Goal: Task Accomplishment & Management: Complete application form

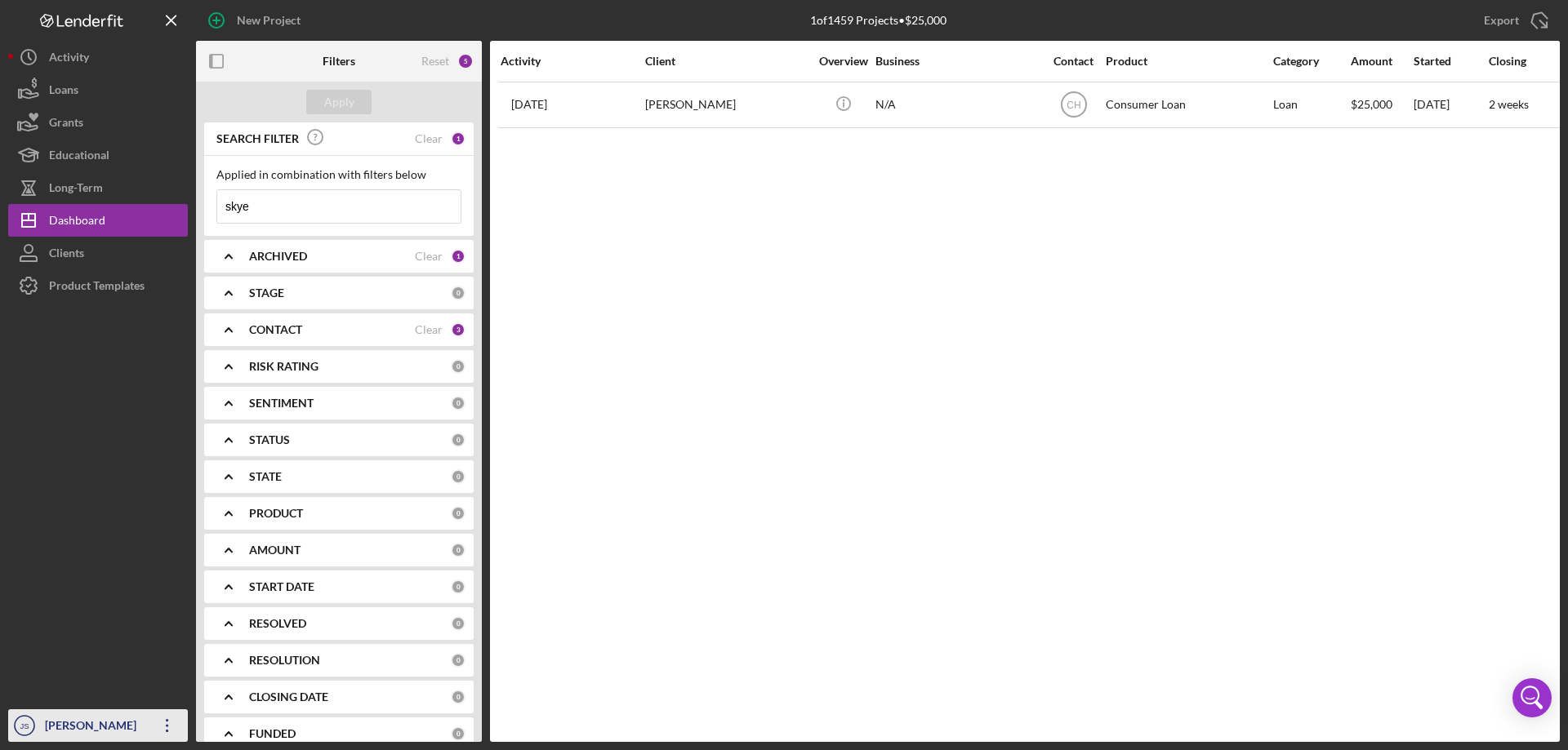
click at [53, 720] on div "[PERSON_NAME]" at bounding box center [93, 727] width 106 height 37
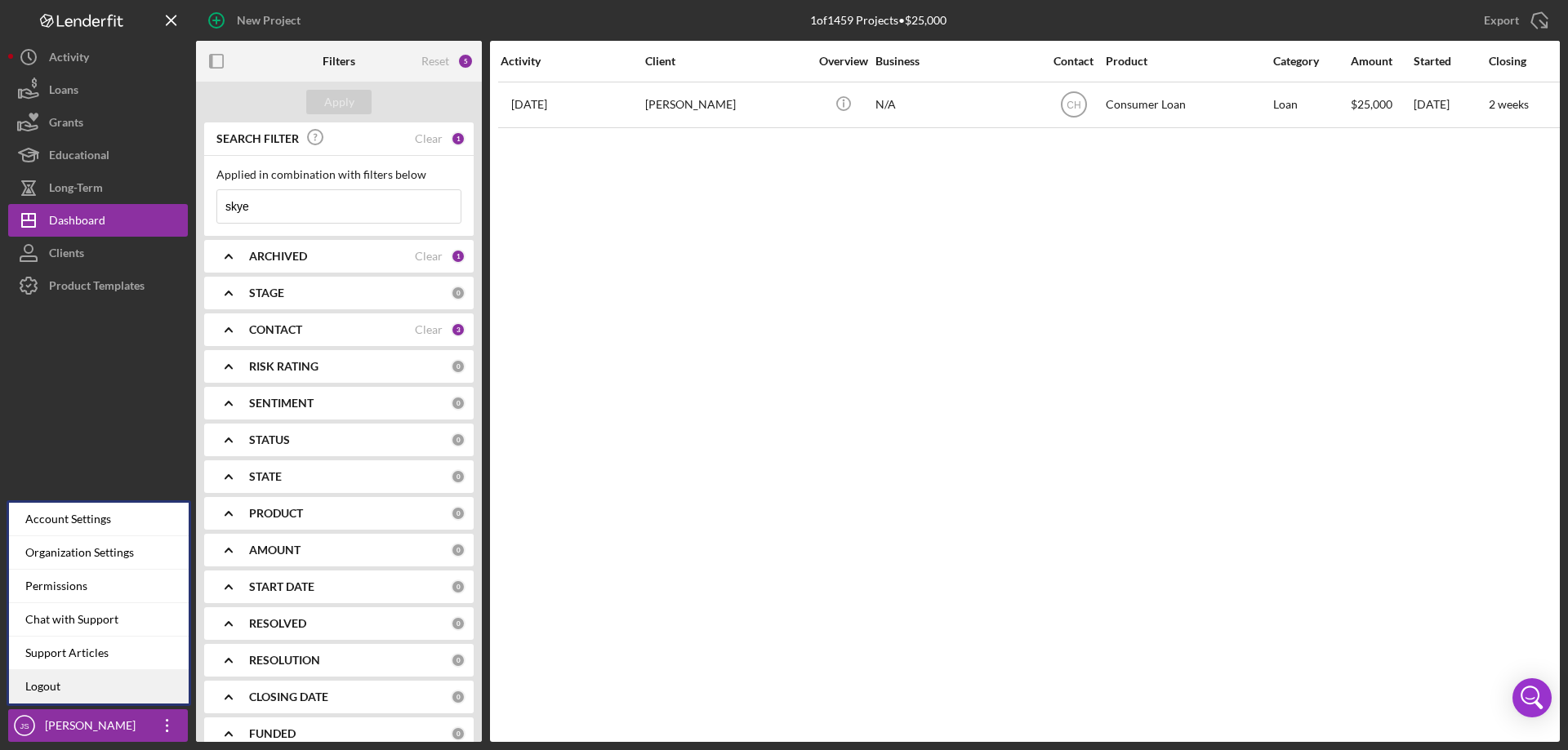
click at [60, 682] on link "Logout" at bounding box center [98, 686] width 179 height 33
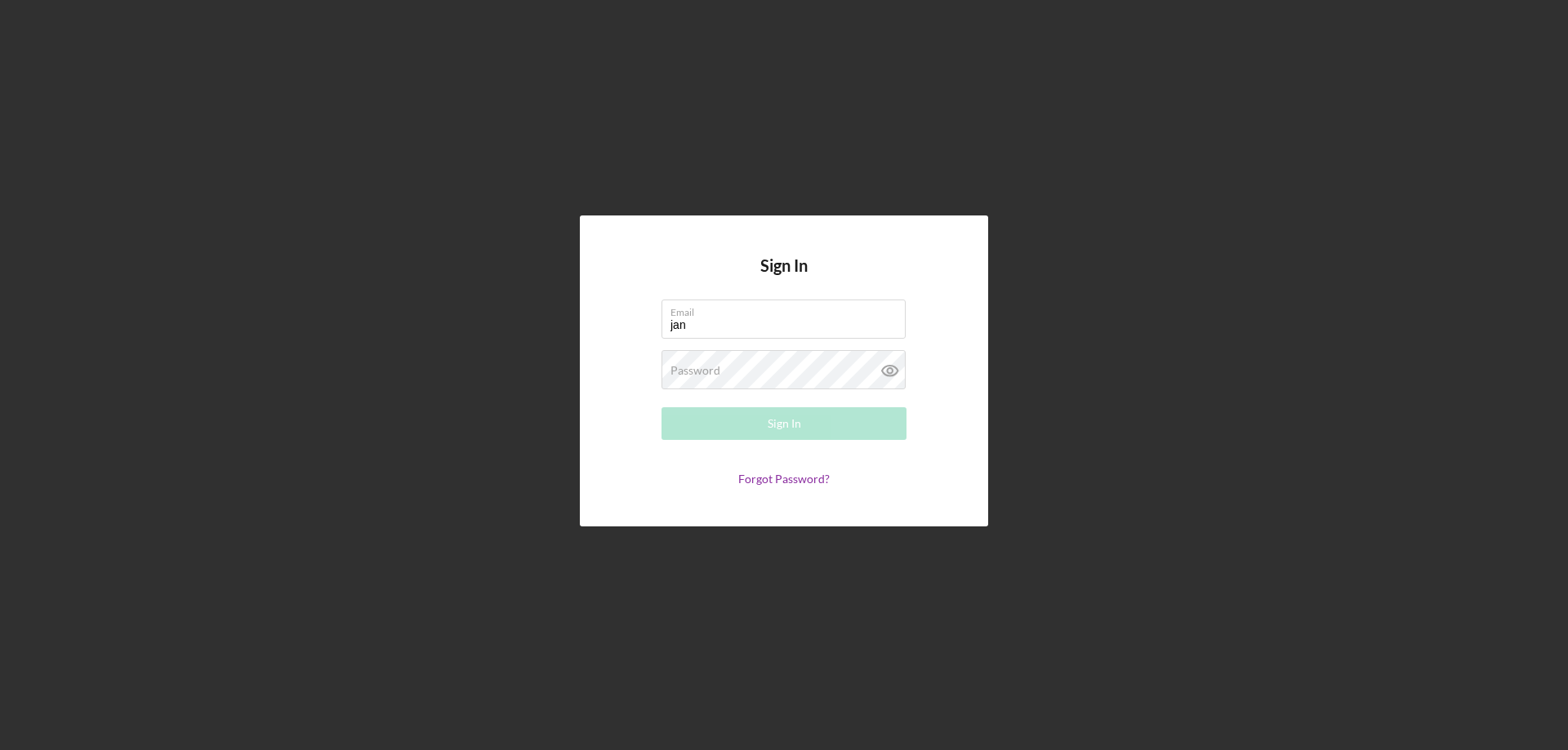
type input "[PERSON_NAME][EMAIL_ADDRESS][PERSON_NAME][DOMAIN_NAME]"
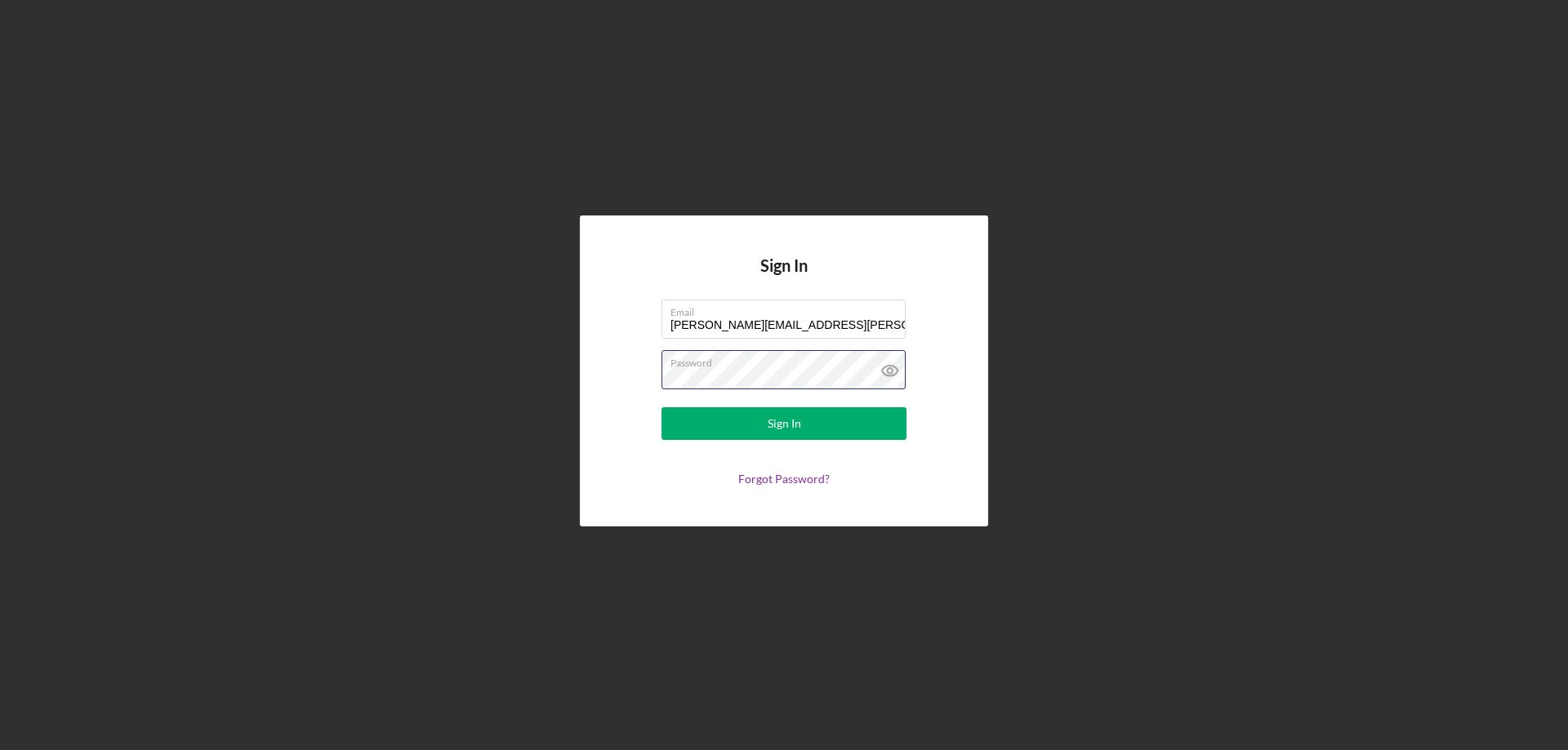
click at [662, 407] on button "Sign In" at bounding box center [784, 423] width 245 height 32
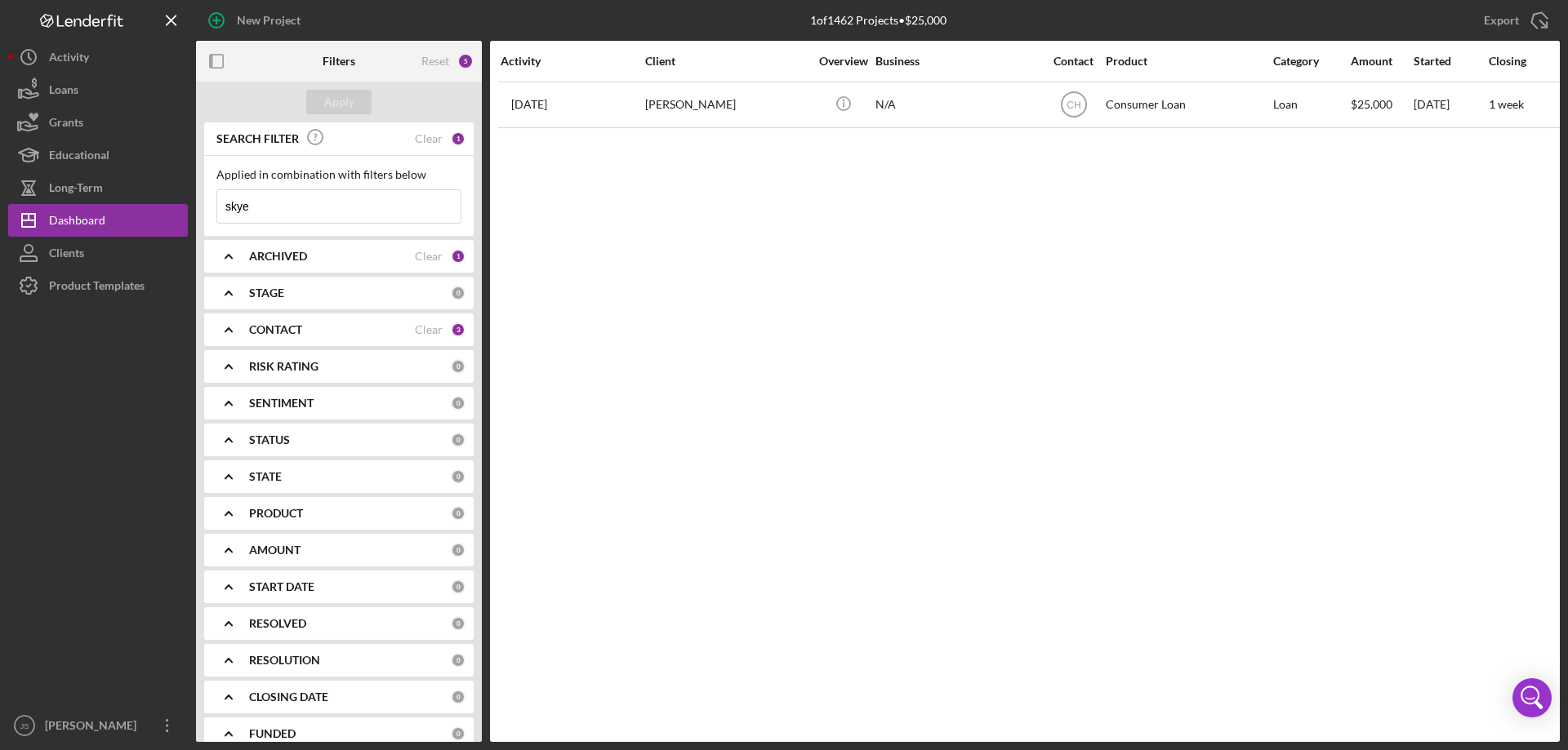
drag, startPoint x: 204, startPoint y: 206, endPoint x: 193, endPoint y: 204, distance: 11.2
click at [193, 204] on div "New Project 1 of 1462 Projects • $25,000 skye Export Icon/Export Filters Reset …" at bounding box center [784, 371] width 1552 height 742
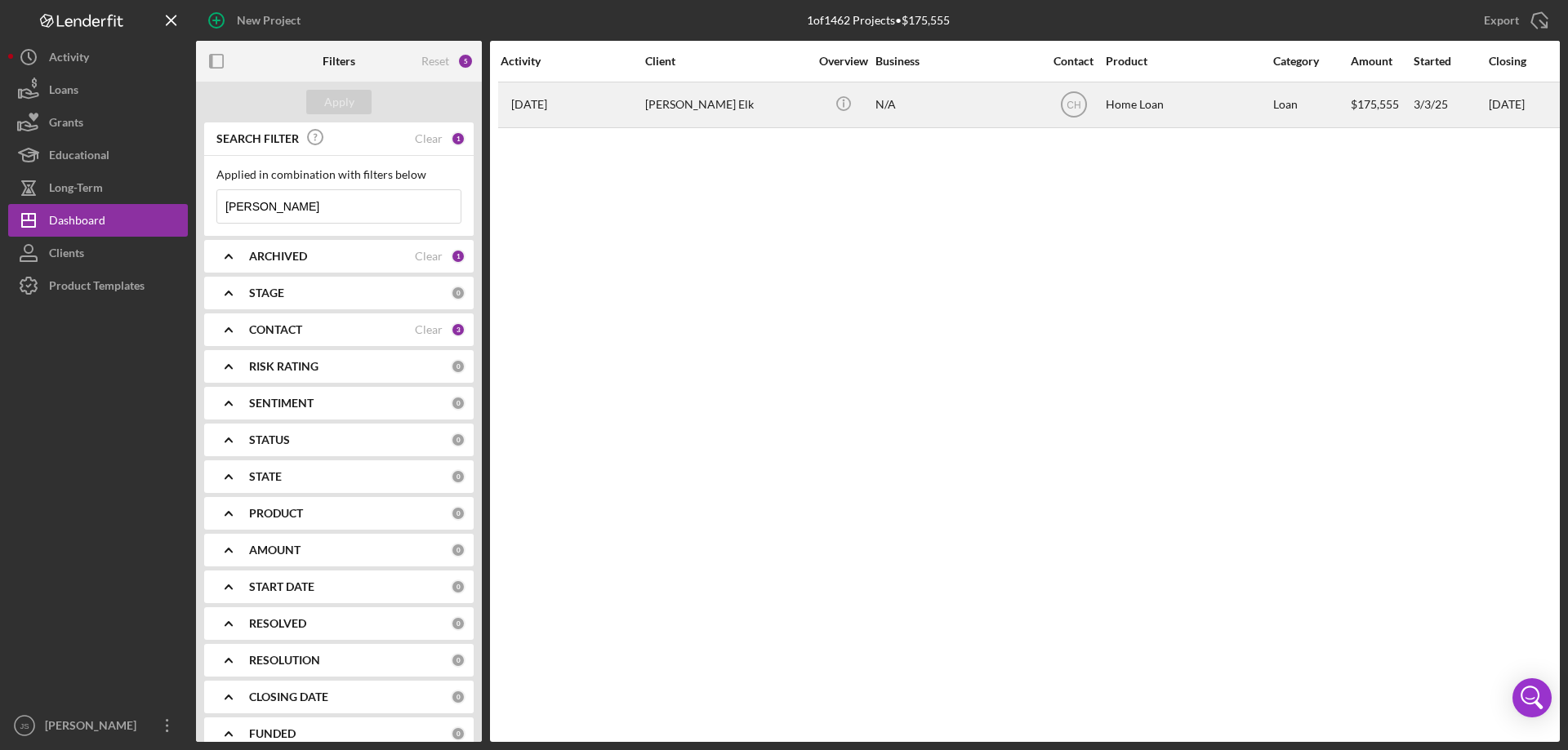
type input "[PERSON_NAME]"
click at [988, 113] on div "N/A" at bounding box center [956, 104] width 163 height 43
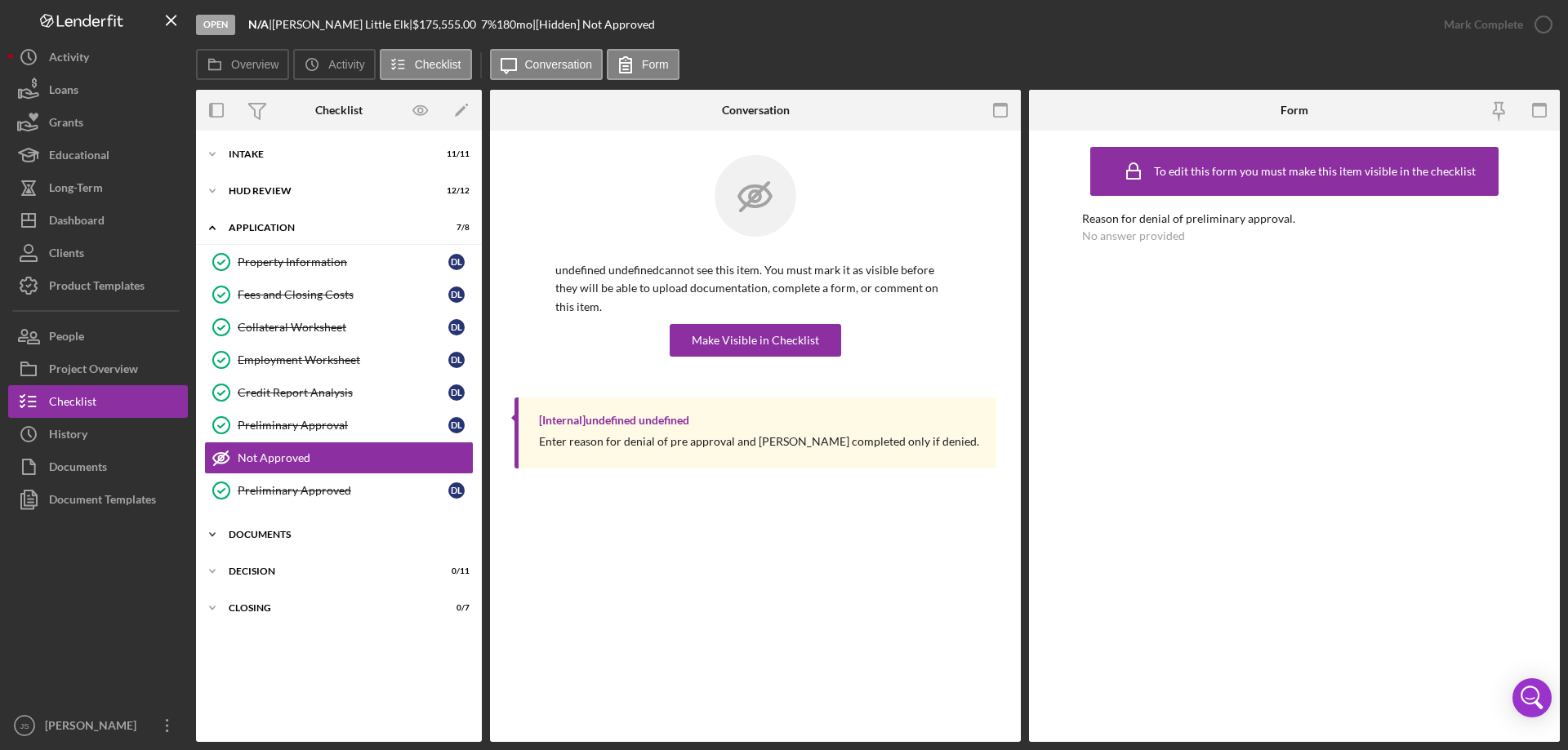
click at [214, 532] on icon "Icon/Expander" at bounding box center [213, 535] width 32 height 32
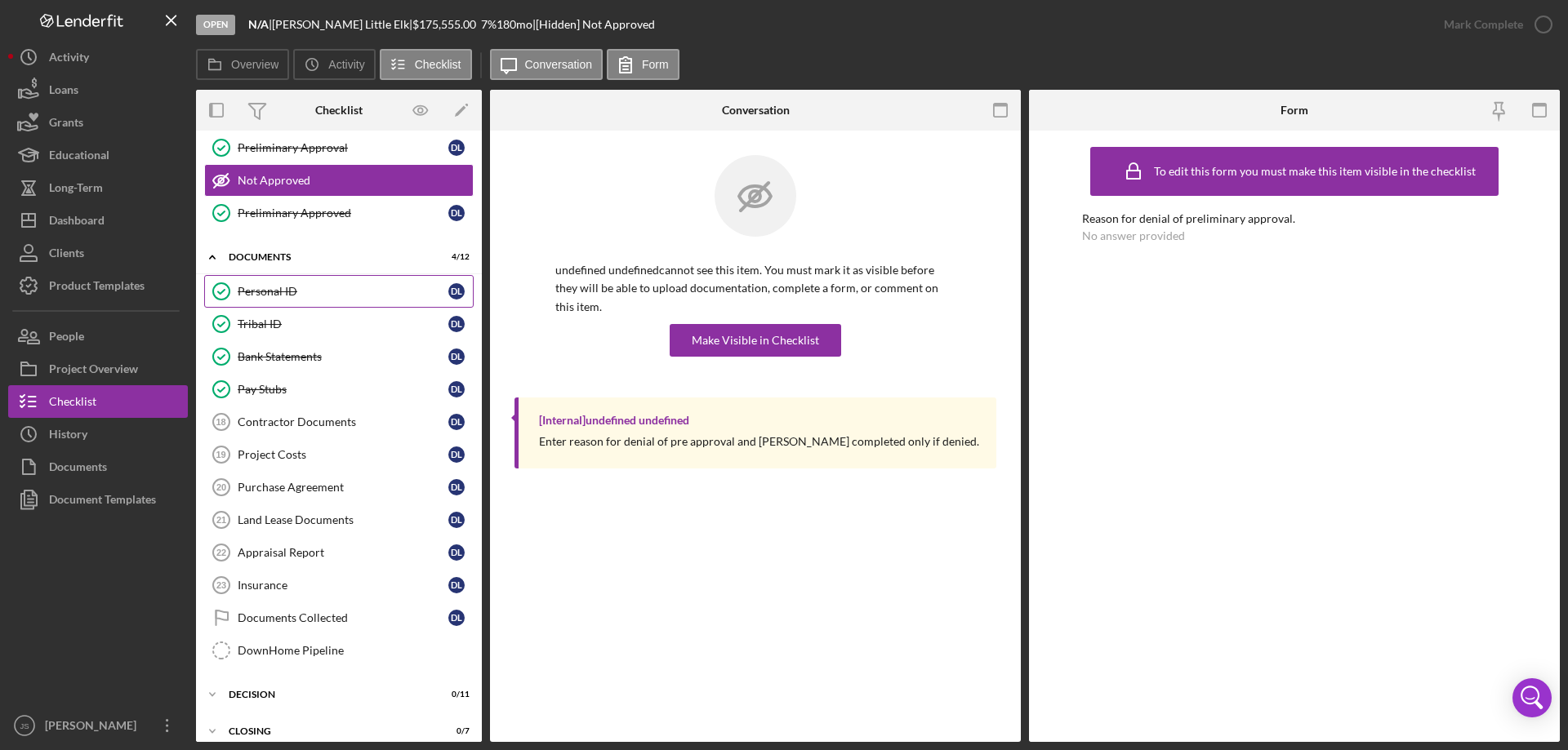
scroll to position [293, 0]
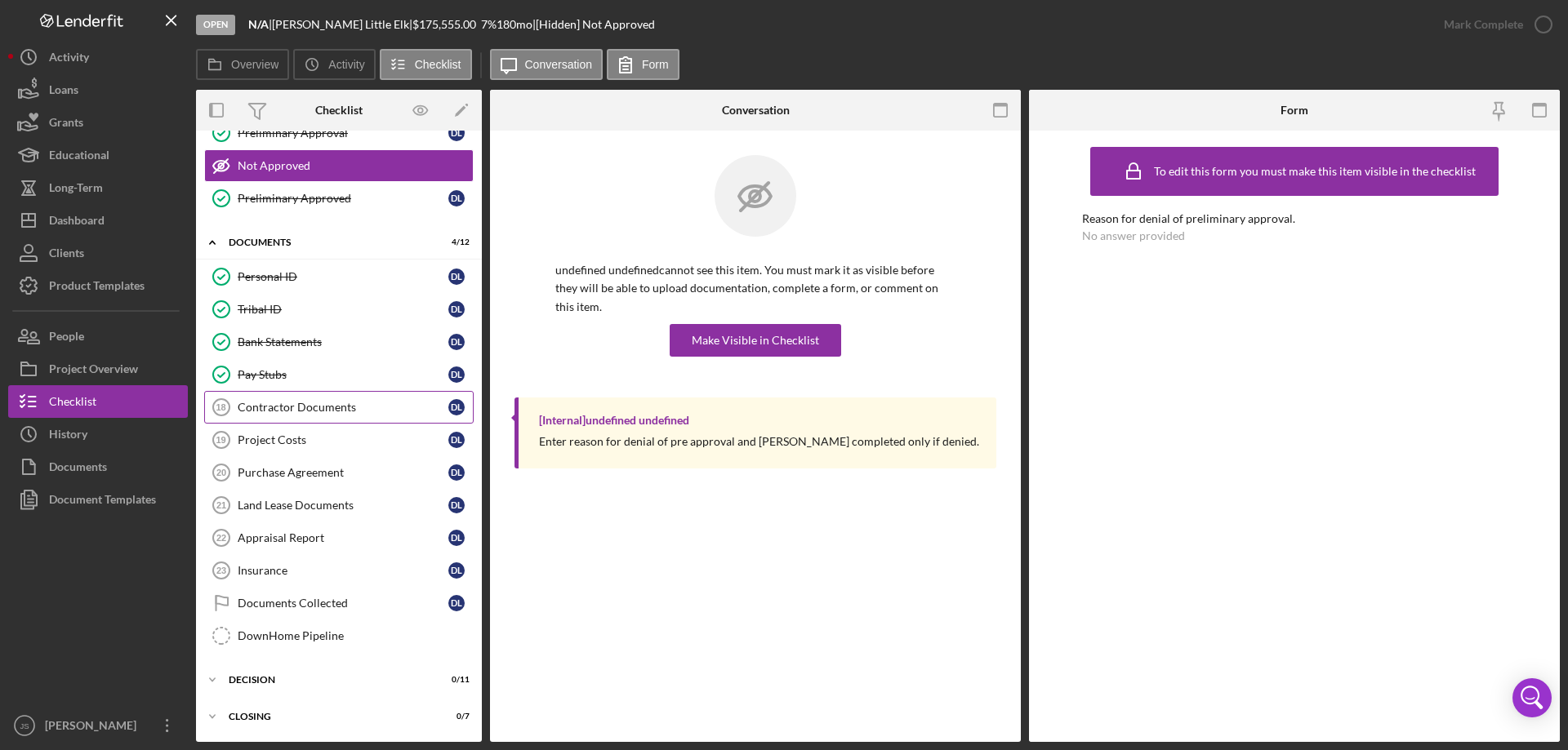
click at [340, 407] on div "Contractor Documents" at bounding box center [342, 408] width 211 height 13
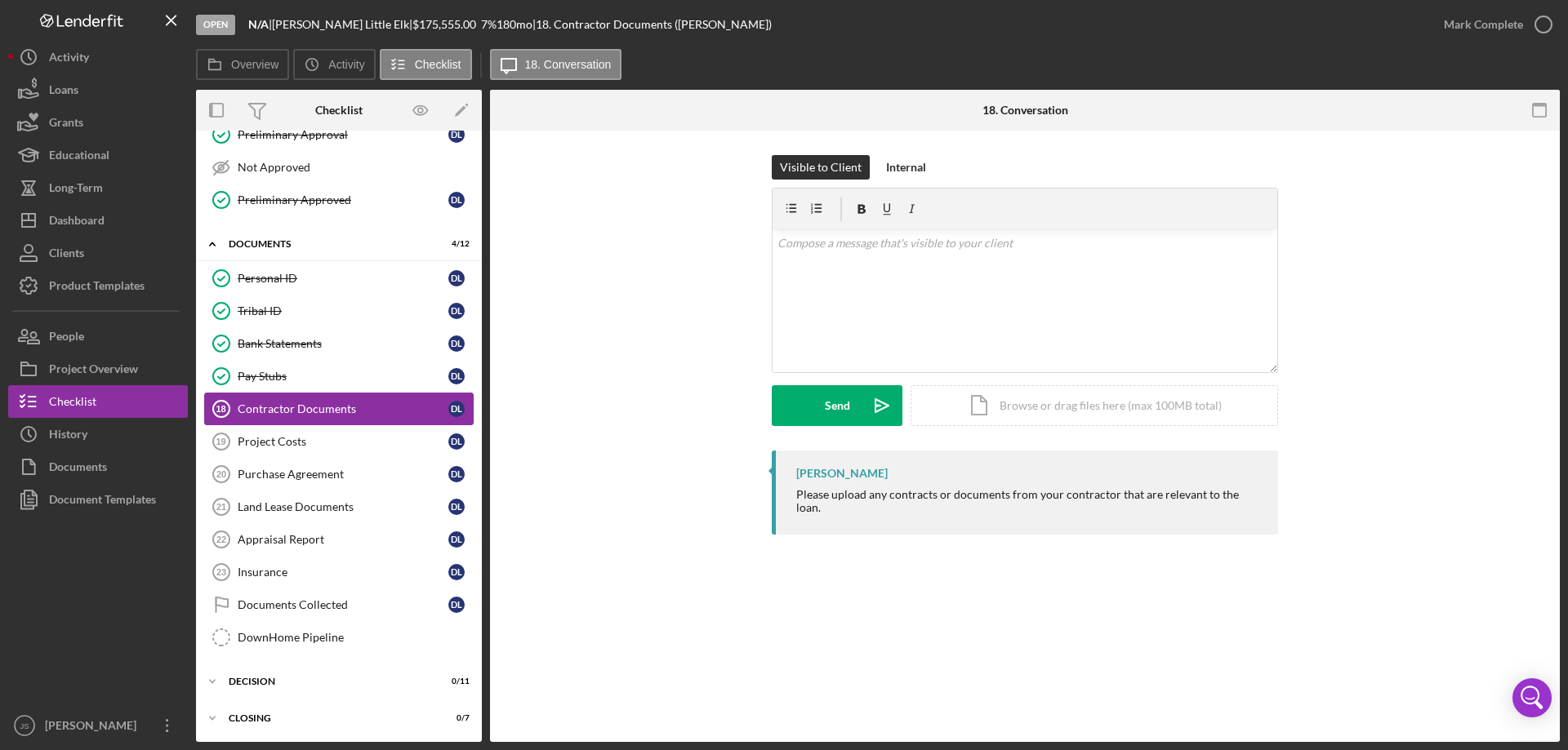
scroll to position [293, 0]
click at [331, 436] on div "Project Costs" at bounding box center [342, 440] width 211 height 13
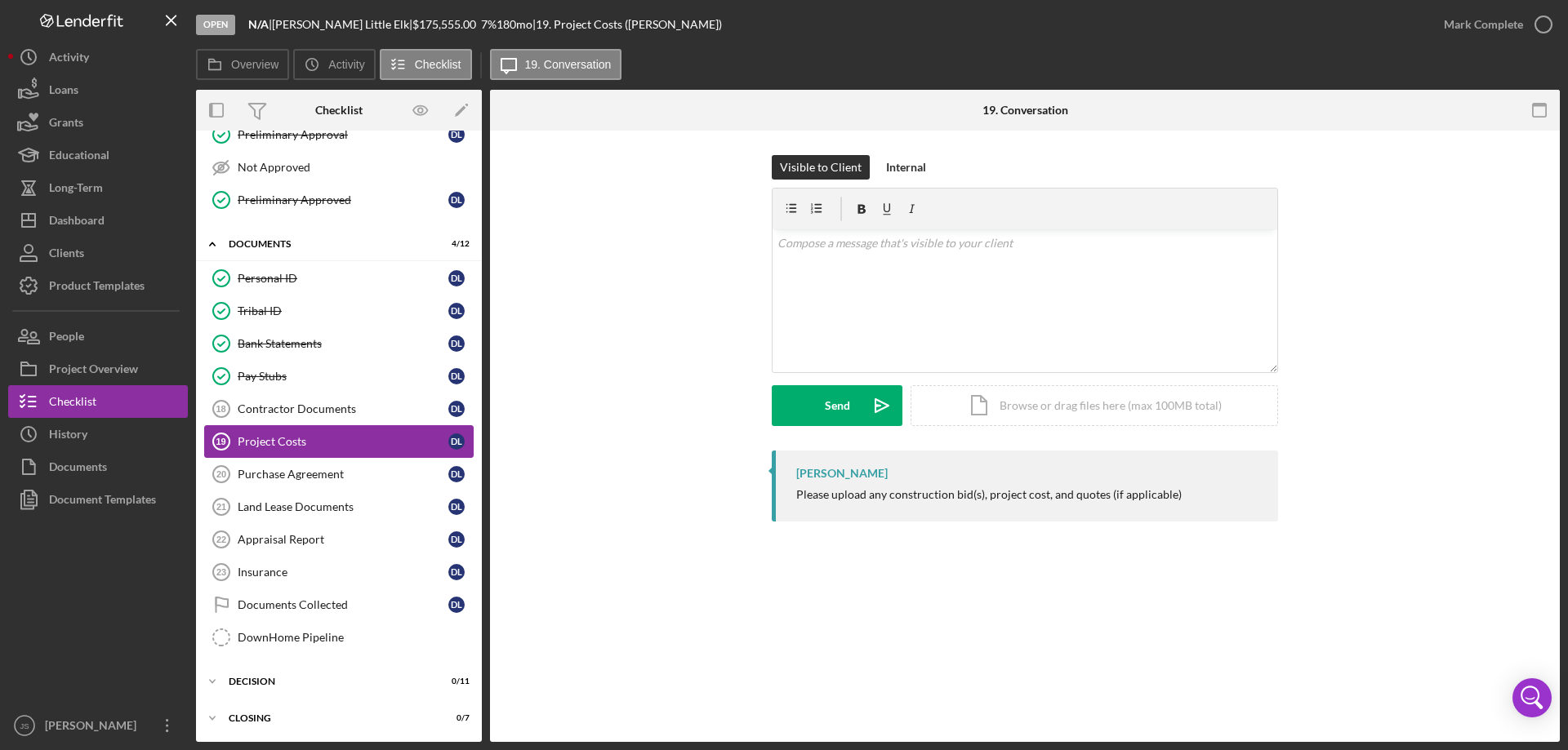
scroll to position [293, 0]
click at [355, 466] on div "Purchase Agreement" at bounding box center [342, 473] width 211 height 13
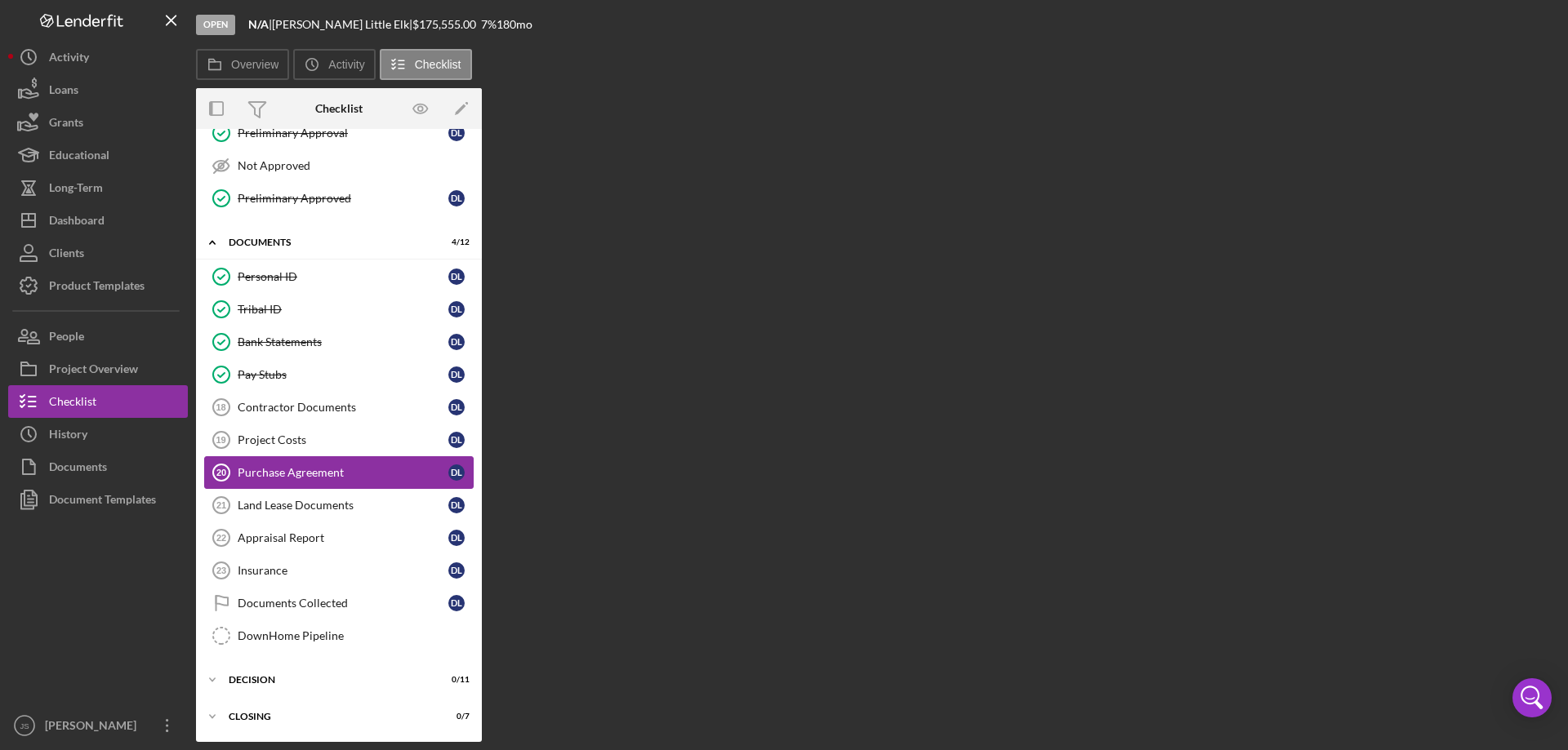
scroll to position [293, 0]
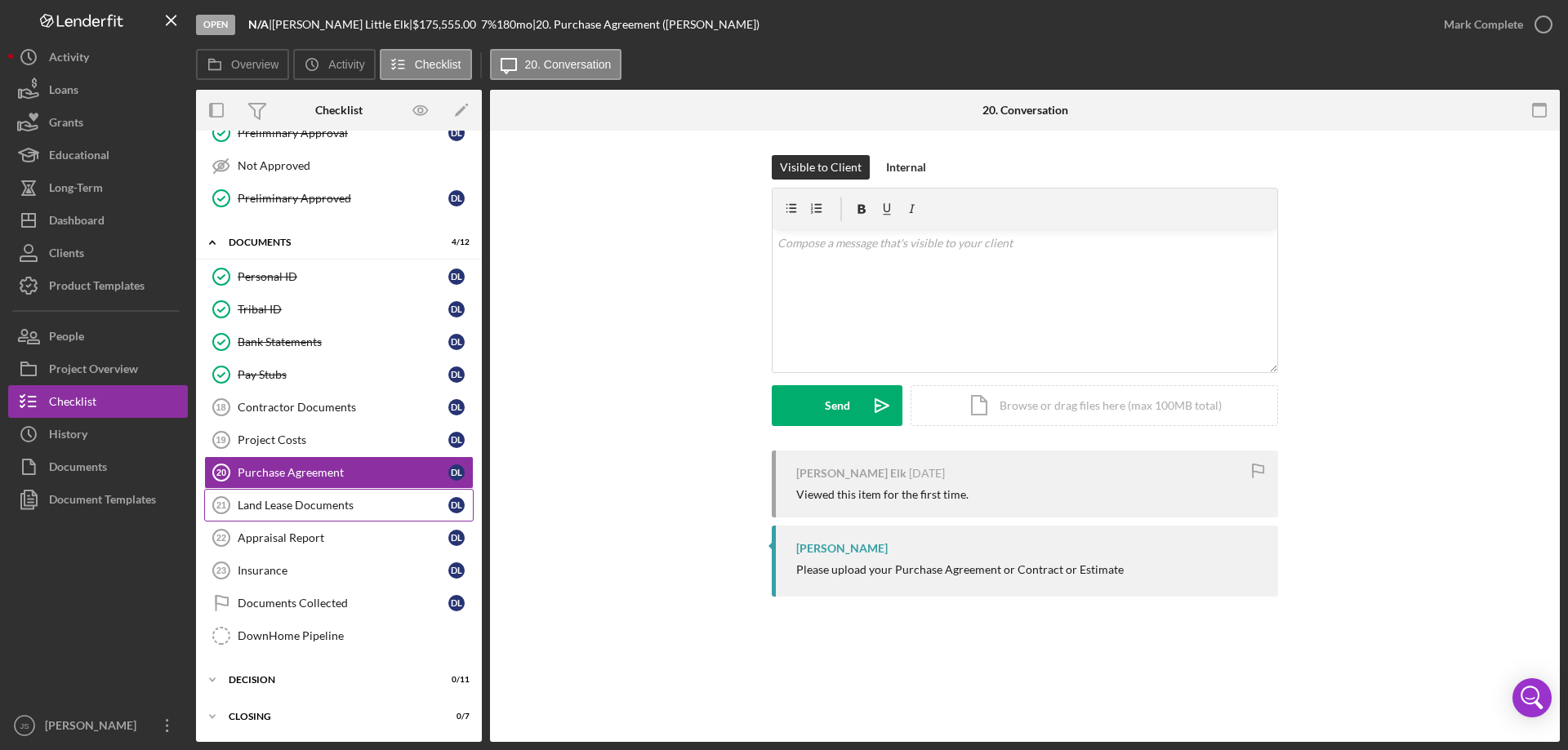
click at [352, 510] on div "Land Lease Documents" at bounding box center [342, 505] width 211 height 13
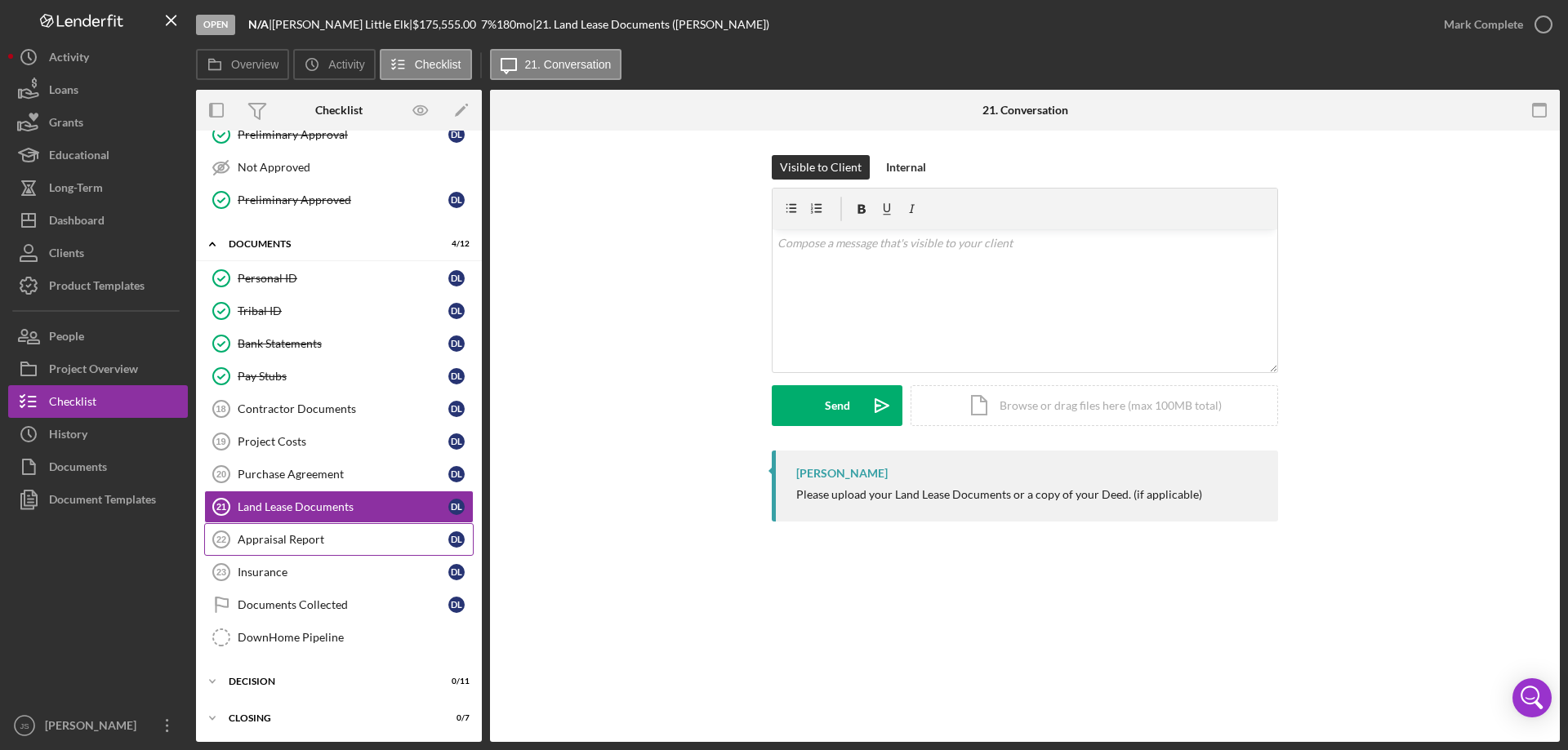
scroll to position [293, 0]
click at [350, 534] on div "Appraisal Report" at bounding box center [342, 538] width 211 height 13
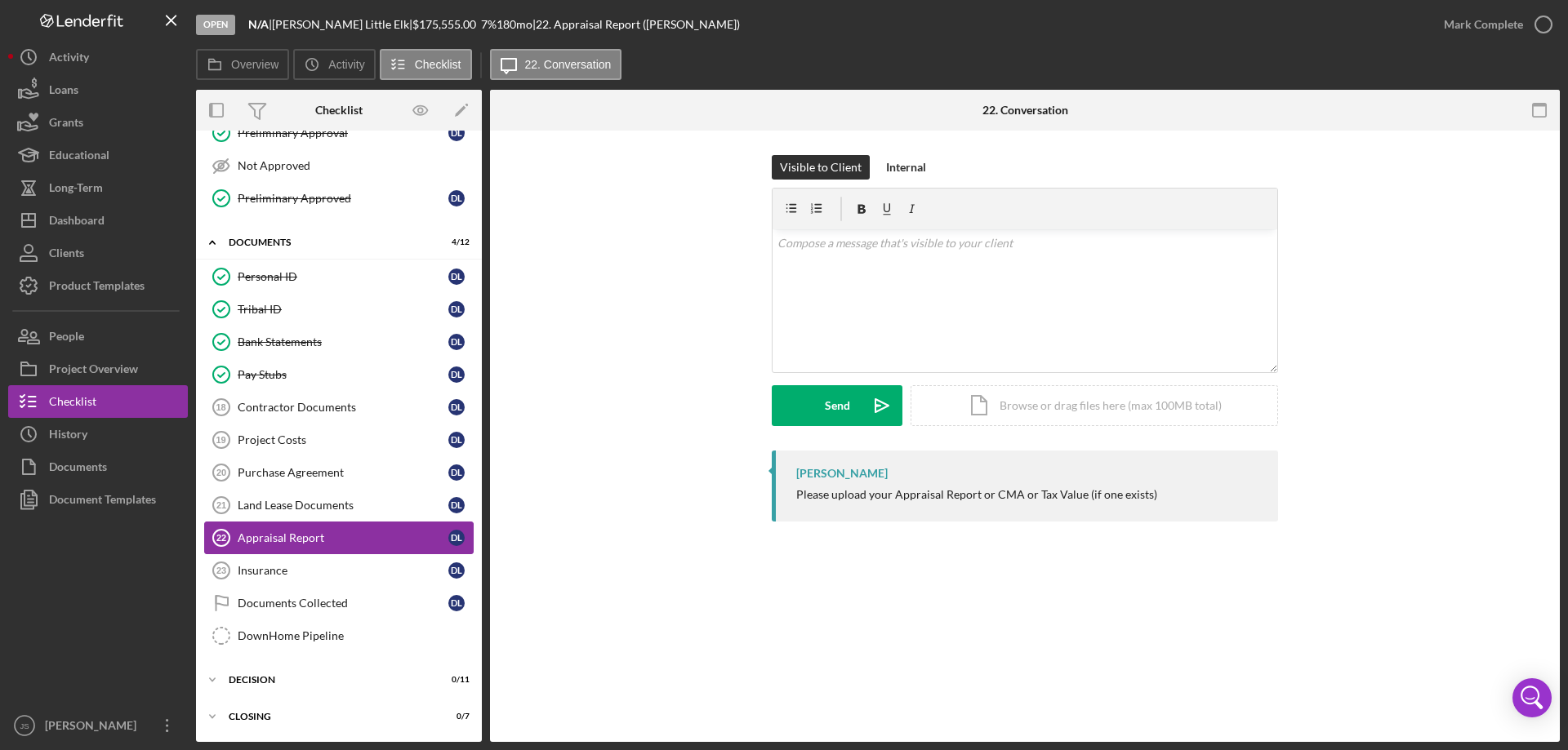
scroll to position [293, 0]
click at [338, 571] on div "Insurance" at bounding box center [342, 571] width 211 height 13
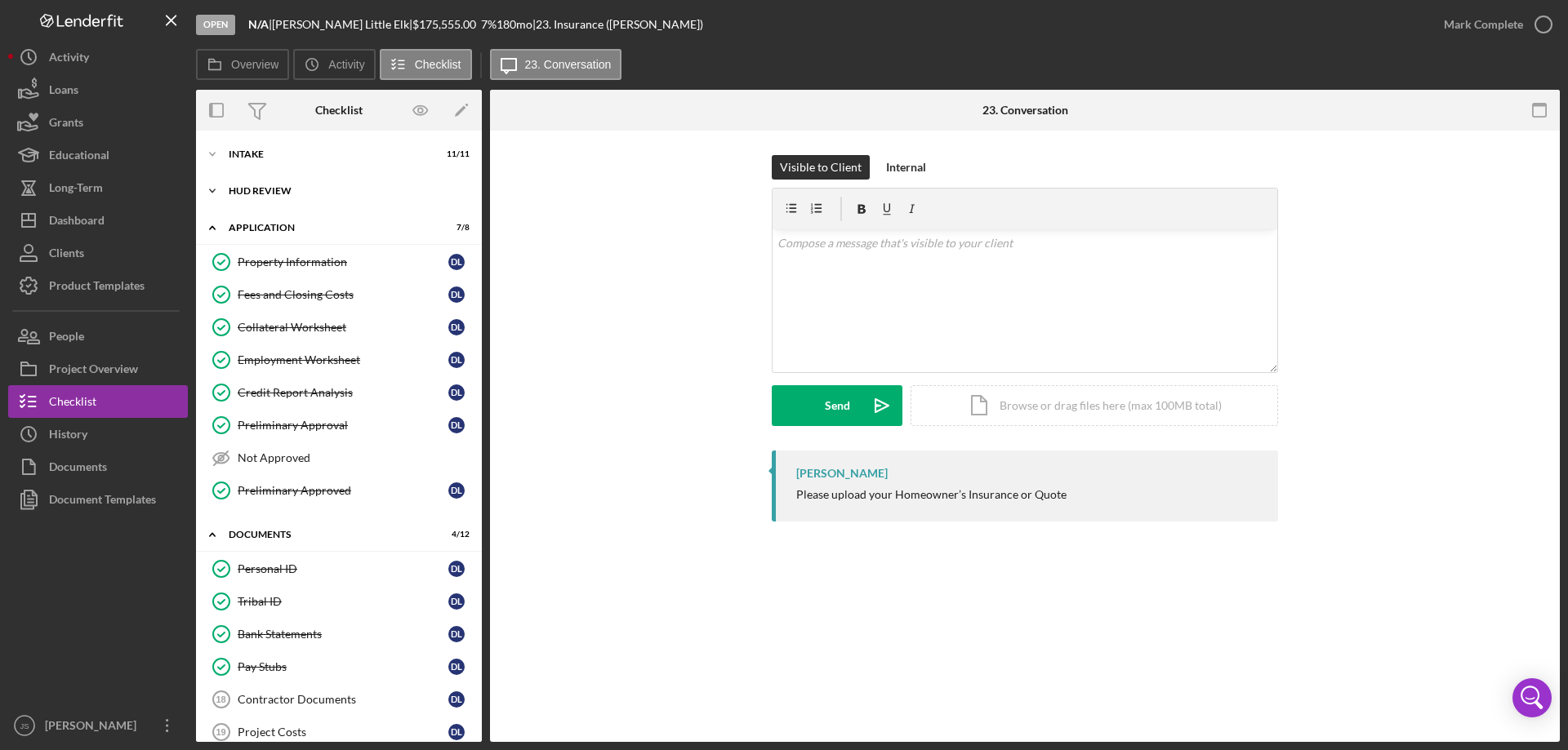
click at [210, 156] on polyline at bounding box center [212, 153] width 5 height 3
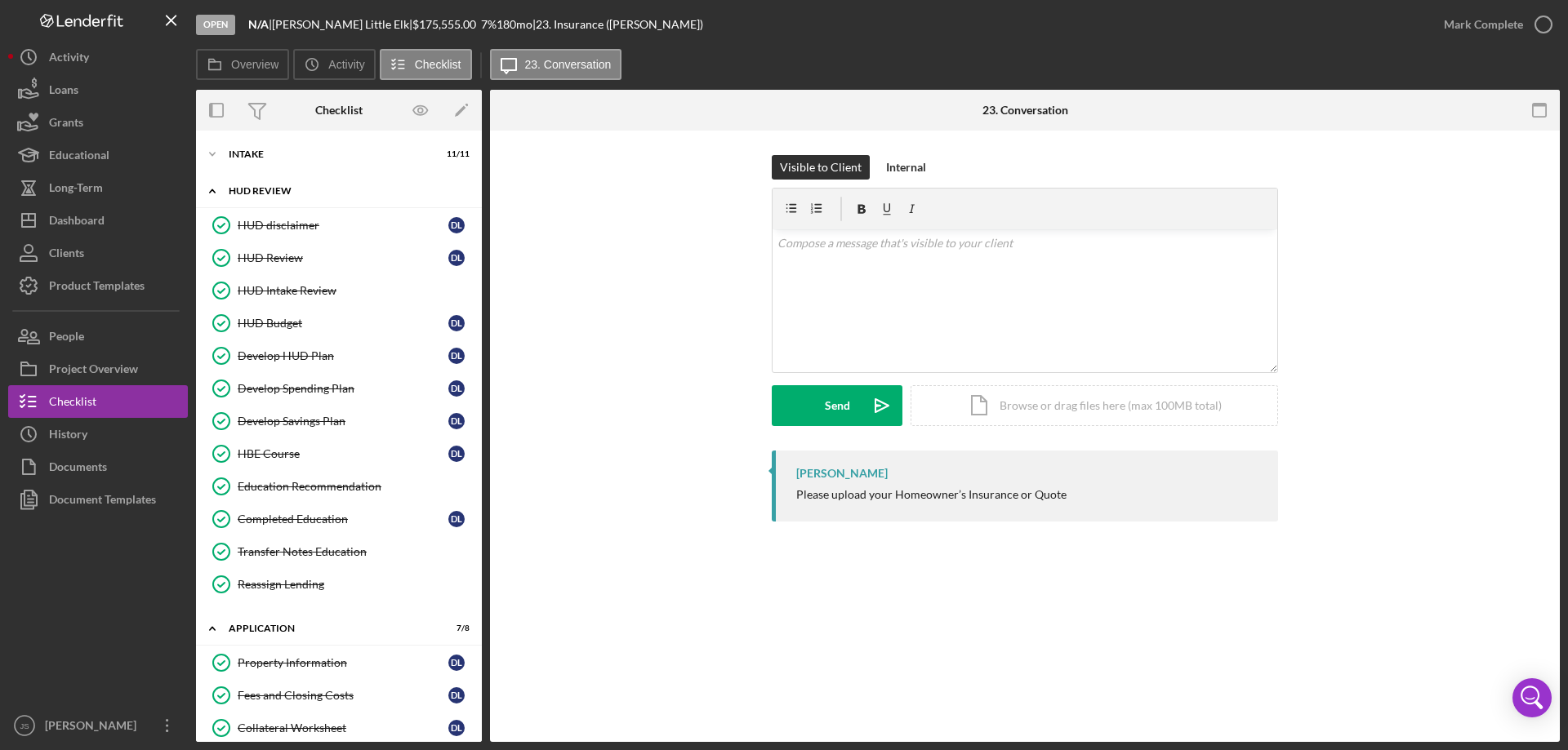
click at [210, 194] on icon "Icon/Expander" at bounding box center [213, 191] width 32 height 32
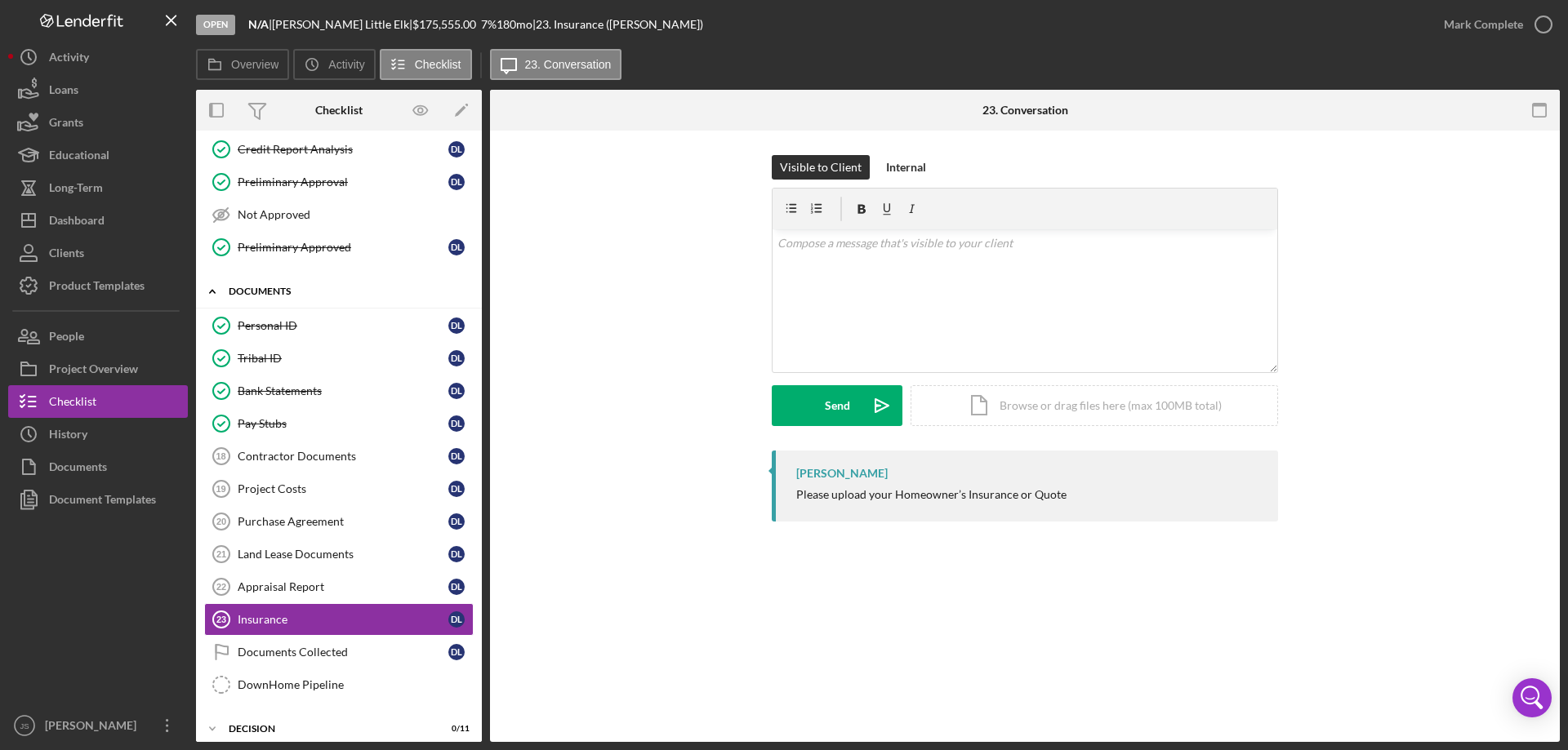
scroll to position [245, 0]
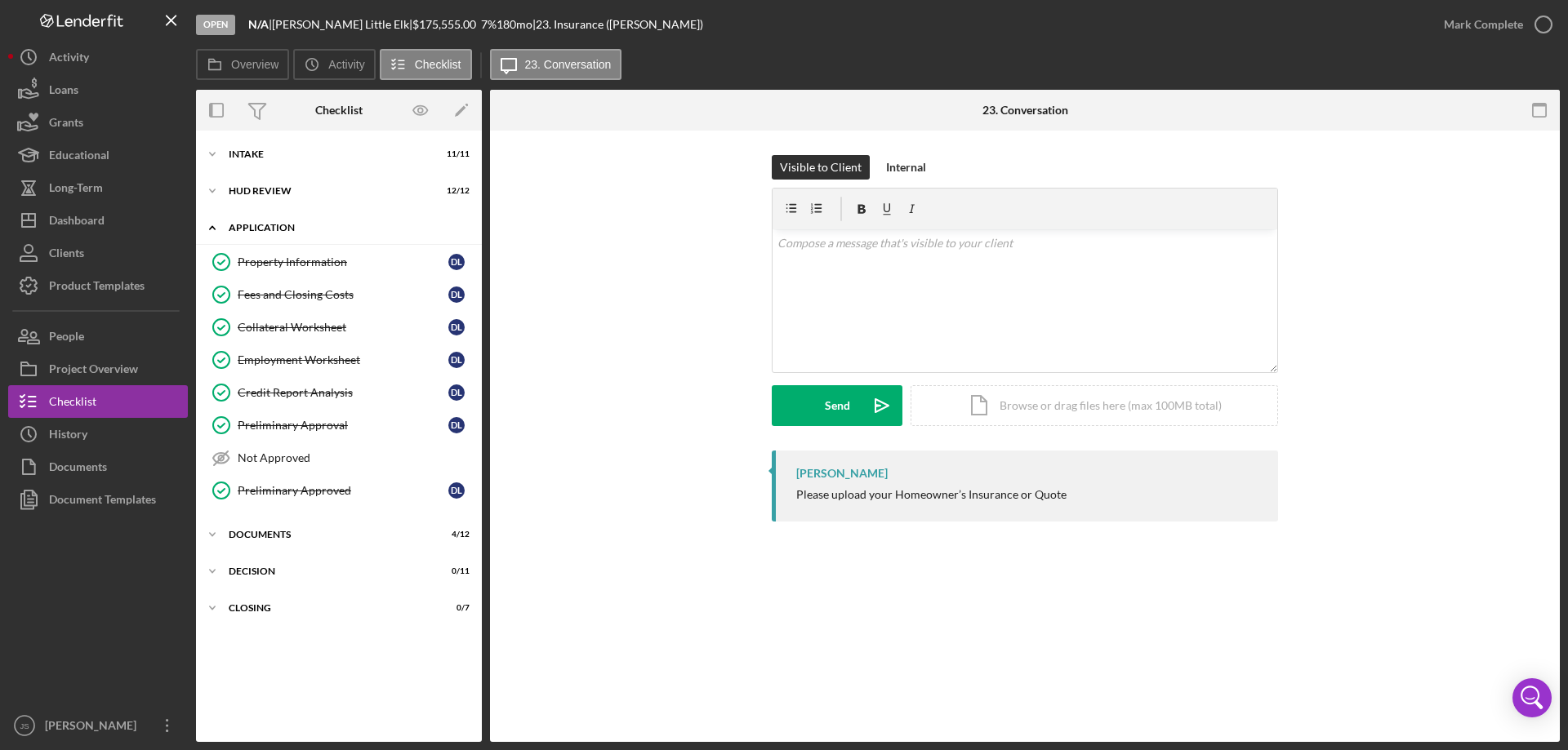
click at [208, 225] on icon "Icon/Expander" at bounding box center [213, 228] width 32 height 32
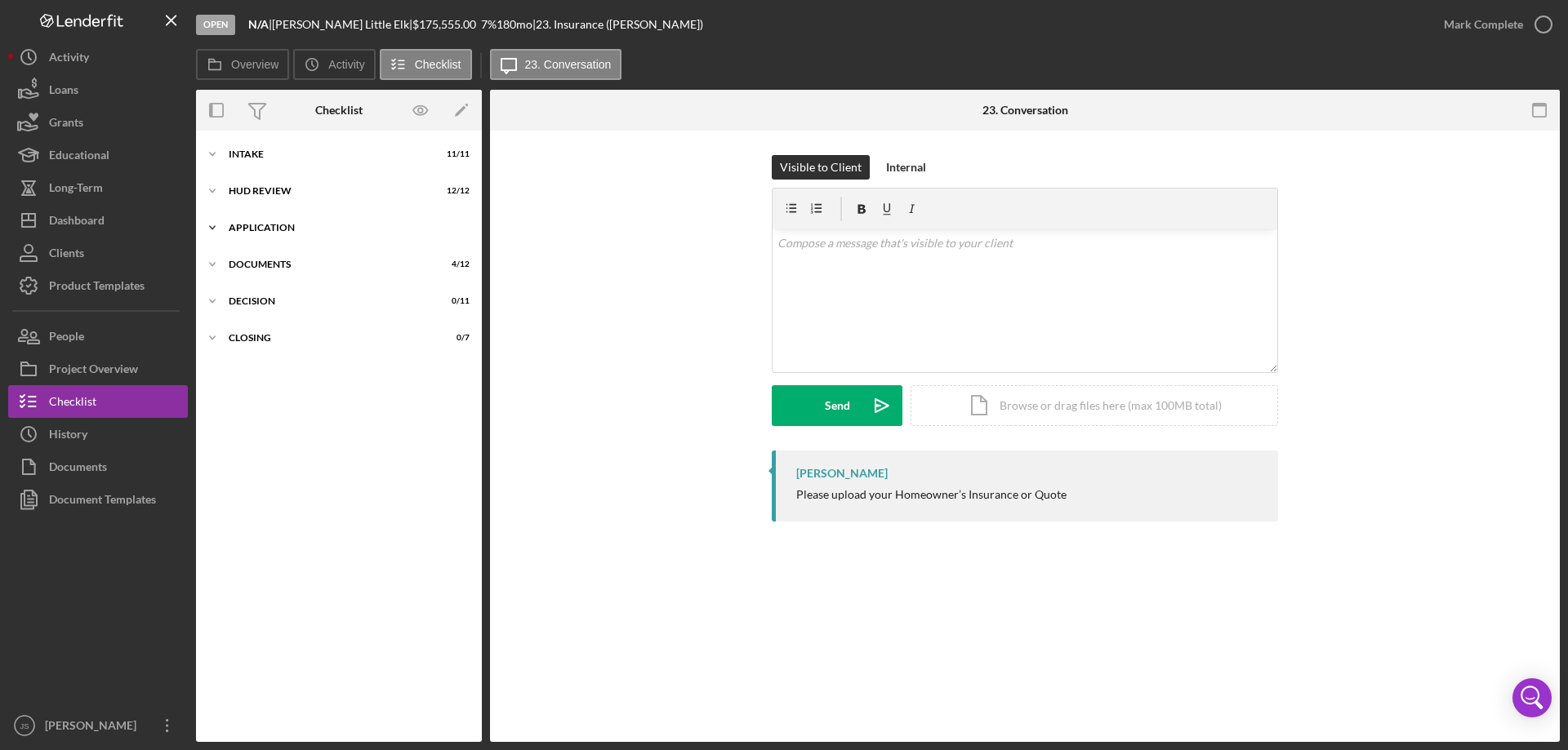
click at [207, 224] on icon "Icon/Expander" at bounding box center [213, 228] width 32 height 32
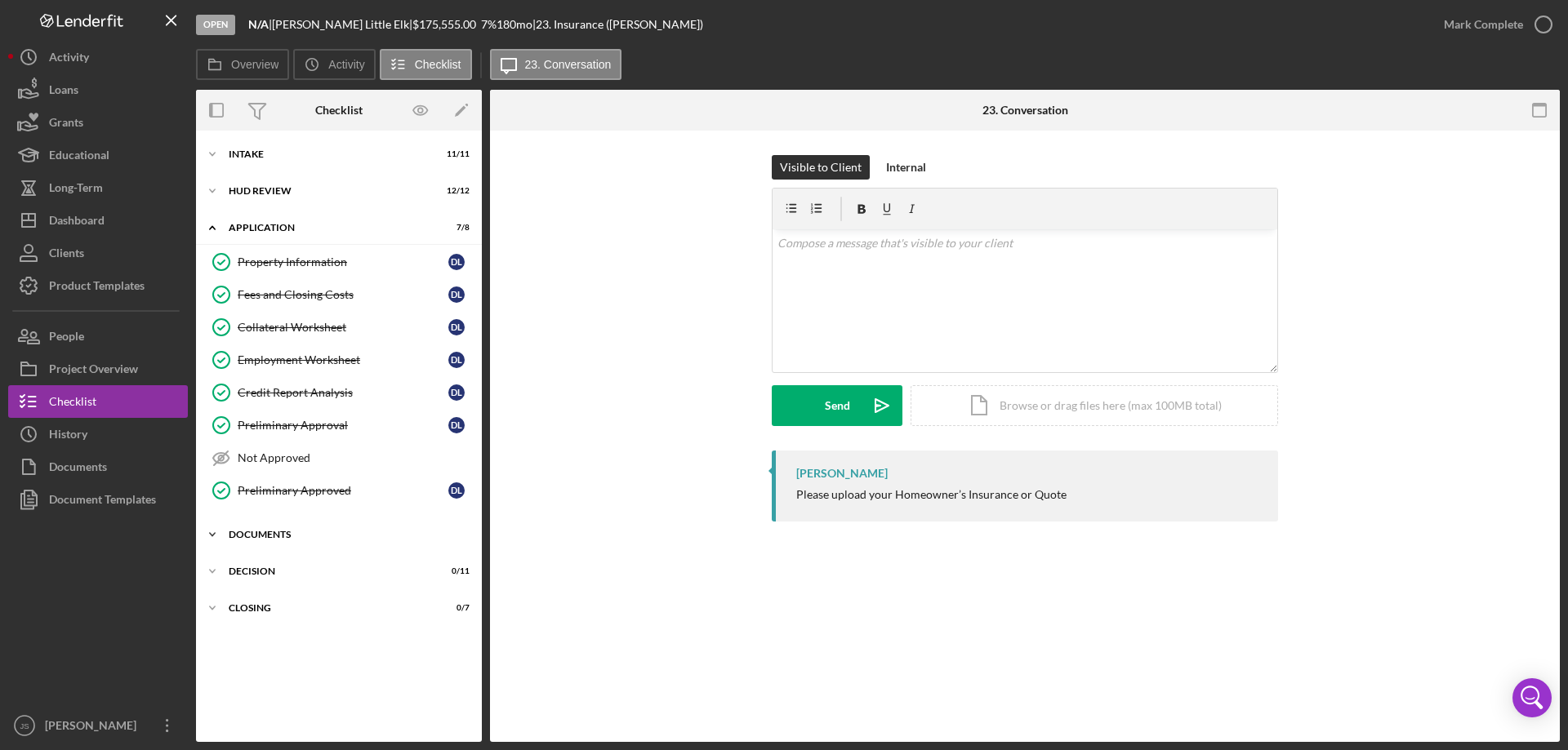
click at [213, 534] on icon "Icon/Expander" at bounding box center [213, 535] width 32 height 32
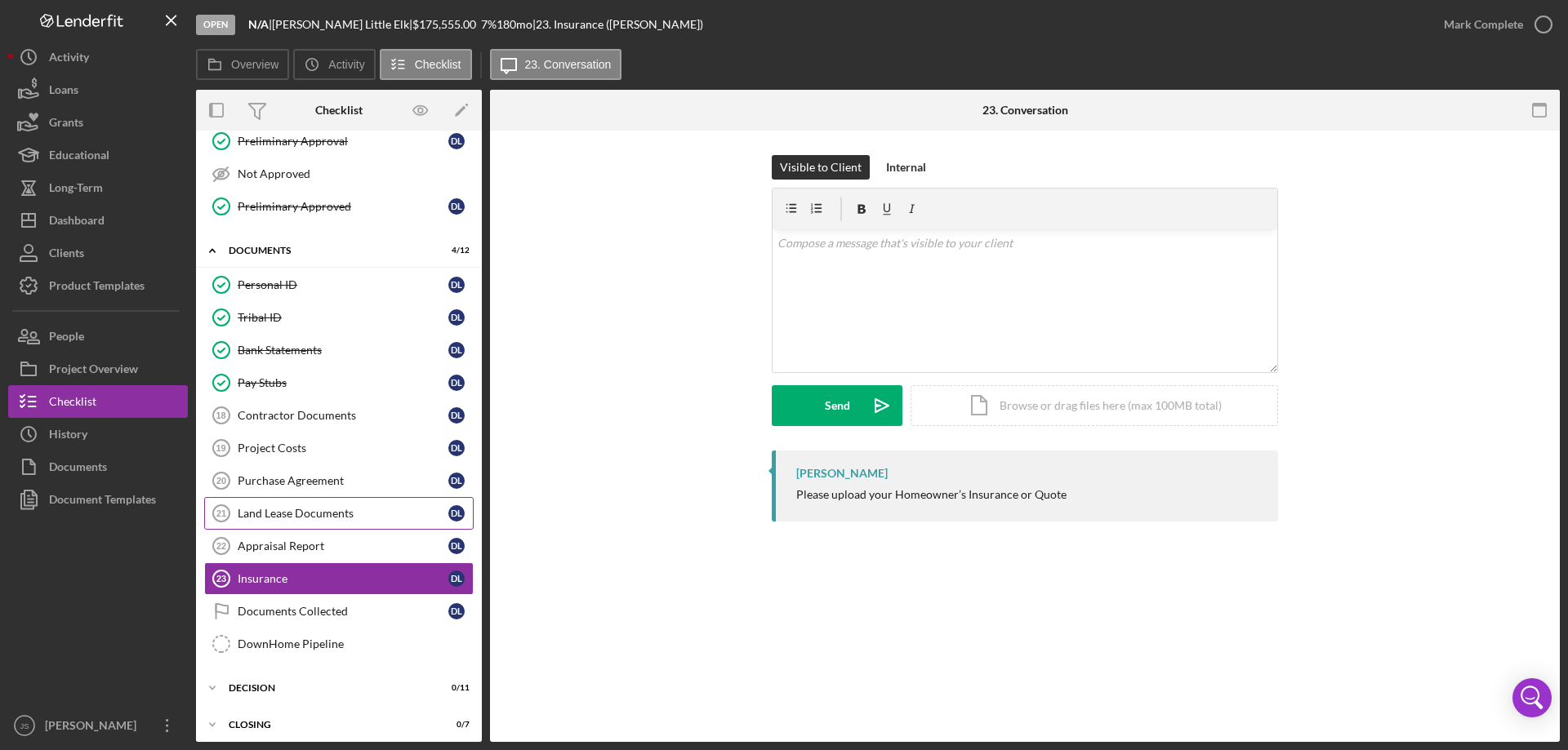
scroll to position [293, 0]
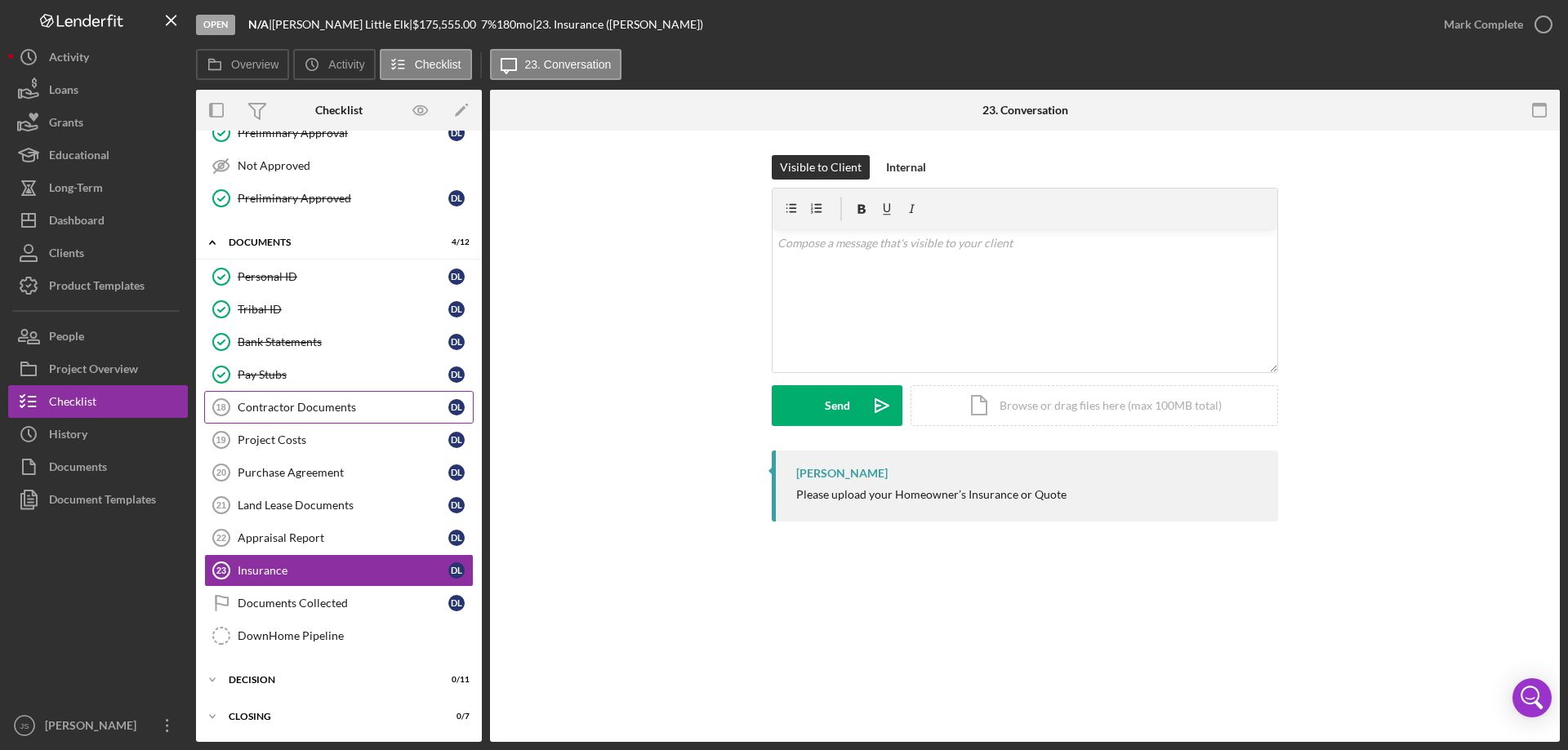
click at [376, 413] on div "Contractor Documents" at bounding box center [342, 408] width 211 height 13
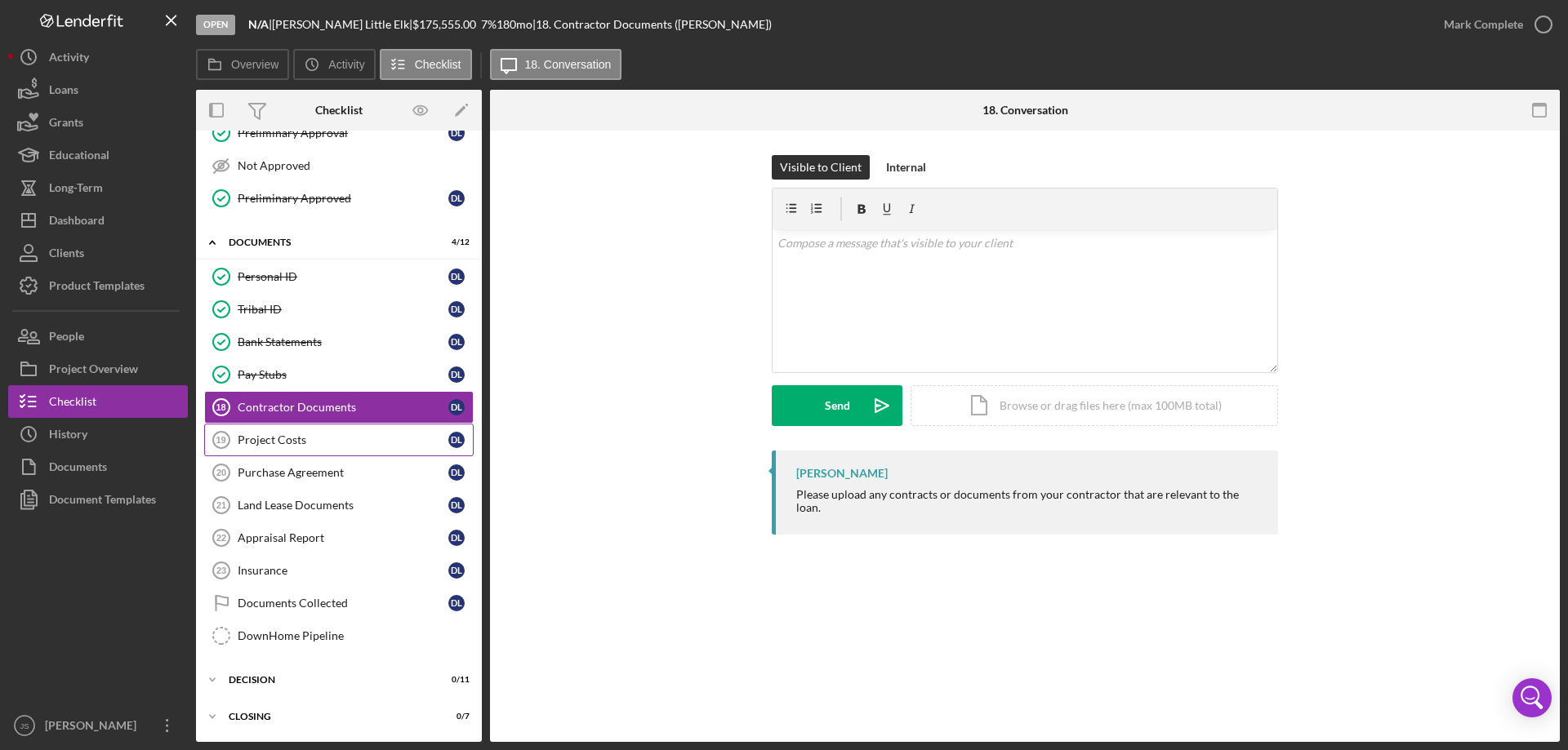
click at [371, 439] on div "Project Costs" at bounding box center [342, 440] width 211 height 13
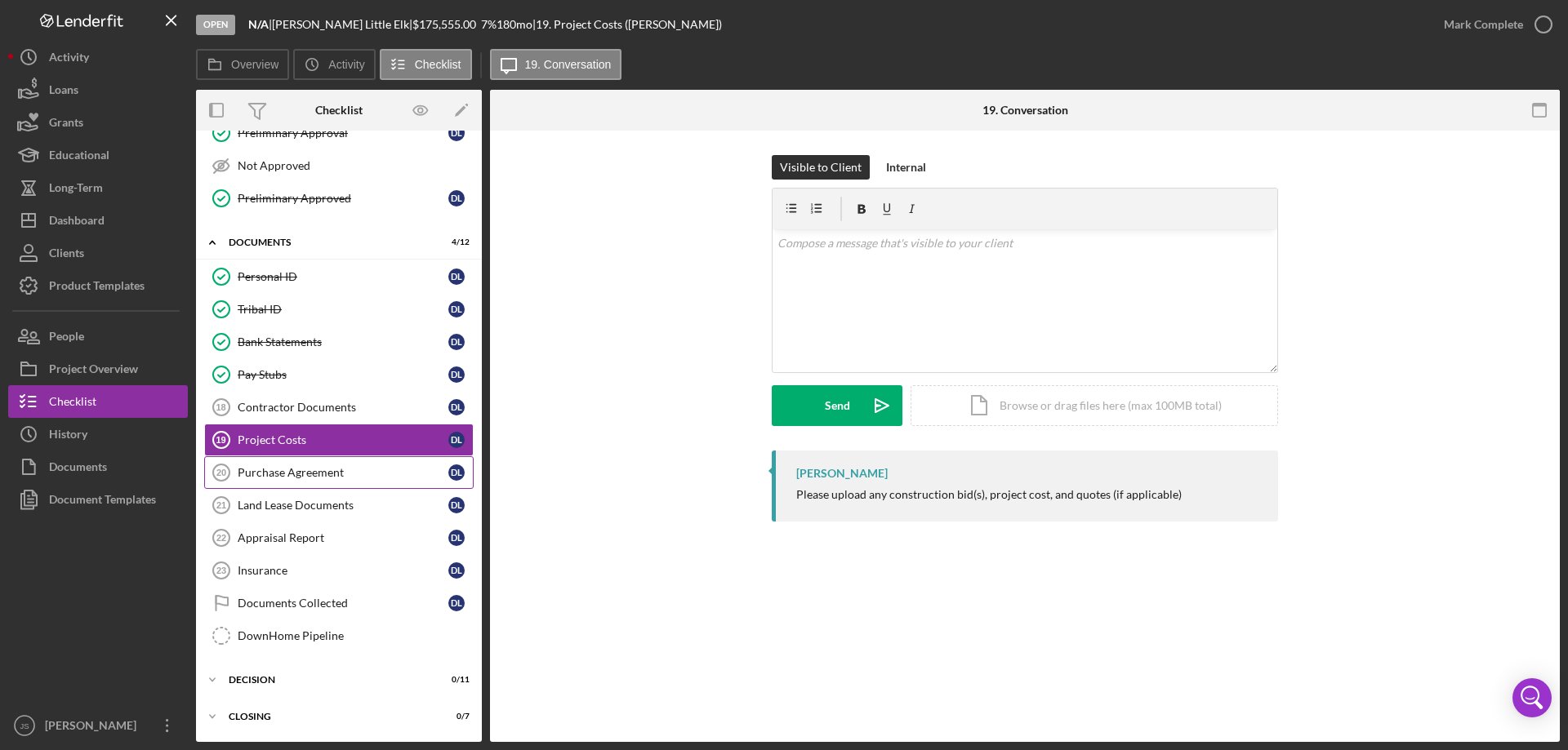
click at [271, 471] on div "Purchase Agreement" at bounding box center [342, 473] width 211 height 13
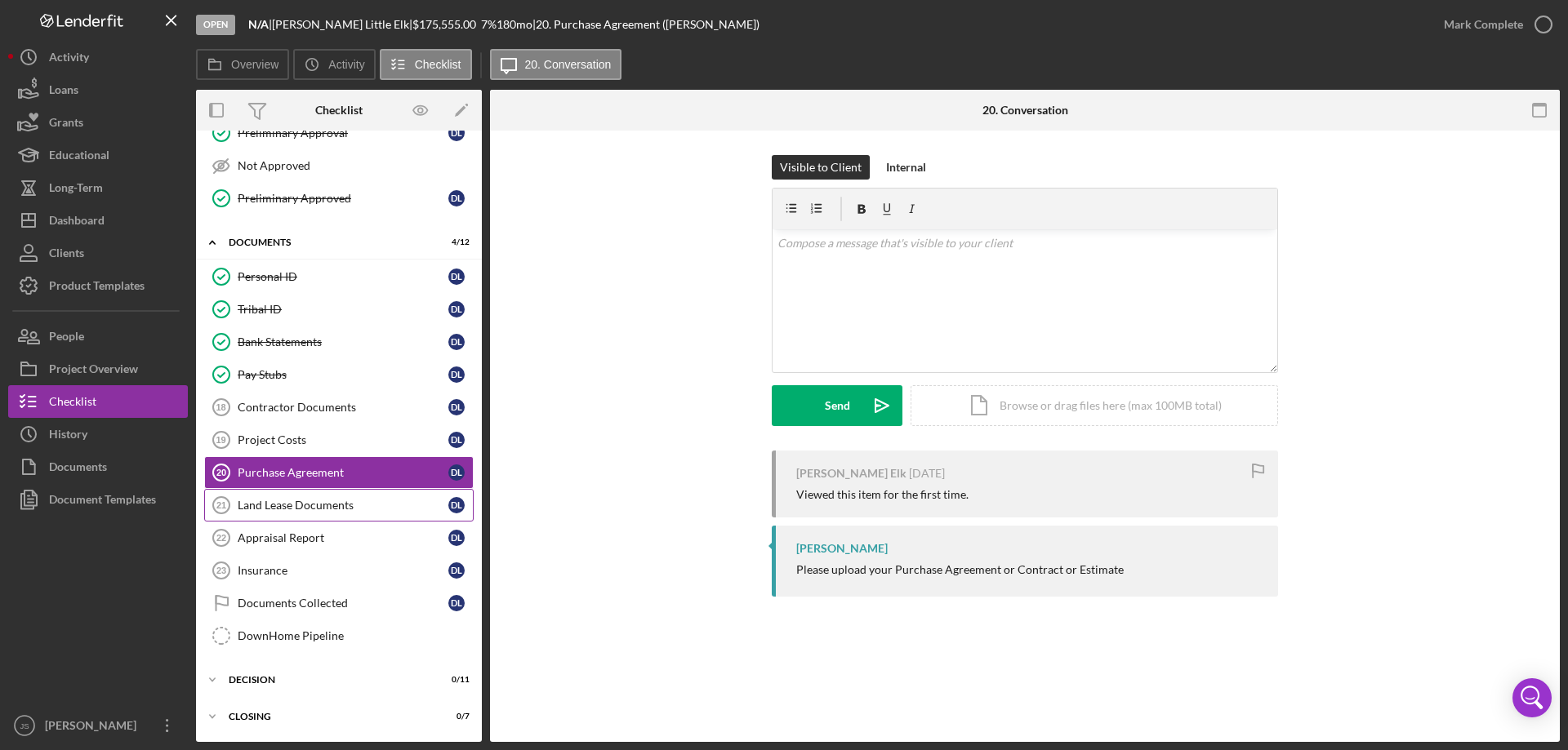
click at [283, 505] on div "Land Lease Documents" at bounding box center [342, 505] width 211 height 13
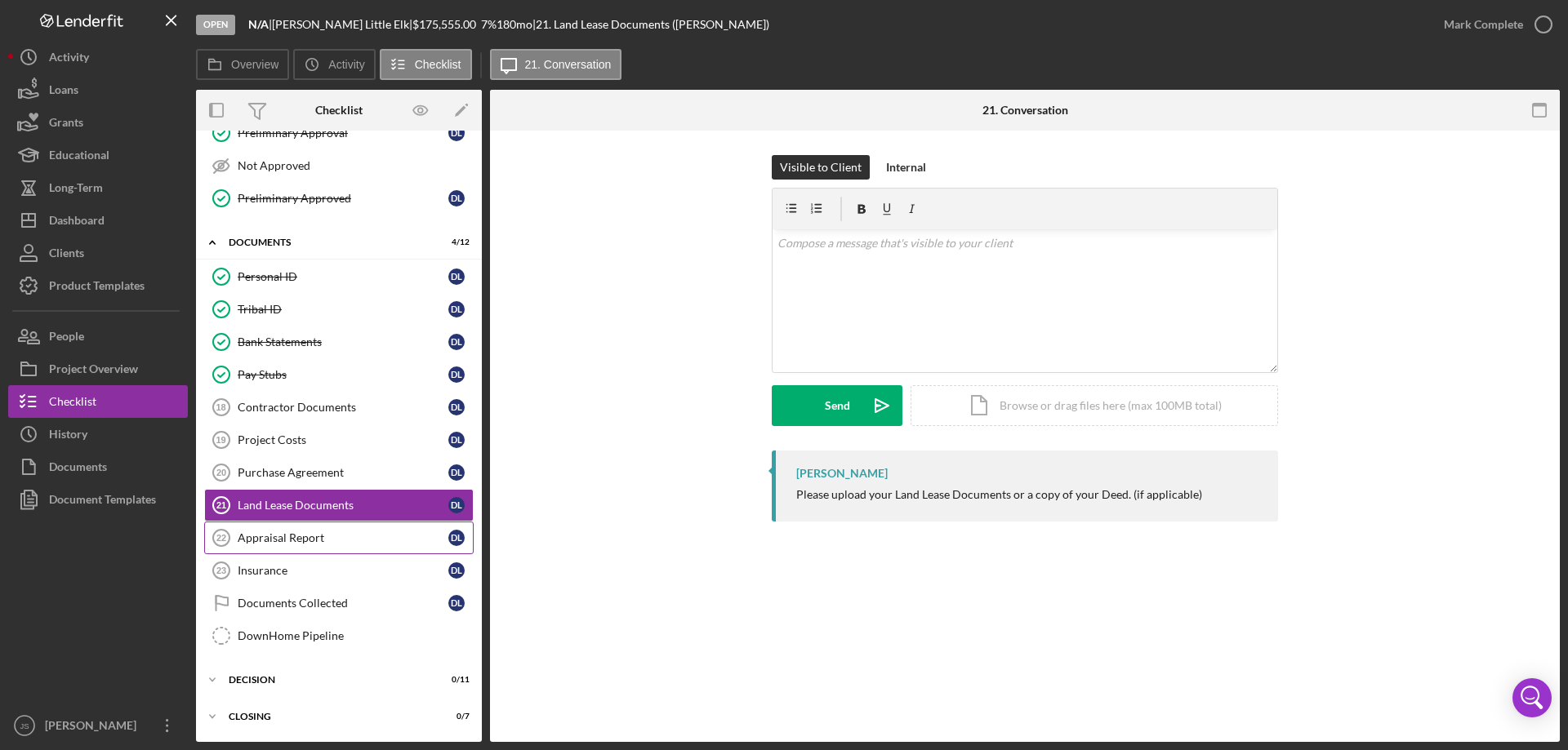
click at [274, 538] on div "Appraisal Report" at bounding box center [342, 538] width 211 height 13
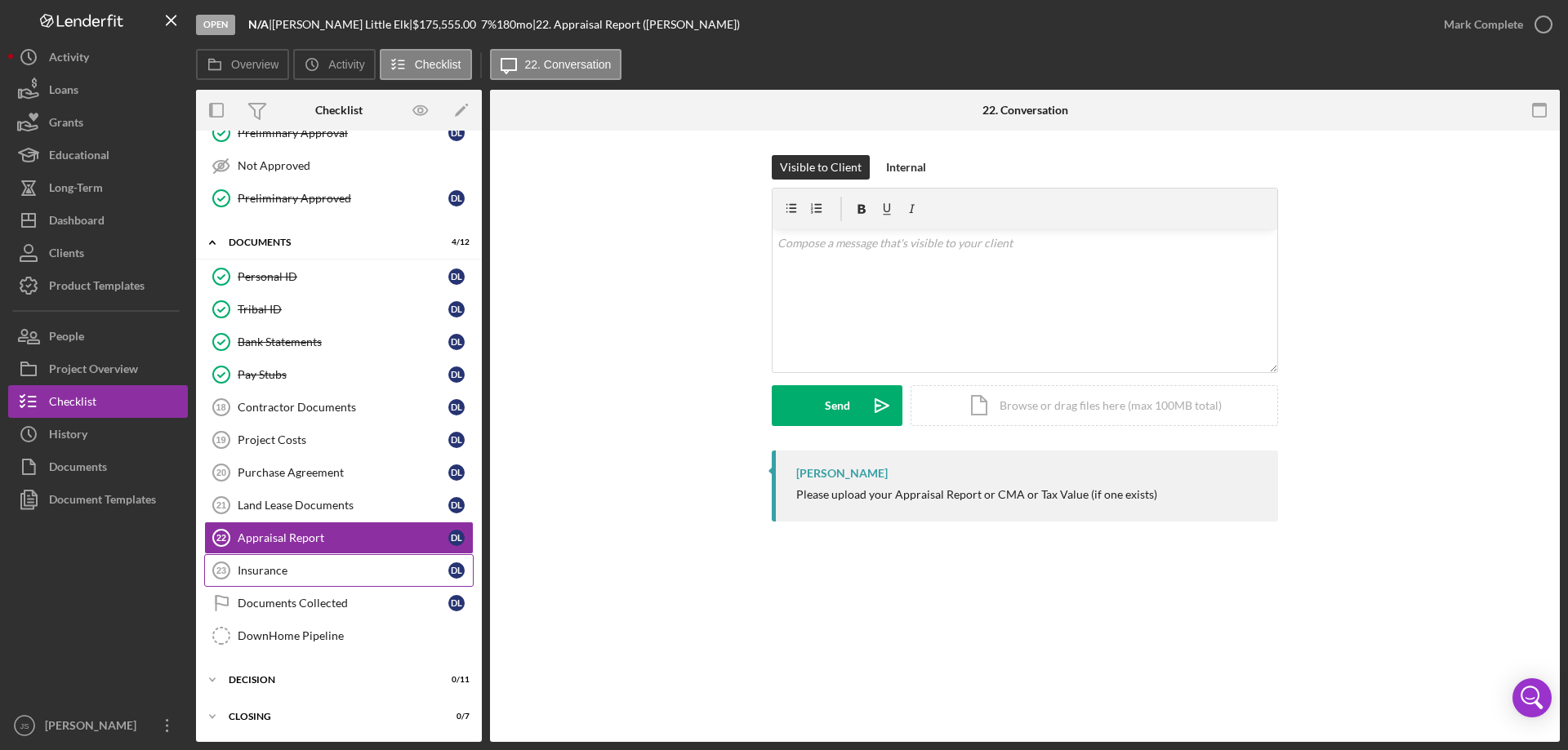
click at [259, 573] on div "Insurance" at bounding box center [342, 571] width 211 height 13
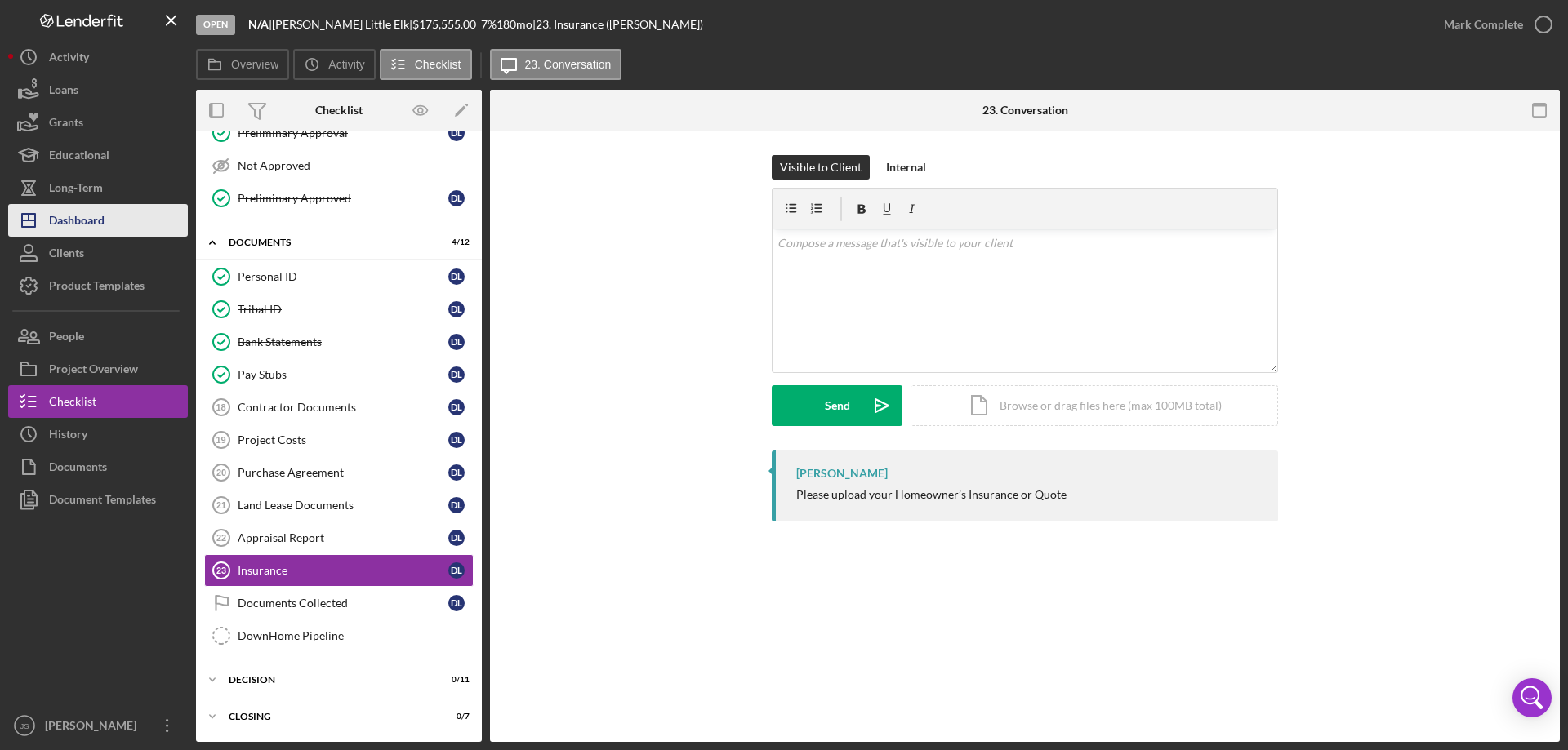
click at [80, 217] on div "Dashboard" at bounding box center [76, 222] width 55 height 37
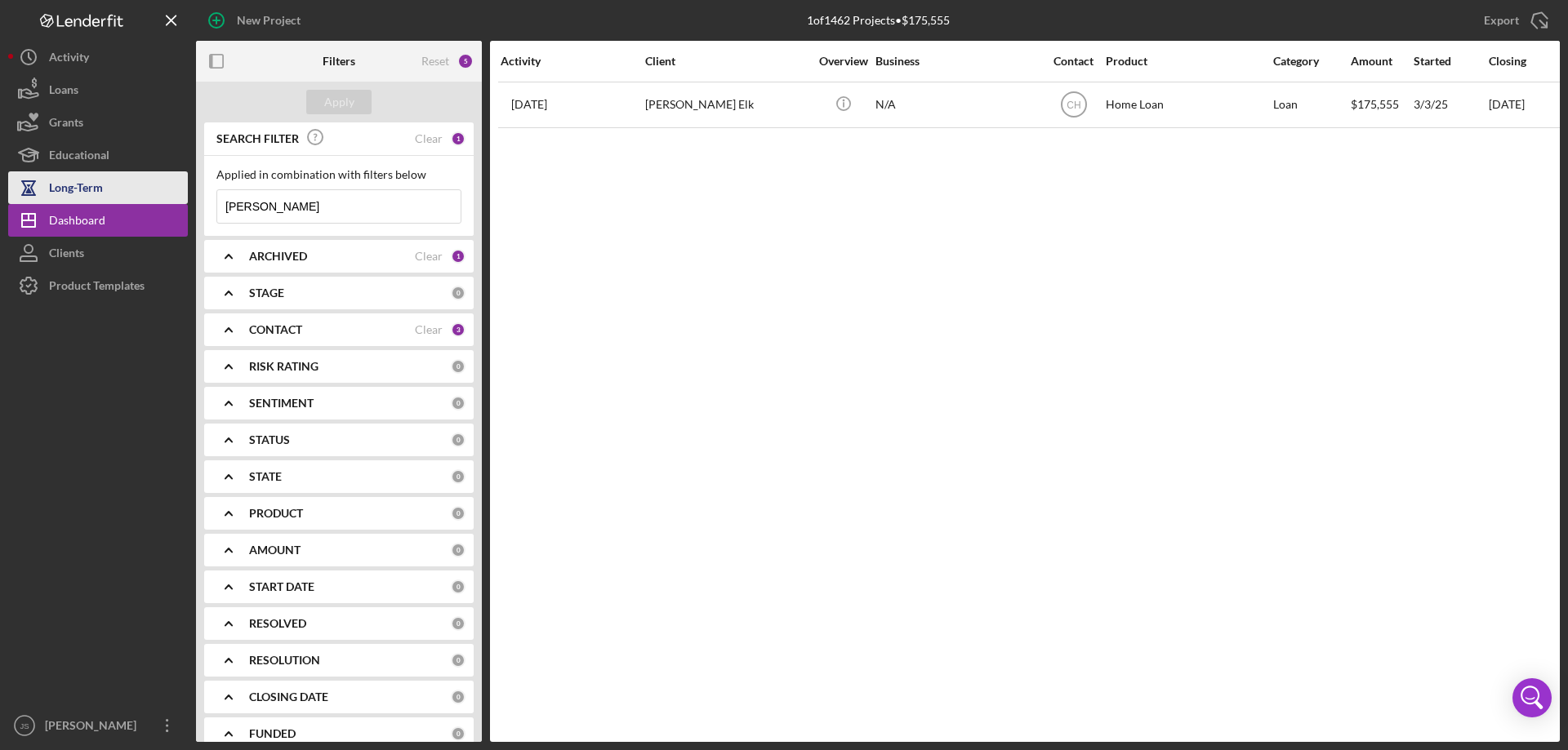
drag, startPoint x: 266, startPoint y: 210, endPoint x: 123, endPoint y: 185, distance: 145.2
click at [130, 196] on div "New Project 1 of 1462 Projects • $175,555 [PERSON_NAME] Export Icon/Export Filt…" at bounding box center [784, 371] width 1552 height 742
click at [336, 98] on div "Apply" at bounding box center [339, 102] width 31 height 25
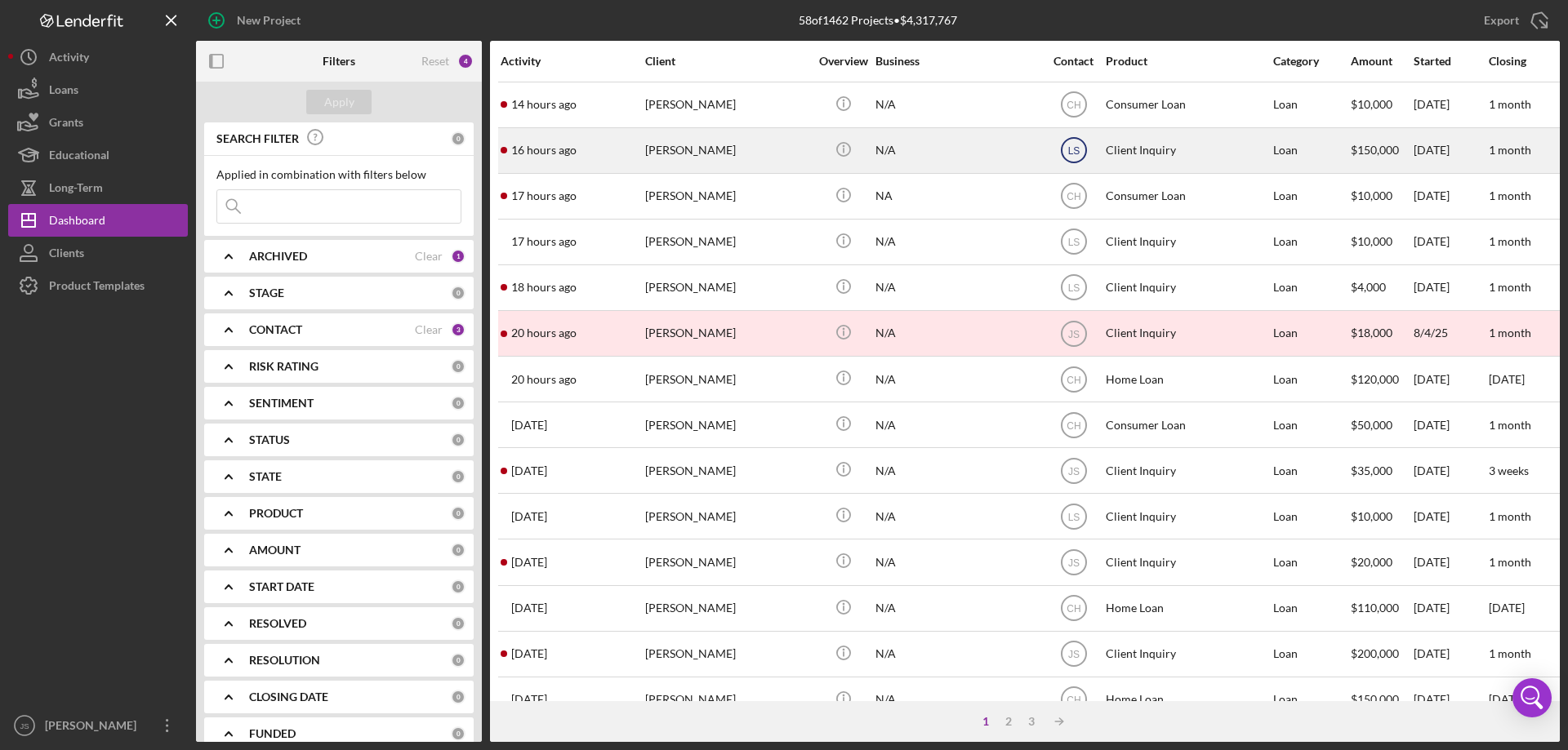
click at [1074, 111] on text "LS" at bounding box center [1073, 106] width 14 height 11
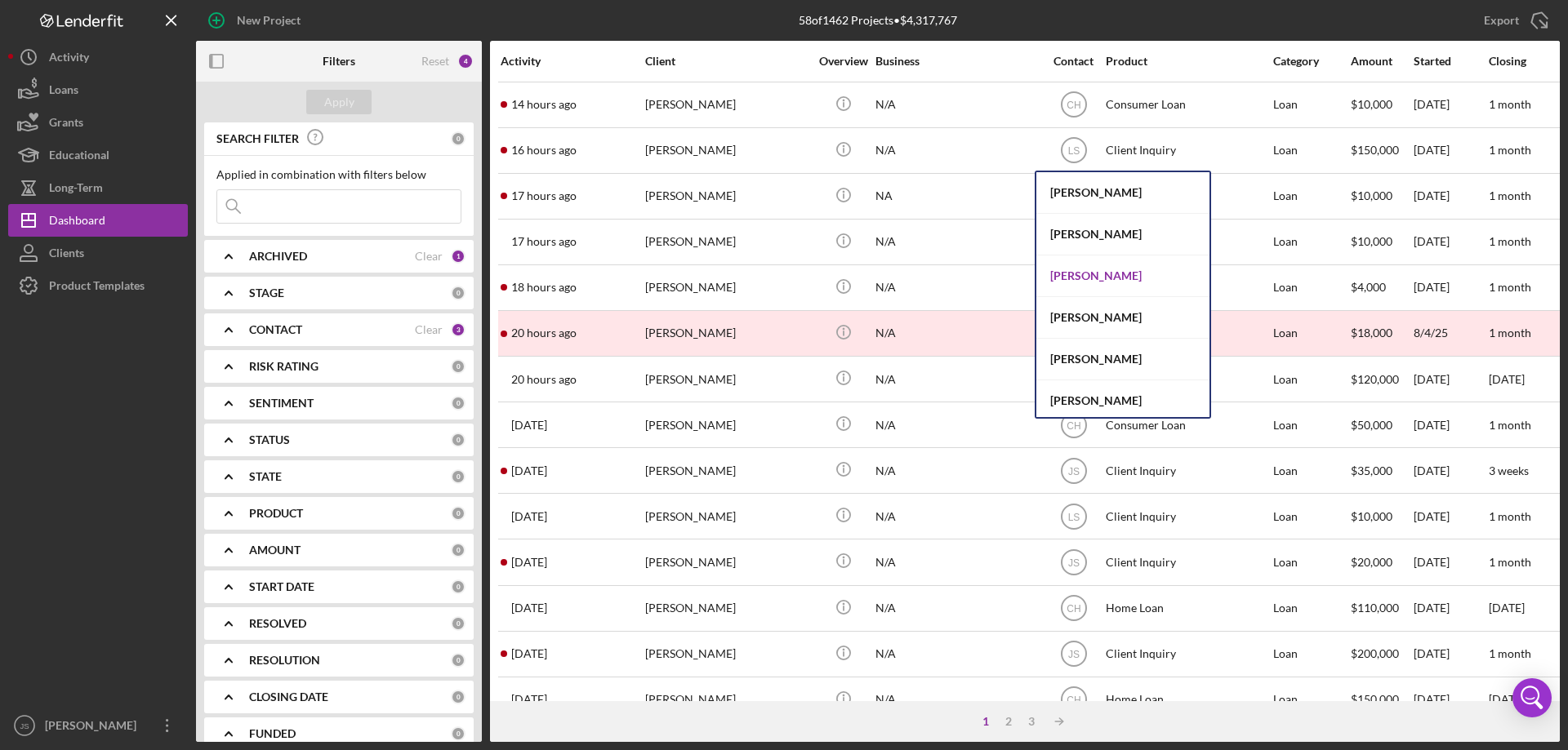
click at [1084, 279] on div "[PERSON_NAME]" at bounding box center [1123, 276] width 173 height 42
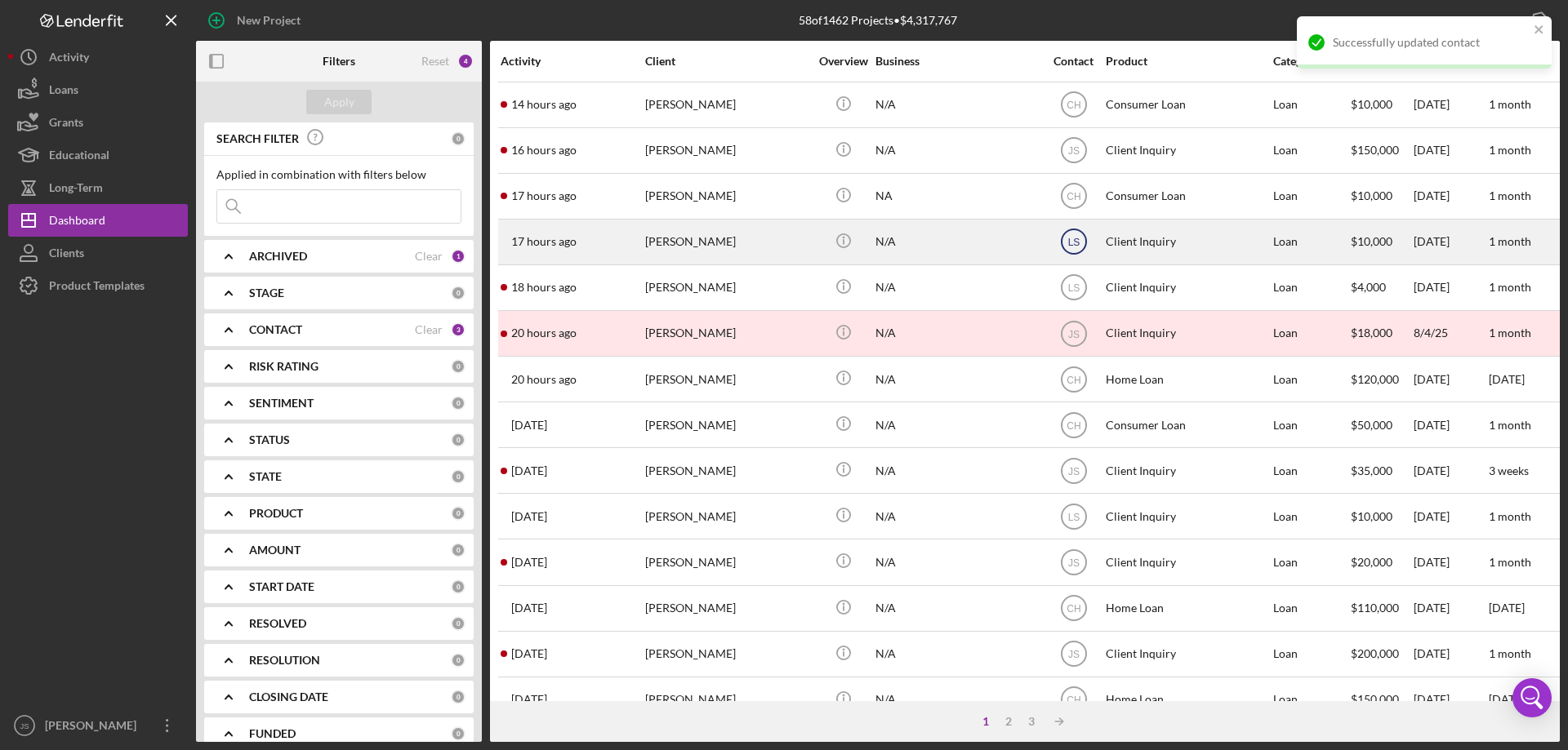
click at [1069, 111] on text "LS" at bounding box center [1073, 106] width 14 height 11
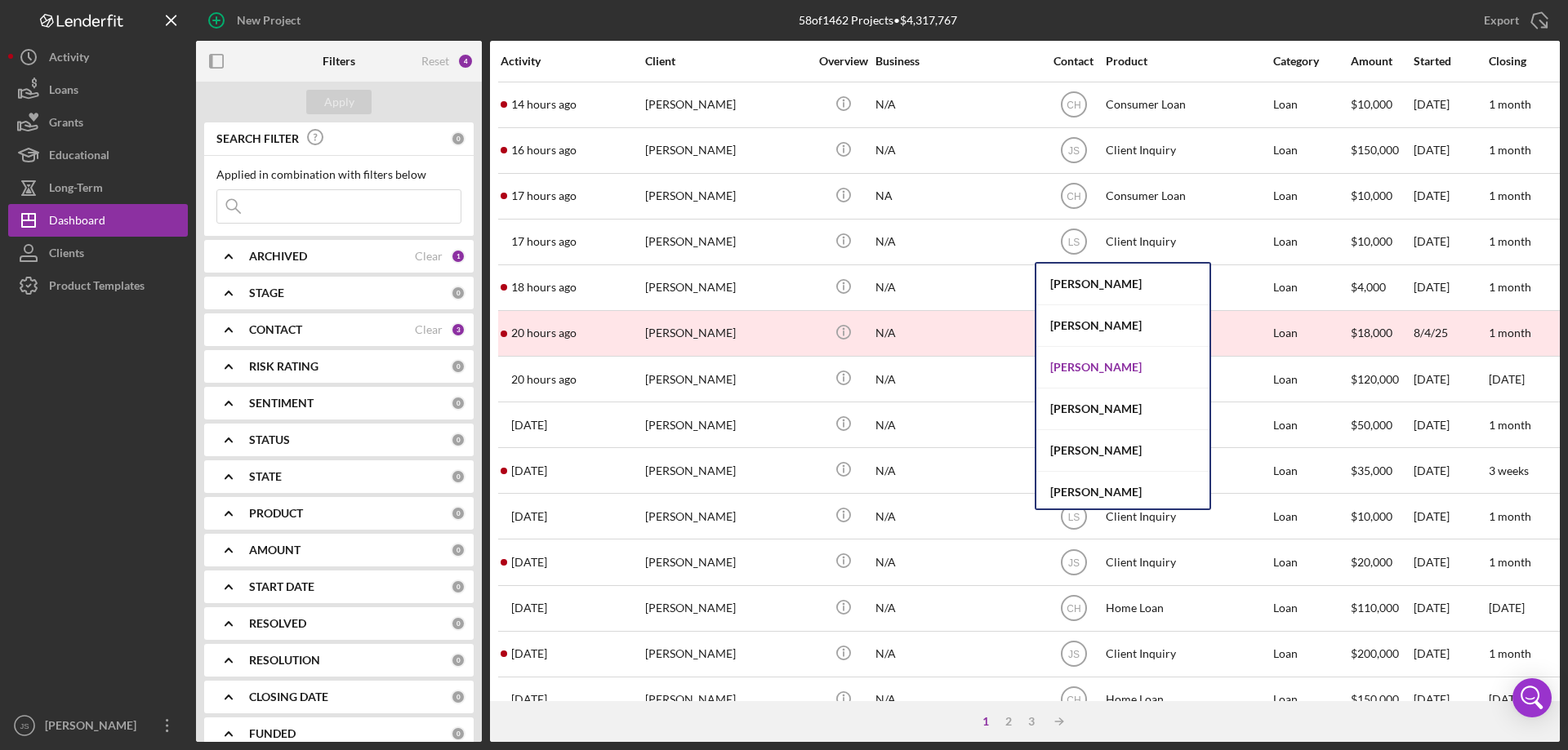
click at [1089, 368] on div "[PERSON_NAME]" at bounding box center [1123, 368] width 173 height 42
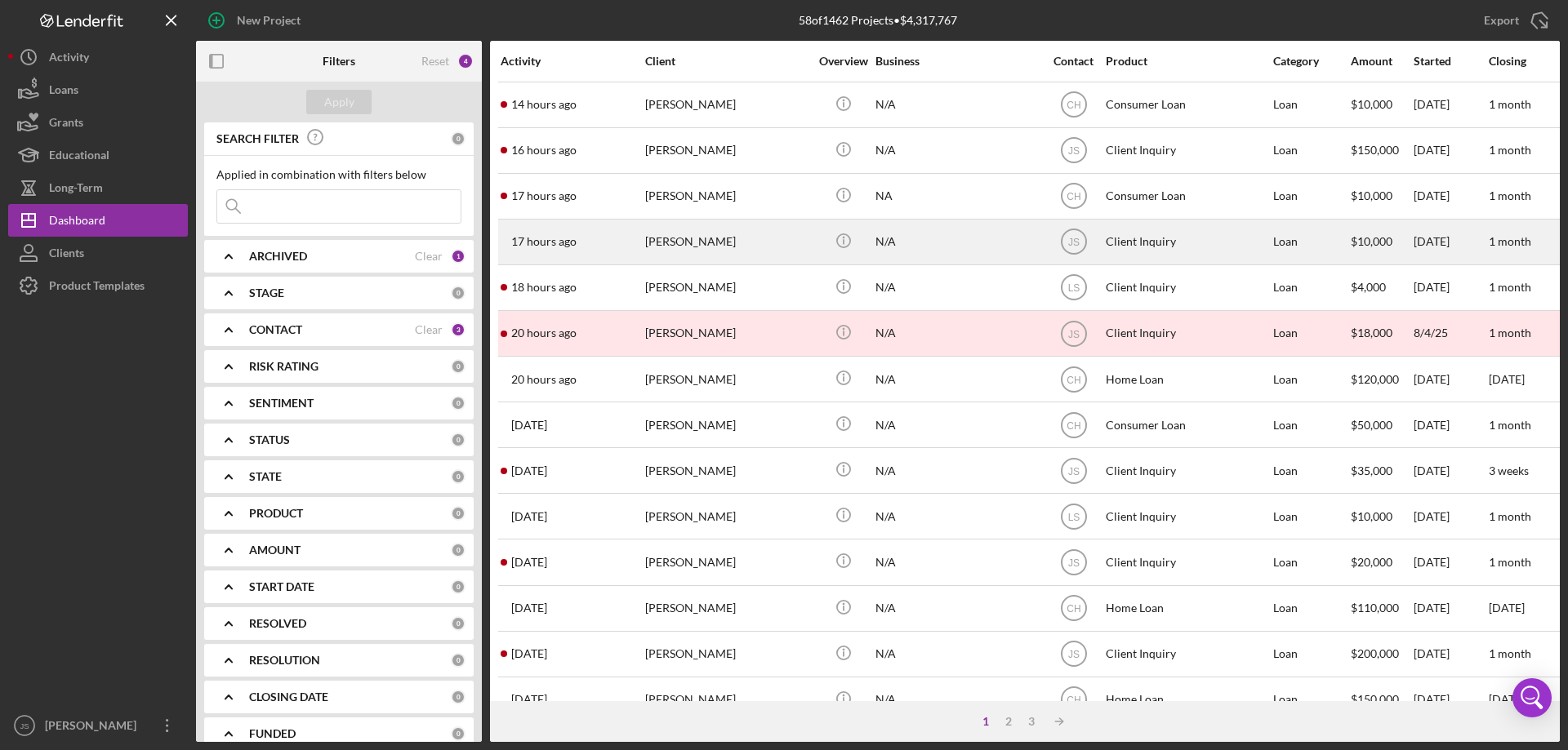
click at [597, 242] on div "17 hours ago [PERSON_NAME]" at bounding box center [572, 241] width 143 height 43
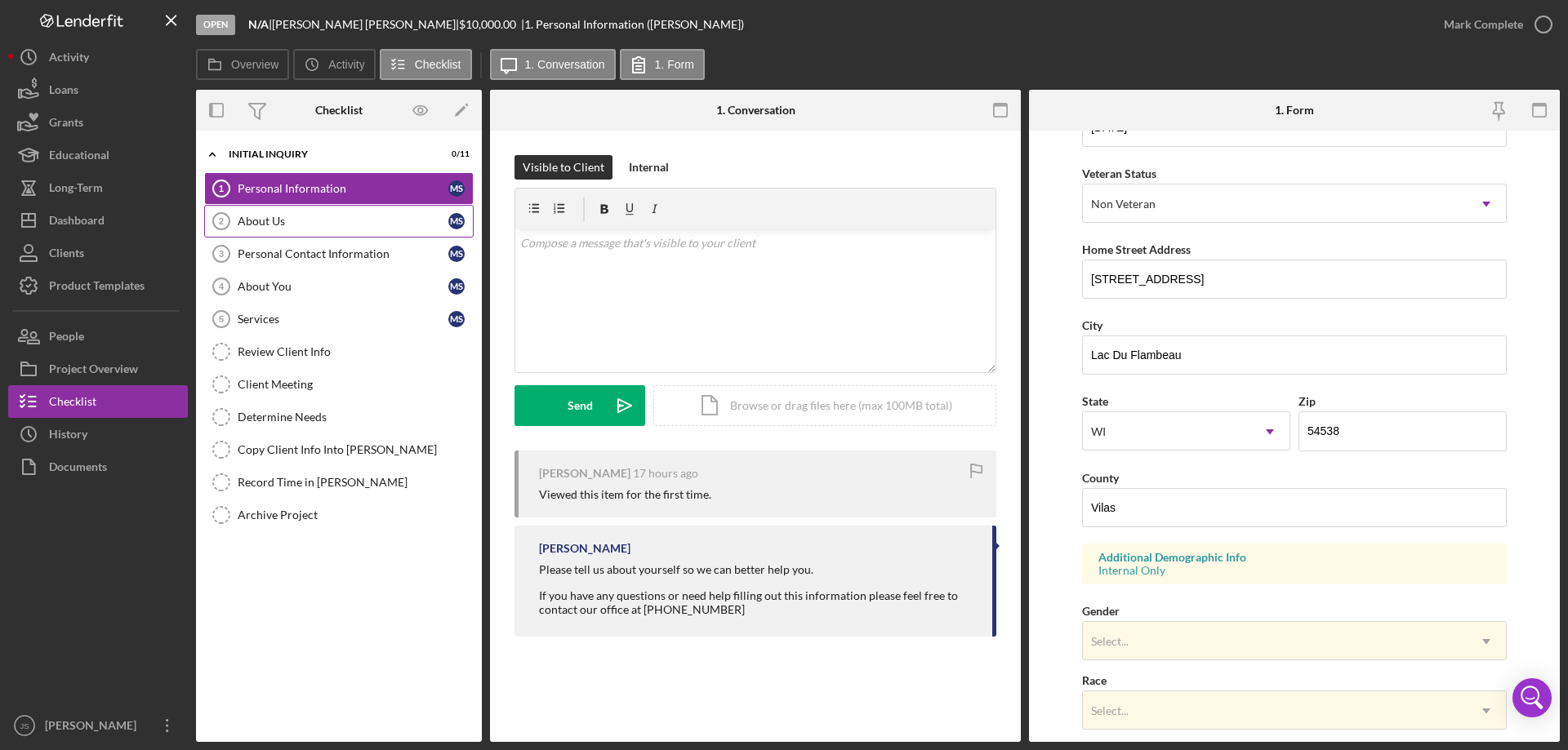
scroll to position [327, 0]
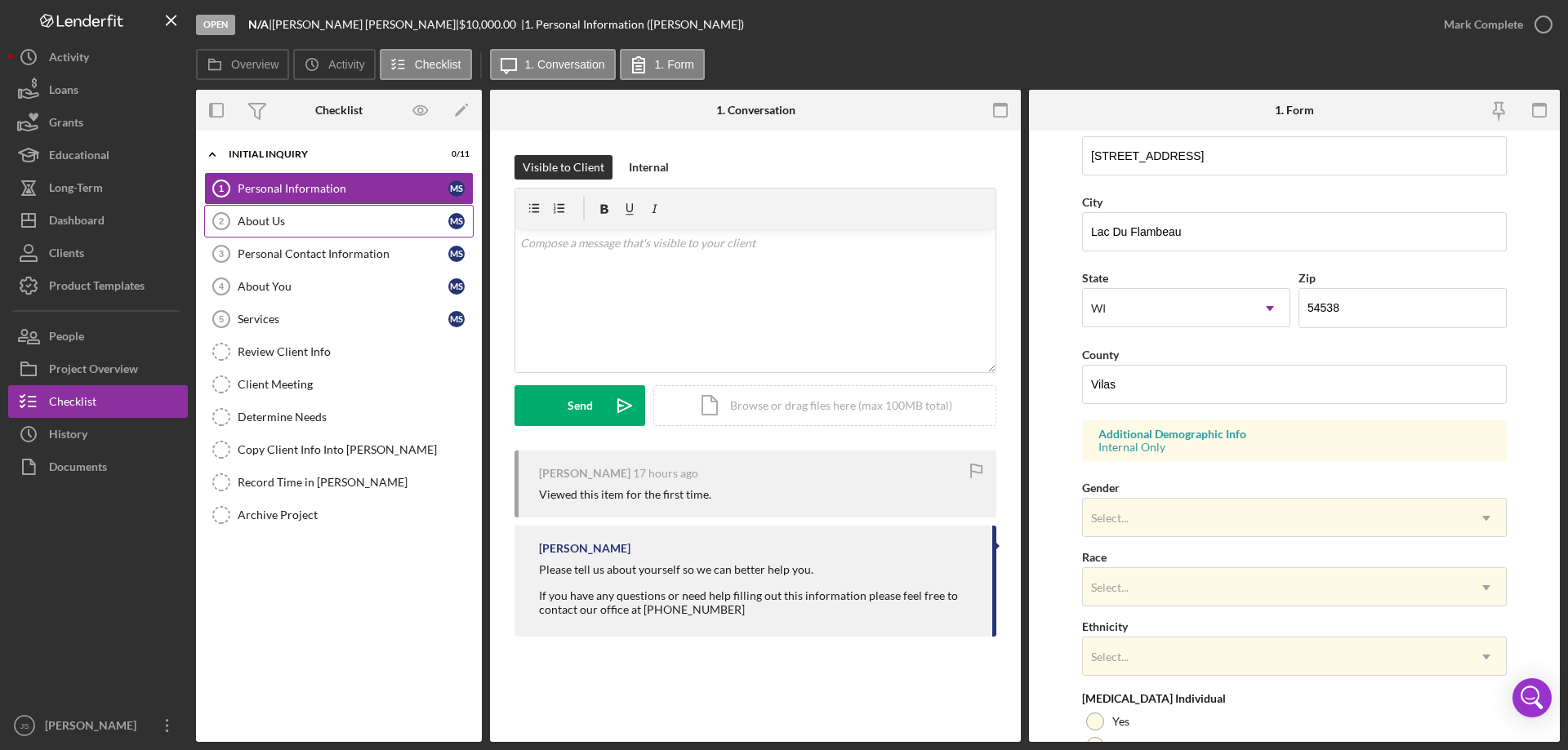
click at [299, 219] on div "About Us" at bounding box center [342, 221] width 211 height 13
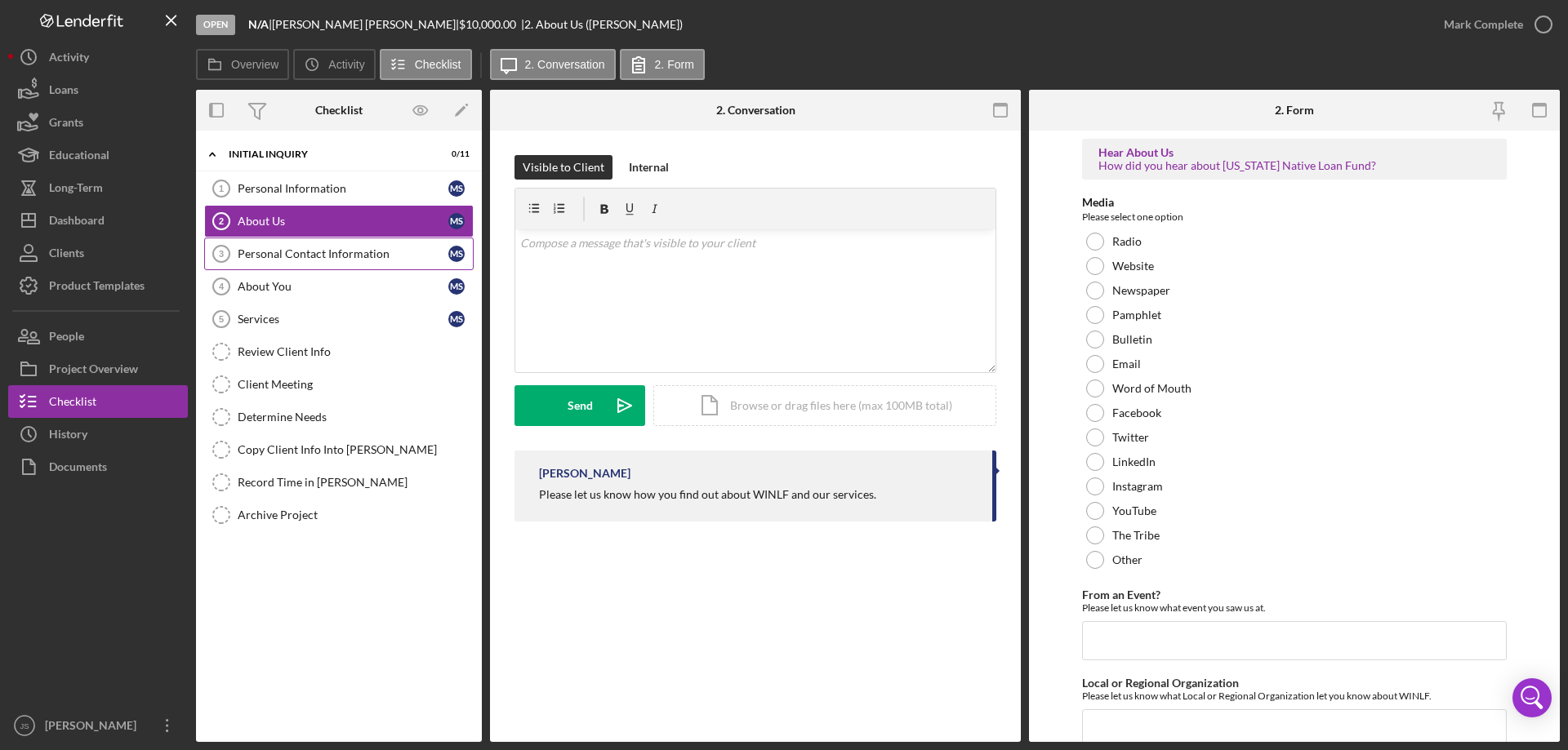
click at [313, 248] on div "Personal Contact Information" at bounding box center [342, 254] width 211 height 13
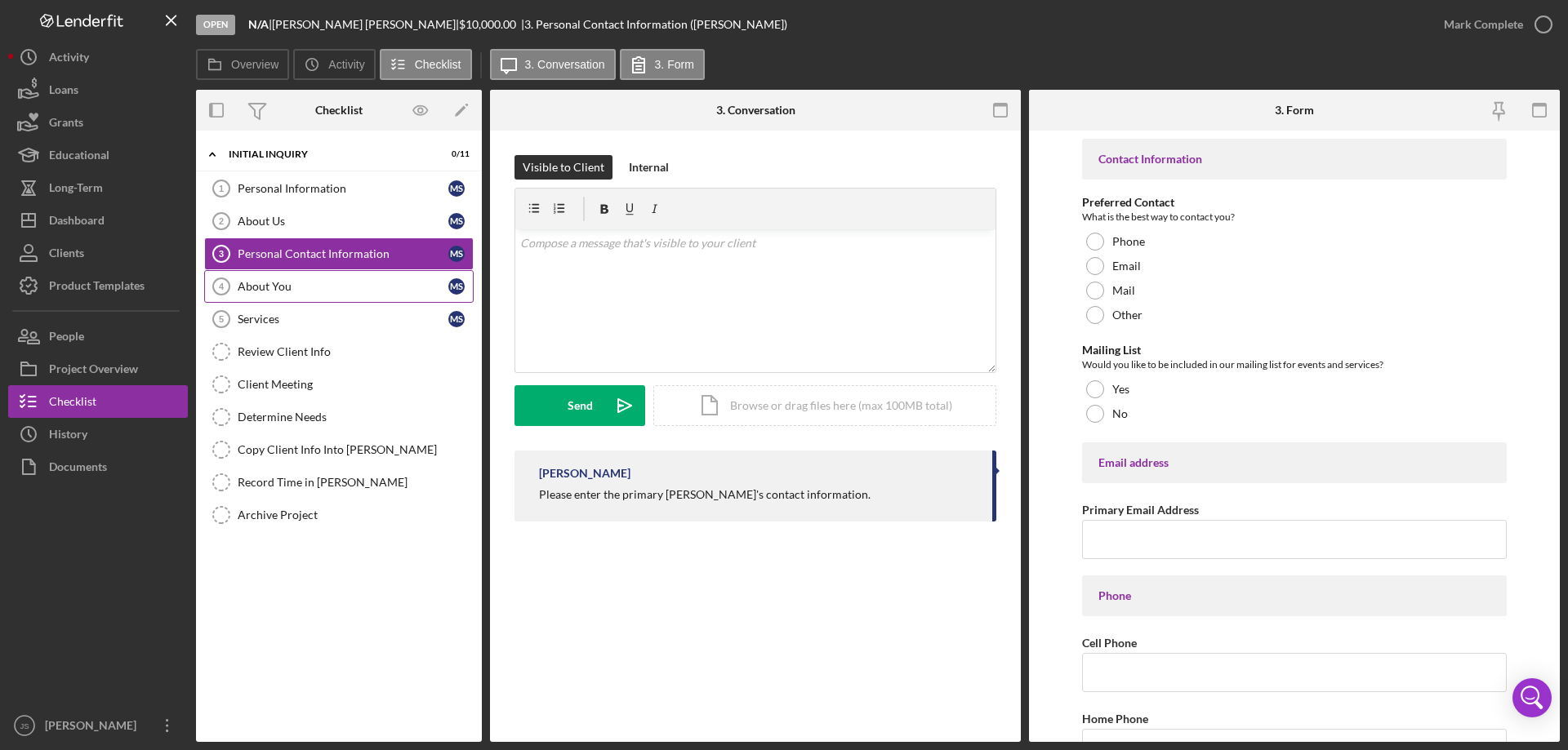
click at [308, 277] on link "About You 4 About You M S" at bounding box center [338, 287] width 270 height 32
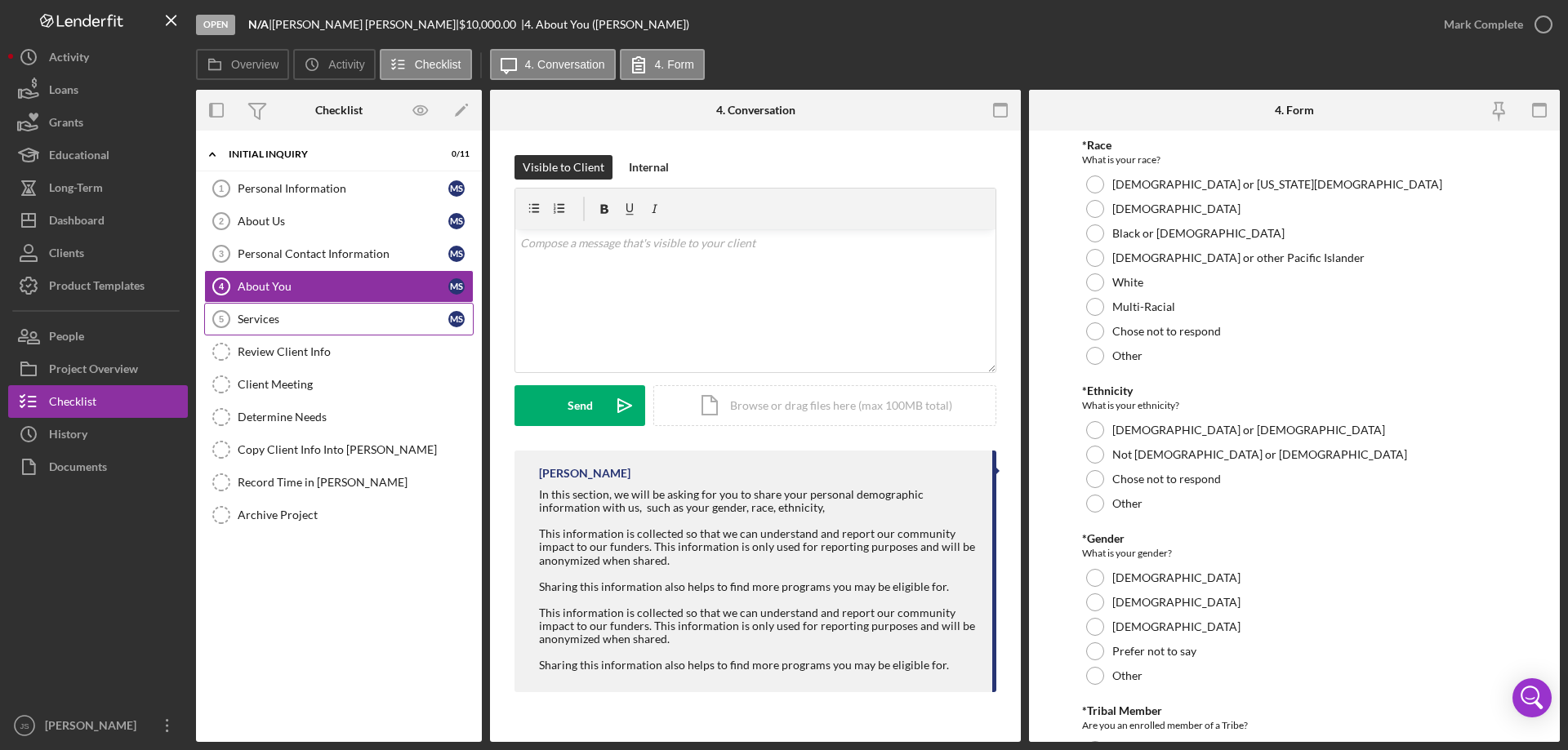
click at [305, 305] on link "Services 5 Services M S" at bounding box center [338, 319] width 270 height 32
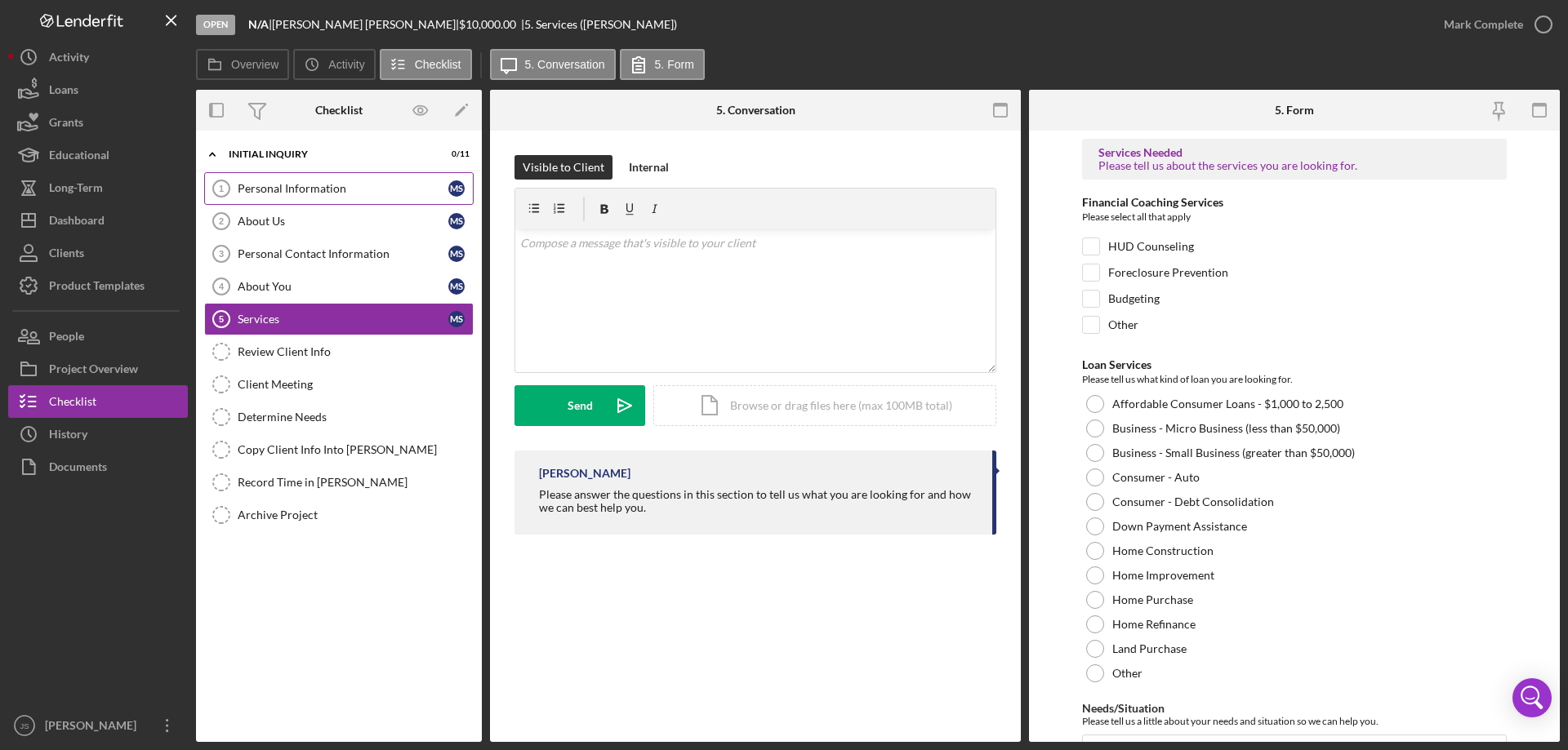
click at [330, 201] on link "Personal Information 1 Personal Information M S" at bounding box center [338, 189] width 270 height 32
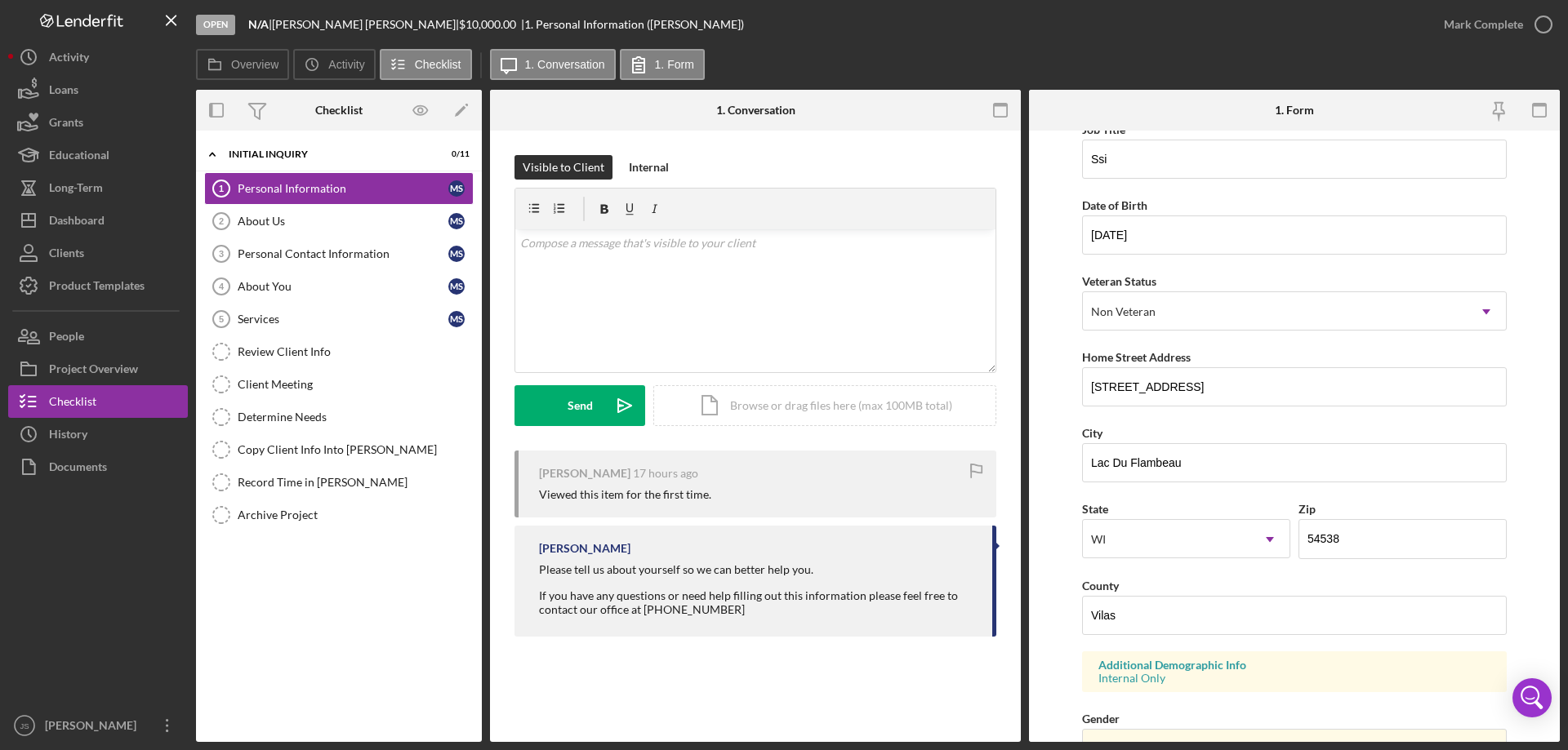
scroll to position [245, 0]
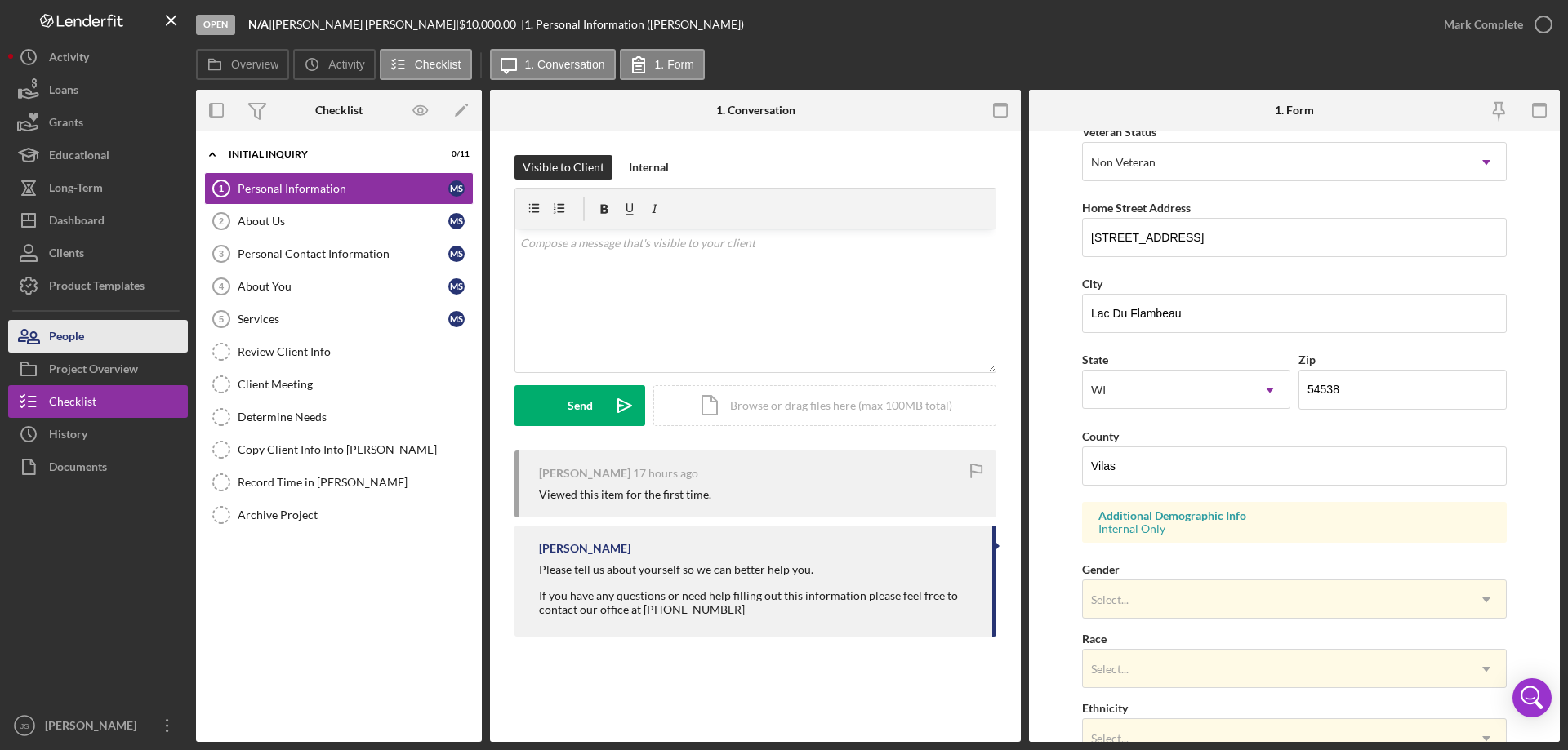
drag, startPoint x: 113, startPoint y: 365, endPoint x: 146, endPoint y: 339, distance: 42.0
click at [115, 365] on div "Project Overview" at bounding box center [92, 371] width 89 height 37
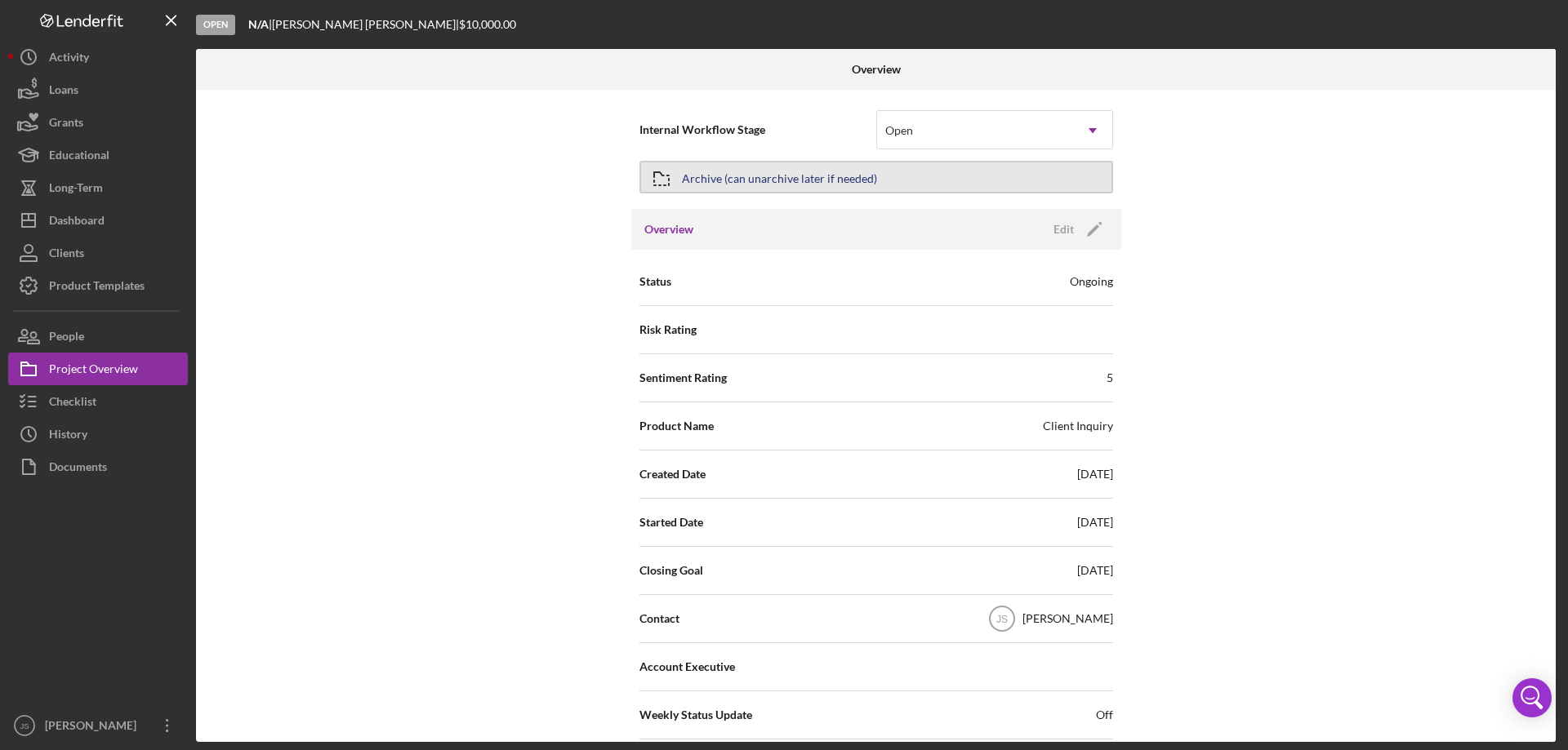
click at [890, 173] on button "Archive (can unarchive later if needed)" at bounding box center [876, 177] width 474 height 32
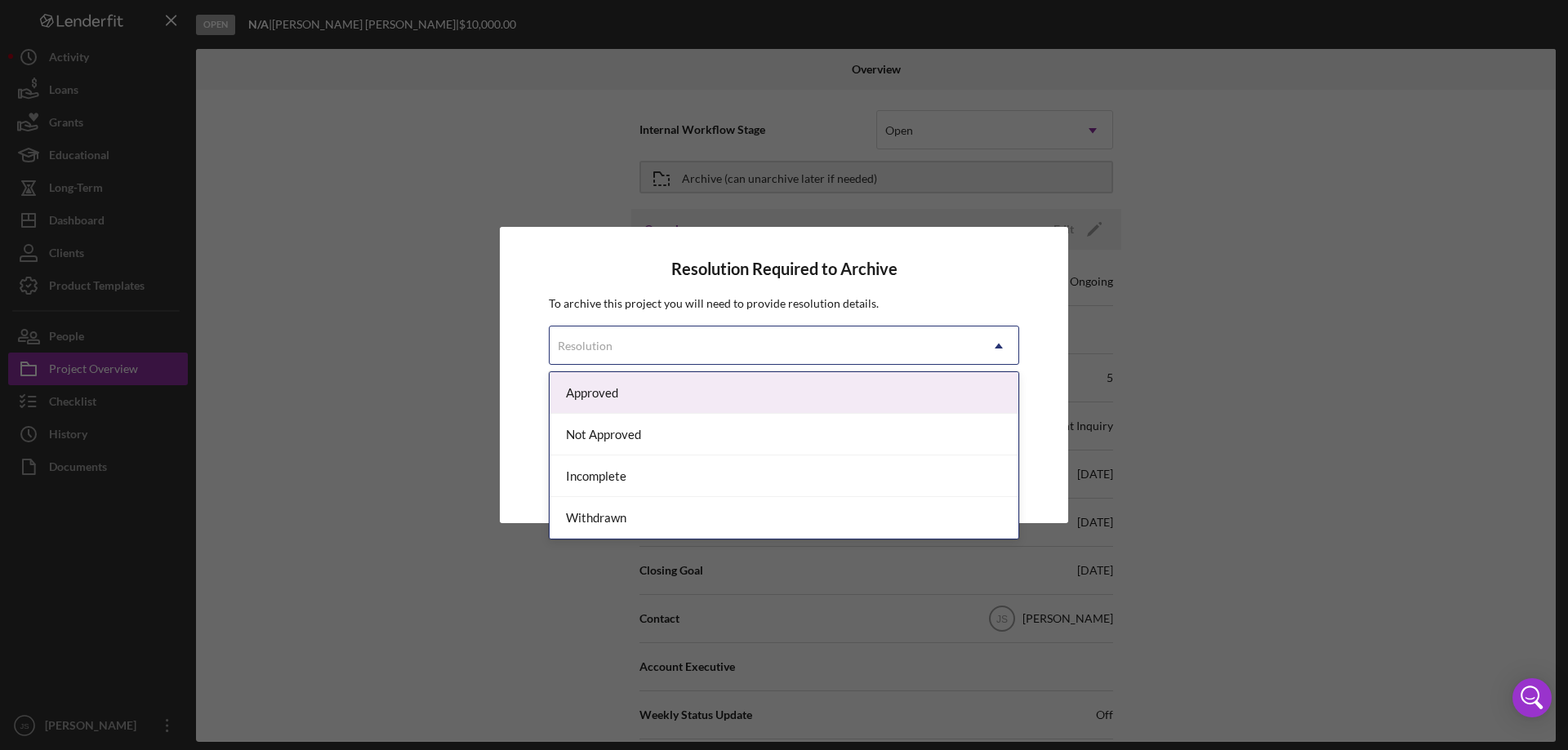
click at [718, 341] on div "Resolution" at bounding box center [764, 346] width 430 height 37
click at [682, 387] on div "Approved" at bounding box center [784, 394] width 469 height 42
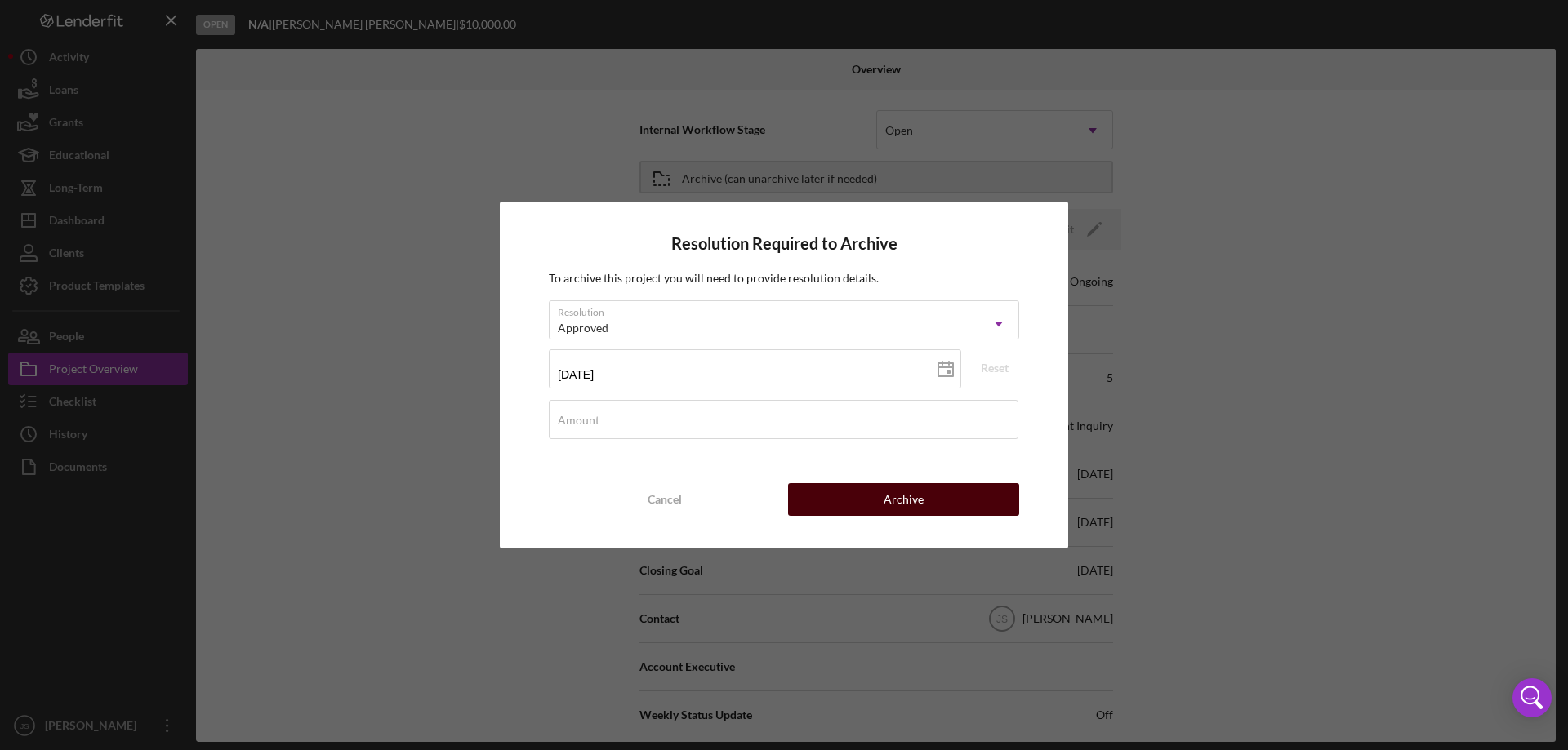
click at [838, 496] on button "Archive" at bounding box center [904, 499] width 231 height 32
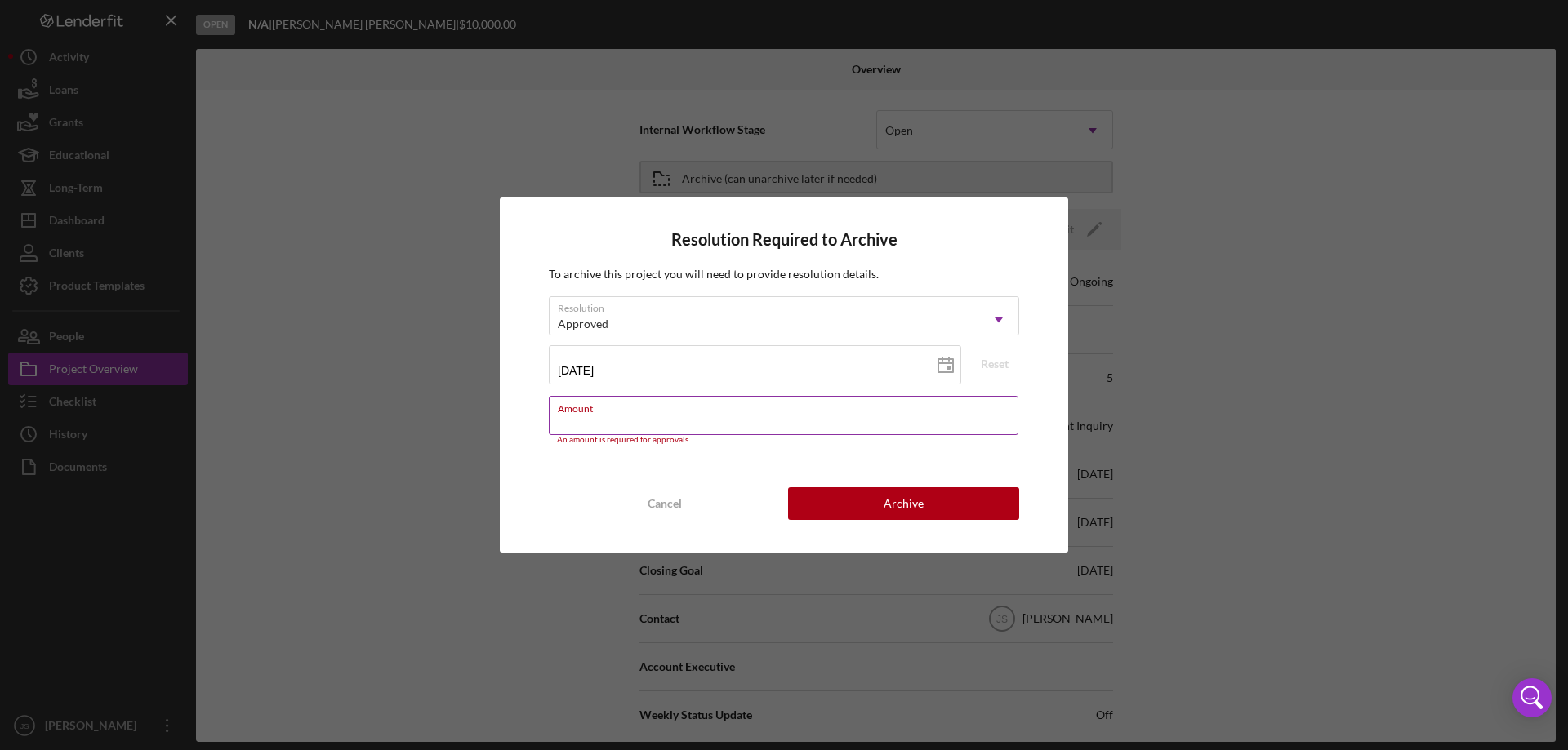
click at [652, 420] on input "Amount" at bounding box center [784, 415] width 470 height 39
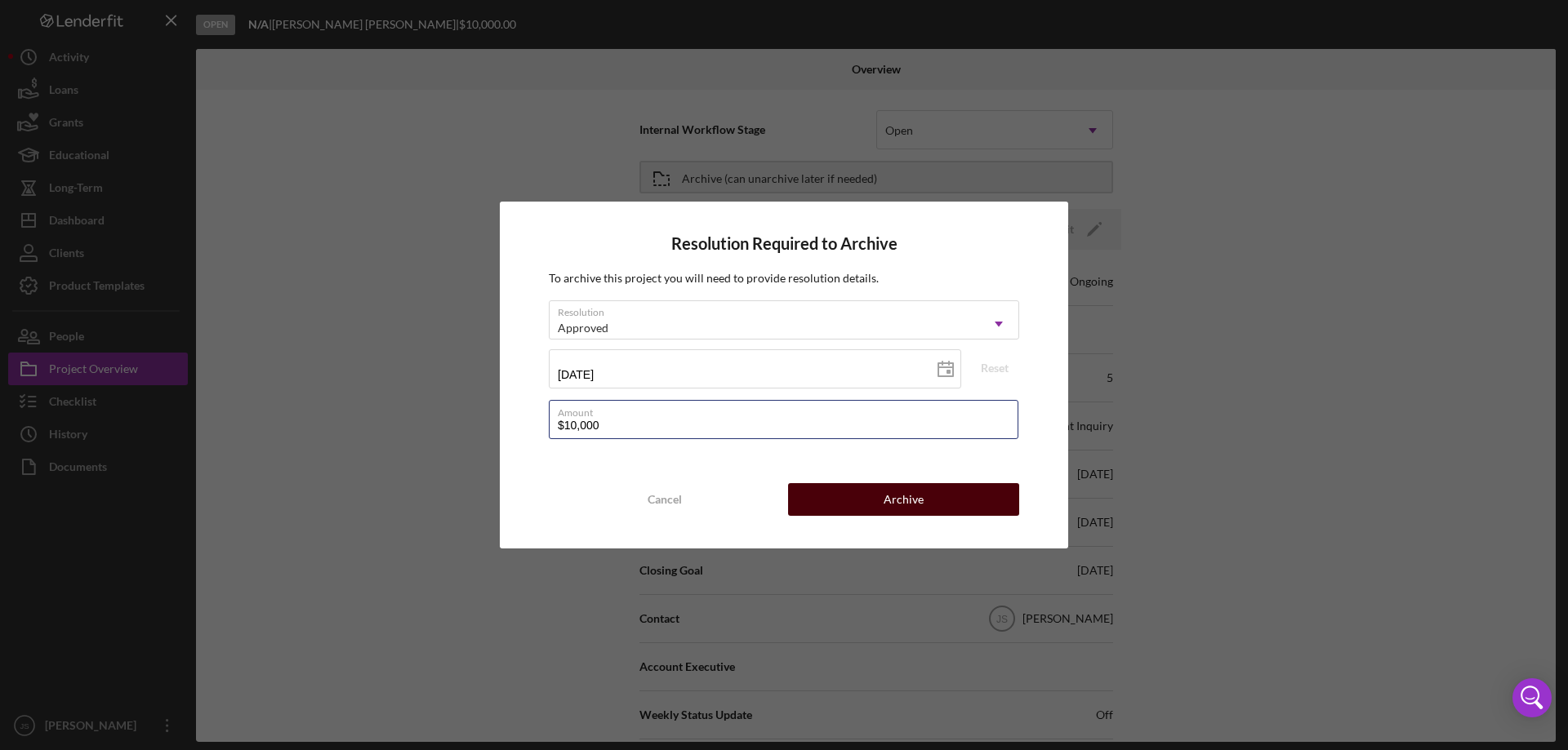
type input "$10,000"
click at [870, 497] on button "Archive" at bounding box center [904, 499] width 231 height 32
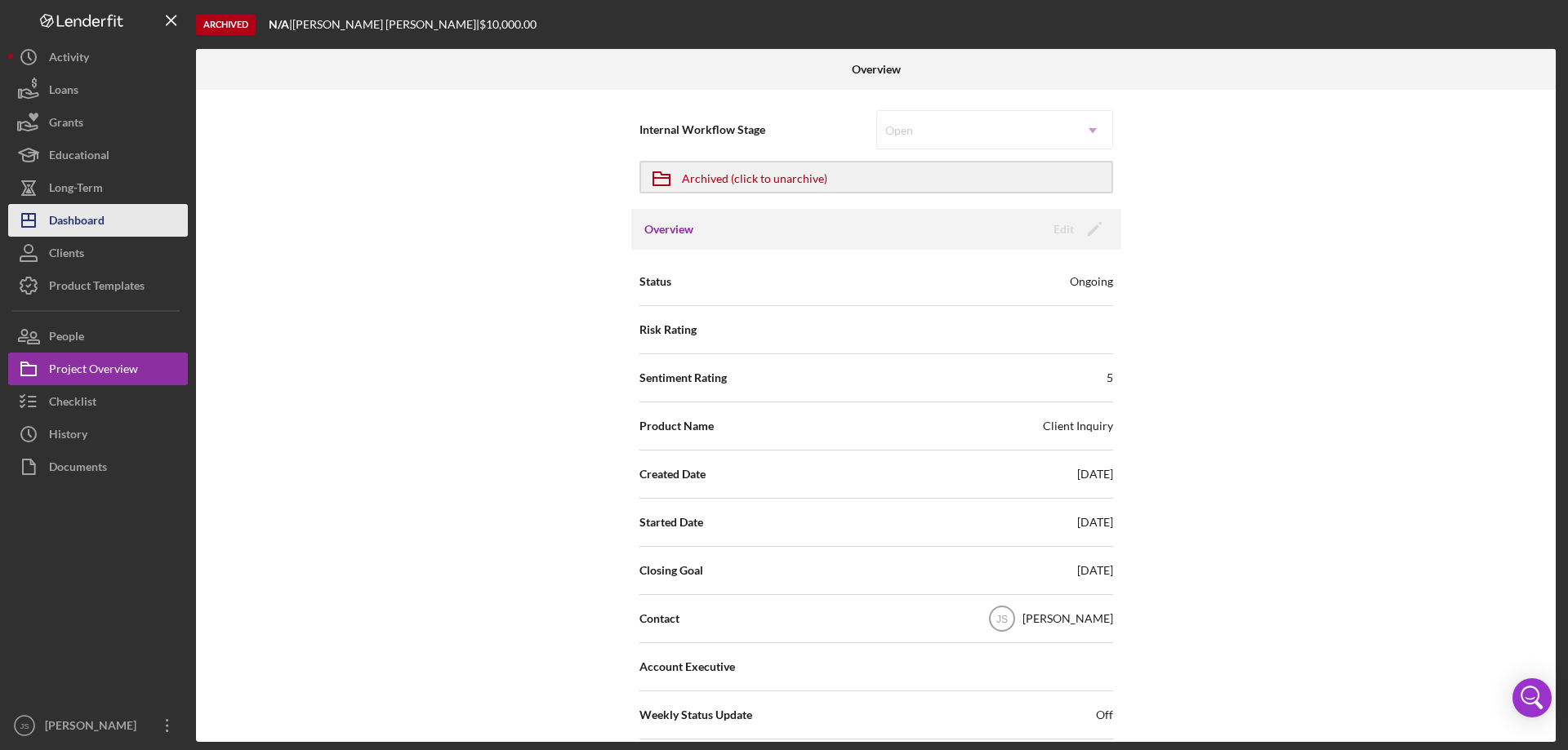
click at [61, 219] on div "Dashboard" at bounding box center [76, 222] width 55 height 37
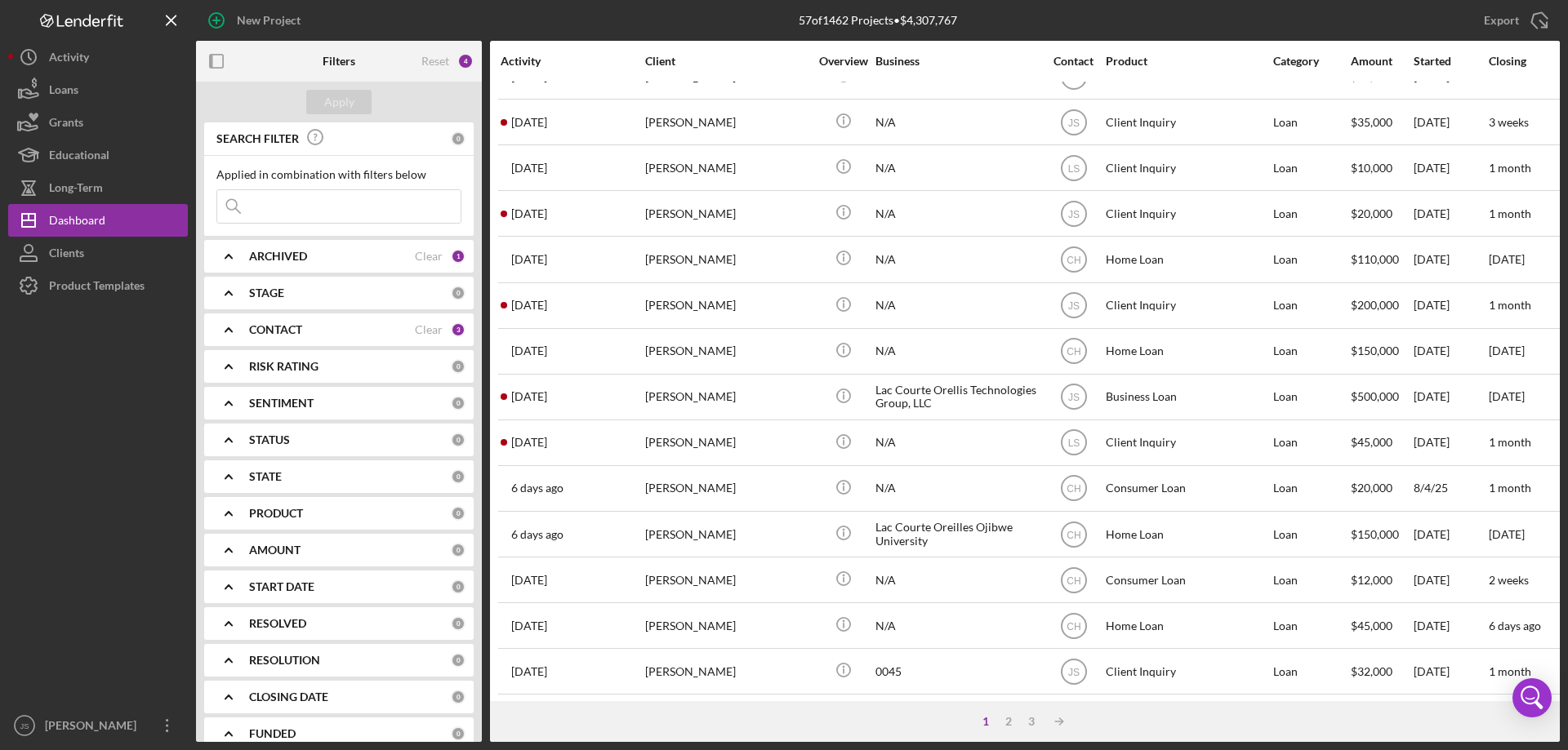
scroll to position [301, 0]
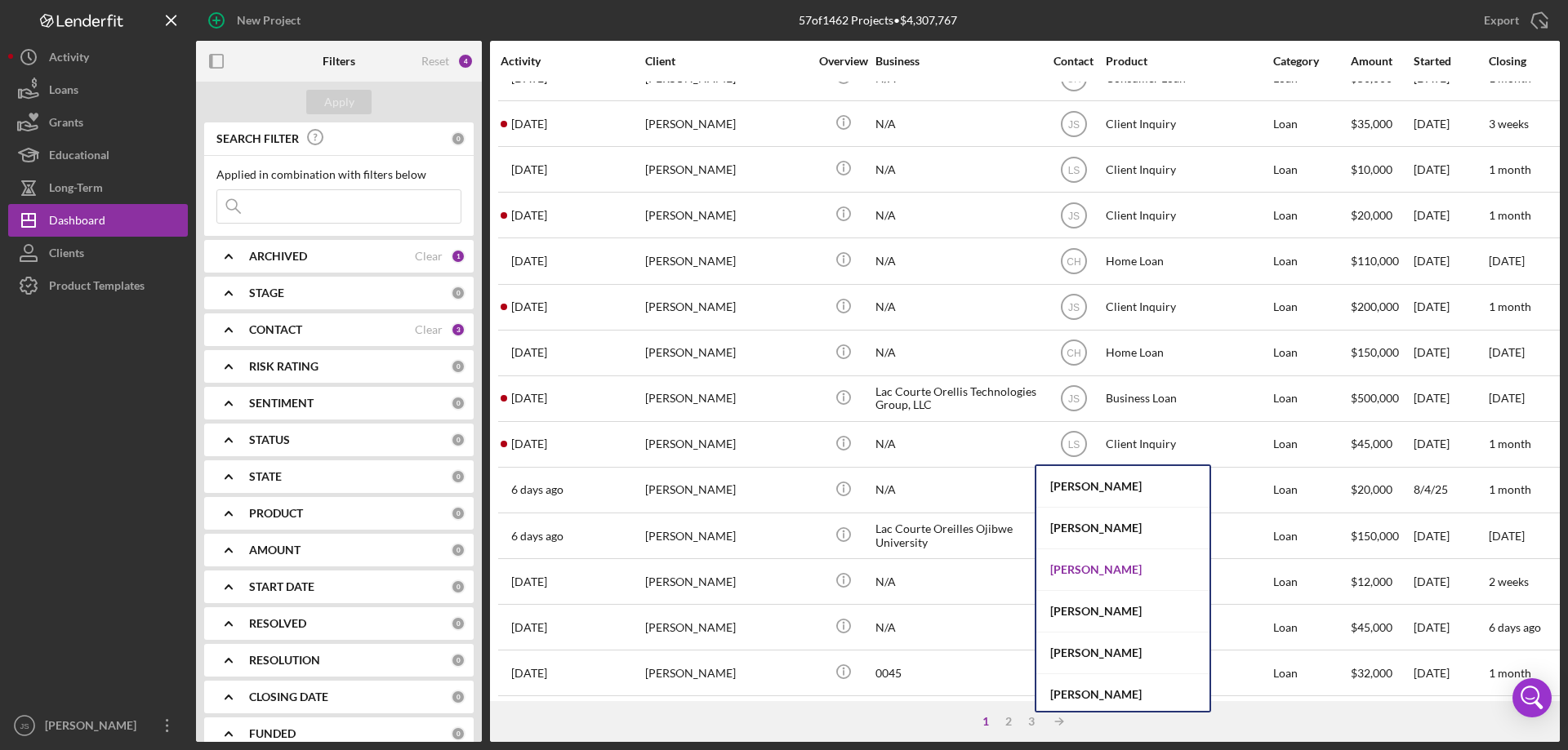
click at [1087, 572] on div "[PERSON_NAME]" at bounding box center [1123, 571] width 173 height 42
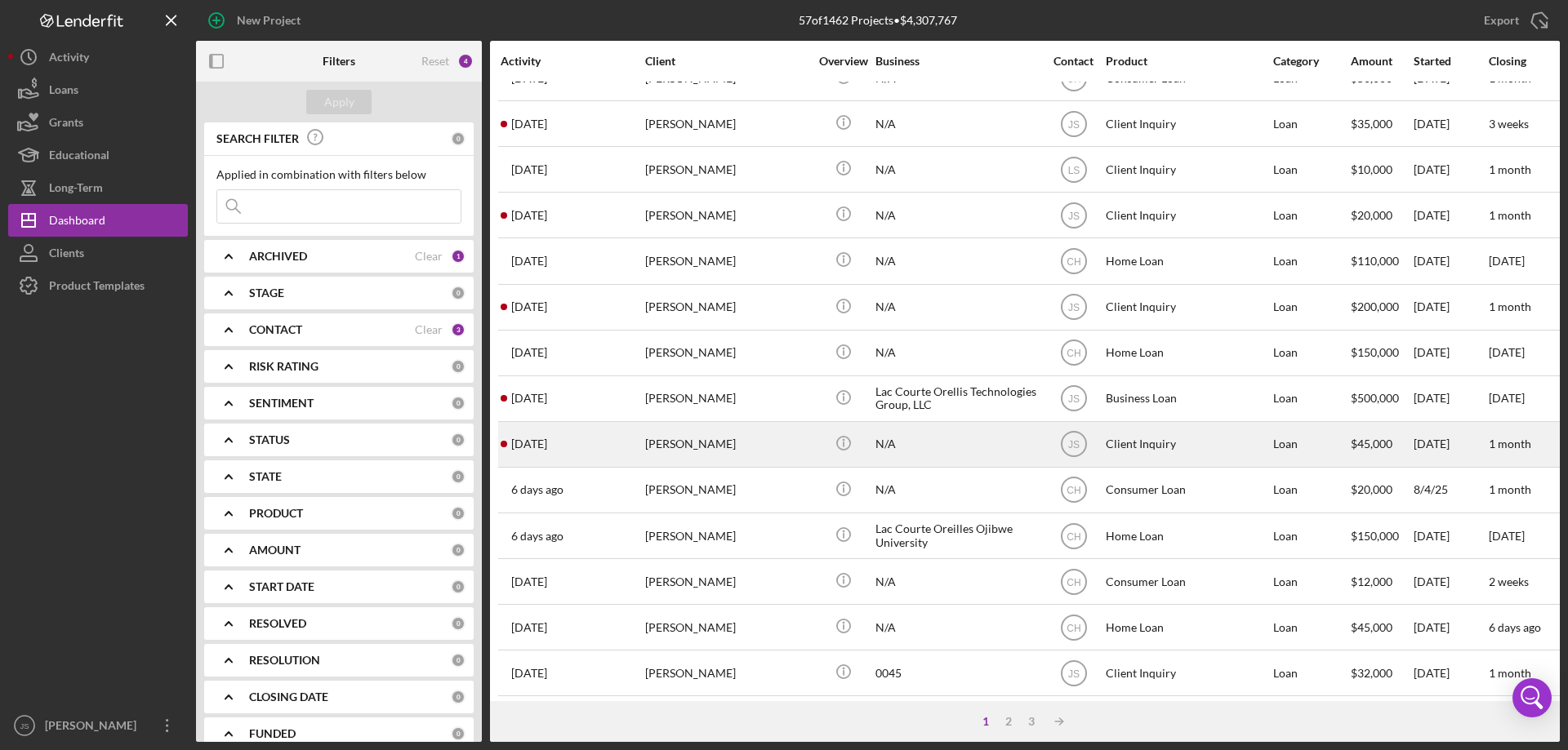
click at [765, 450] on div "[PERSON_NAME]" at bounding box center [726, 444] width 163 height 43
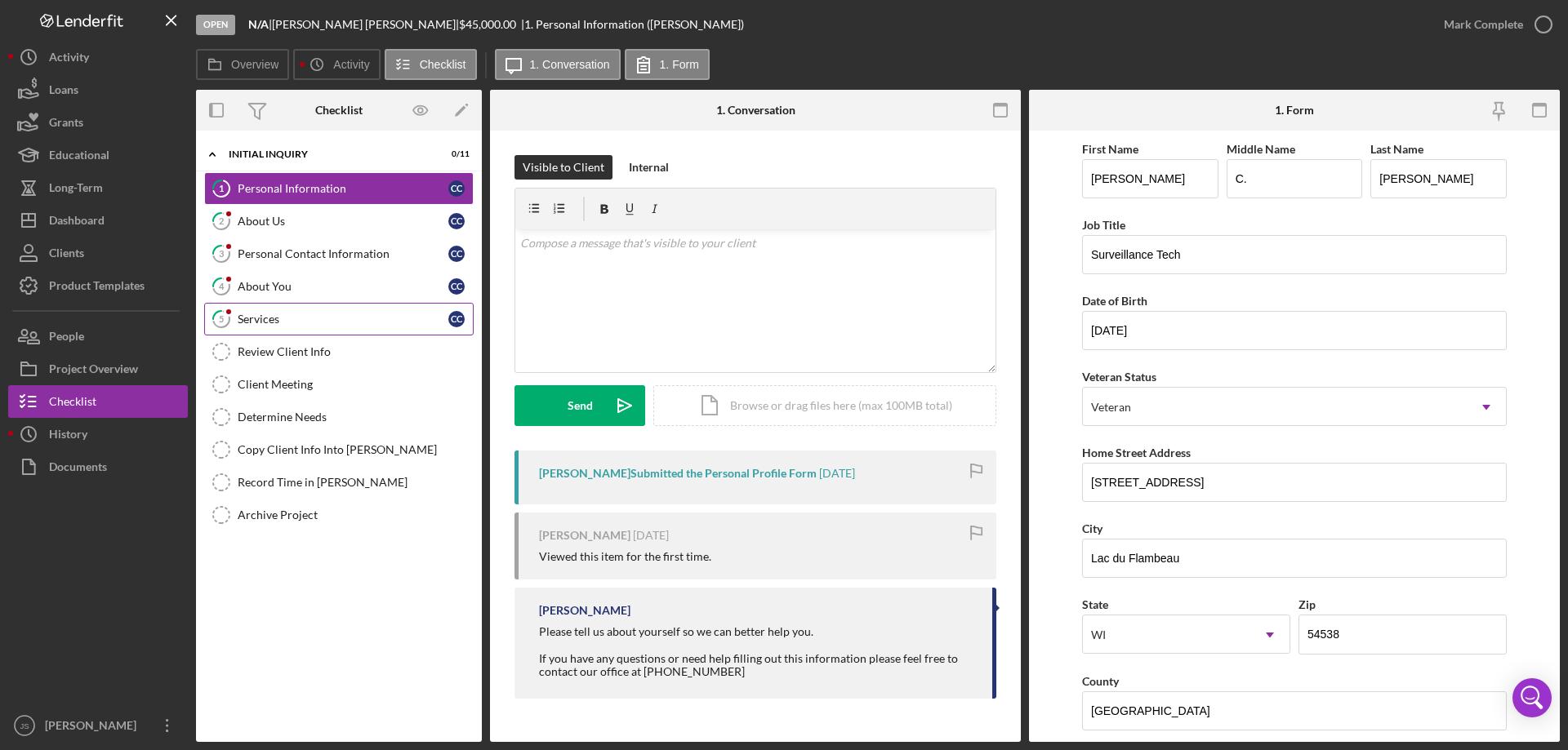
click at [316, 322] on div "Services" at bounding box center [342, 319] width 211 height 13
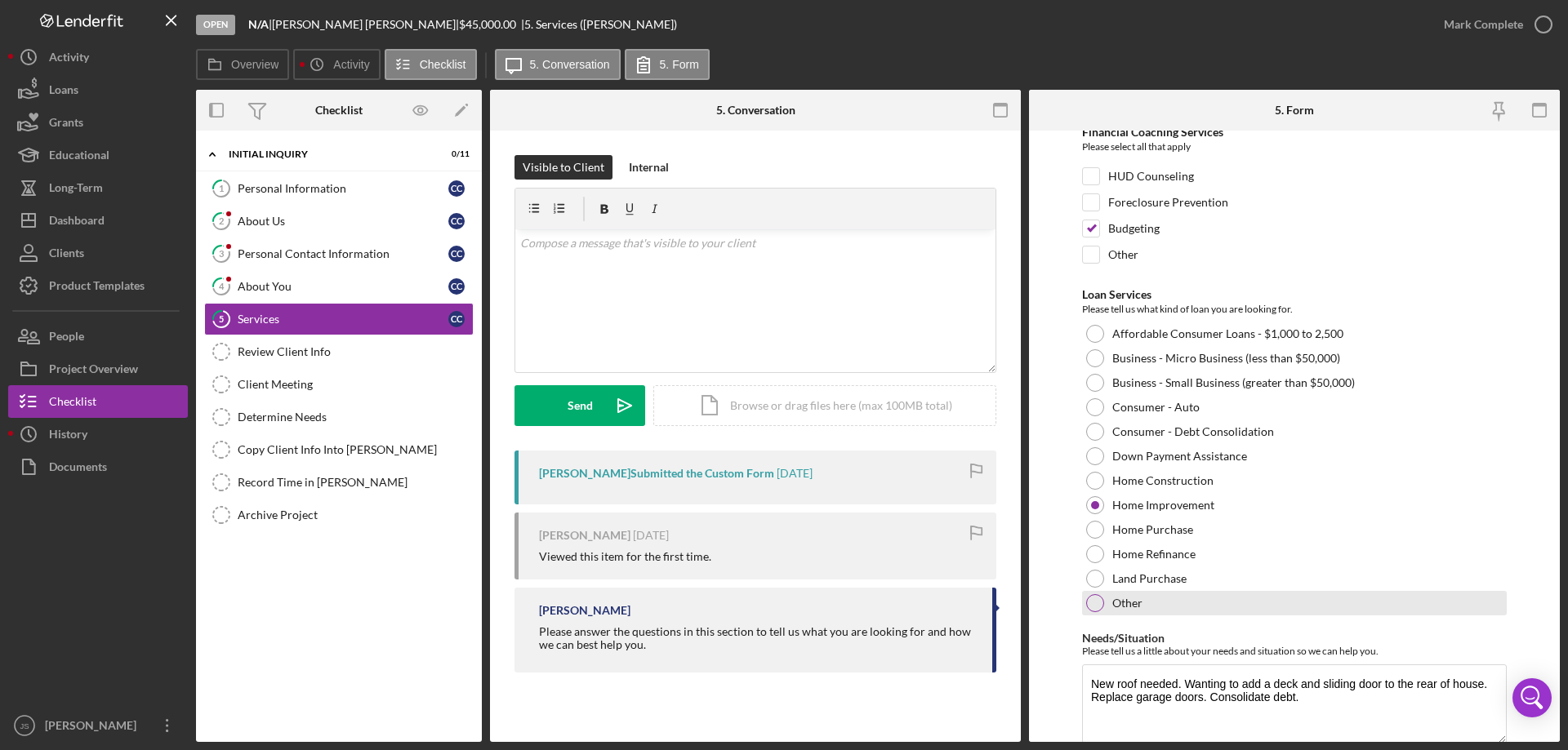
scroll to position [133, 0]
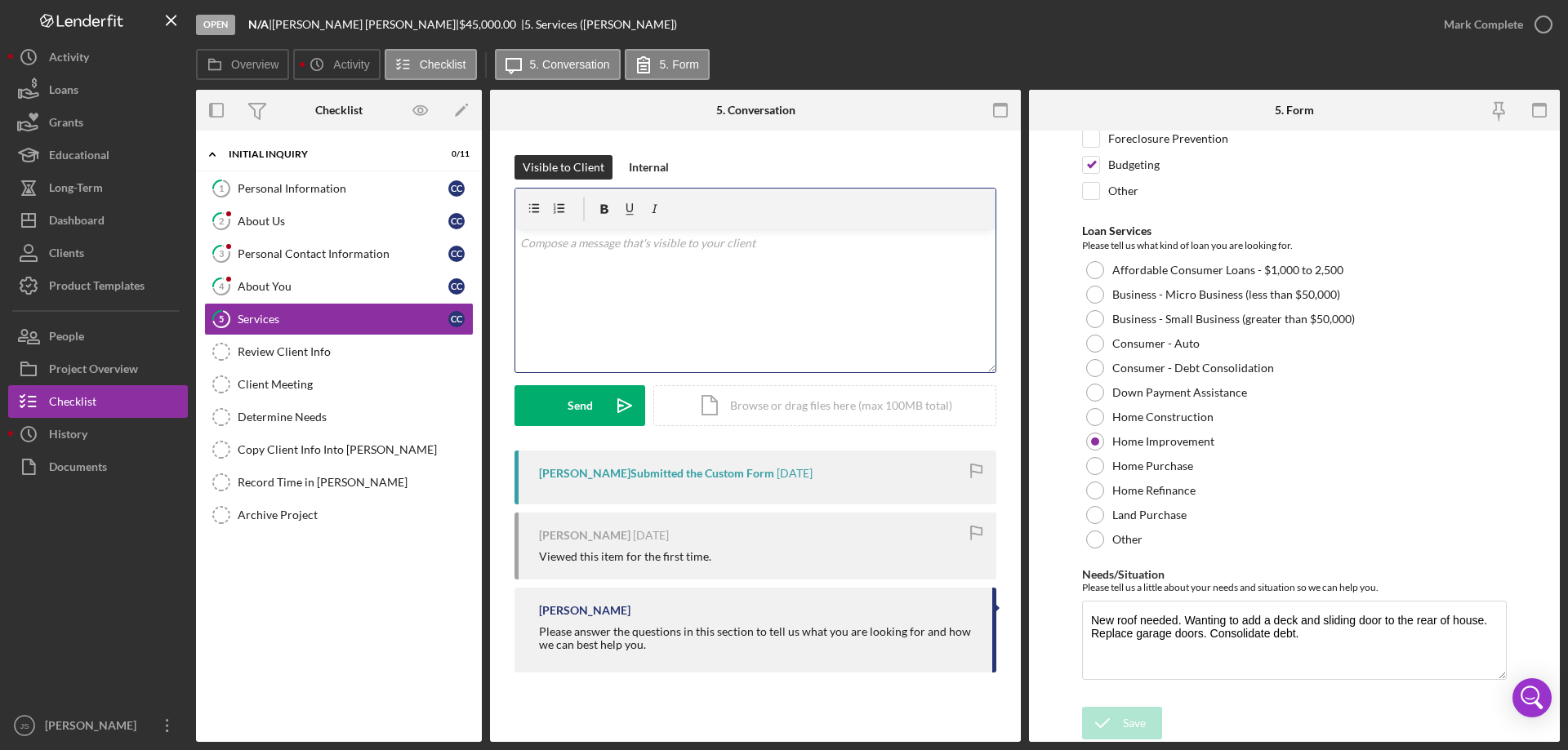
click at [588, 289] on div "v Color teal Color pink Remove color Add row above Add row below Add column bef…" at bounding box center [756, 301] width 480 height 143
click at [313, 252] on div "Personal Contact Information" at bounding box center [342, 254] width 211 height 13
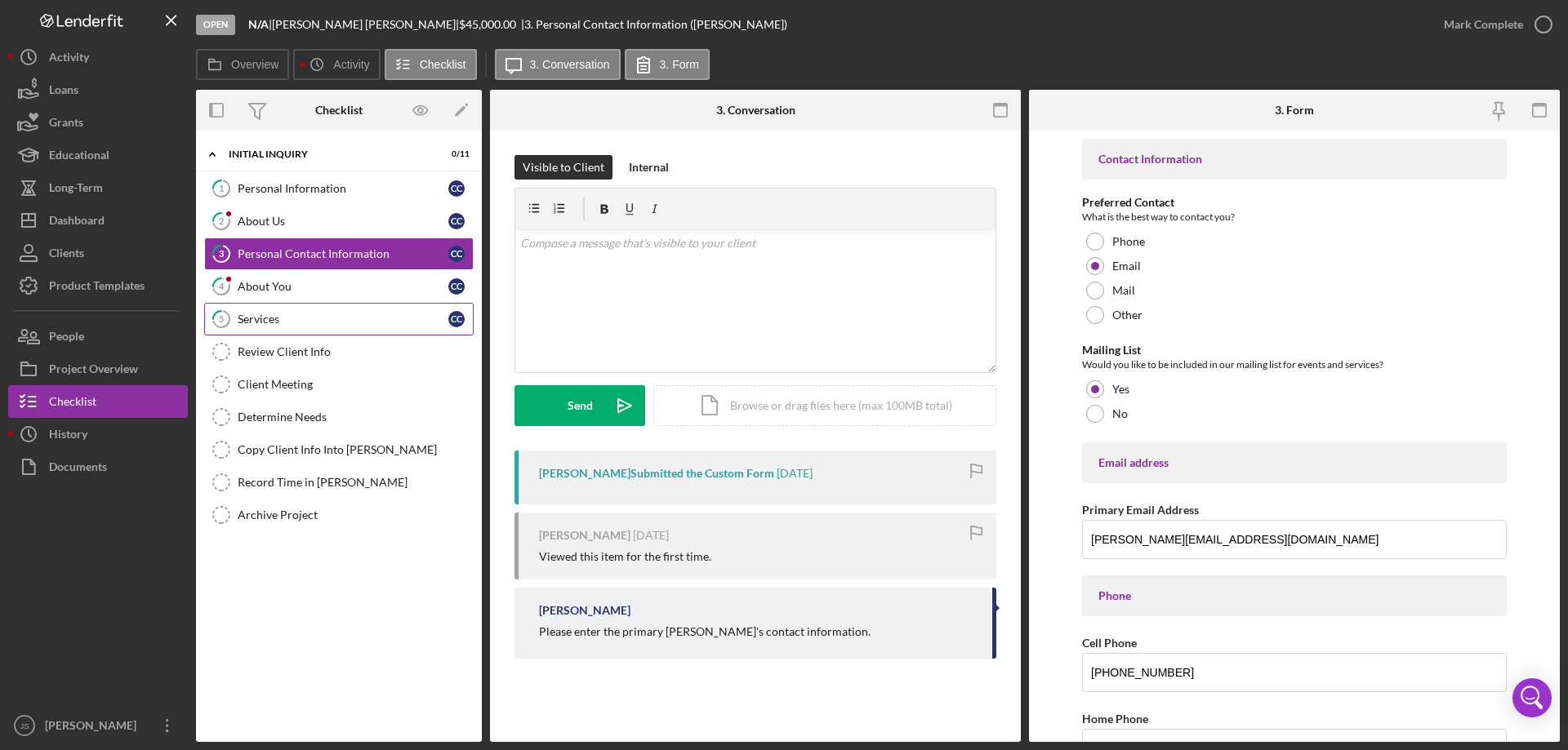
click at [309, 328] on link "5 Services C C" at bounding box center [338, 319] width 270 height 32
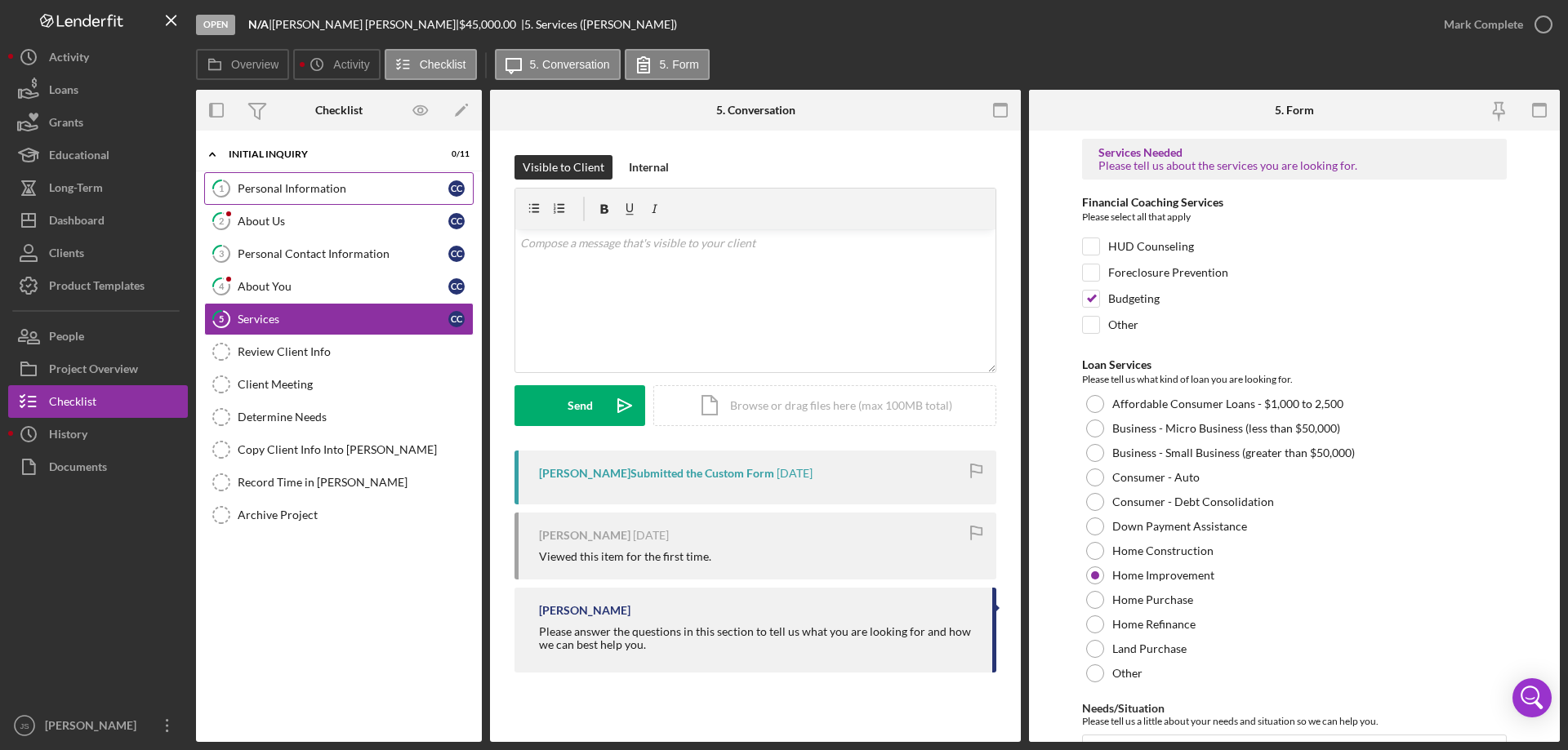
click at [279, 184] on div "Personal Information" at bounding box center [342, 189] width 211 height 13
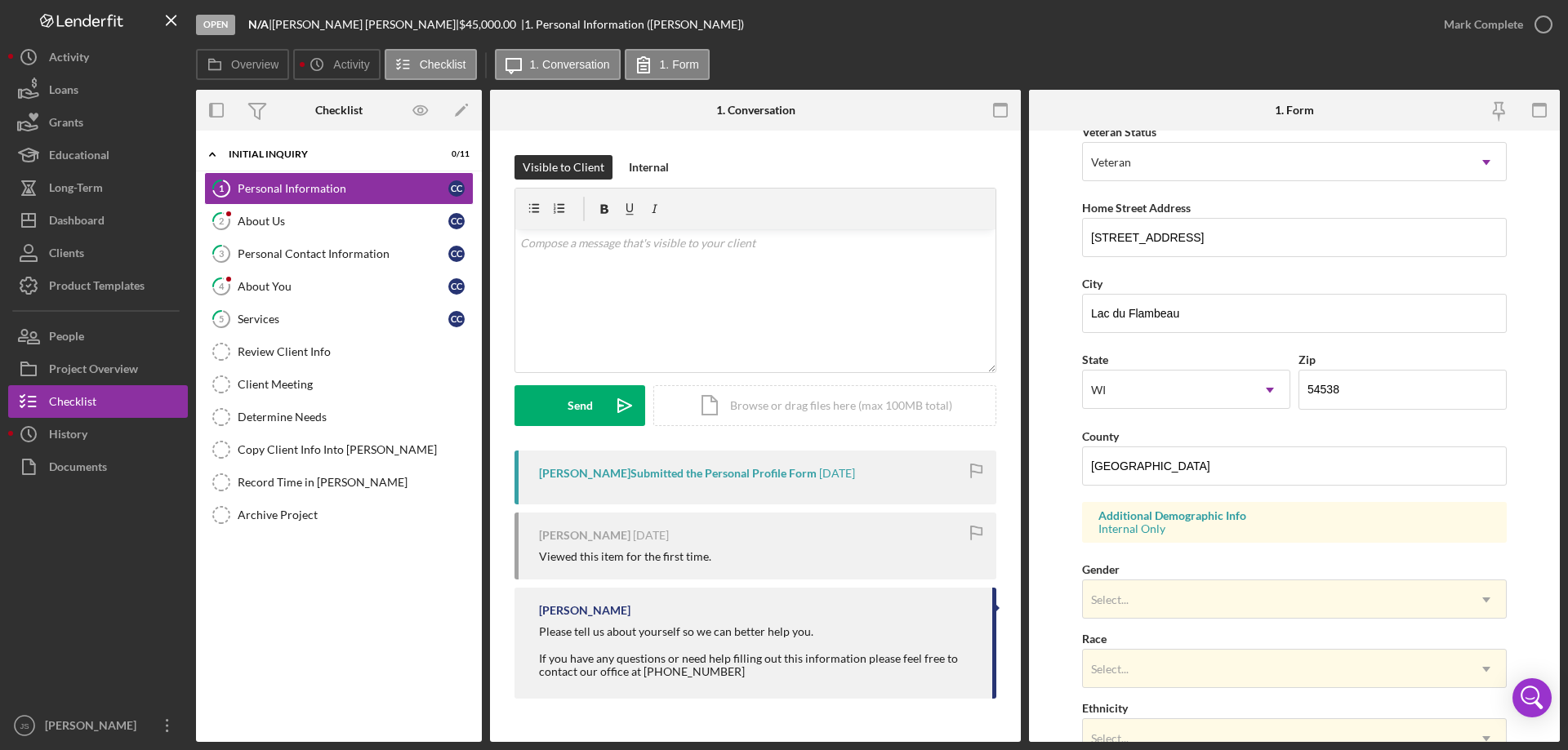
scroll to position [478, 0]
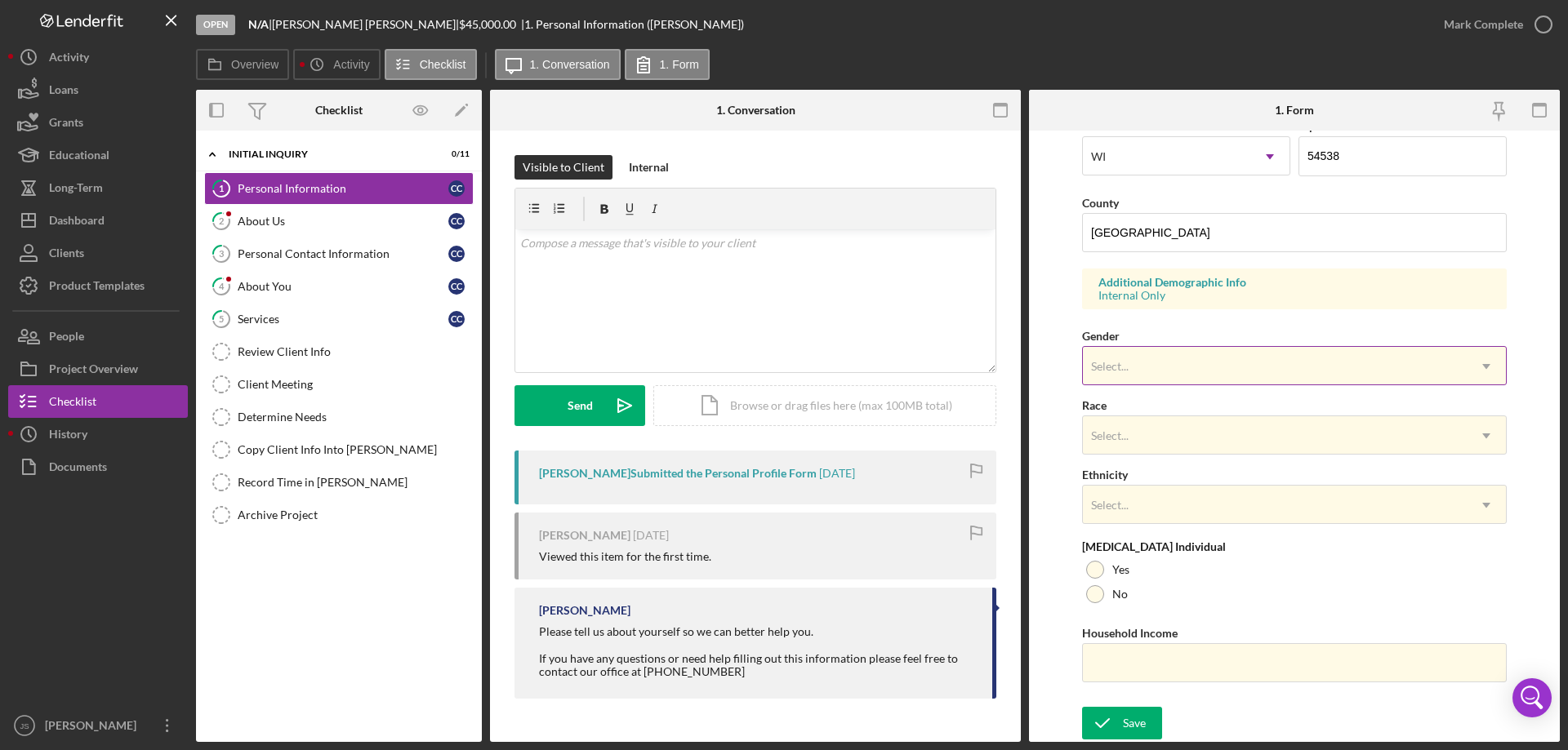
click at [1232, 365] on div "Select..." at bounding box center [1274, 366] width 384 height 37
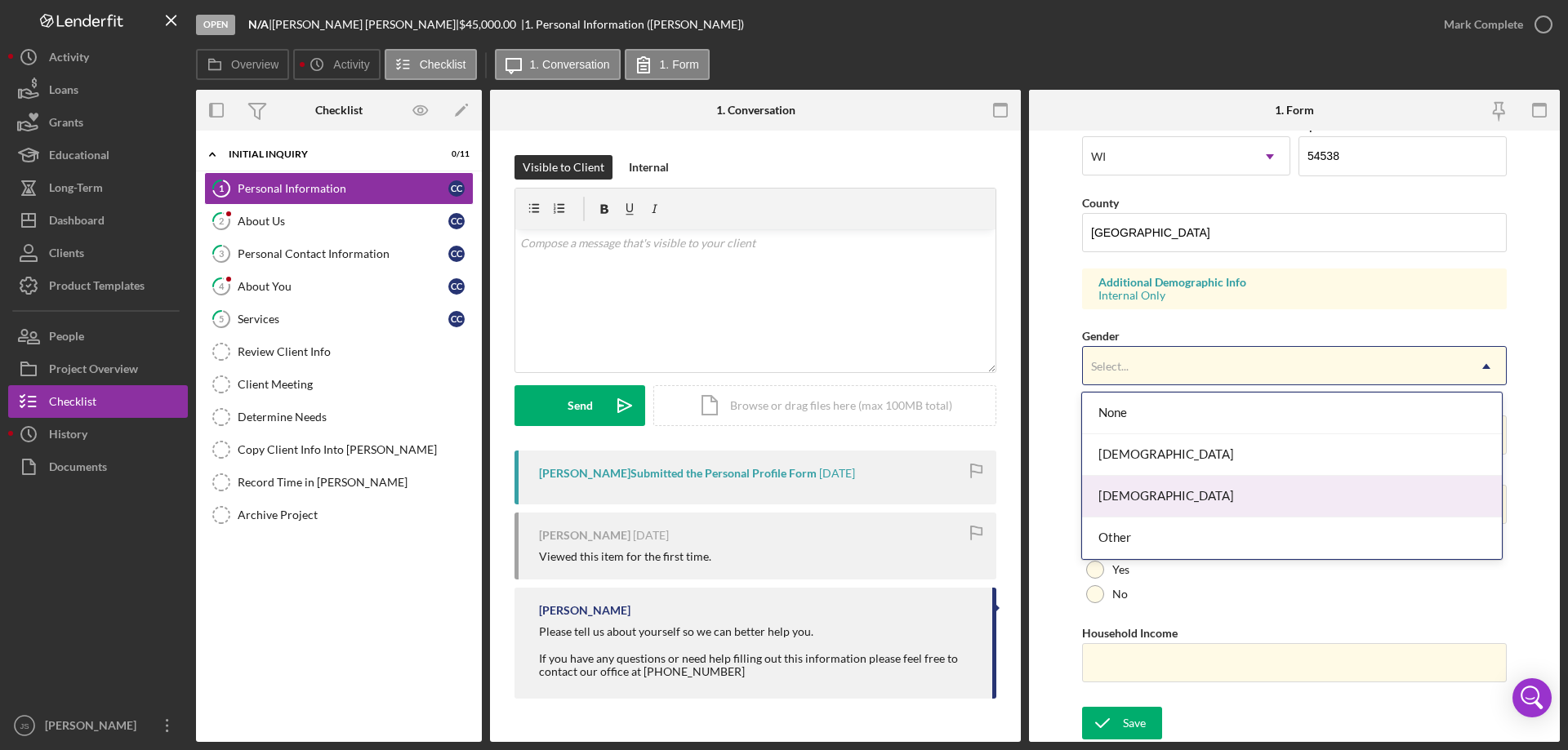
drag, startPoint x: 1188, startPoint y: 498, endPoint x: 1212, endPoint y: 482, distance: 28.8
click at [1189, 498] on div "[DEMOGRAPHIC_DATA]" at bounding box center [1291, 497] width 418 height 42
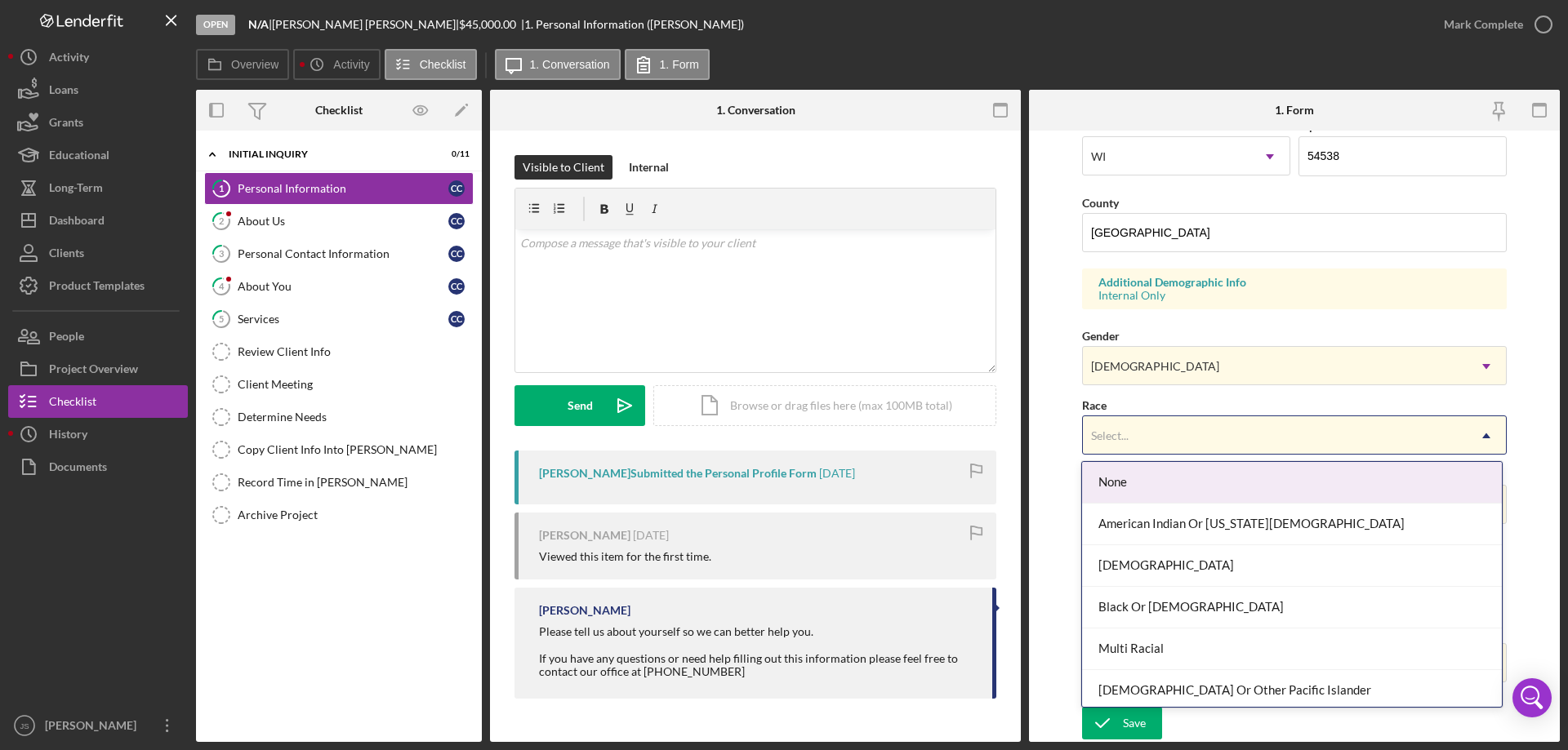
click at [1212, 436] on div "Select..." at bounding box center [1274, 436] width 384 height 37
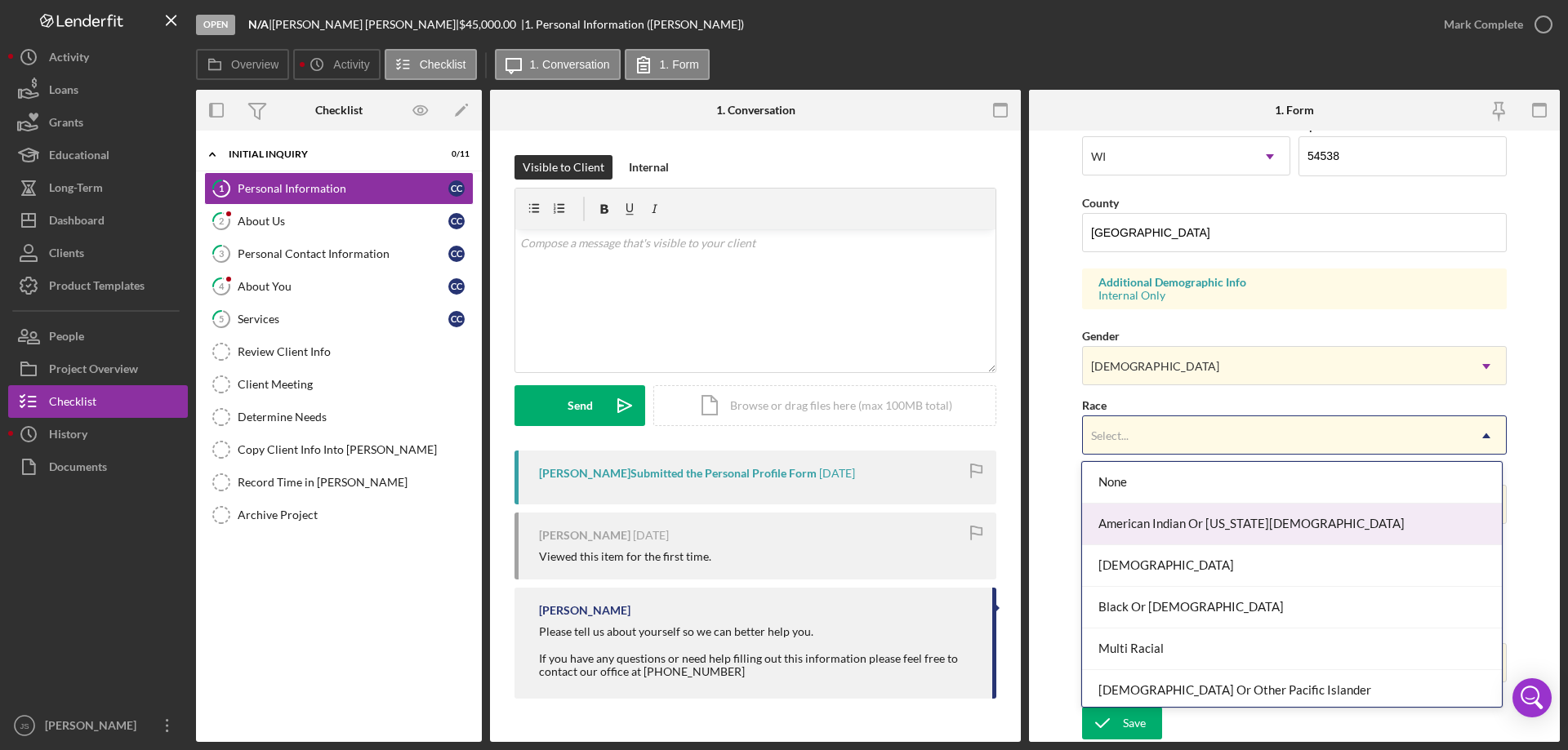
click at [1264, 526] on div "American Indian Or [US_STATE][DEMOGRAPHIC_DATA]" at bounding box center [1291, 525] width 418 height 42
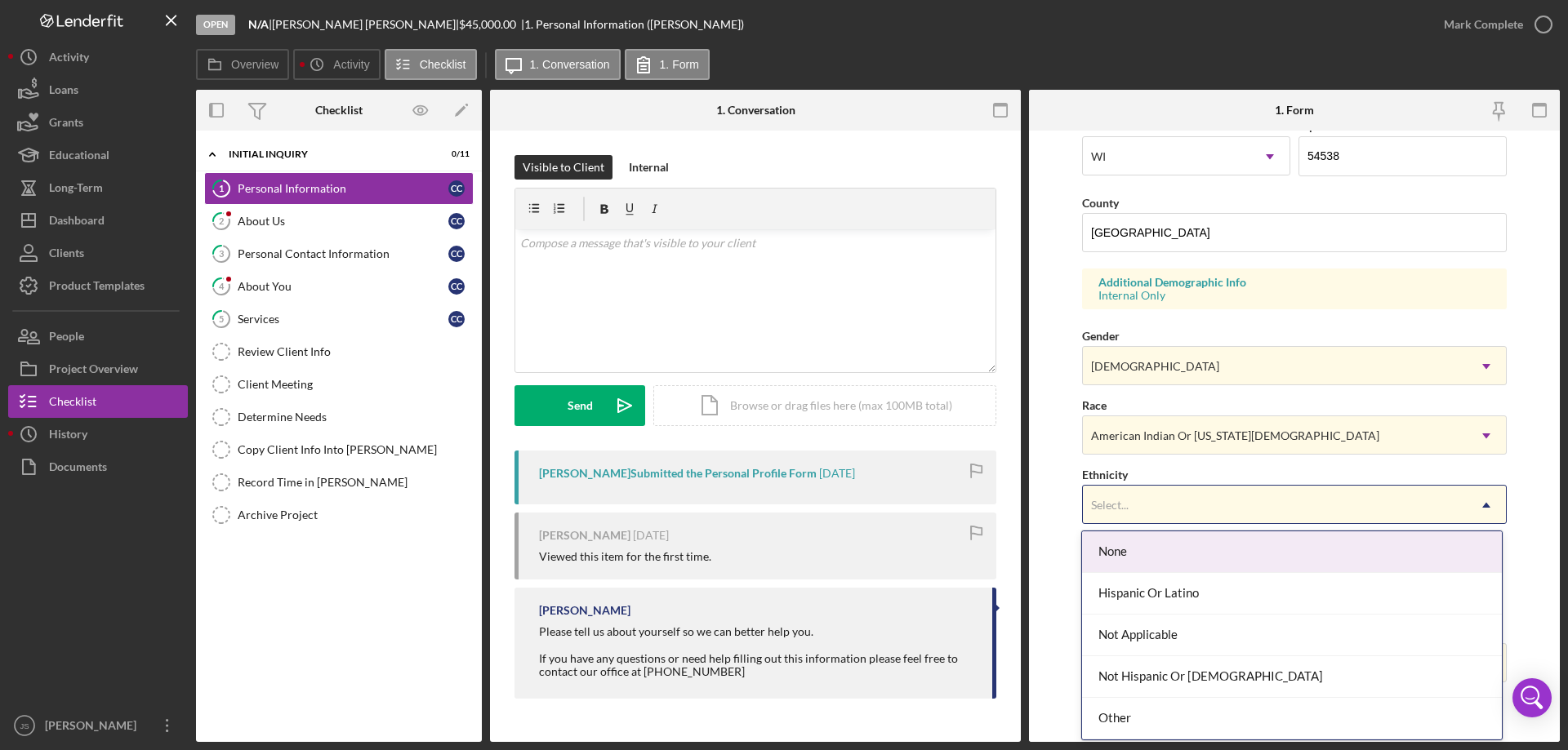
click at [1286, 509] on div "Select..." at bounding box center [1274, 505] width 384 height 37
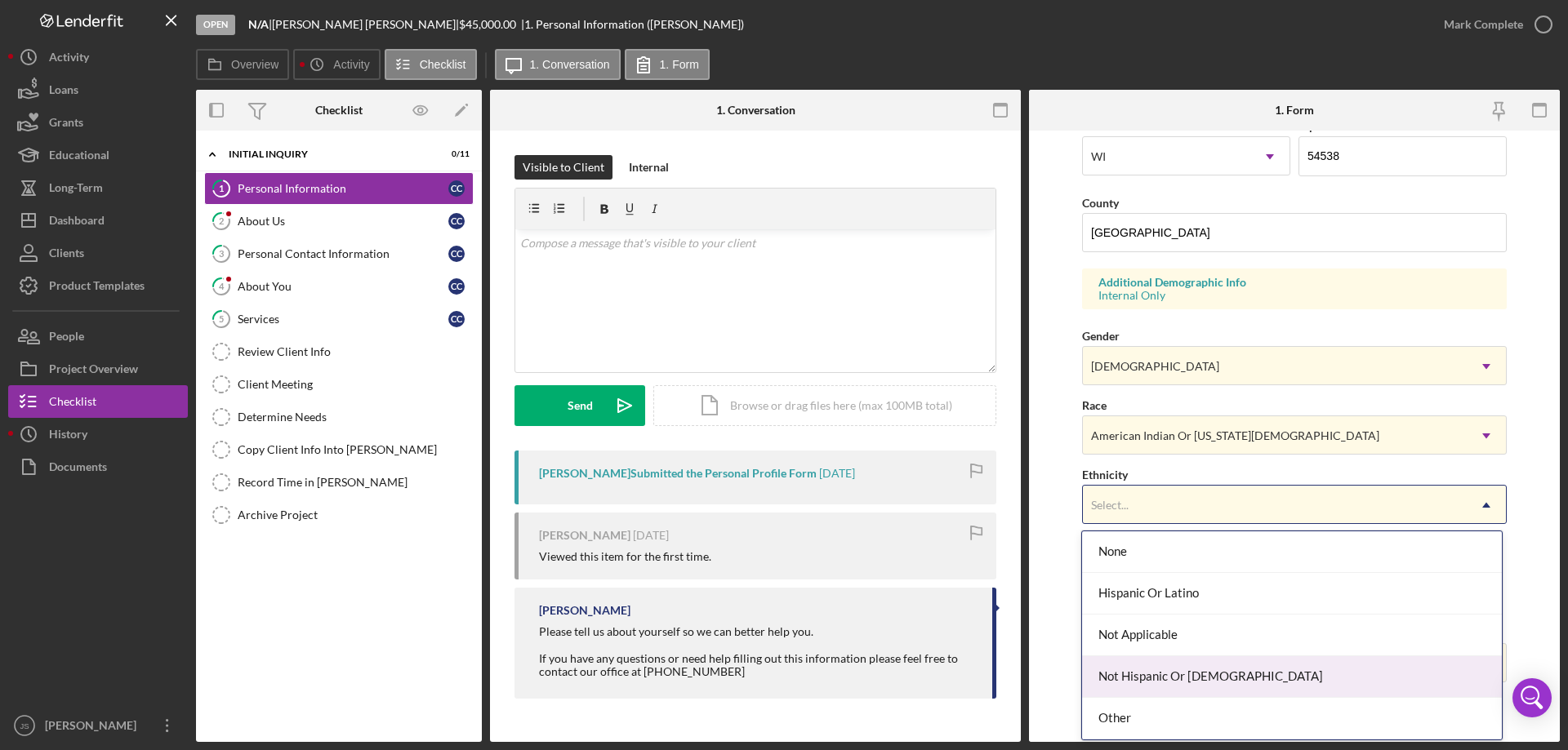
click at [1266, 676] on div "Not Hispanic Or [DEMOGRAPHIC_DATA]" at bounding box center [1291, 678] width 418 height 42
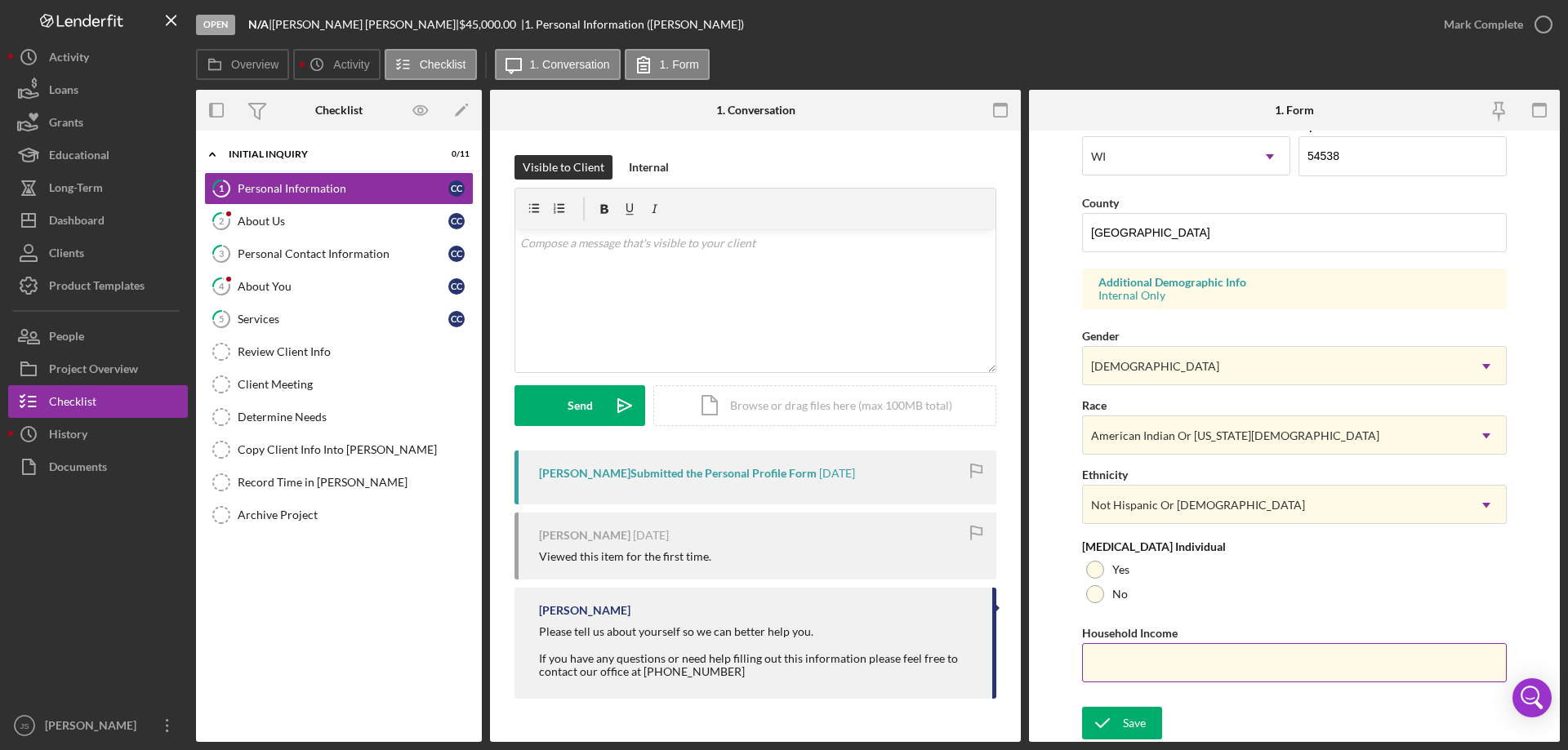
click at [1126, 667] on input "Household Income" at bounding box center [1293, 662] width 424 height 39
type input "$51,000"
click at [1097, 595] on div at bounding box center [1094, 594] width 18 height 18
drag, startPoint x: 1119, startPoint y: 715, endPoint x: 1130, endPoint y: 716, distance: 11.0
click at [1119, 716] on icon "submit" at bounding box center [1102, 723] width 41 height 41
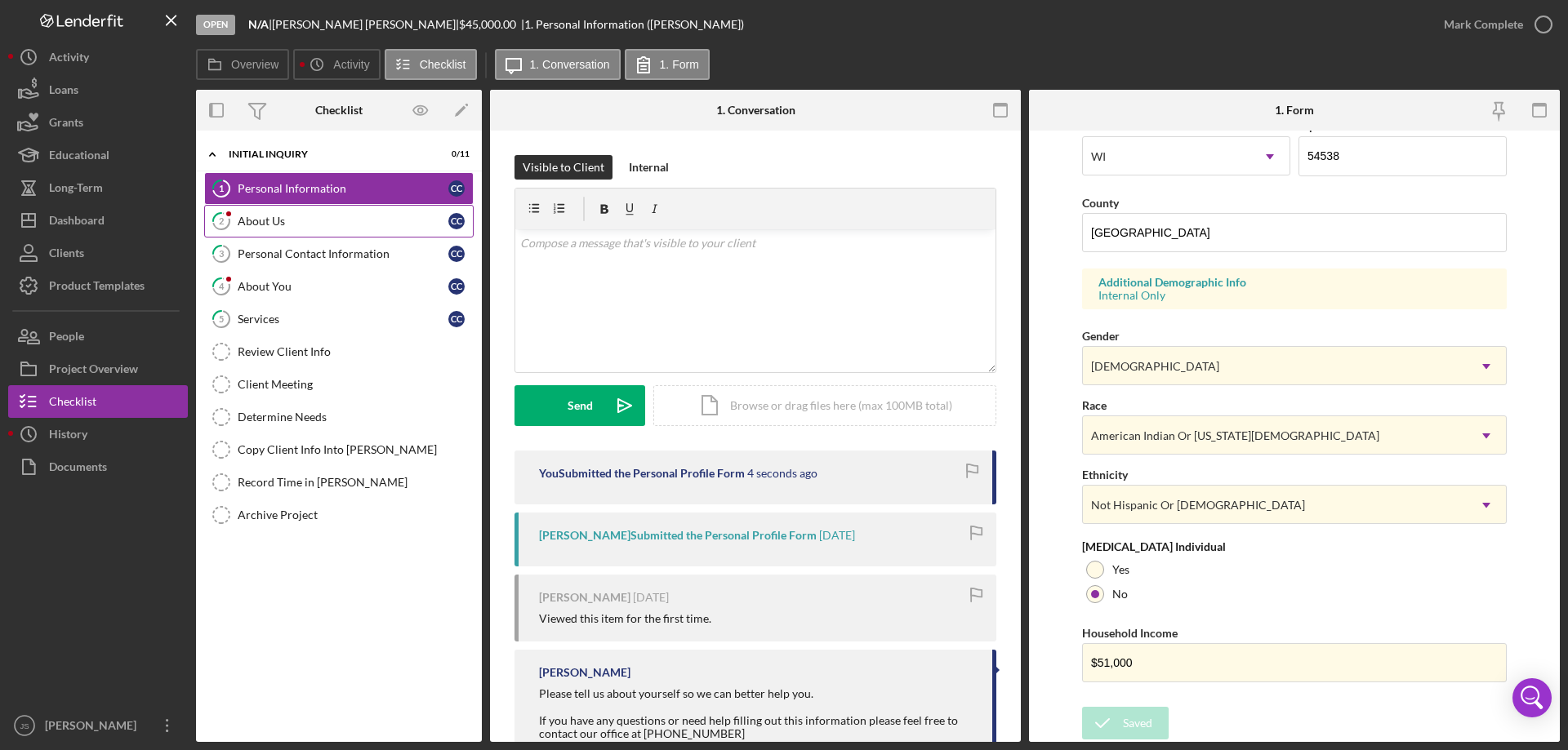
click at [328, 228] on div "About Us" at bounding box center [342, 221] width 211 height 13
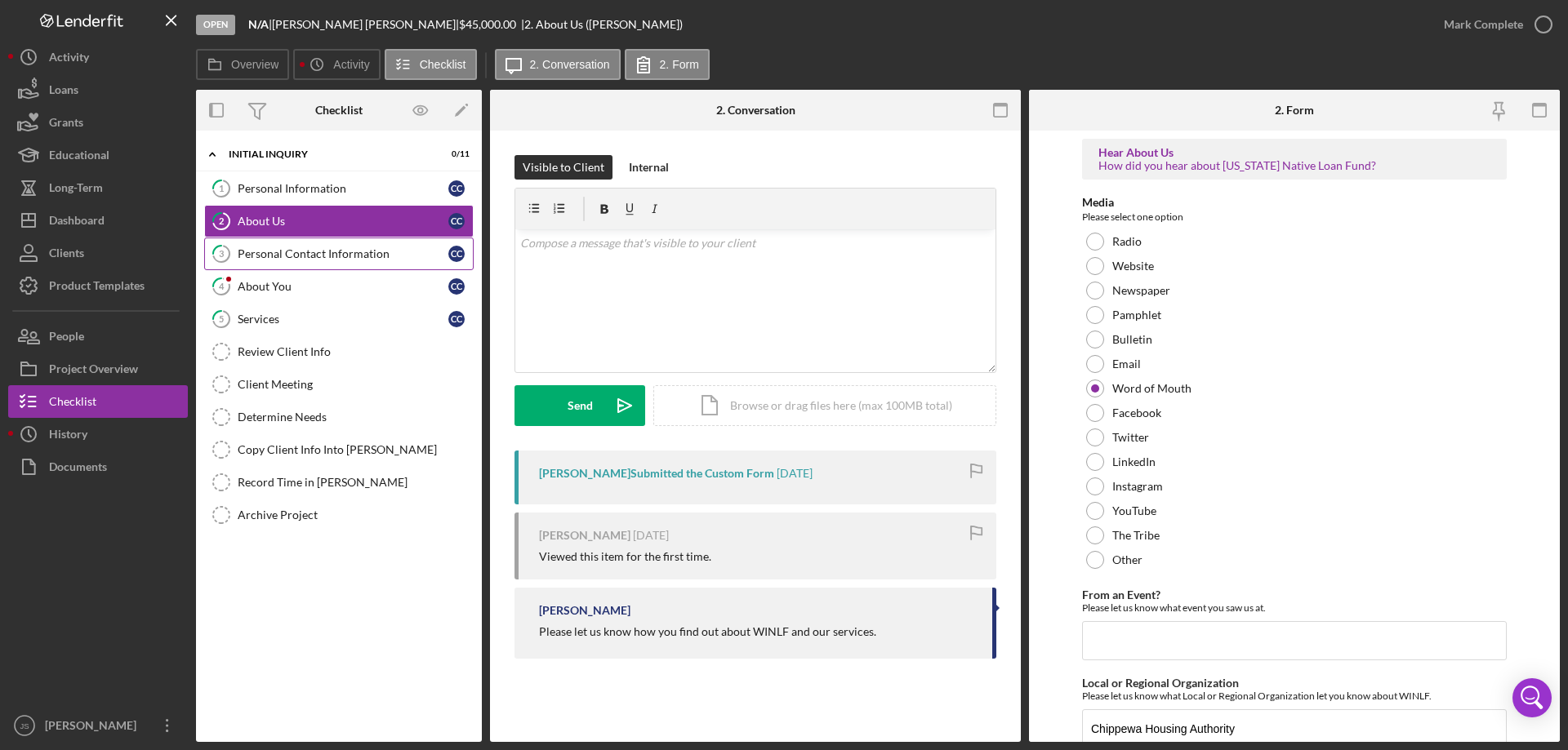
click at [305, 253] on div "Personal Contact Information" at bounding box center [342, 254] width 211 height 13
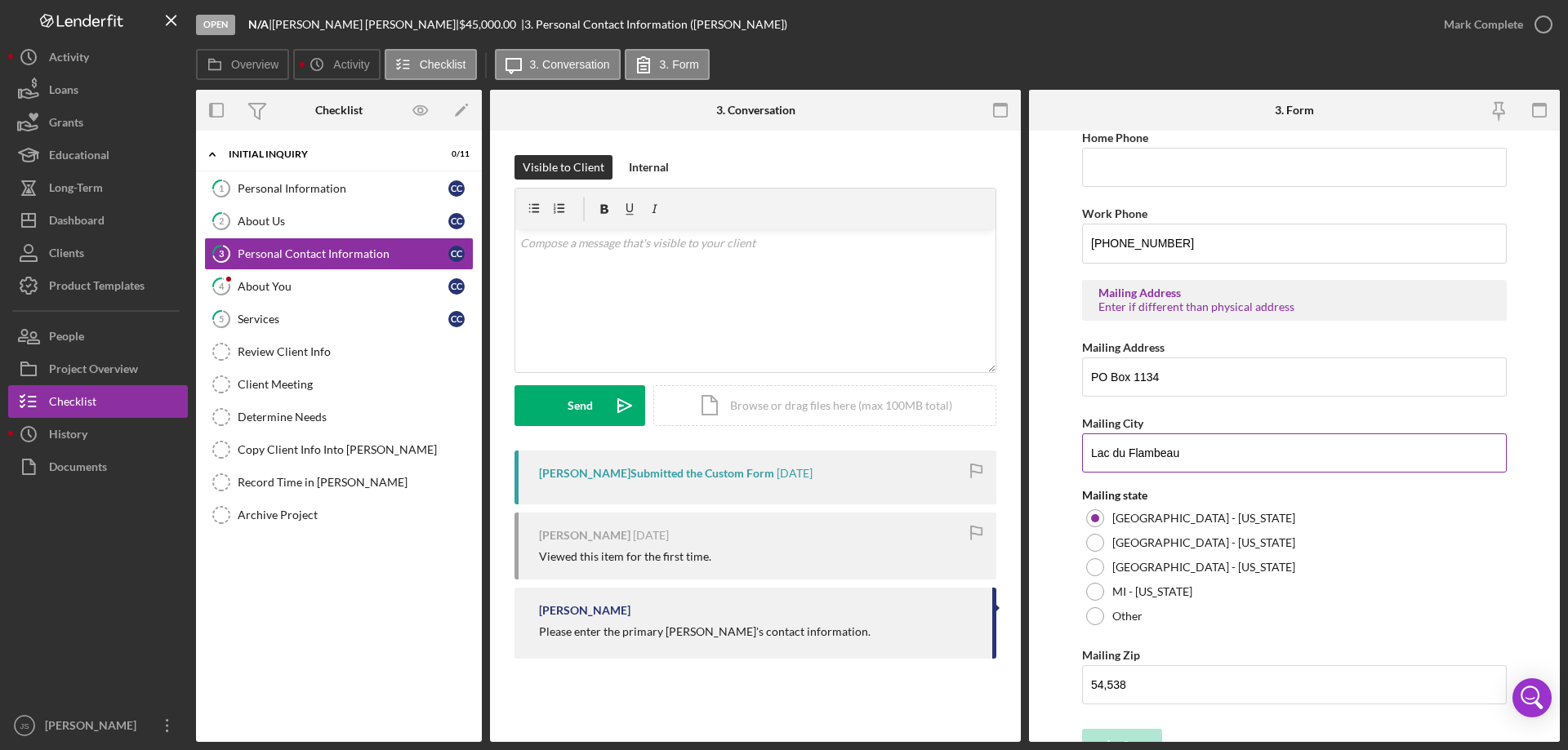
scroll to position [603, 0]
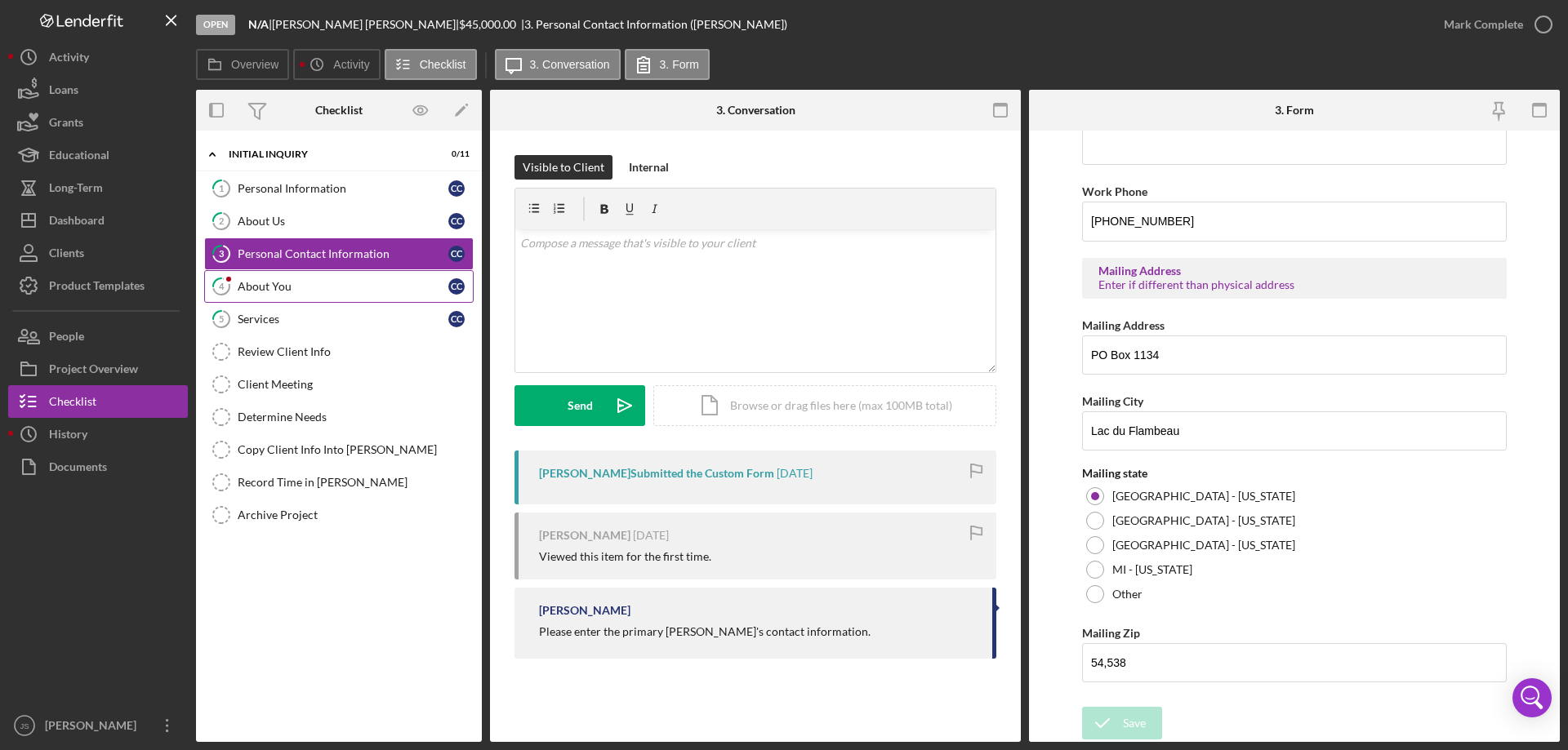
drag, startPoint x: 325, startPoint y: 287, endPoint x: 333, endPoint y: 282, distance: 9.4
click at [325, 288] on div "About You" at bounding box center [342, 287] width 211 height 13
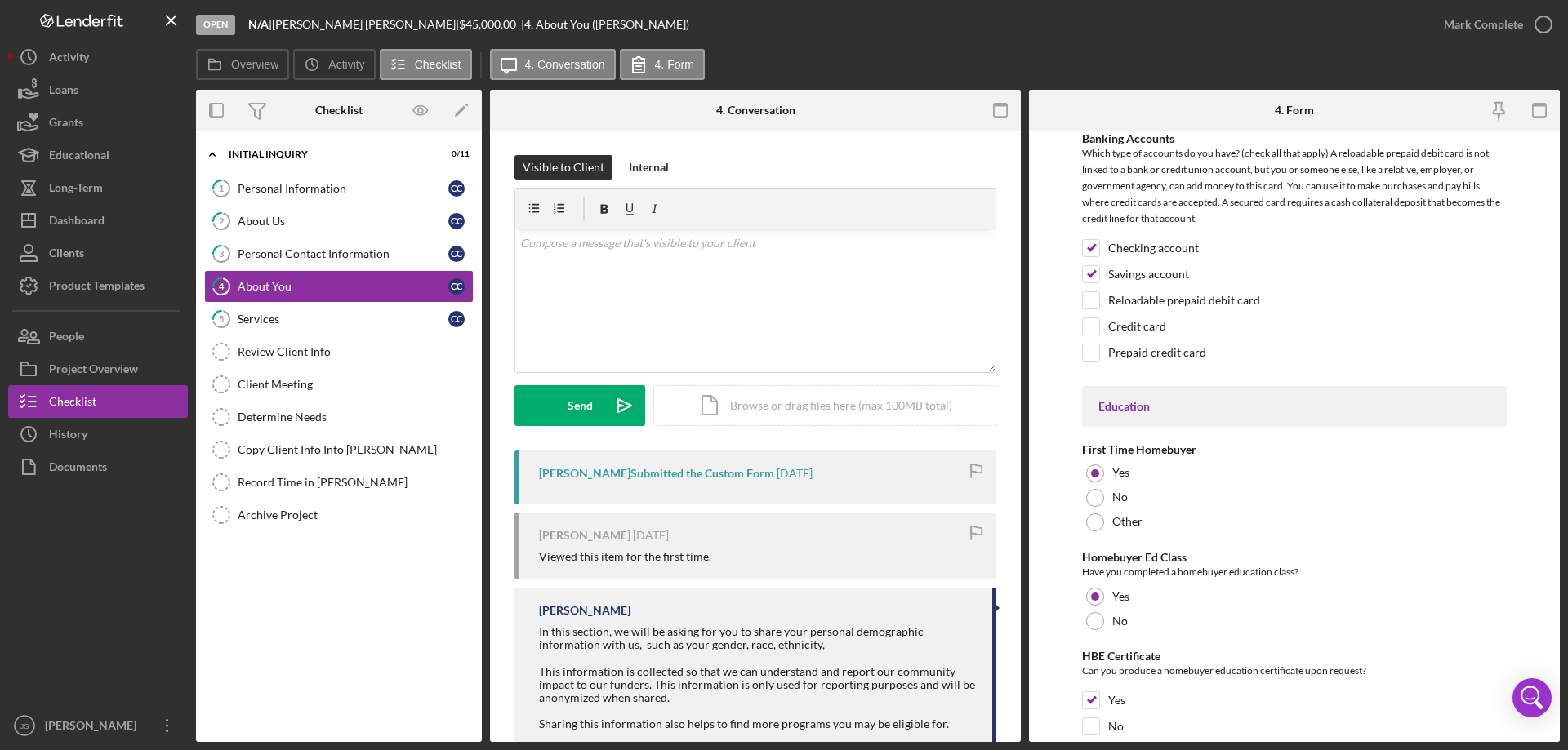
scroll to position [3395, 0]
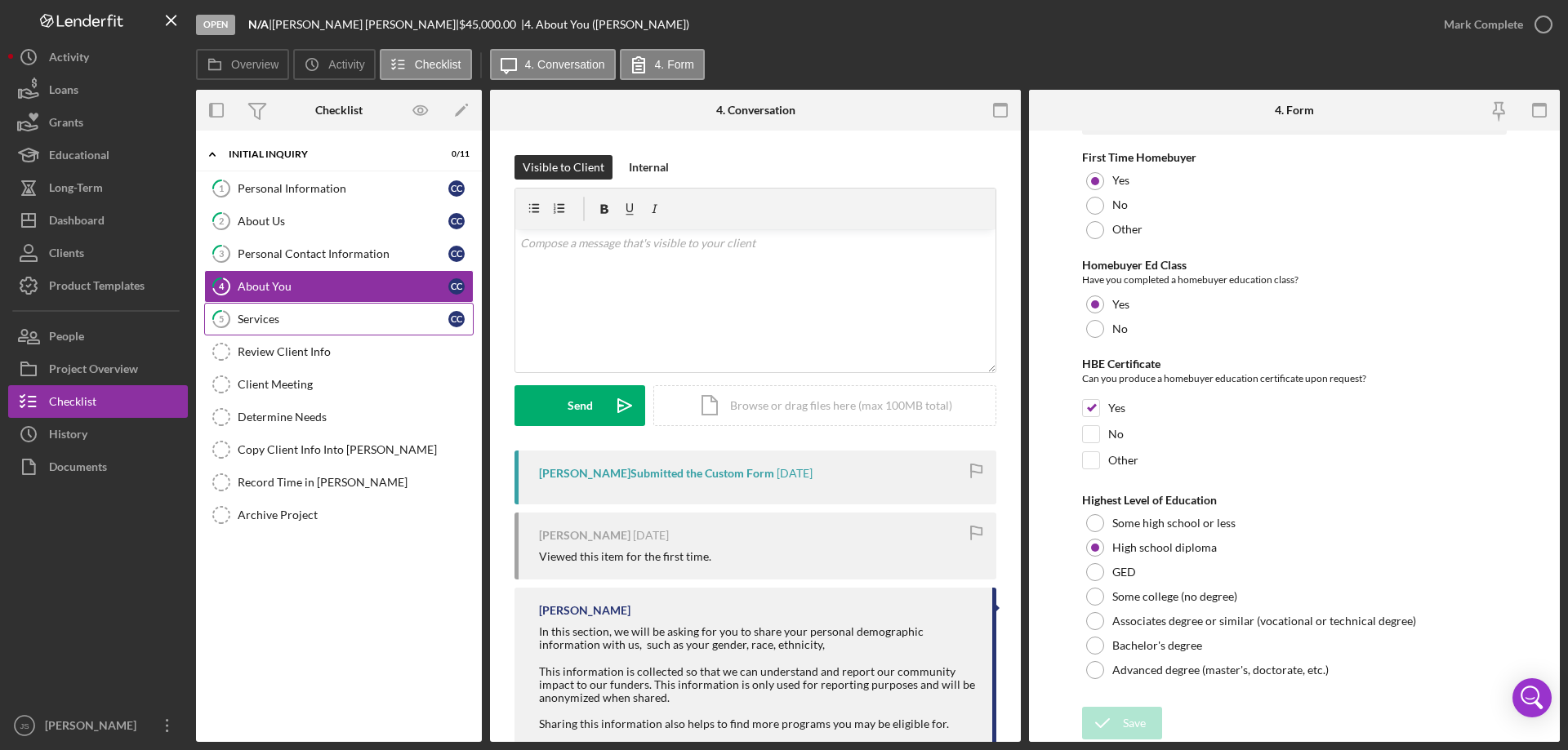
click at [333, 319] on div "Services" at bounding box center [342, 319] width 211 height 13
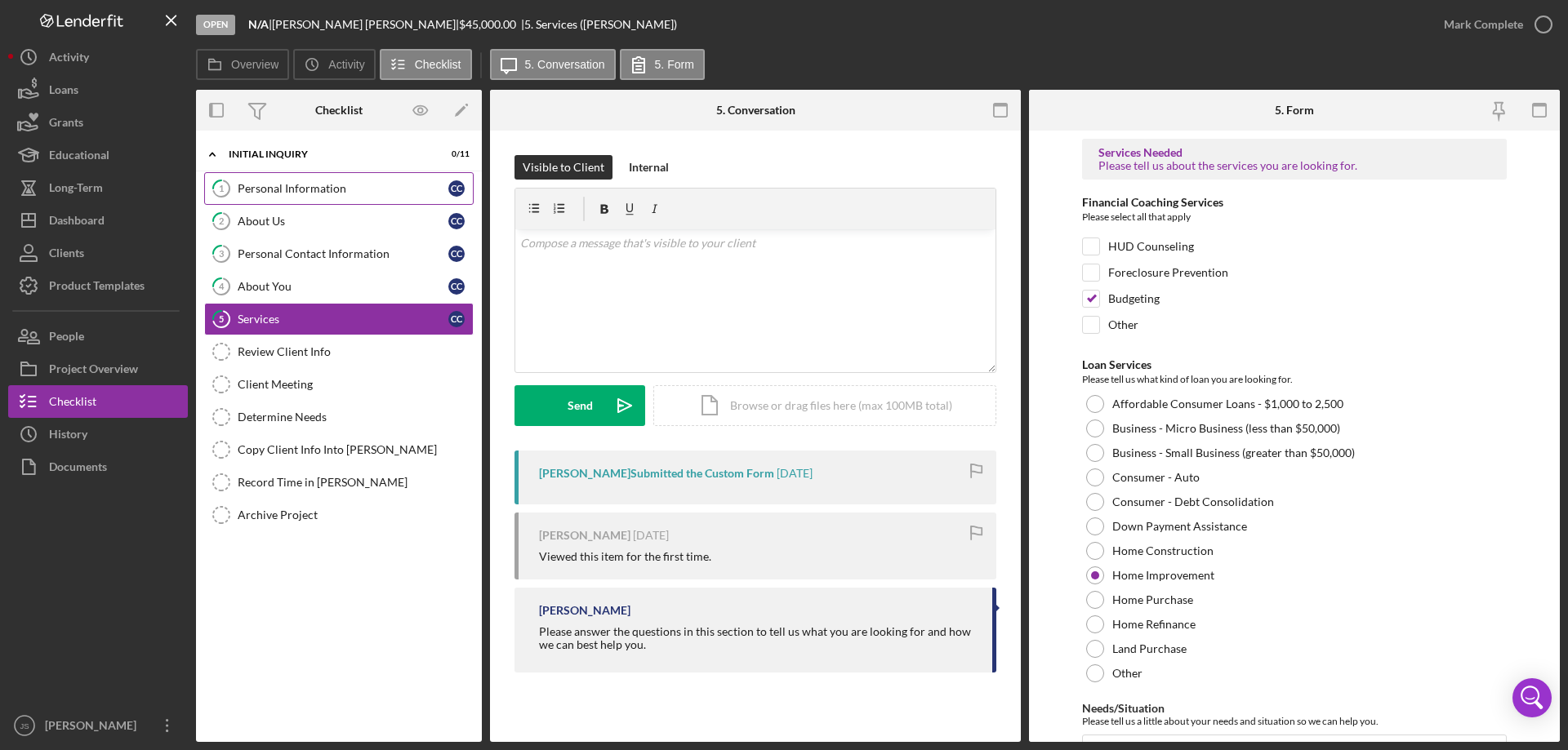
click at [345, 185] on div "Personal Information" at bounding box center [342, 189] width 211 height 13
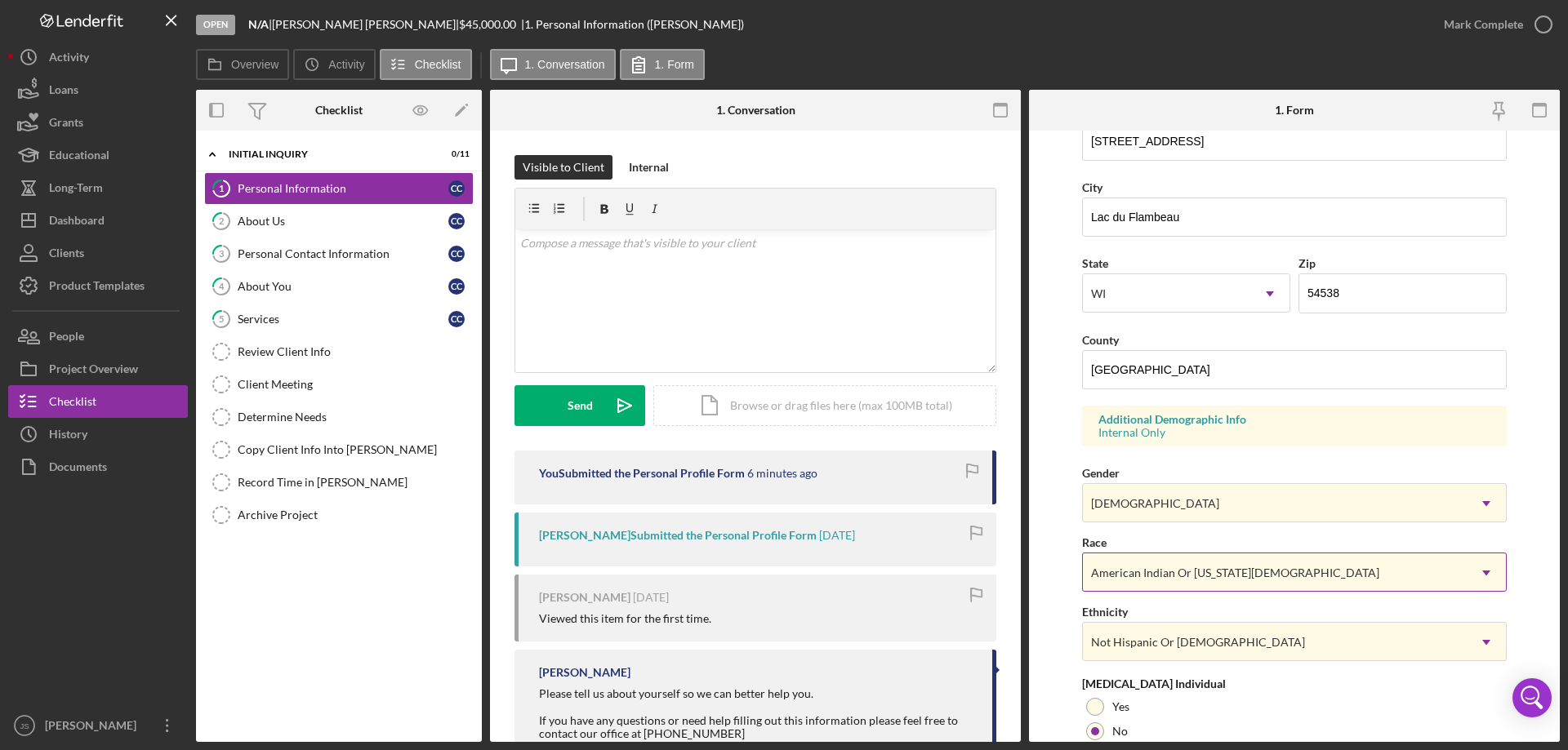
scroll to position [478, 0]
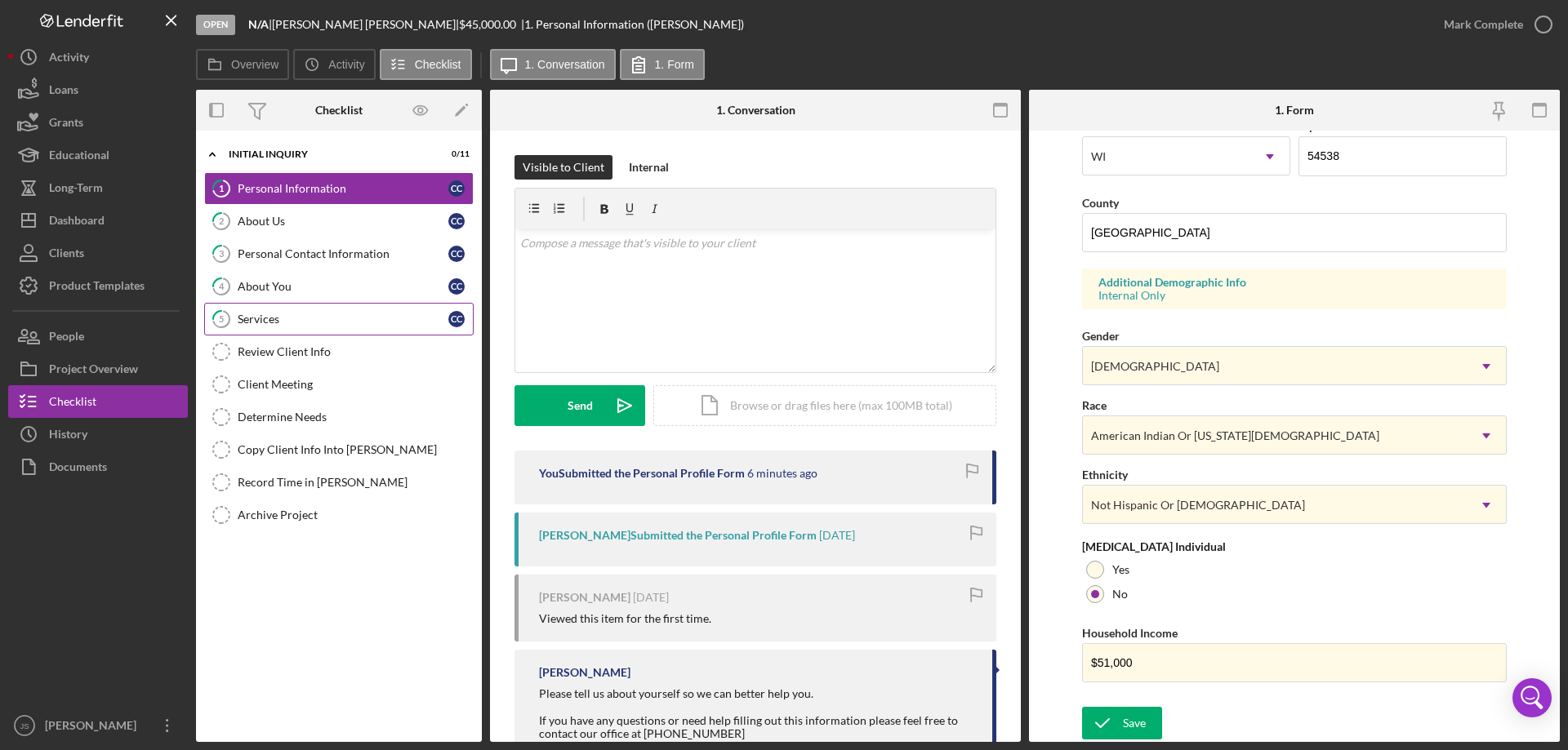
click at [332, 316] on div "Services" at bounding box center [342, 319] width 211 height 13
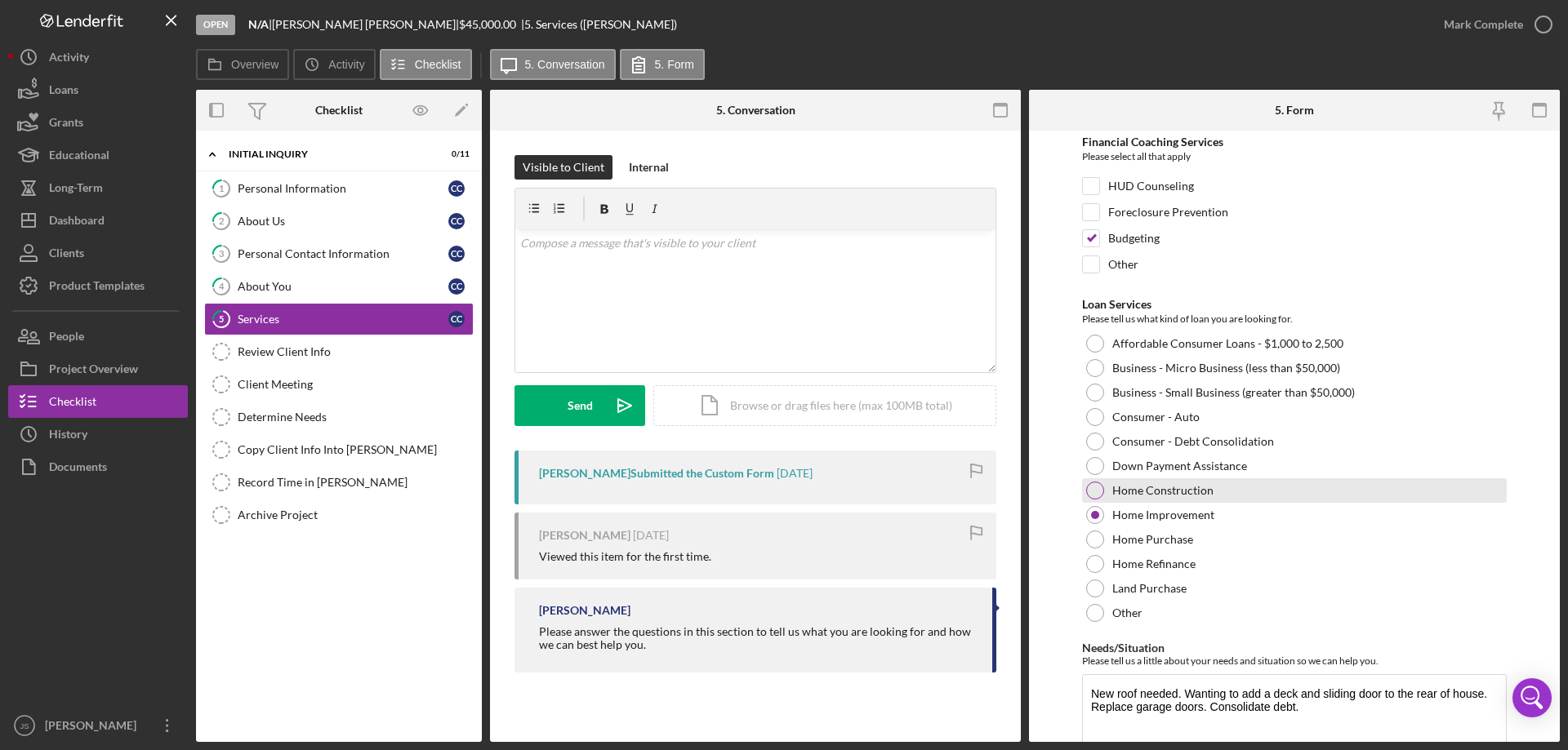
scroll to position [133, 0]
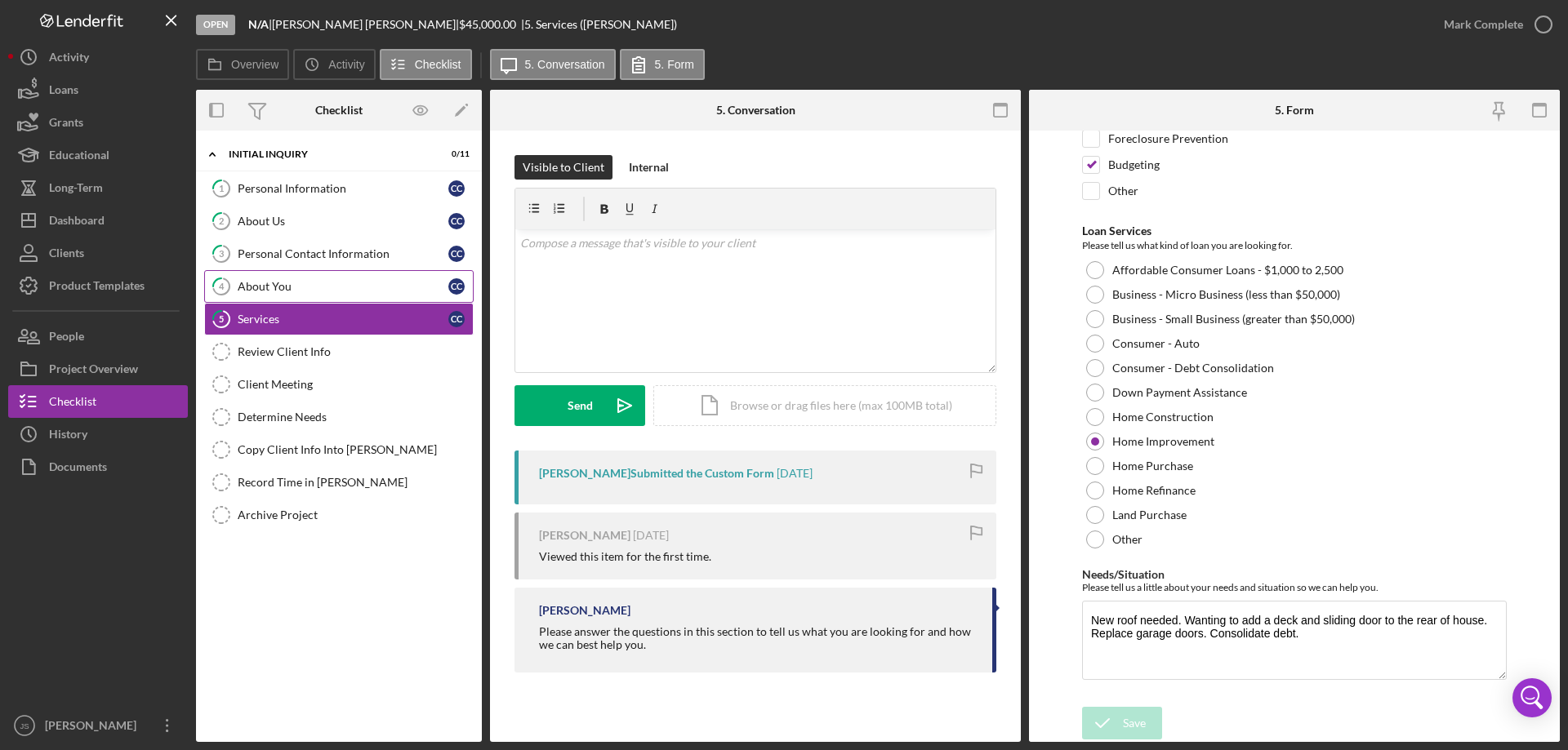
click at [337, 282] on div "About You" at bounding box center [342, 287] width 211 height 13
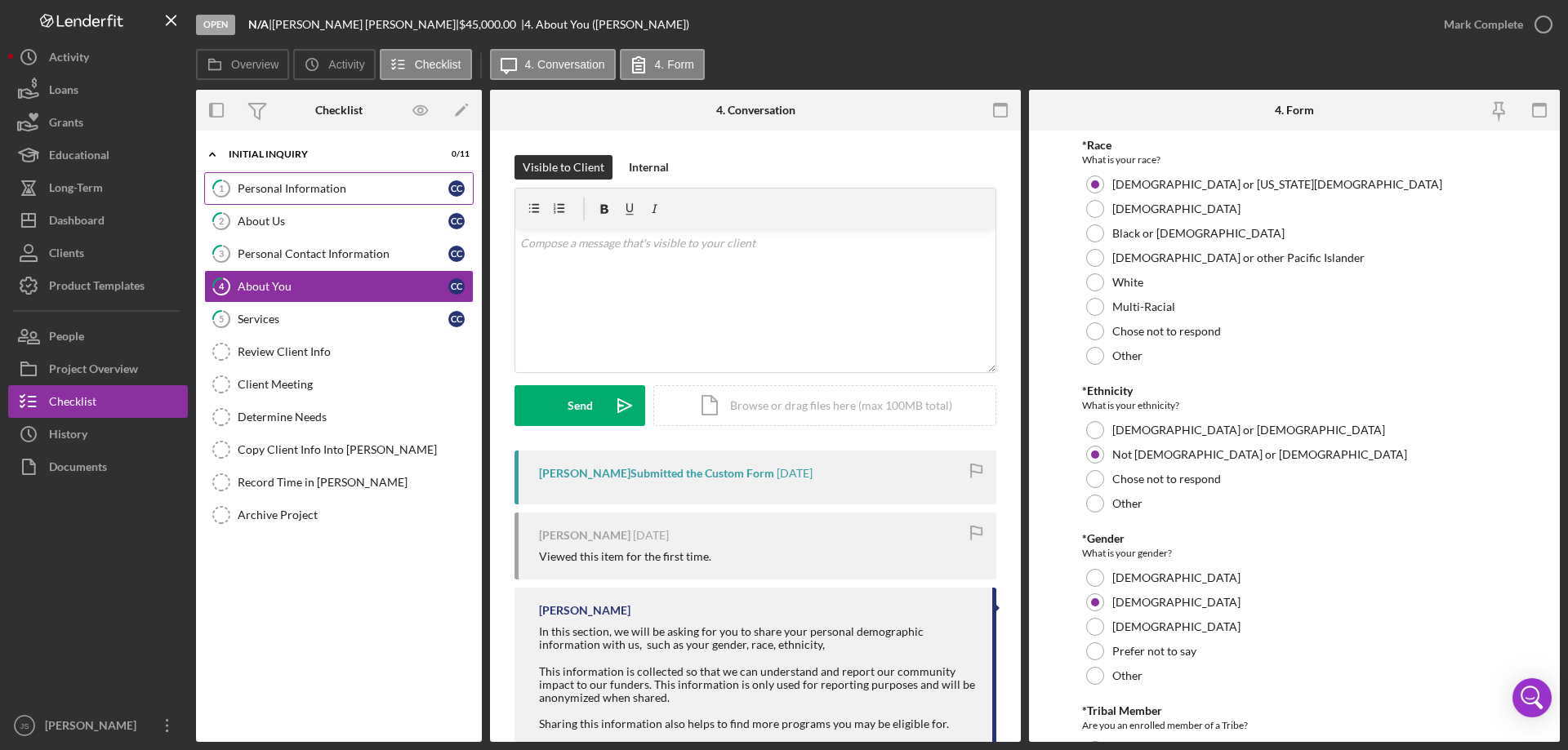
click at [335, 193] on div "Personal Information" at bounding box center [342, 189] width 211 height 13
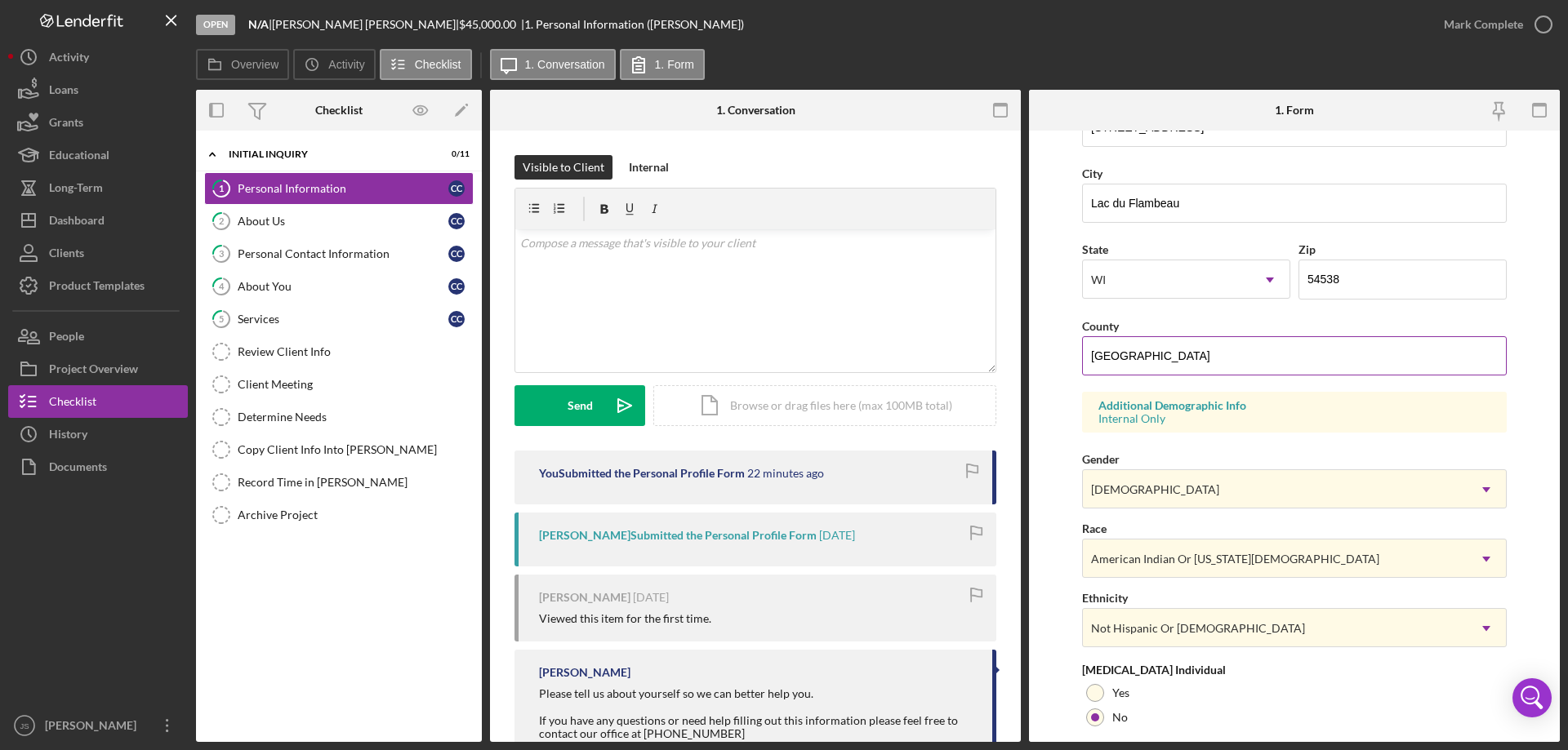
scroll to position [478, 0]
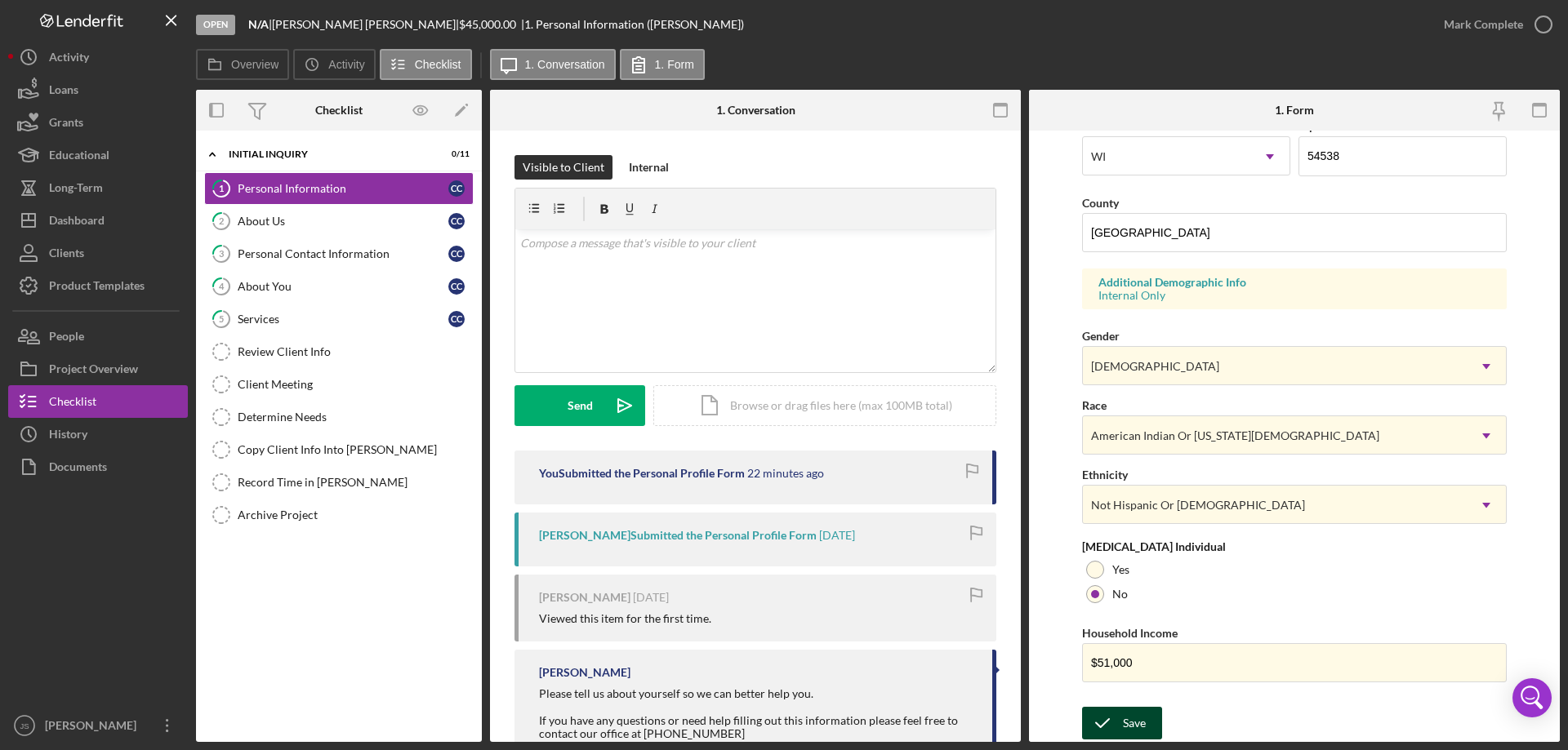
click at [1132, 716] on div "Save" at bounding box center [1134, 723] width 23 height 32
click at [1544, 25] on icon "button" at bounding box center [1543, 24] width 41 height 41
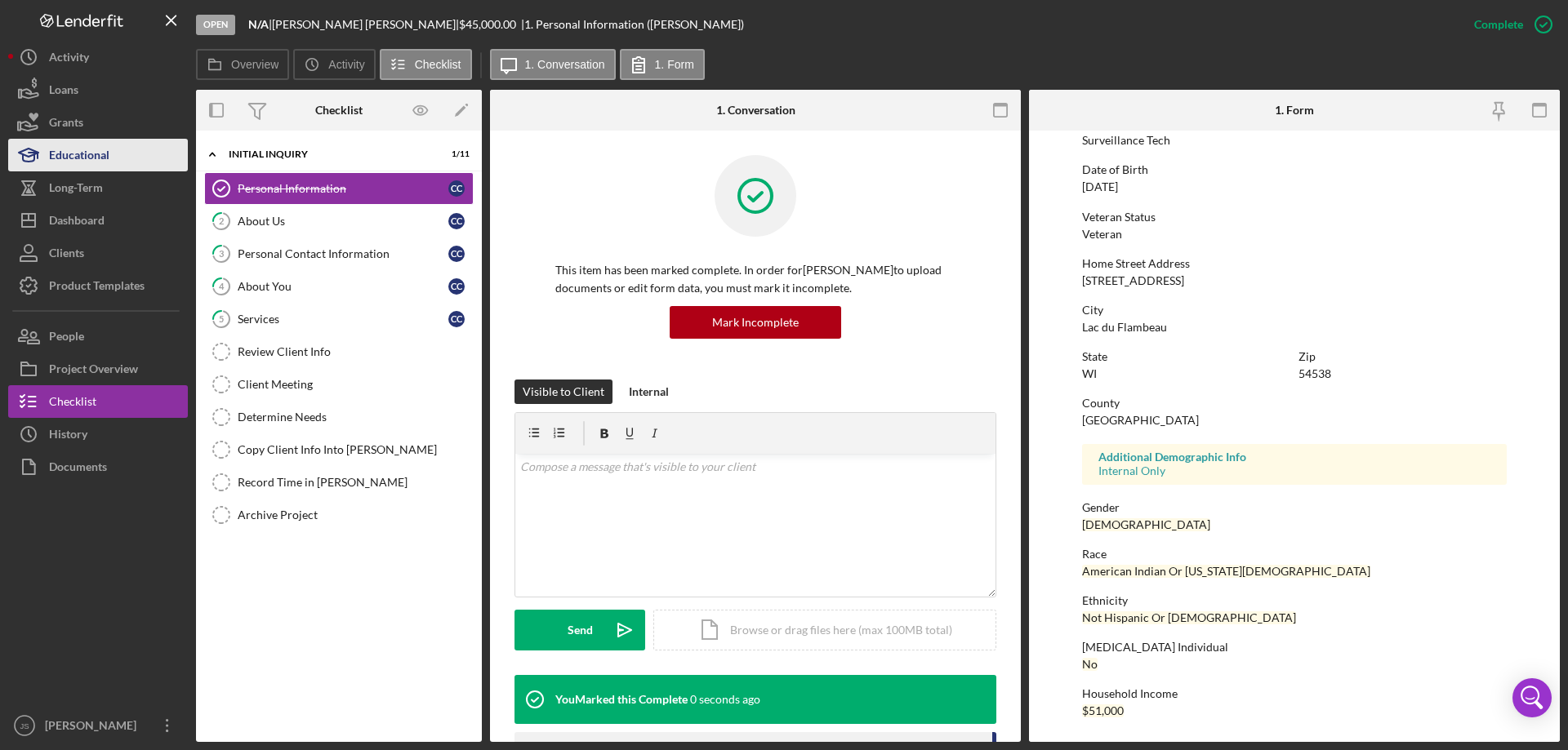
scroll to position [151, 0]
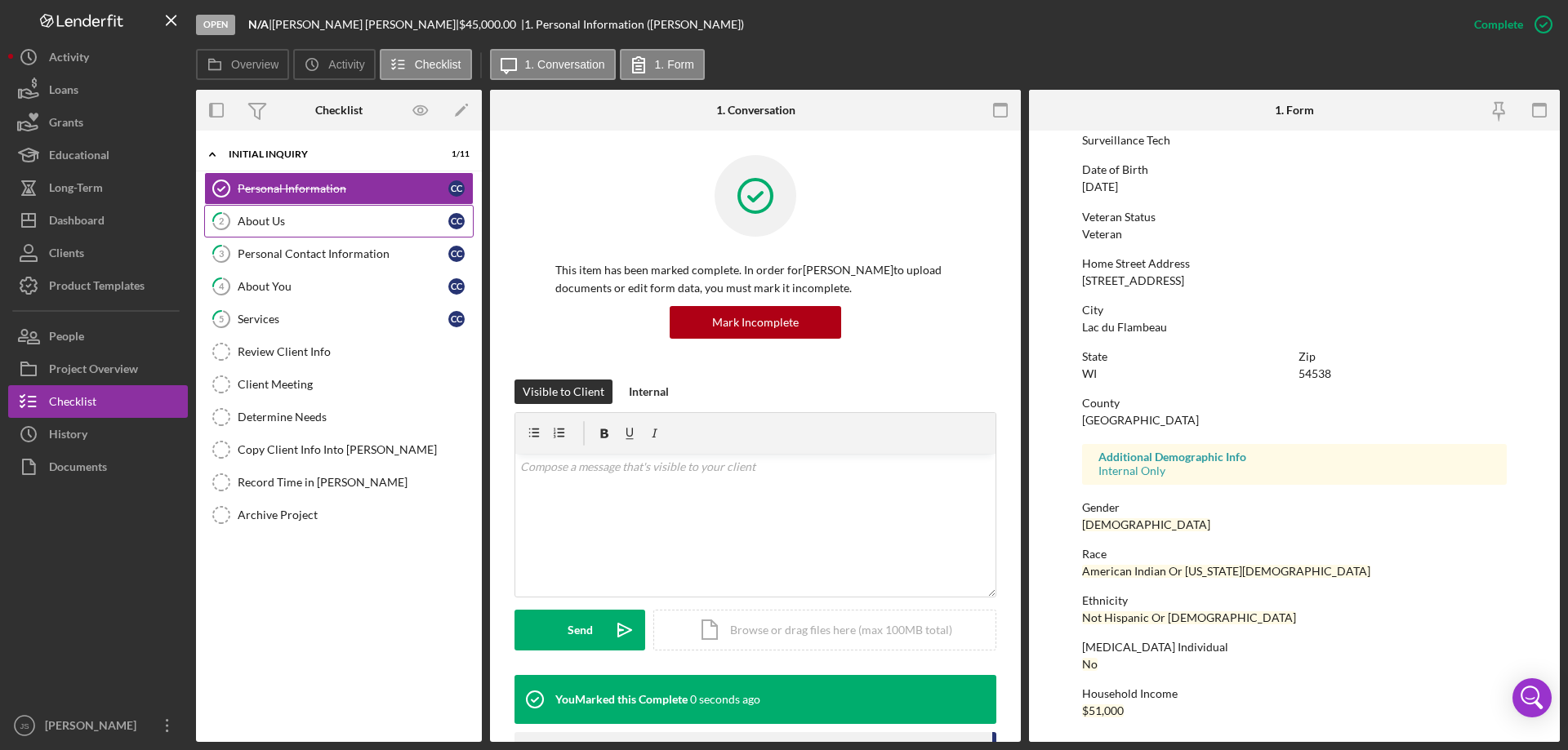
click at [298, 225] on div "About Us" at bounding box center [342, 221] width 211 height 13
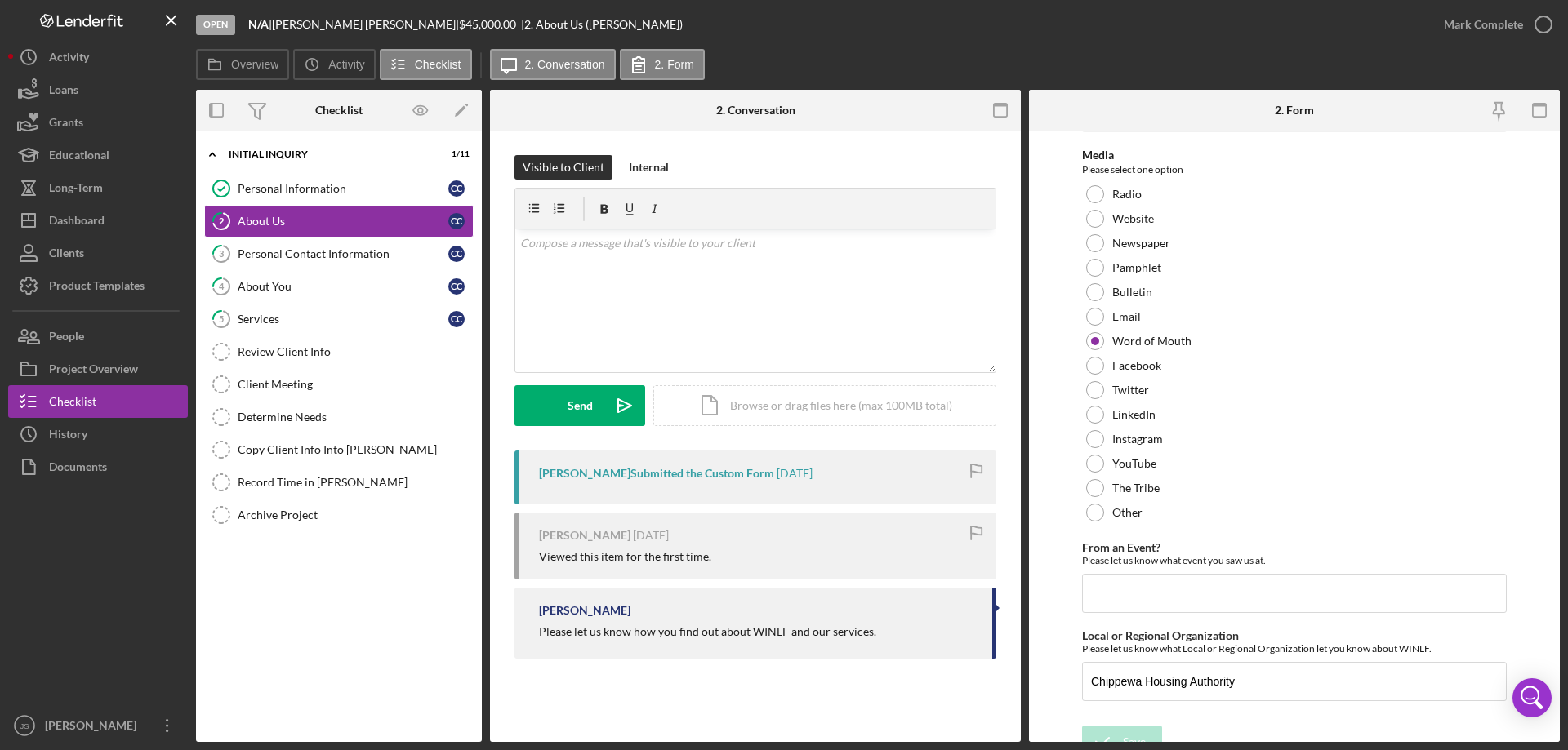
scroll to position [67, 0]
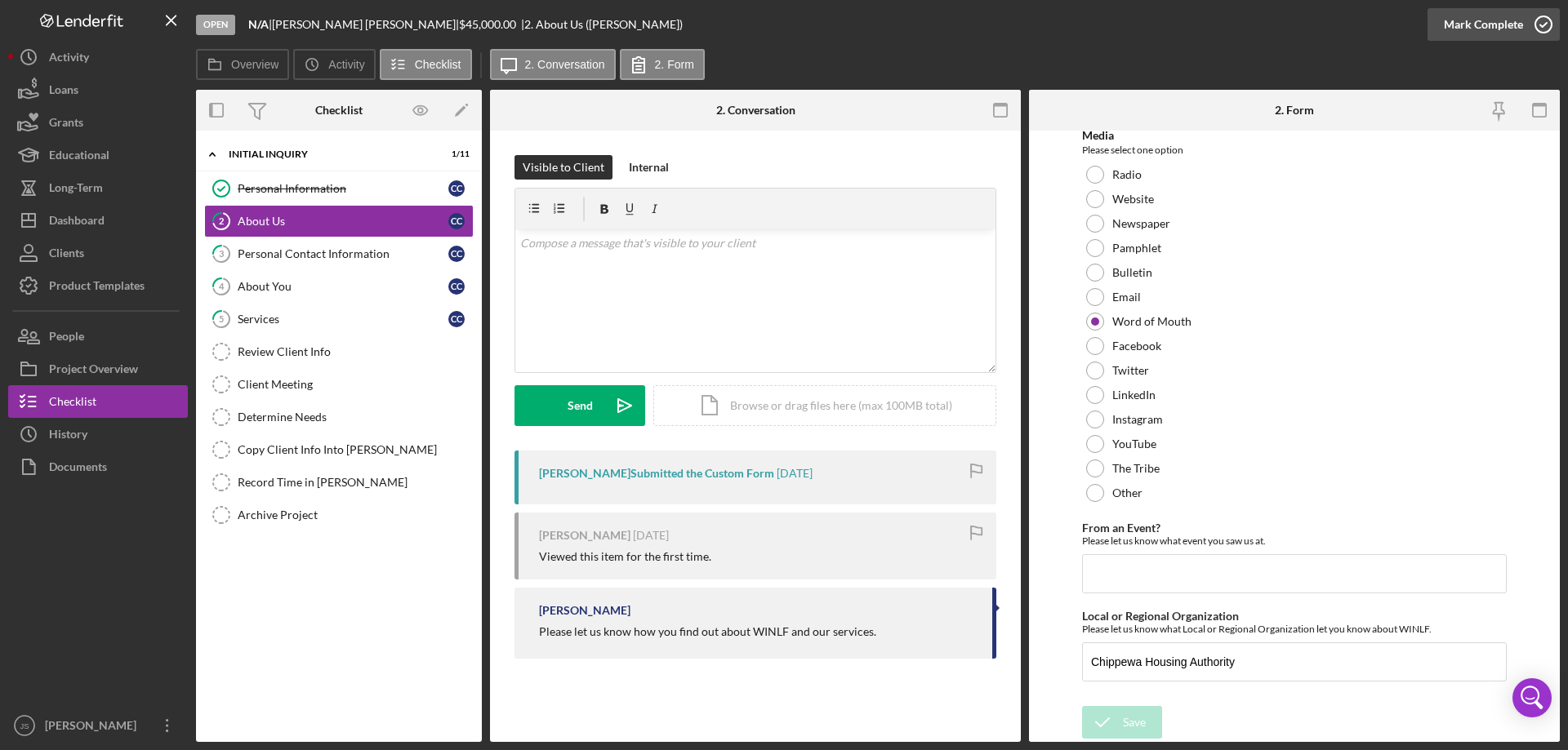
click at [1548, 25] on icon "button" at bounding box center [1543, 24] width 41 height 41
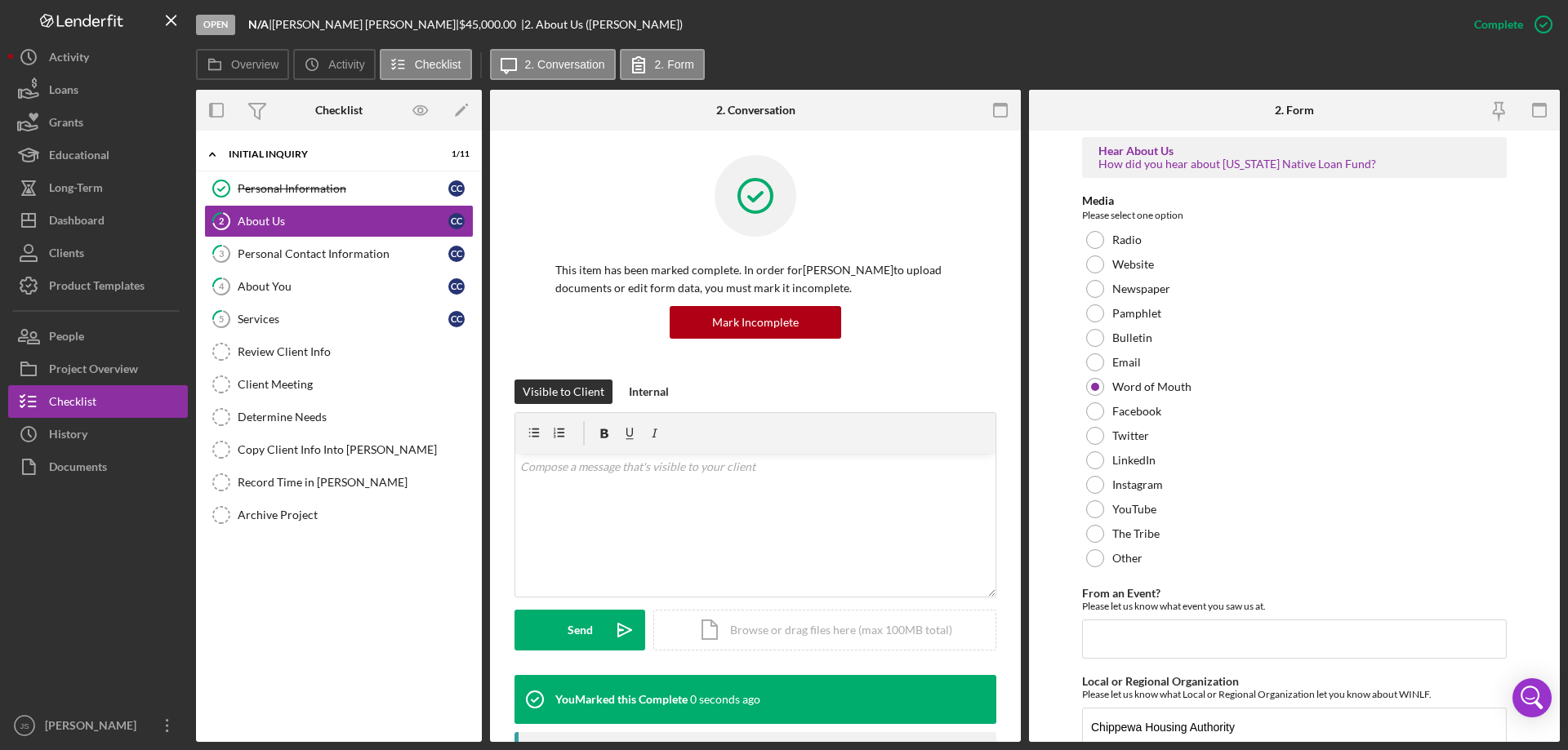
scroll to position [132, 0]
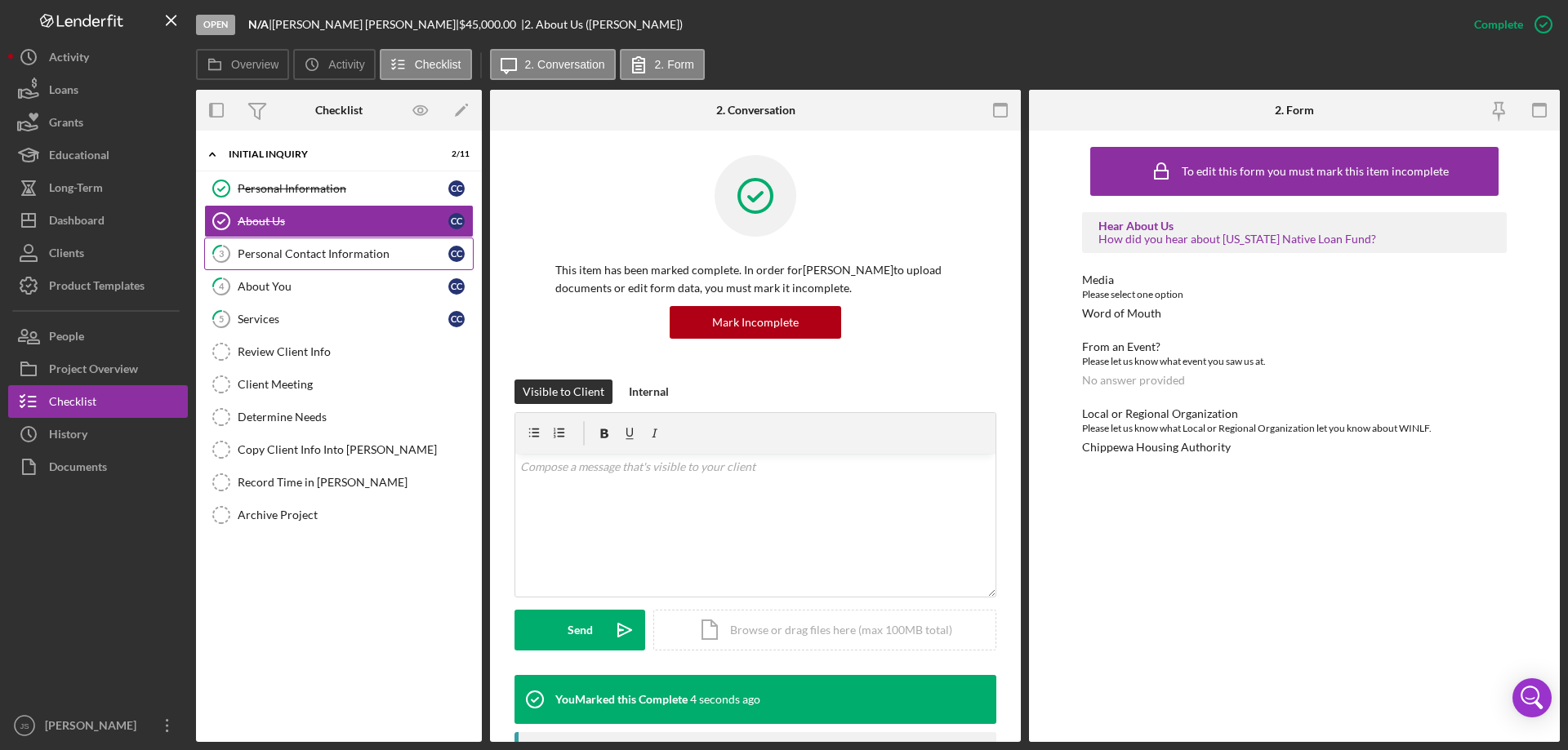
click at [282, 253] on div "Personal Contact Information" at bounding box center [342, 254] width 211 height 13
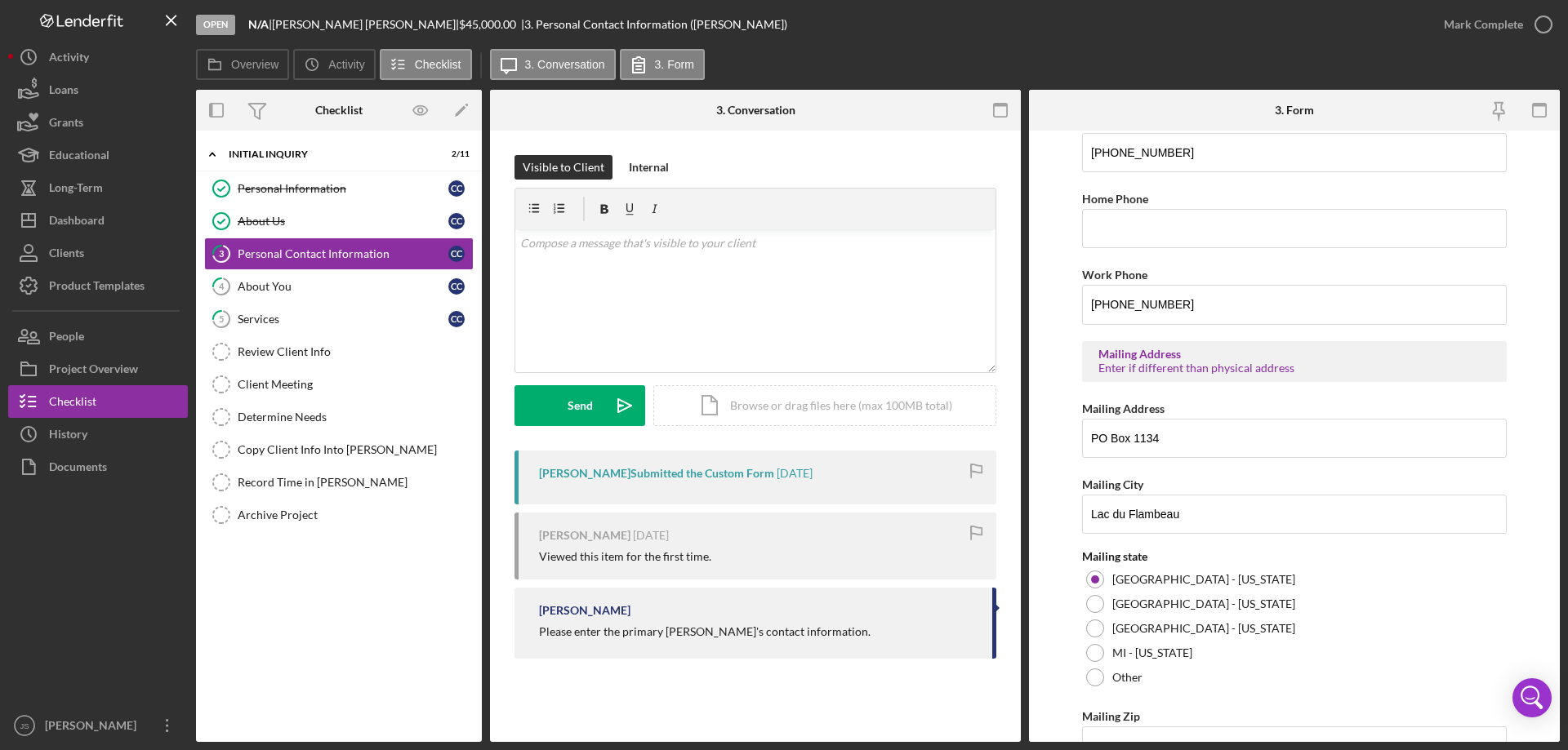
scroll to position [603, 0]
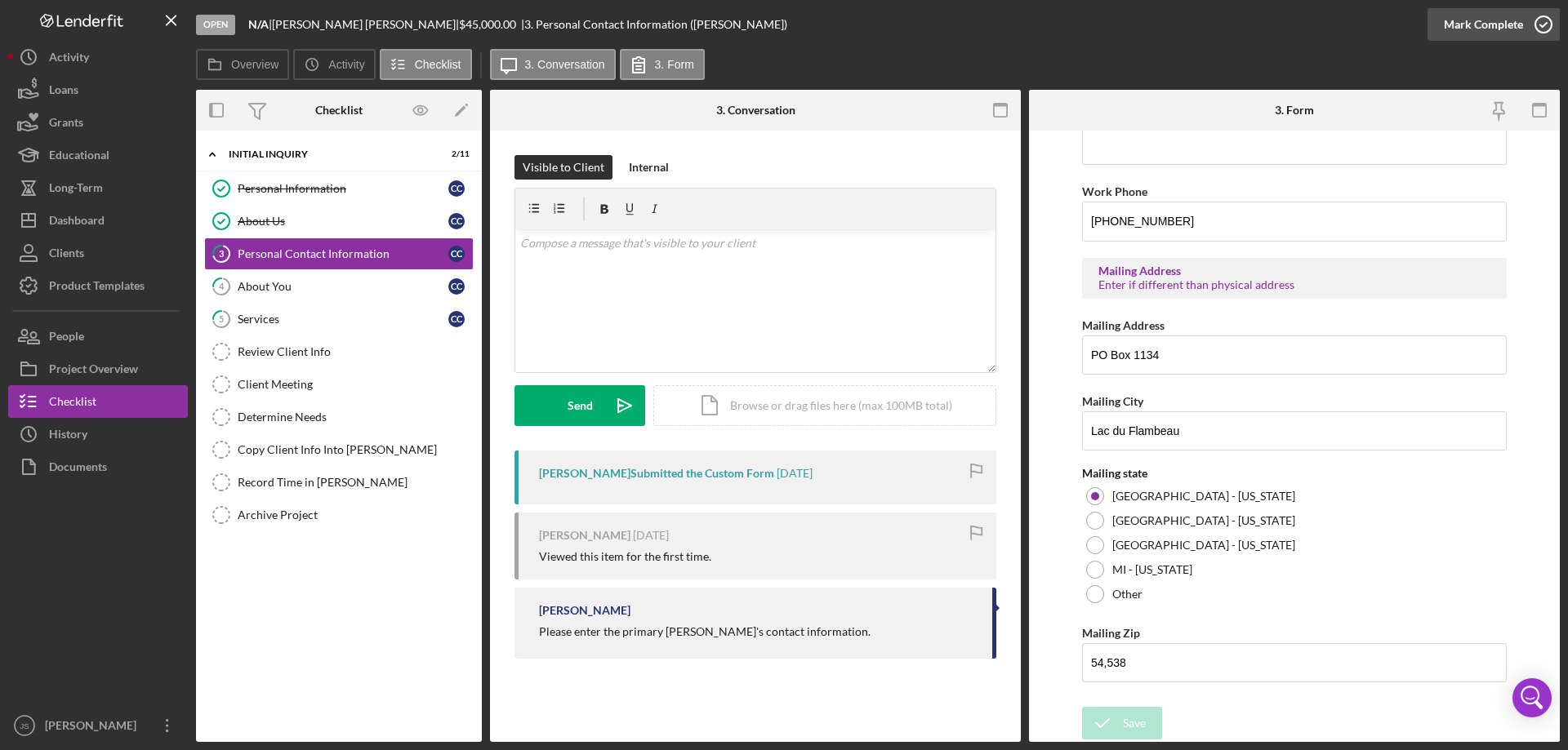
click at [1543, 22] on icon "button" at bounding box center [1543, 24] width 41 height 41
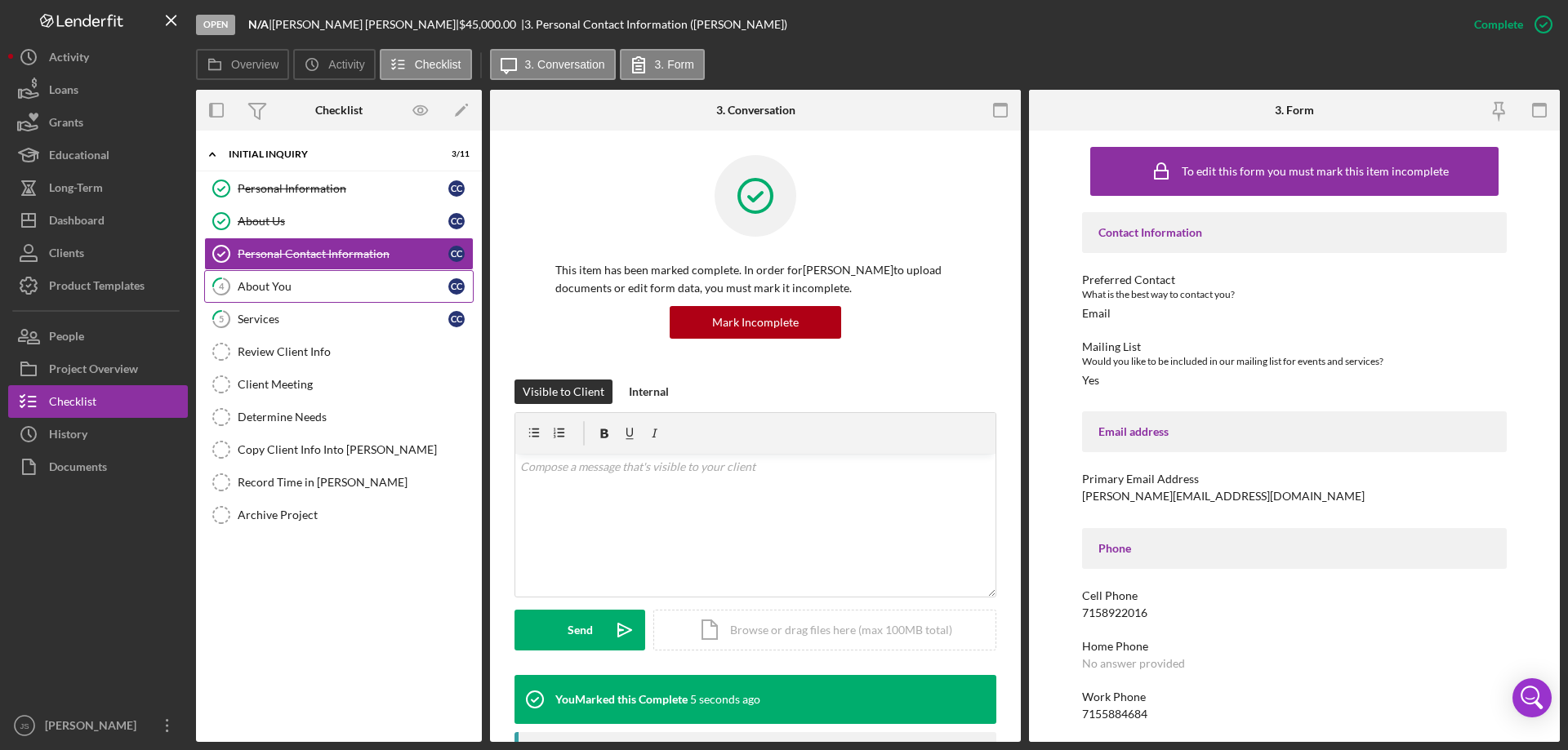
click at [299, 288] on div "About You" at bounding box center [342, 287] width 211 height 13
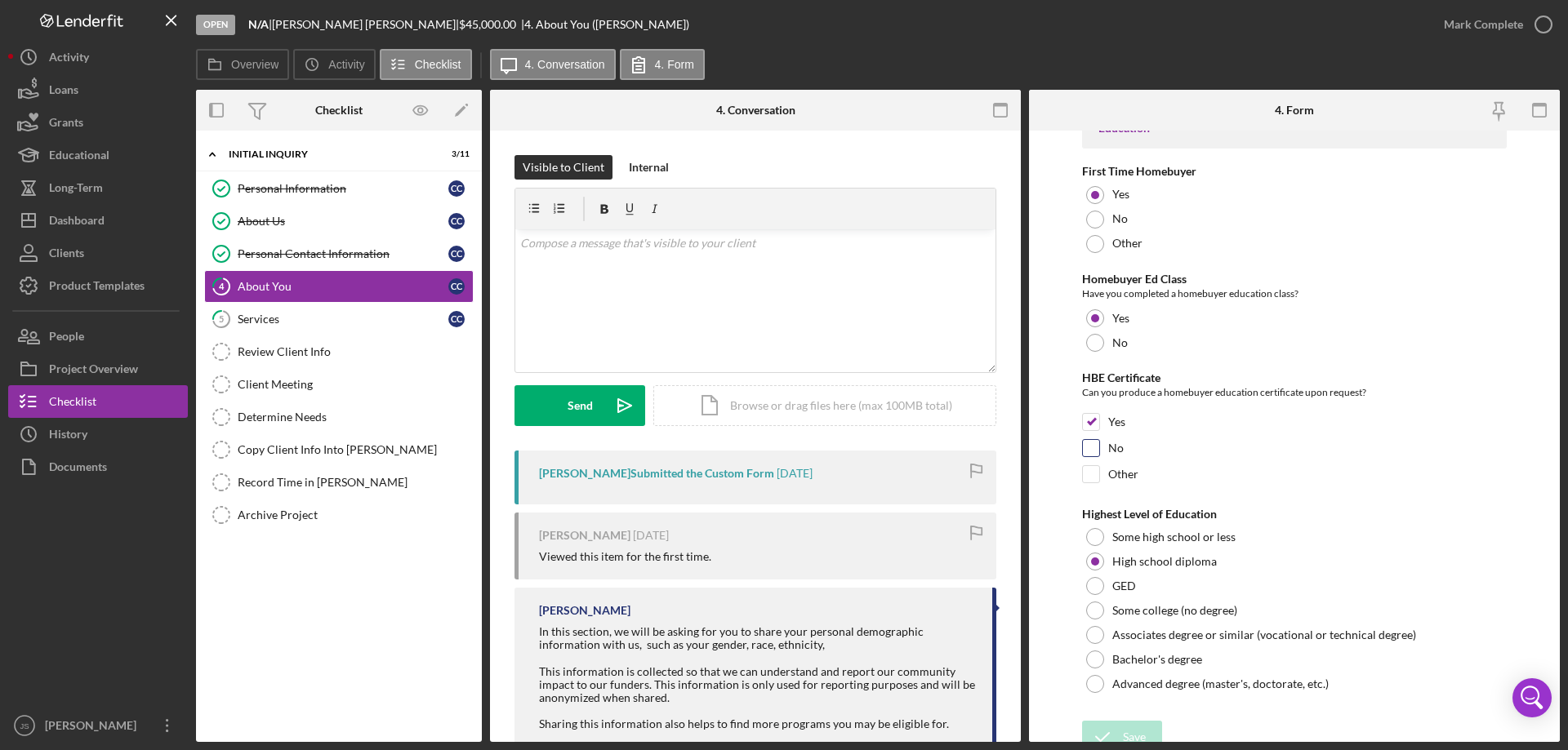
scroll to position [3395, 0]
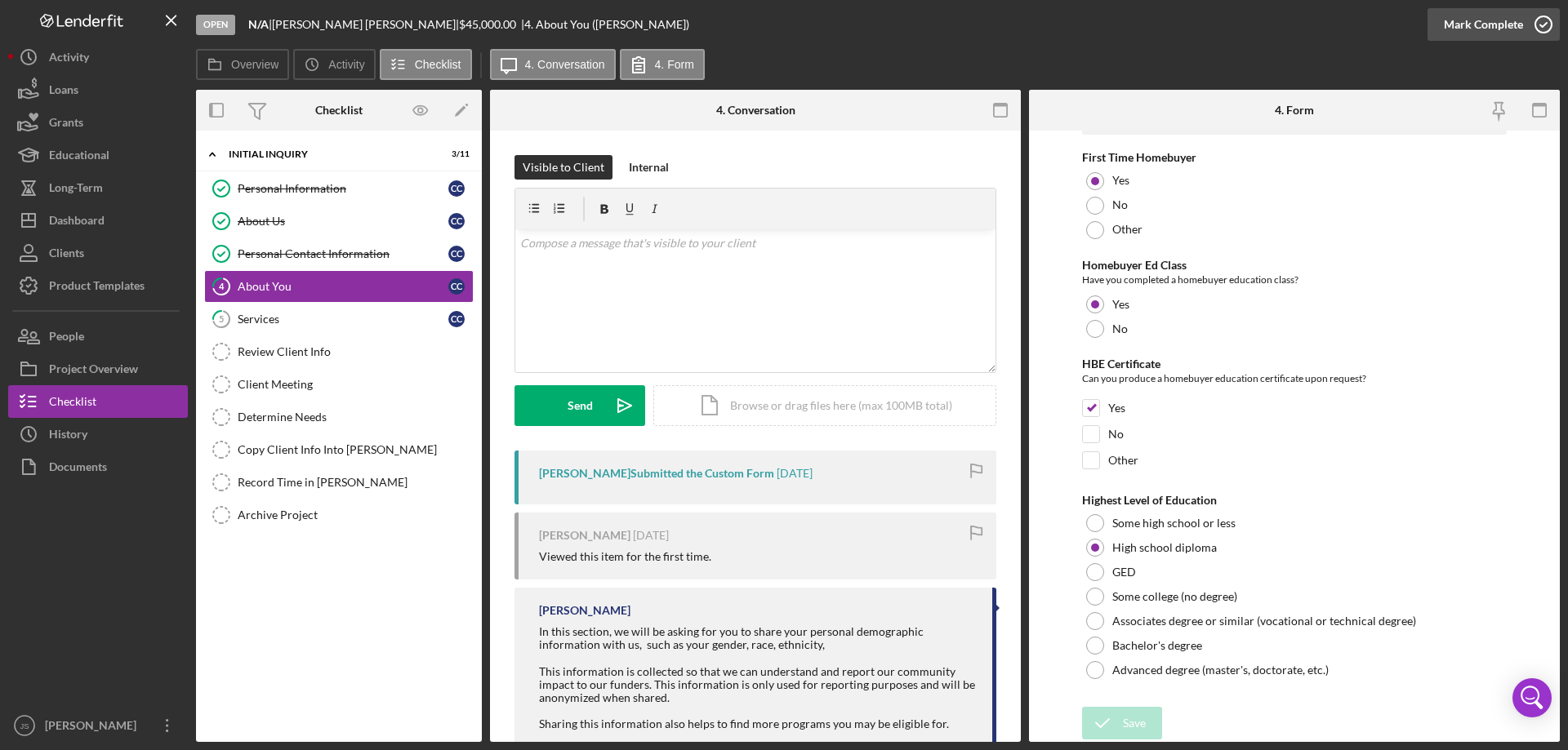
click at [1541, 22] on icon "button" at bounding box center [1543, 24] width 41 height 41
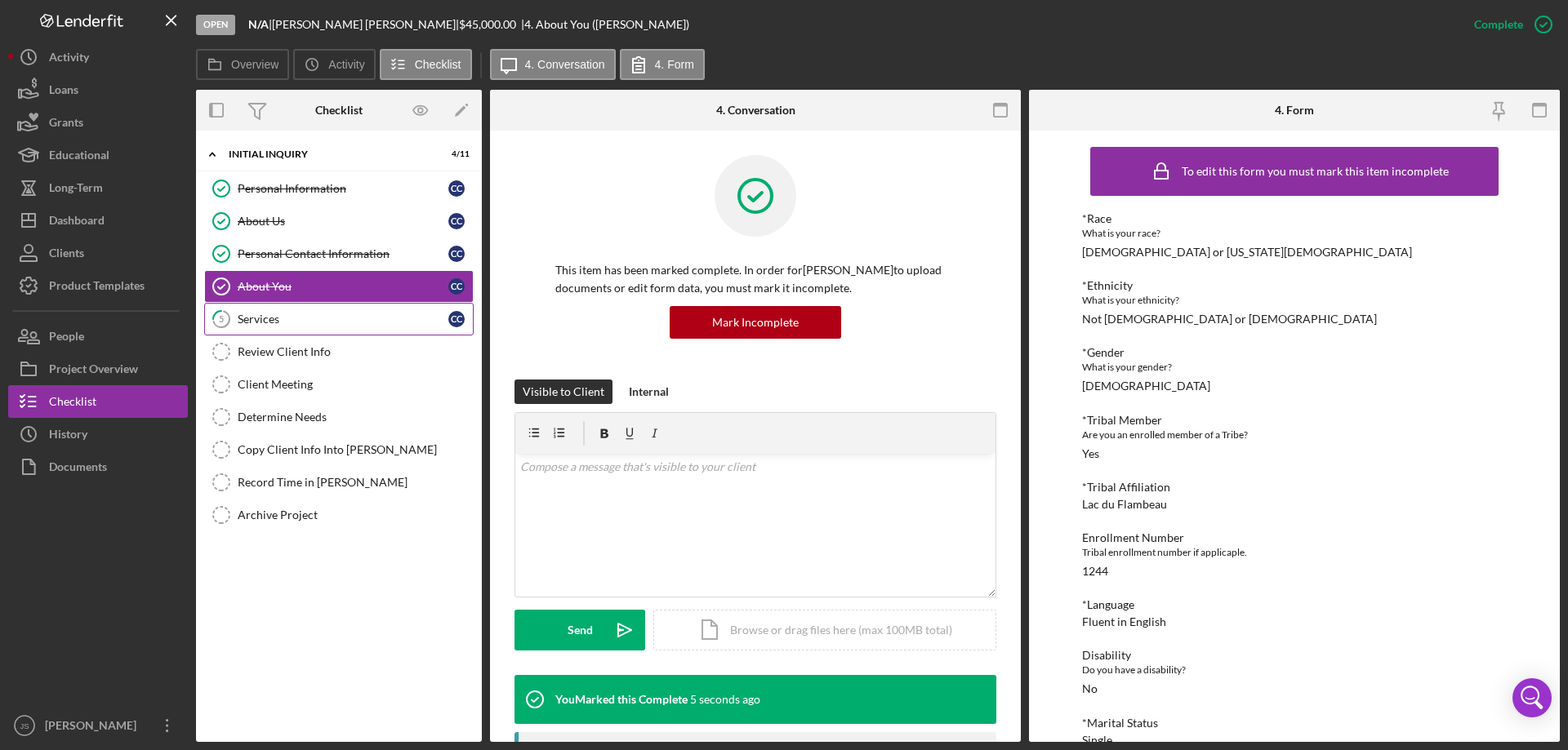
click at [337, 327] on link "5 Services C C" at bounding box center [338, 319] width 270 height 32
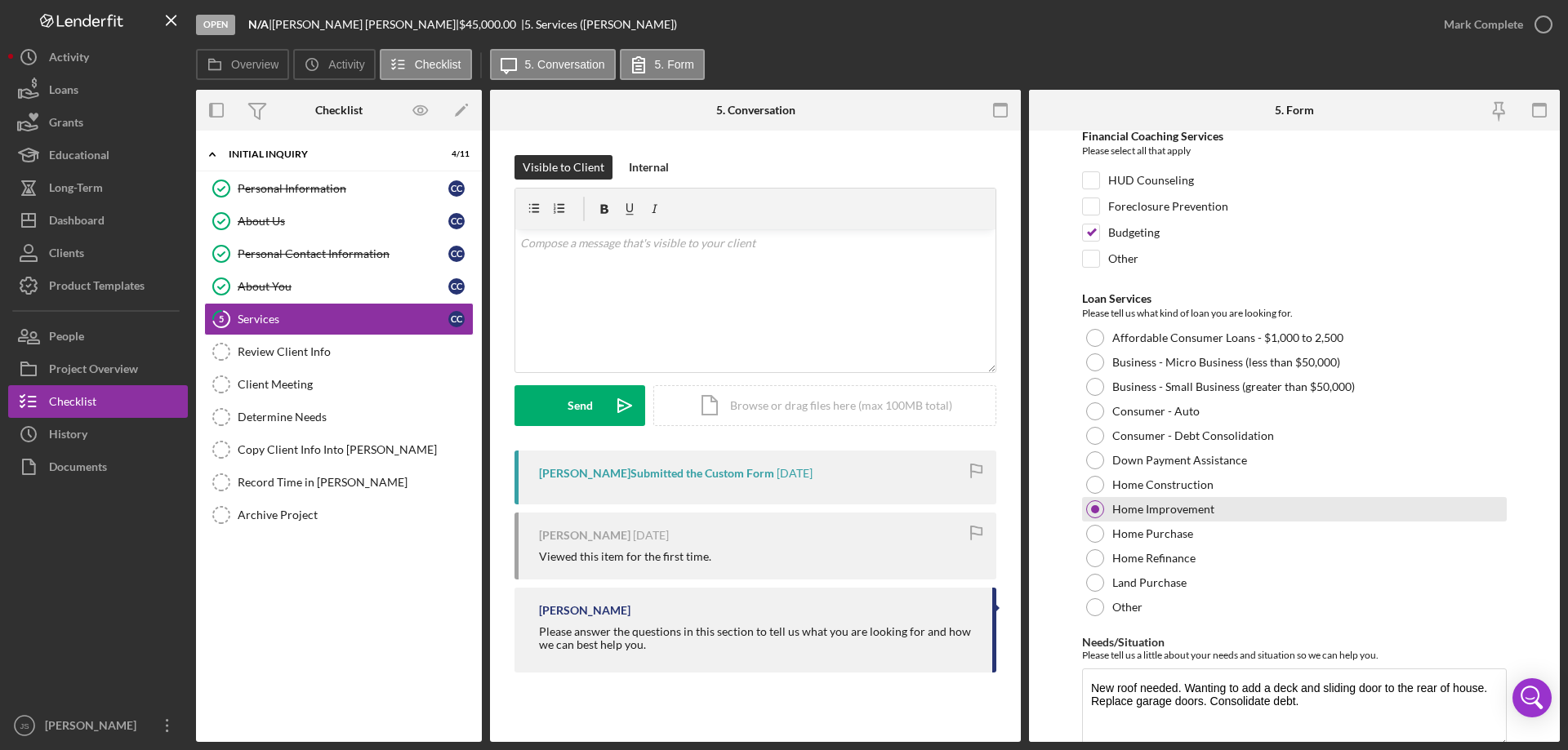
scroll to position [133, 0]
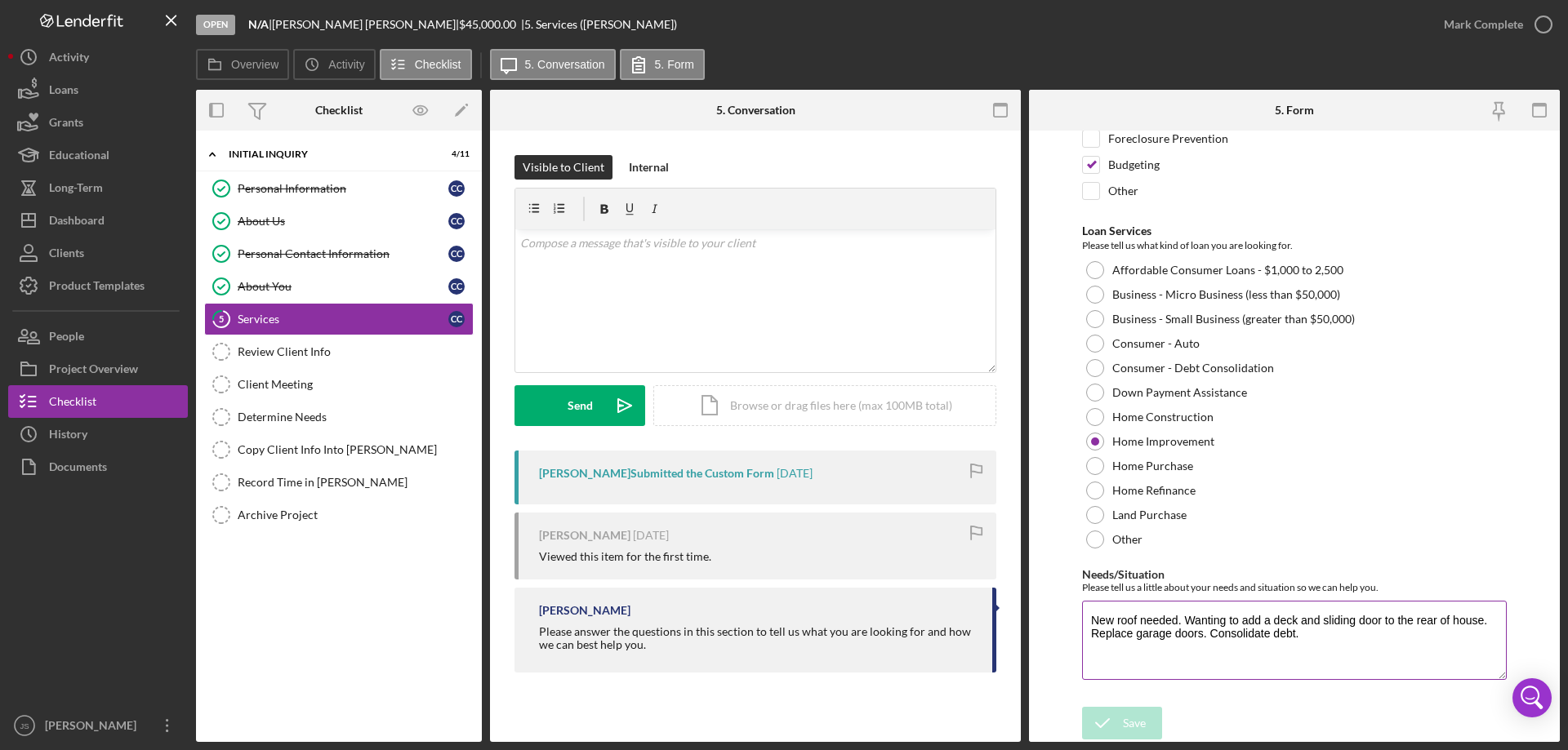
drag, startPoint x: 1090, startPoint y: 621, endPoint x: 1331, endPoint y: 640, distance: 241.7
click at [1331, 640] on textarea "New roof needed. Wanting to add a deck and sliding door to the rear of house. R…" at bounding box center [1293, 640] width 424 height 78
click at [1547, 23] on icon "button" at bounding box center [1543, 24] width 41 height 41
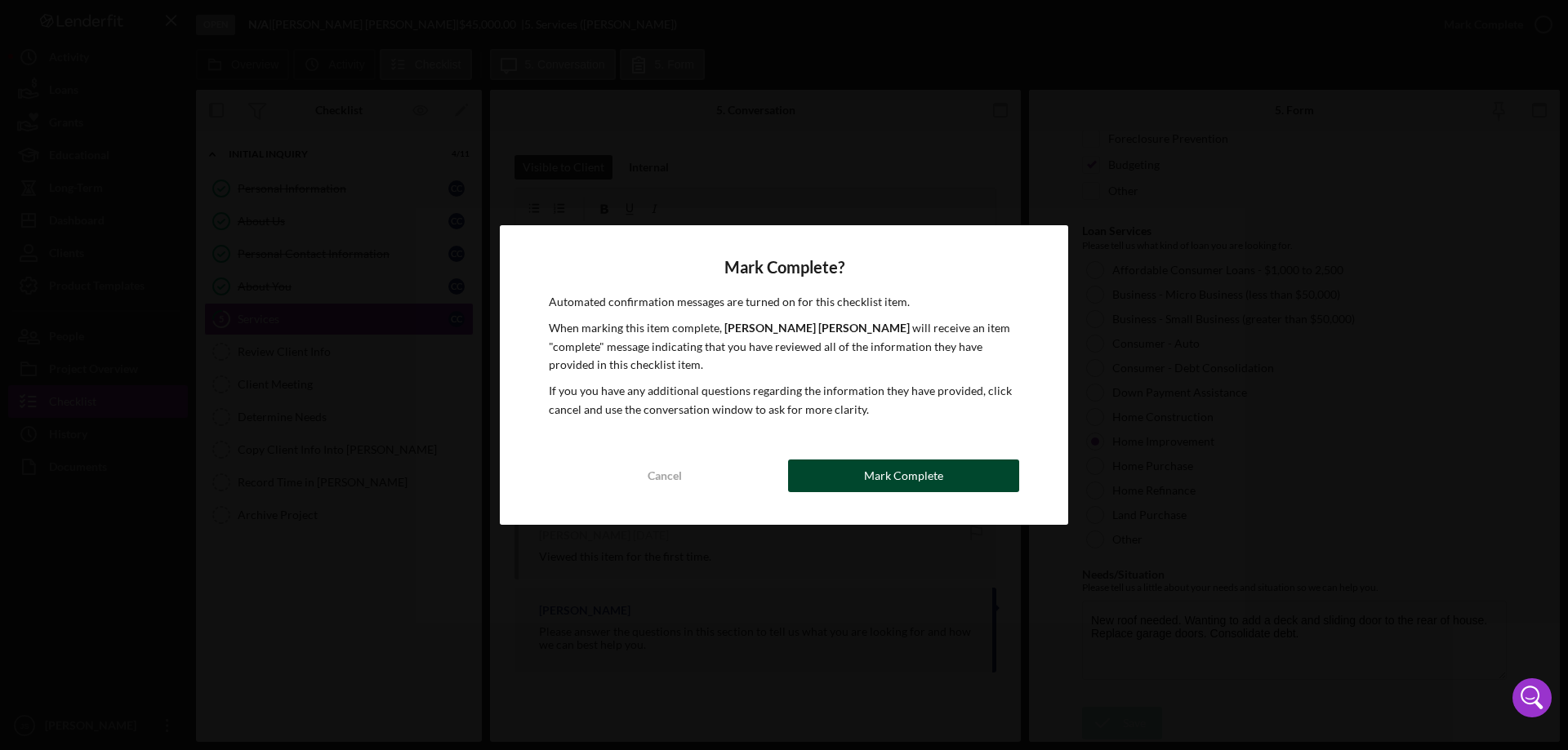
click at [892, 476] on div "Mark Complete" at bounding box center [903, 476] width 79 height 32
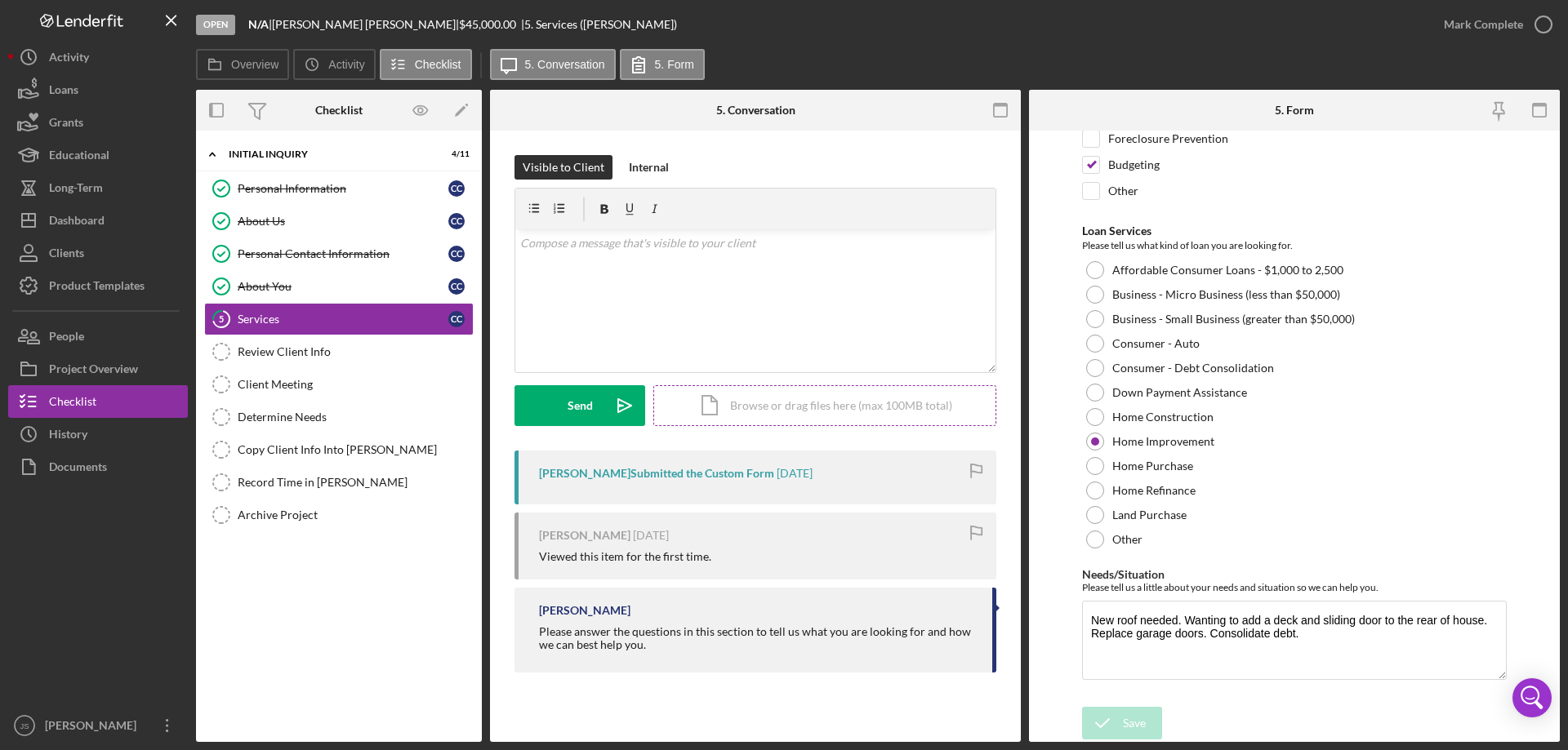
scroll to position [199, 0]
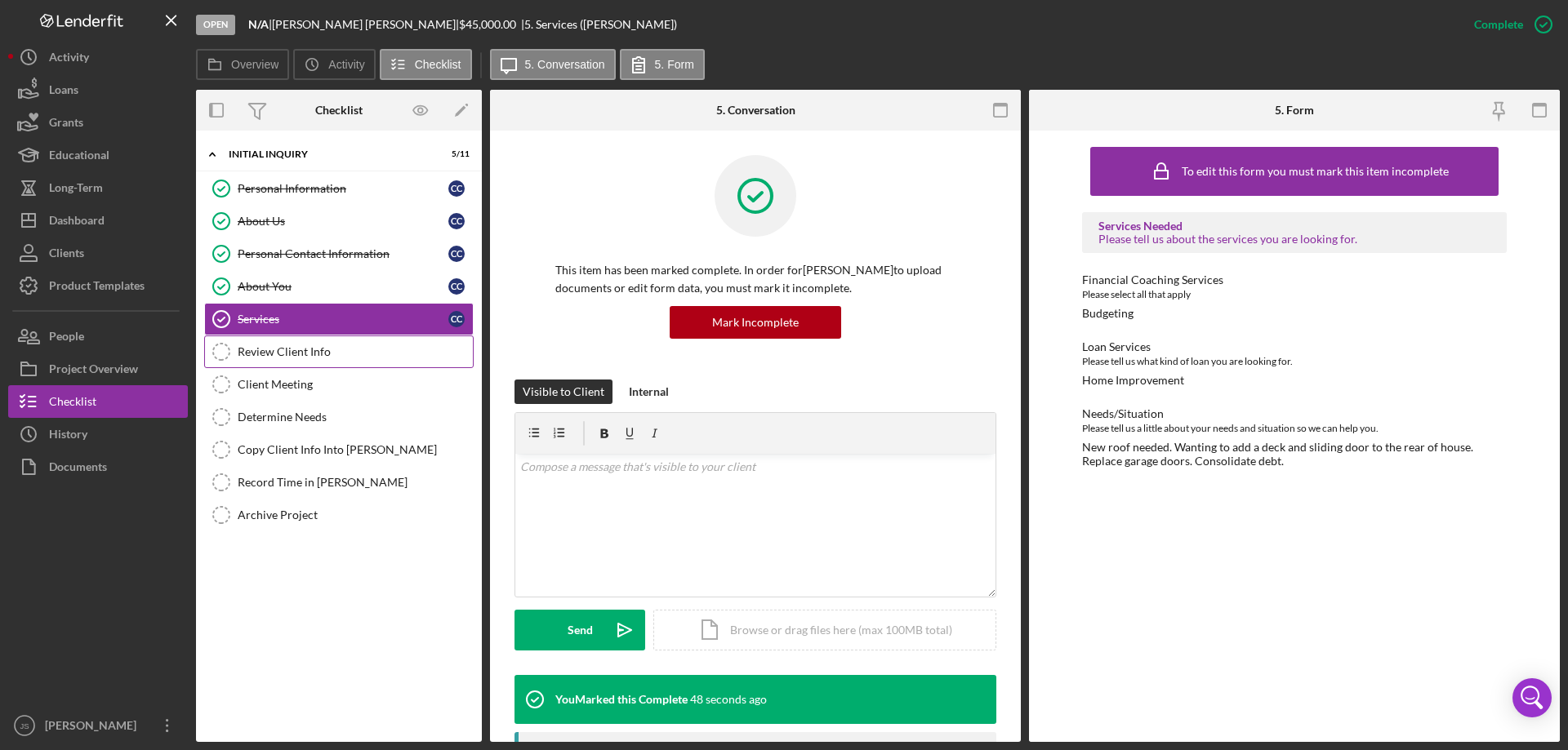
click at [316, 350] on div "Review Client Info" at bounding box center [355, 352] width 235 height 13
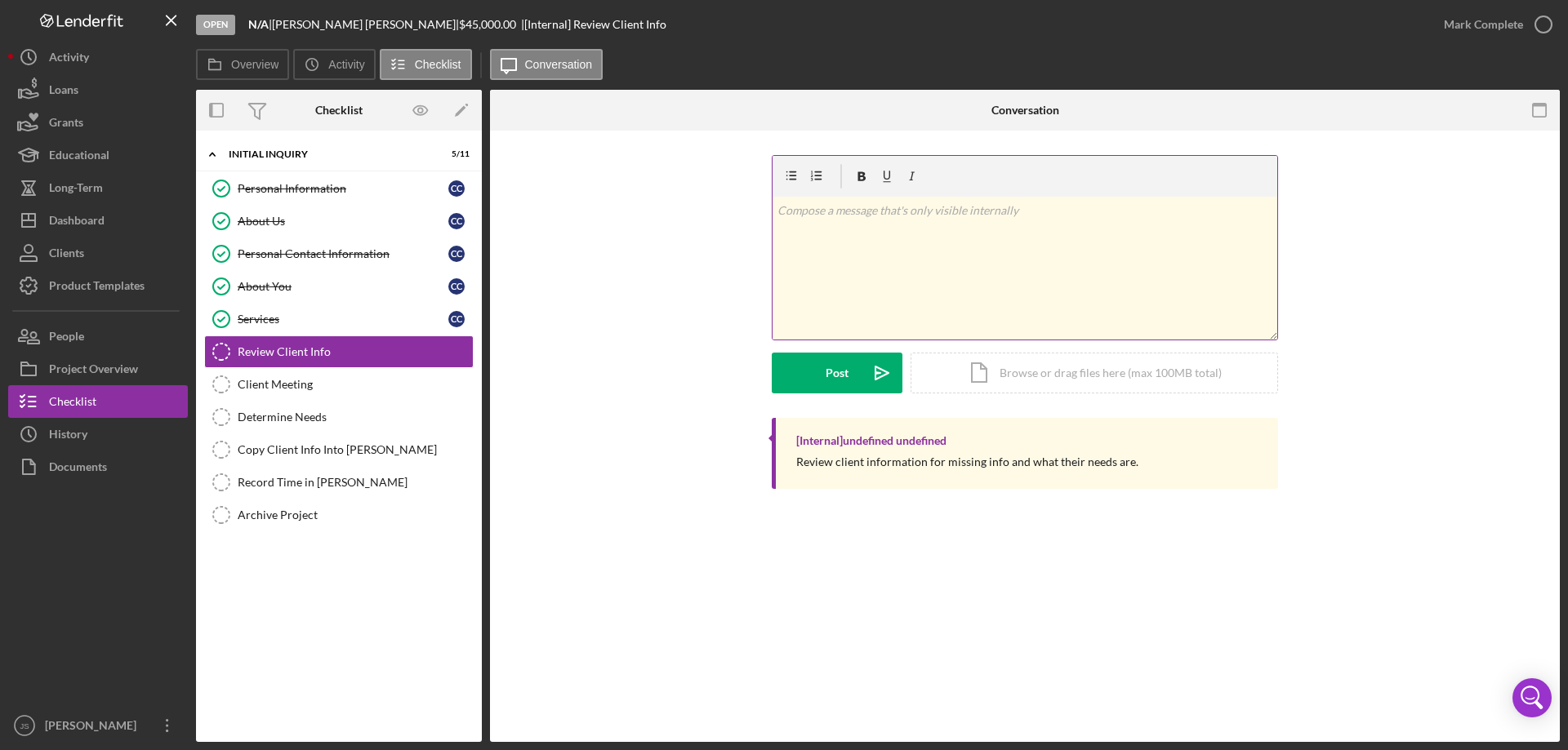
drag, startPoint x: 1536, startPoint y: 26, endPoint x: 800, endPoint y: 163, distance: 748.6
click at [0, 0] on icon "button" at bounding box center [0, 0] width 0 height 0
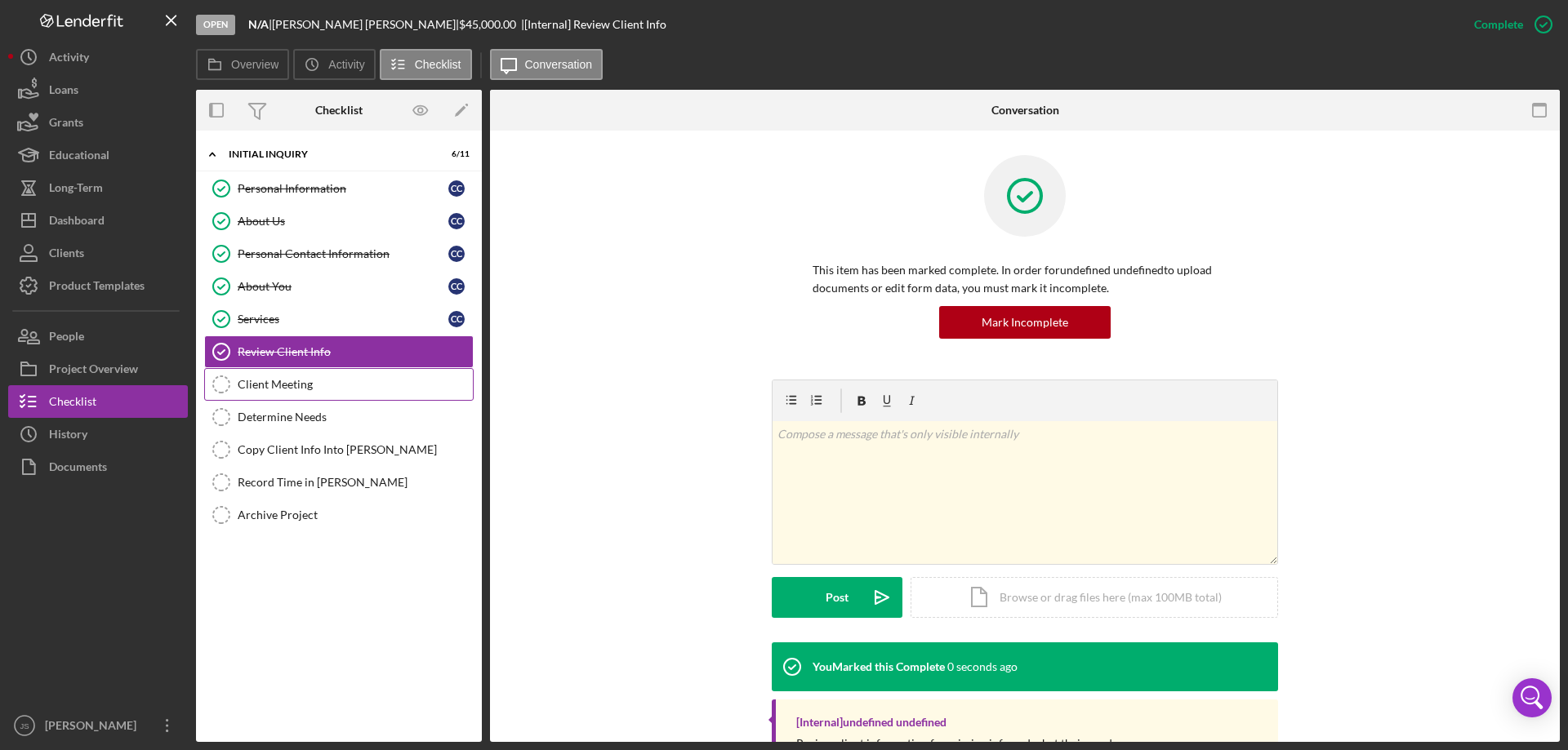
drag, startPoint x: 311, startPoint y: 379, endPoint x: 328, endPoint y: 374, distance: 17.7
click at [313, 380] on div "Client Meeting" at bounding box center [355, 385] width 235 height 13
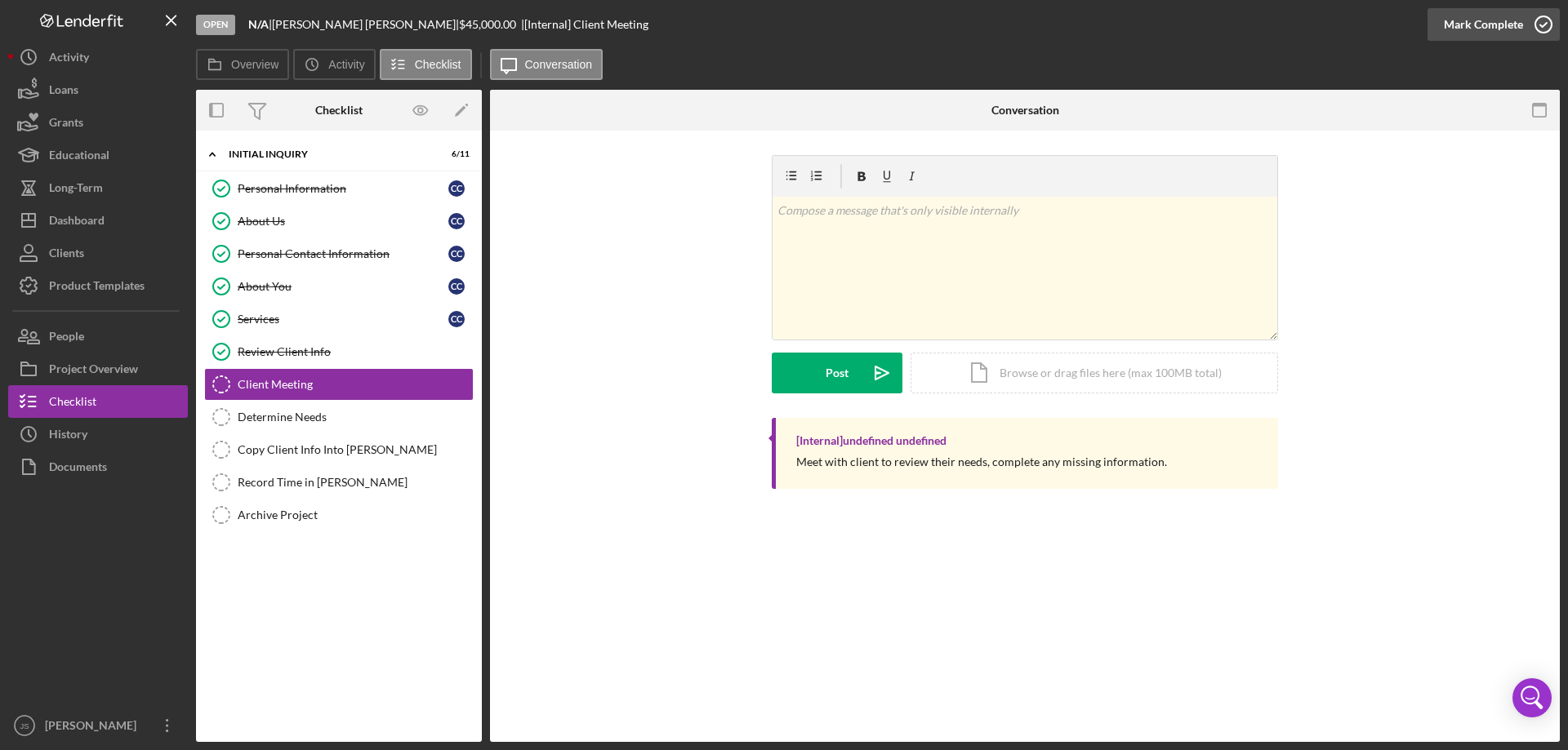
click at [1537, 20] on icon "button" at bounding box center [1543, 24] width 41 height 41
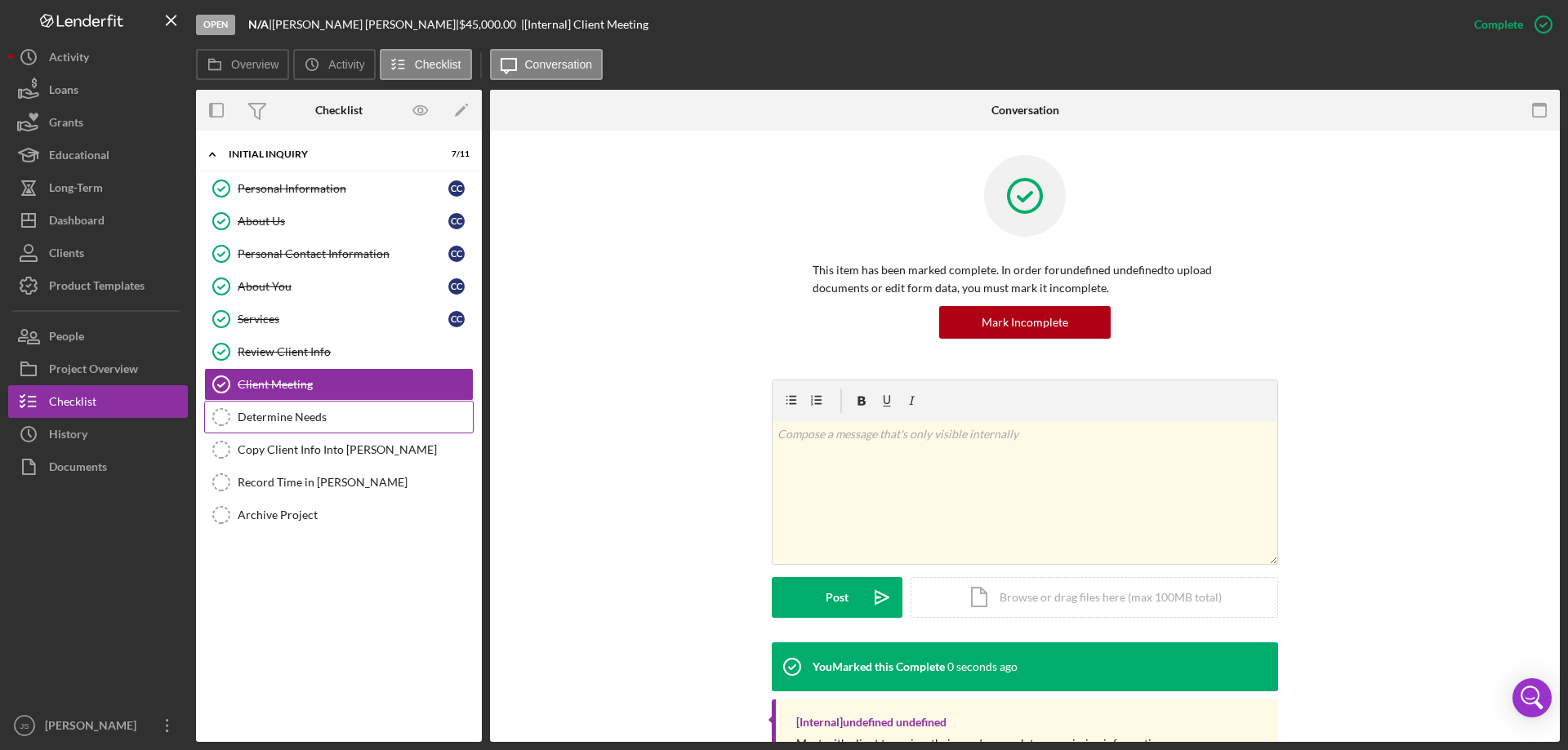
click at [265, 422] on div "Determine Needs" at bounding box center [355, 417] width 235 height 13
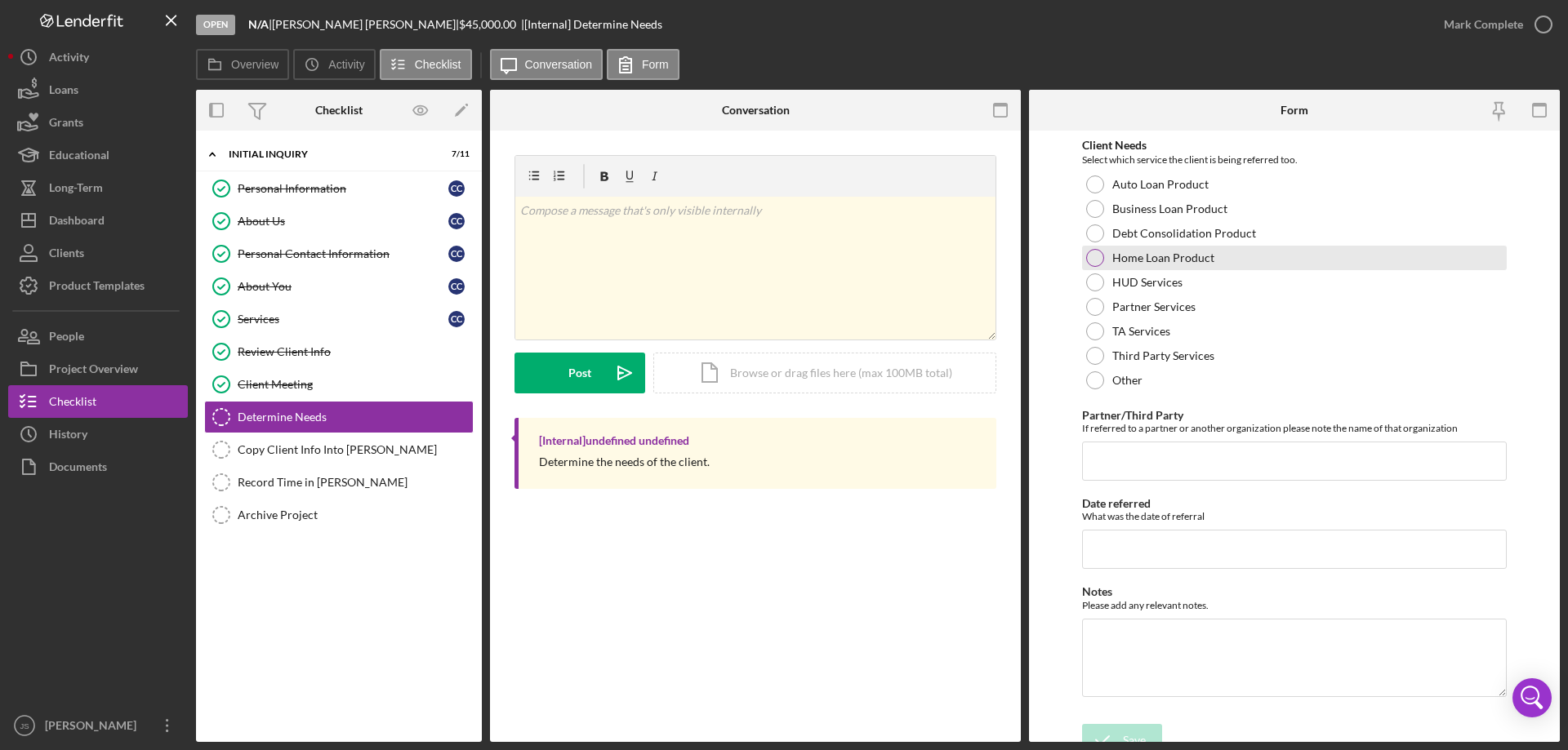
click at [1094, 253] on div at bounding box center [1094, 257] width 18 height 18
click at [1121, 734] on button "Save" at bounding box center [1122, 740] width 80 height 32
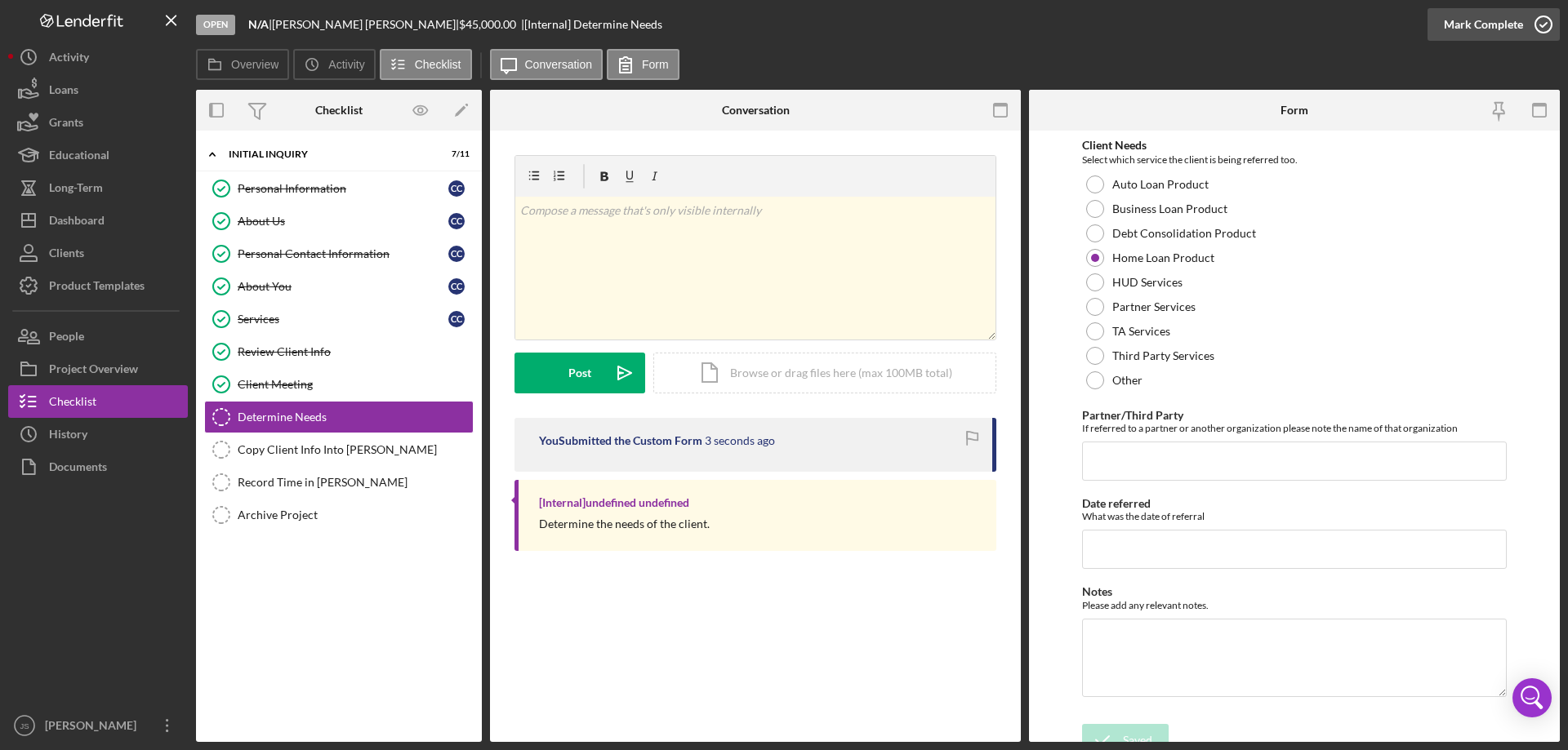
click at [1542, 25] on icon "button" at bounding box center [1543, 24] width 41 height 41
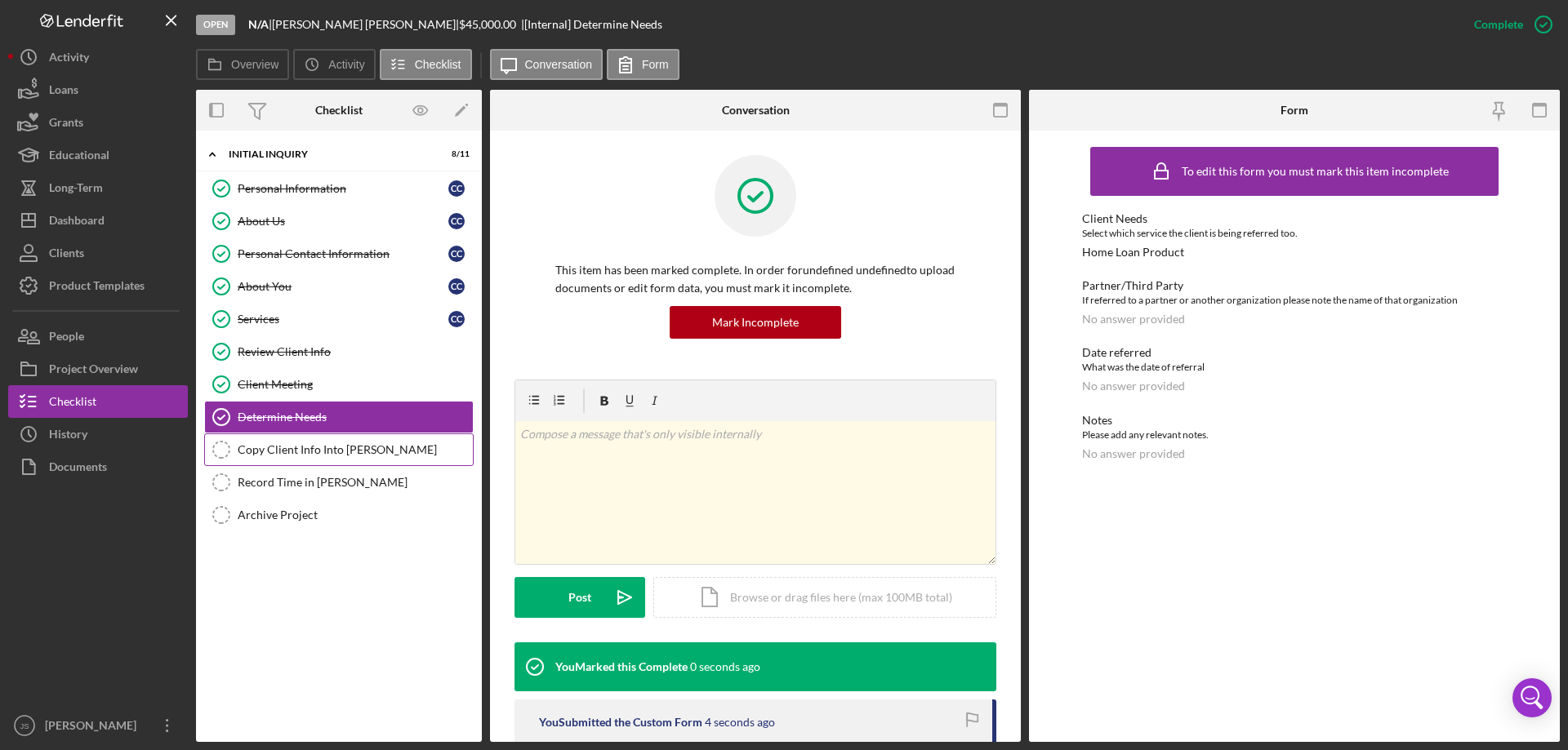
click at [271, 451] on div "Copy Client Info Into [PERSON_NAME]" at bounding box center [355, 450] width 235 height 13
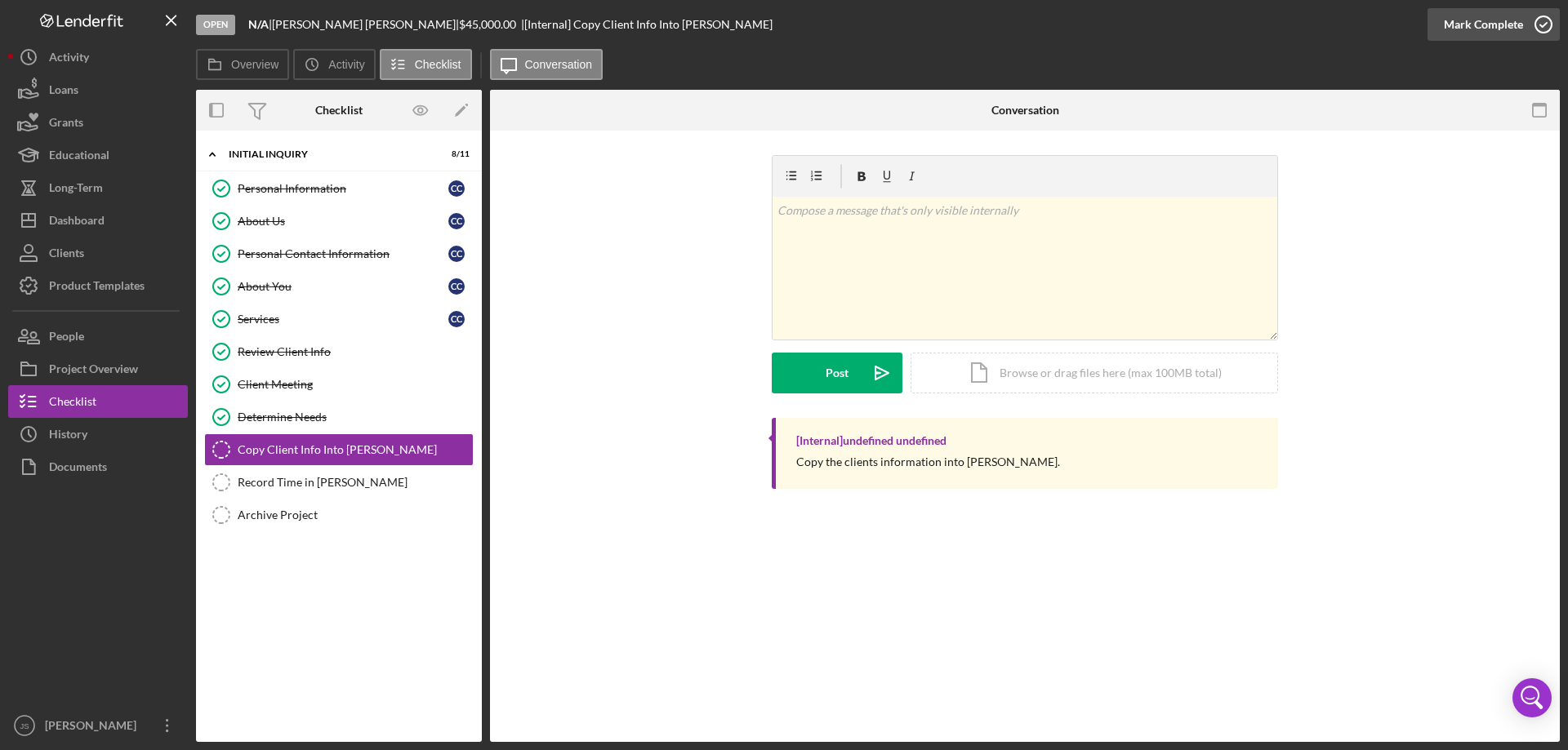
click at [1541, 25] on icon "button" at bounding box center [1543, 24] width 41 height 41
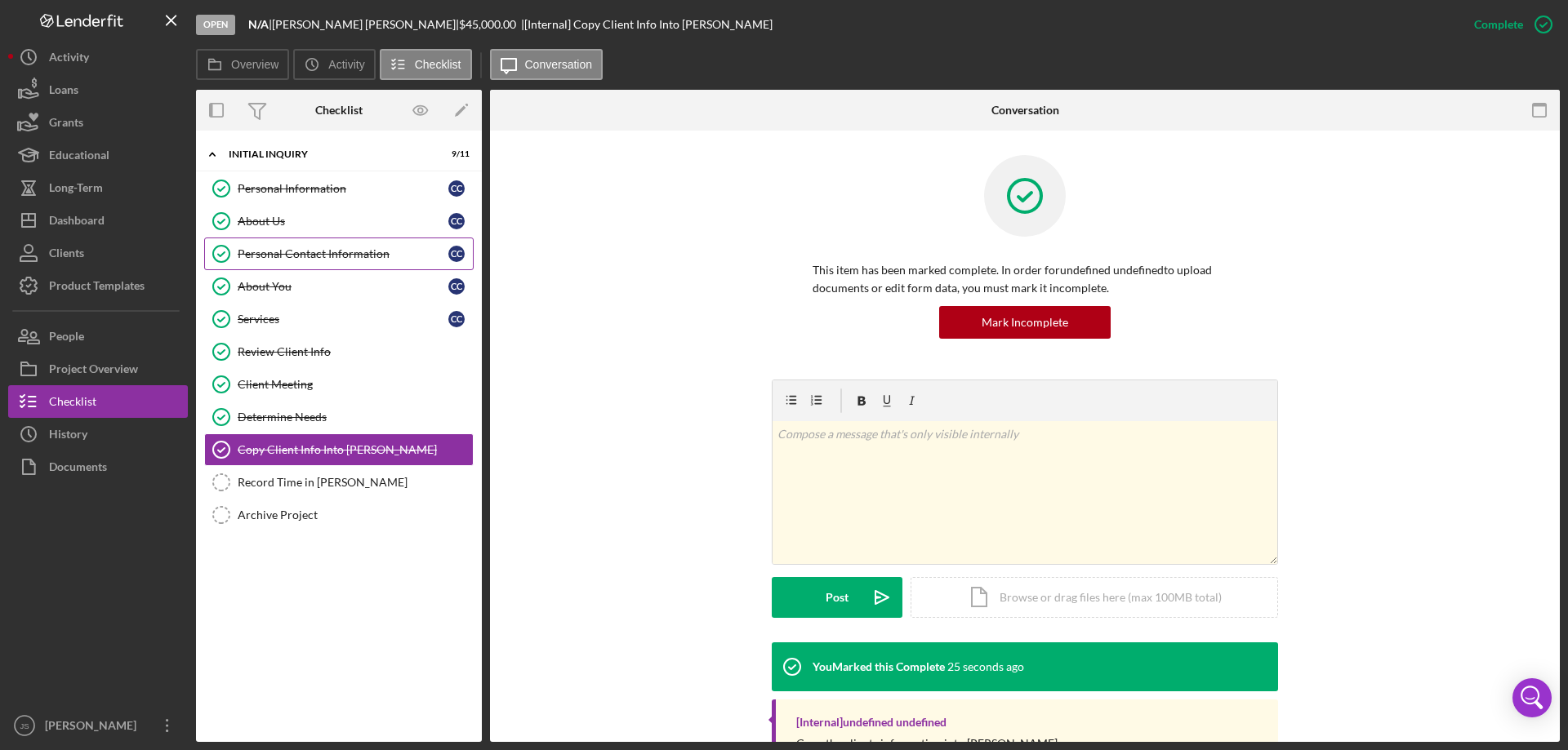
click at [356, 251] on div "Personal Contact Information" at bounding box center [342, 254] width 211 height 13
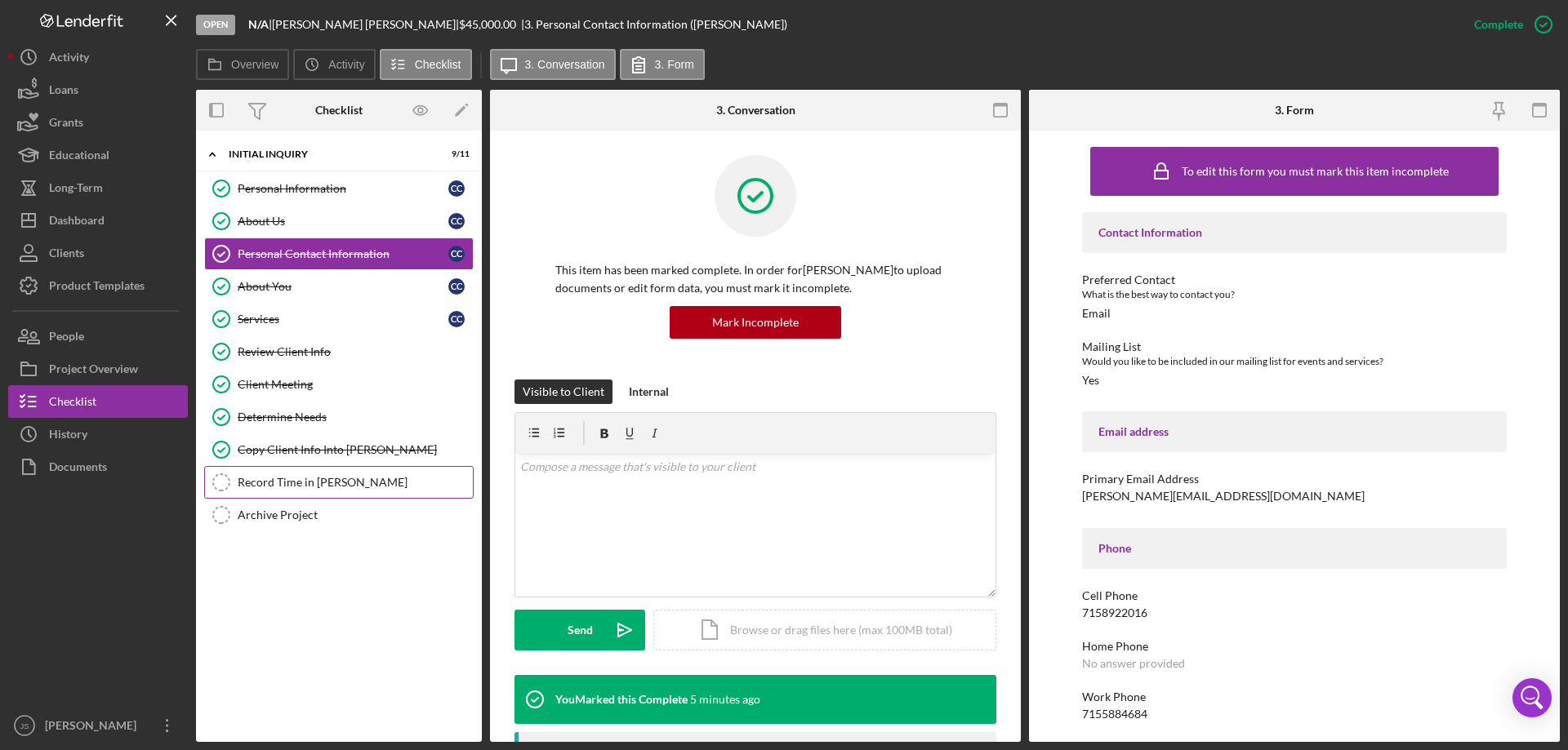
click at [293, 481] on div "Record Time in [PERSON_NAME]" at bounding box center [355, 482] width 235 height 13
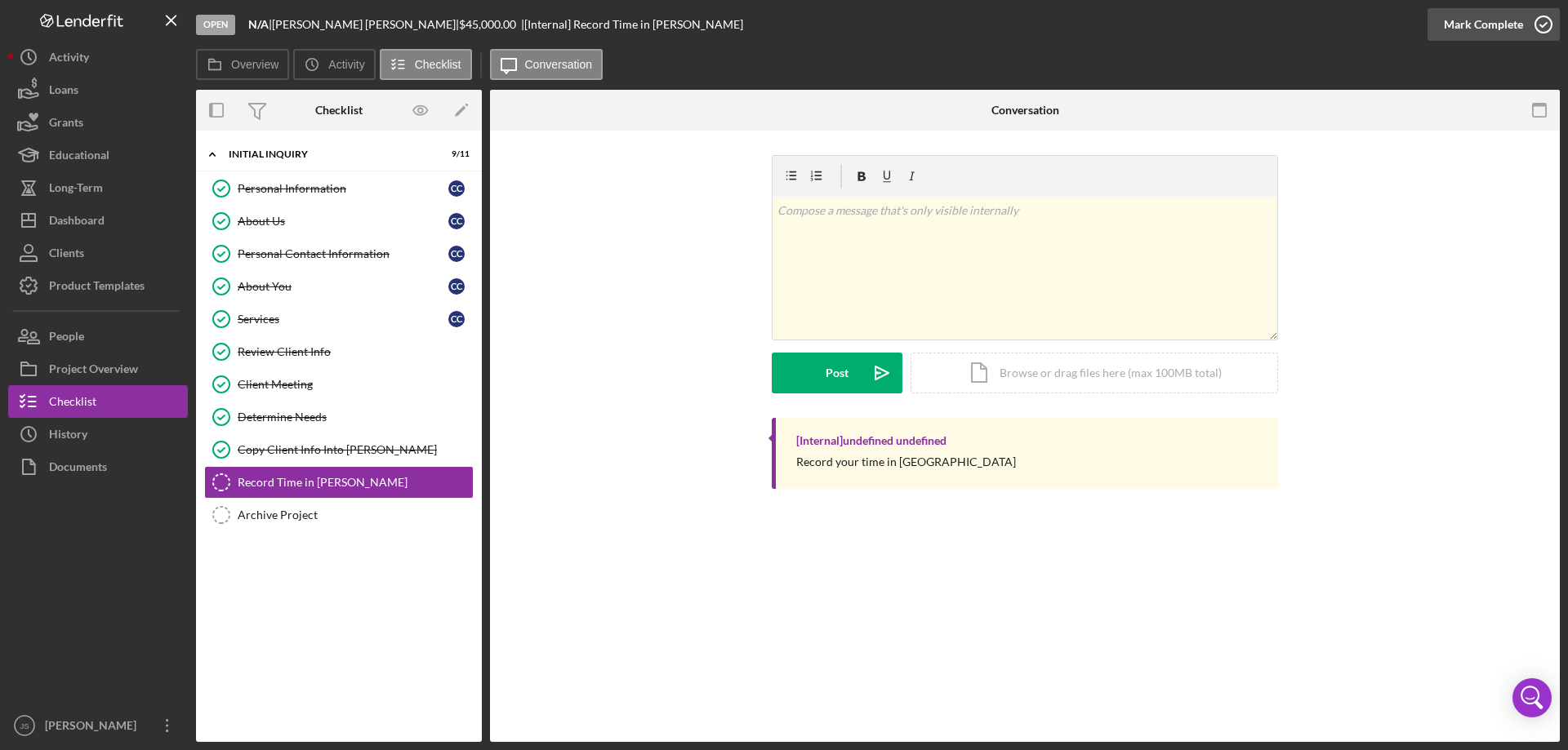
click at [1547, 27] on icon "button" at bounding box center [1543, 24] width 41 height 41
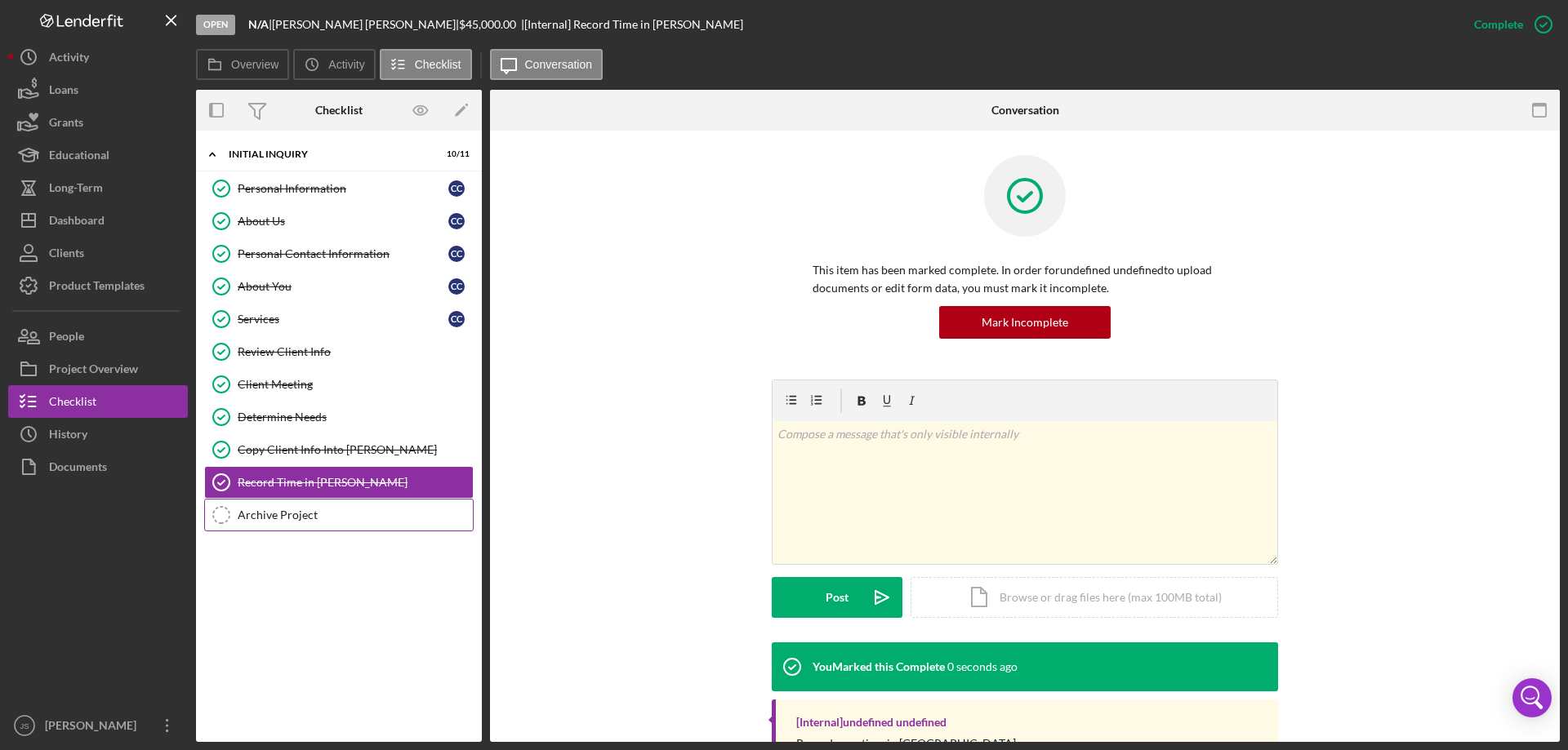
drag, startPoint x: 268, startPoint y: 516, endPoint x: 416, endPoint y: 499, distance: 149.0
click at [269, 516] on div "Archive Project" at bounding box center [355, 516] width 235 height 13
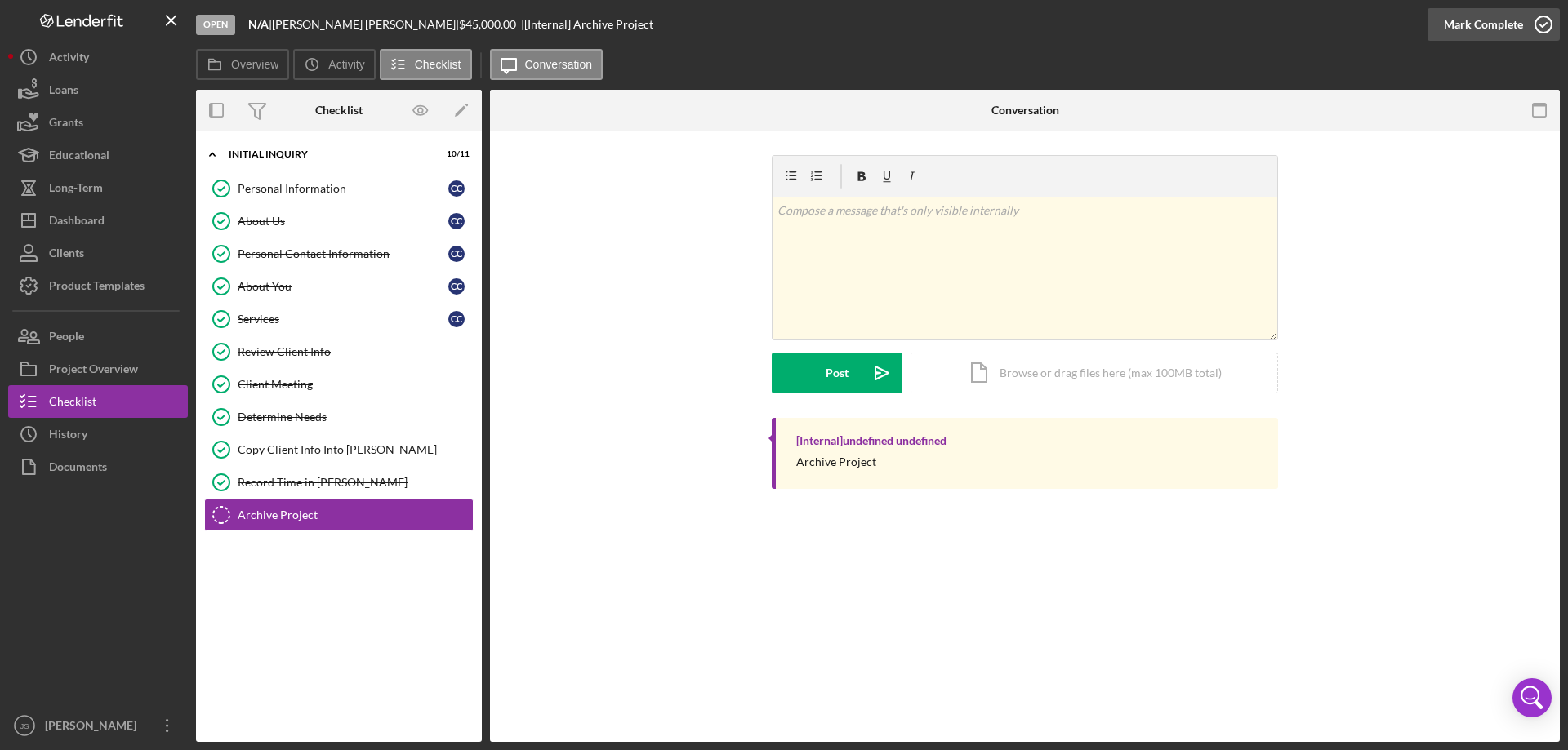
click at [1537, 20] on icon "button" at bounding box center [1543, 24] width 41 height 41
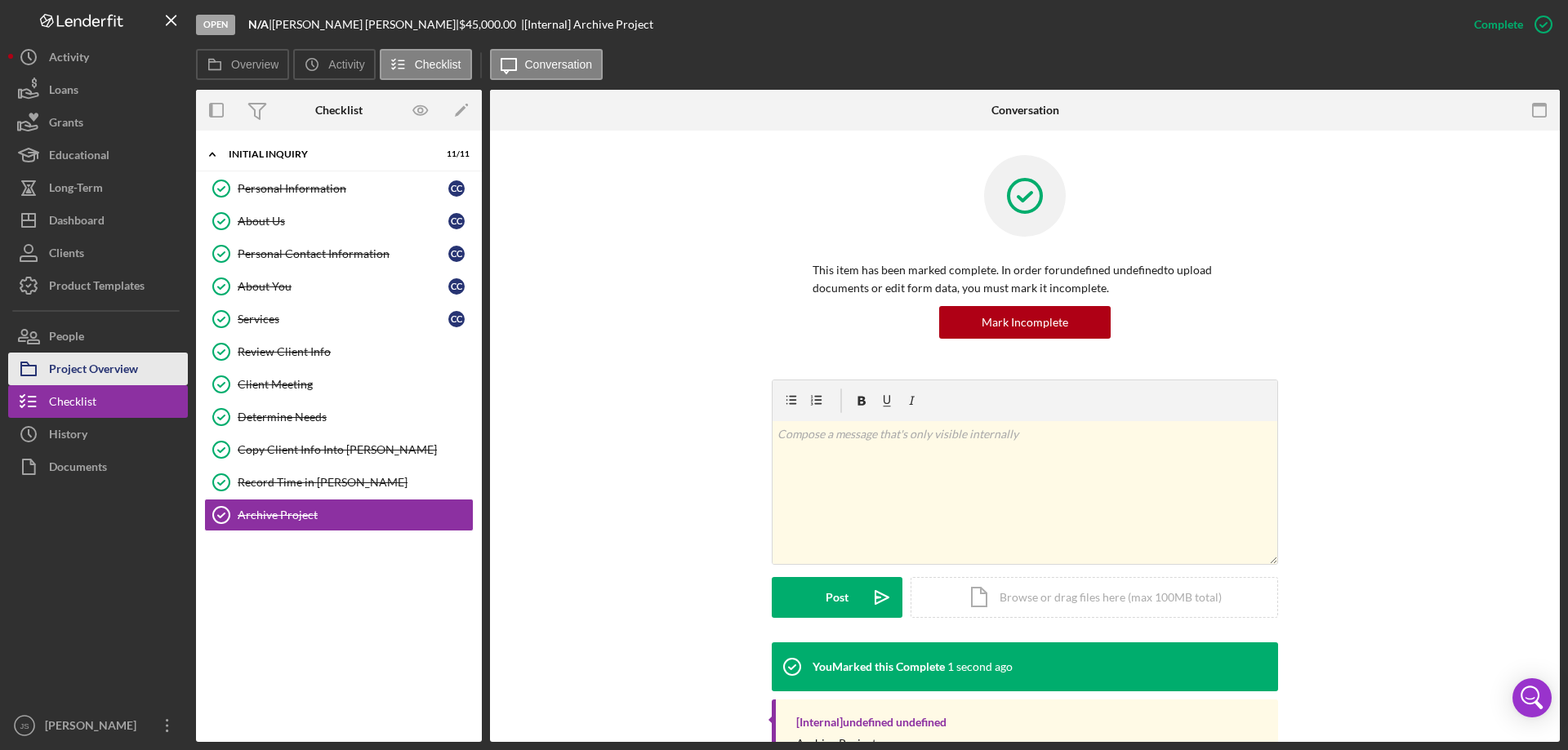
click at [97, 365] on div "Project Overview" at bounding box center [92, 371] width 89 height 37
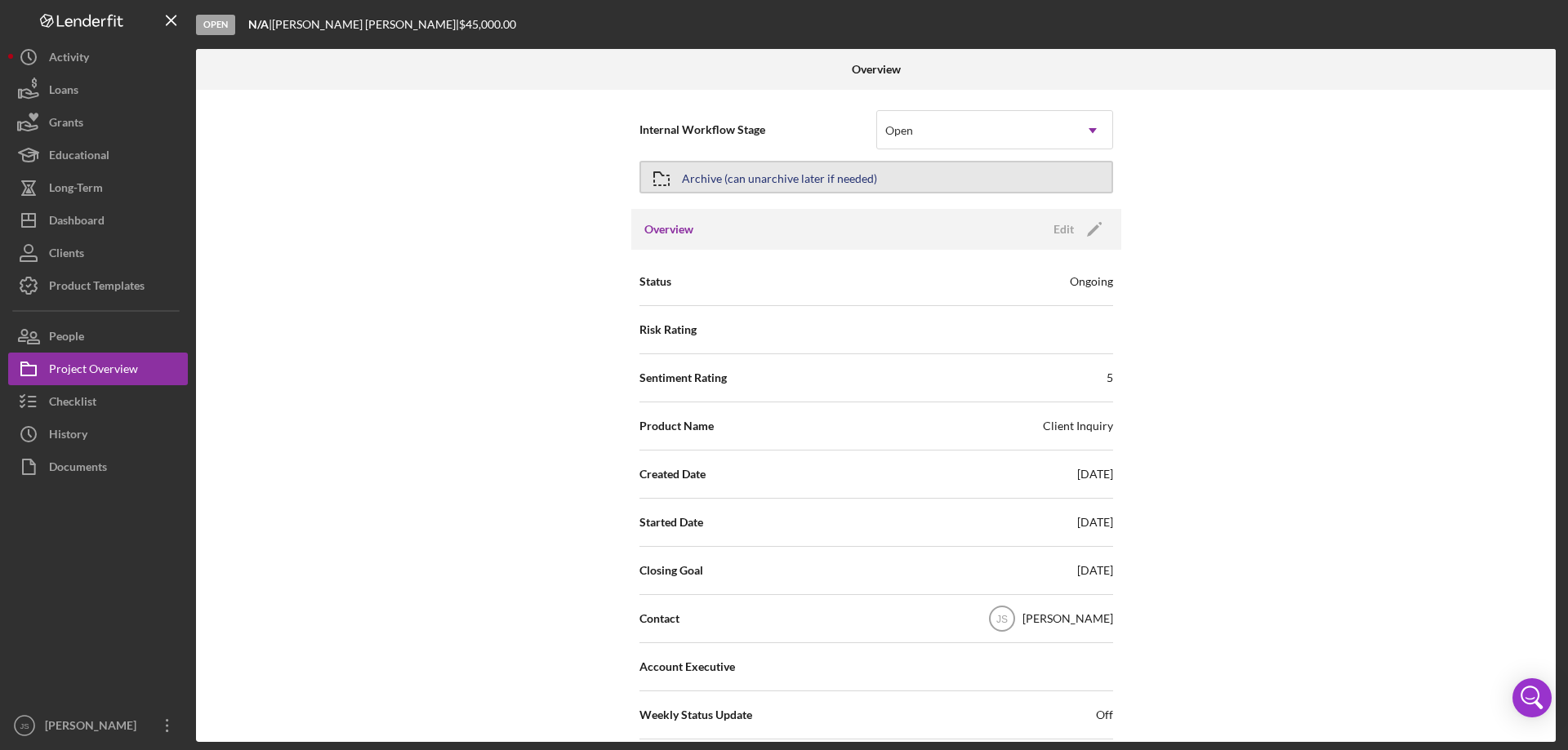
click at [856, 171] on div "Archive (can unarchive later if needed)" at bounding box center [779, 176] width 195 height 30
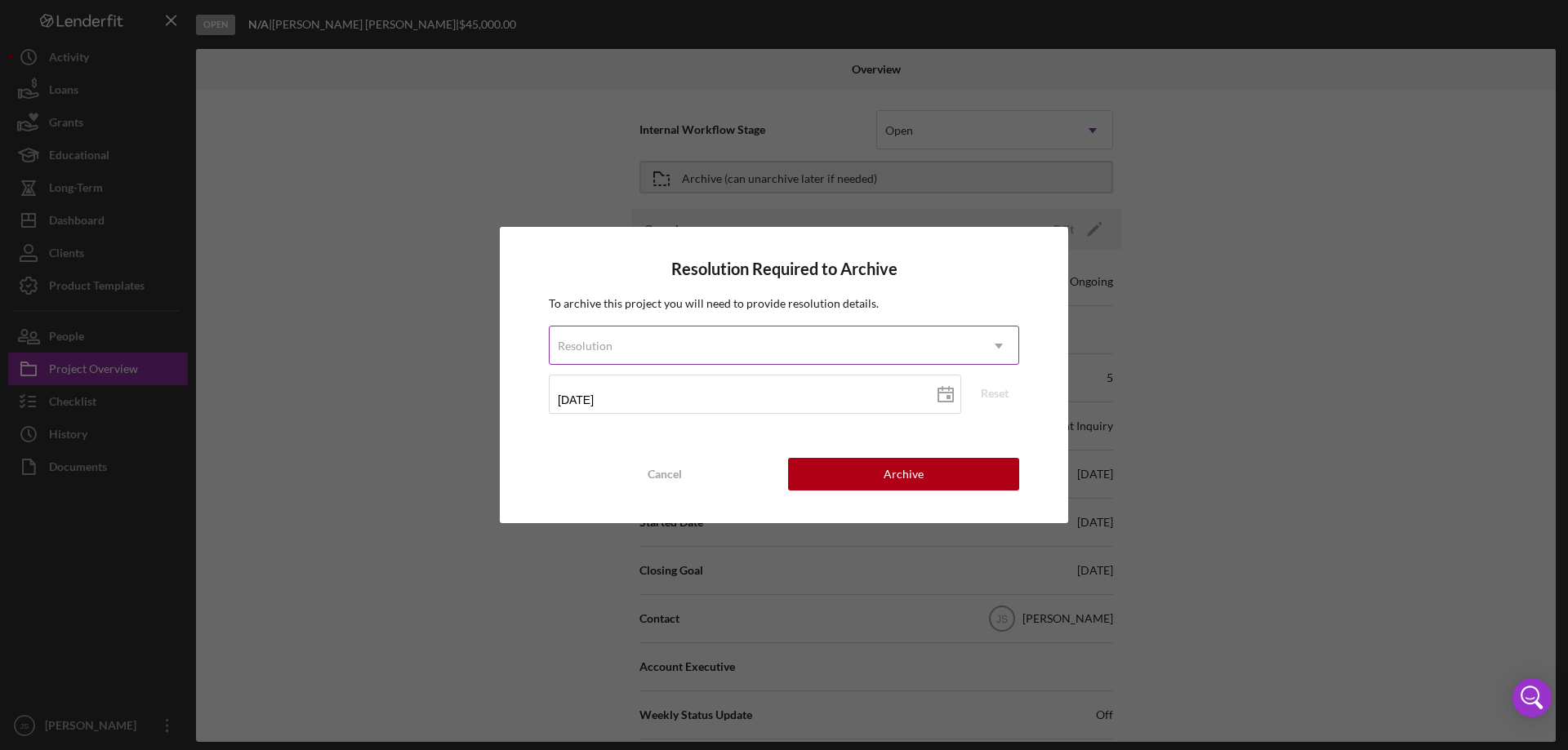
click at [668, 356] on div "Resolution" at bounding box center [764, 346] width 430 height 37
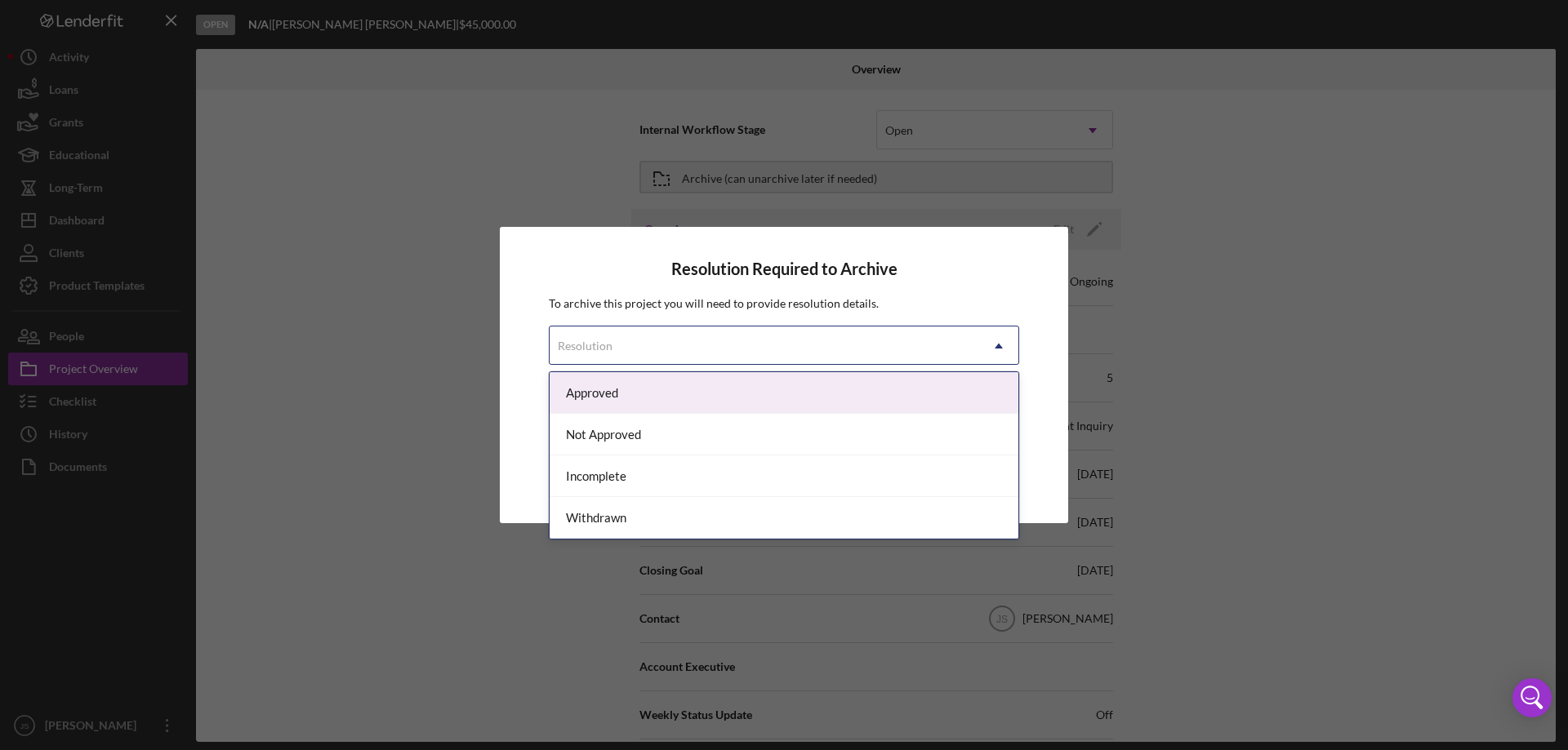
click at [660, 387] on div "Approved" at bounding box center [784, 394] width 469 height 42
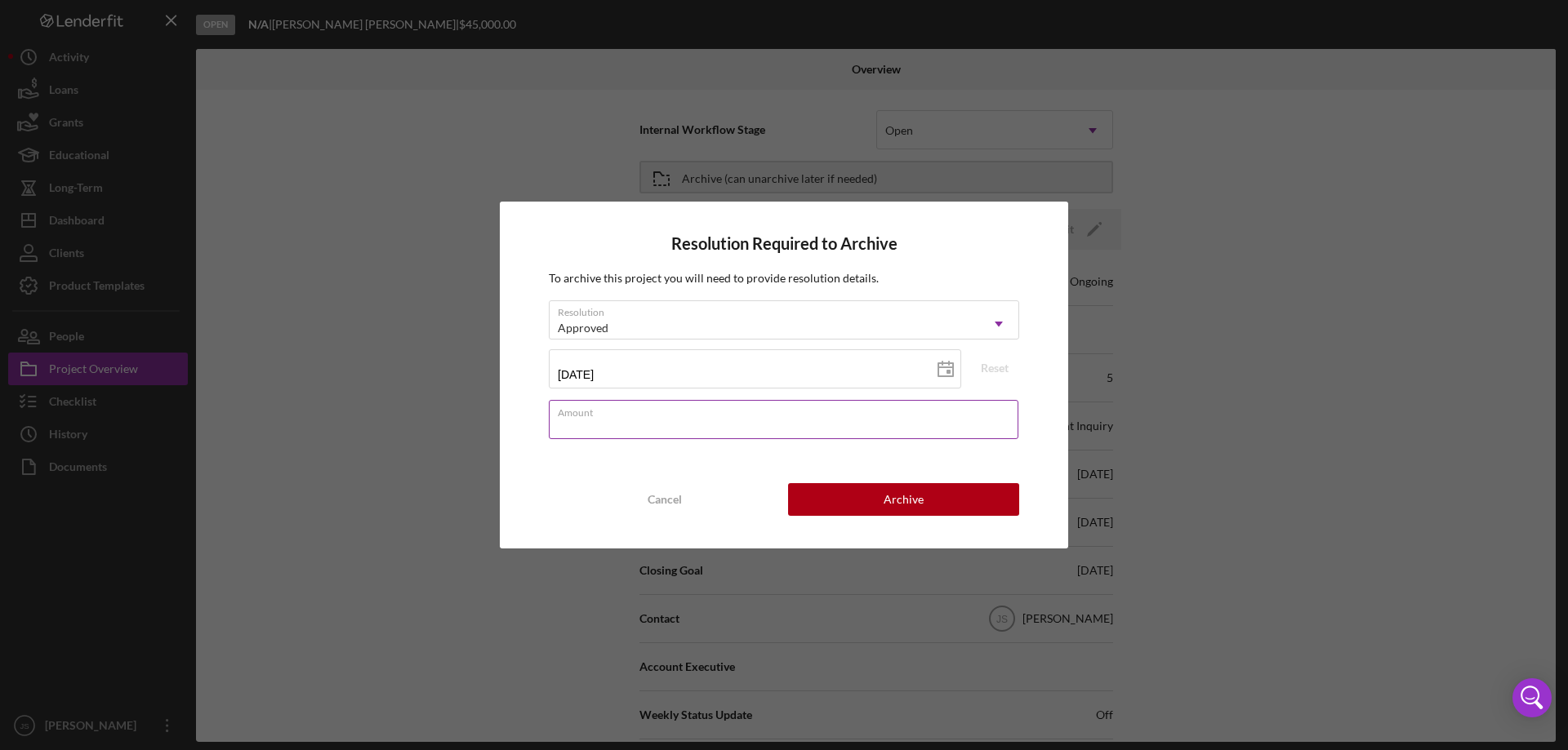
click at [613, 427] on input "Amount" at bounding box center [784, 419] width 470 height 39
type input "$45,000"
click at [926, 502] on button "Archive" at bounding box center [904, 499] width 231 height 32
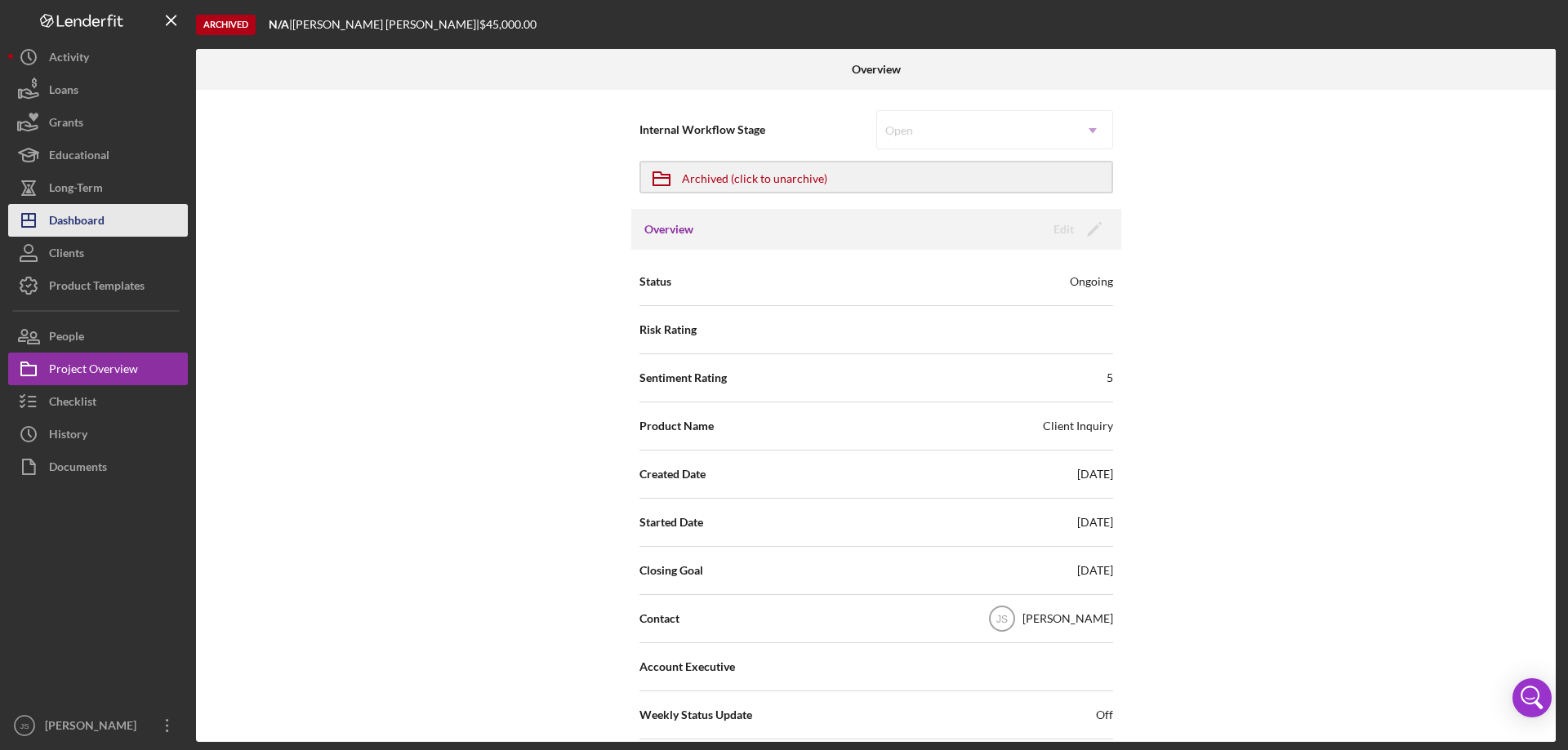
drag, startPoint x: 95, startPoint y: 222, endPoint x: 147, endPoint y: 220, distance: 52.0
click at [97, 222] on div "Dashboard" at bounding box center [76, 222] width 55 height 37
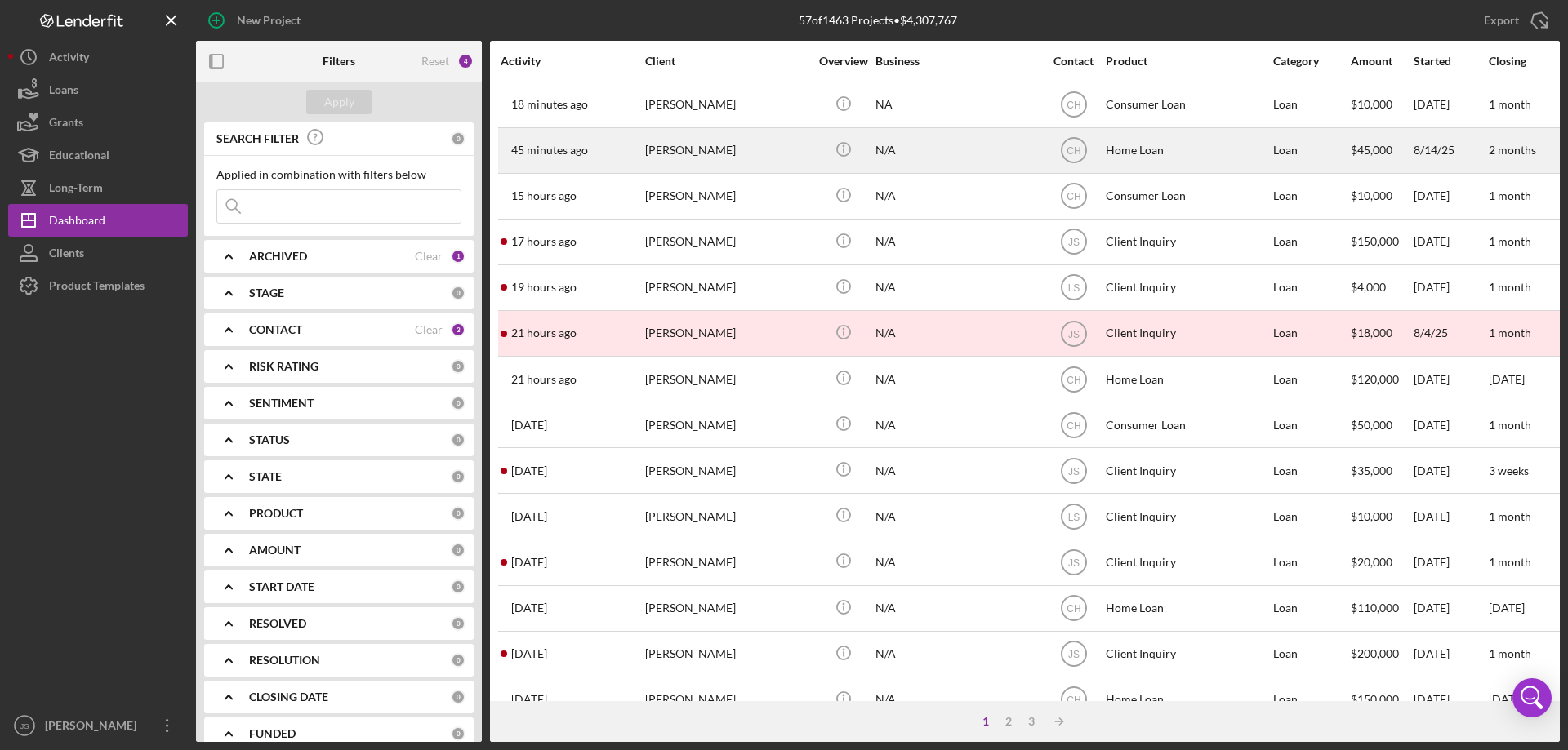
click at [766, 156] on div "[PERSON_NAME]" at bounding box center [726, 150] width 163 height 43
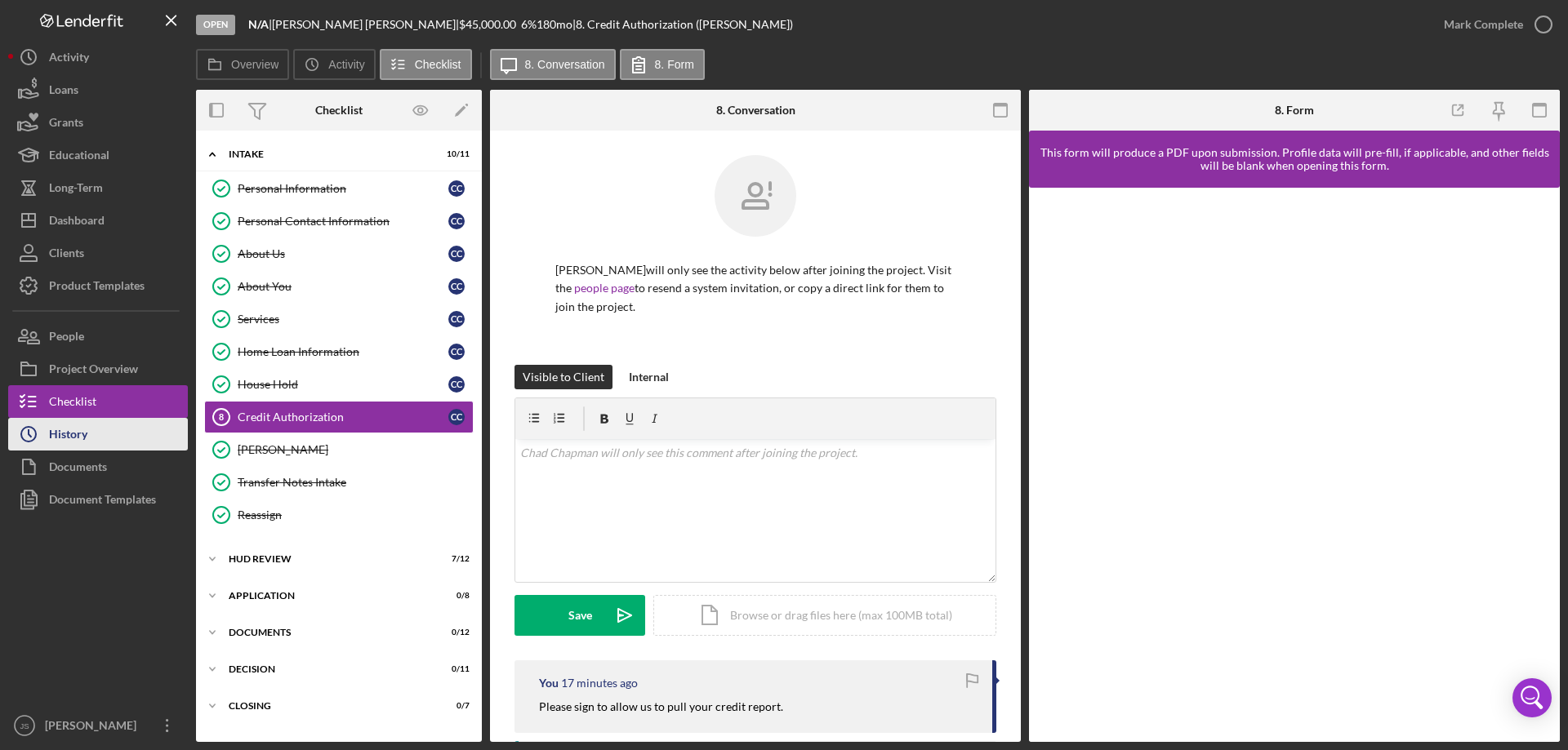
click at [102, 439] on button "Icon/History History" at bounding box center [98, 435] width 179 height 32
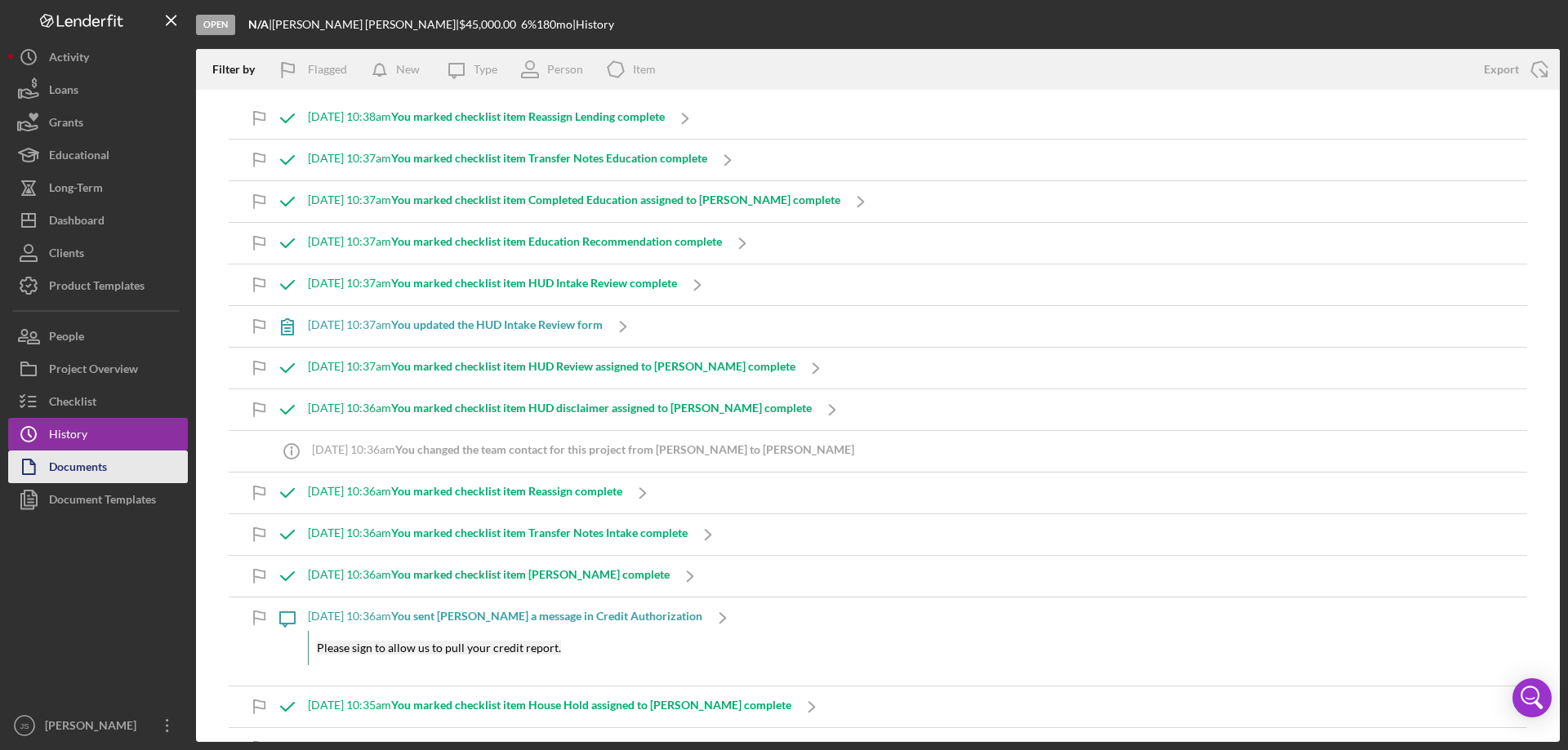
click at [128, 466] on button "Documents" at bounding box center [98, 467] width 179 height 32
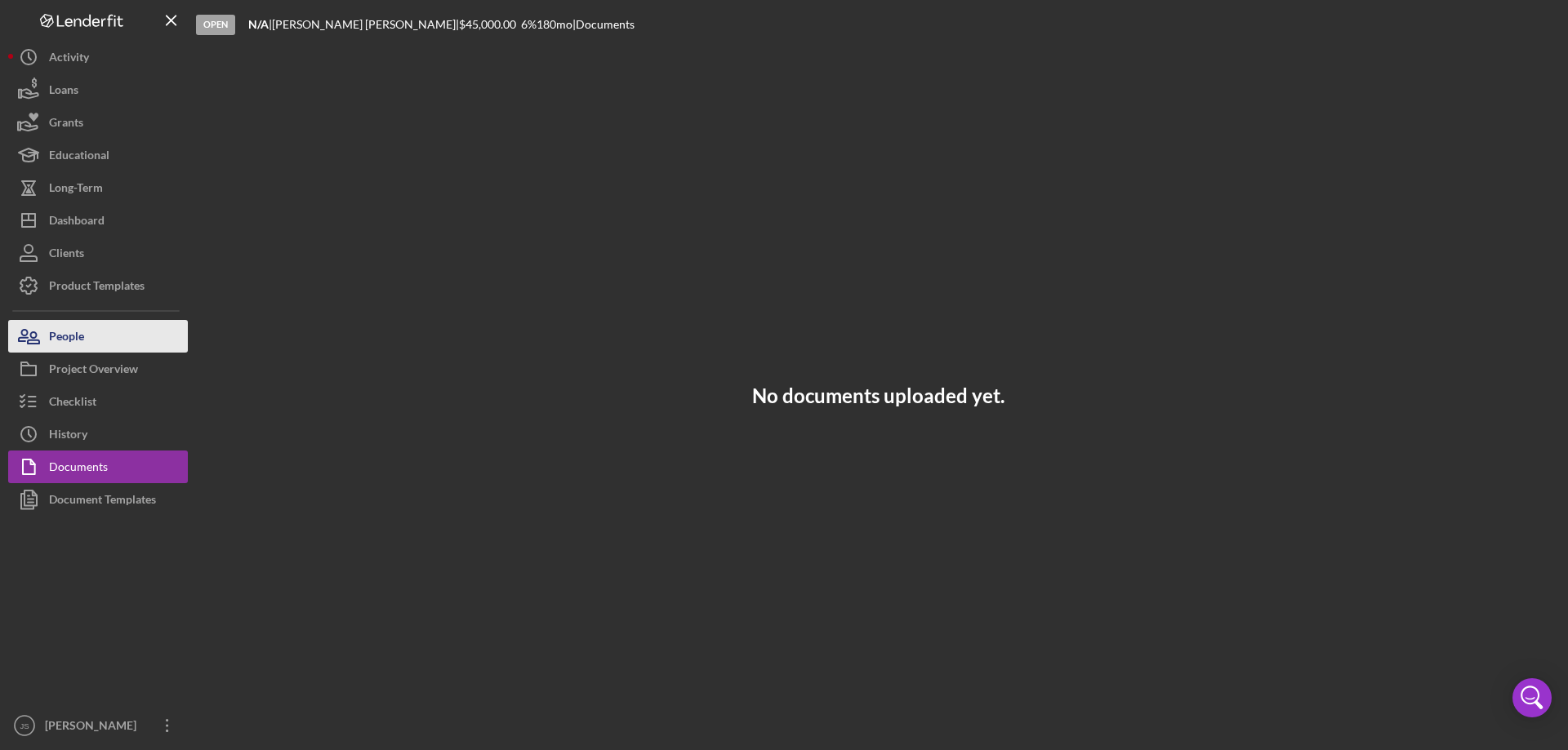
click at [115, 339] on button "People" at bounding box center [98, 336] width 179 height 32
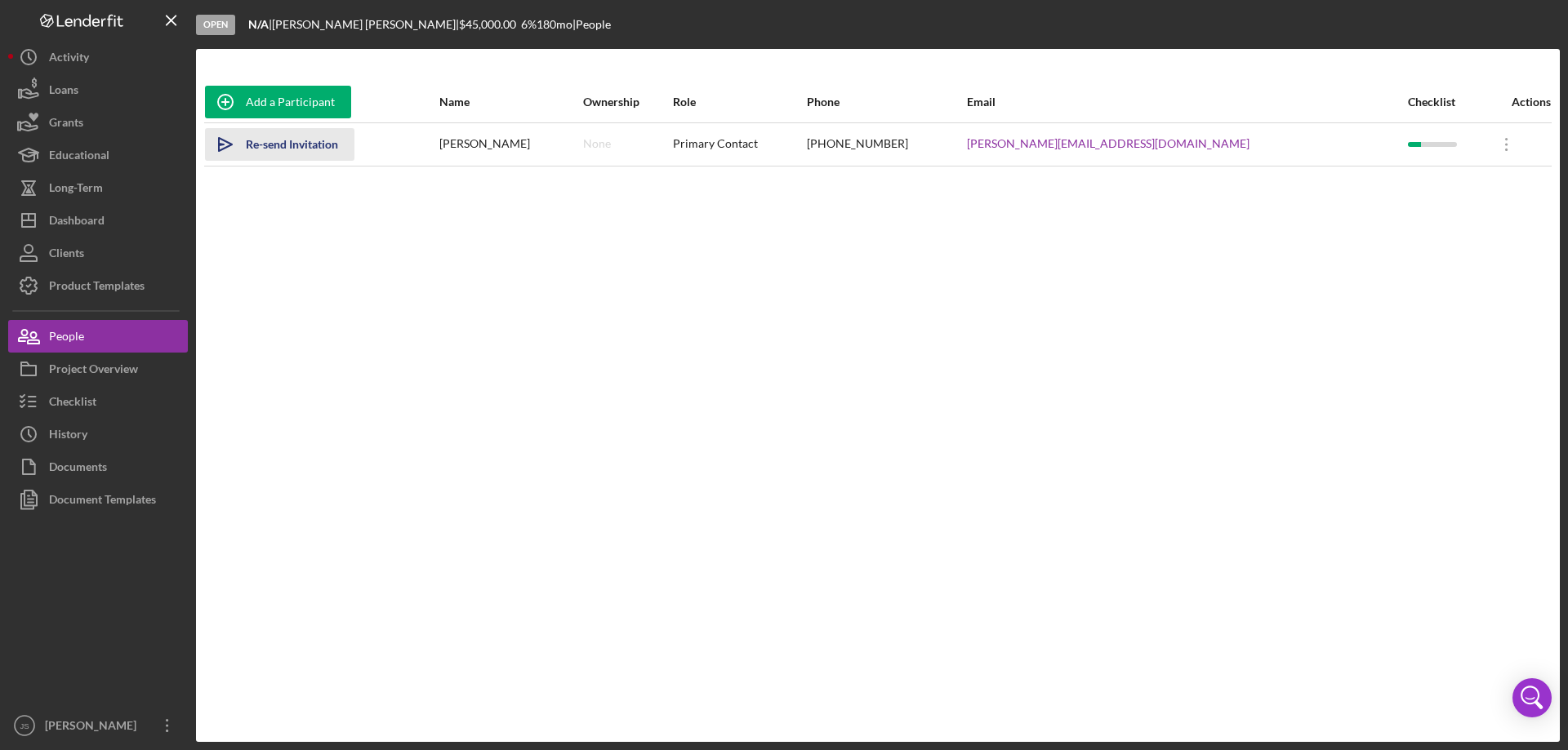
click at [301, 147] on div "Re-send Invitation" at bounding box center [292, 144] width 92 height 32
click at [85, 219] on div "Dashboard" at bounding box center [76, 222] width 55 height 37
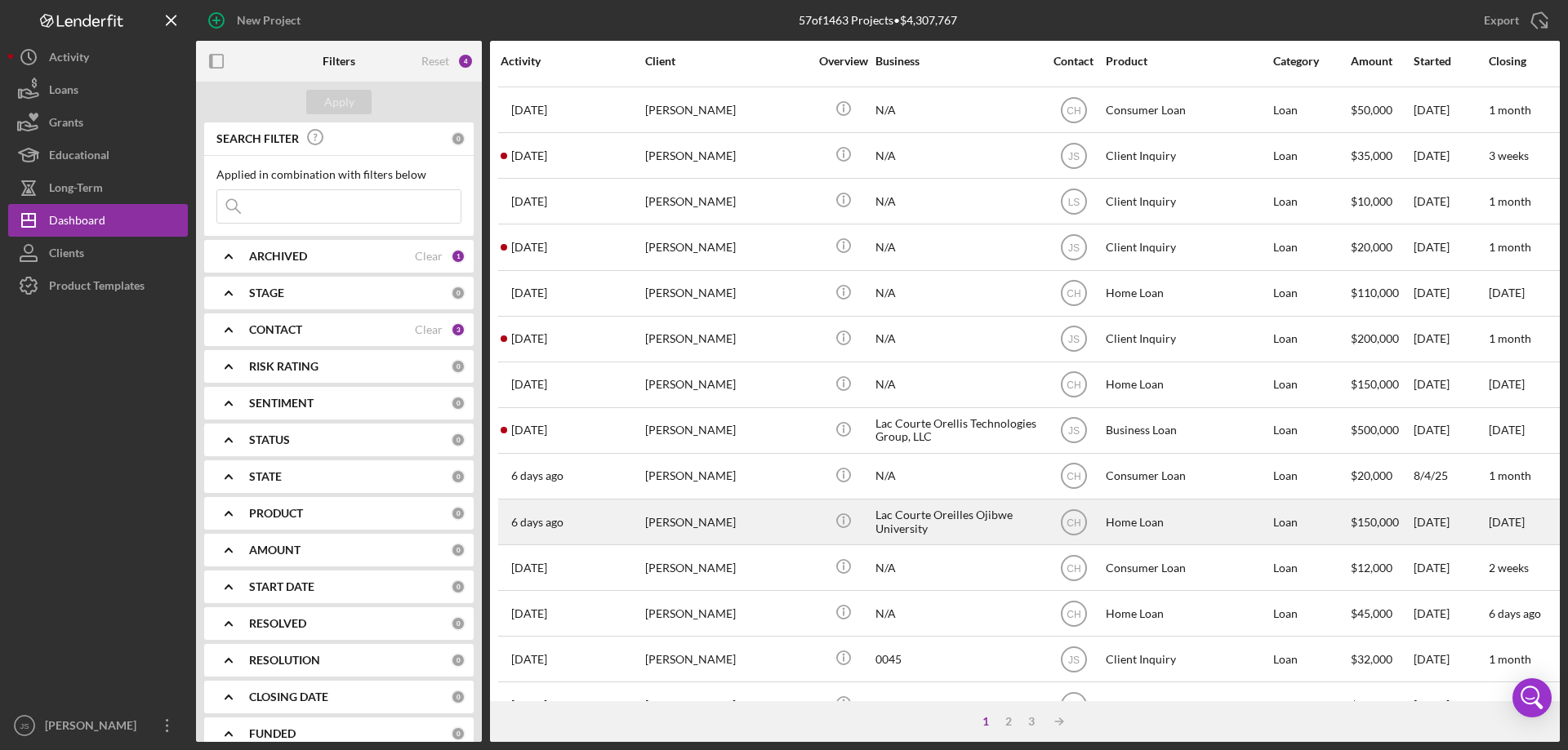
scroll to position [327, 0]
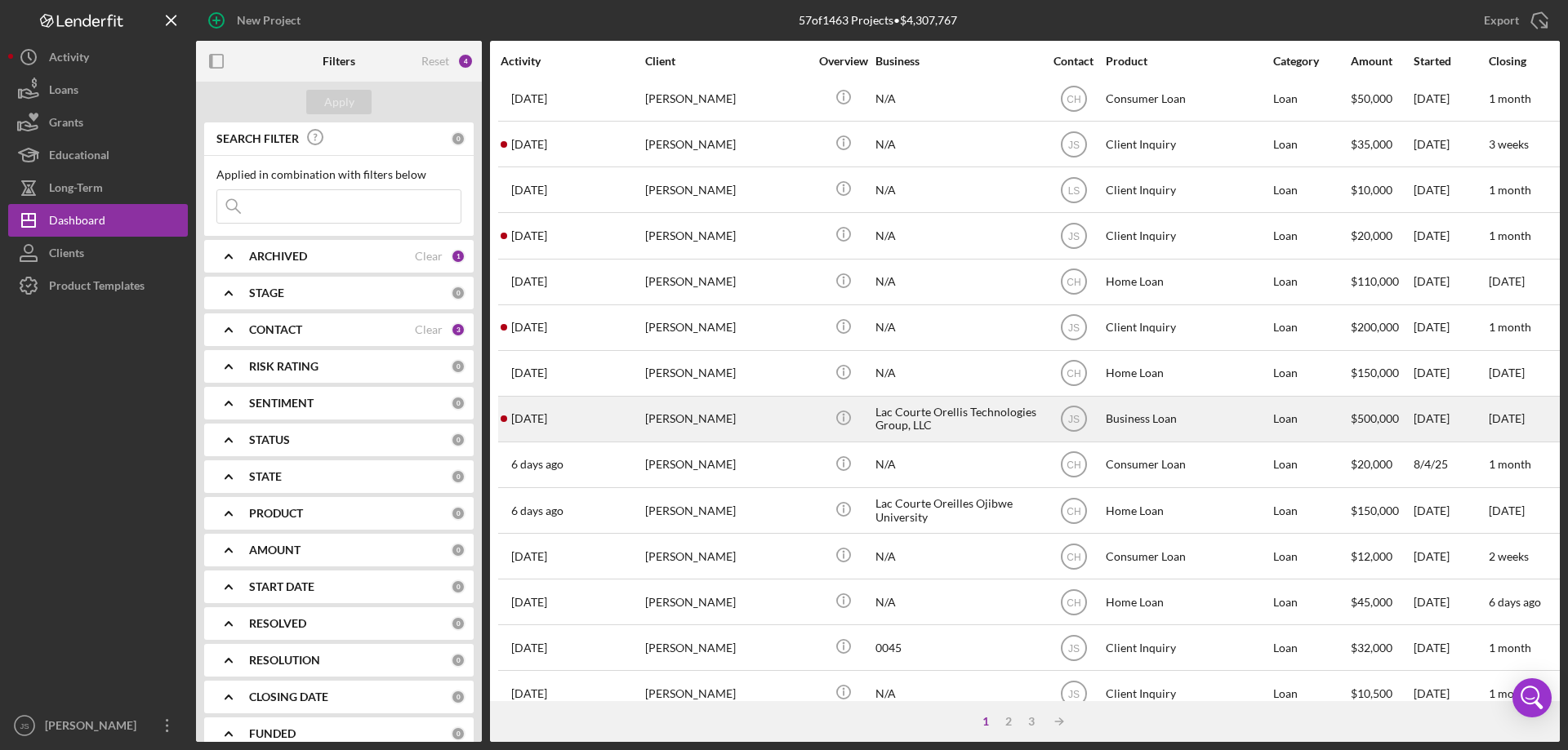
click at [751, 424] on div "[PERSON_NAME]" at bounding box center [726, 418] width 163 height 43
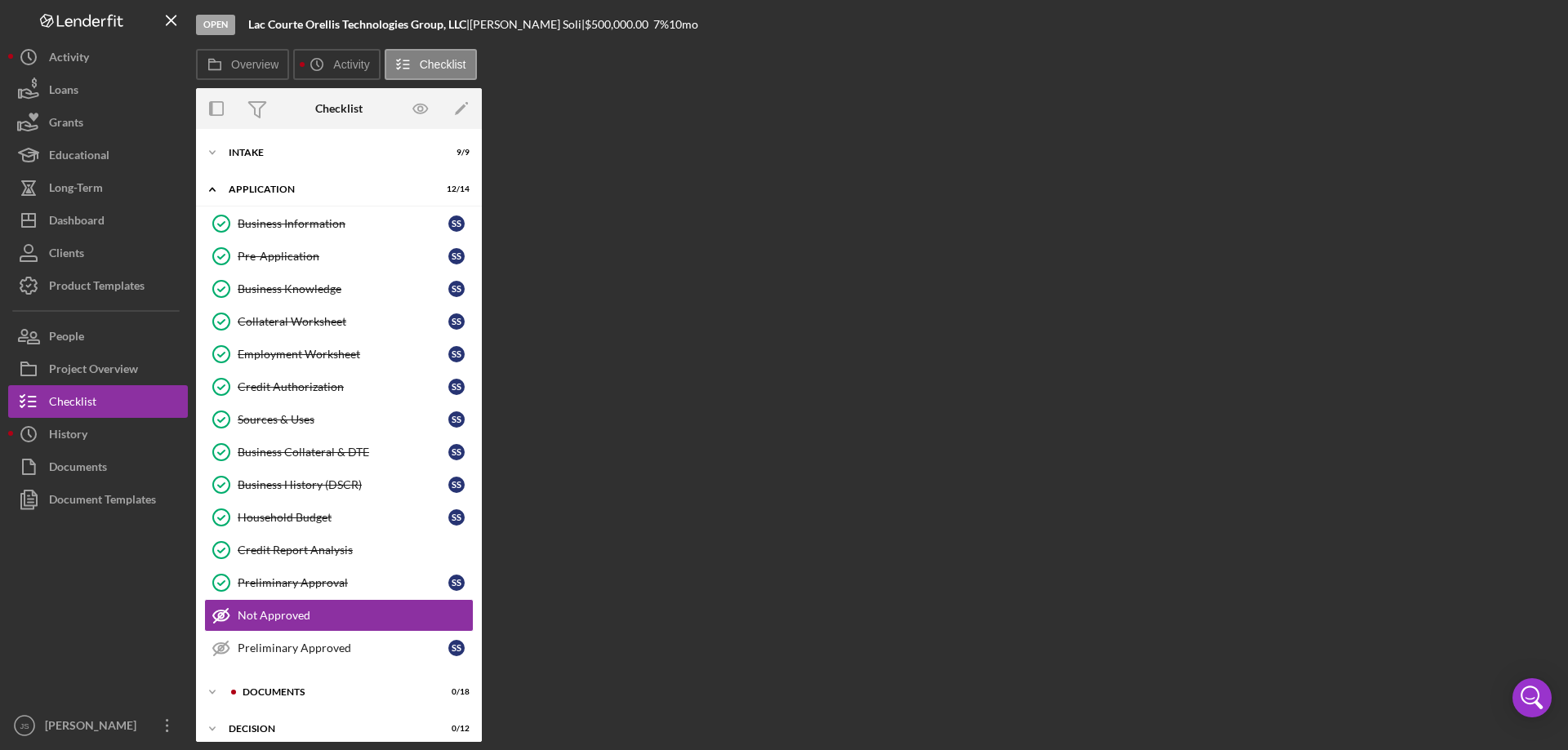
scroll to position [51, 0]
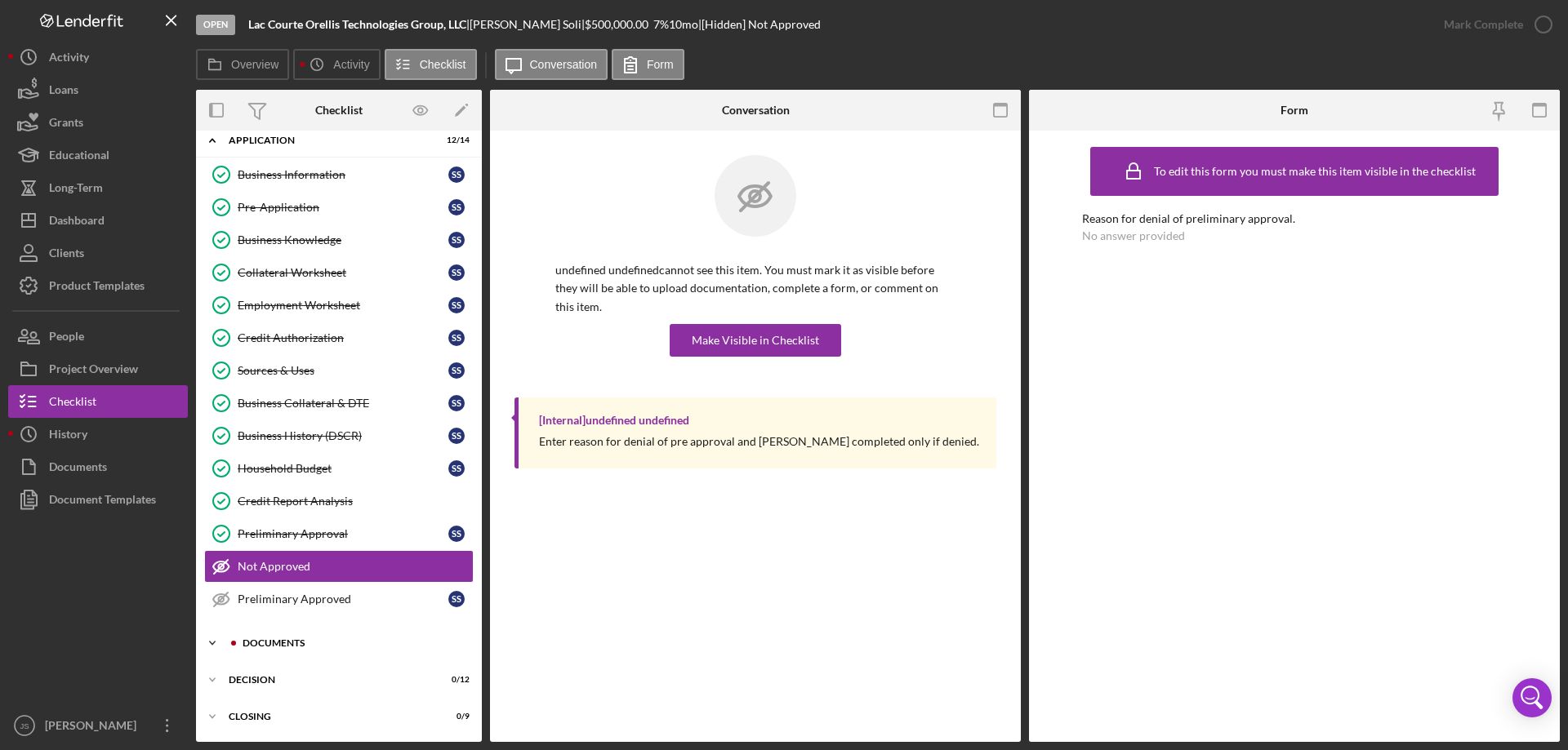
click at [211, 639] on icon "Icon/Expander" at bounding box center [213, 643] width 32 height 32
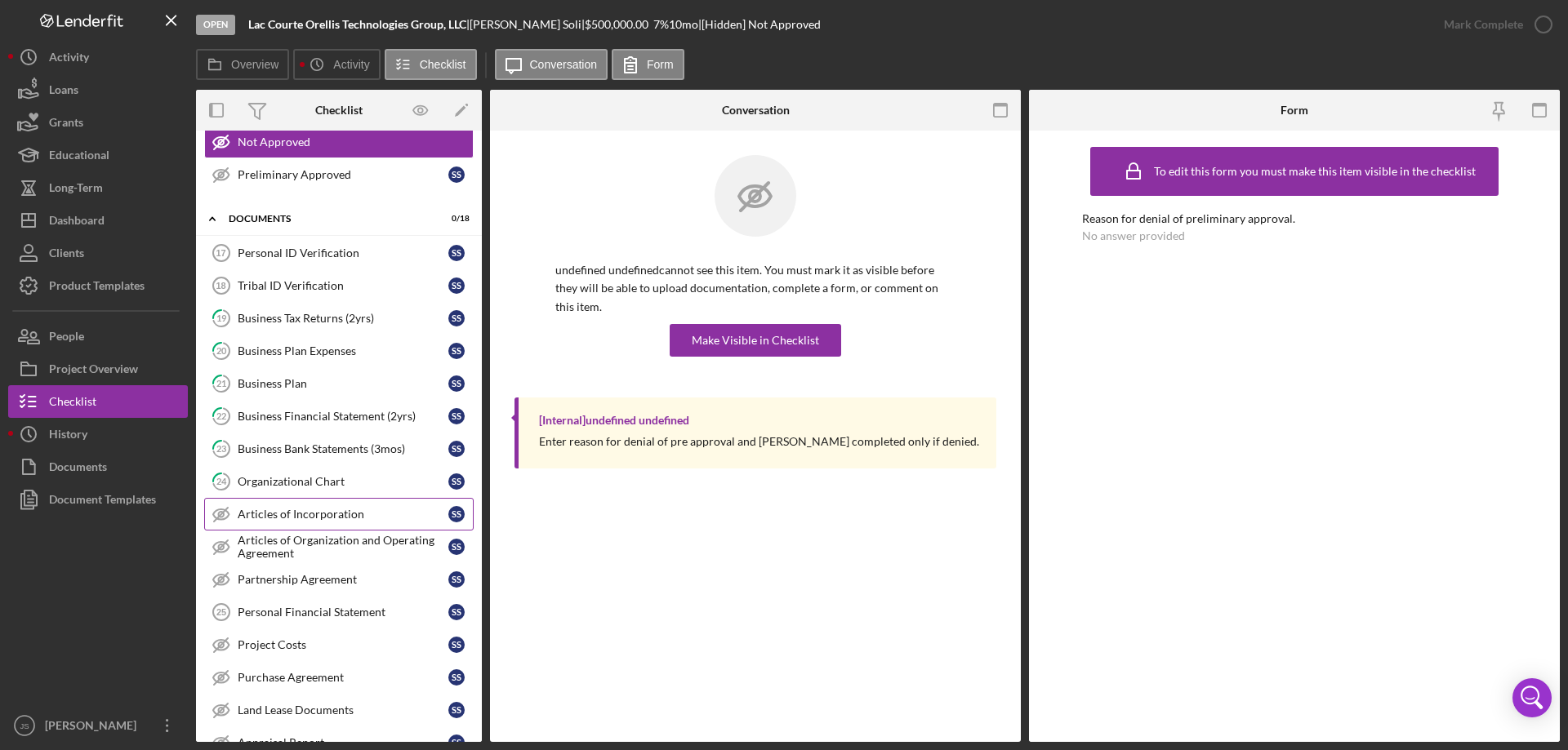
scroll to position [647, 0]
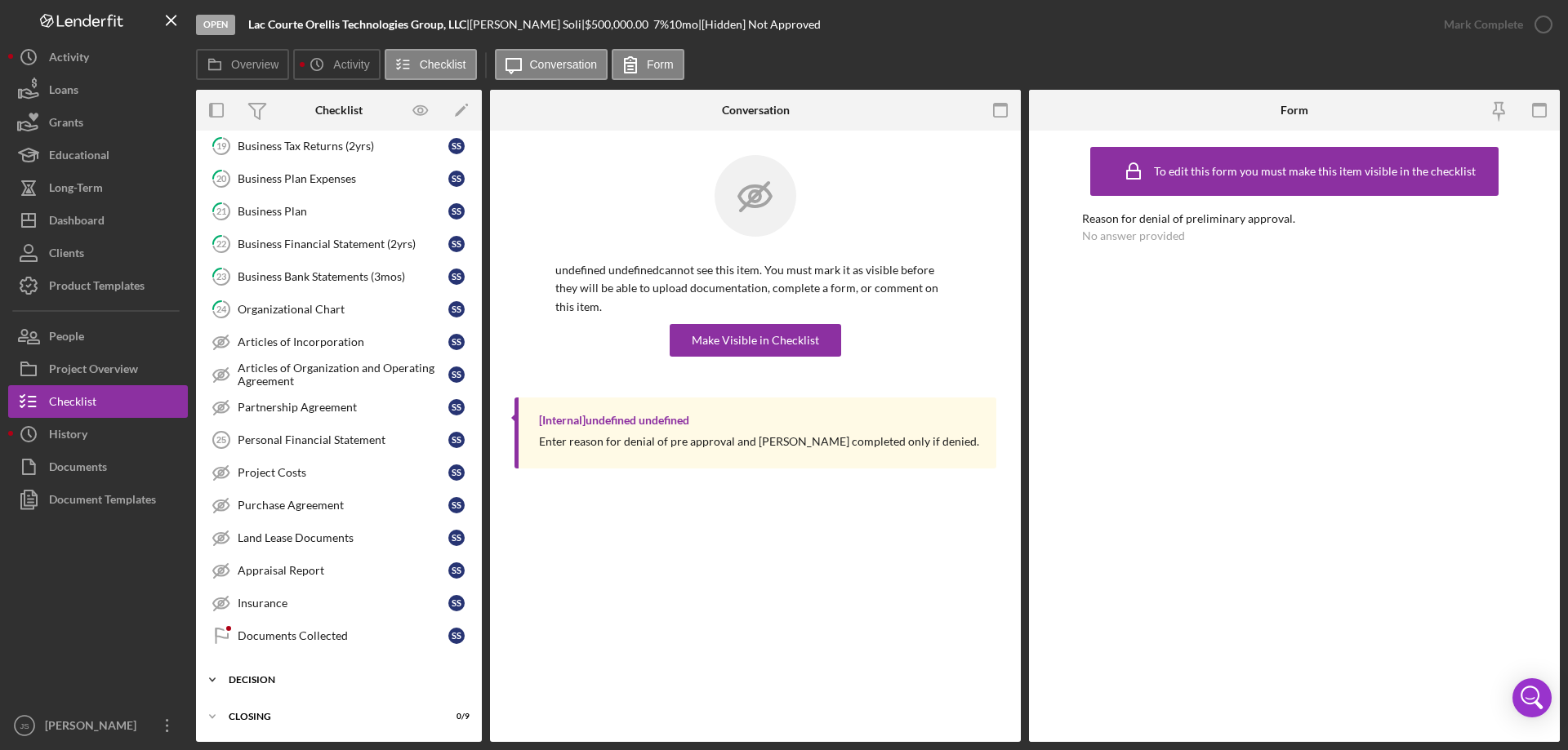
drag, startPoint x: 211, startPoint y: 677, endPoint x: 261, endPoint y: 669, distance: 50.6
click at [213, 677] on icon "Icon/Expander" at bounding box center [213, 679] width 32 height 32
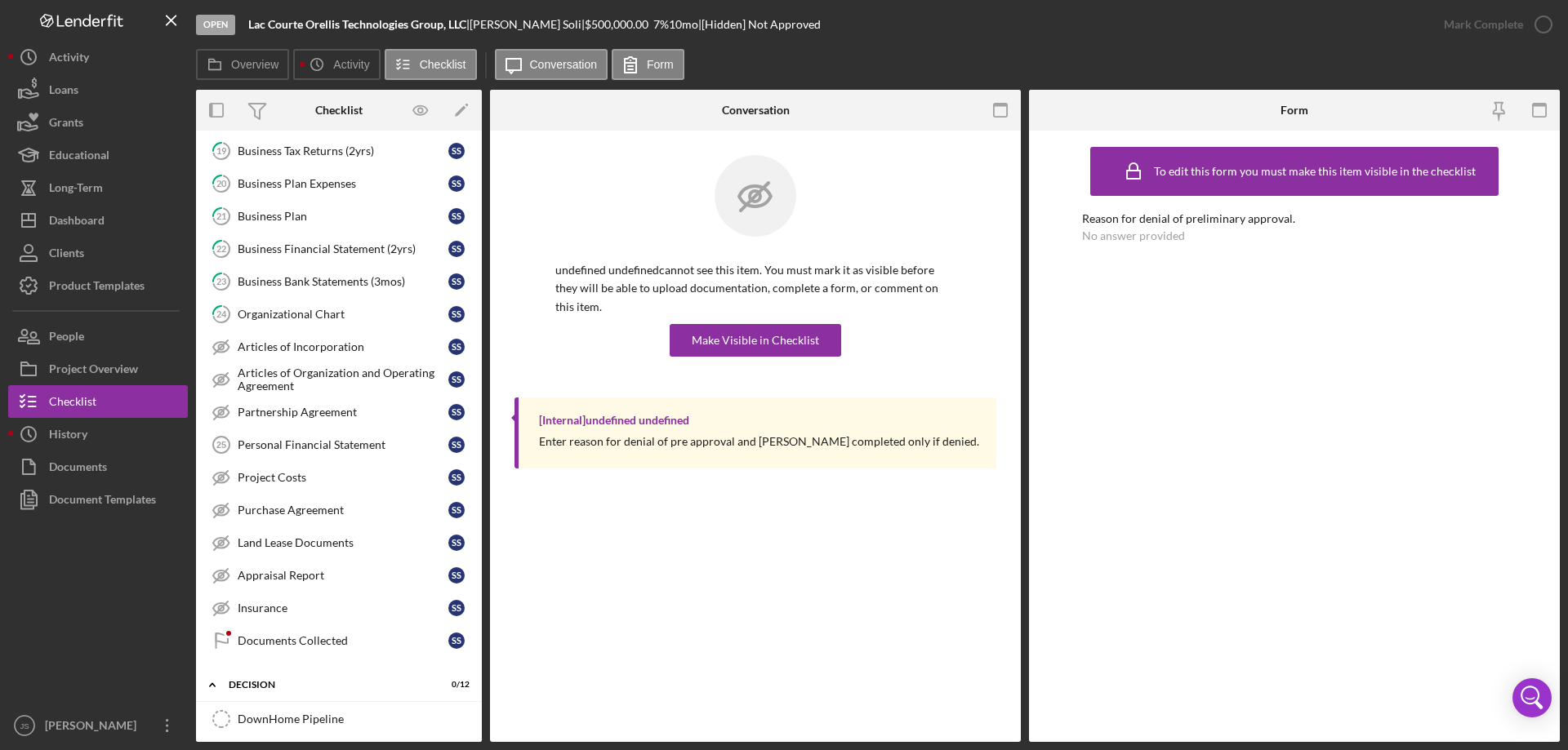
scroll to position [640, 0]
click at [322, 222] on div "Business Plan" at bounding box center [342, 219] width 211 height 13
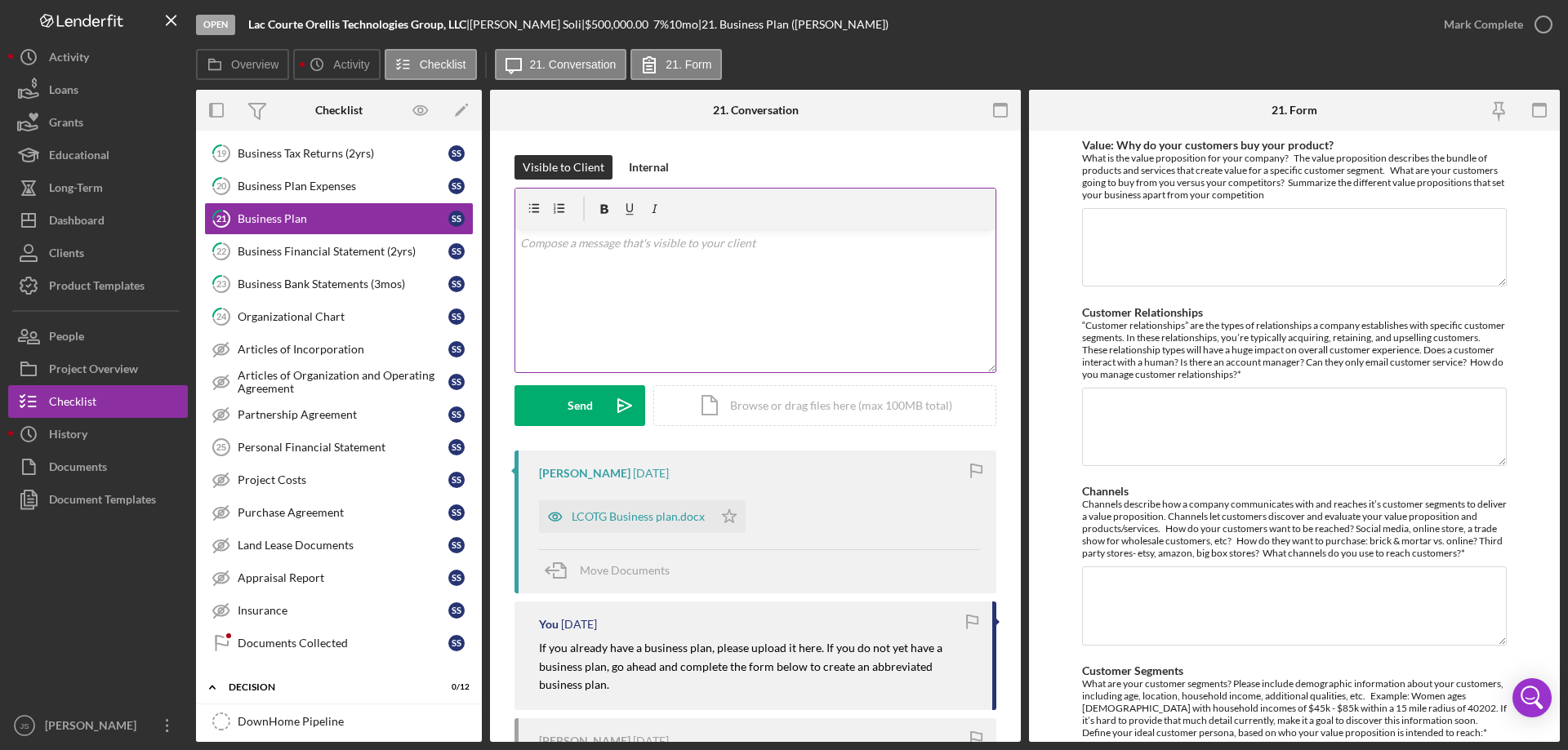
click at [629, 282] on div "v Color teal Color pink Remove color Add row above Add row below Add column bef…" at bounding box center [756, 301] width 480 height 143
drag, startPoint x: 671, startPoint y: 265, endPoint x: 791, endPoint y: 278, distance: 120.7
click at [672, 265] on p "Hi [PERSON_NAME], I was out of the office for some training. I will start the u…" at bounding box center [756, 253] width 471 height 37
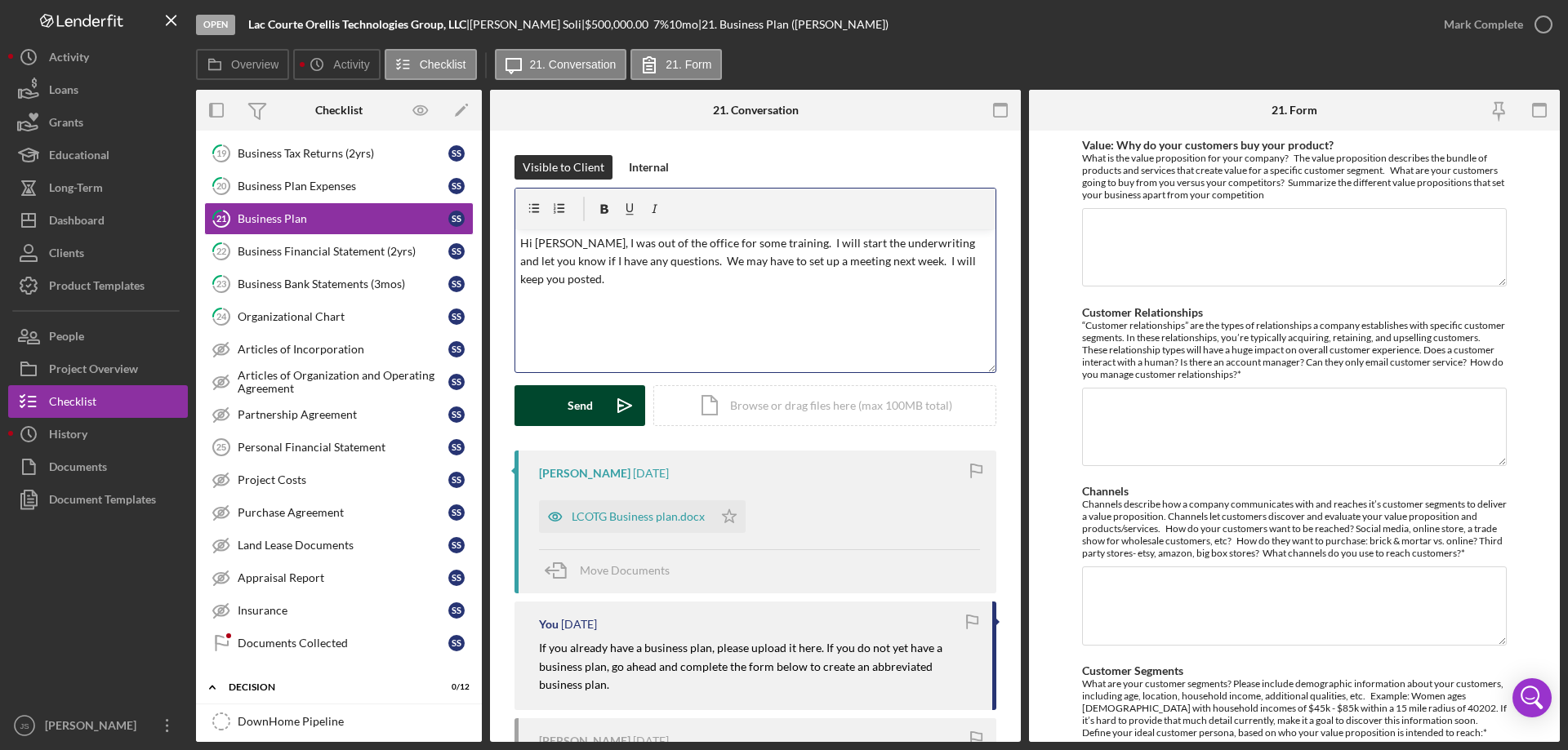
click at [563, 399] on button "Send Icon/icon-invite-send" at bounding box center [580, 405] width 131 height 41
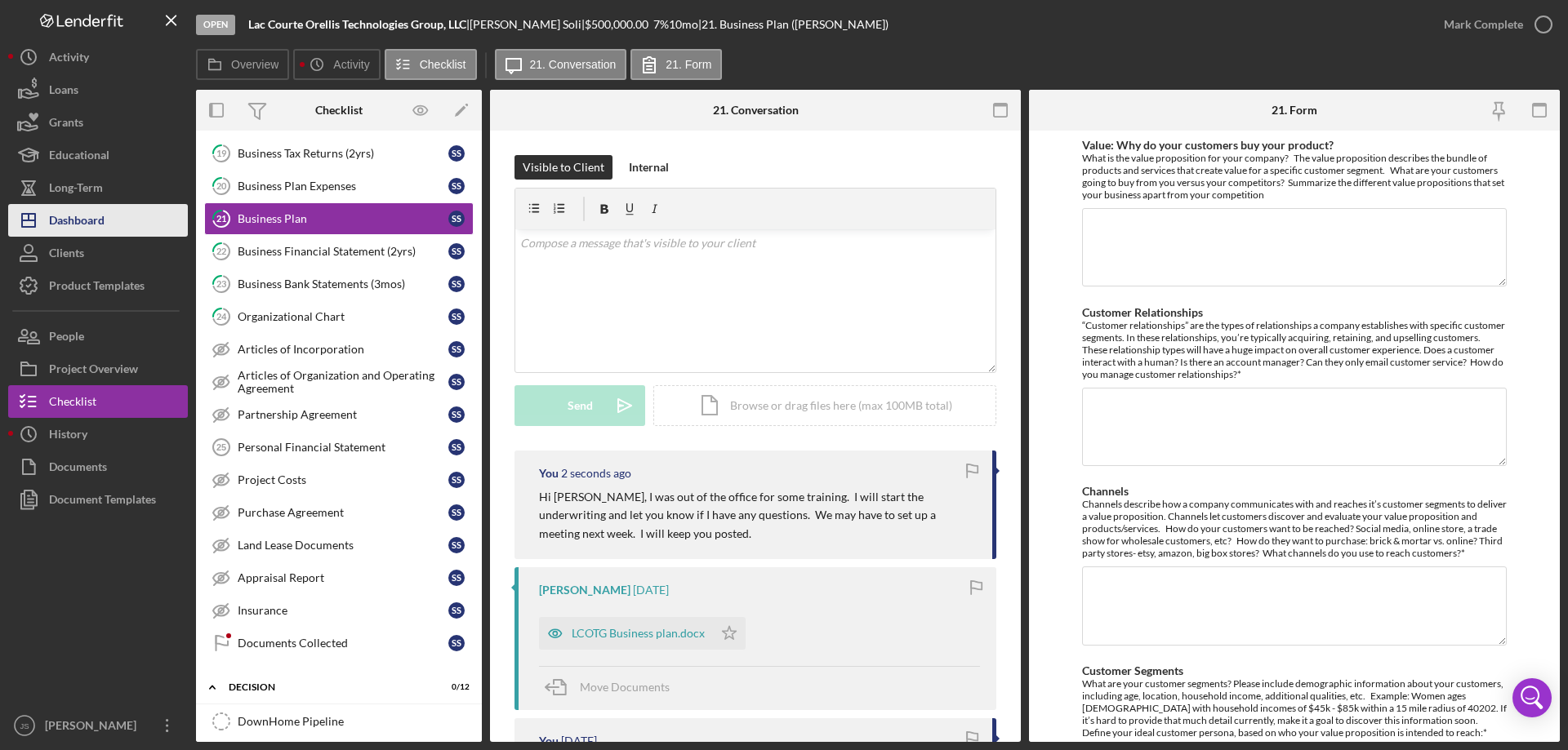
click at [90, 218] on div "Dashboard" at bounding box center [76, 222] width 55 height 37
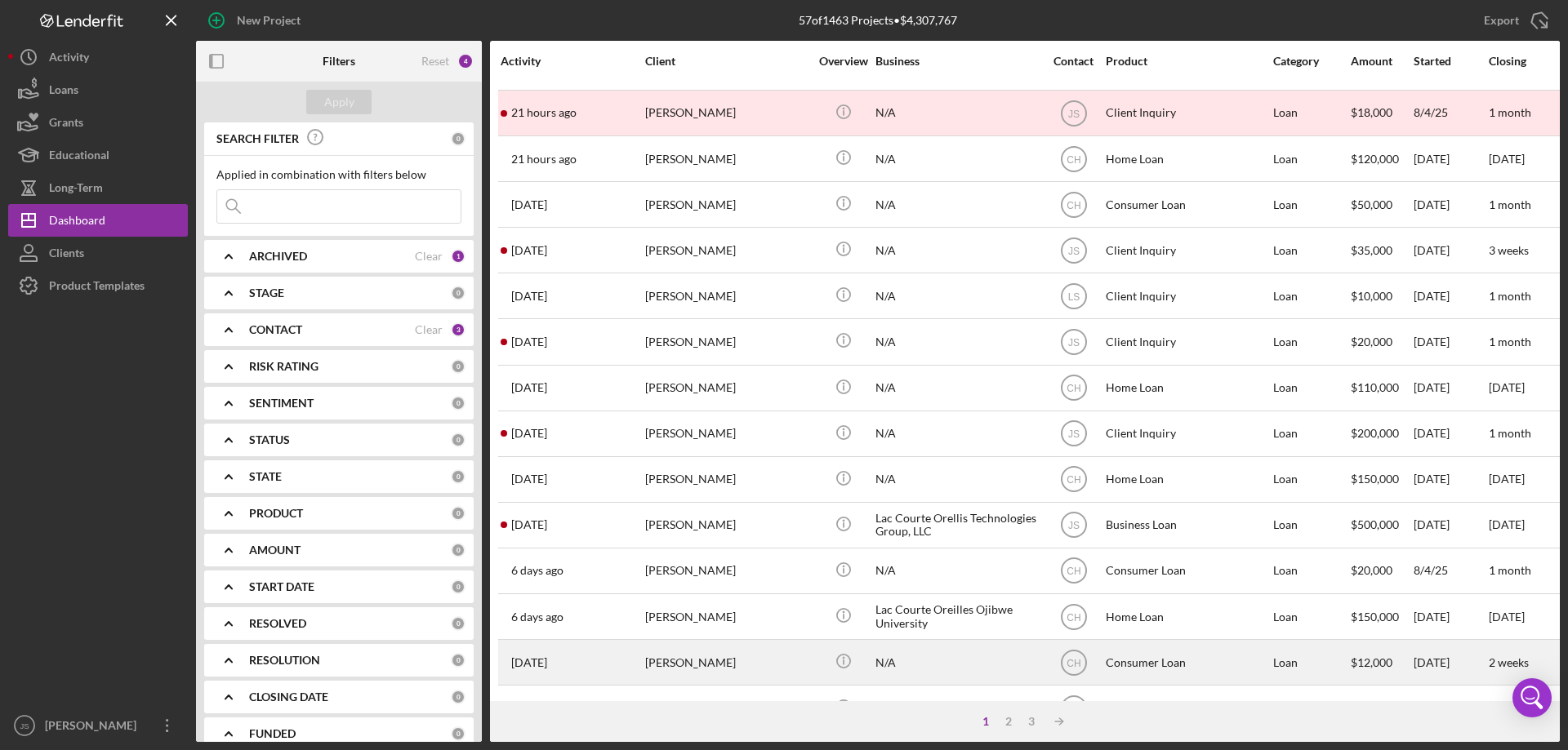
scroll to position [219, 0]
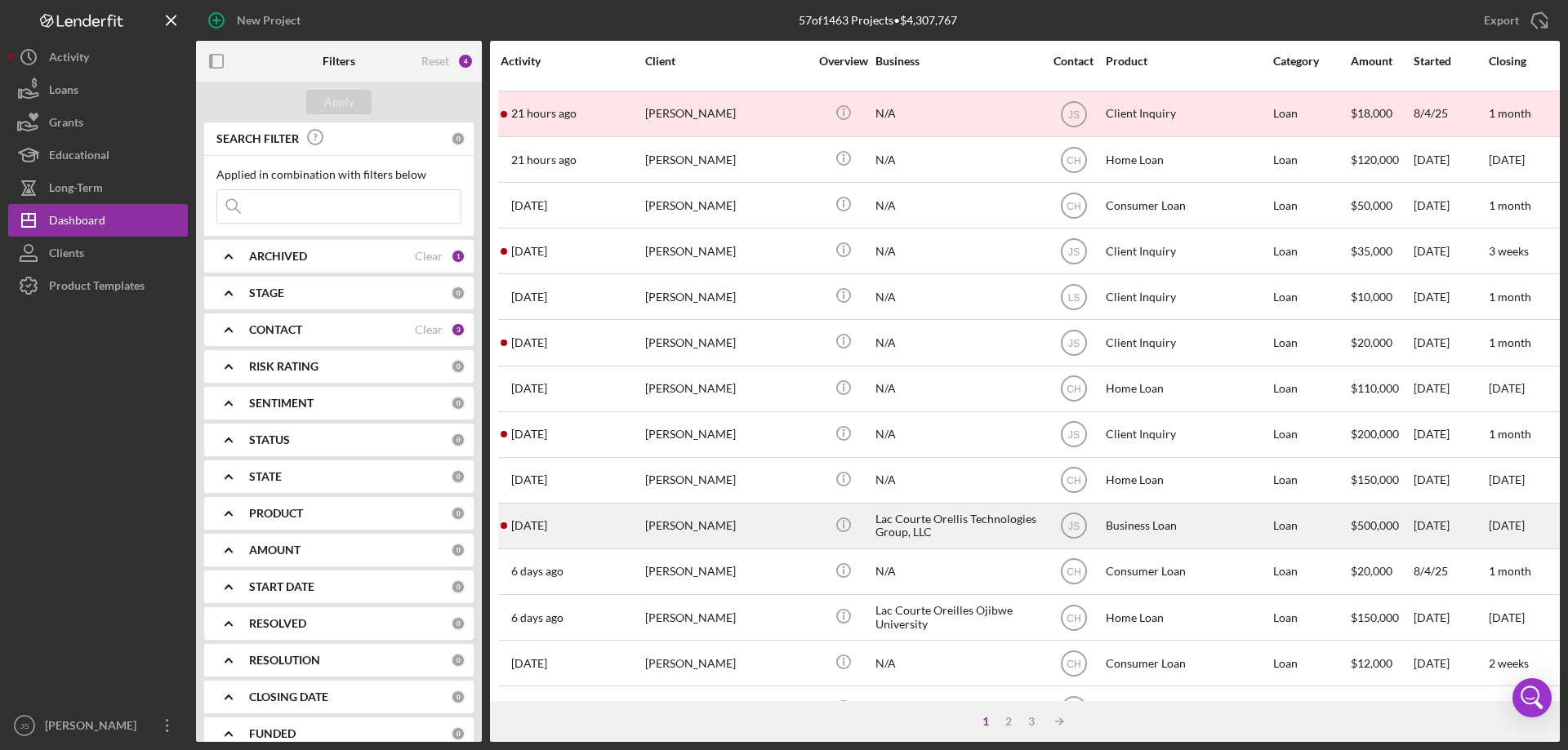
click at [773, 531] on div "[PERSON_NAME]" at bounding box center [726, 525] width 163 height 43
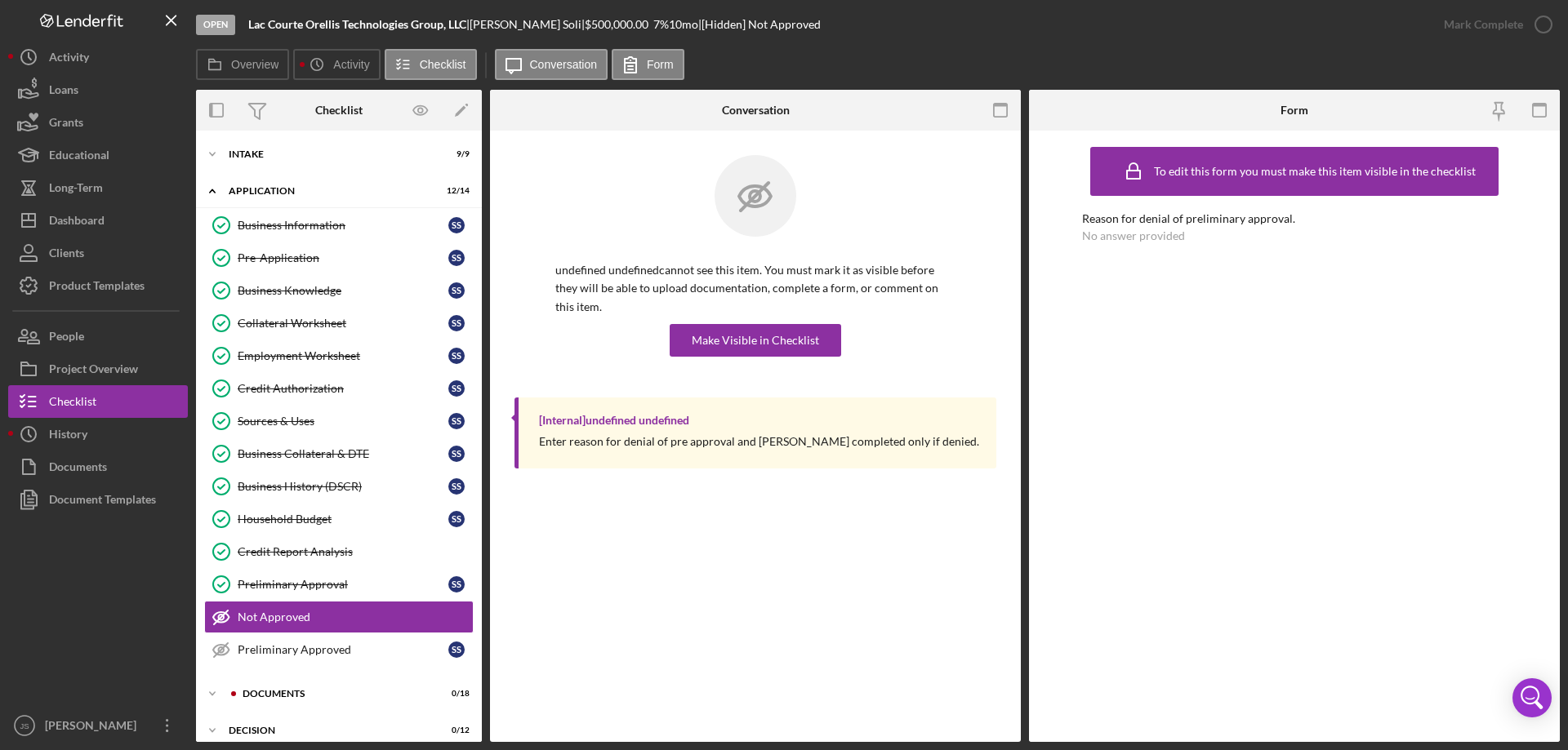
scroll to position [51, 0]
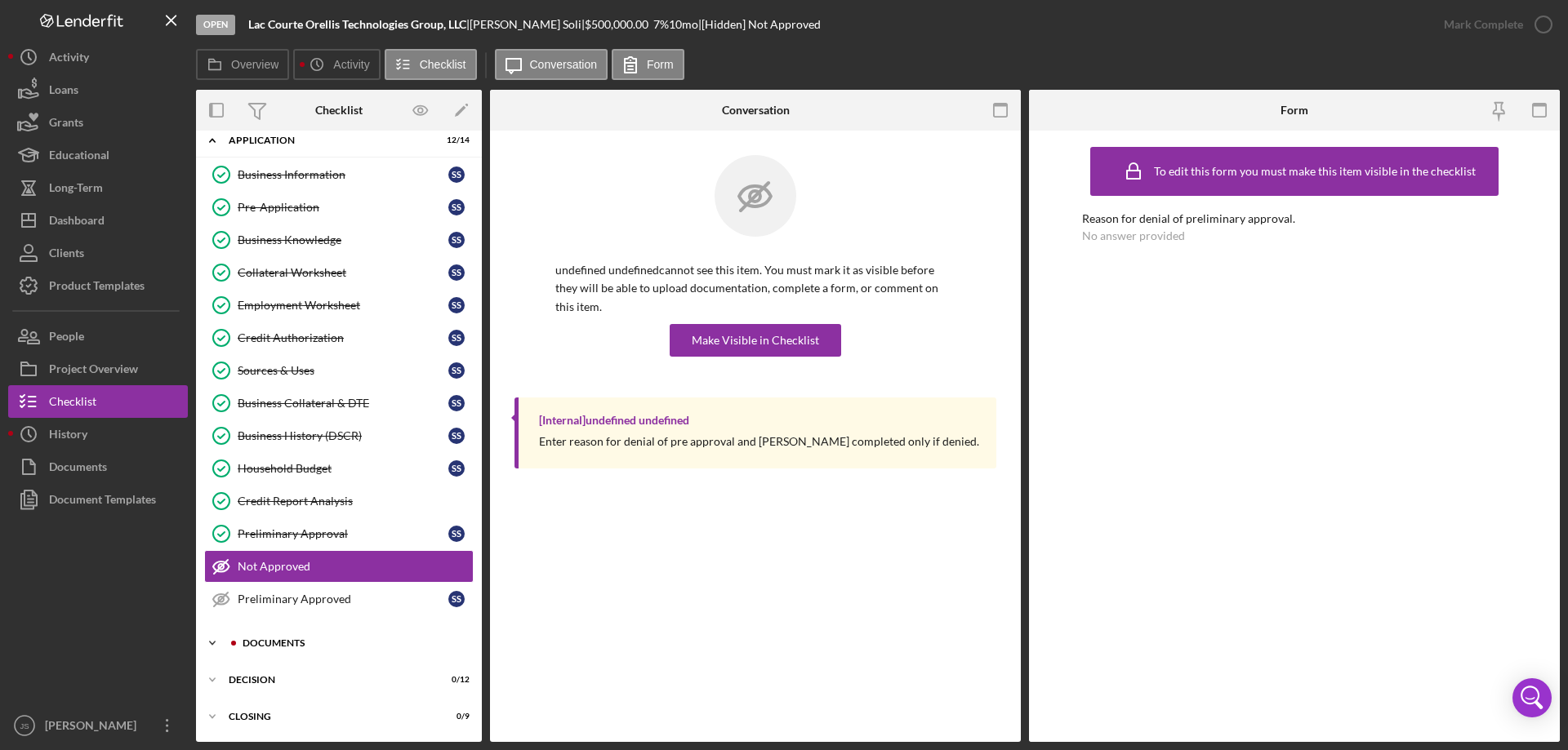
click at [271, 644] on div "Documents" at bounding box center [352, 643] width 219 height 10
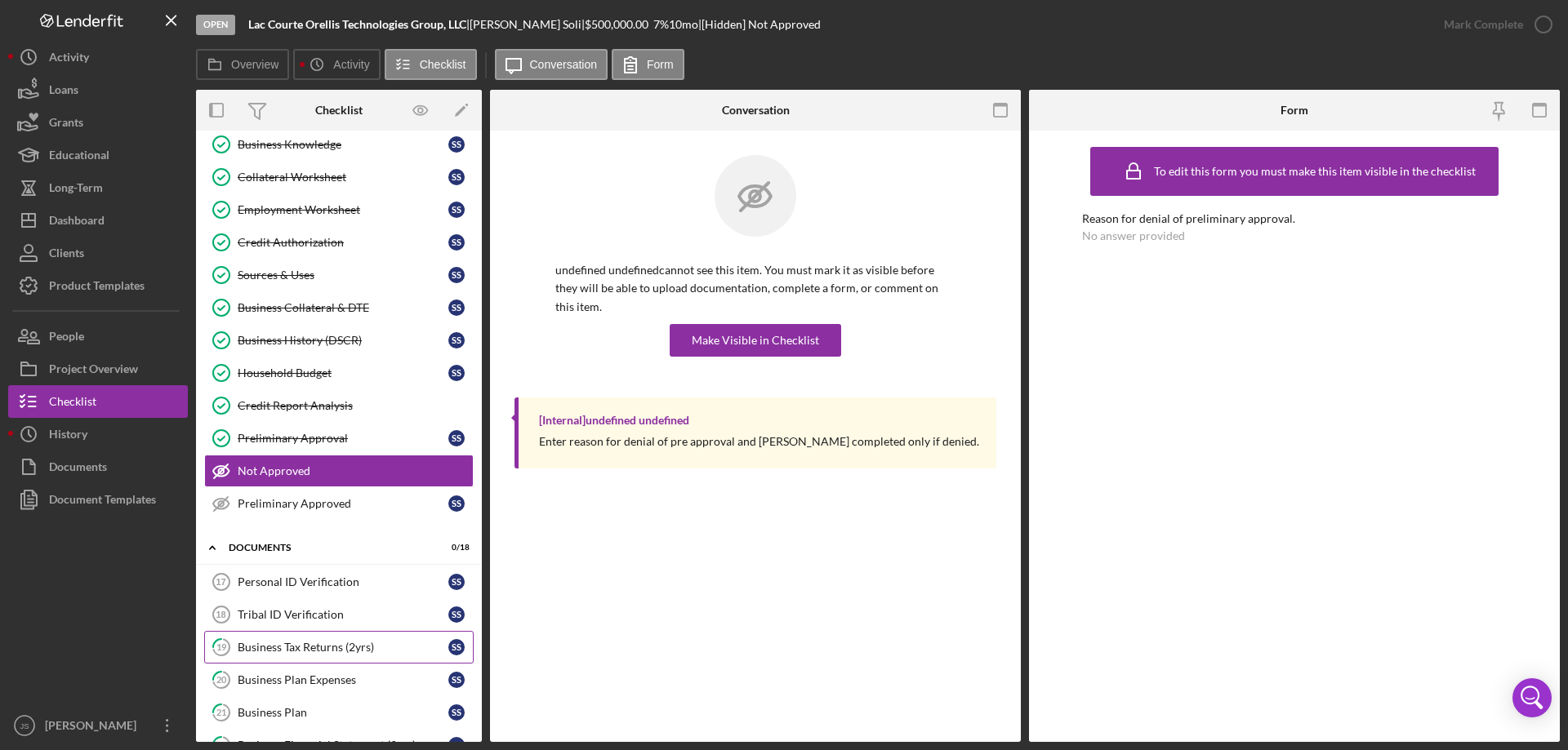
scroll to position [377, 0]
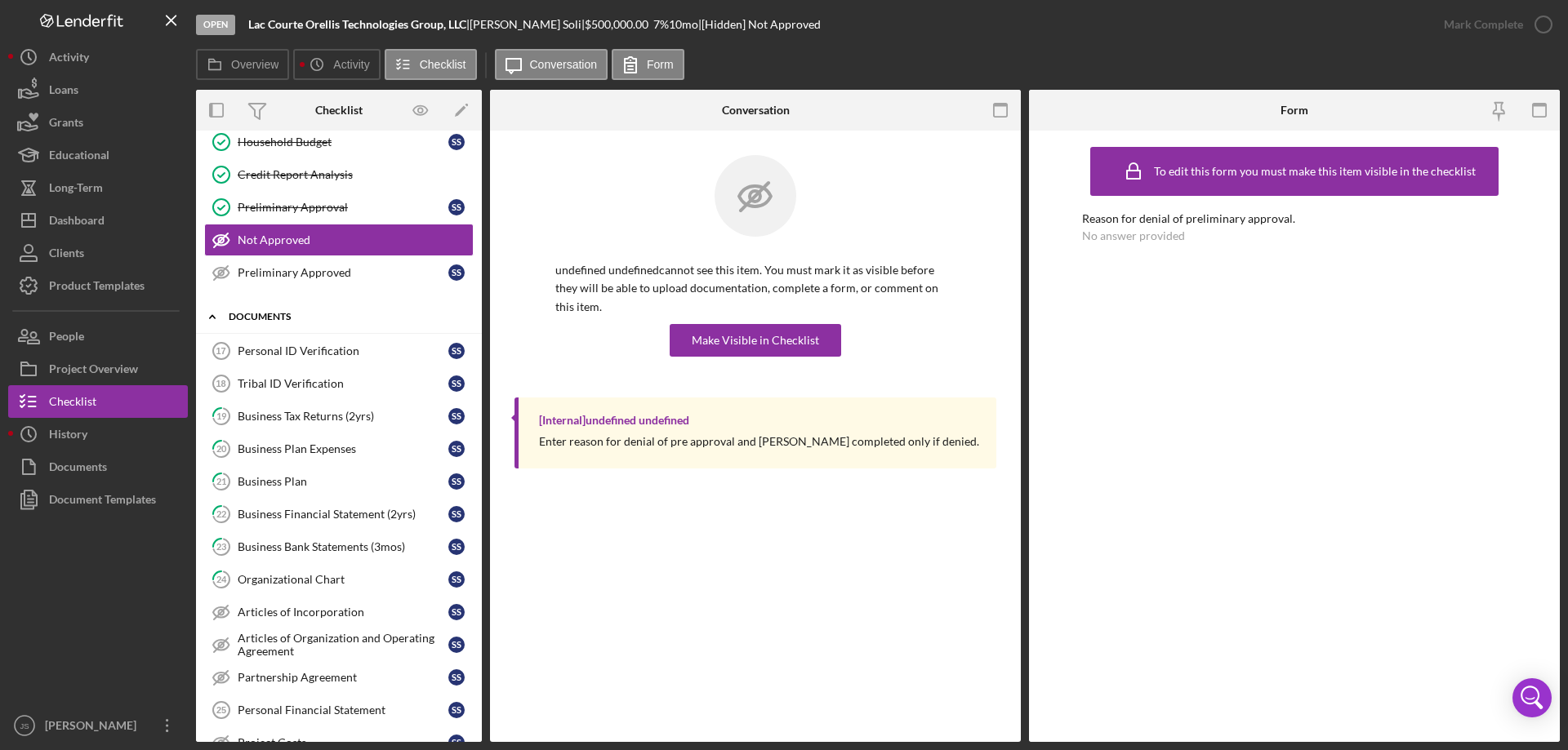
click at [210, 314] on icon "Icon/Expander" at bounding box center [213, 316] width 32 height 32
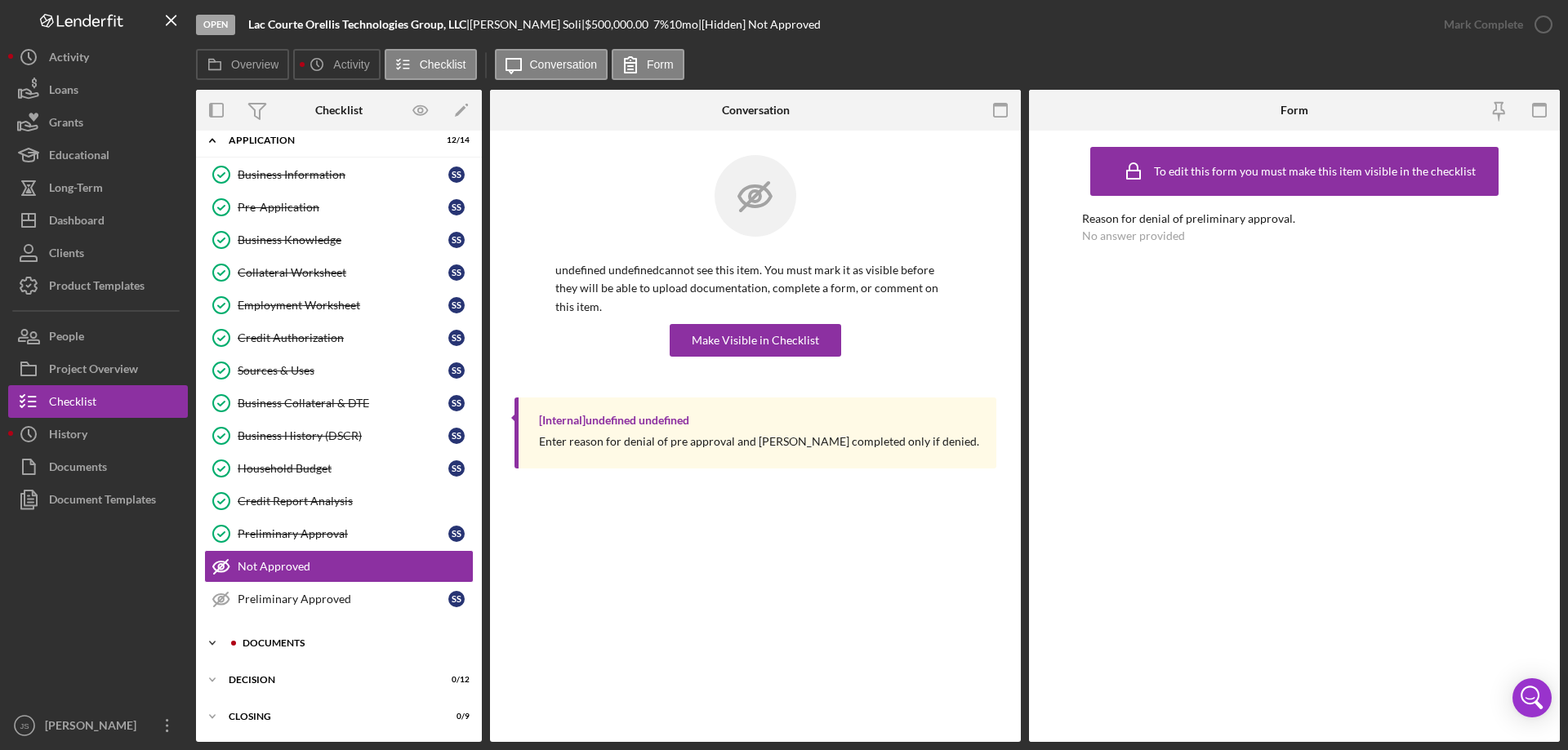
click at [204, 640] on icon "Icon/Expander" at bounding box center [213, 643] width 32 height 32
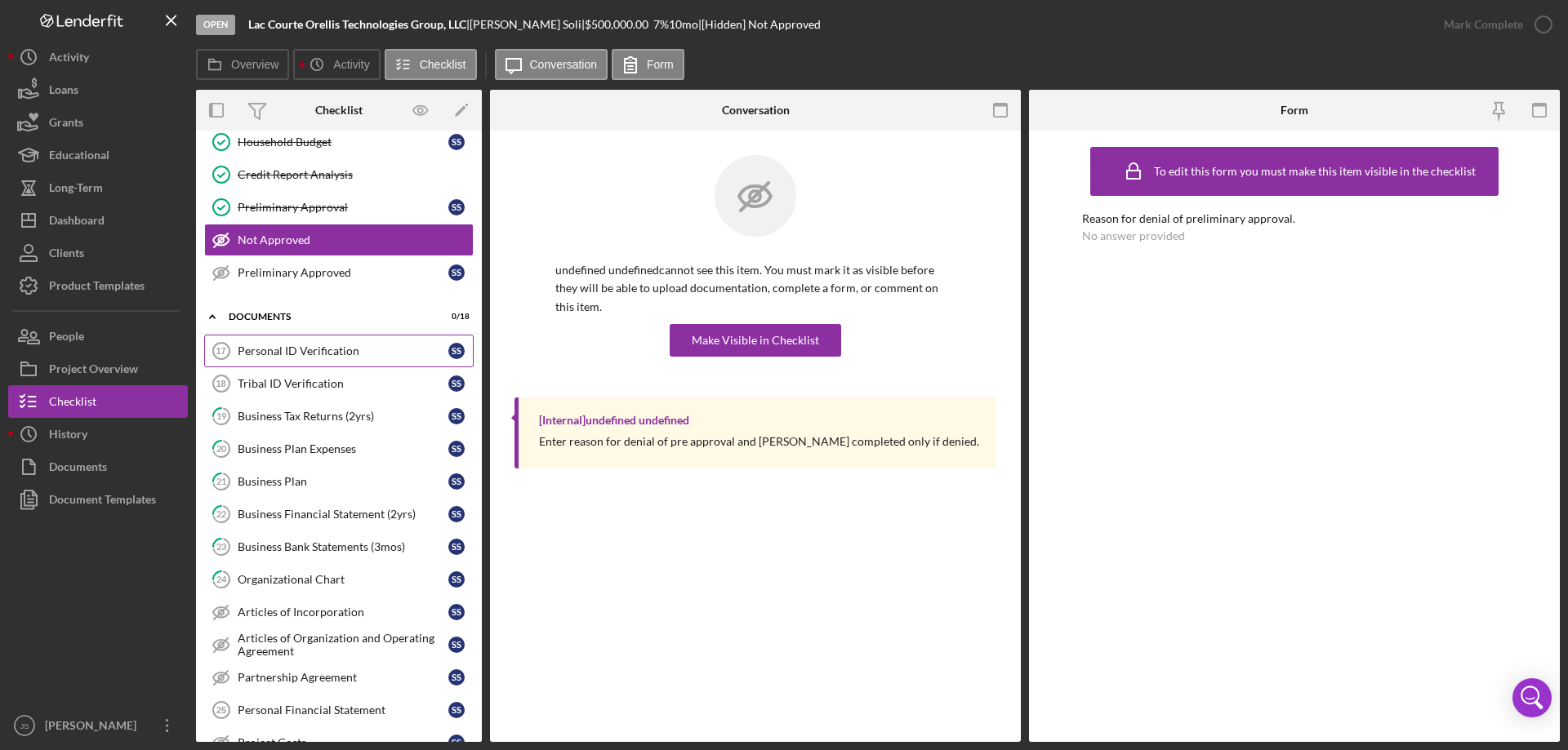
click at [297, 343] on link "Personal ID Verification 17 Personal ID Verification S S" at bounding box center [338, 351] width 270 height 32
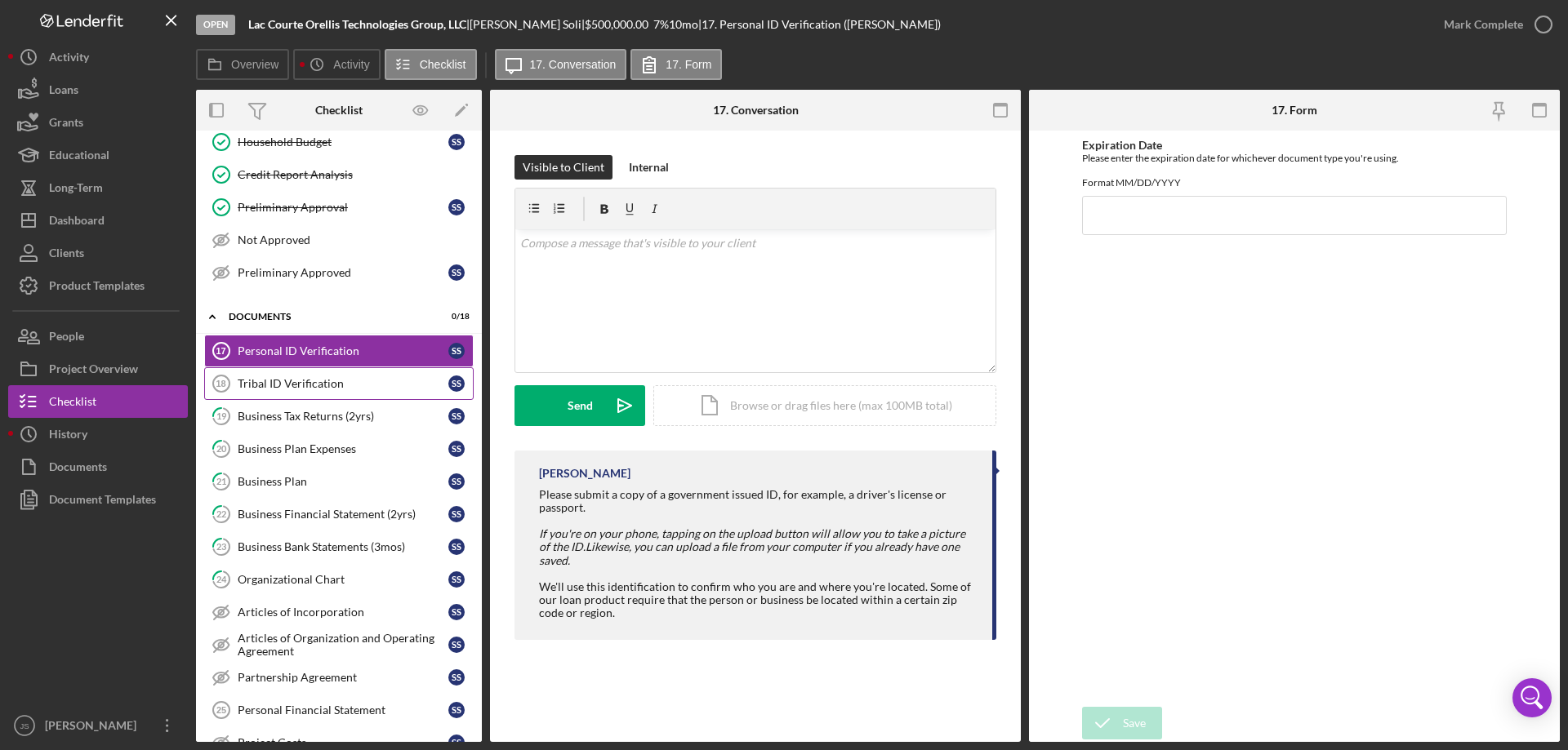
click at [301, 389] on div "Tribal ID Verification" at bounding box center [342, 384] width 211 height 13
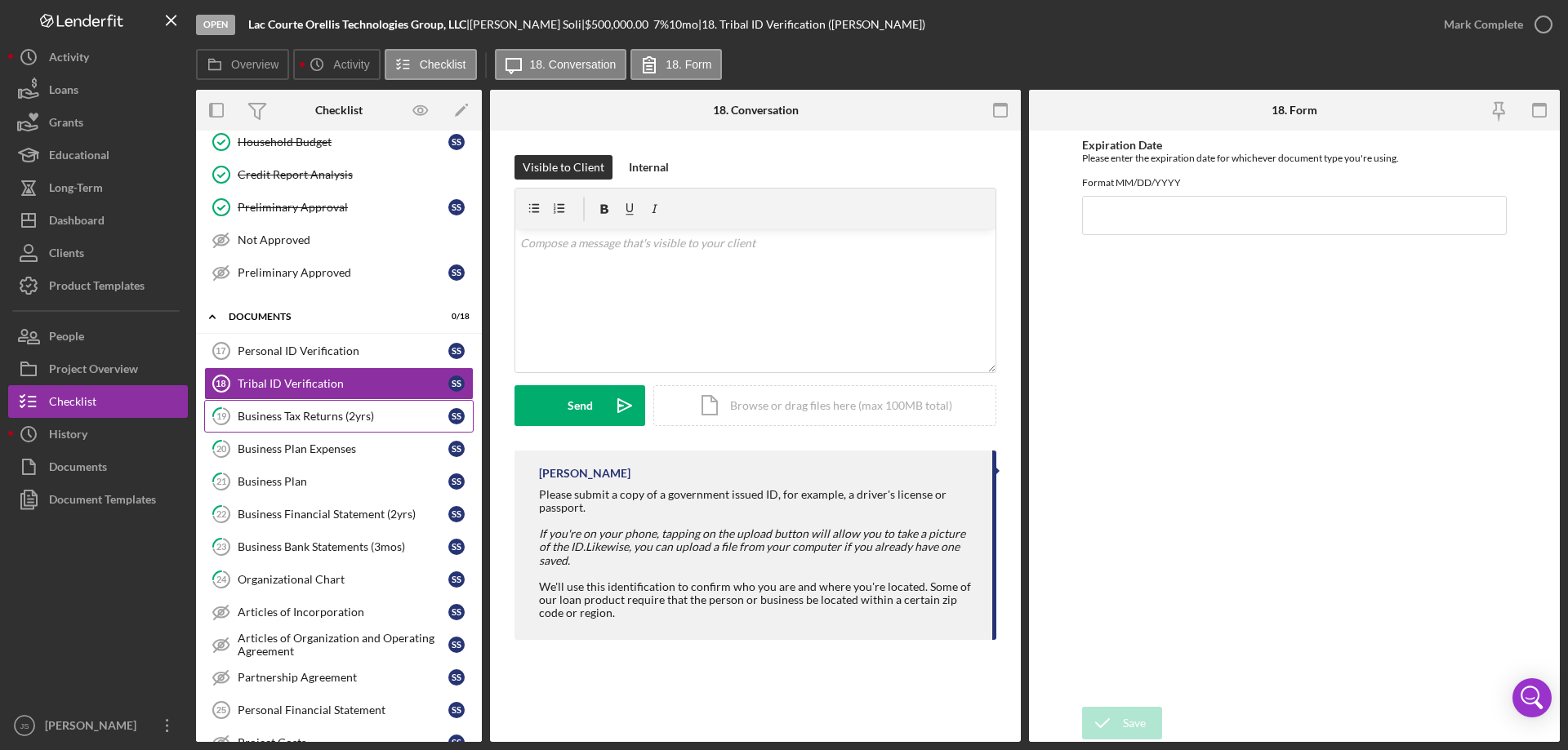
click at [300, 419] on div "Business Tax Returns (2yrs)" at bounding box center [342, 416] width 211 height 13
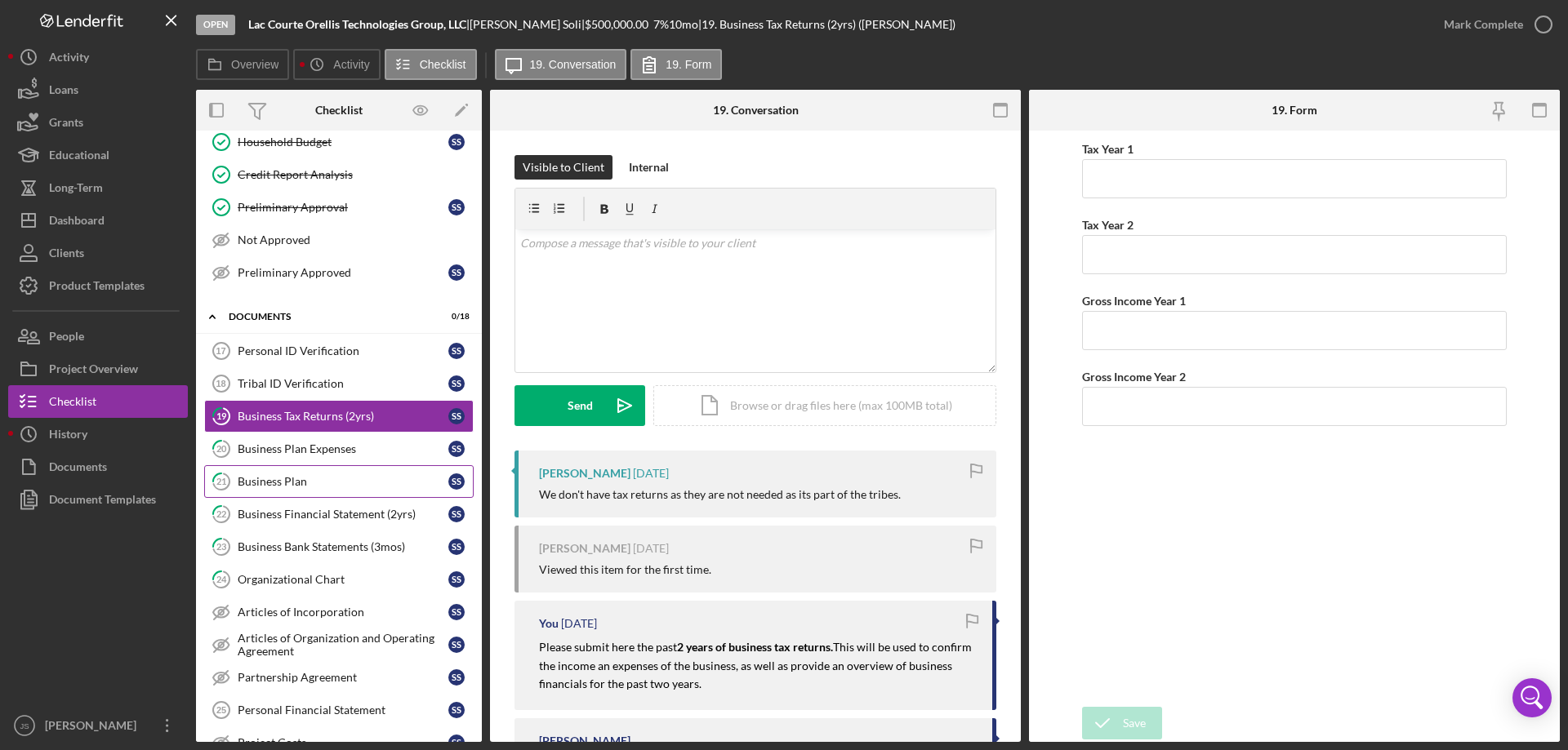
click at [257, 476] on div "Business Plan" at bounding box center [342, 482] width 211 height 13
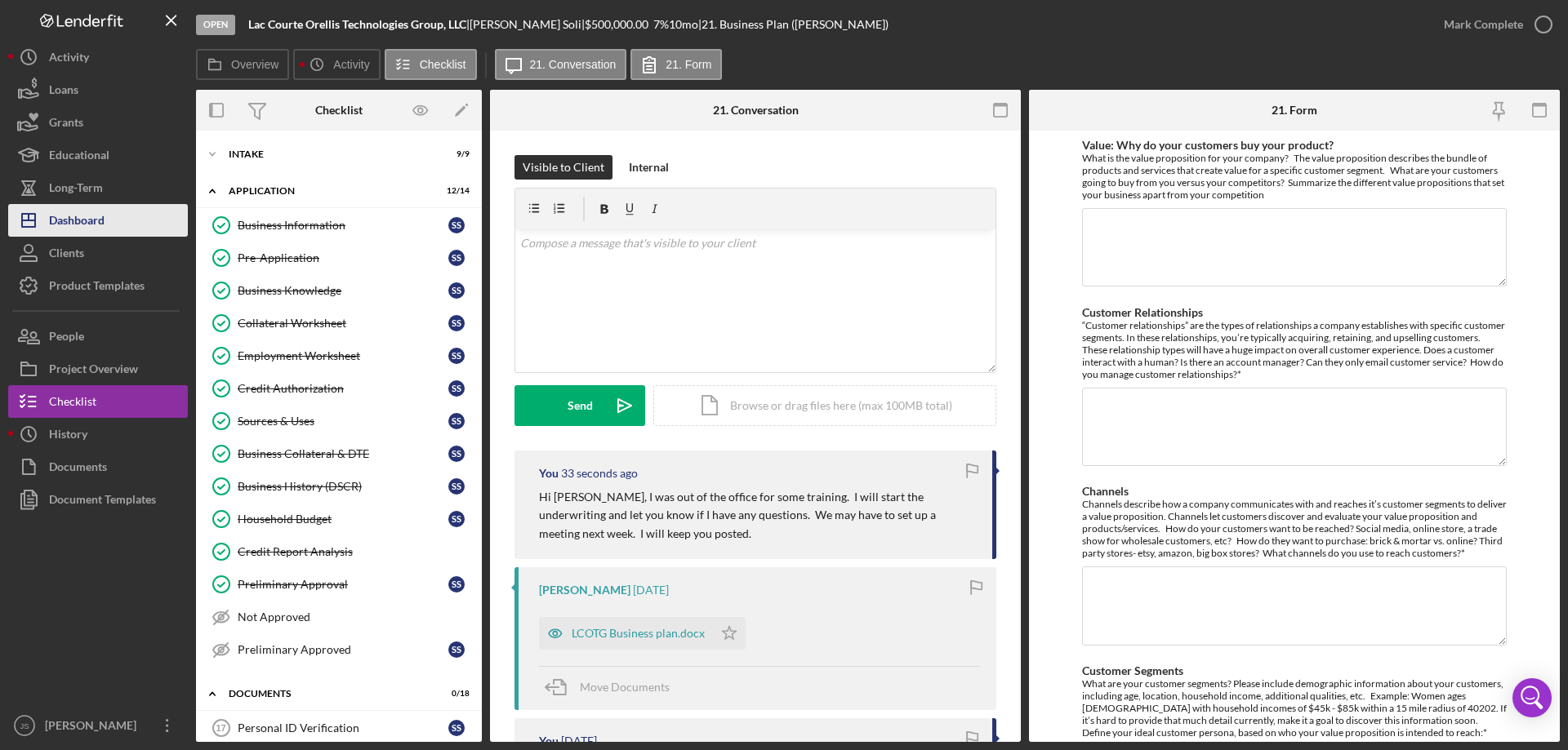
click at [87, 222] on div "Dashboard" at bounding box center [76, 222] width 55 height 37
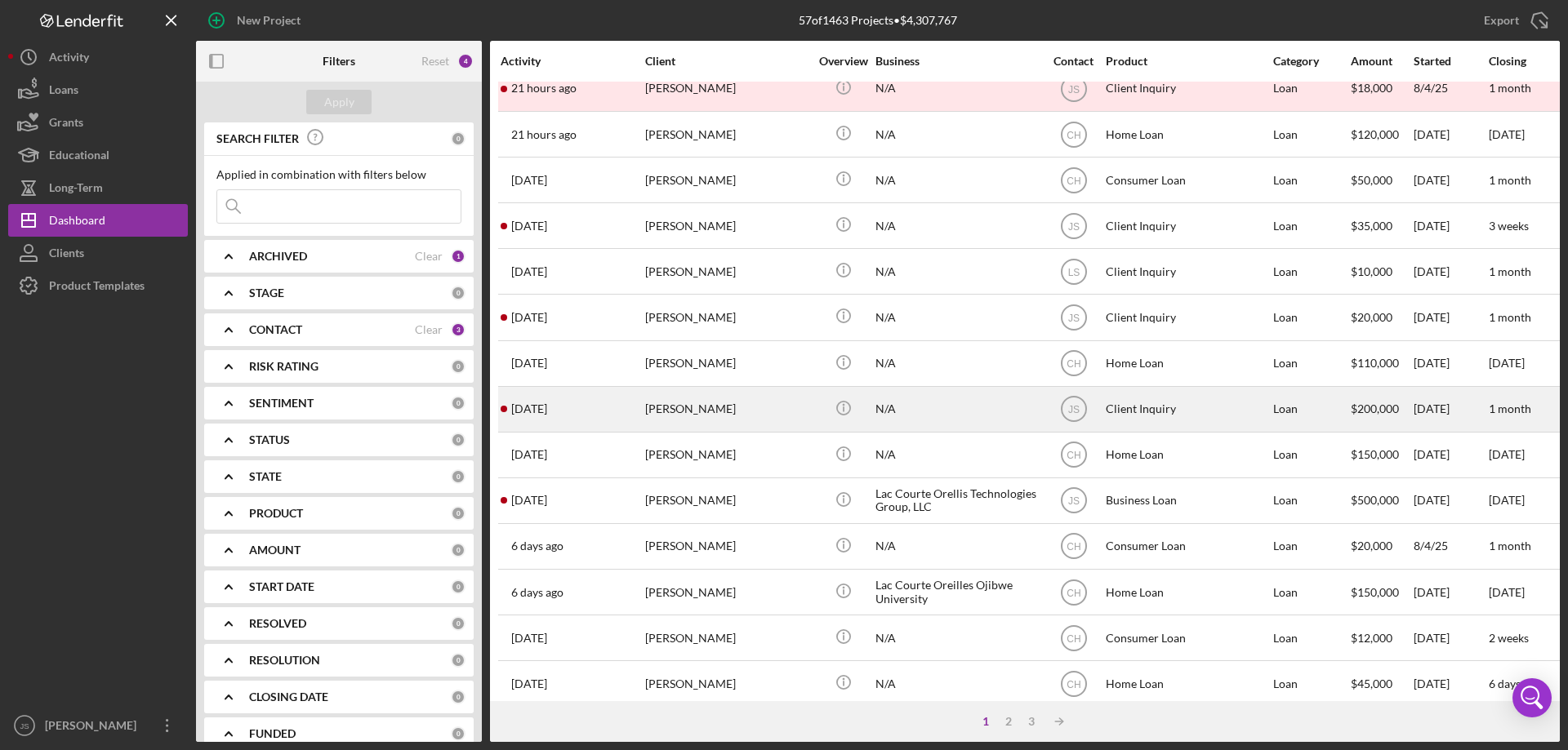
scroll to position [327, 0]
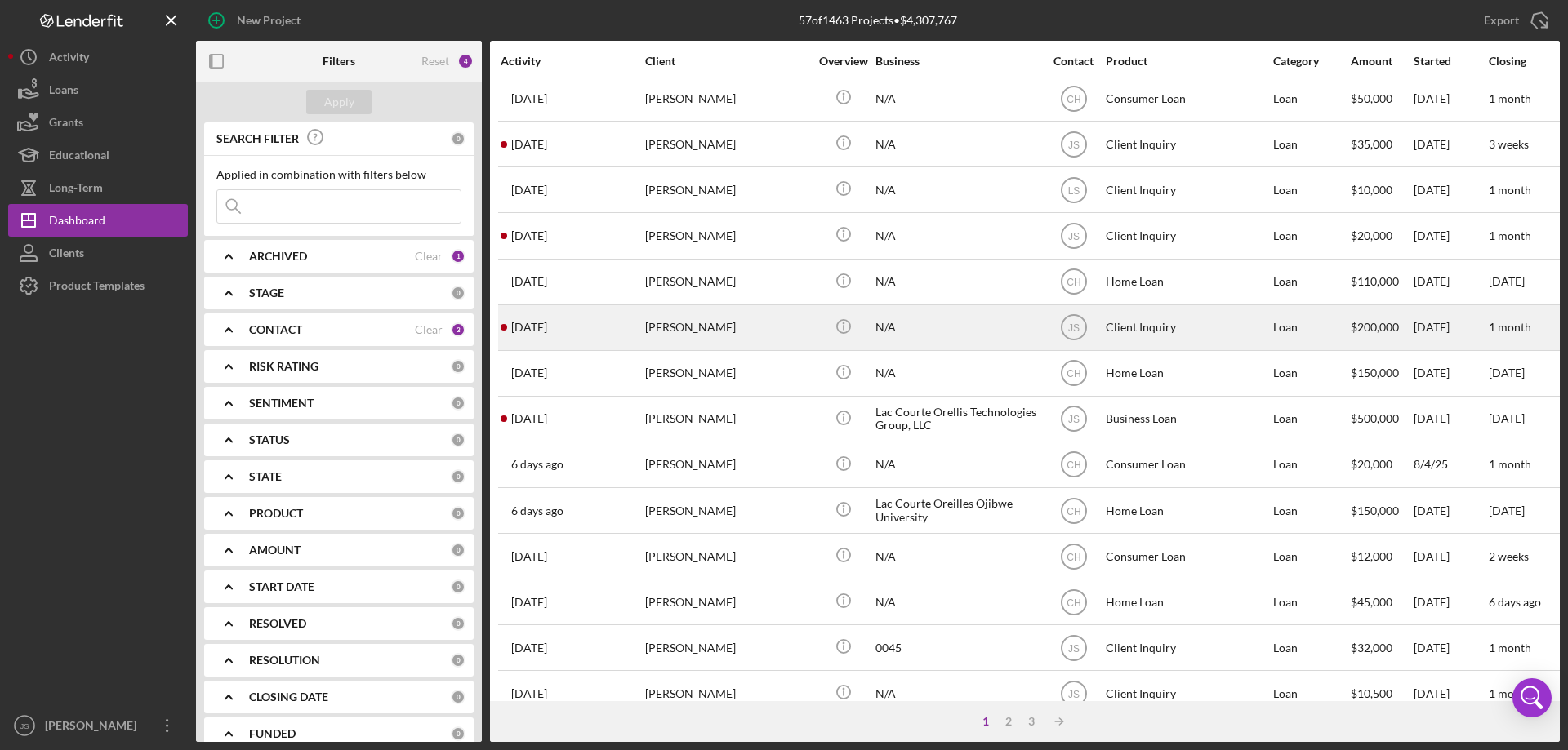
click at [776, 334] on div "[PERSON_NAME]" at bounding box center [726, 327] width 163 height 43
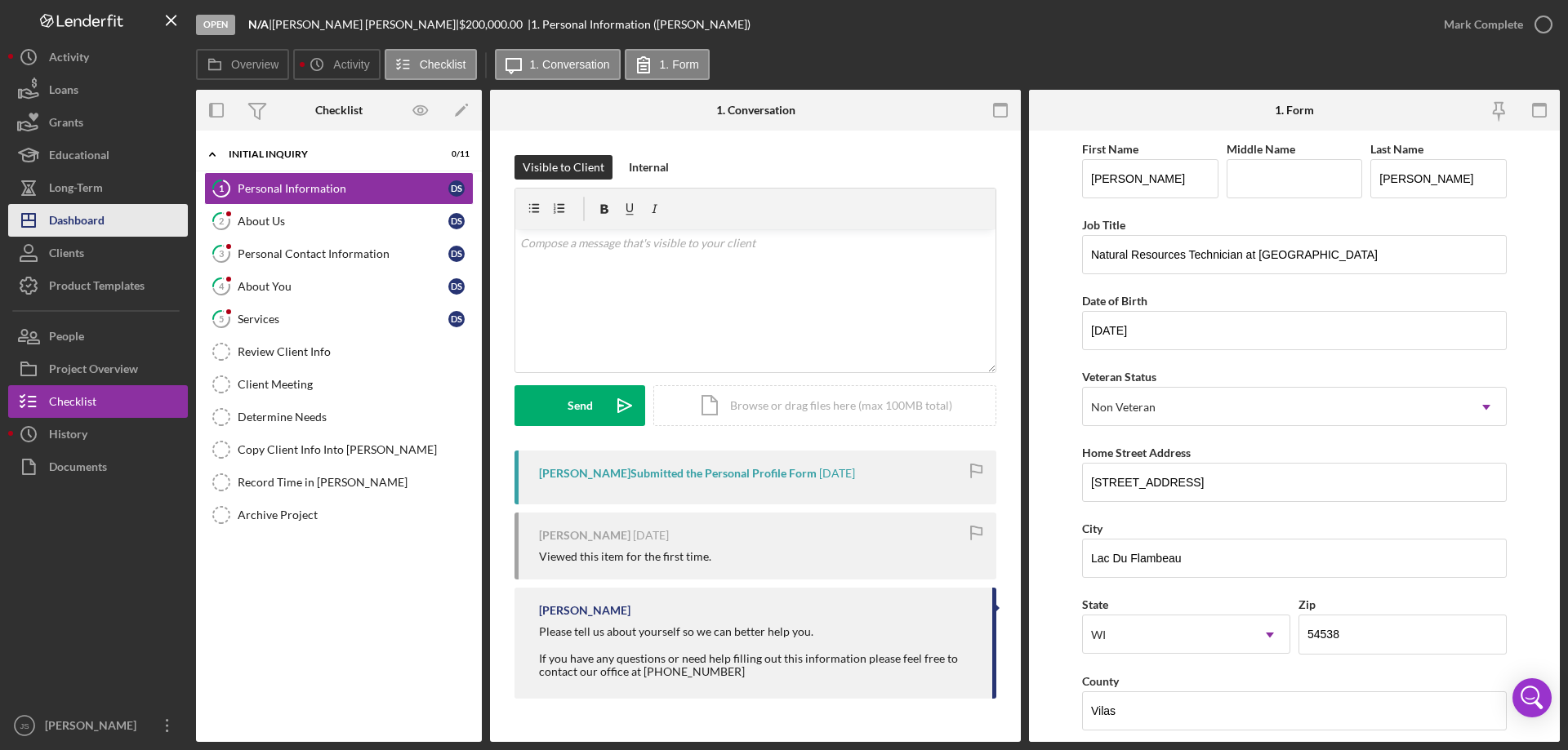
click at [80, 214] on div "Dashboard" at bounding box center [76, 222] width 55 height 37
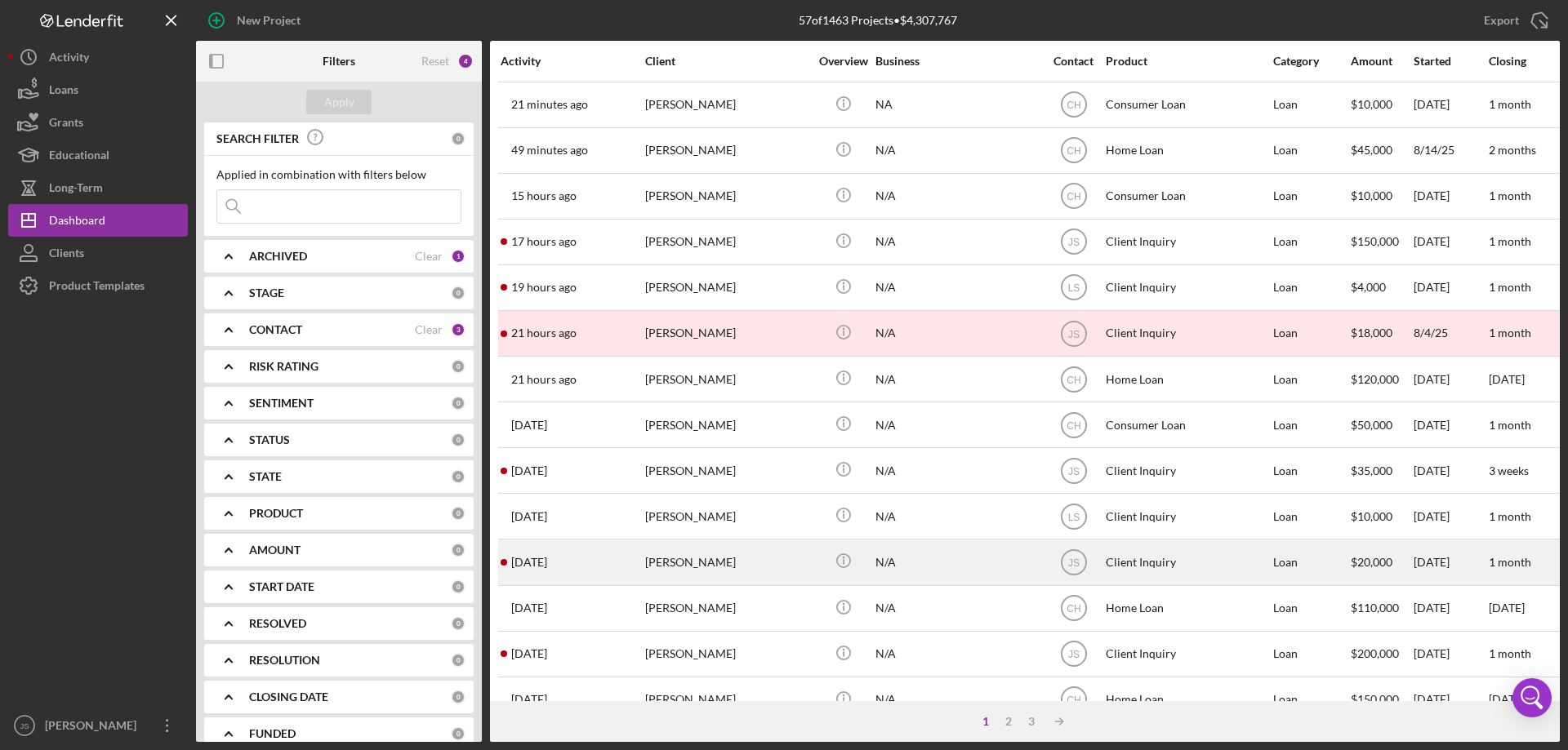
click at [617, 567] on div "[DATE] [PERSON_NAME]" at bounding box center [572, 561] width 143 height 43
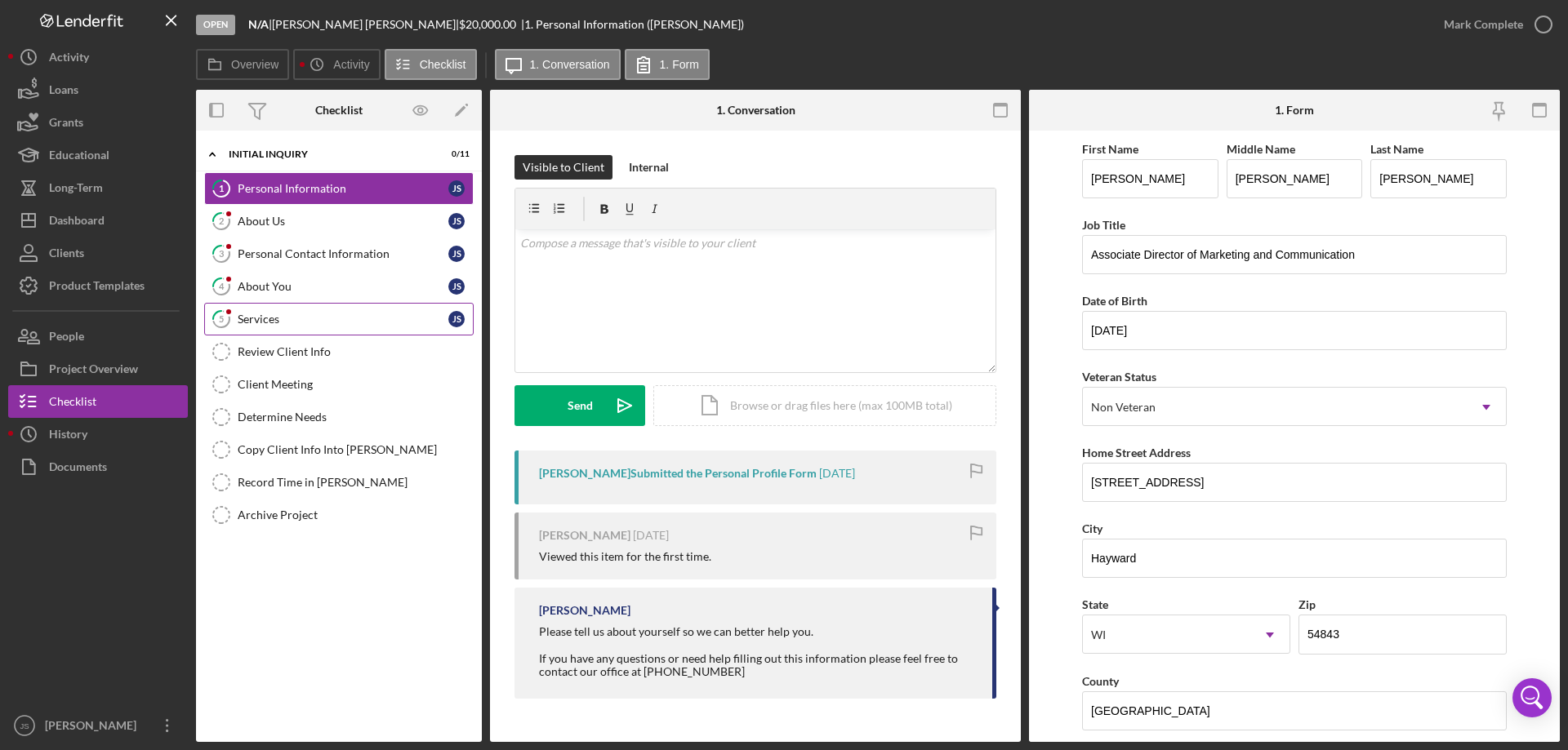
click at [330, 315] on div "Services" at bounding box center [342, 319] width 211 height 13
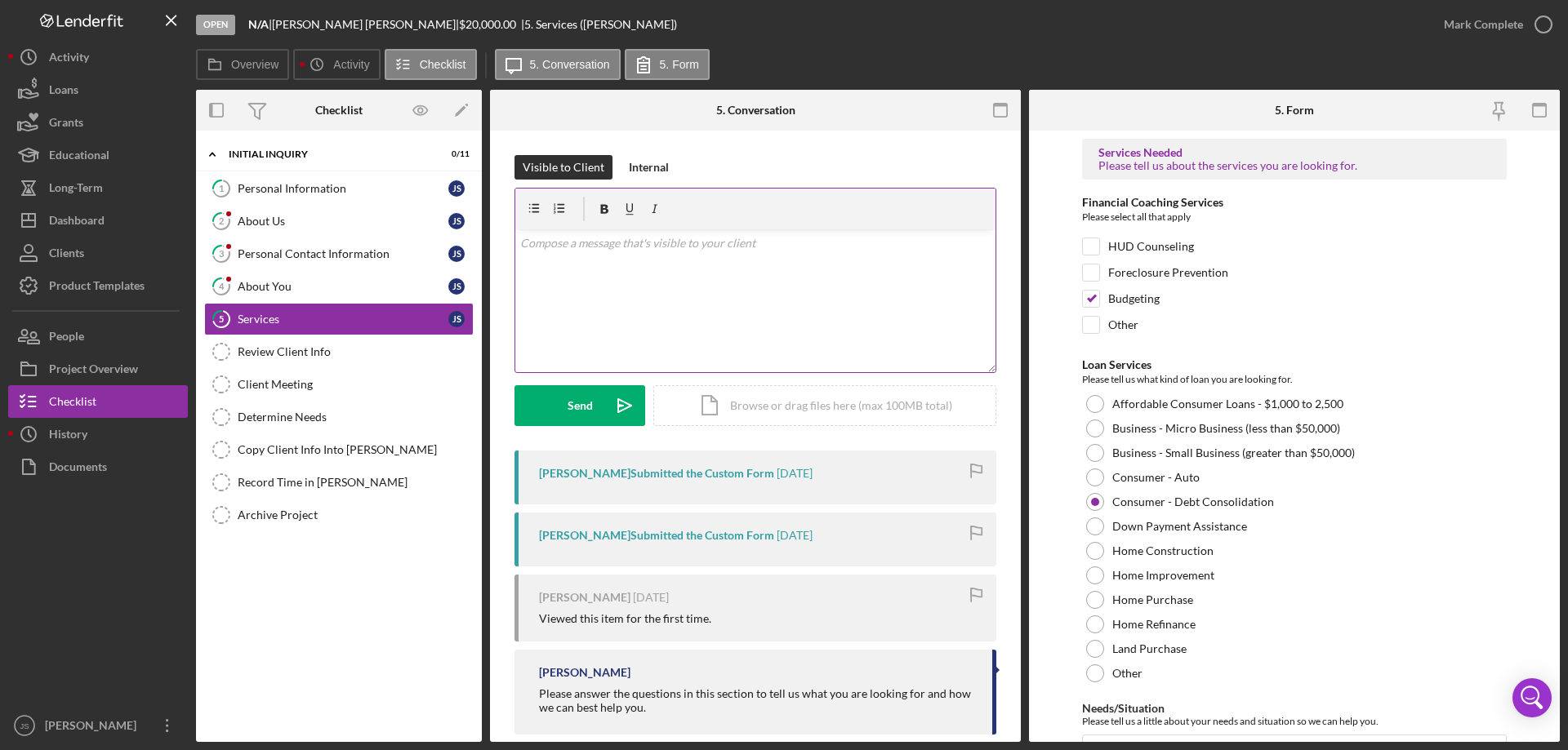
drag, startPoint x: 613, startPoint y: 267, endPoint x: 636, endPoint y: 270, distance: 23.2
click at [617, 267] on div "v Color teal Color pink Remove color Add row above Add row below Add column bef…" at bounding box center [756, 301] width 480 height 143
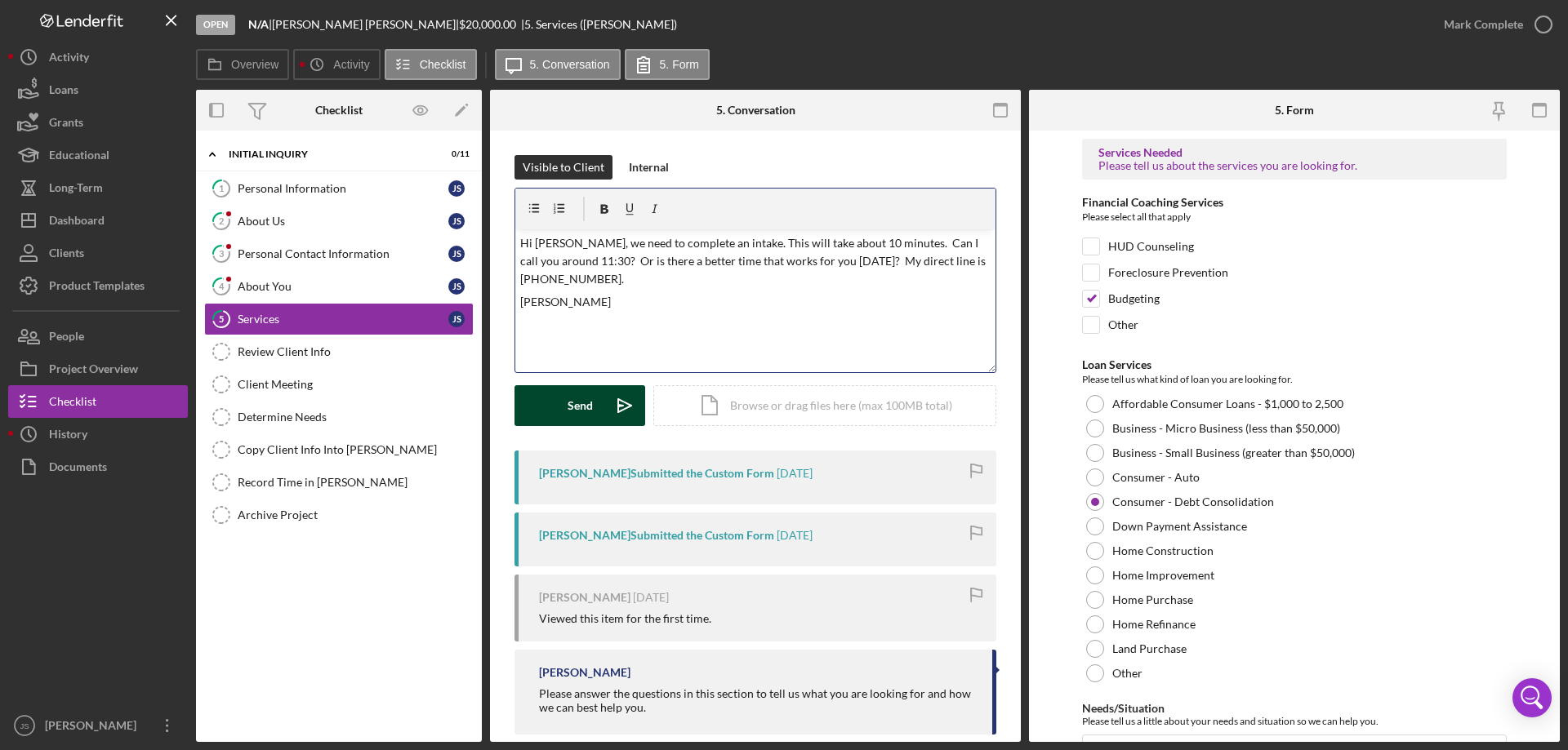
click at [576, 407] on div "Send" at bounding box center [580, 405] width 26 height 41
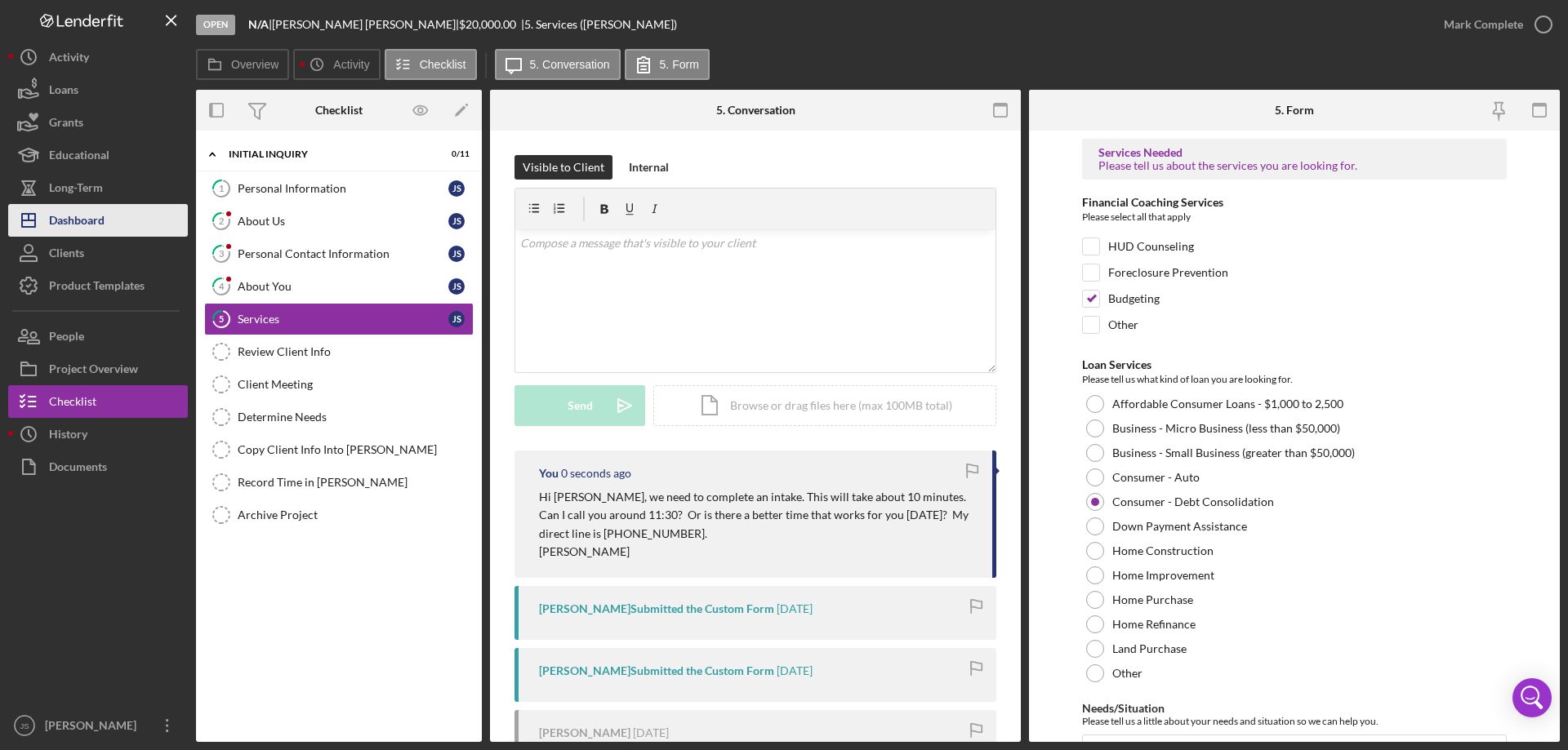
click at [100, 221] on div "Dashboard" at bounding box center [76, 222] width 55 height 37
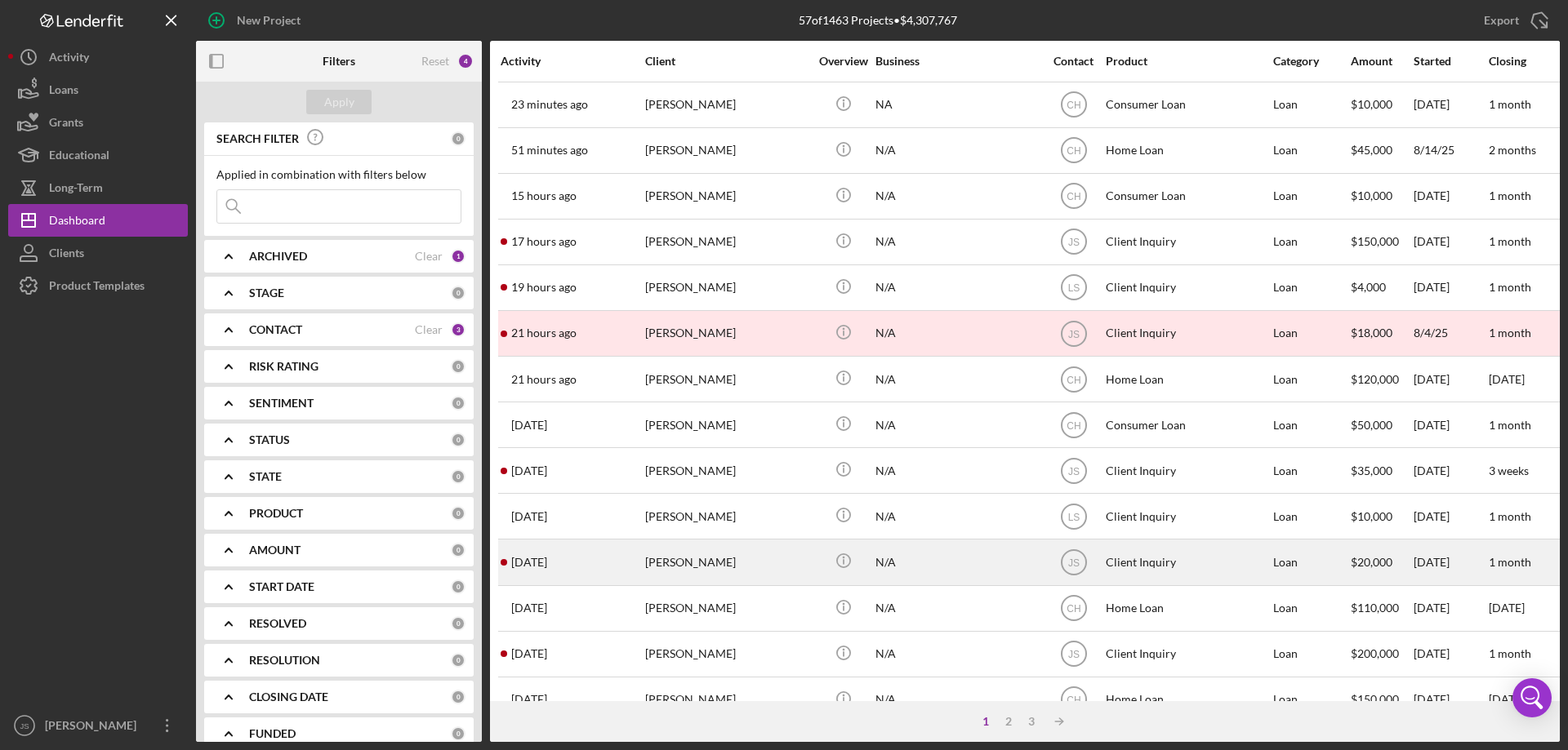
click at [764, 567] on div "[PERSON_NAME]" at bounding box center [726, 561] width 163 height 43
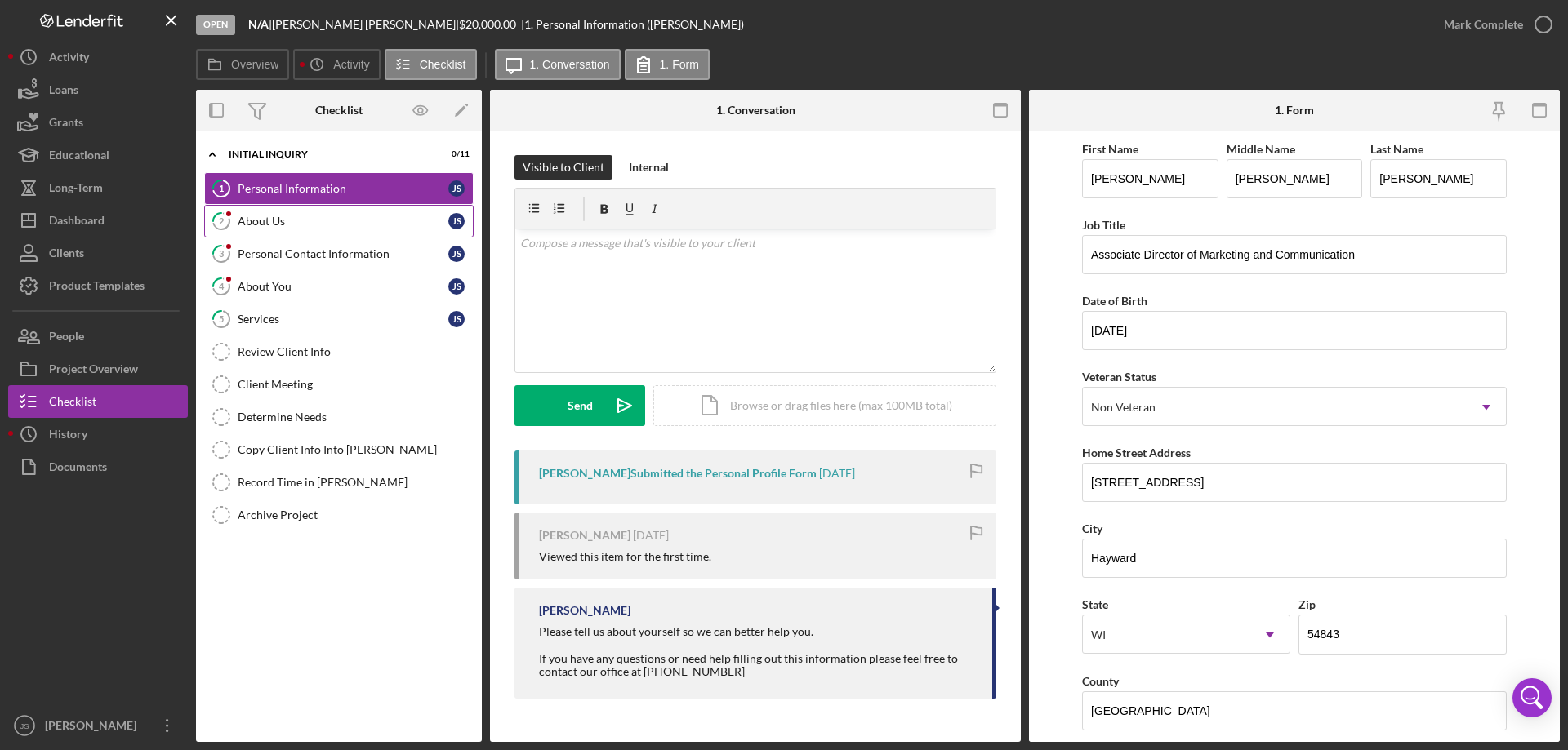
click at [274, 220] on div "About Us" at bounding box center [342, 221] width 211 height 13
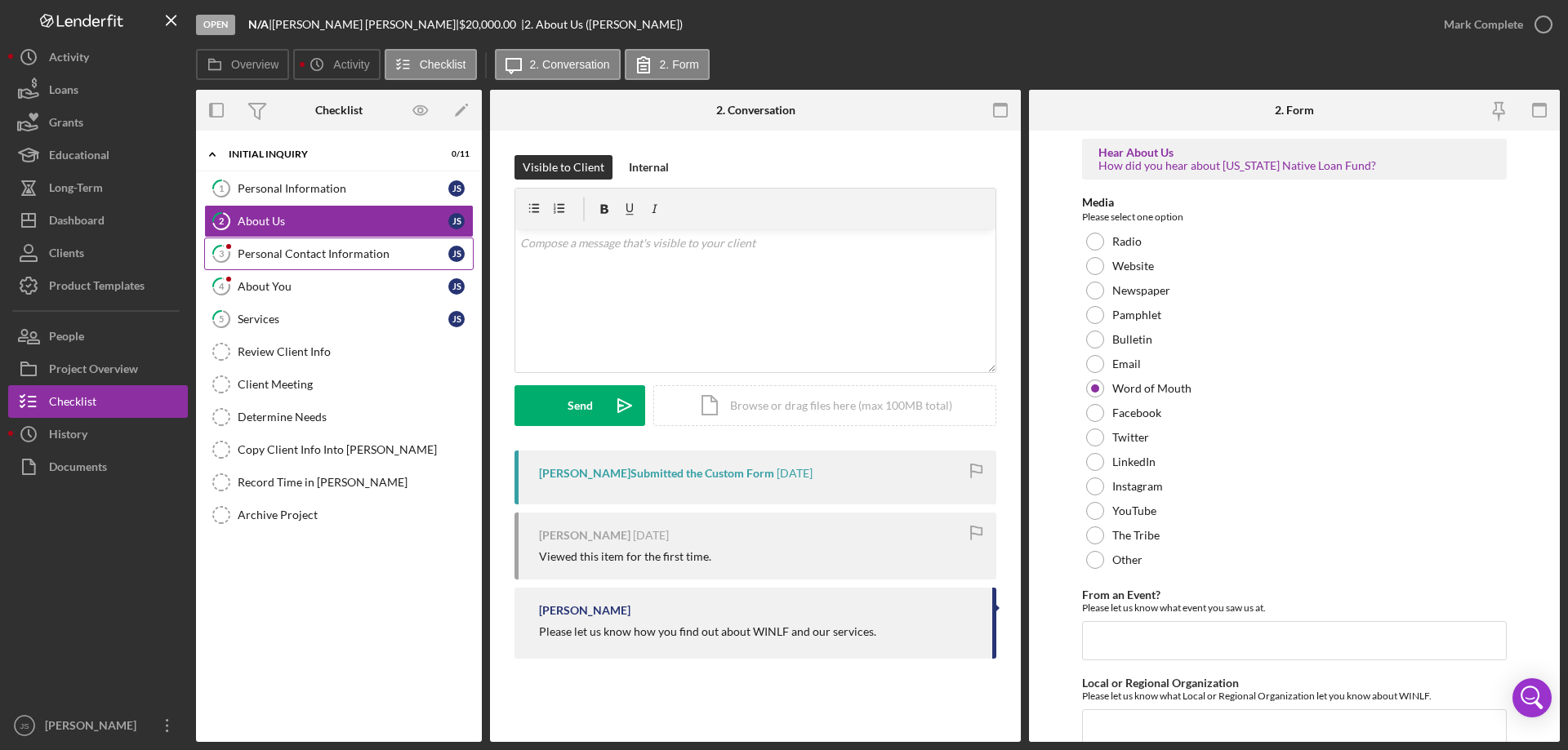
click at [275, 248] on div "Personal Contact Information" at bounding box center [342, 254] width 211 height 13
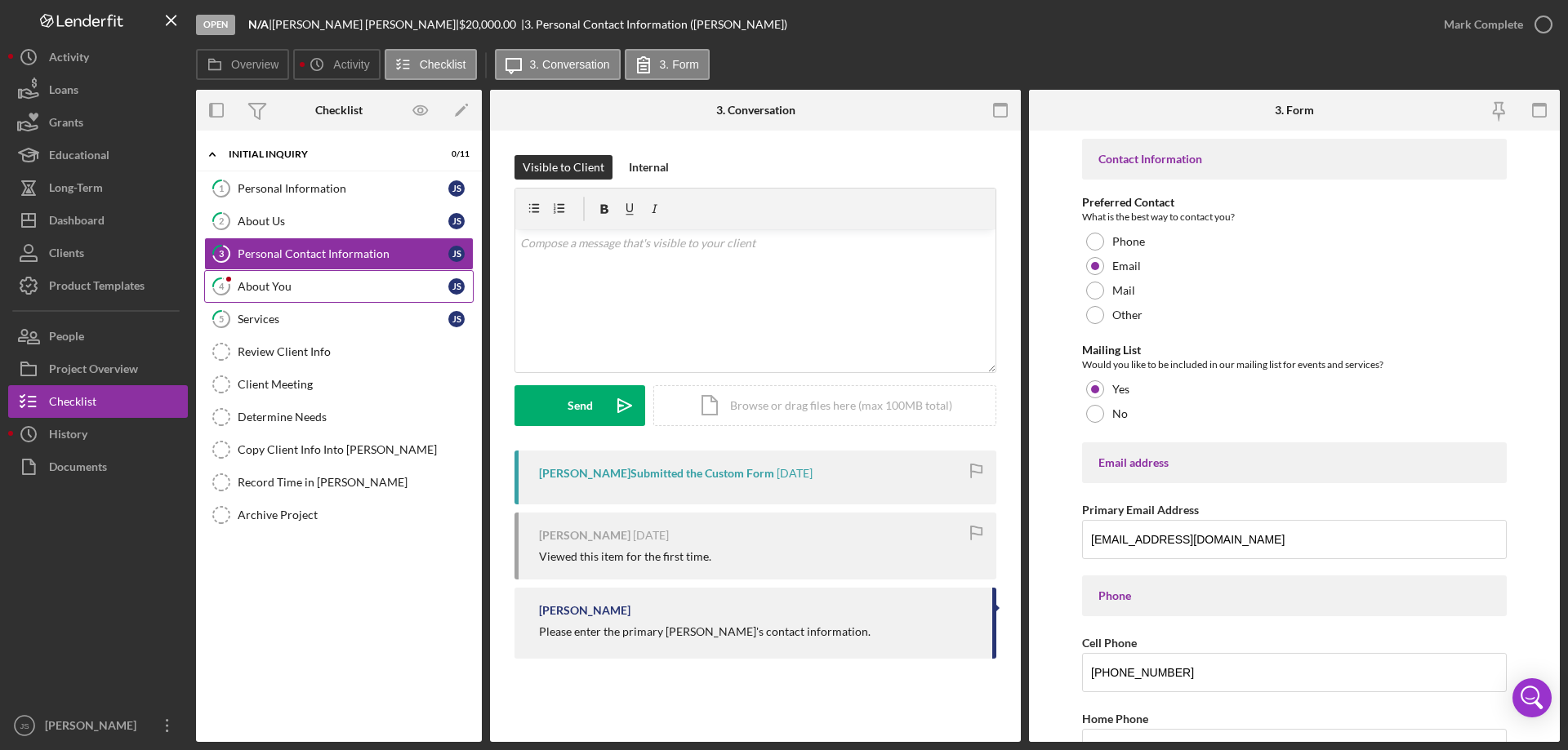
click at [304, 287] on div "About You" at bounding box center [342, 287] width 211 height 13
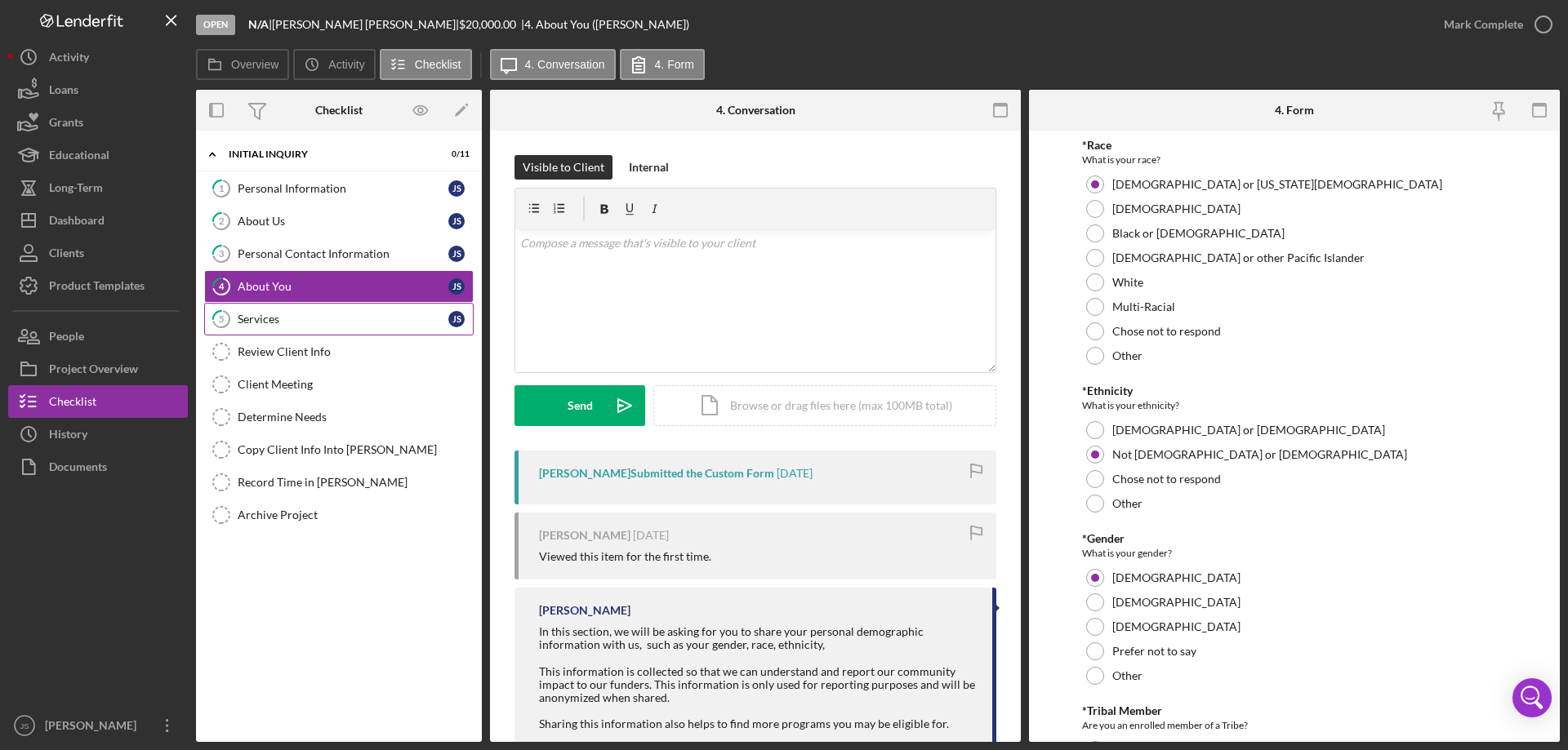
click at [306, 319] on div "Services" at bounding box center [342, 319] width 211 height 13
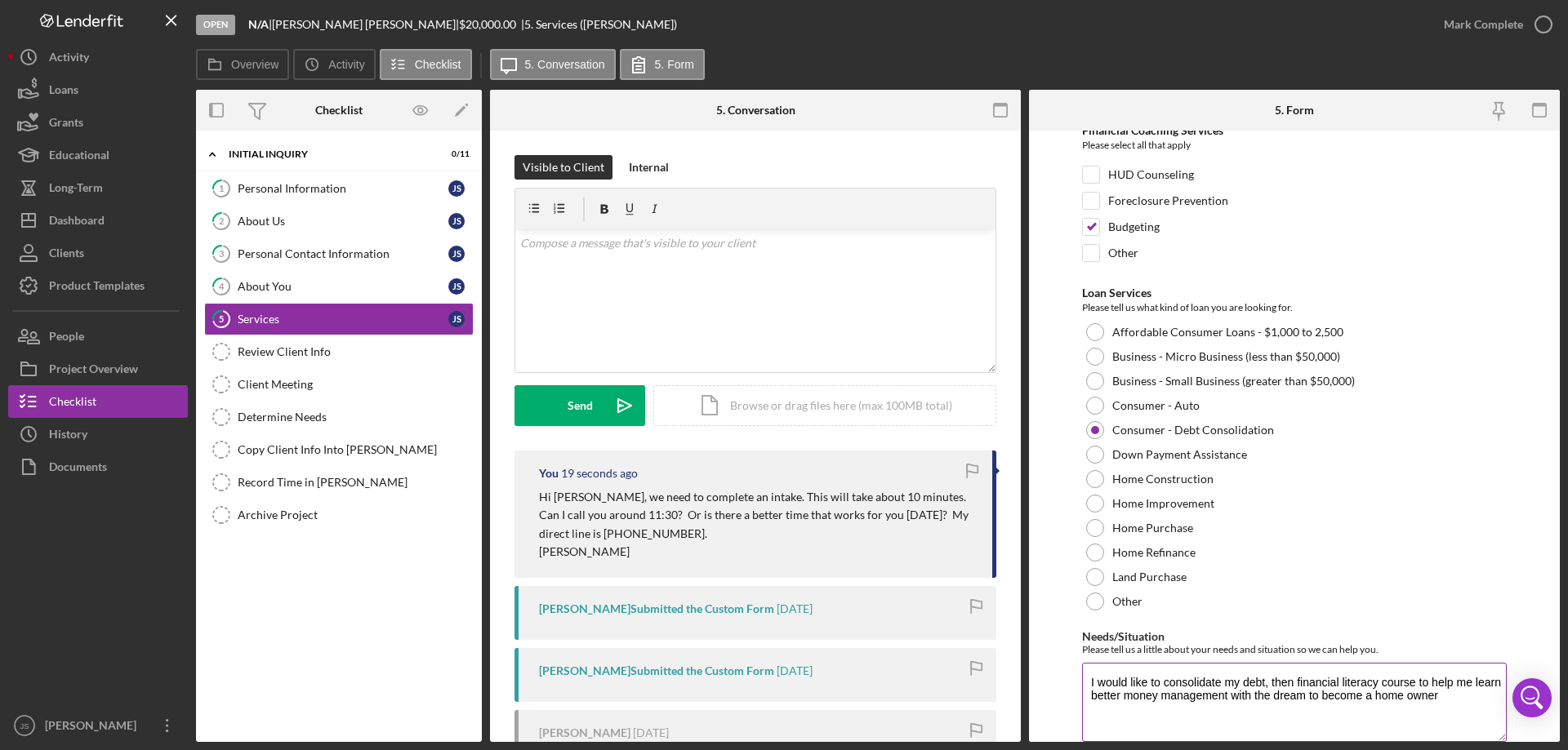
scroll to position [133, 0]
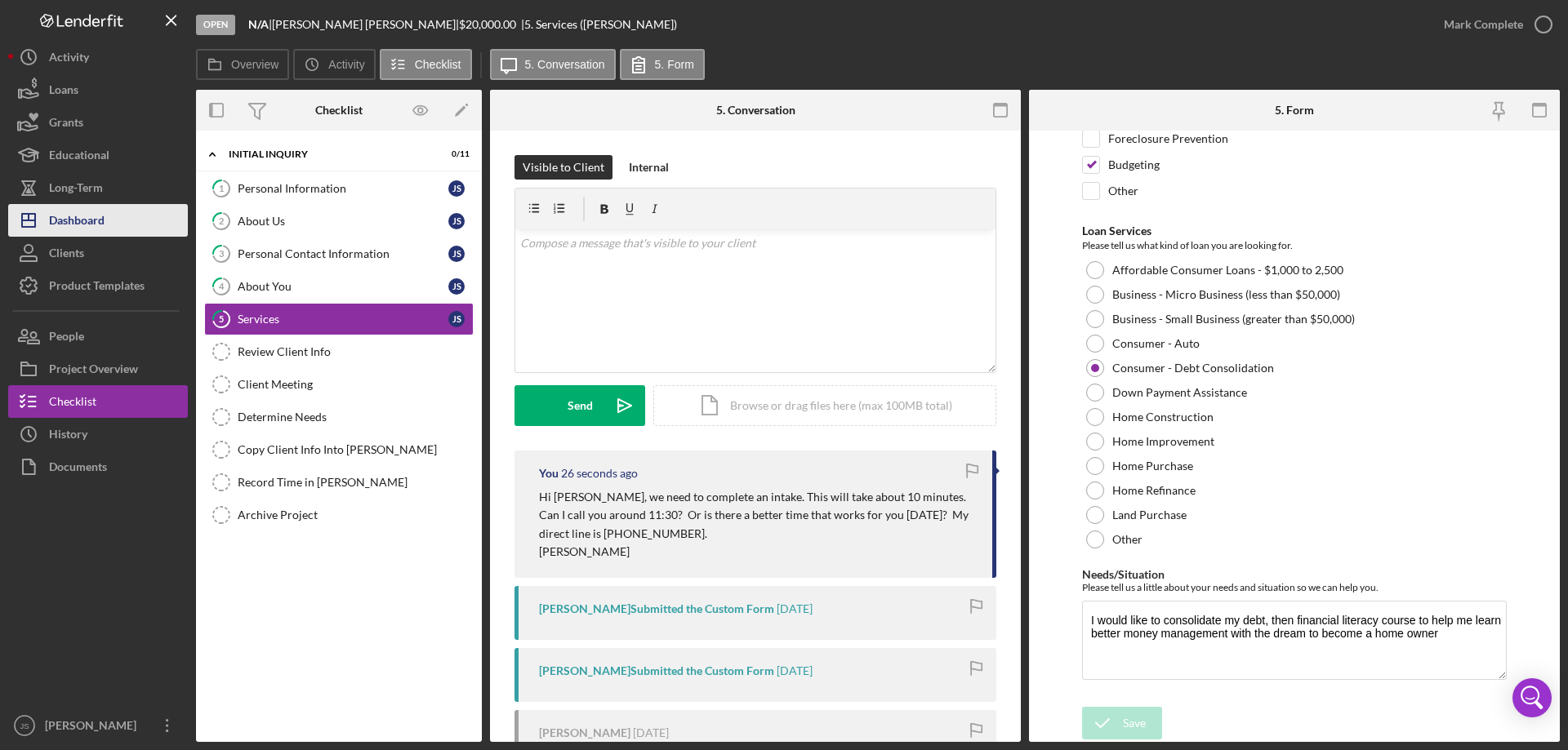
click at [80, 213] on div "Dashboard" at bounding box center [76, 222] width 55 height 37
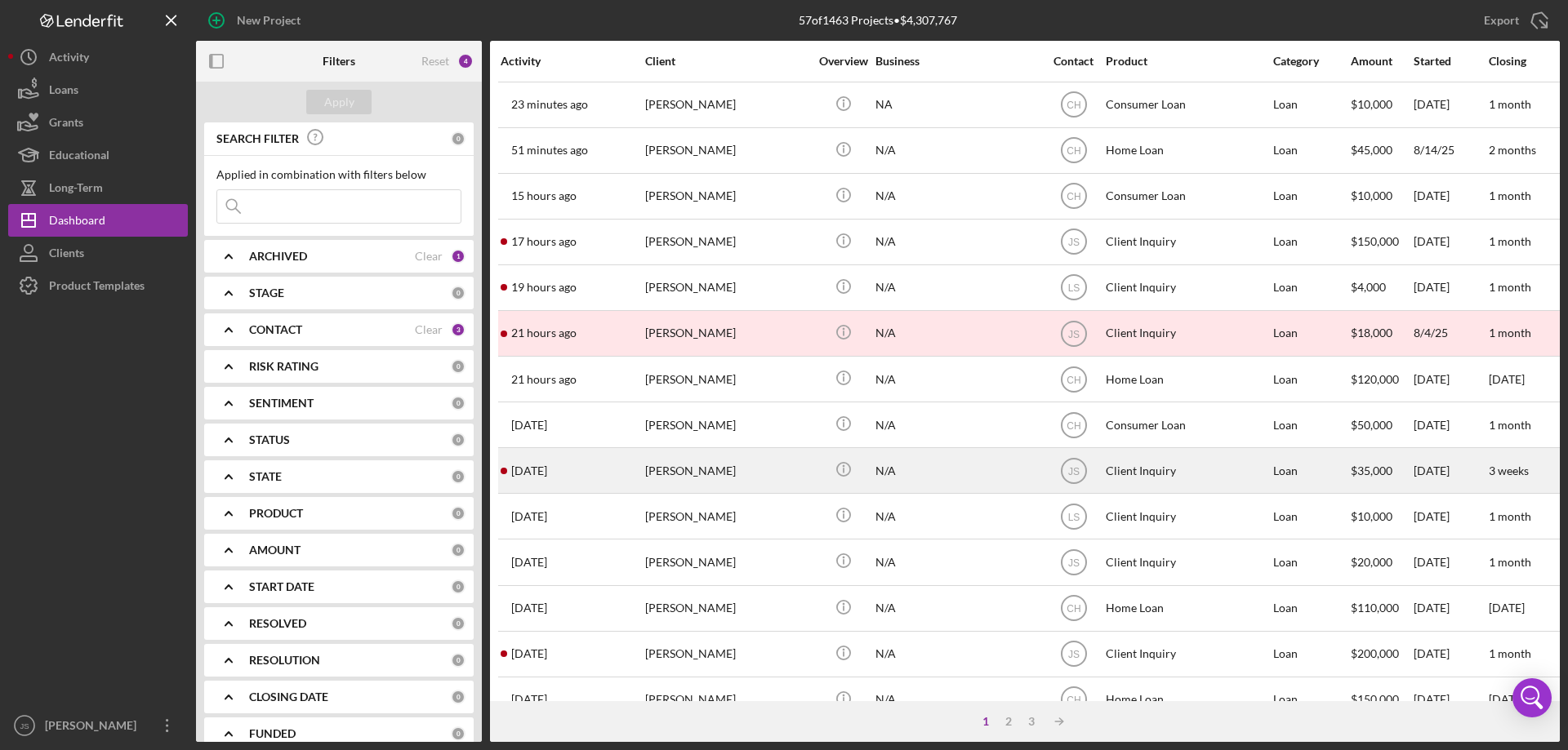
click at [744, 480] on div "[PERSON_NAME]" at bounding box center [726, 470] width 163 height 43
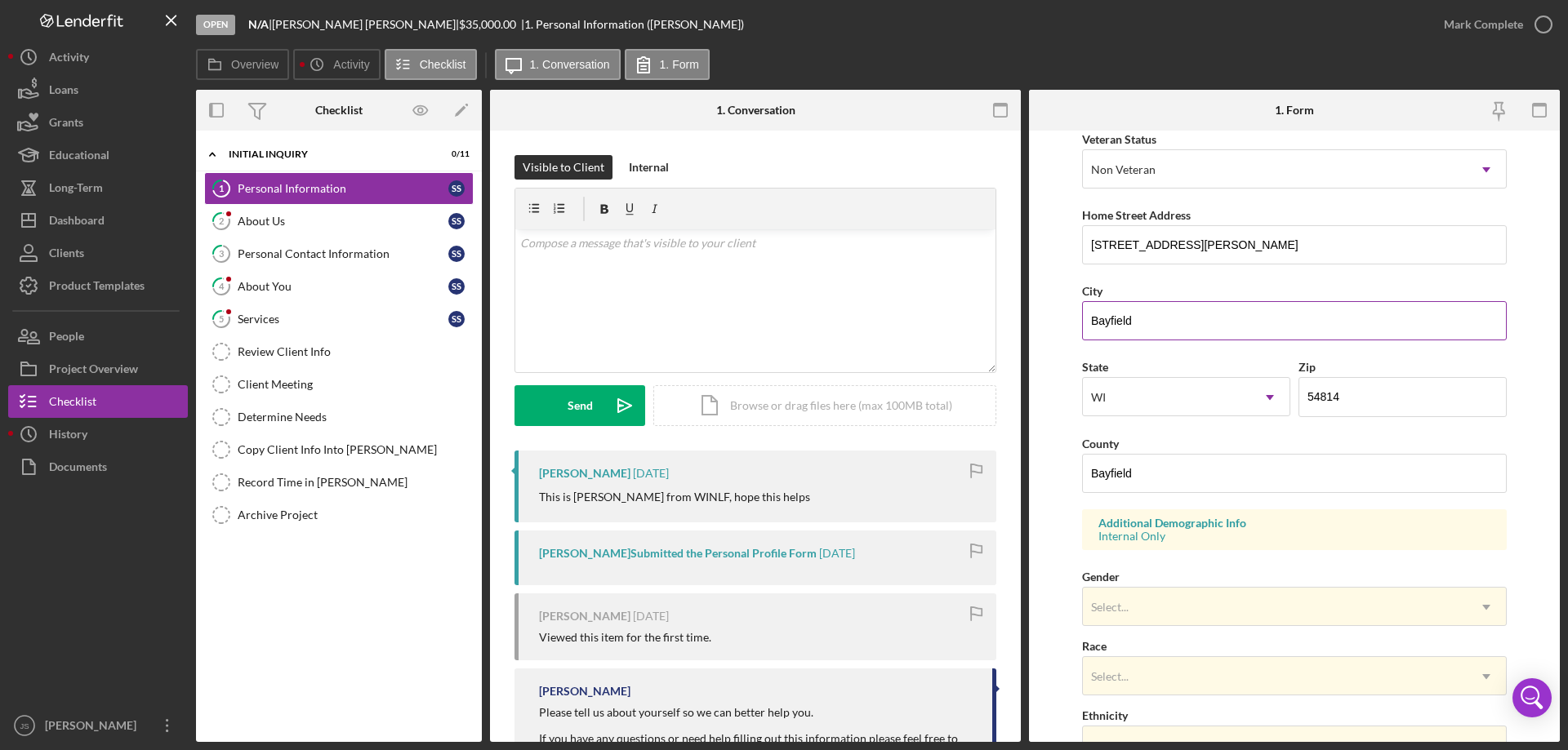
scroll to position [245, 0]
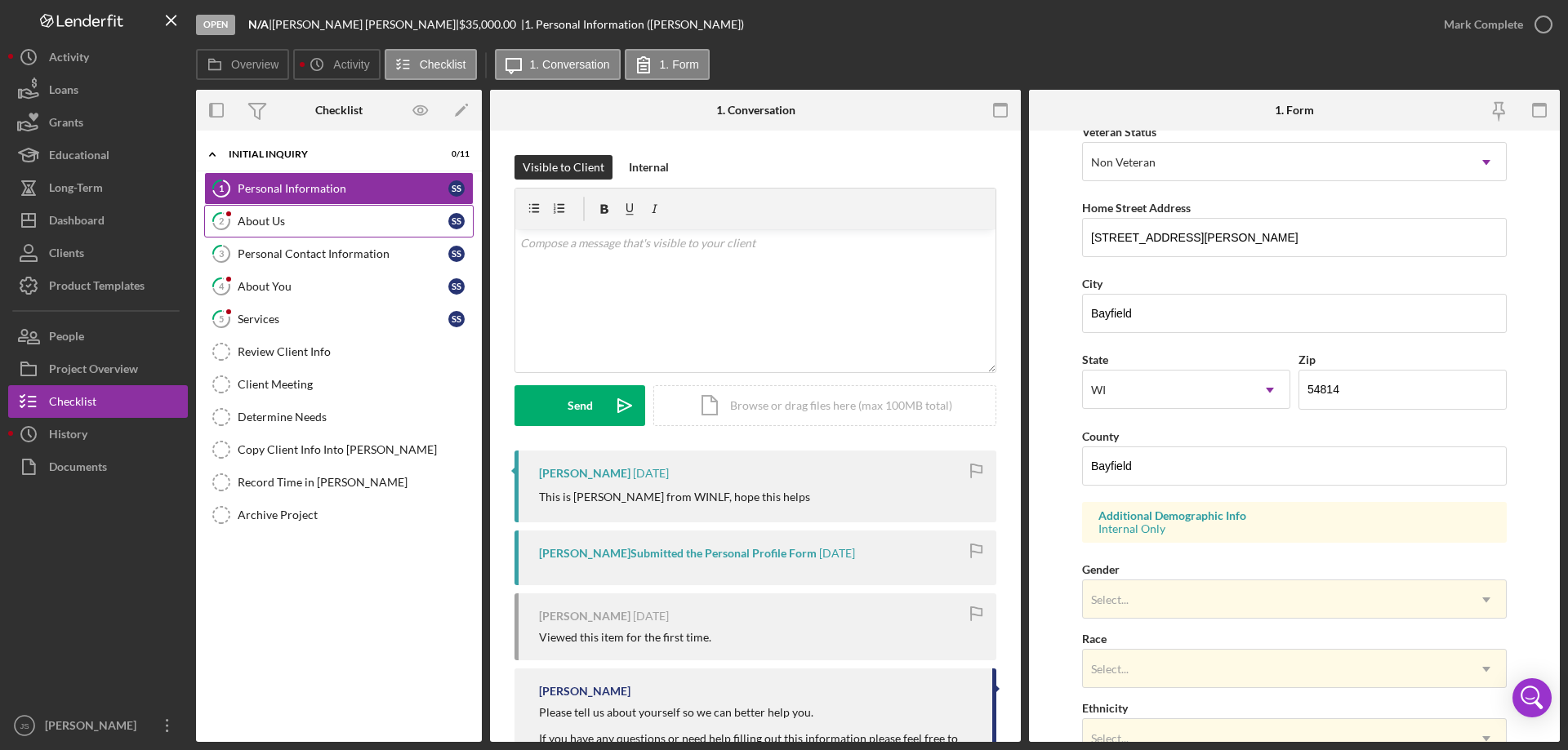
click at [278, 220] on div "About Us" at bounding box center [342, 221] width 211 height 13
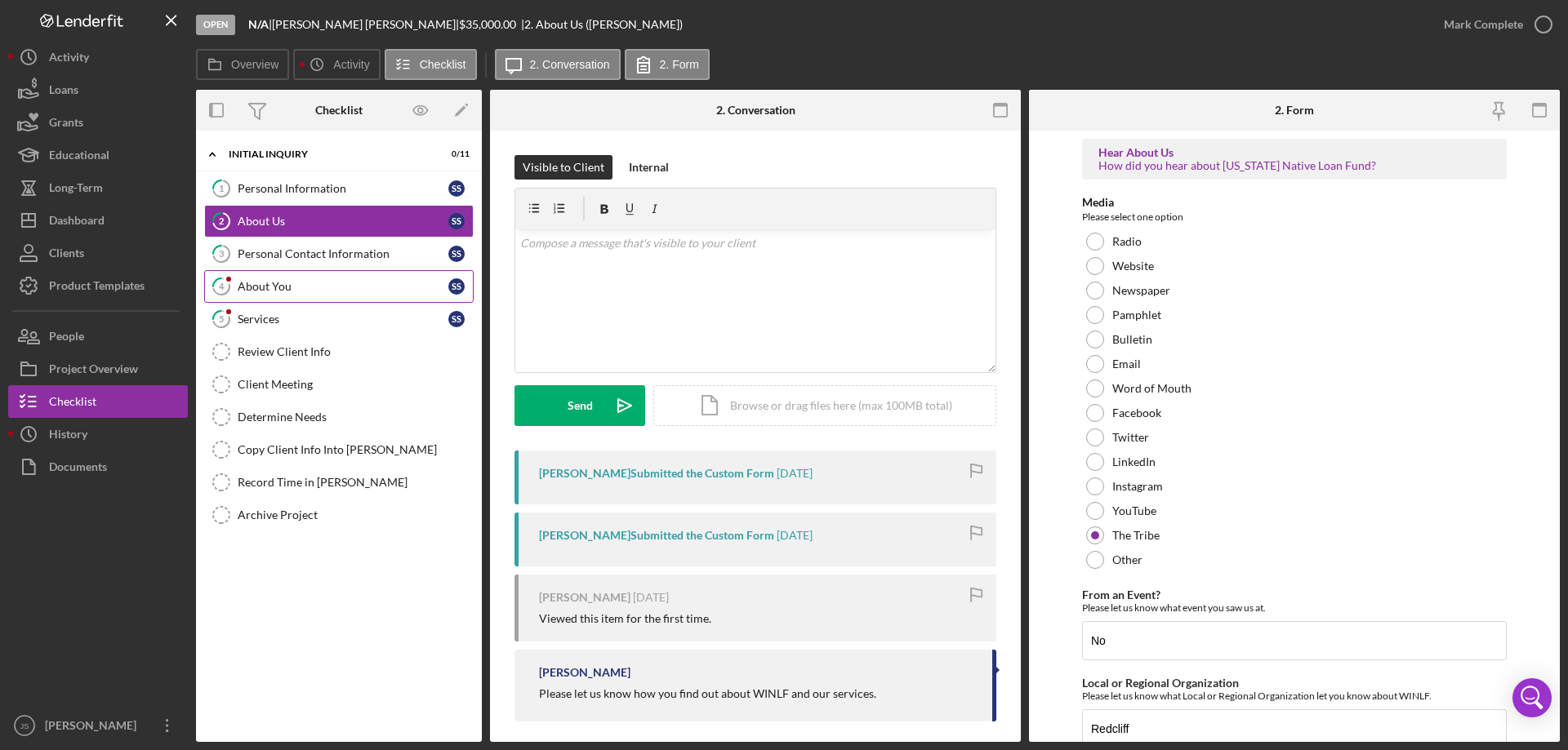
click at [295, 280] on div "About You" at bounding box center [342, 287] width 211 height 13
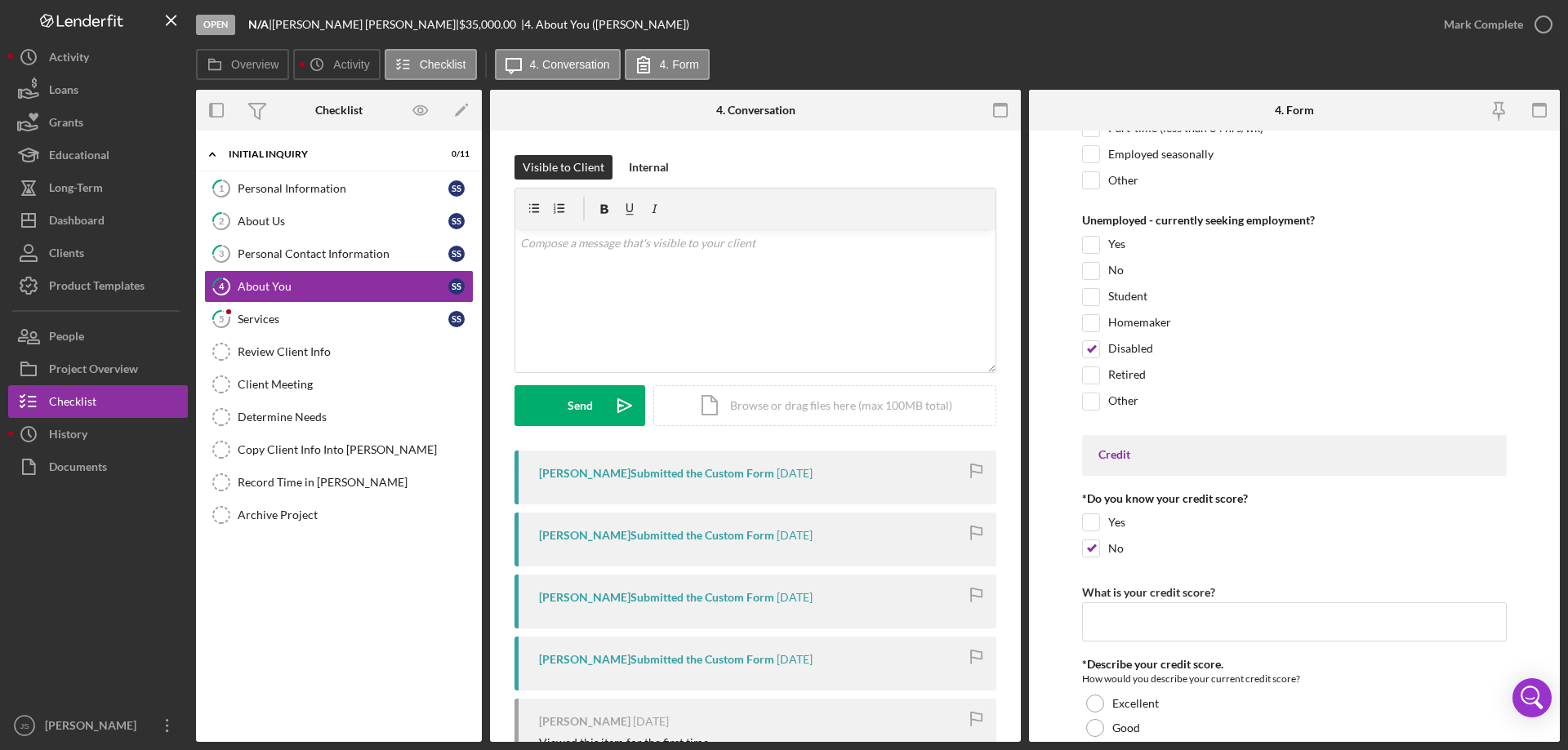
scroll to position [2204, 0]
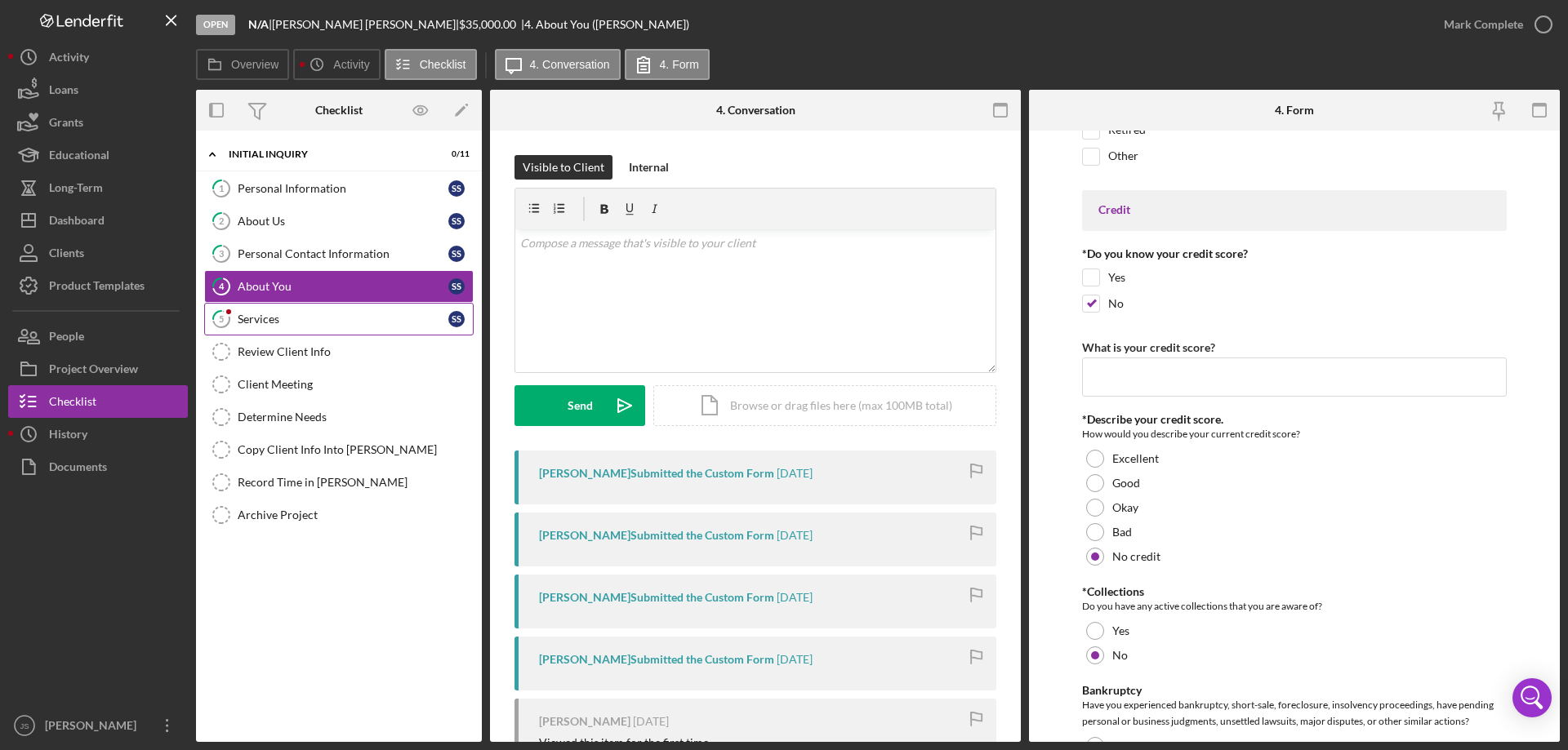
click at [318, 327] on link "5 Services S S" at bounding box center [338, 319] width 270 height 32
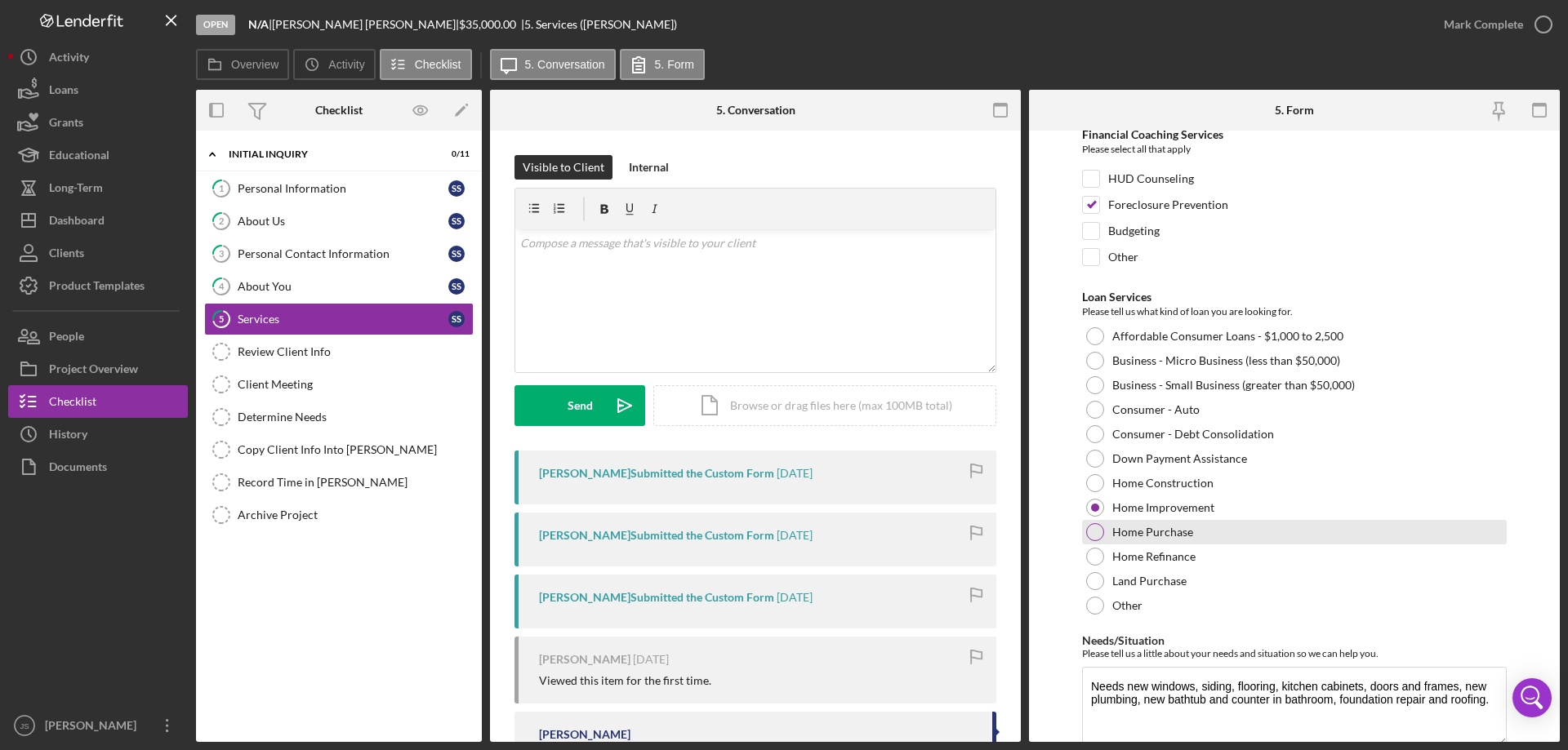
scroll to position [133, 0]
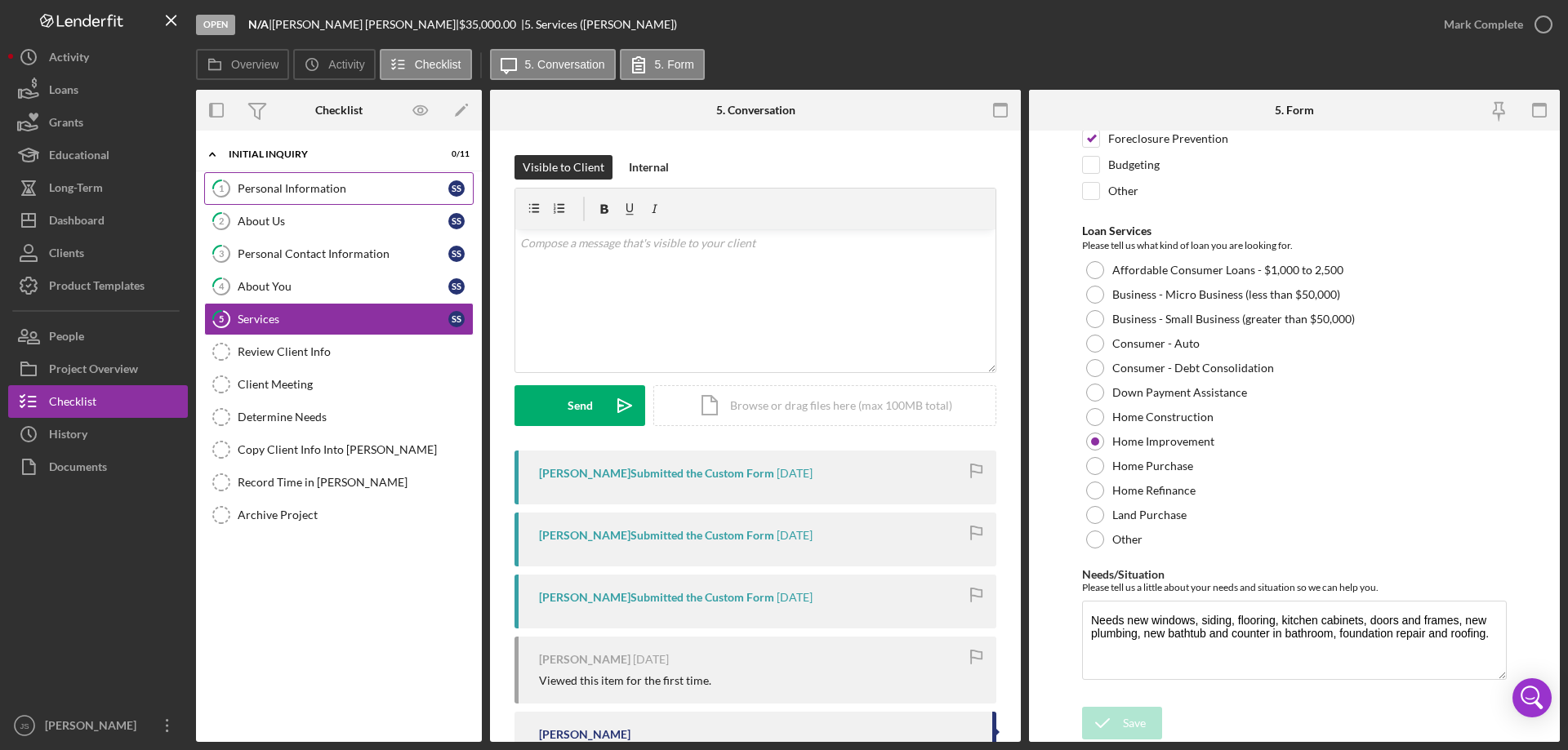
click at [262, 189] on div "Personal Information" at bounding box center [342, 189] width 211 height 13
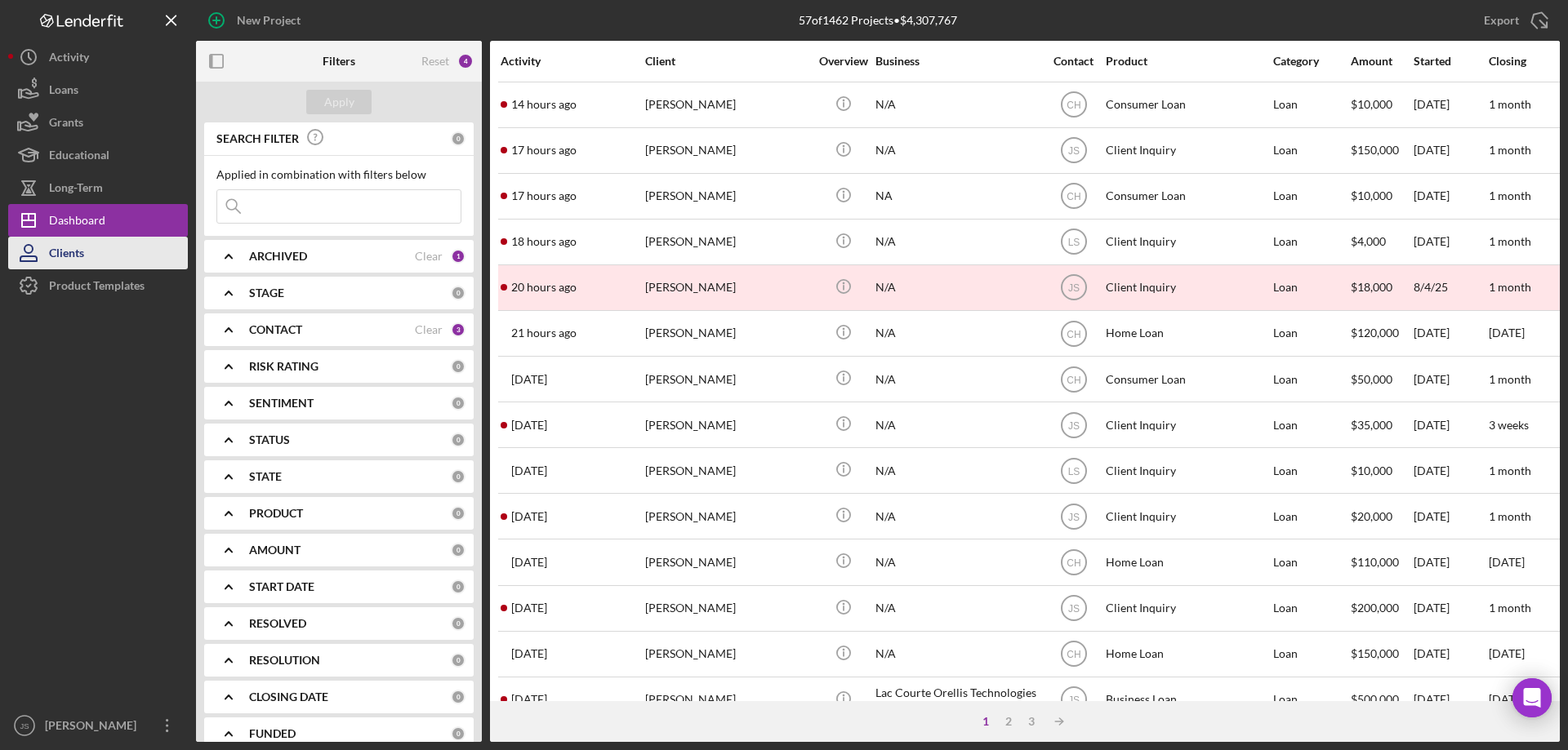
click at [89, 251] on button "Clients" at bounding box center [98, 253] width 179 height 32
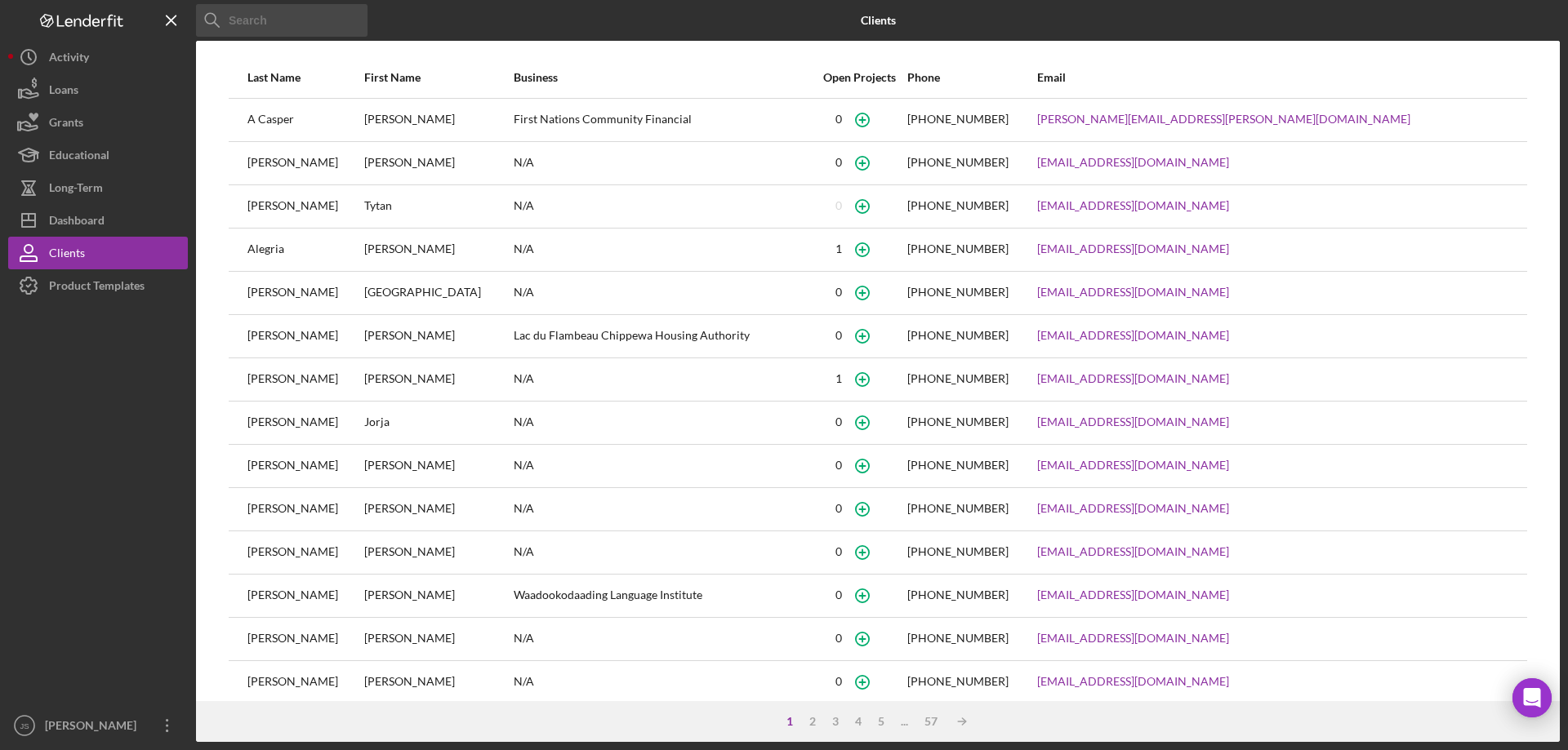
click at [282, 26] on input at bounding box center [282, 20] width 172 height 32
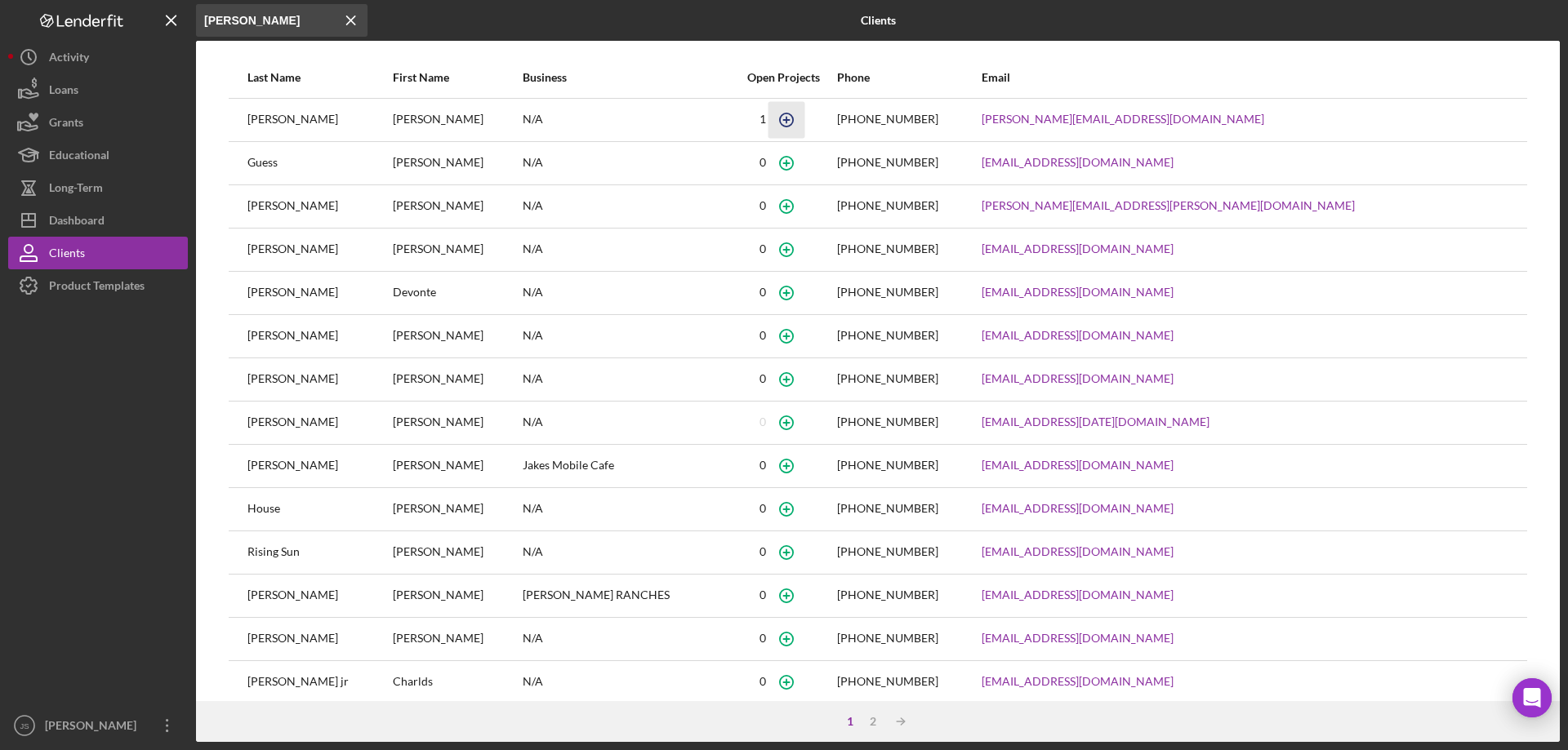
type input "chad"
click at [793, 119] on icon "button" at bounding box center [786, 119] width 37 height 37
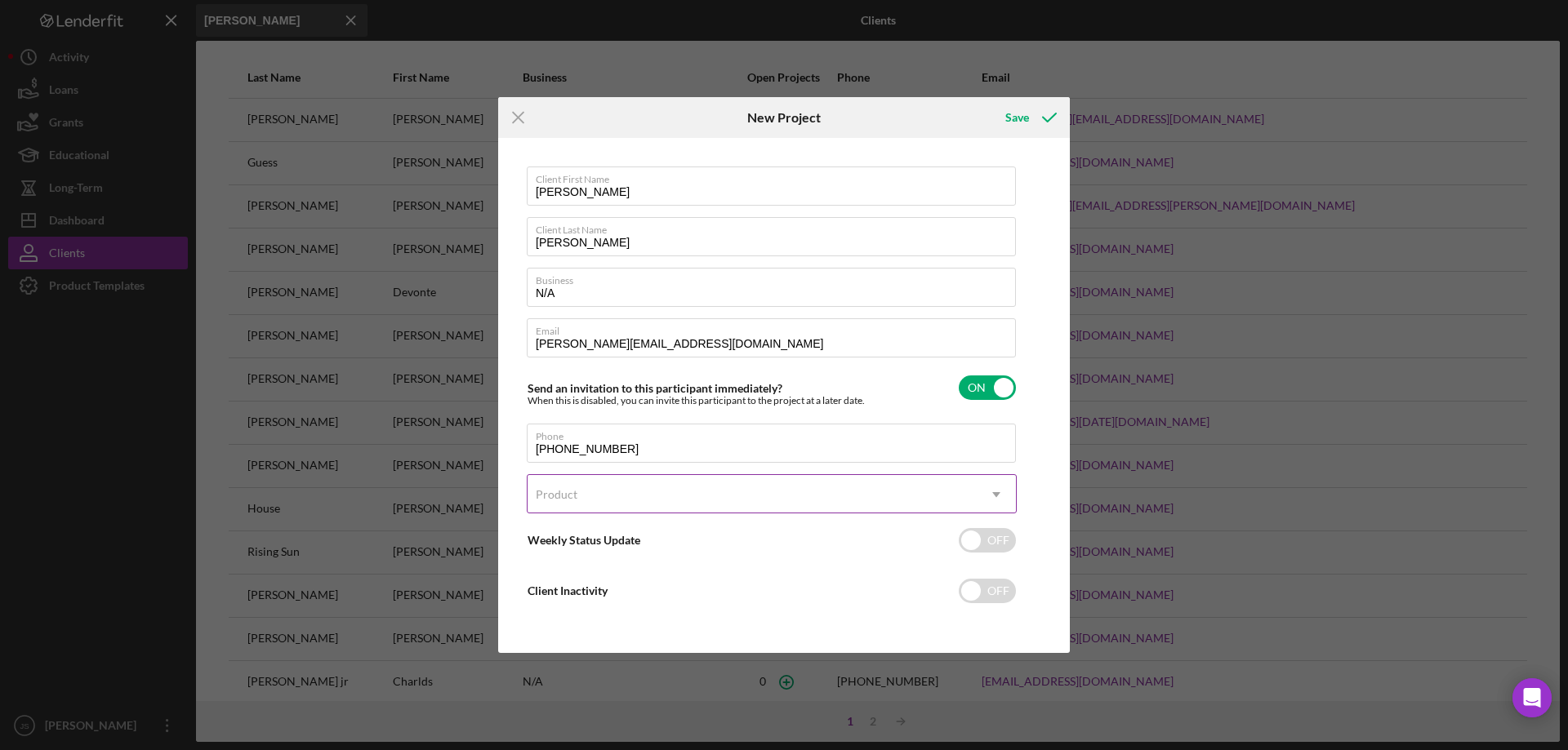
click at [668, 495] on div "Product" at bounding box center [751, 494] width 449 height 37
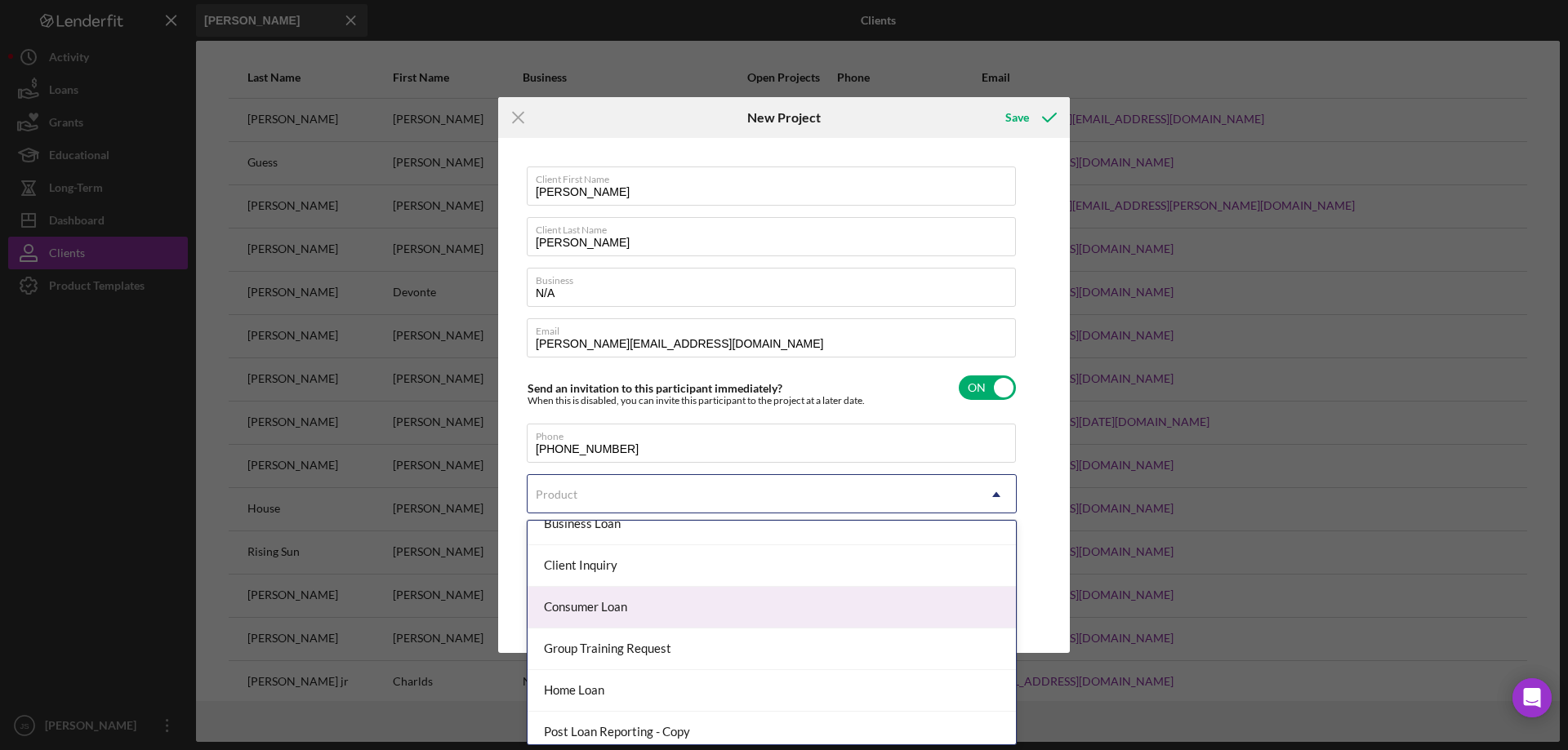
scroll to position [163, 0]
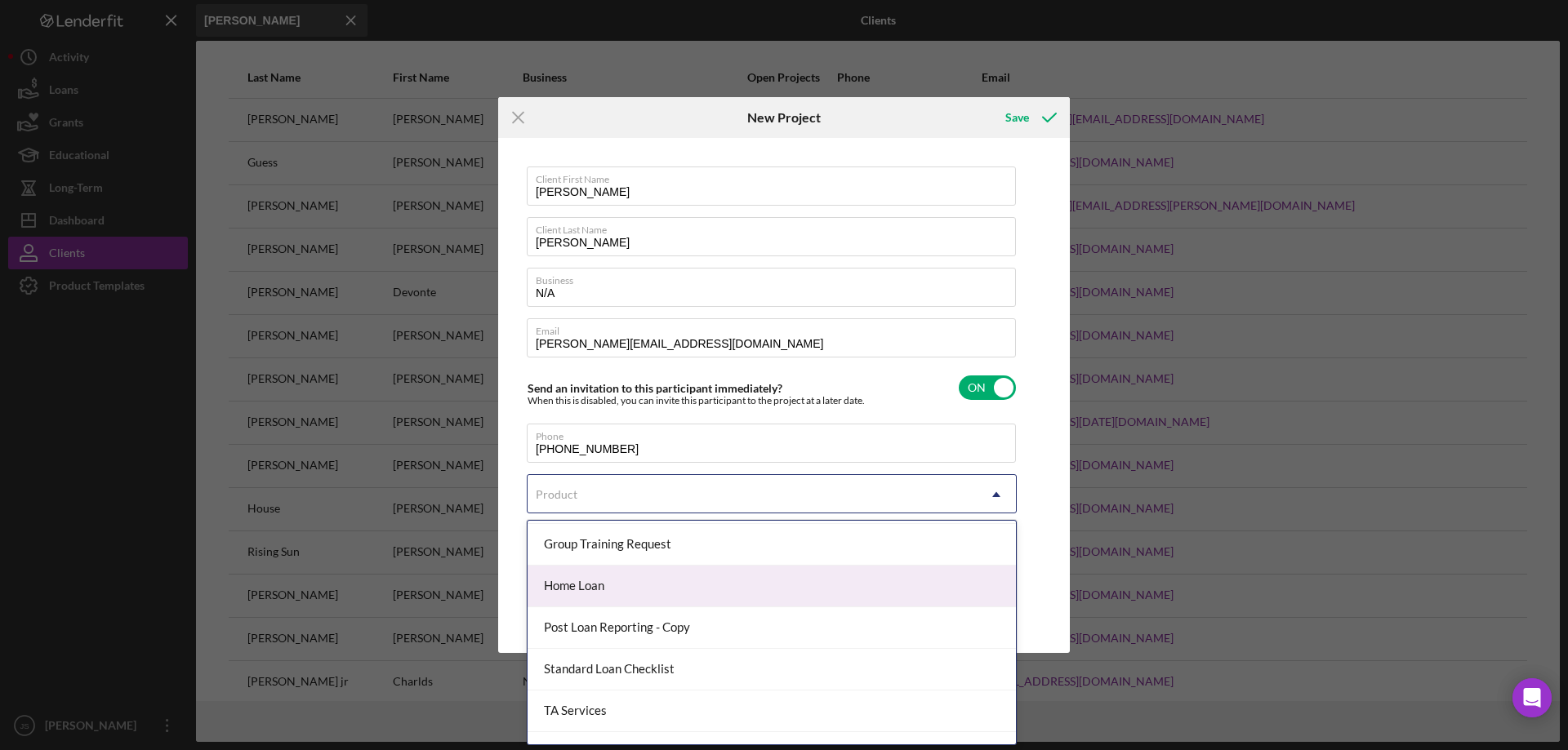
click at [760, 590] on div "Home Loan" at bounding box center [771, 587] width 488 height 42
checkbox input "true"
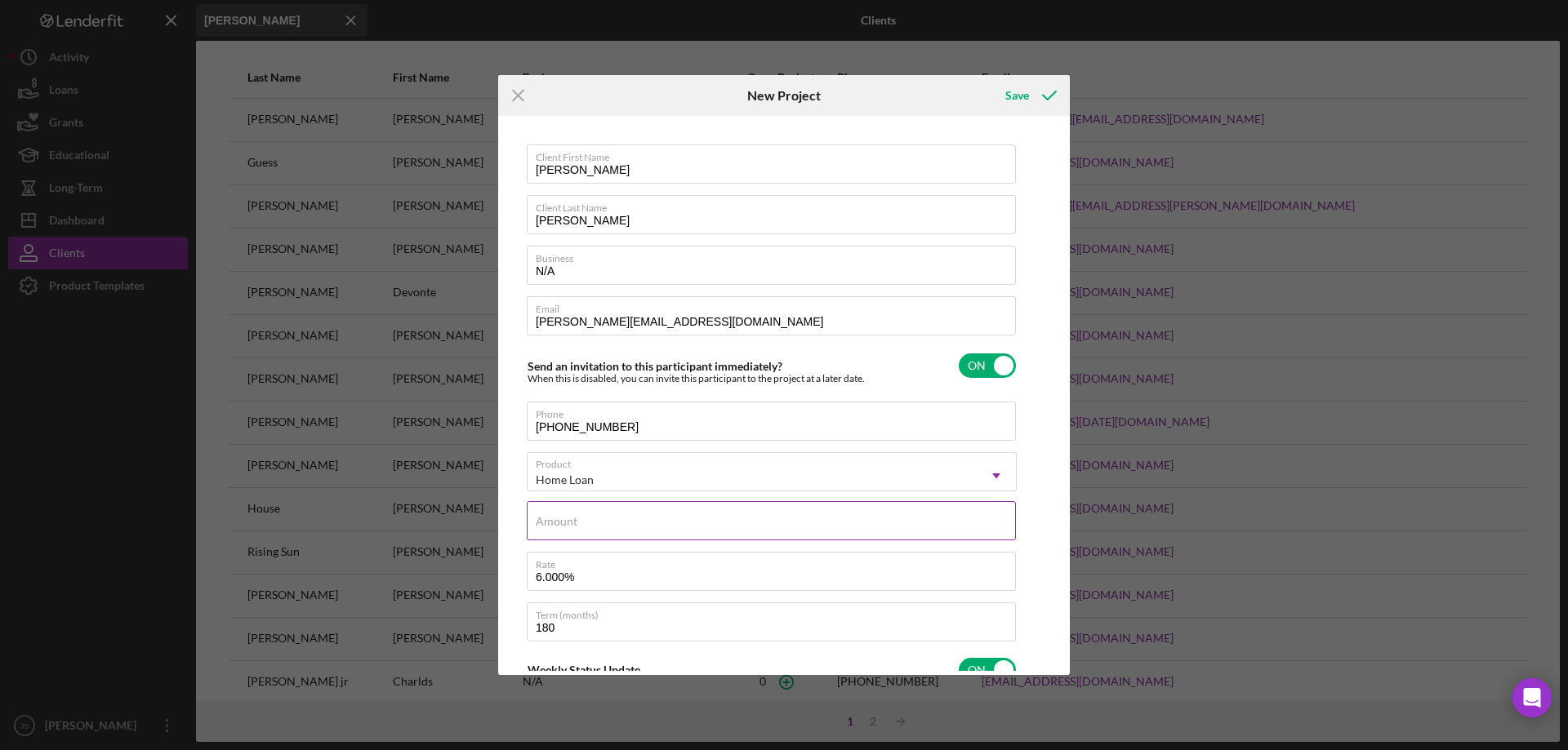
click at [630, 518] on div "Amount" at bounding box center [772, 521] width 490 height 41
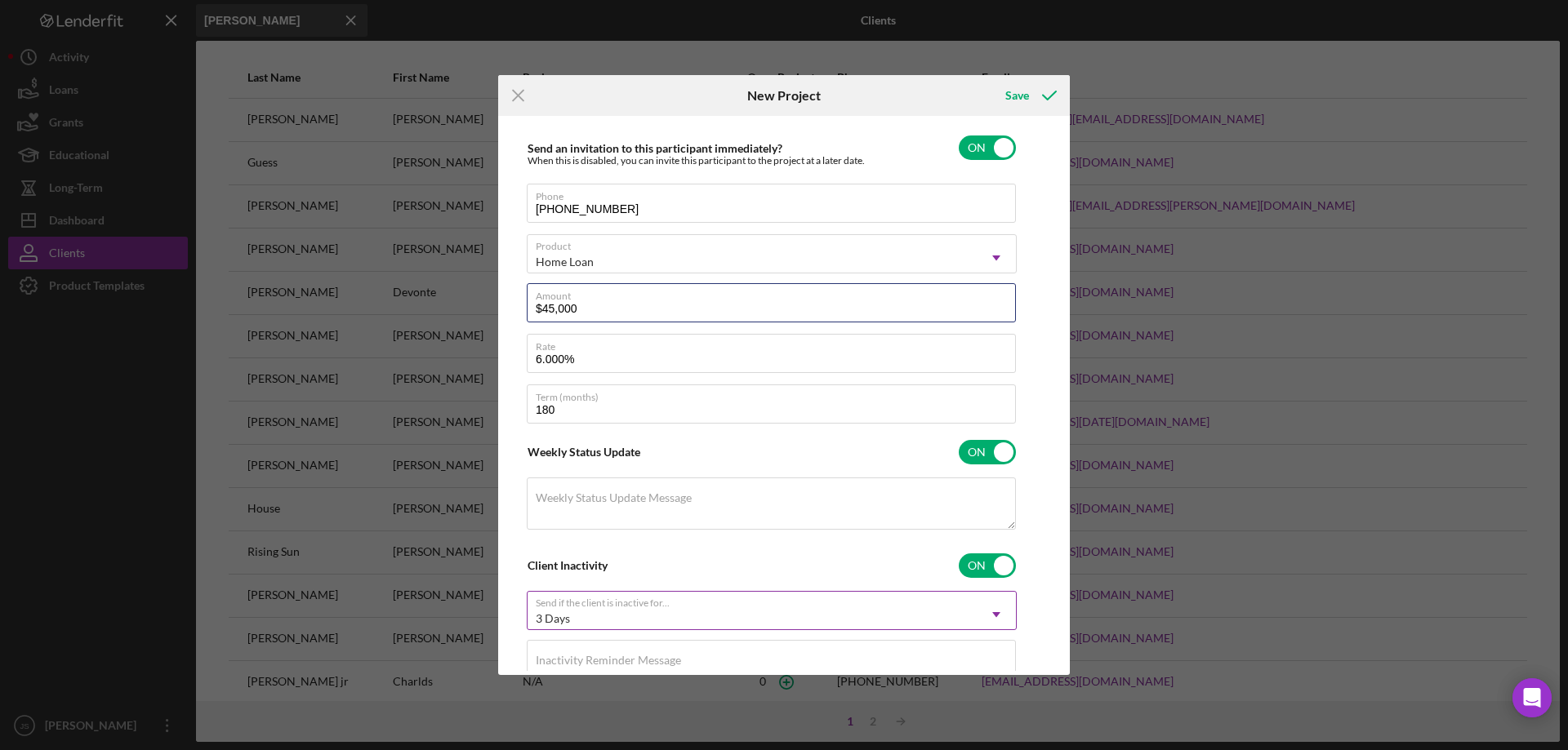
scroll to position [245, 0]
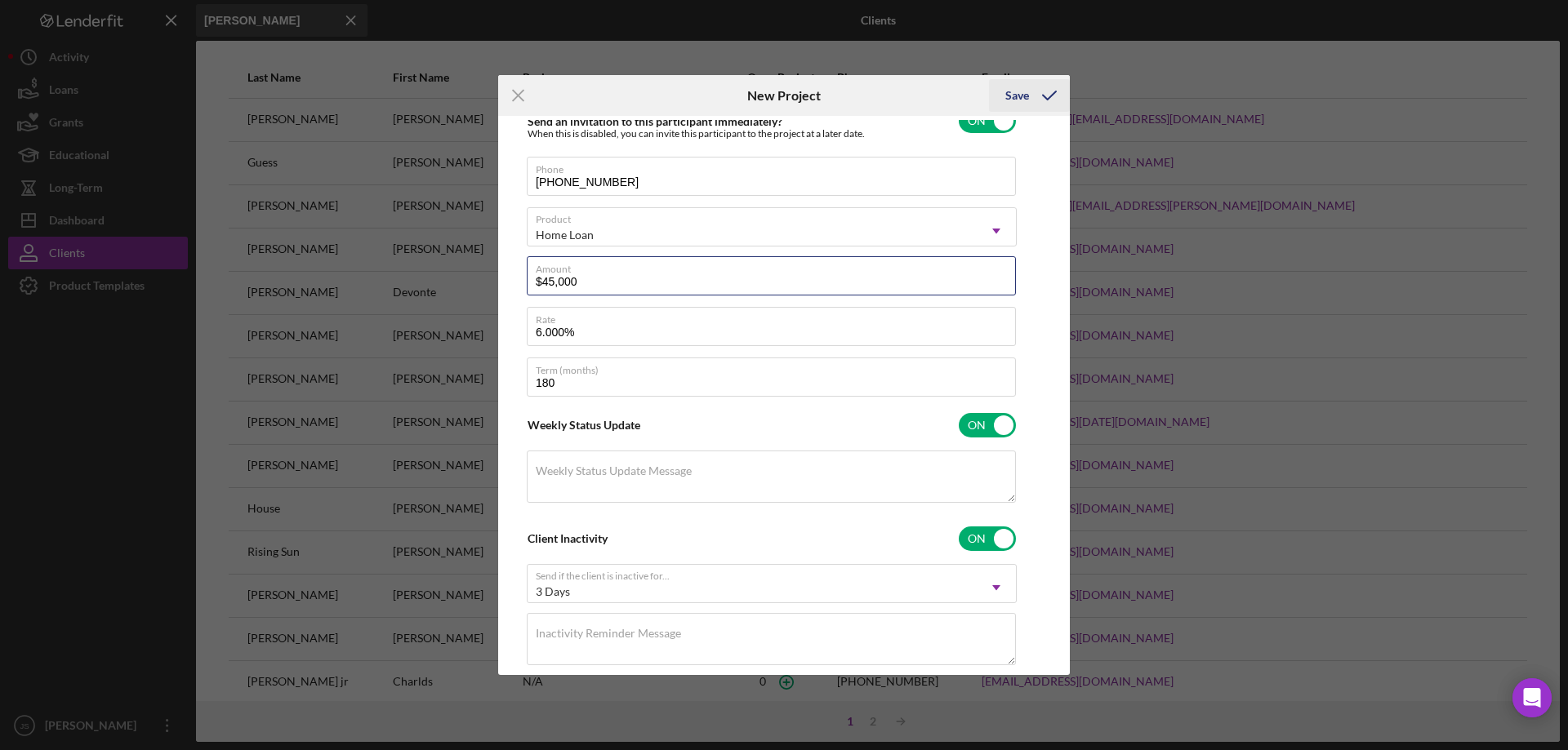
type input "$45,000"
click at [1010, 96] on div "Save" at bounding box center [1017, 95] width 24 height 32
checkbox input "false"
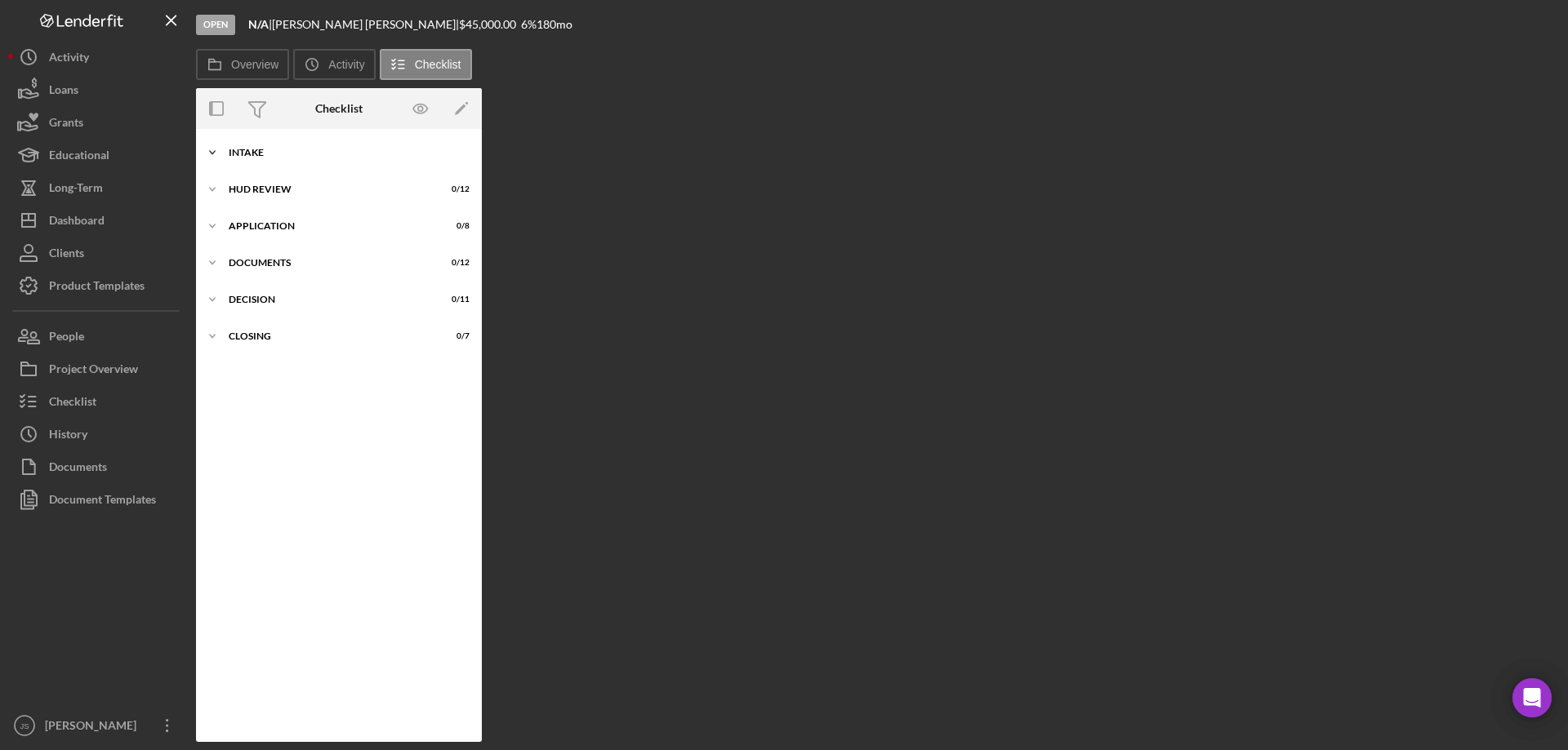
click at [212, 152] on icon "Icon/Expander" at bounding box center [213, 152] width 32 height 32
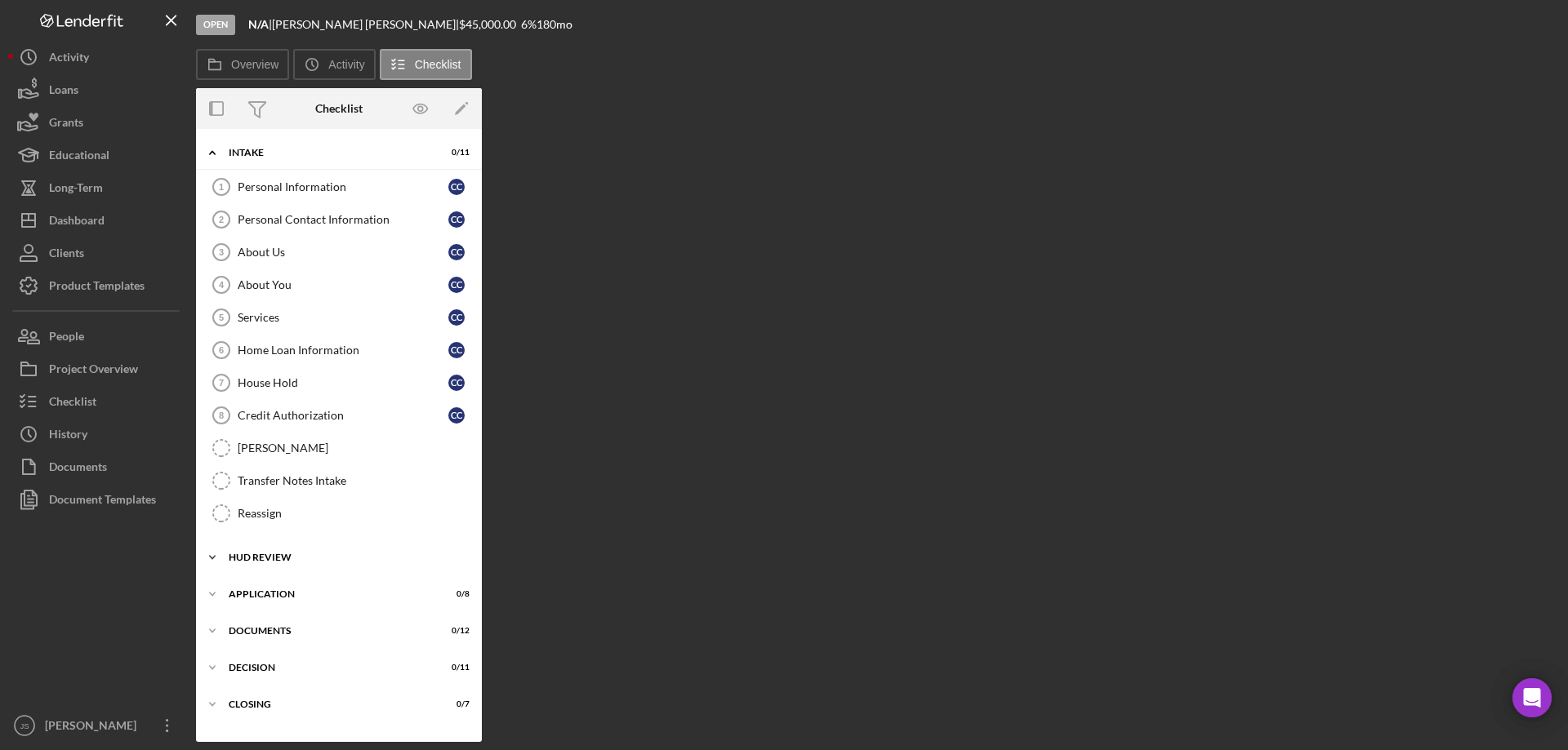
click at [211, 154] on polyline at bounding box center [212, 152] width 5 height 3
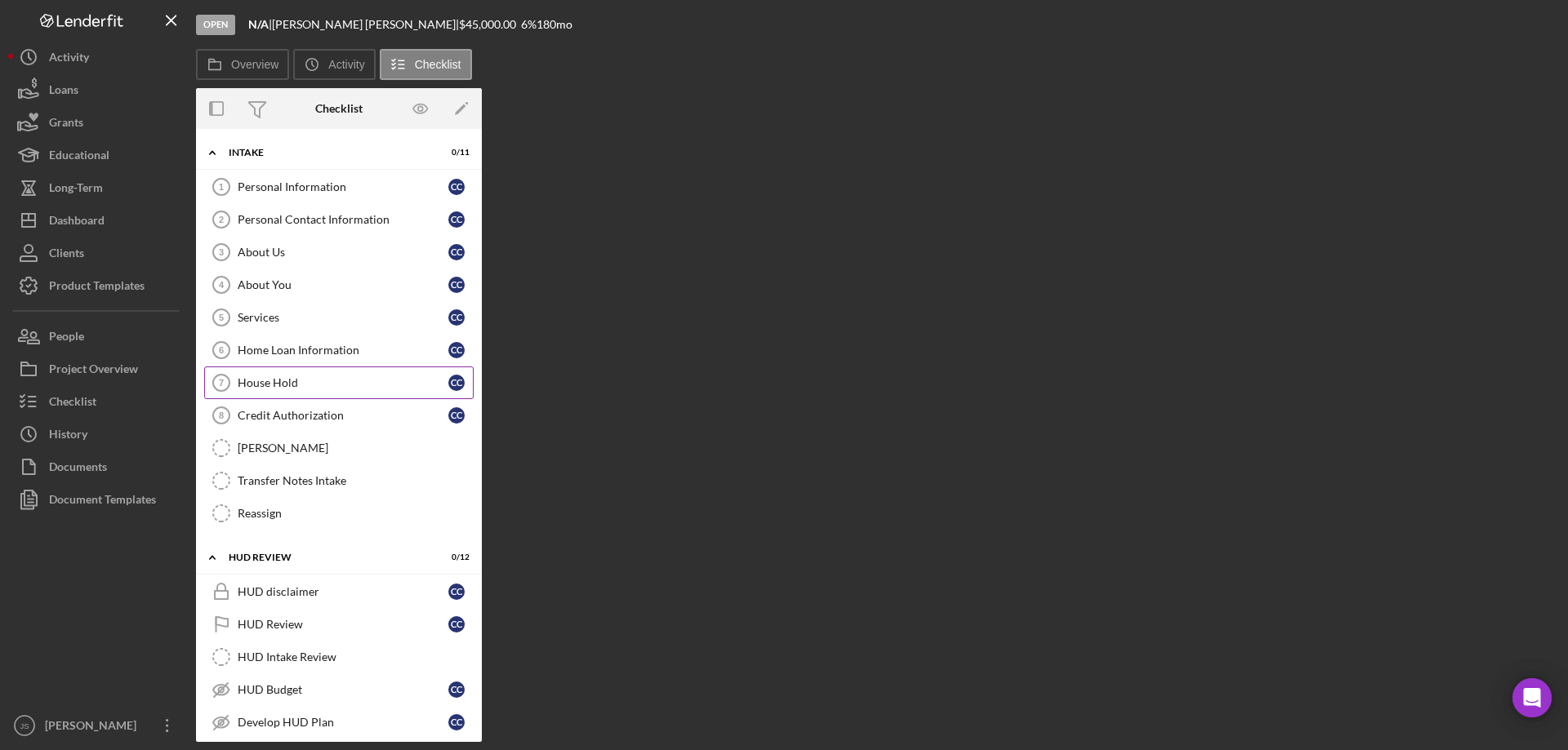
click at [296, 381] on div "House Hold" at bounding box center [342, 383] width 211 height 13
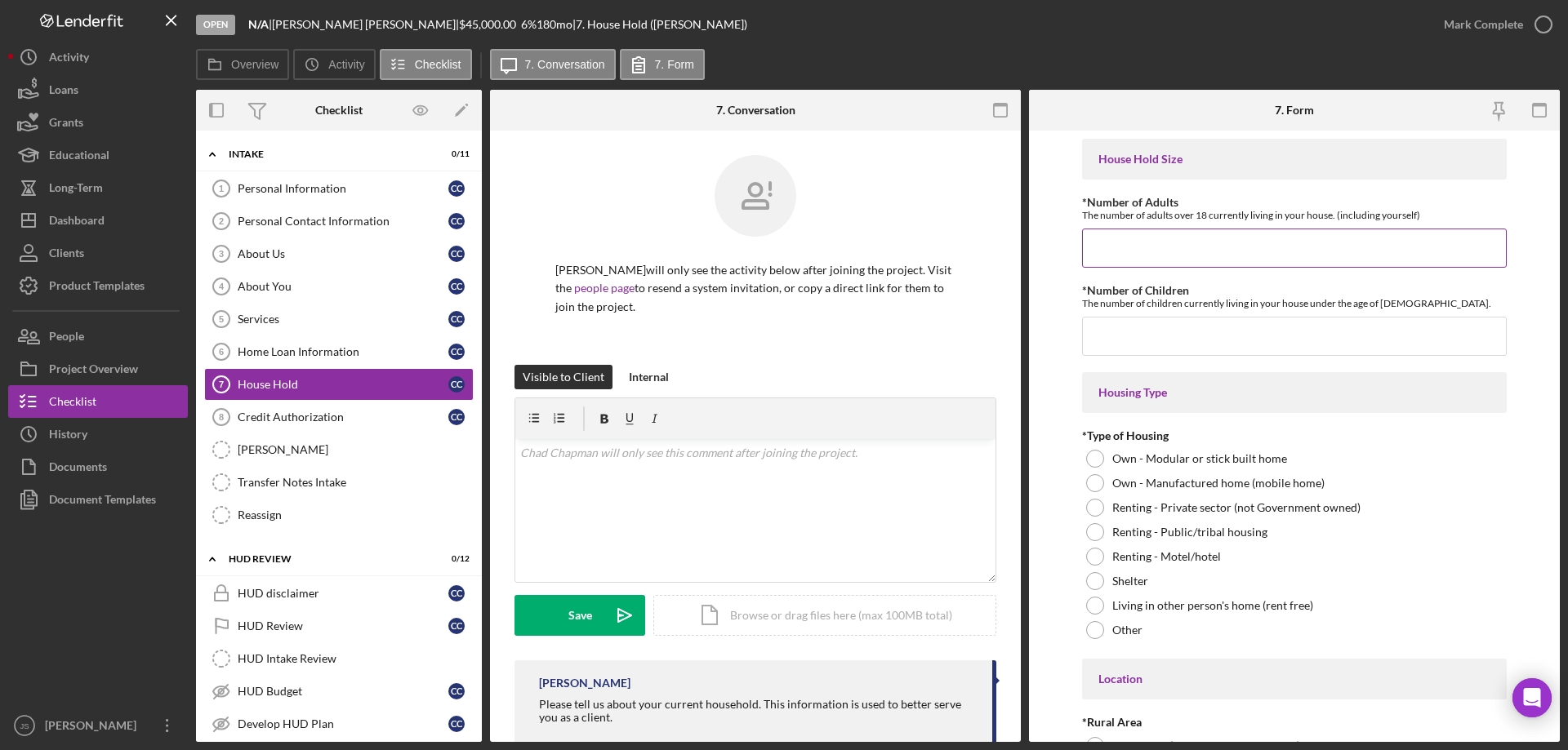
click at [1144, 254] on input "*Number of Adults" at bounding box center [1293, 248] width 424 height 39
type input "2"
click at [1126, 344] on input "*Number of Children" at bounding box center [1293, 335] width 424 height 39
type input "1"
click at [1092, 454] on div at bounding box center [1094, 458] width 18 height 18
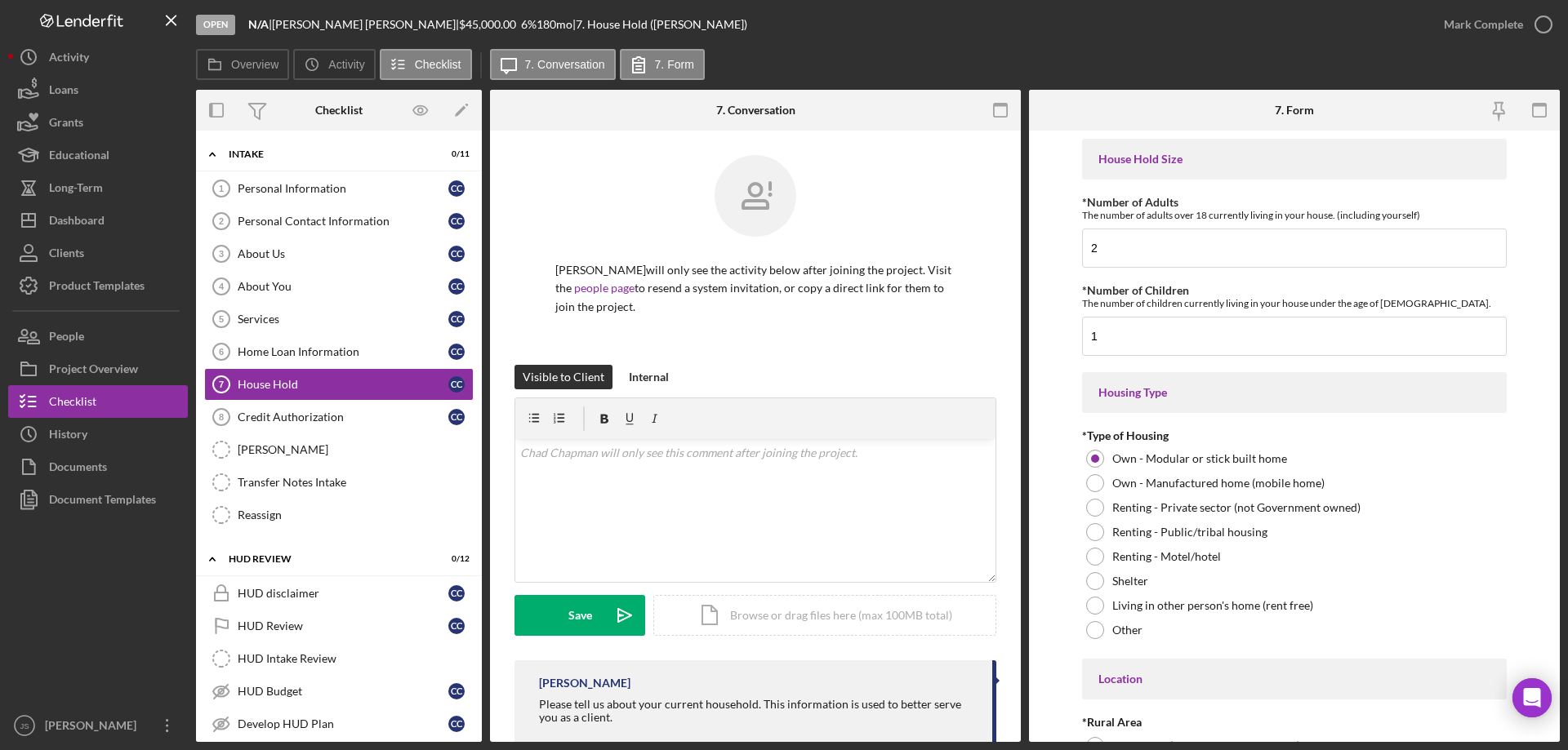
scroll to position [163, 0]
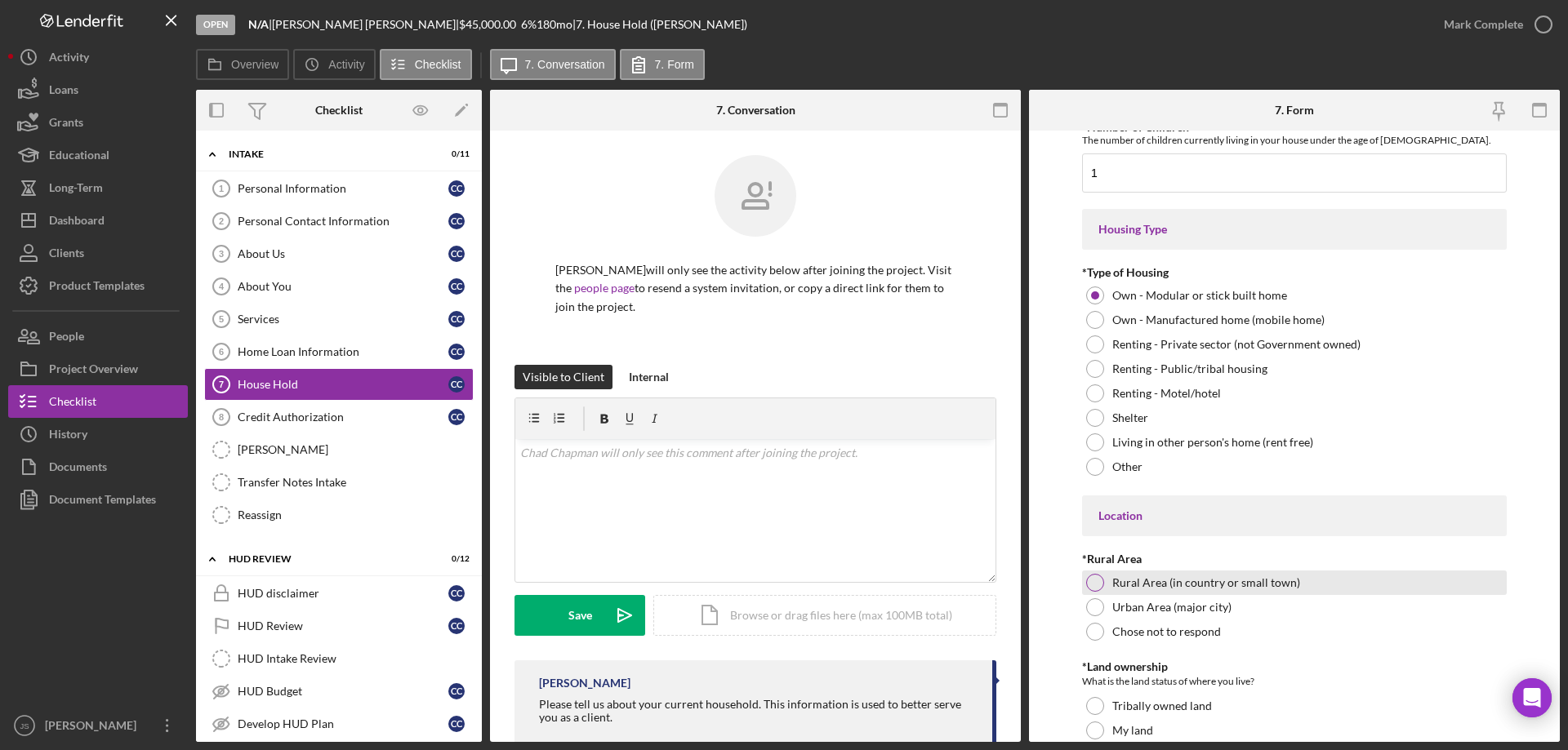
drag, startPoint x: 1091, startPoint y: 579, endPoint x: 1122, endPoint y: 585, distance: 31.6
click at [1091, 580] on div at bounding box center [1094, 582] width 18 height 18
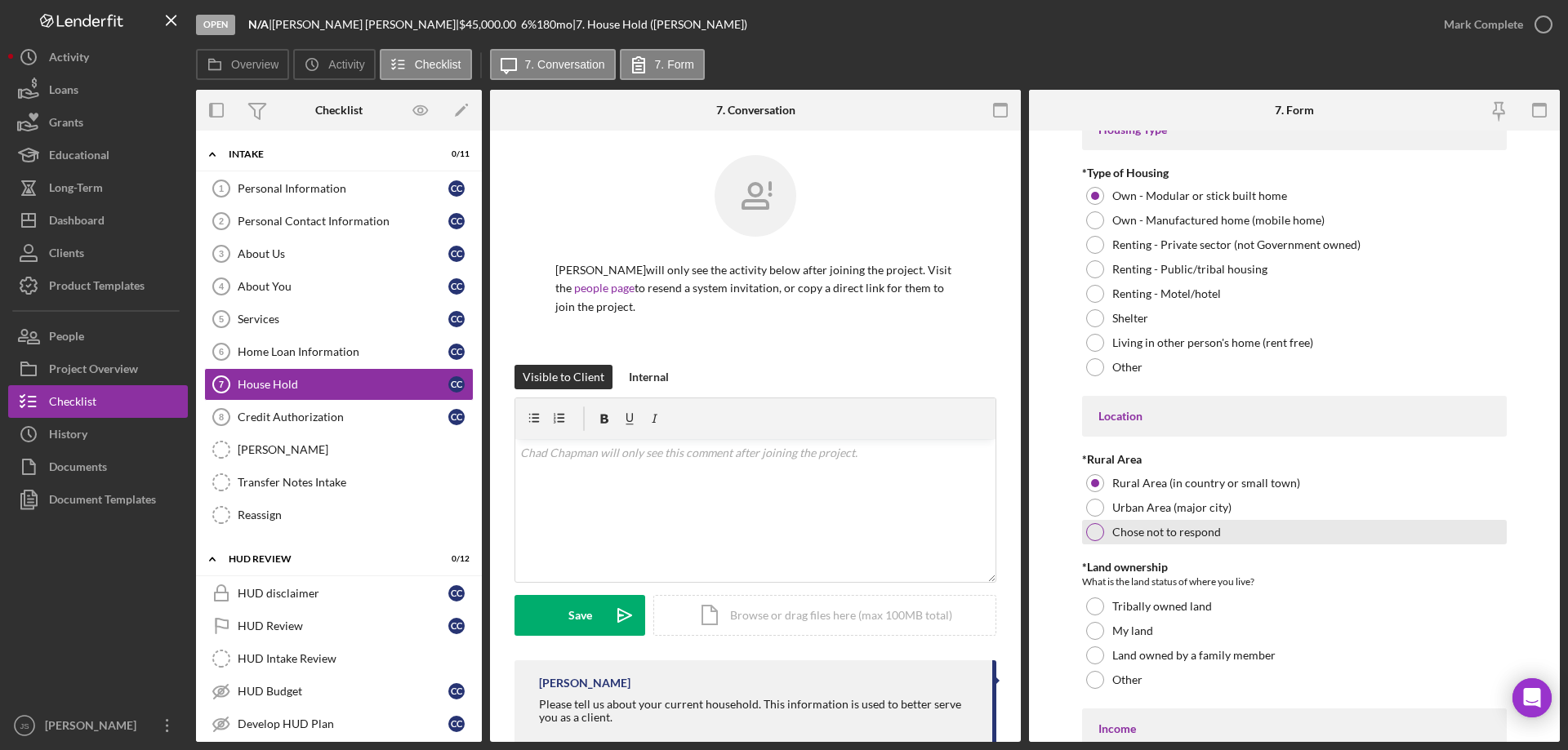
scroll to position [430, 0]
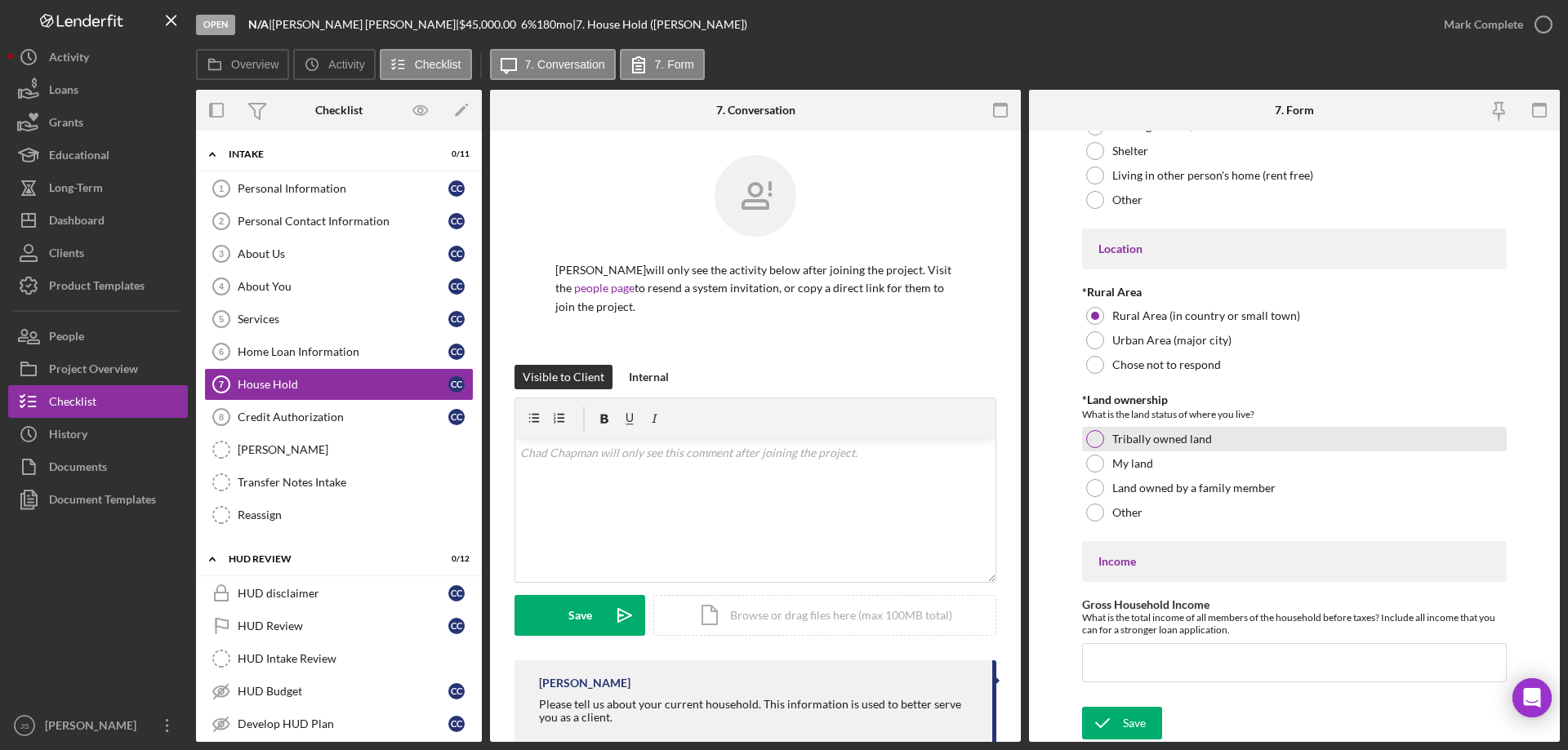
click at [1091, 439] on div at bounding box center [1094, 438] width 18 height 18
drag, startPoint x: 1106, startPoint y: 664, endPoint x: 1155, endPoint y: 672, distance: 49.6
click at [1107, 664] on input "Gross Household Income" at bounding box center [1293, 662] width 424 height 39
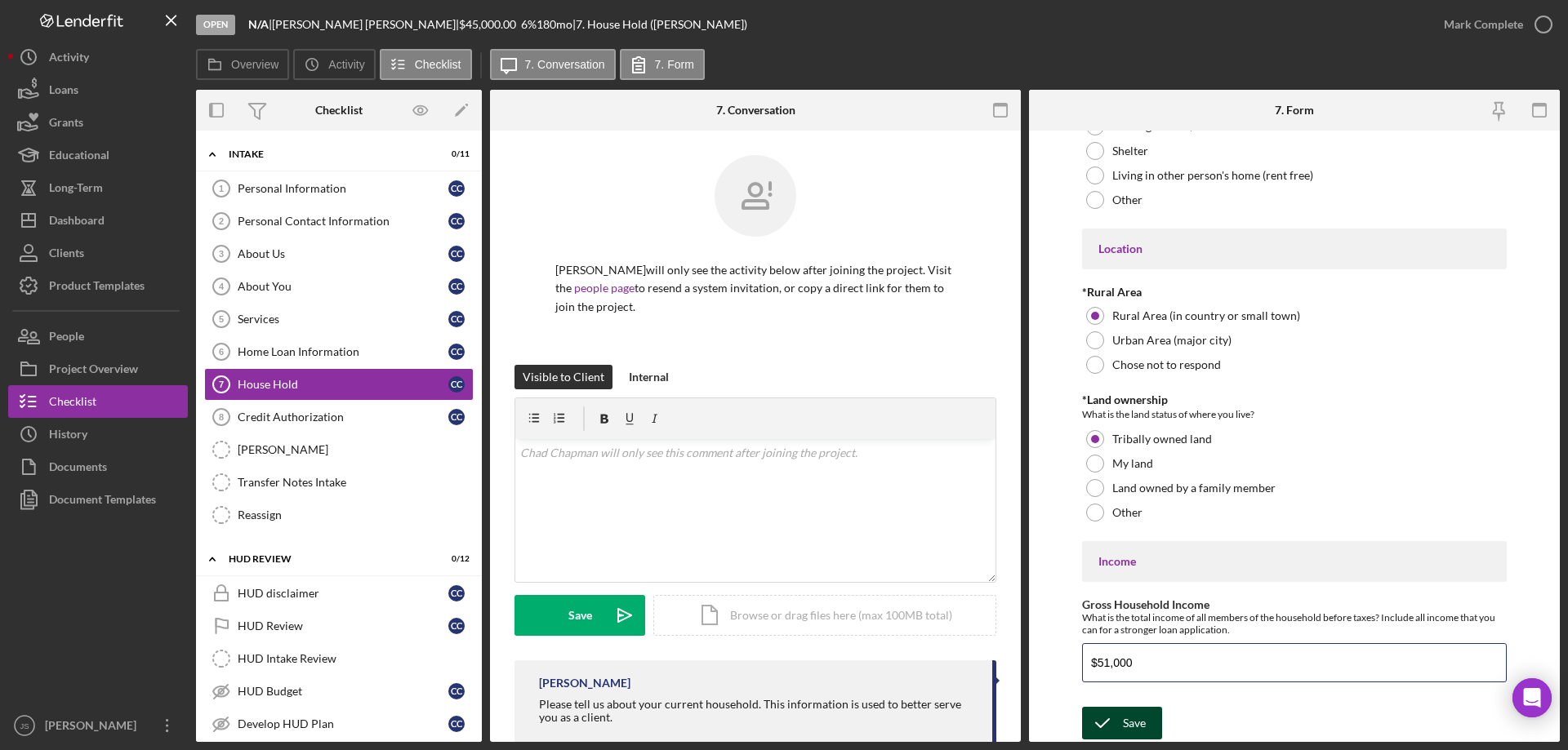
type input "$51,000"
click at [1124, 721] on div "Save" at bounding box center [1134, 723] width 23 height 32
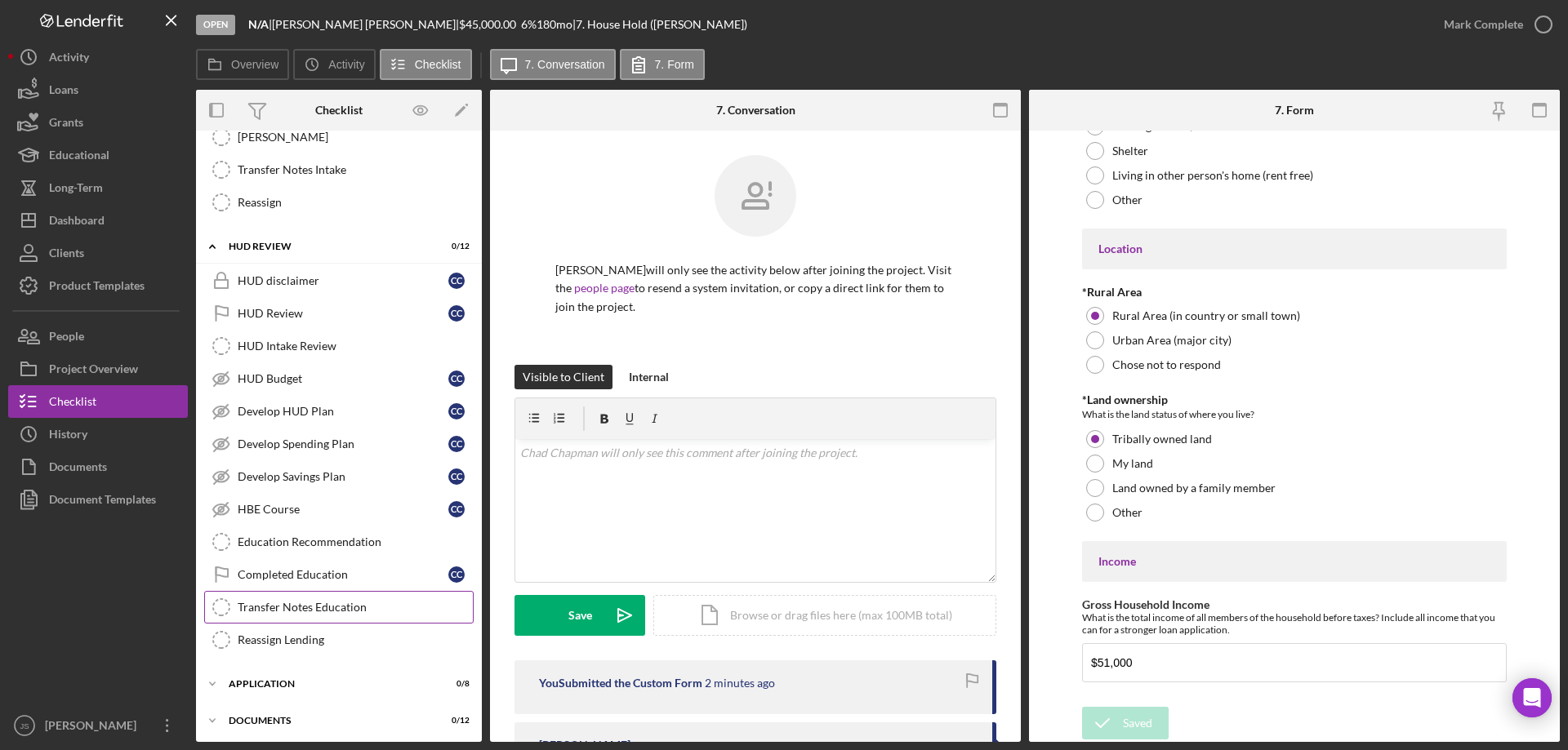
scroll to position [390, 0]
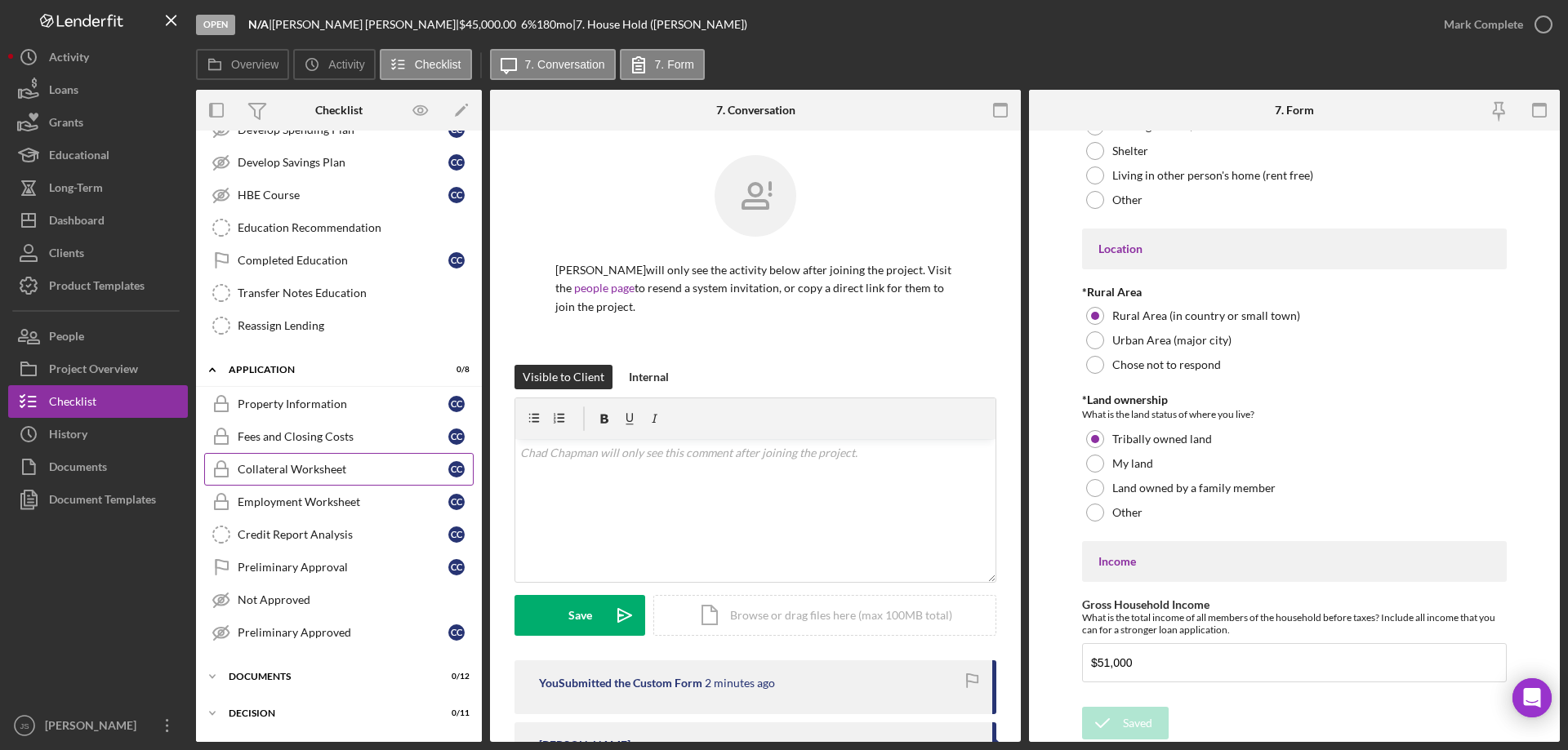
scroll to position [636, 0]
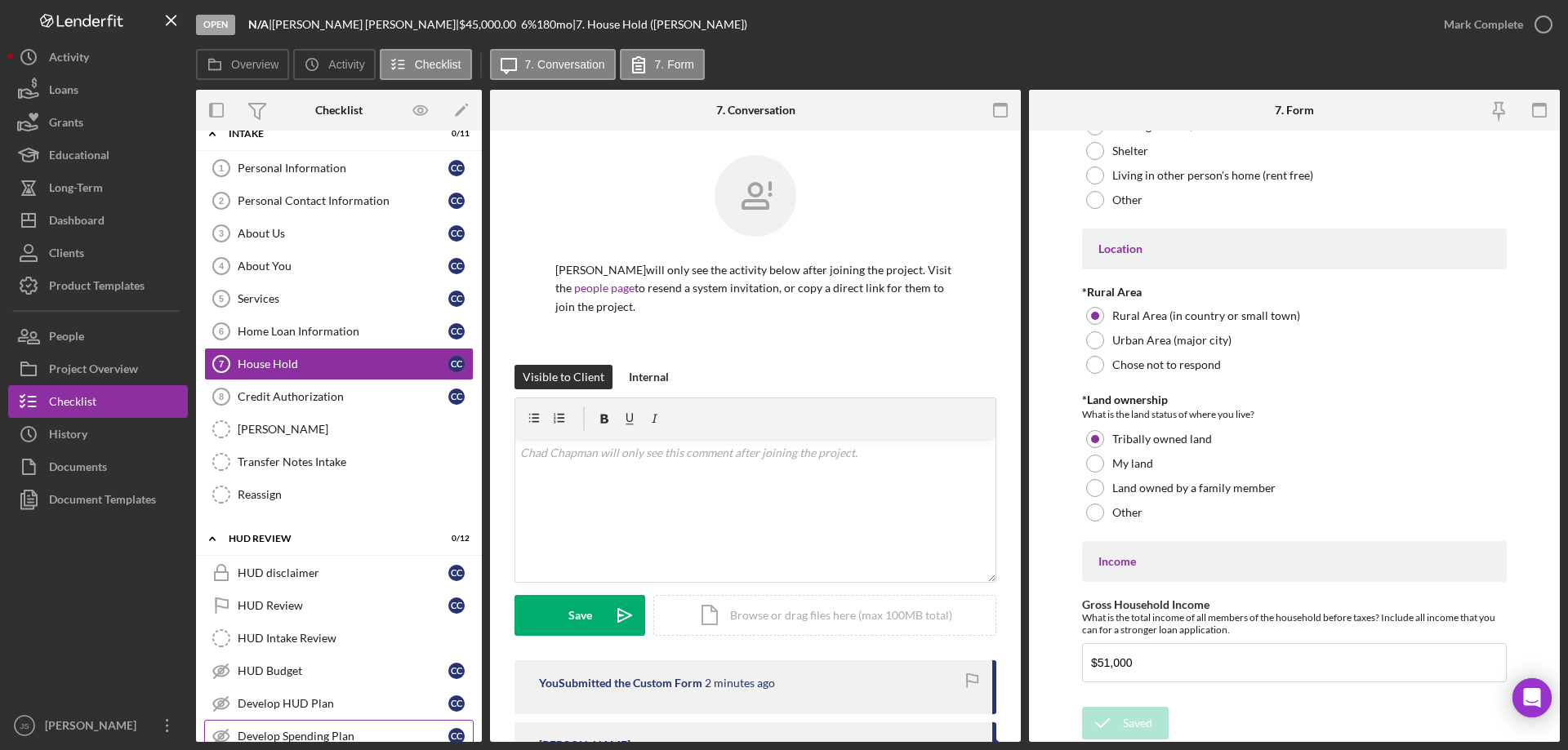
scroll to position [0, 0]
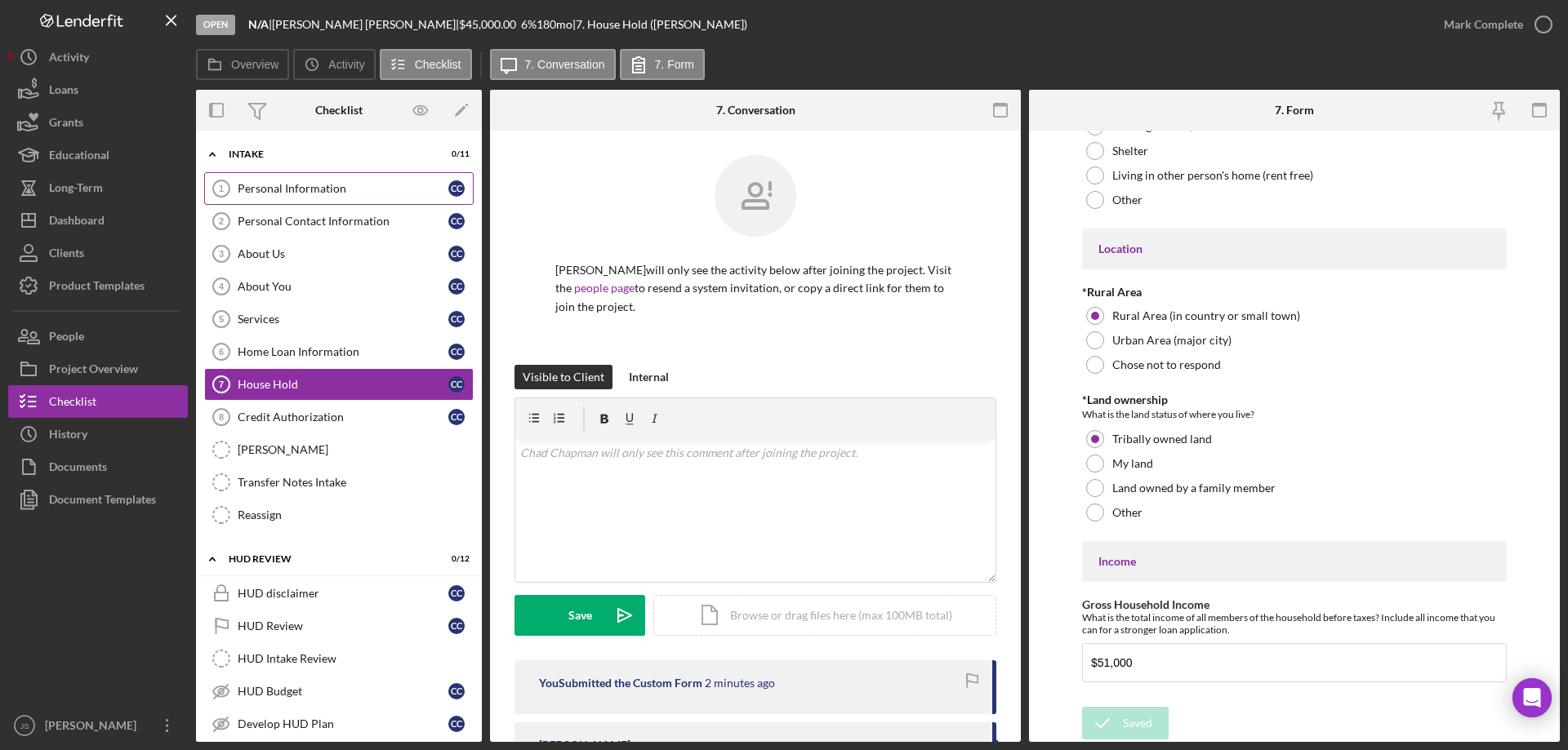
click at [267, 193] on div "Personal Information" at bounding box center [342, 189] width 211 height 13
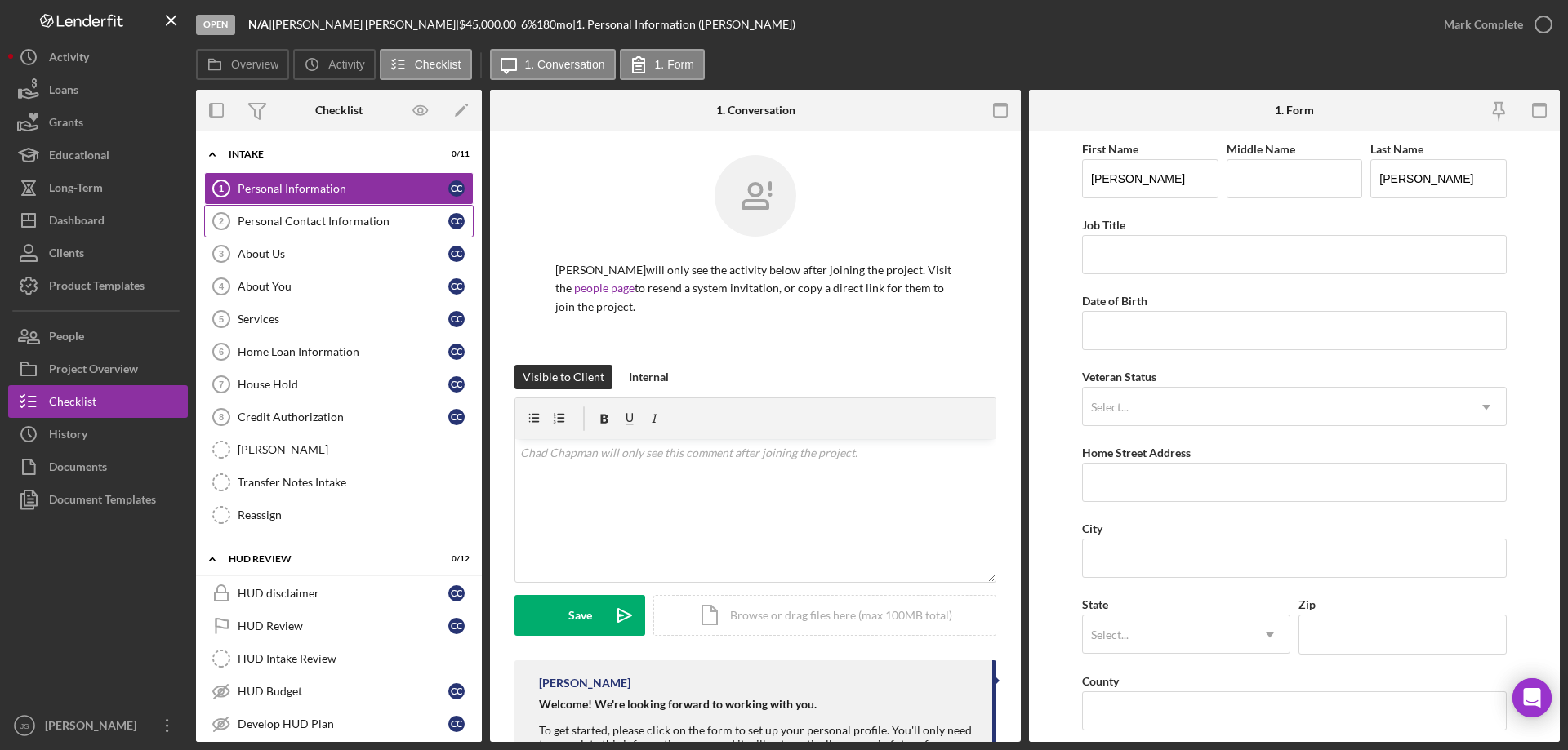
click at [300, 227] on div "Personal Contact Information" at bounding box center [342, 221] width 211 height 13
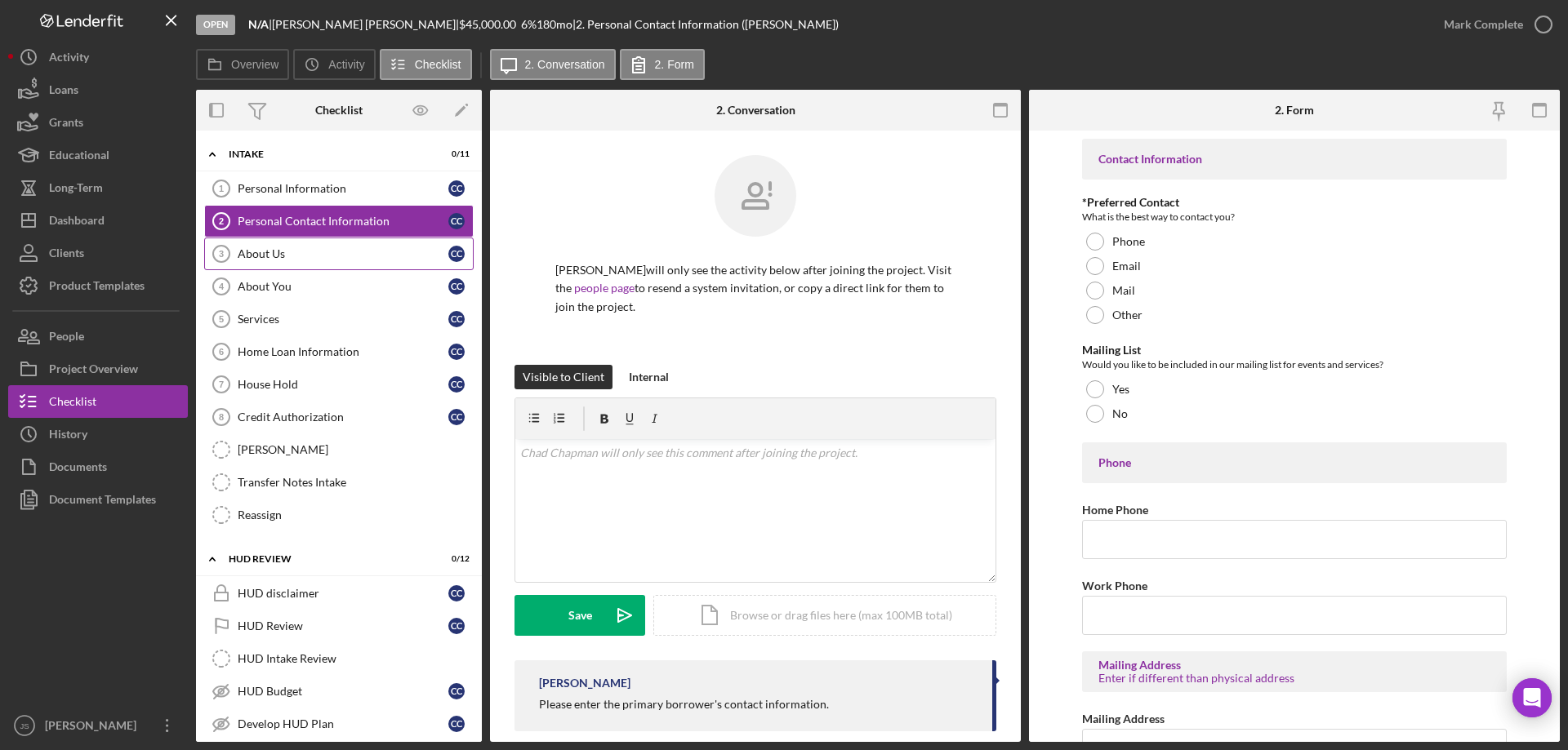
click at [295, 266] on link "About Us 3 About Us C C" at bounding box center [338, 253] width 270 height 32
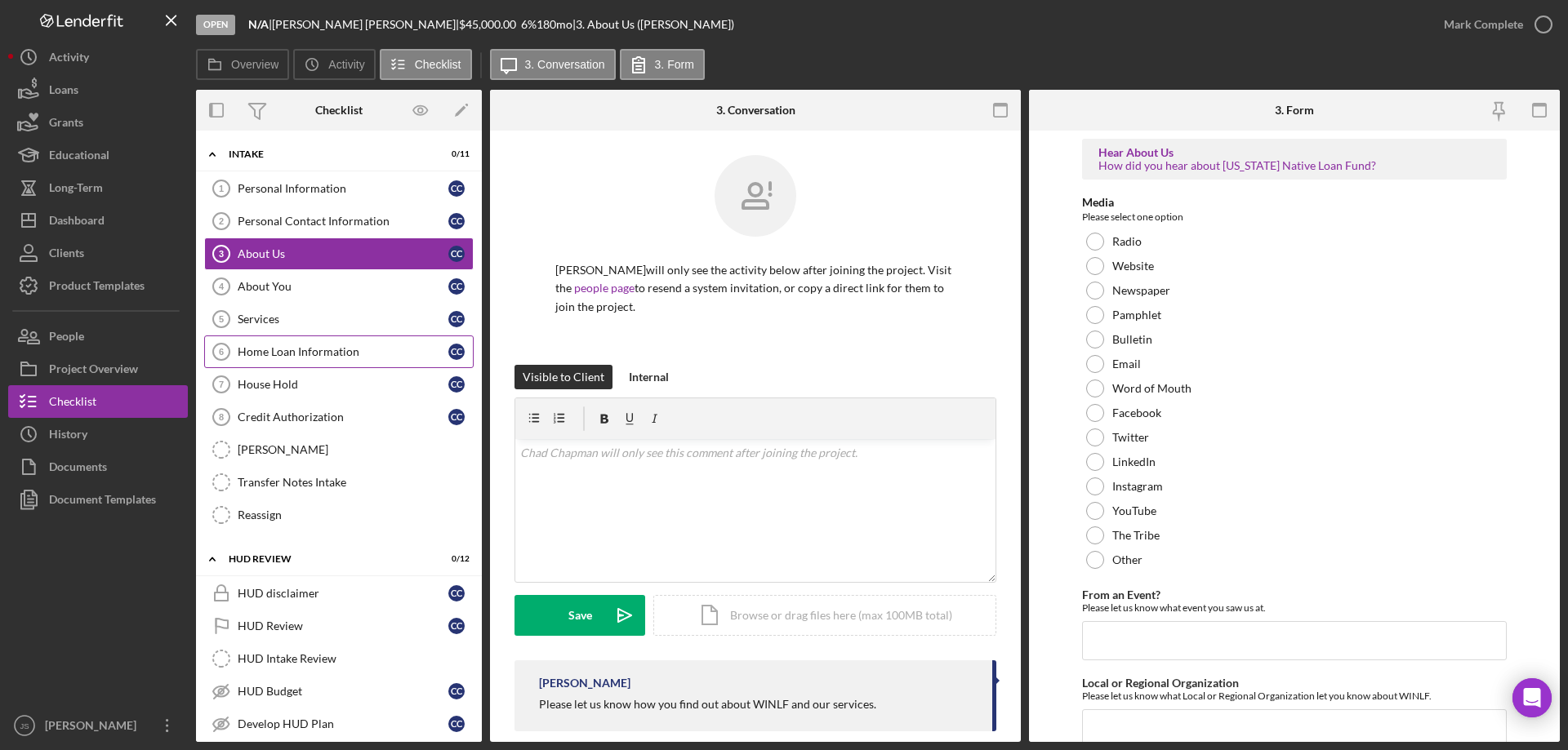
click at [362, 357] on div "Home Loan Information" at bounding box center [342, 352] width 211 height 13
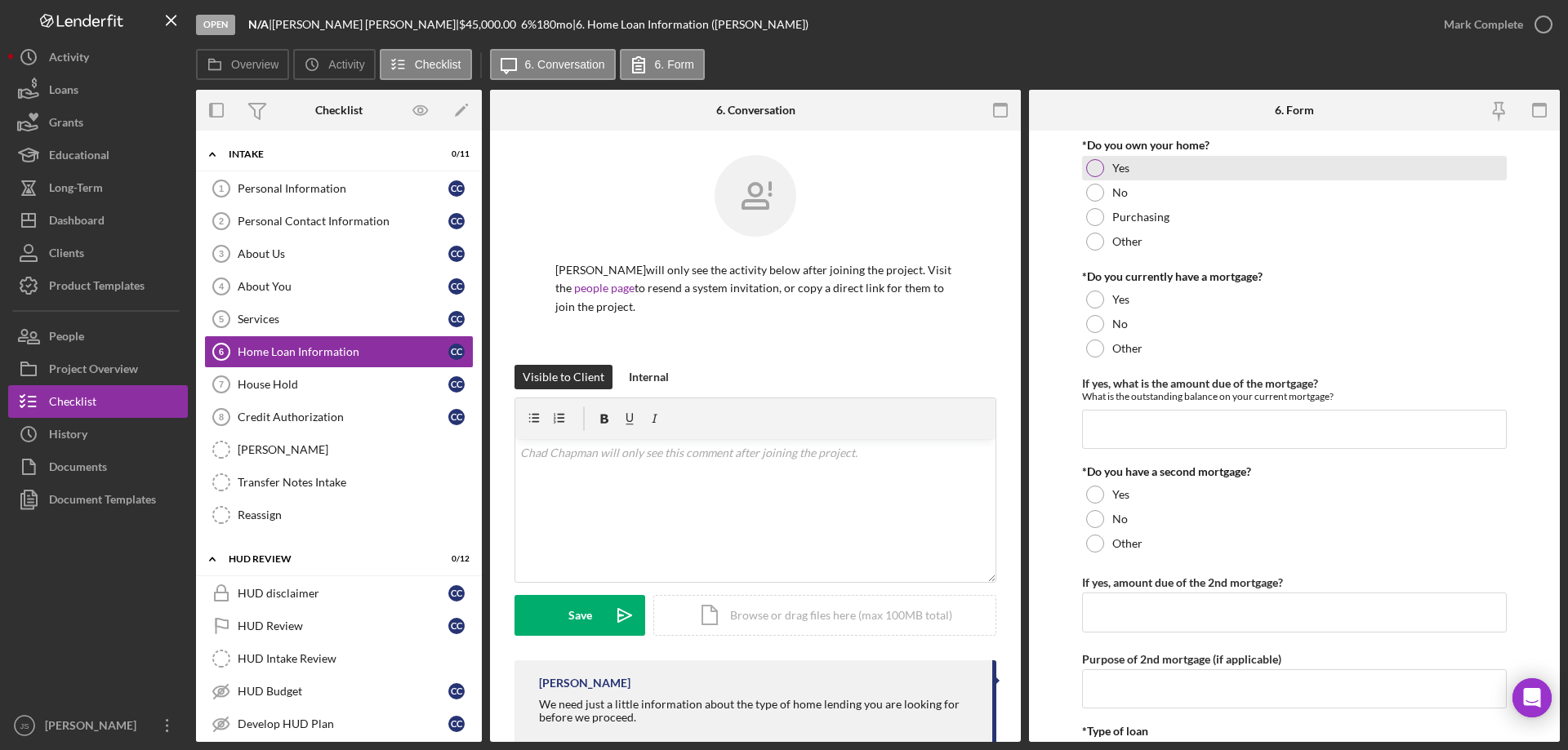
click at [1092, 167] on div at bounding box center [1094, 168] width 18 height 18
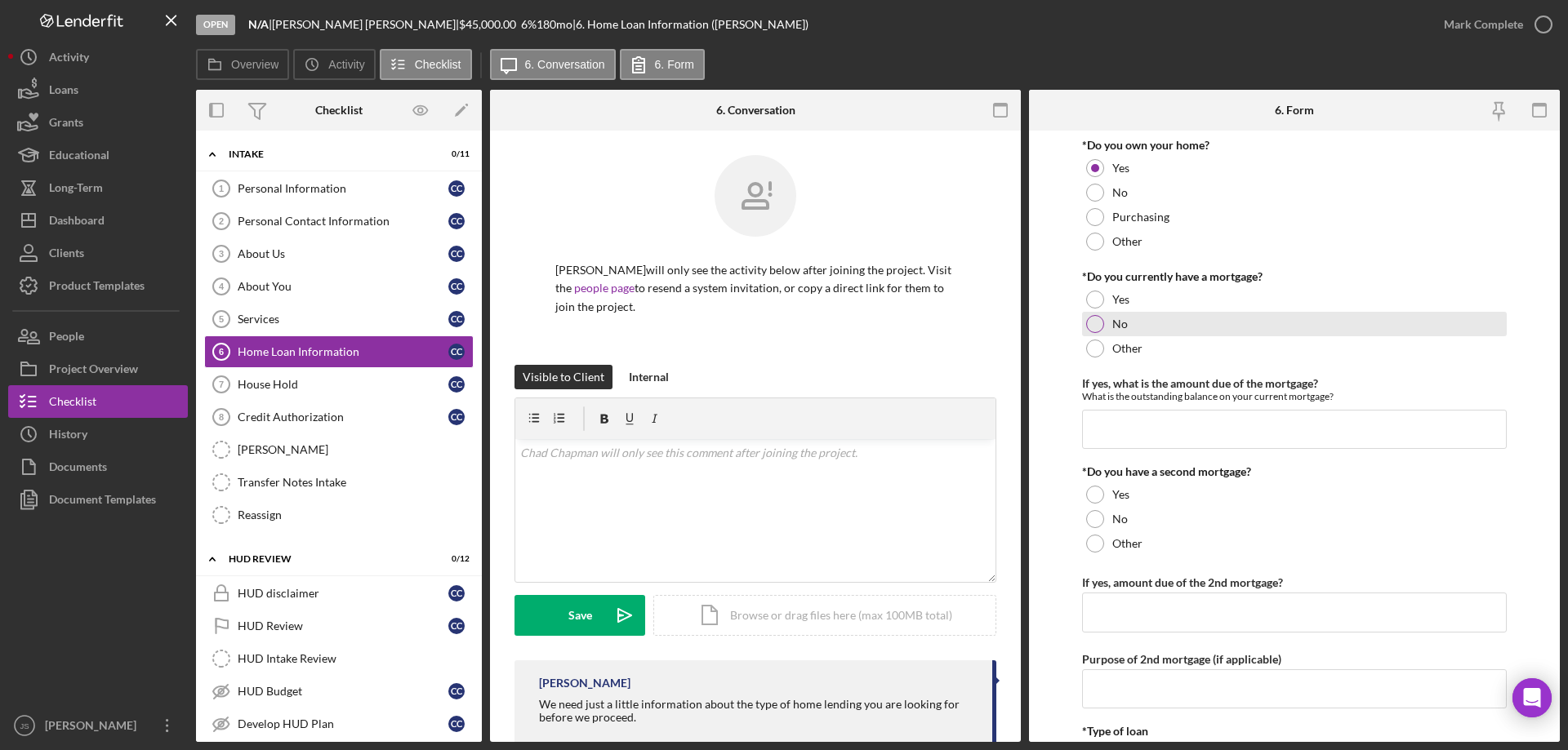
click at [1089, 322] on div at bounding box center [1094, 324] width 18 height 18
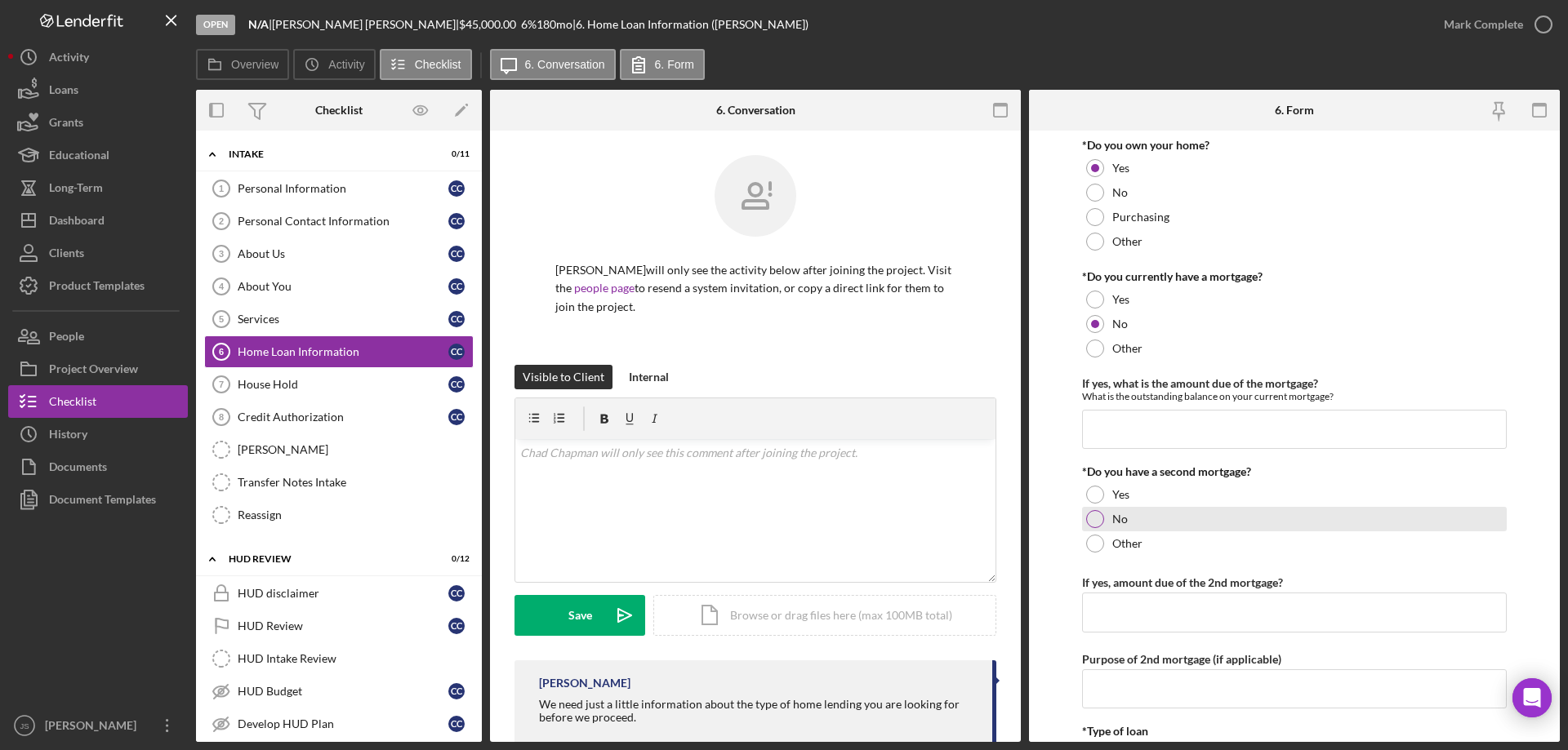
click at [1102, 517] on div at bounding box center [1094, 518] width 18 height 18
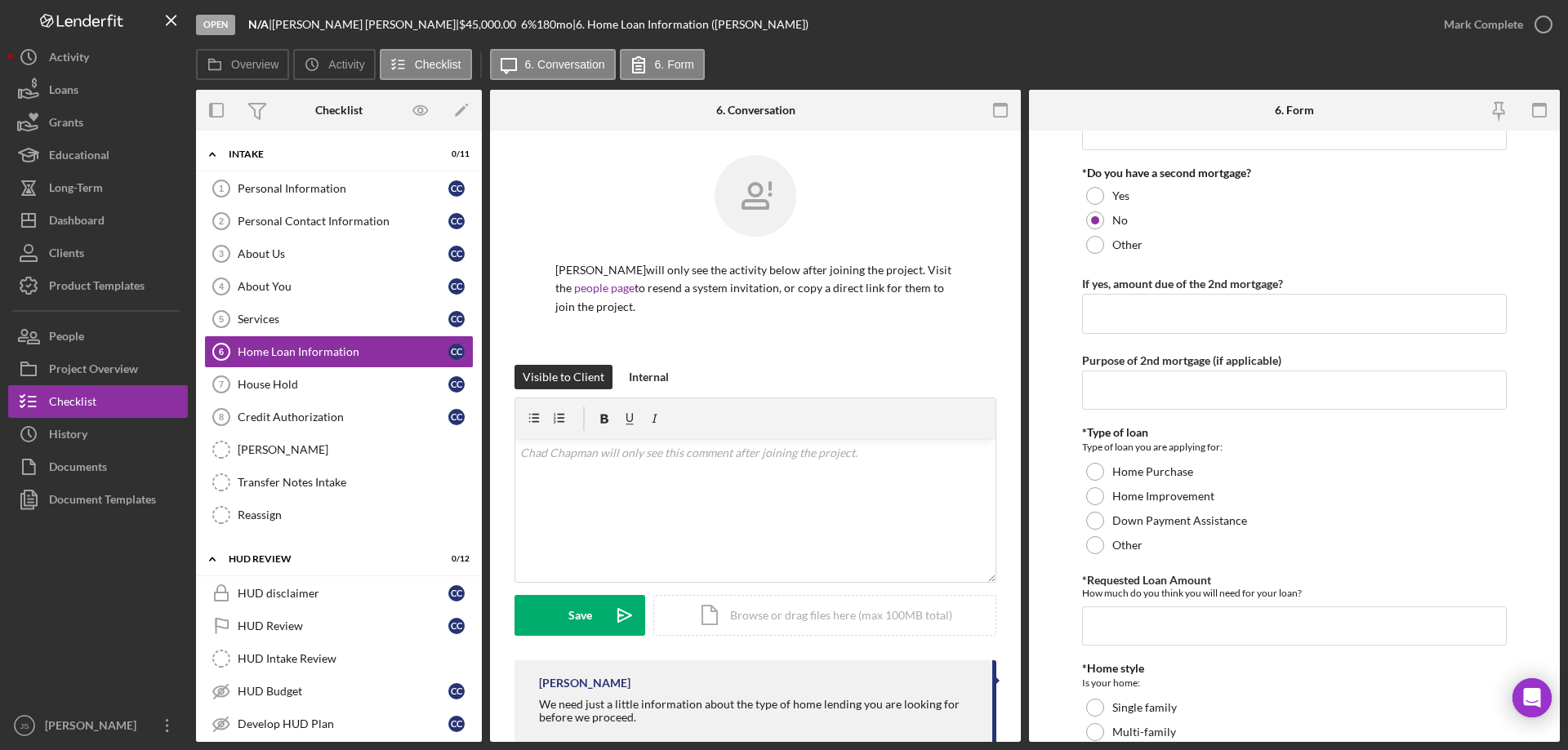
scroll to position [327, 0]
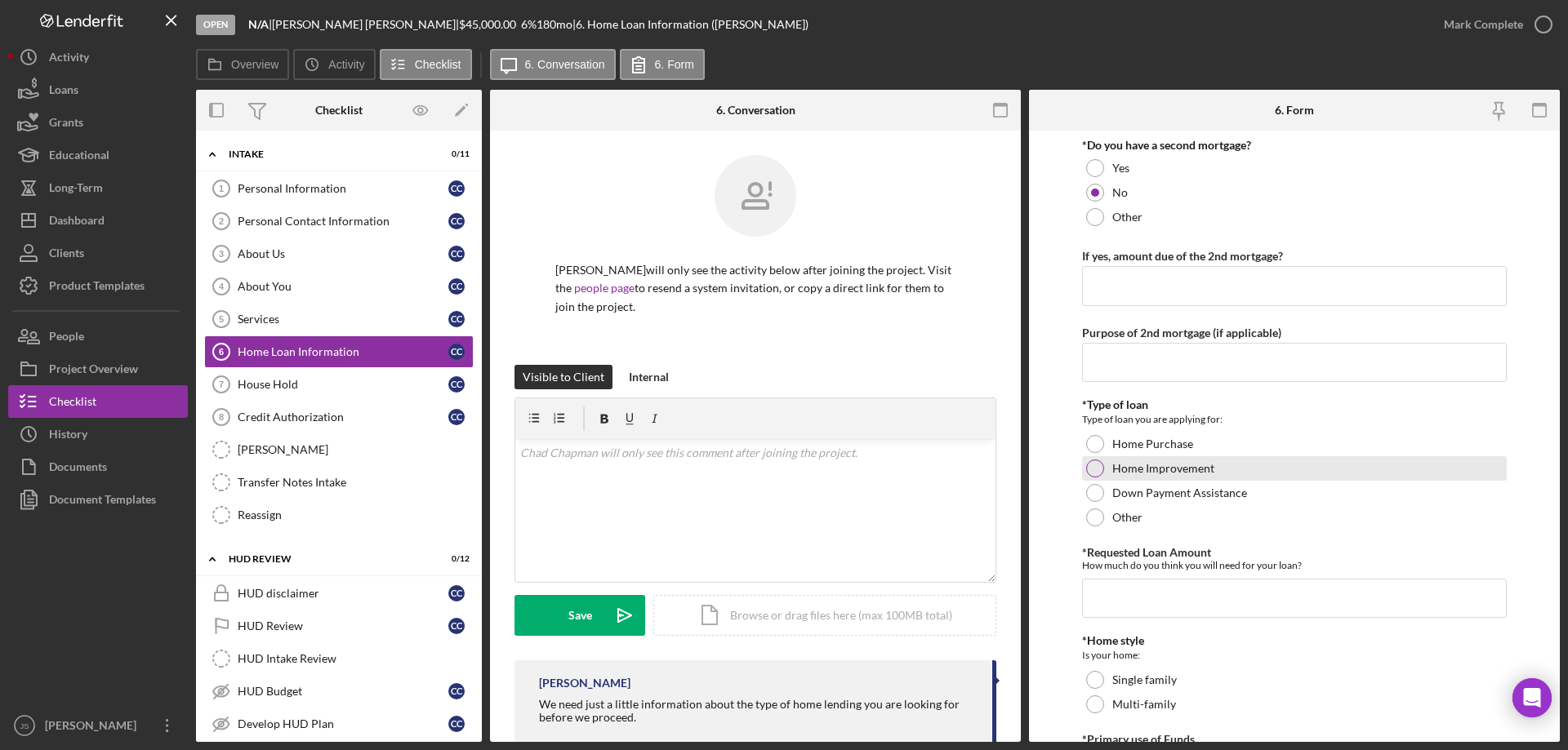
click at [1092, 467] on div at bounding box center [1094, 468] width 18 height 18
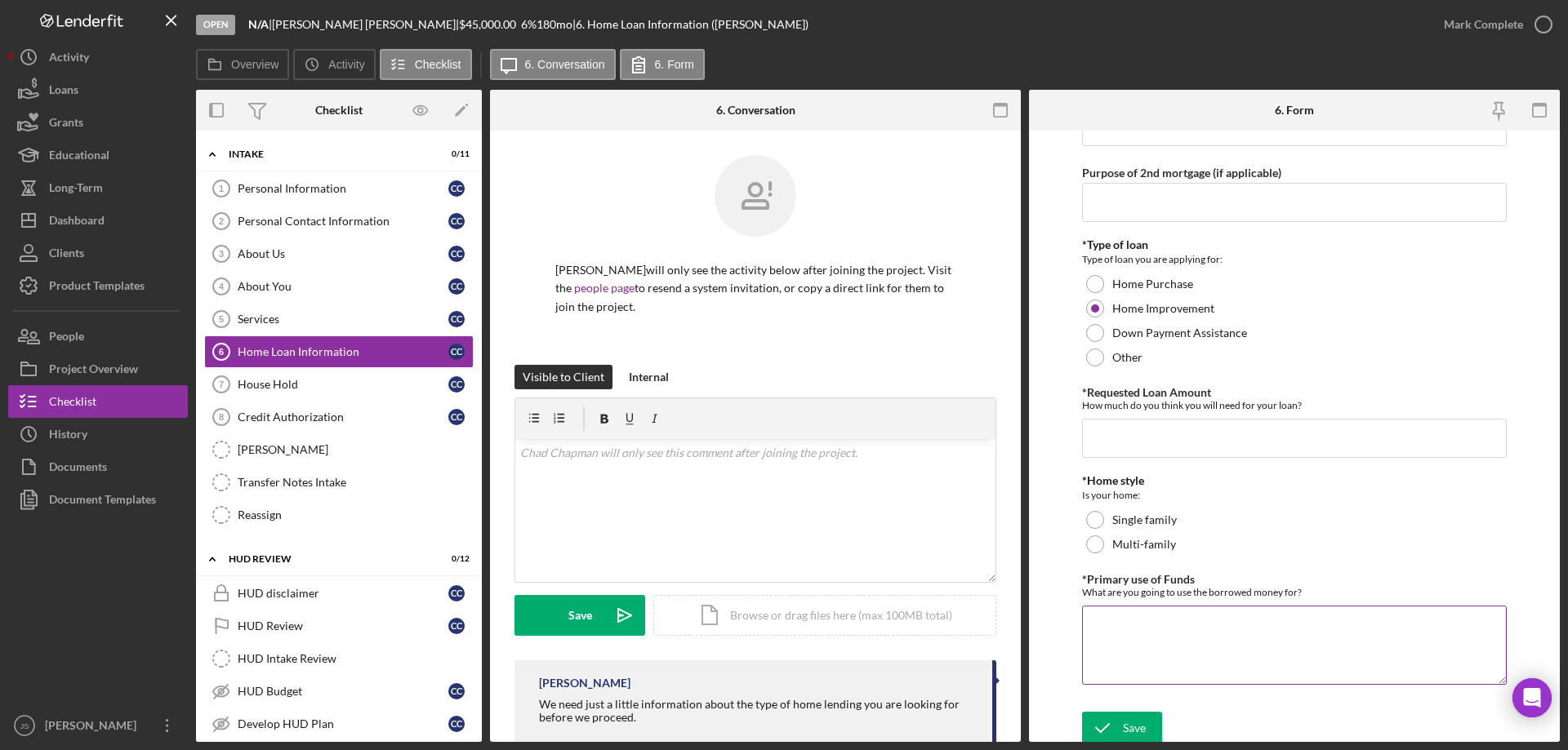
scroll to position [492, 0]
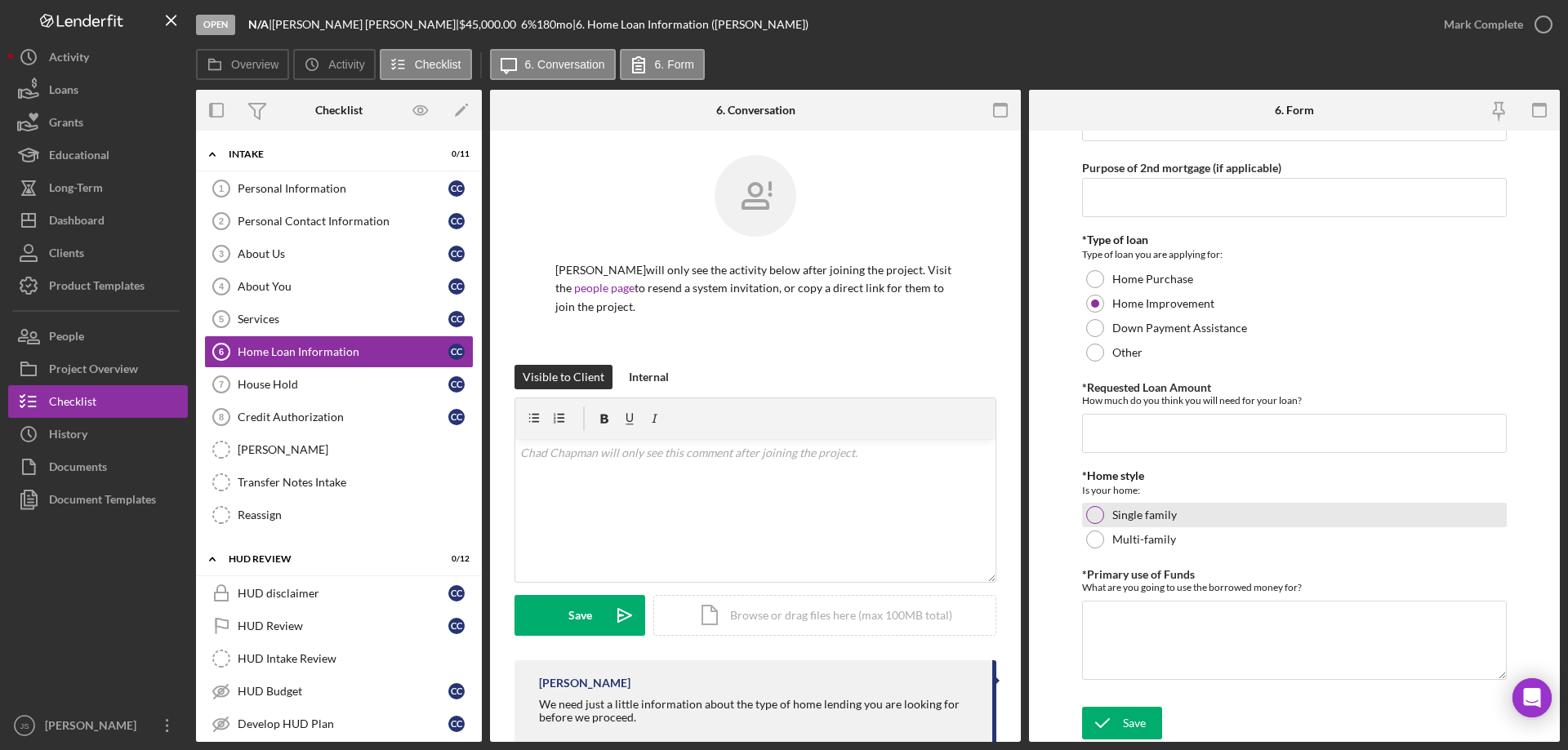
click at [1094, 517] on div at bounding box center [1094, 515] width 18 height 18
drag, startPoint x: 1112, startPoint y: 717, endPoint x: 1125, endPoint y: 704, distance: 18.4
click at [1113, 717] on icon "submit" at bounding box center [1102, 723] width 41 height 41
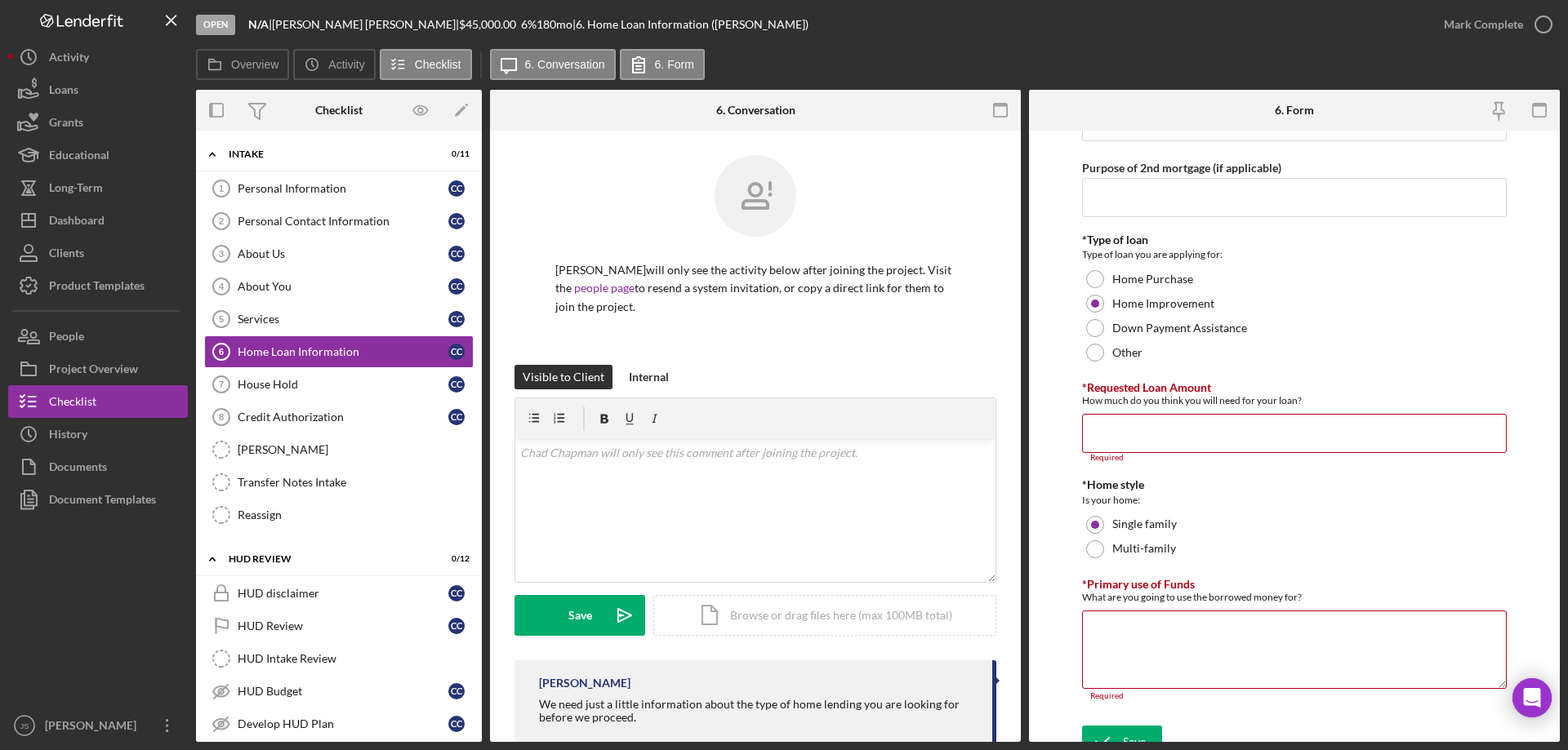
scroll to position [510, 0]
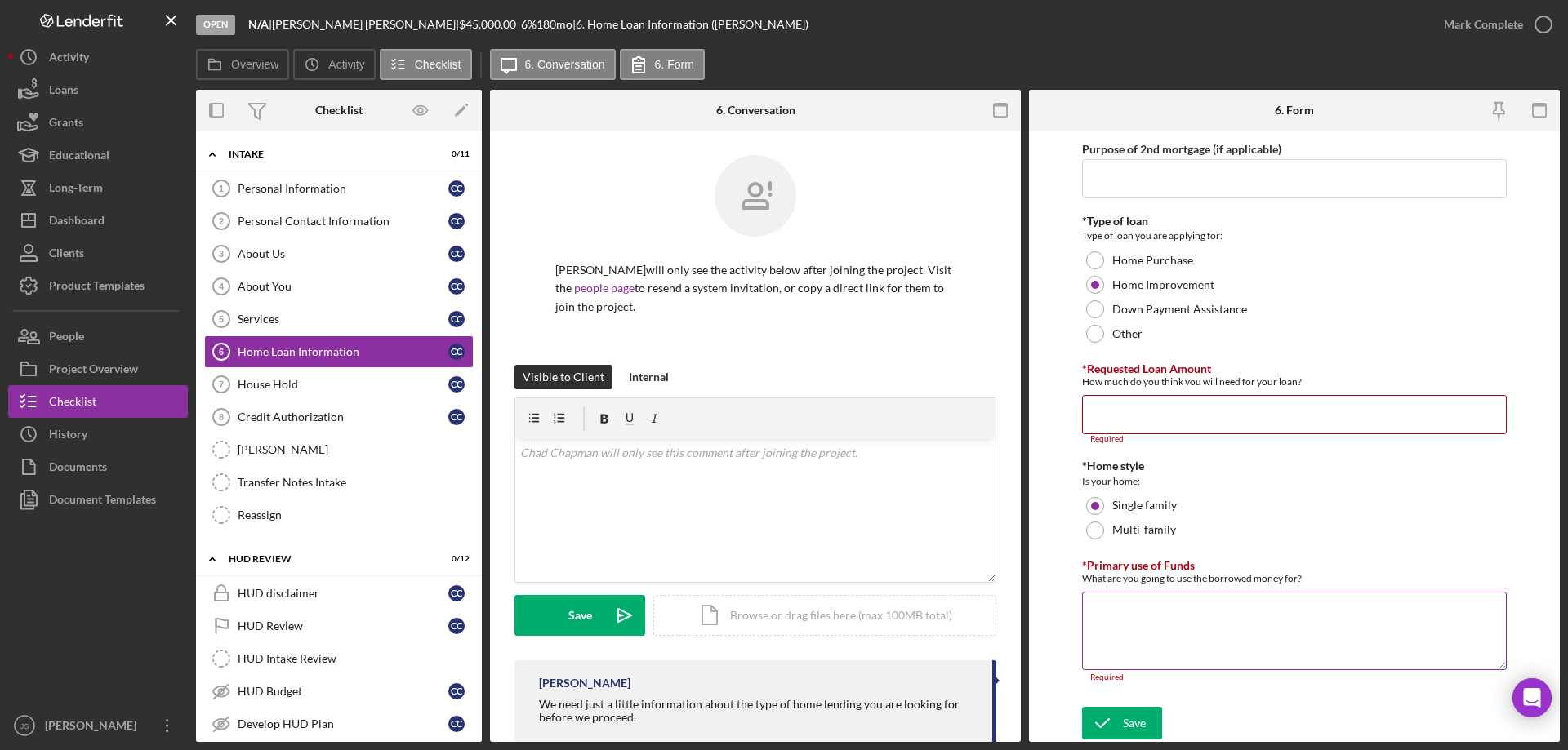
click at [1114, 619] on textarea "*Primary use of Funds" at bounding box center [1293, 631] width 424 height 78
click at [1141, 416] on input "*Requested Loan Amount" at bounding box center [1293, 415] width 424 height 39
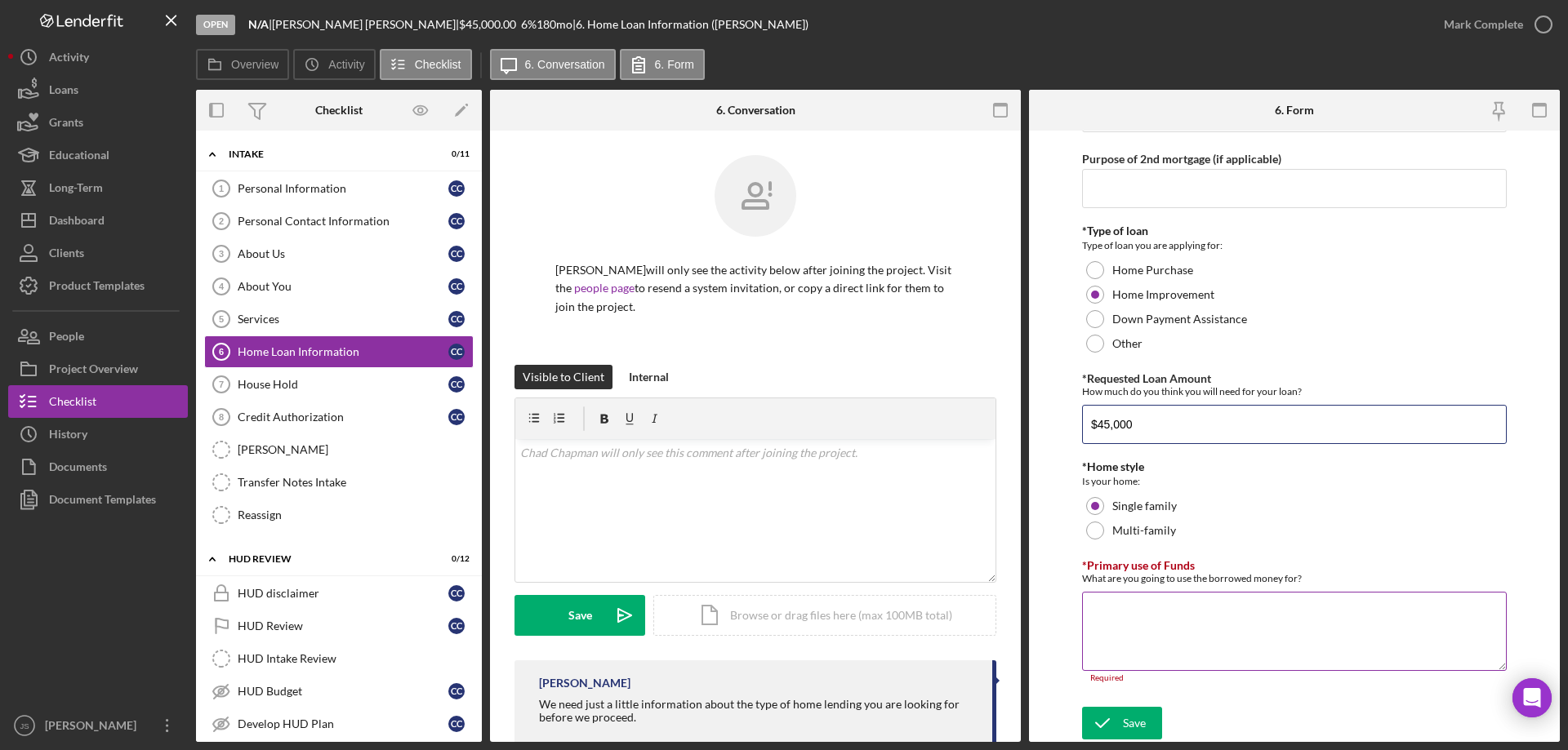
type input "$45,000"
click at [1165, 630] on textarea "*Primary use of Funds" at bounding box center [1293, 631] width 424 height 78
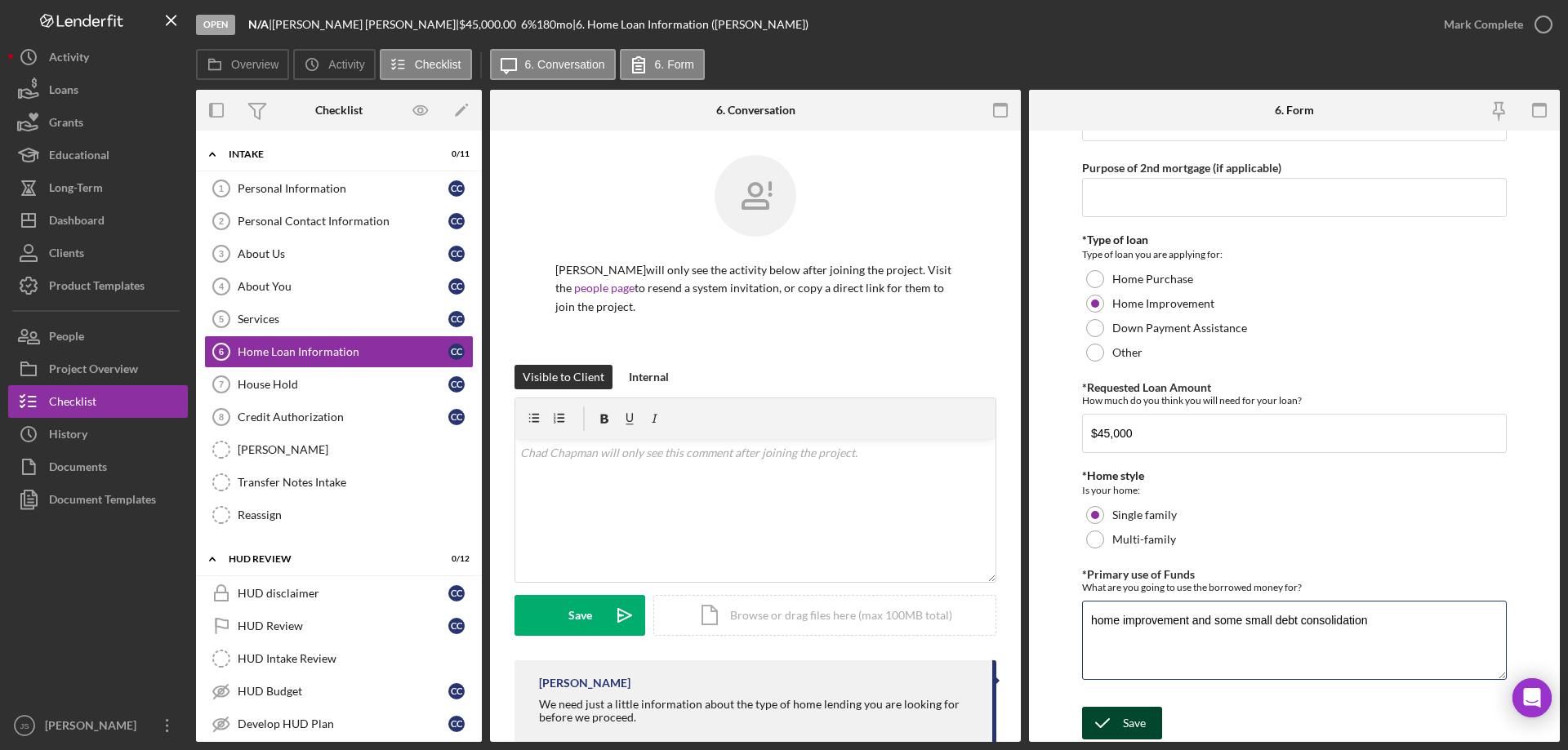
type textarea "home improvement and some small debt consolidation"
click at [1134, 714] on div "Save" at bounding box center [1134, 723] width 23 height 32
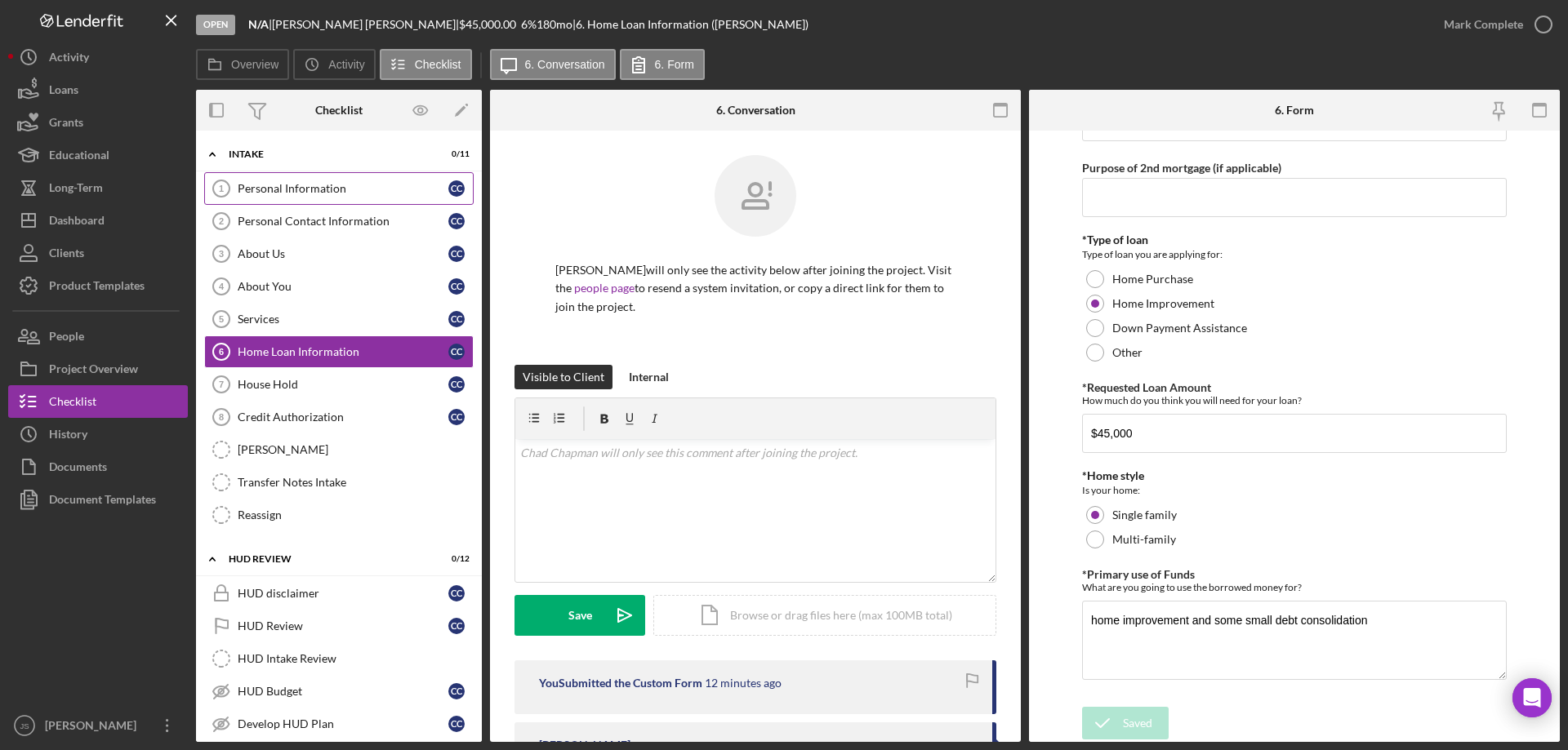
drag, startPoint x: 328, startPoint y: 186, endPoint x: 667, endPoint y: 239, distance: 343.1
click at [329, 186] on div "Personal Information" at bounding box center [342, 189] width 211 height 13
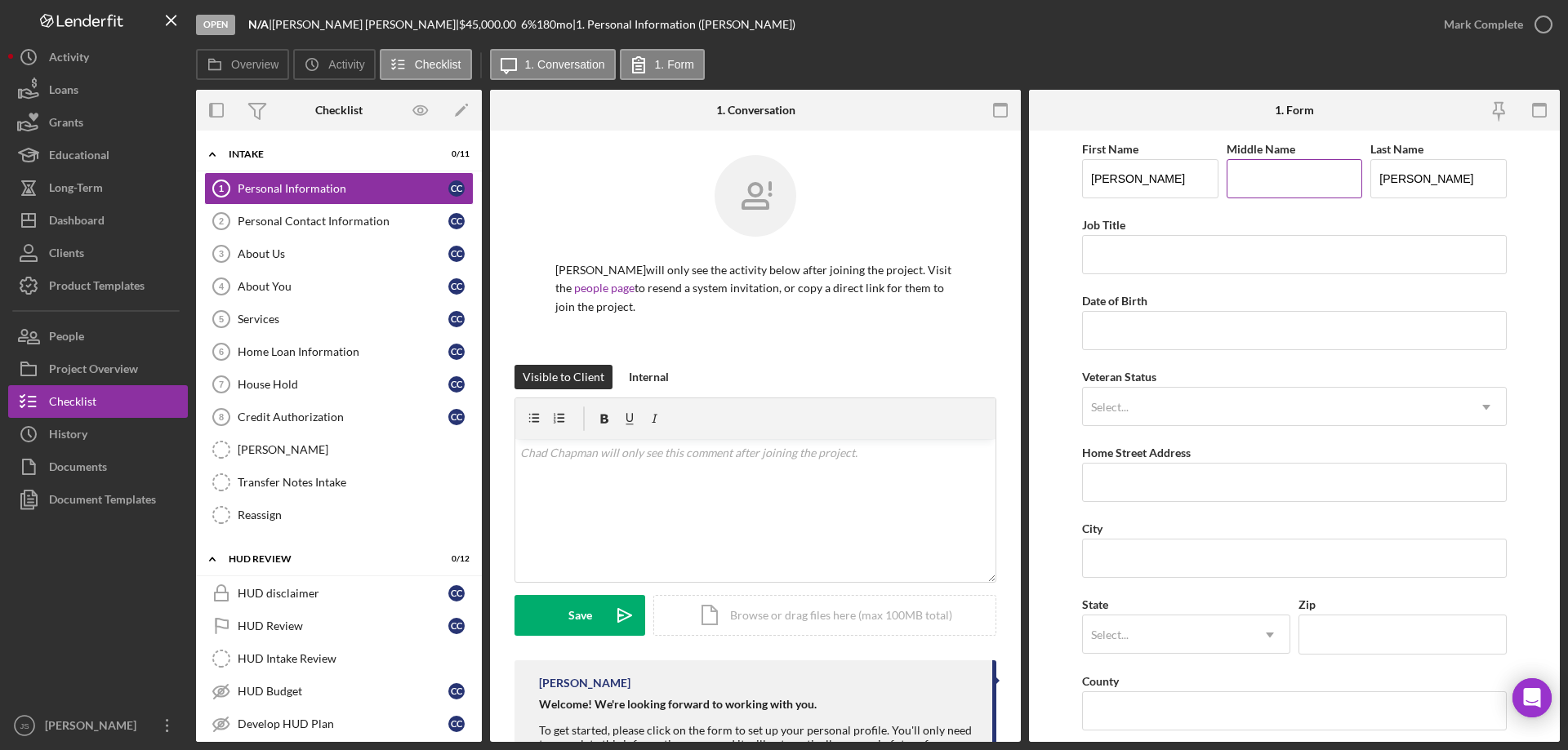
click at [1257, 176] on input "Middle Name" at bounding box center [1294, 178] width 136 height 39
type input "C"
click at [1125, 264] on input "Job Title" at bounding box center [1293, 254] width 424 height 39
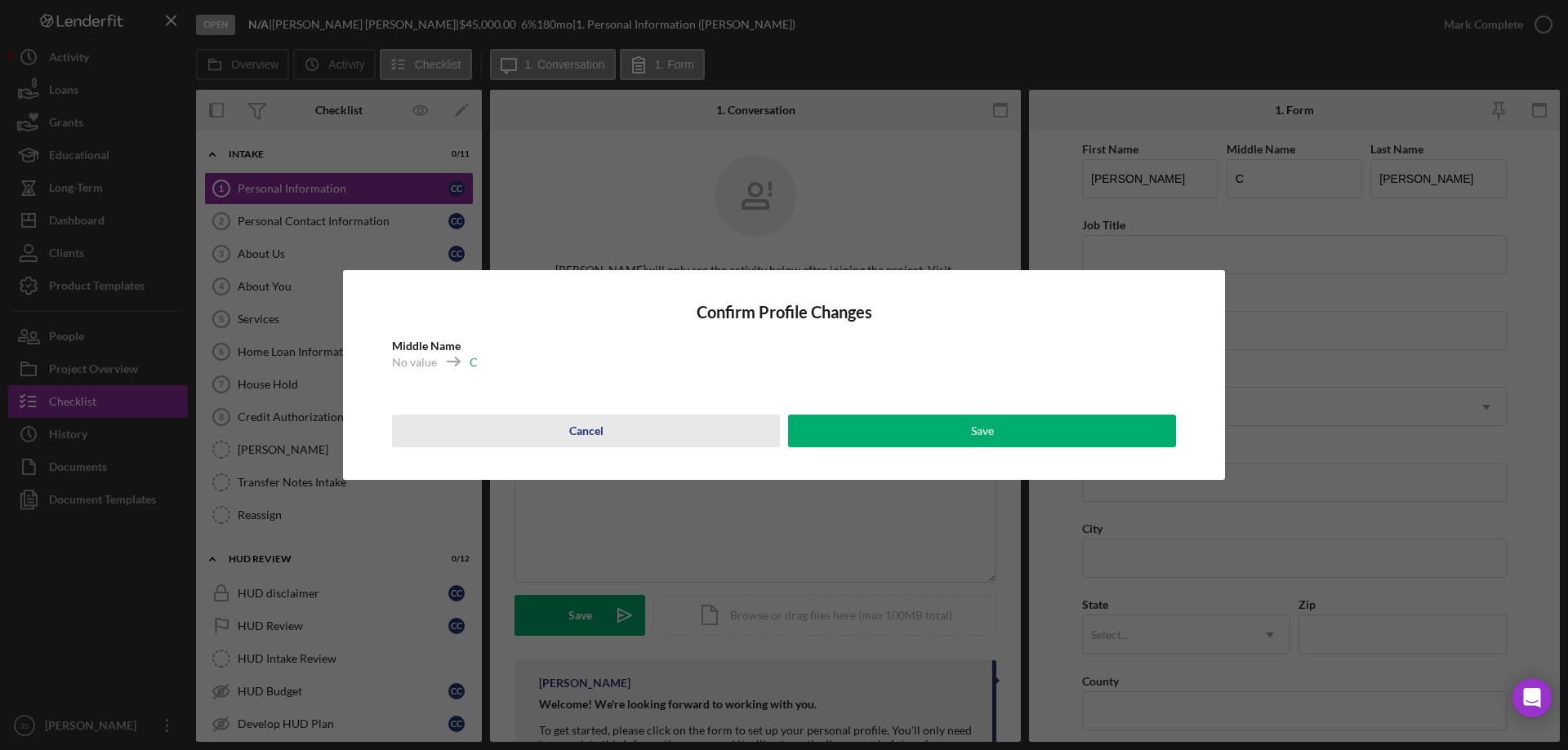
drag, startPoint x: 580, startPoint y: 430, endPoint x: 694, endPoint y: 411, distance: 115.6
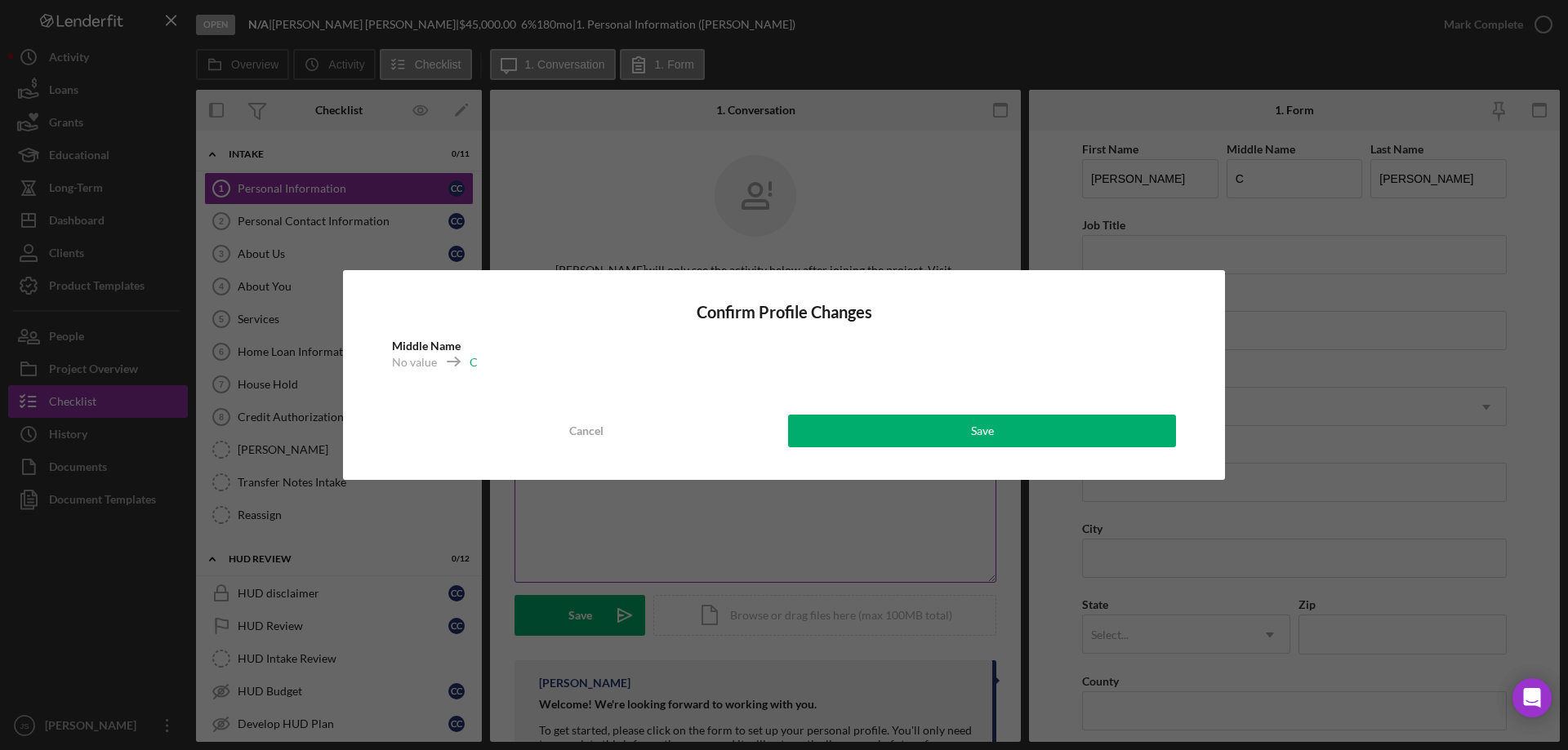
click at [580, 430] on div "Cancel" at bounding box center [586, 431] width 34 height 32
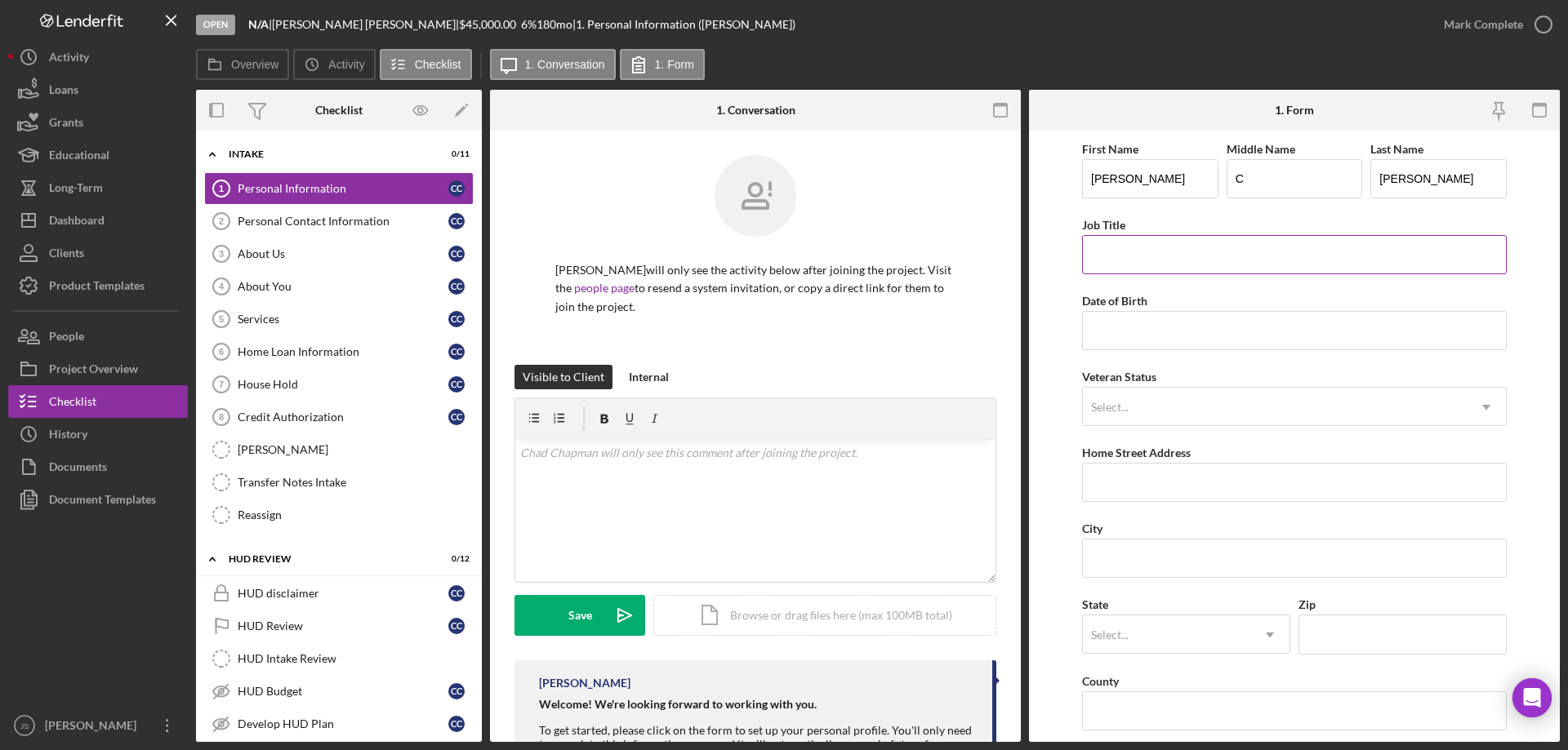
click at [1114, 259] on input "Job Title" at bounding box center [1293, 254] width 424 height 39
type input "Surveillance Tech"
click at [1131, 335] on input "Date of Birth" at bounding box center [1293, 330] width 424 height 39
type input "[DATE]"
click at [1116, 410] on div "Select..." at bounding box center [1110, 408] width 37 height 13
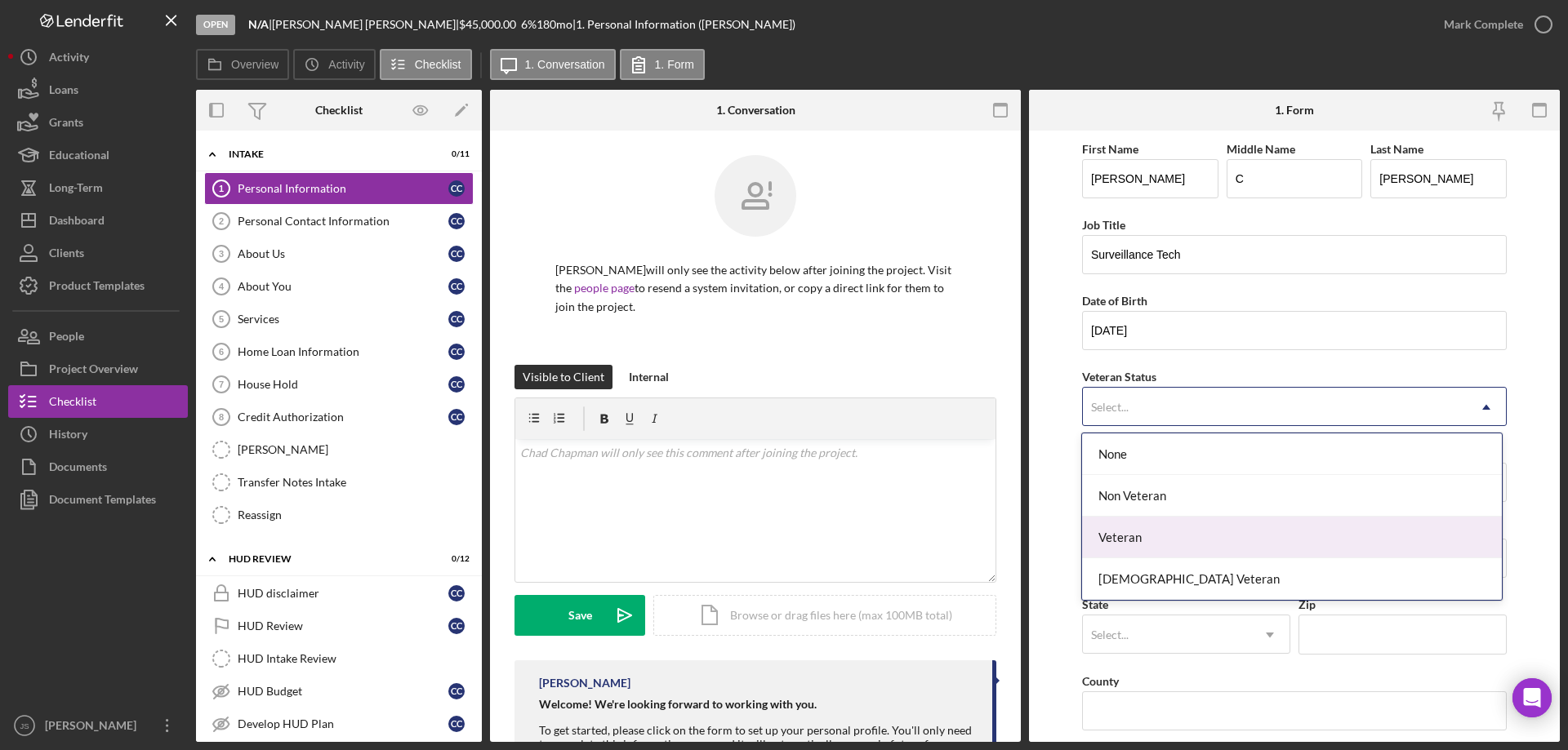
drag, startPoint x: 1143, startPoint y: 541, endPoint x: 1173, endPoint y: 516, distance: 39.1
click at [1144, 541] on div "Veteran" at bounding box center [1291, 537] width 418 height 42
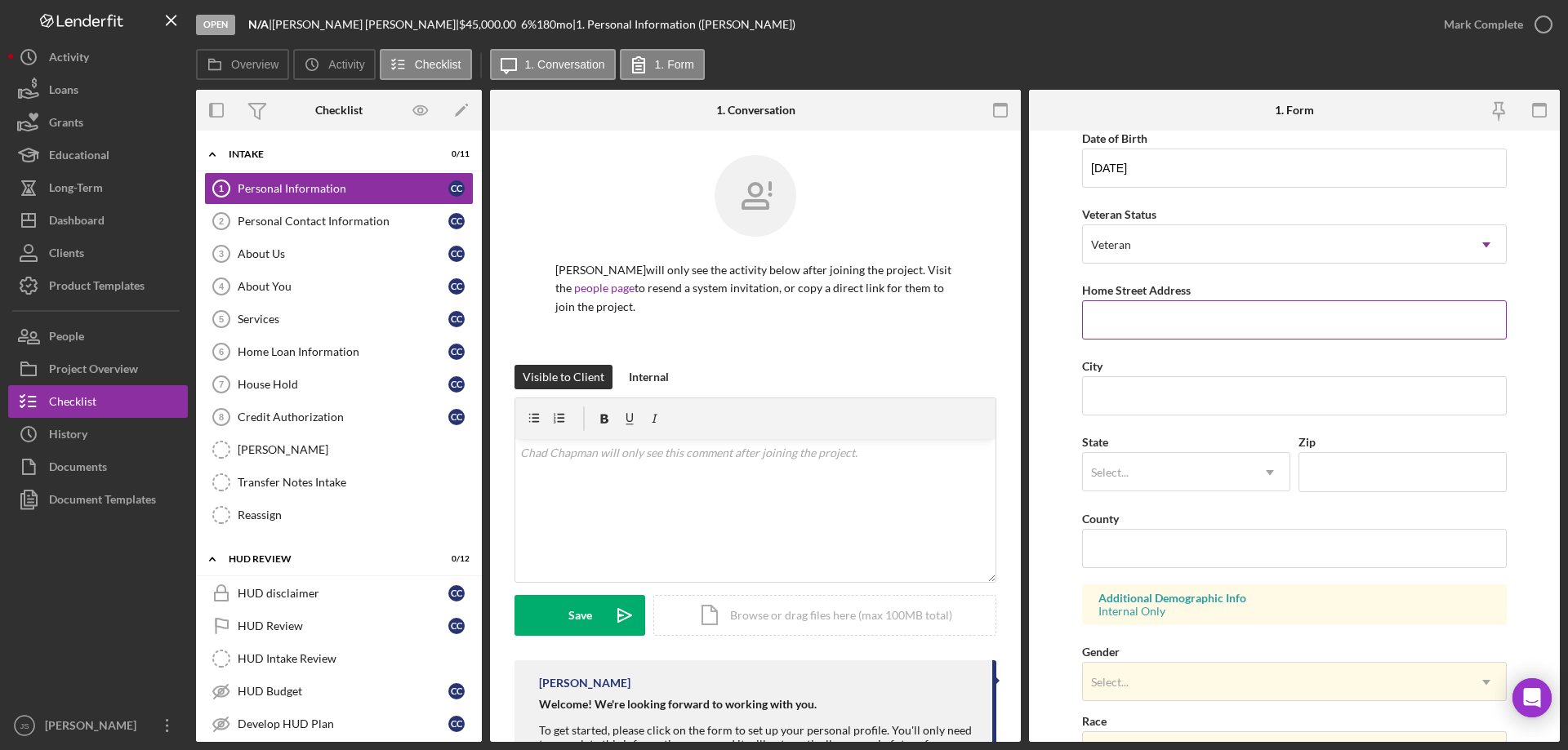
scroll to position [163, 0]
click at [1162, 324] on input "Home Street Address" at bounding box center [1293, 318] width 424 height 39
type input "2688 Cemetery Rd"
type input "Lac du Flambeau"
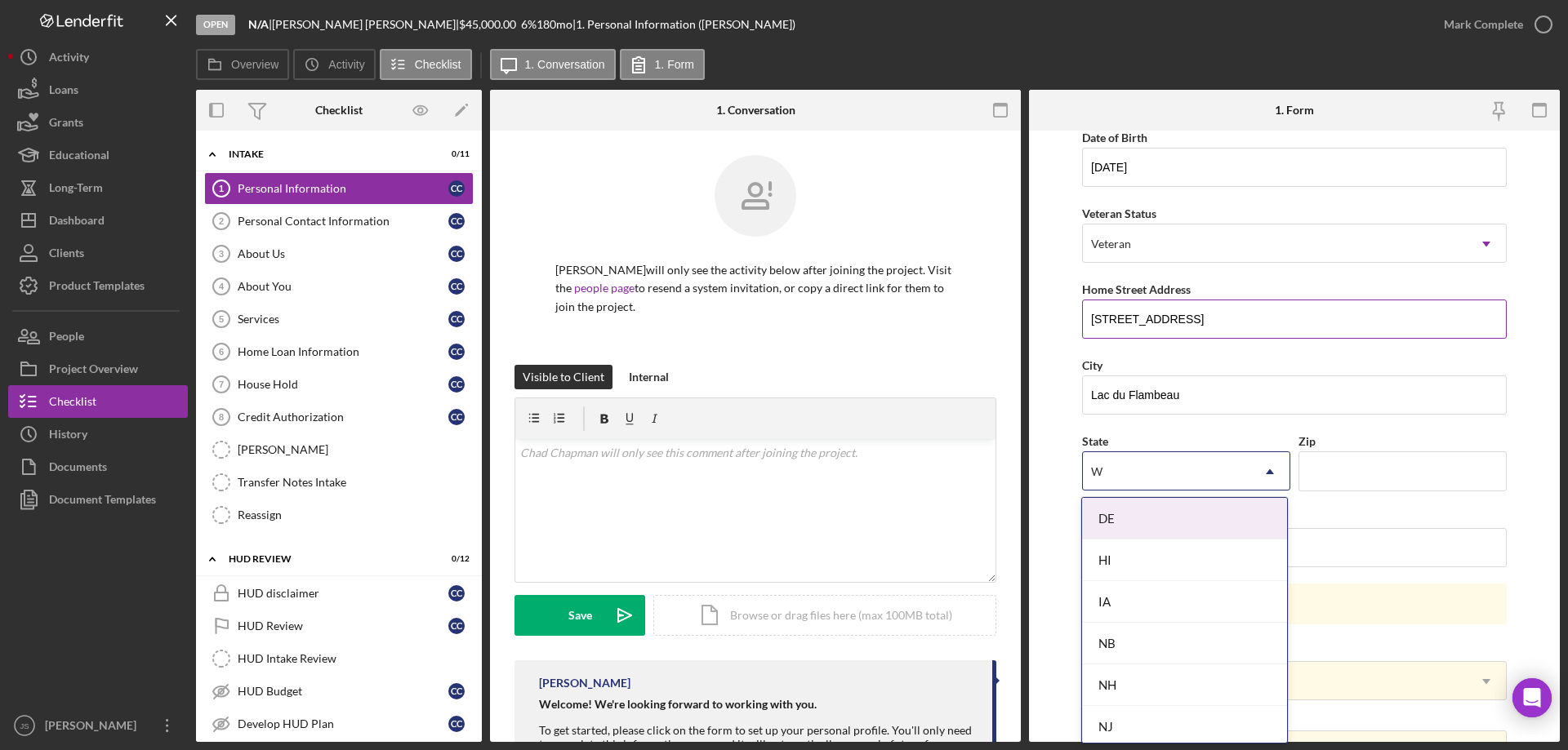
type input "WI"
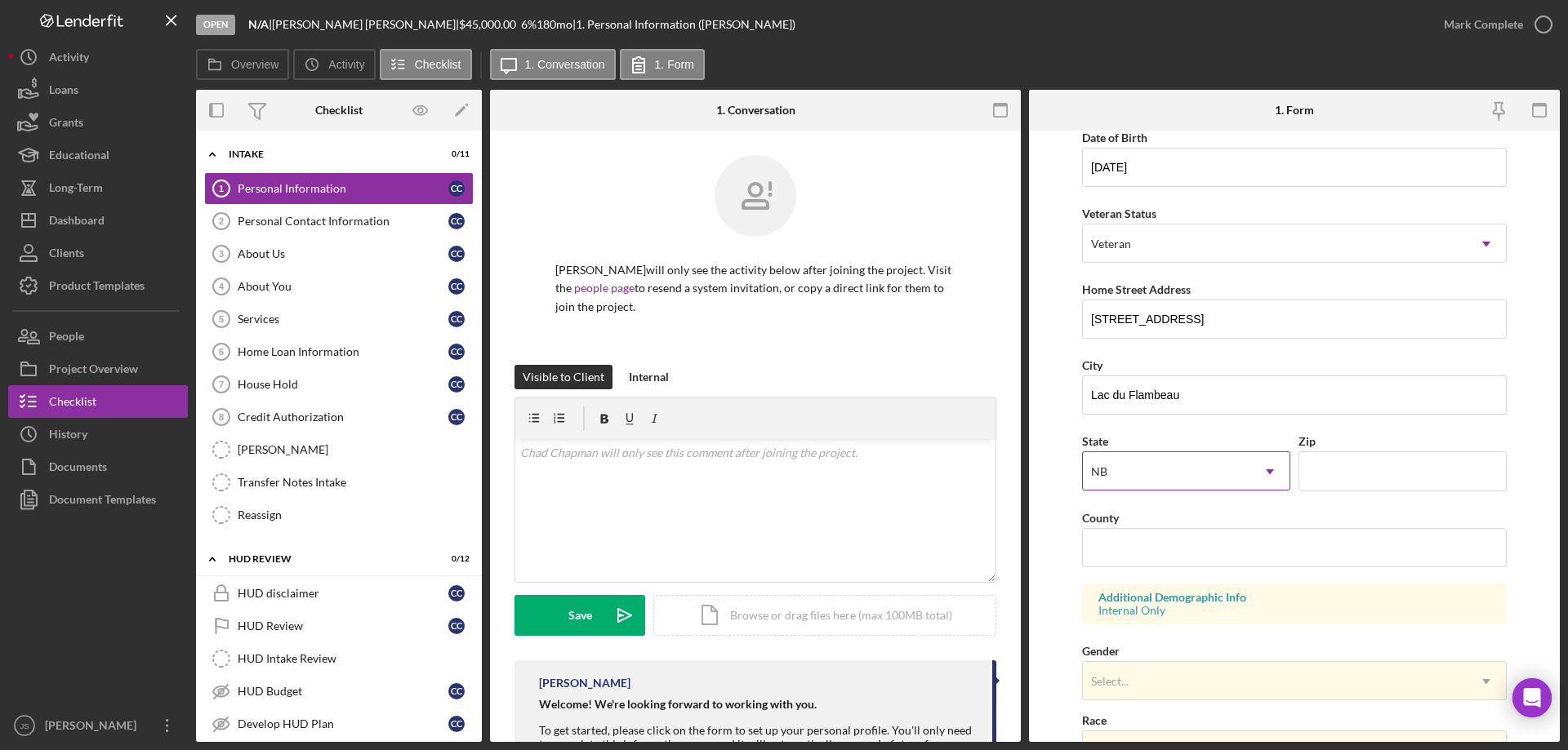
click at [1130, 481] on div "NB" at bounding box center [1167, 471] width 168 height 37
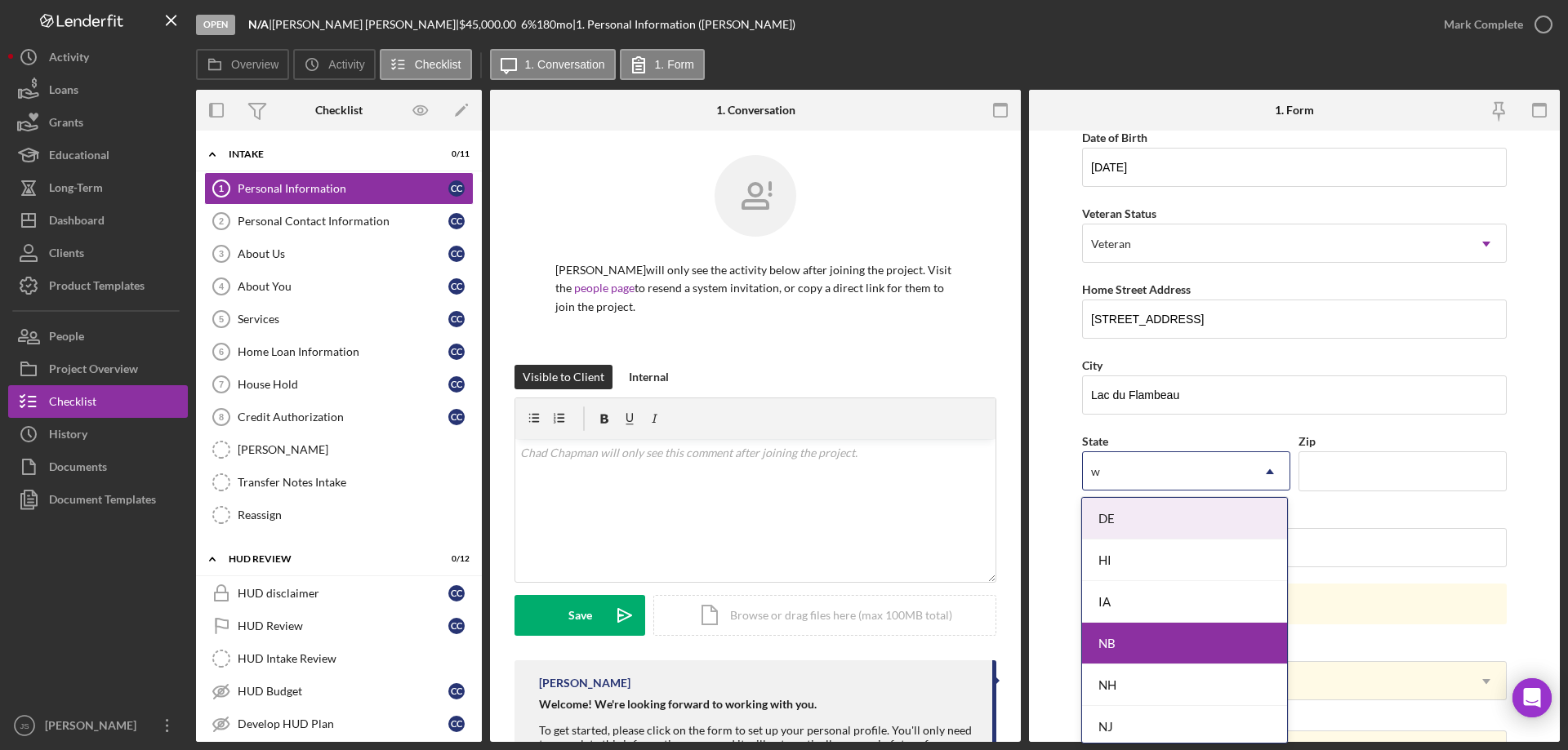
type input "wi"
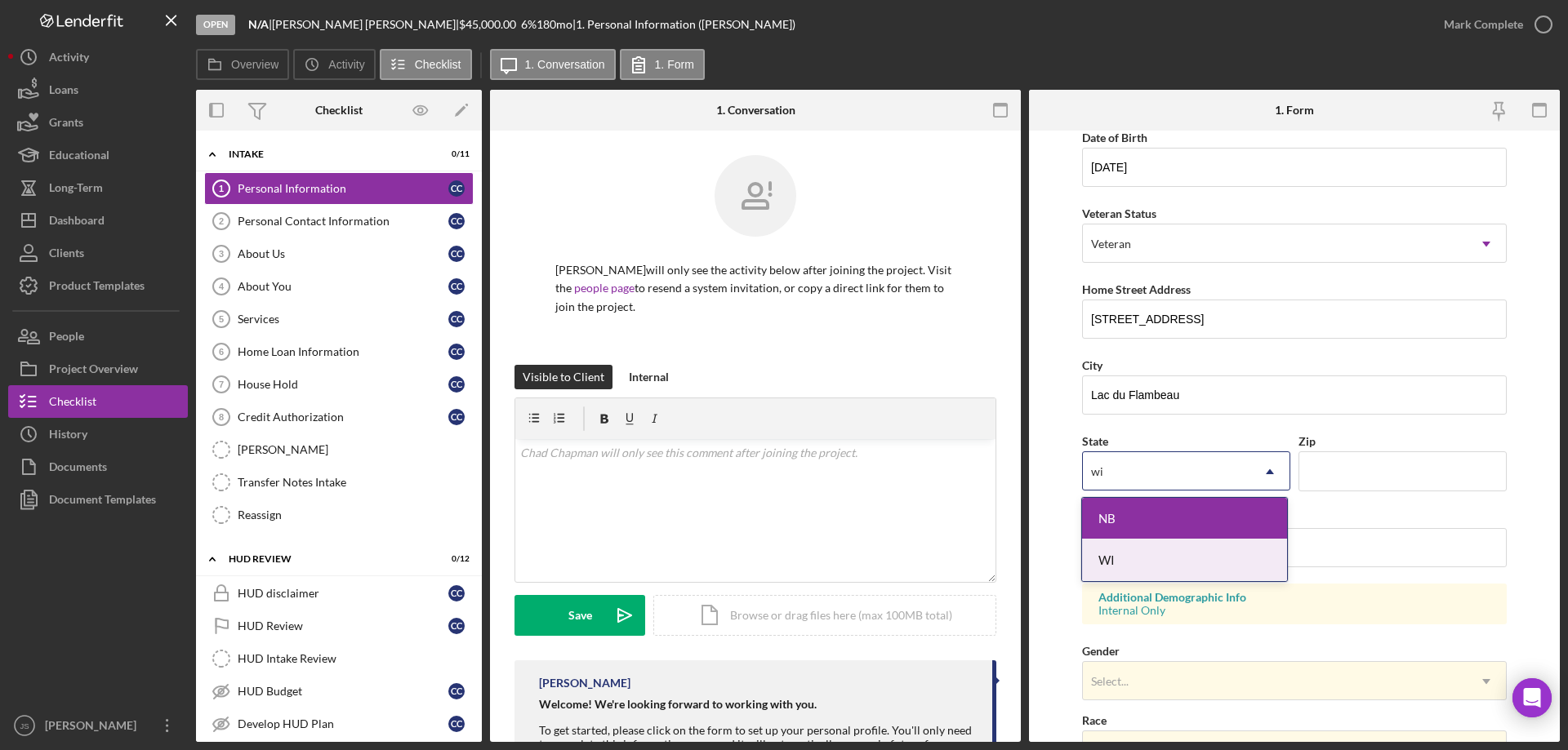
drag, startPoint x: 1143, startPoint y: 562, endPoint x: 1221, endPoint y: 533, distance: 83.2
click at [1143, 562] on div "WI" at bounding box center [1184, 560] width 205 height 42
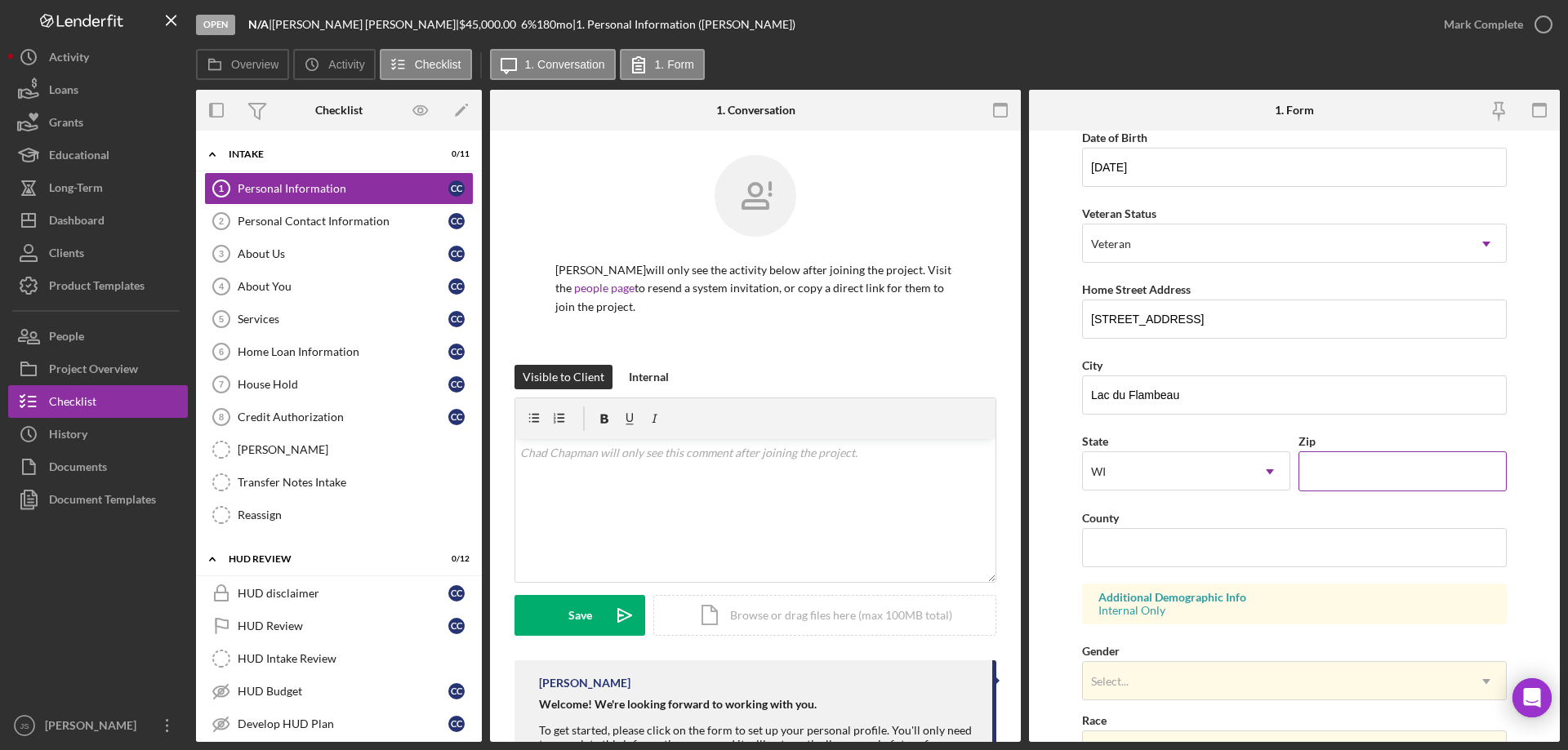
click at [1331, 468] on input "Zip" at bounding box center [1402, 471] width 208 height 39
type input "54538"
type input "Vilas"
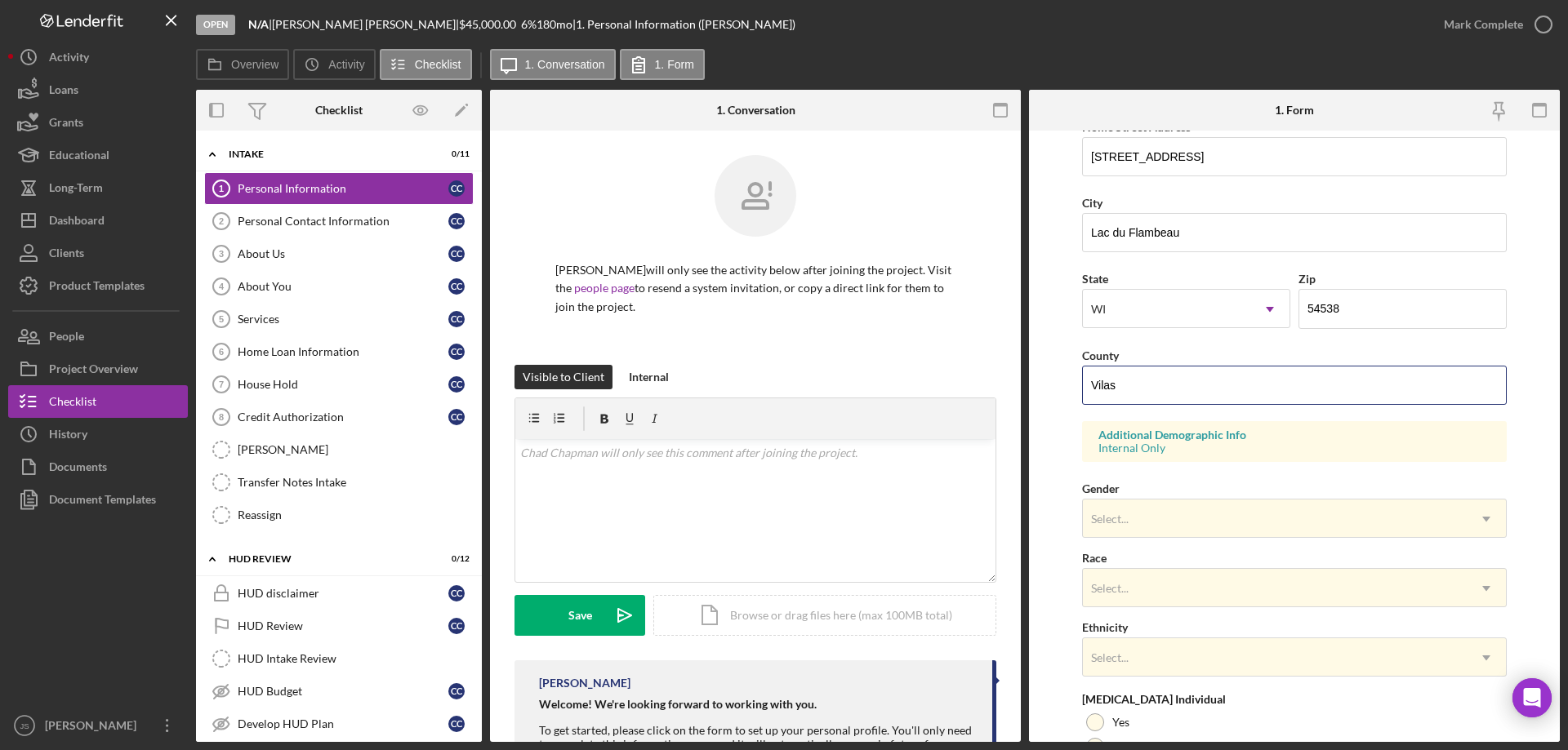
scroll to position [327, 0]
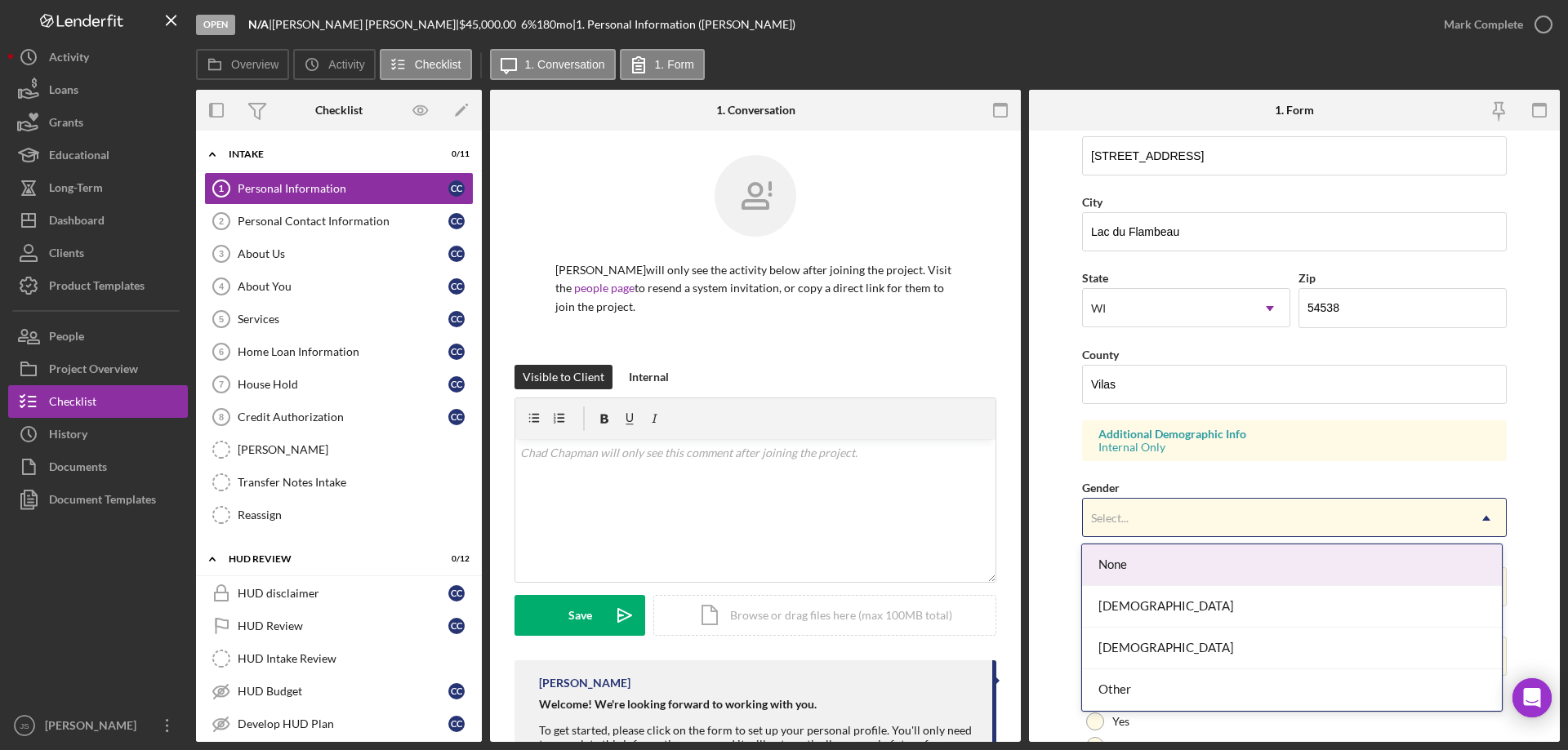
click at [1199, 515] on div "Select..." at bounding box center [1274, 517] width 384 height 37
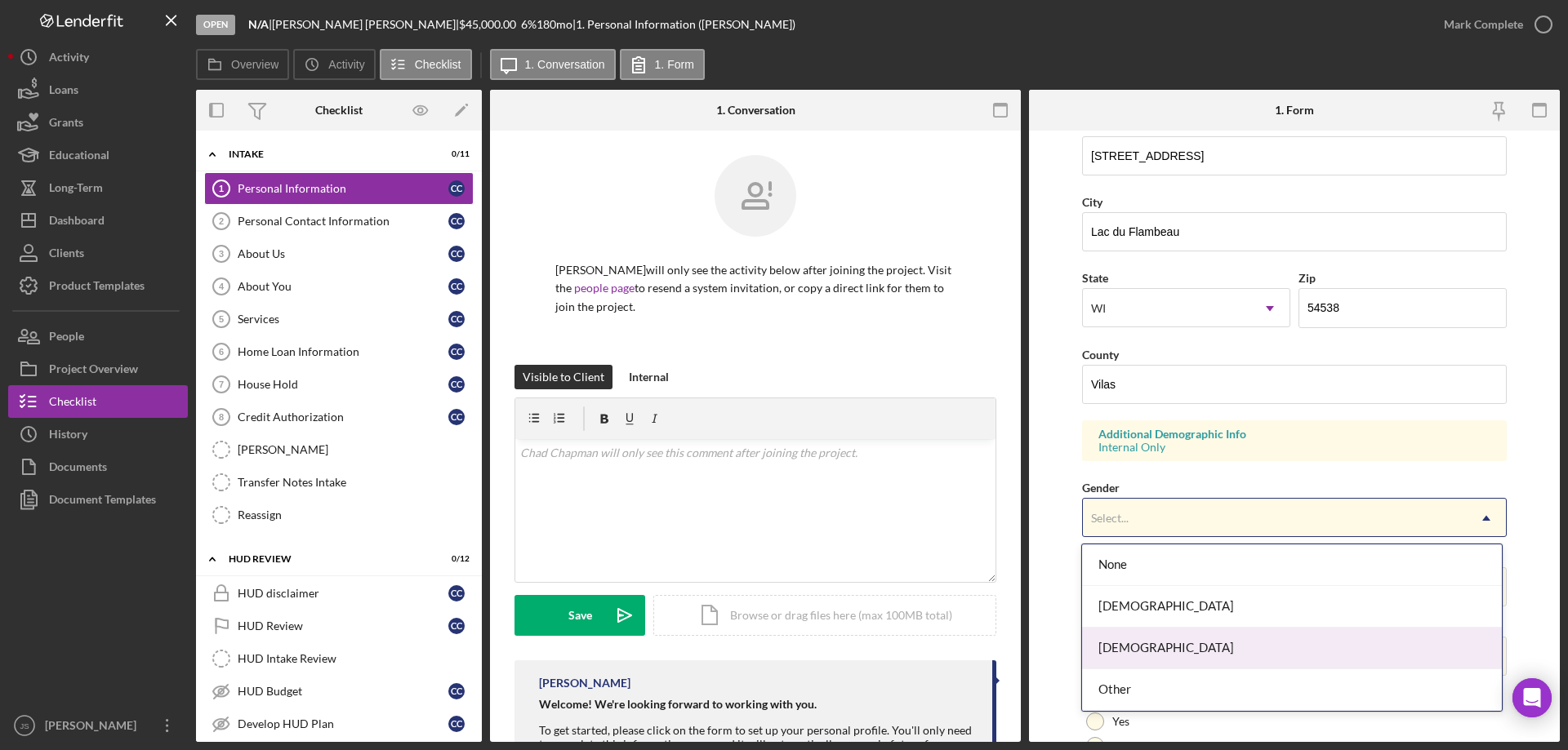
click at [1178, 650] on div "[DEMOGRAPHIC_DATA]" at bounding box center [1291, 649] width 418 height 42
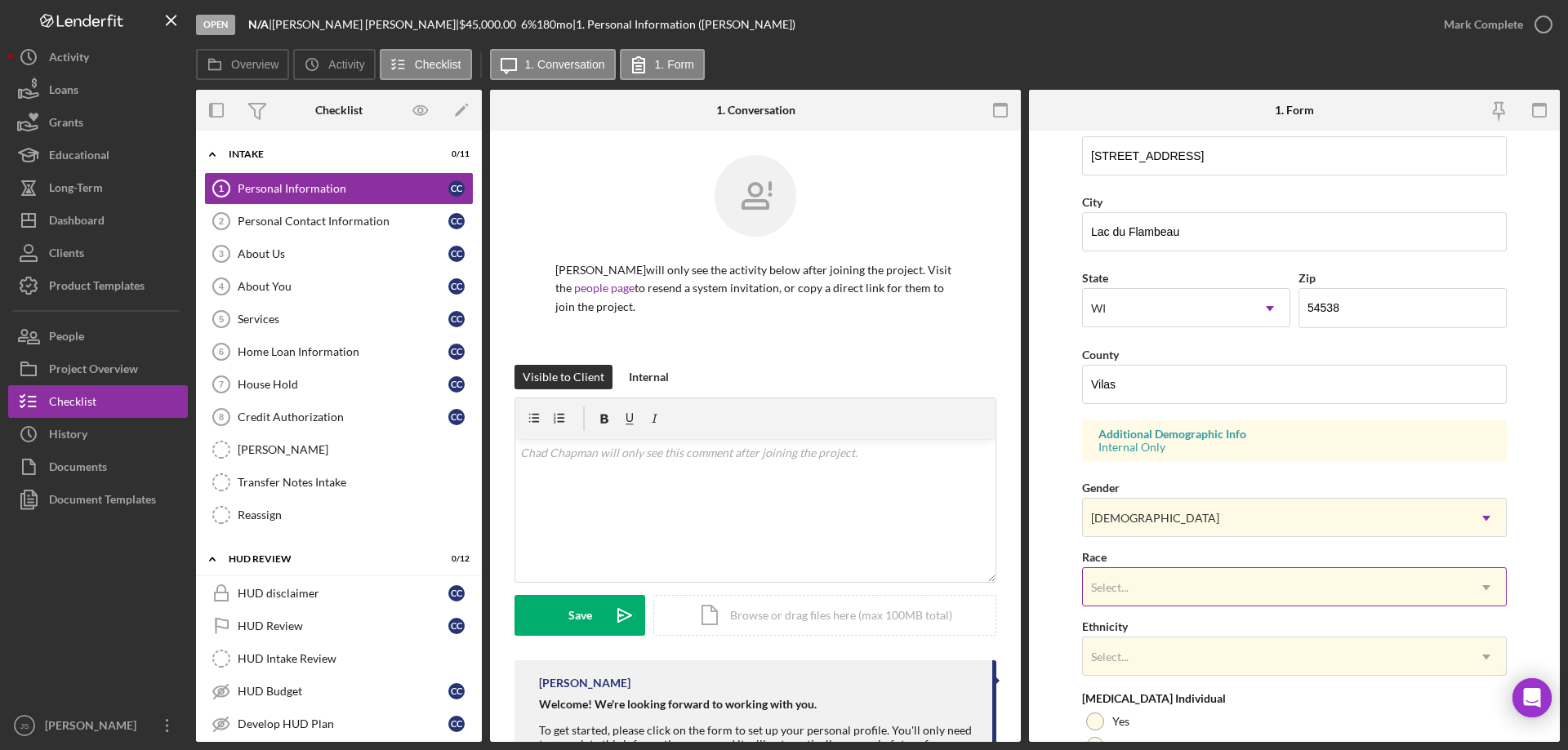
click at [1212, 592] on div "Select..." at bounding box center [1274, 587] width 384 height 37
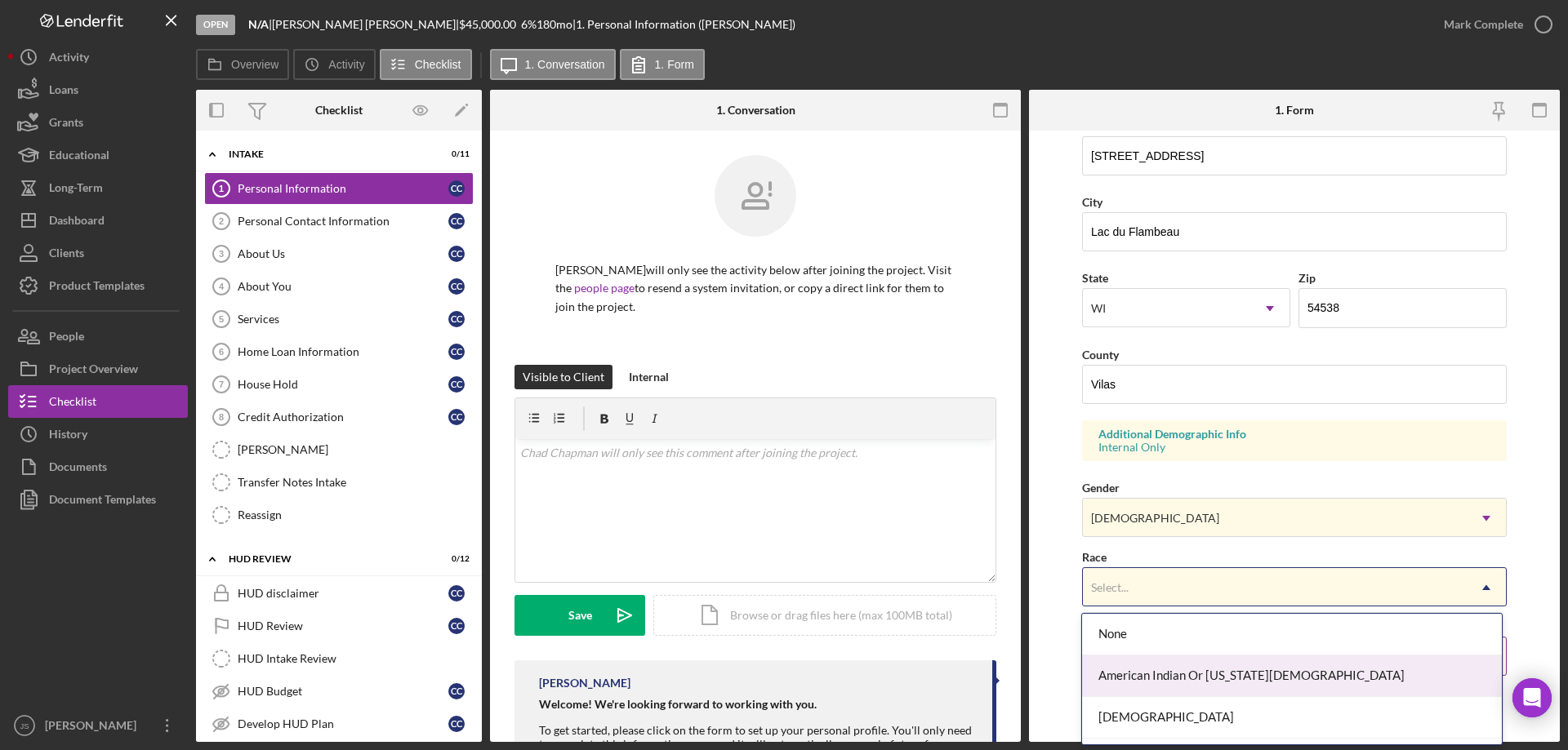
drag, startPoint x: 1211, startPoint y: 673, endPoint x: 1220, endPoint y: 663, distance: 13.5
click at [1211, 674] on div "American Indian Or [US_STATE][DEMOGRAPHIC_DATA]" at bounding box center [1291, 677] width 418 height 42
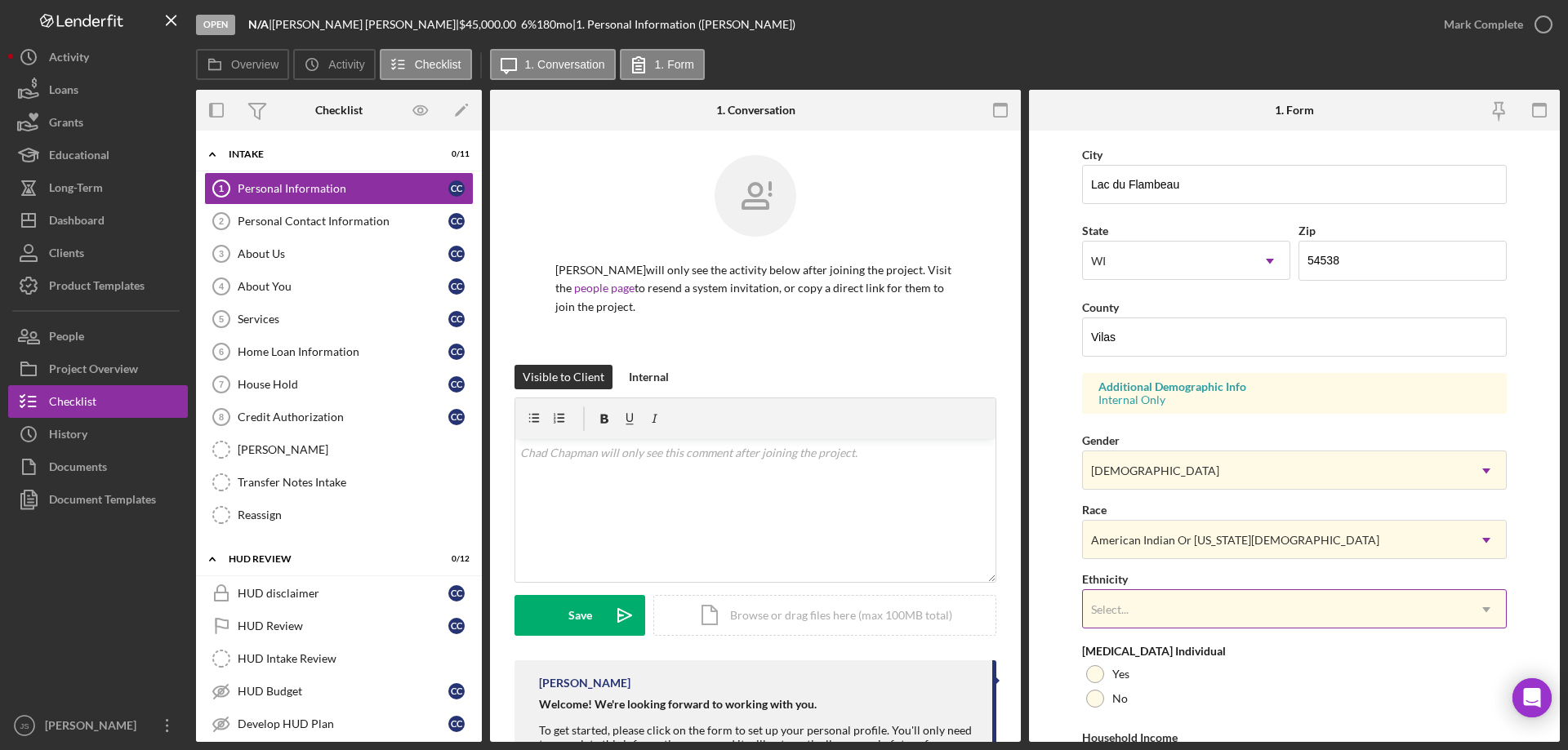
scroll to position [478, 0]
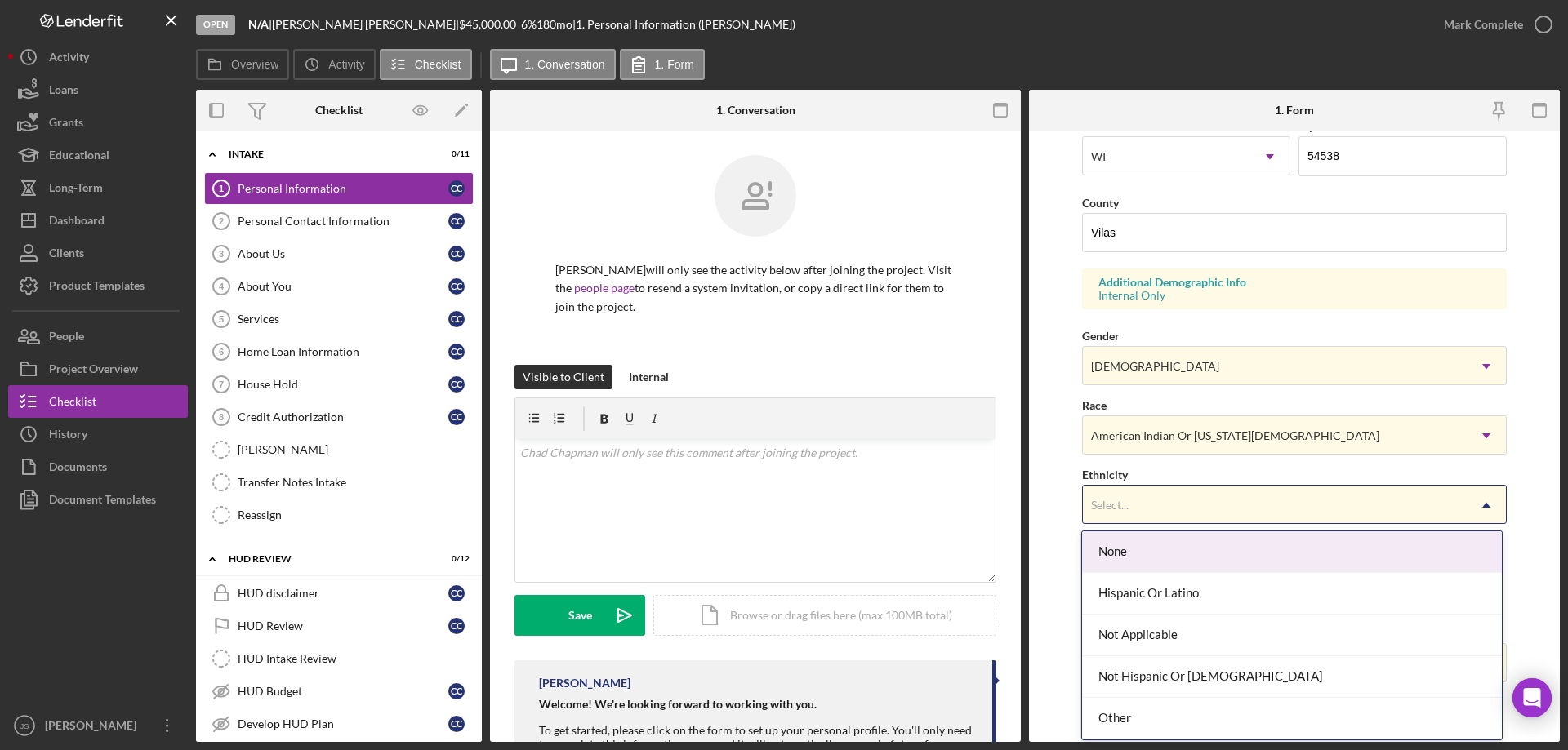
click at [1199, 498] on div "Select..." at bounding box center [1274, 505] width 384 height 37
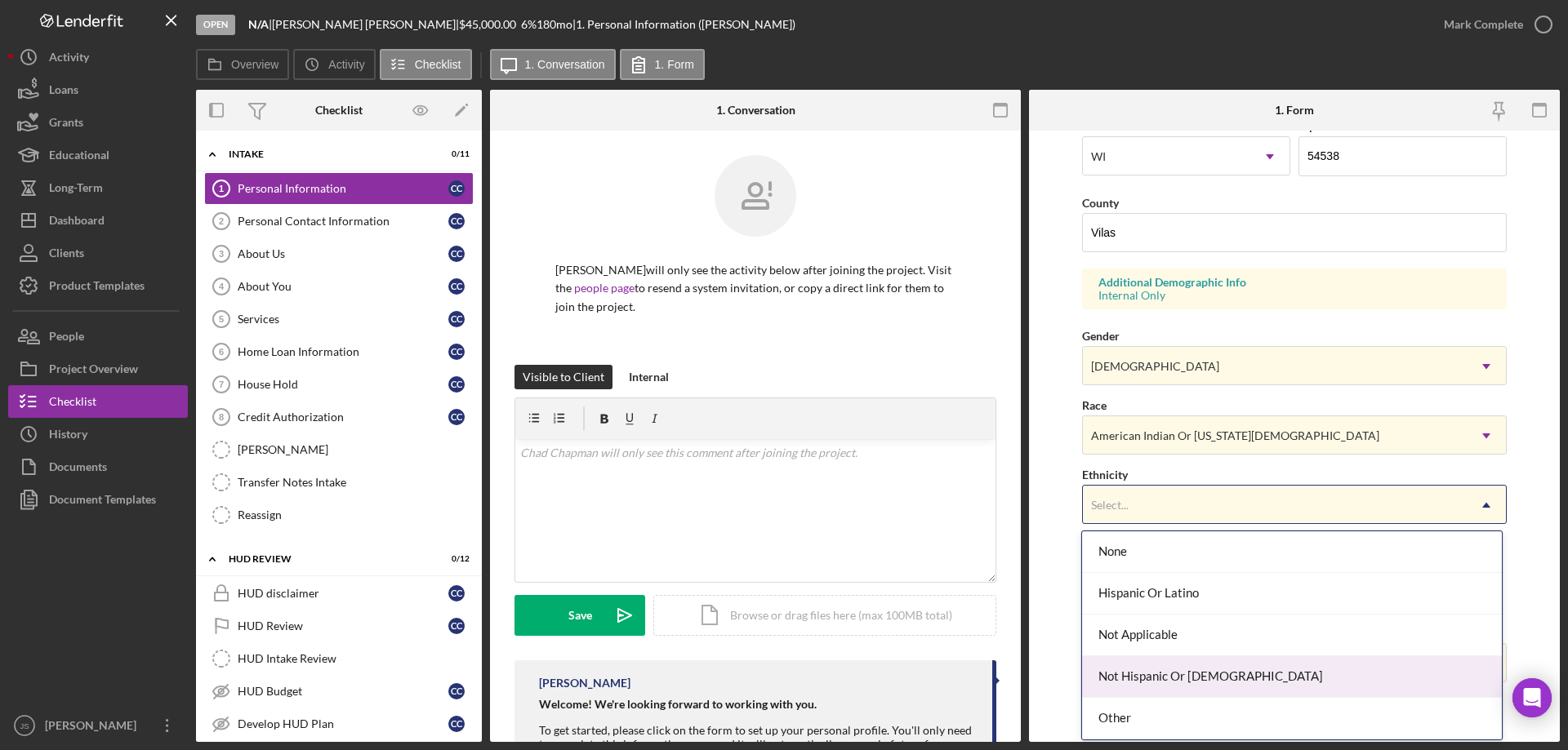
click at [1180, 675] on div "Not Hispanic Or [DEMOGRAPHIC_DATA]" at bounding box center [1291, 678] width 418 height 42
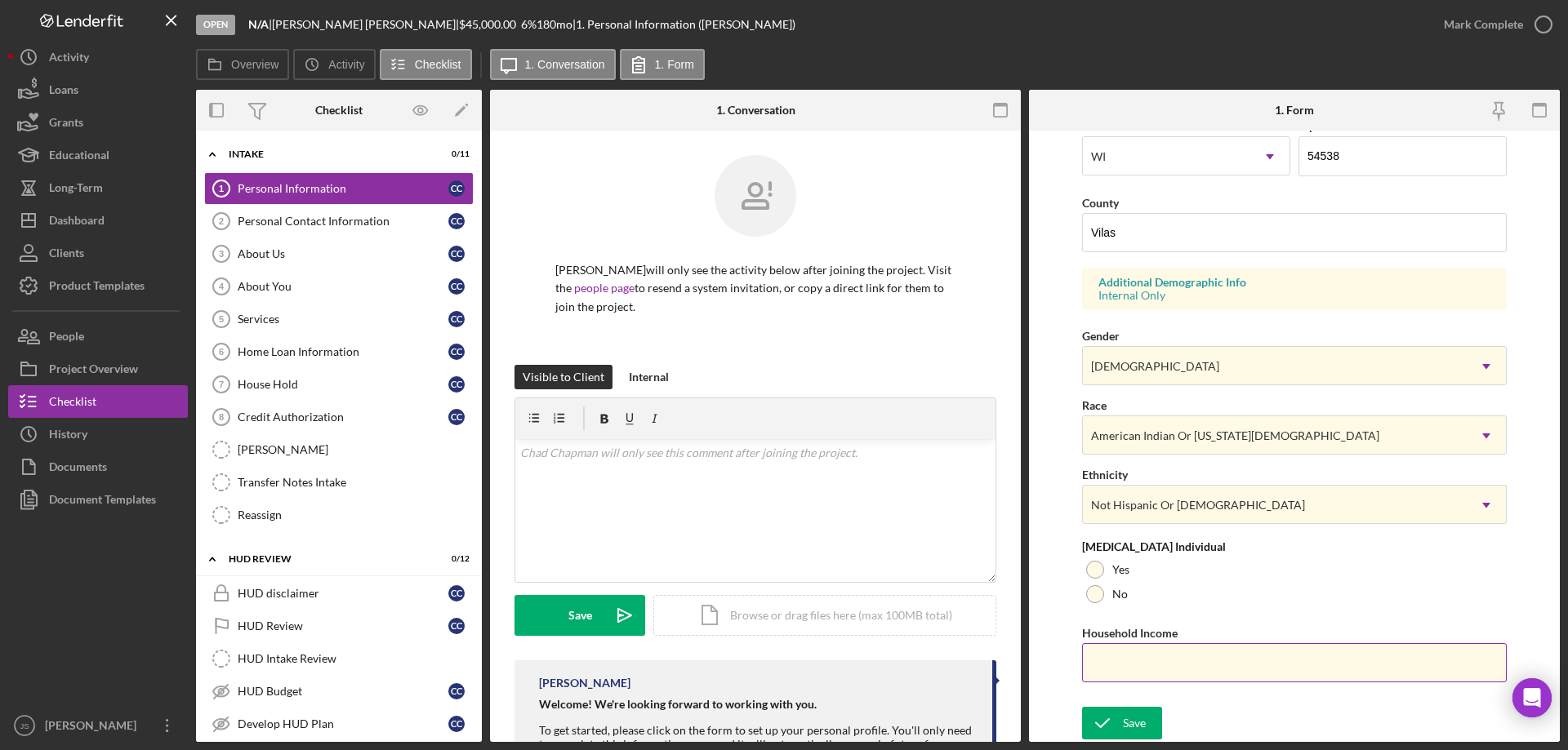
drag, startPoint x: 1094, startPoint y: 591, endPoint x: 1123, endPoint y: 639, distance: 56.1
click at [1095, 593] on div at bounding box center [1094, 594] width 18 height 18
drag, startPoint x: 1126, startPoint y: 672, endPoint x: 1088, endPoint y: 658, distance: 40.5
click at [1124, 670] on input "Household Income" at bounding box center [1293, 662] width 424 height 39
type input "$51,000"
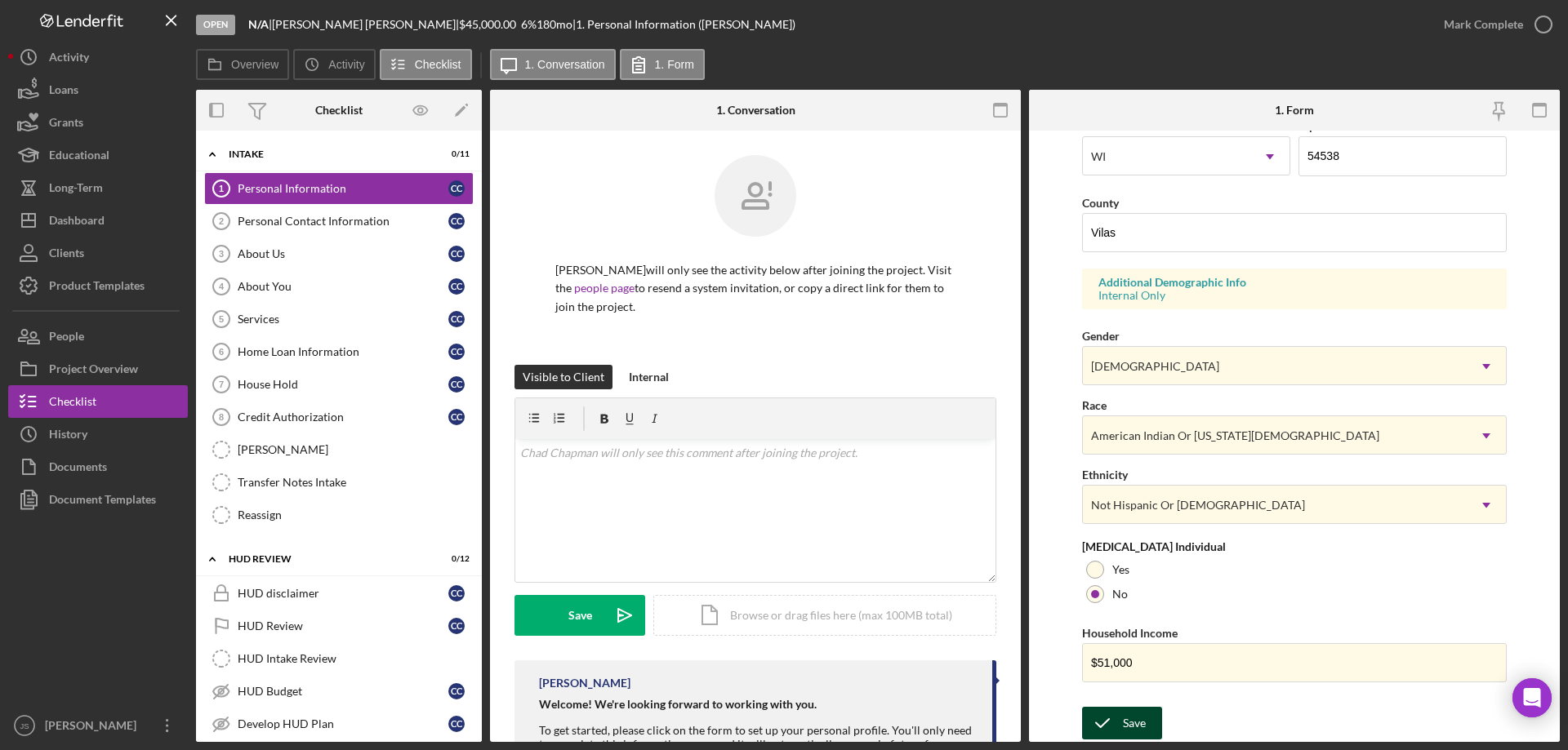
click at [1129, 721] on div "Save" at bounding box center [1134, 723] width 23 height 32
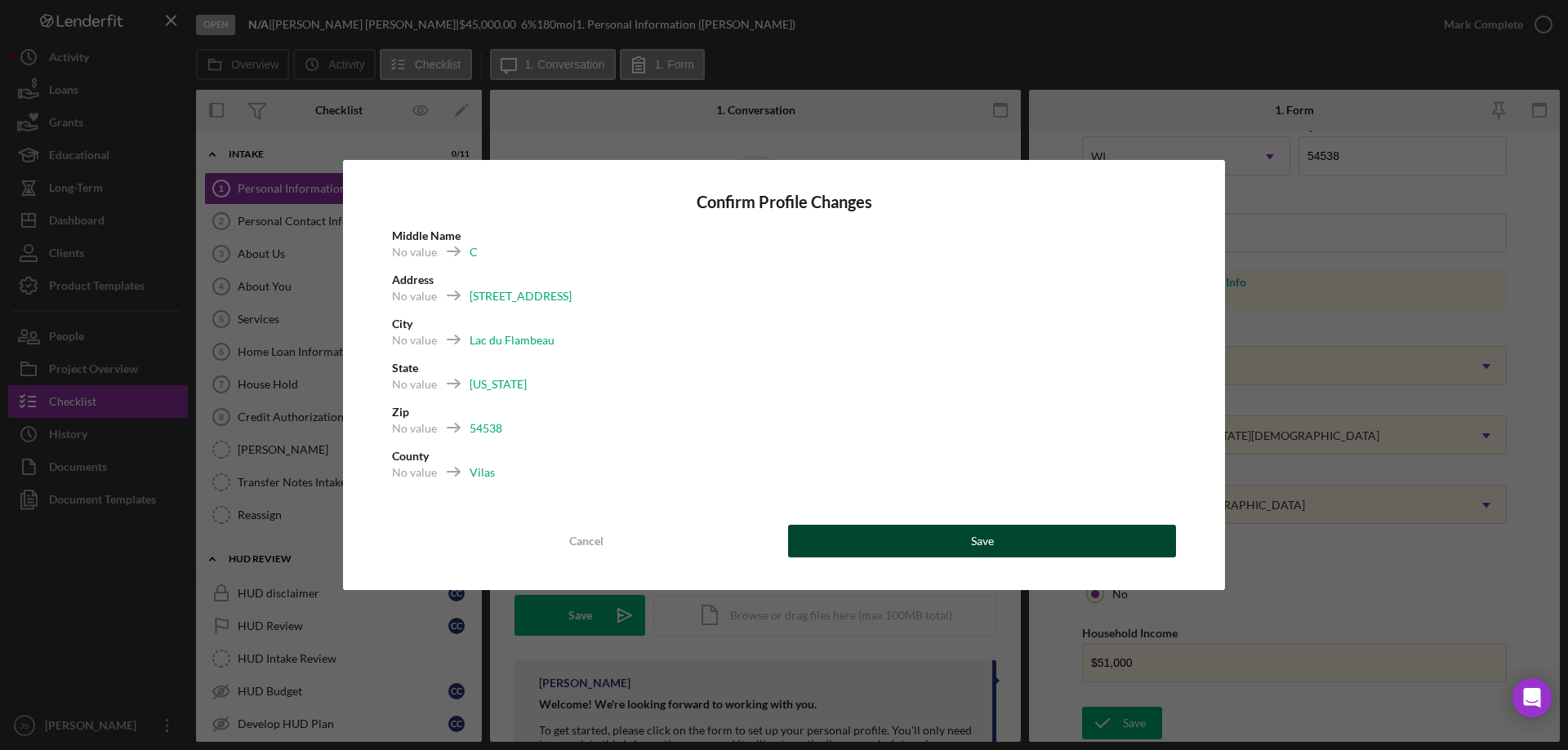
click at [960, 543] on button "Save" at bounding box center [982, 541] width 388 height 32
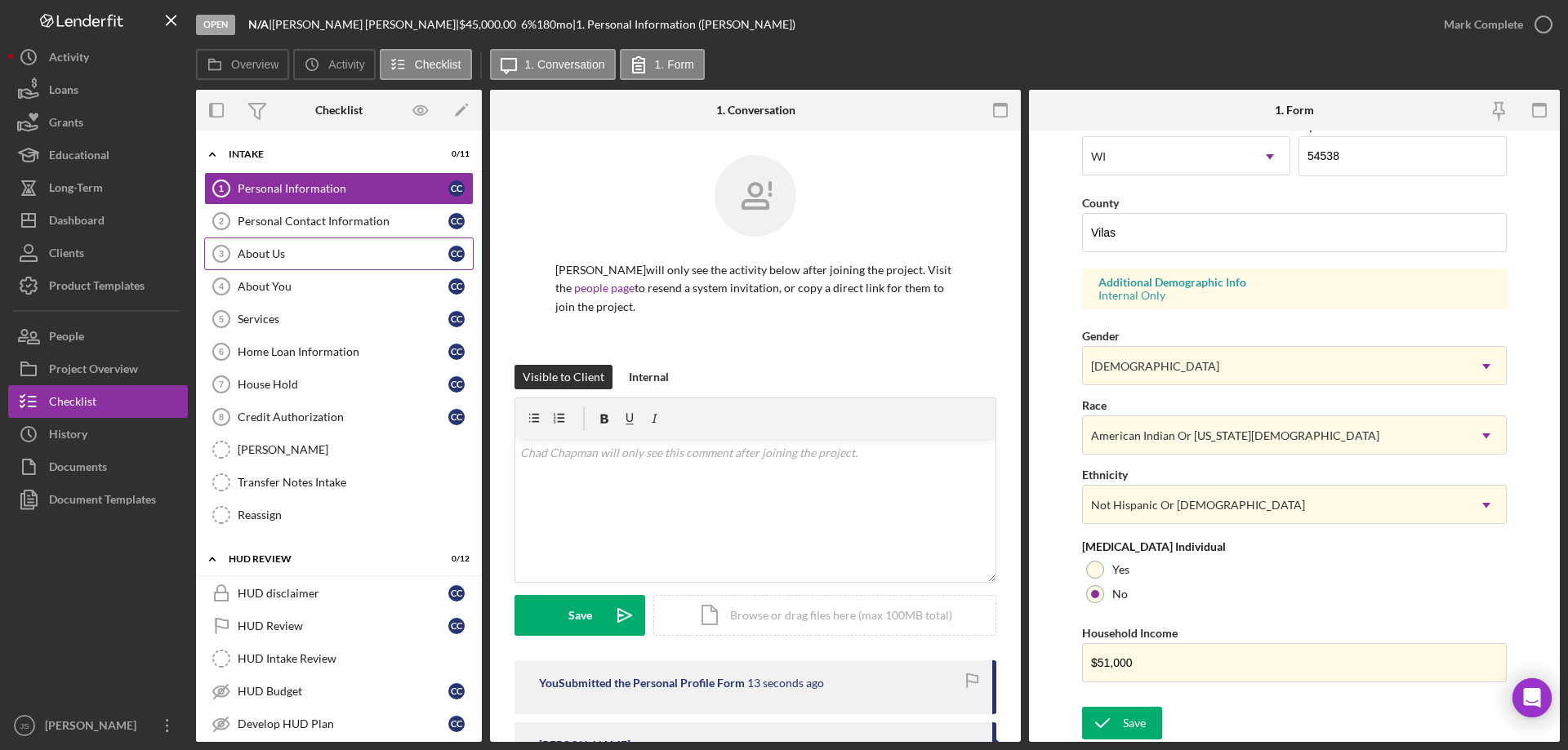
click at [290, 253] on div "About Us" at bounding box center [342, 254] width 211 height 13
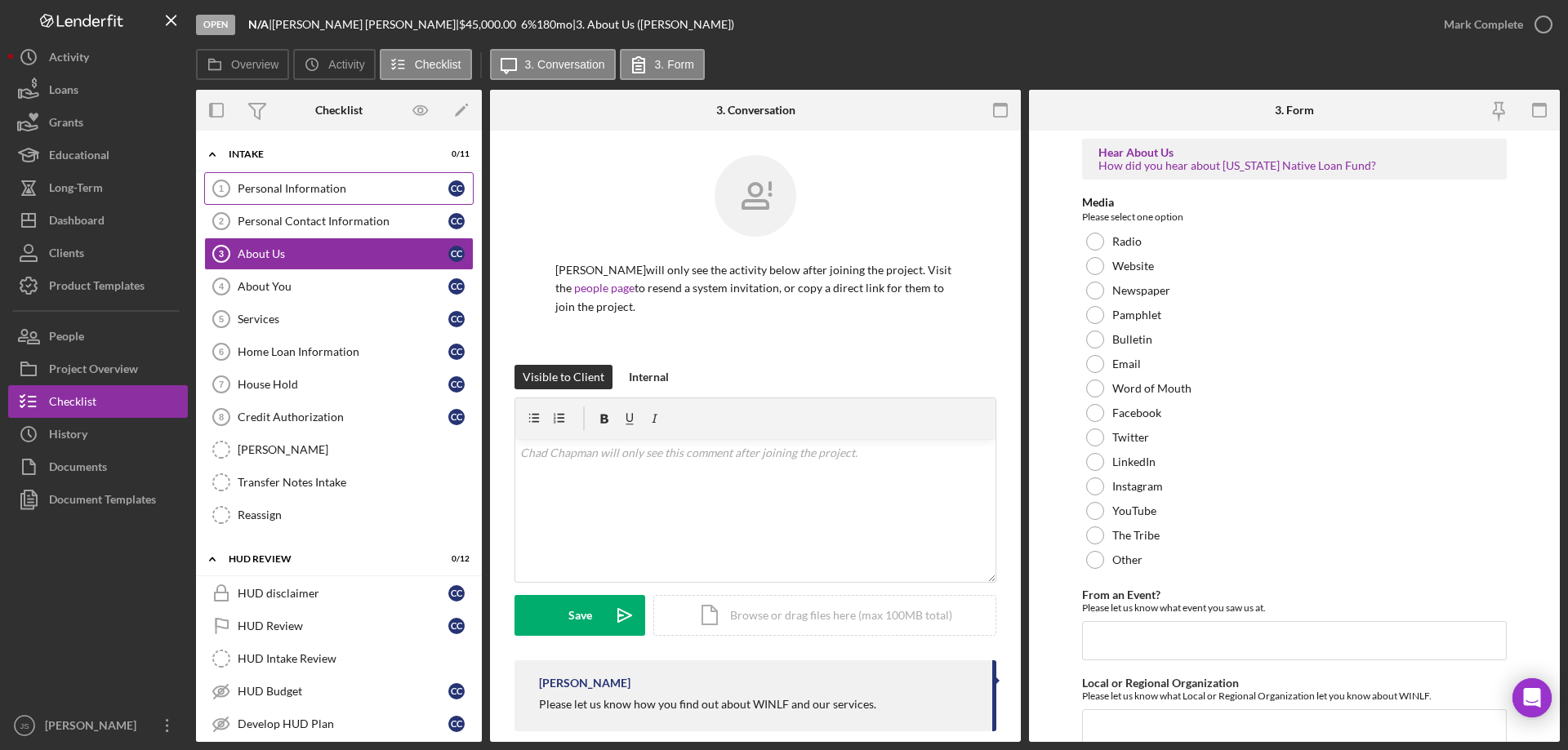
click at [316, 192] on div "Personal Information" at bounding box center [342, 189] width 211 height 13
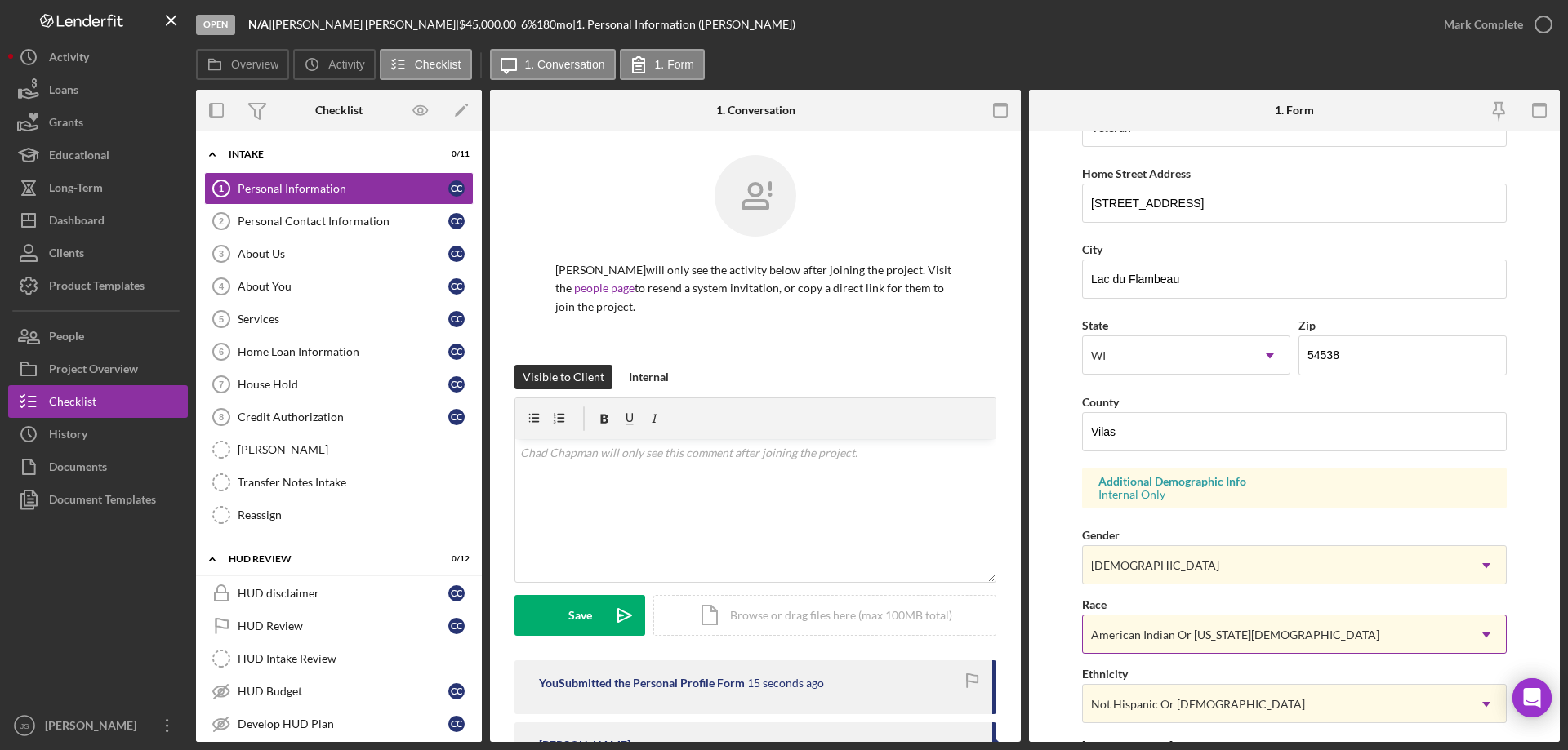
scroll to position [478, 0]
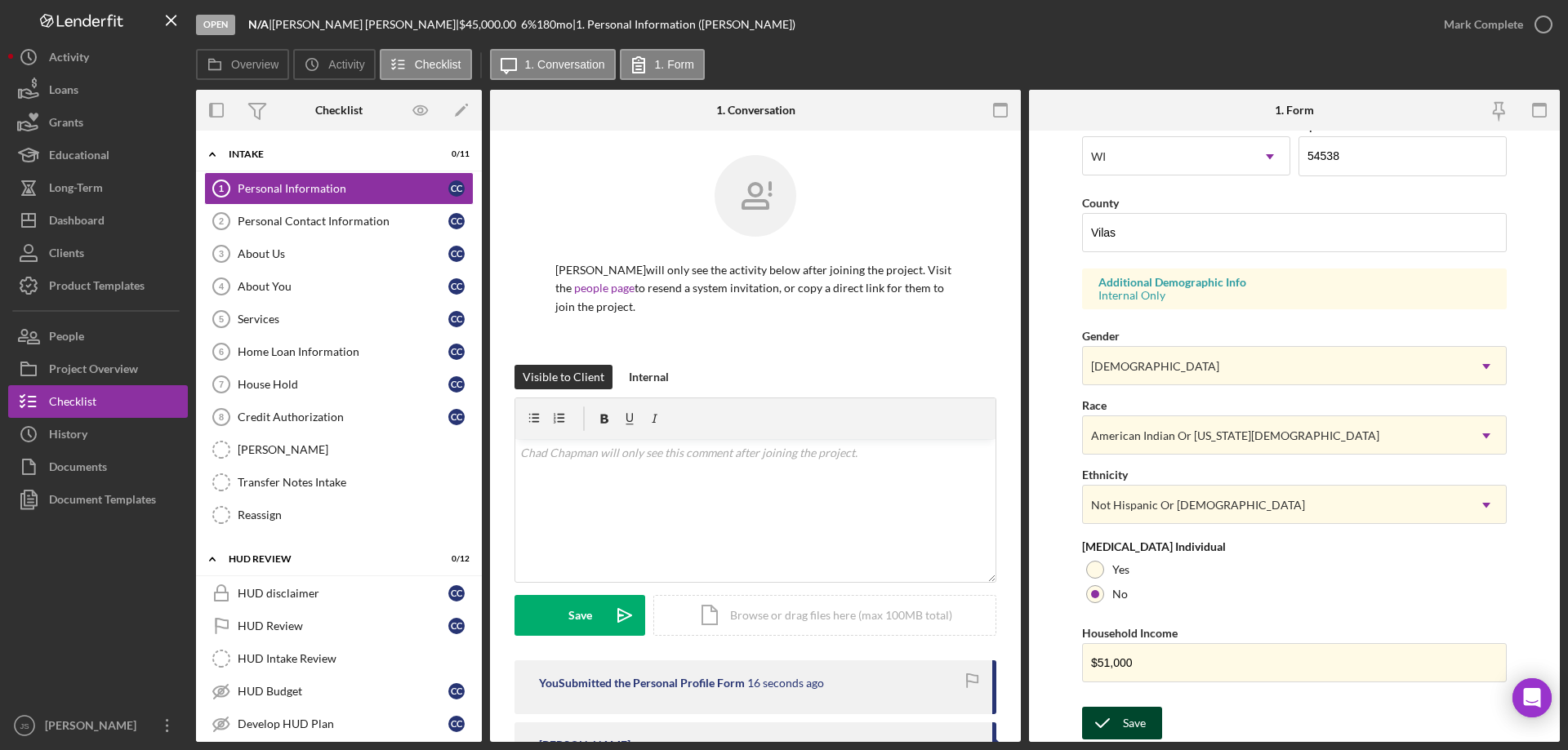
click at [1143, 720] on div "Save" at bounding box center [1134, 723] width 23 height 32
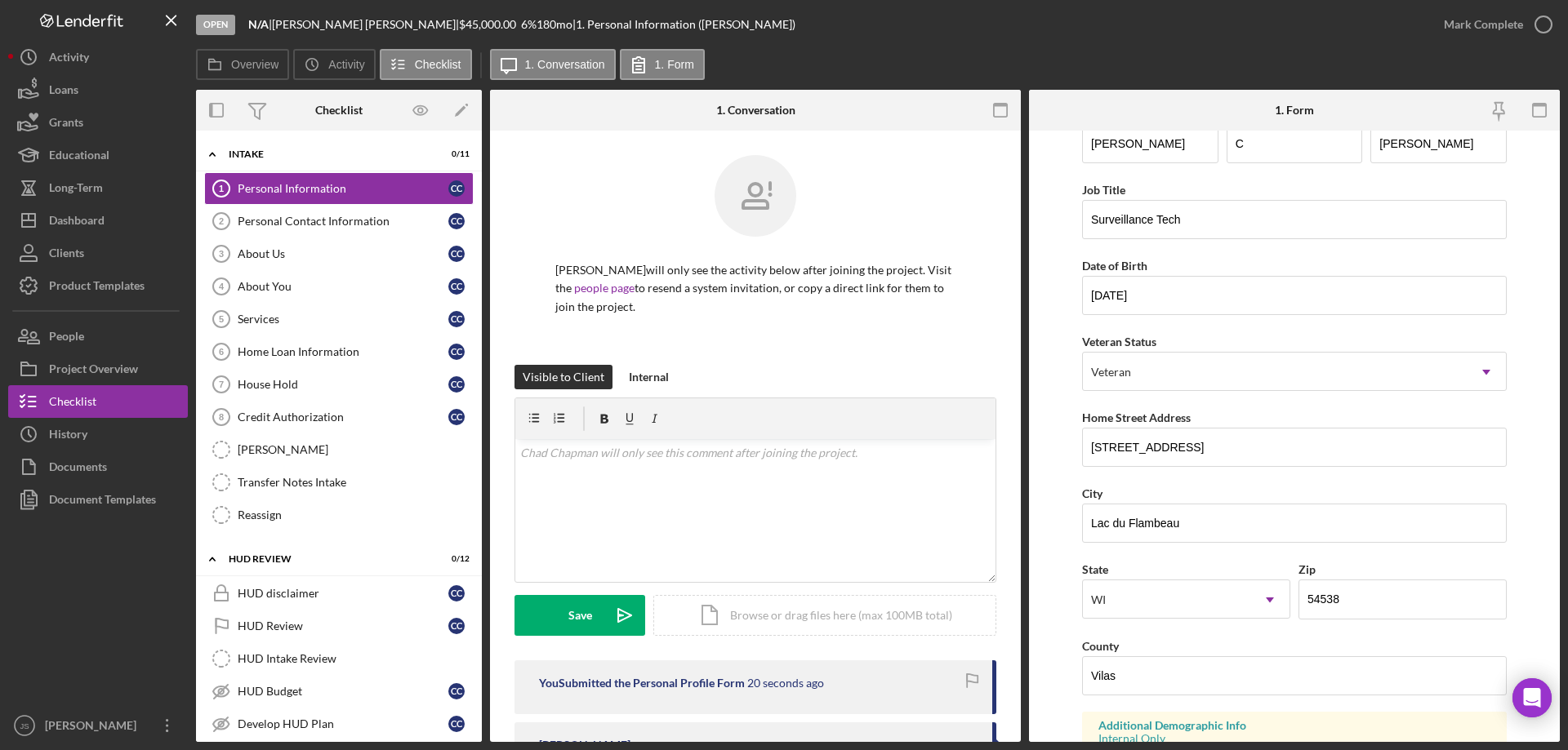
scroll to position [0, 0]
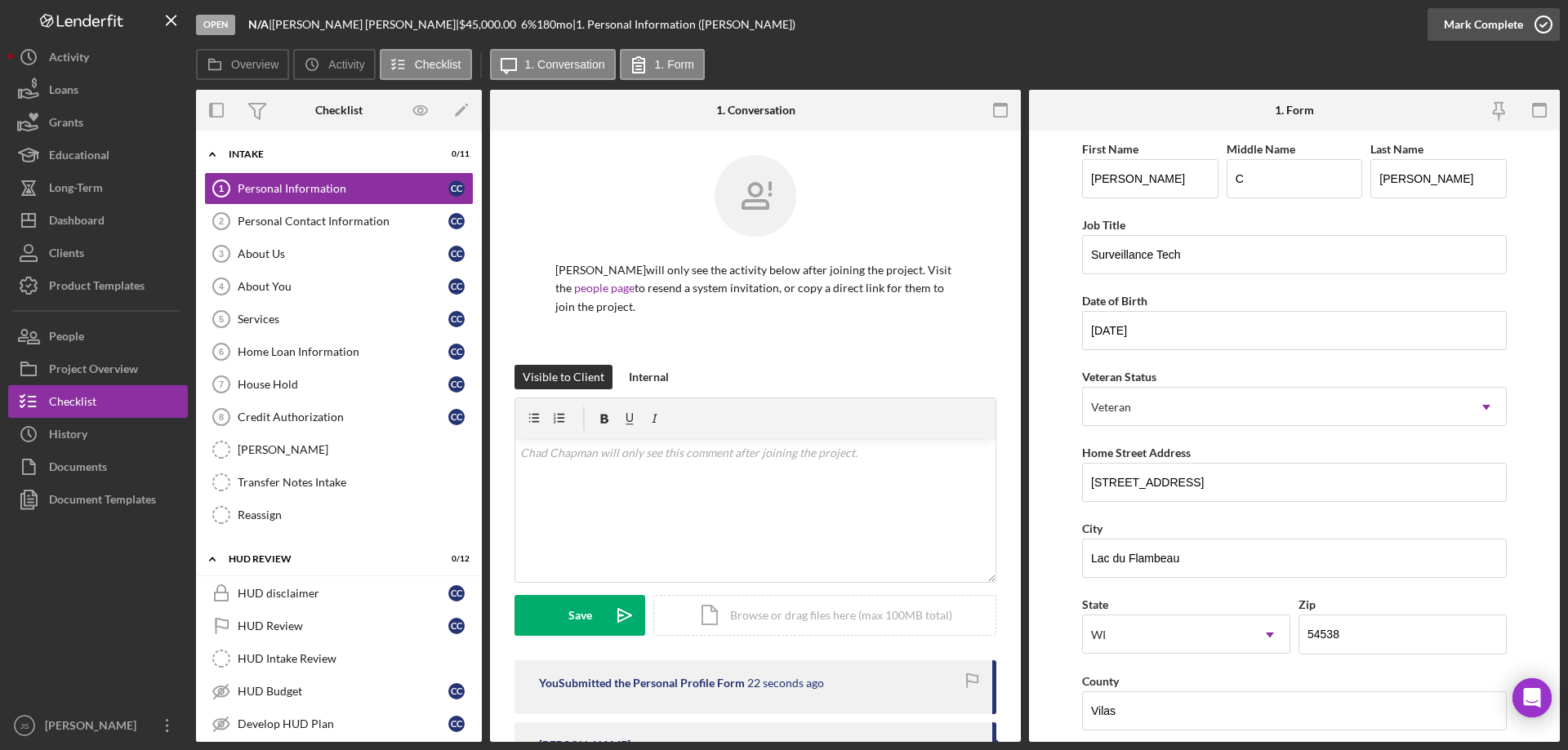
click at [1543, 18] on icon "button" at bounding box center [1543, 24] width 41 height 41
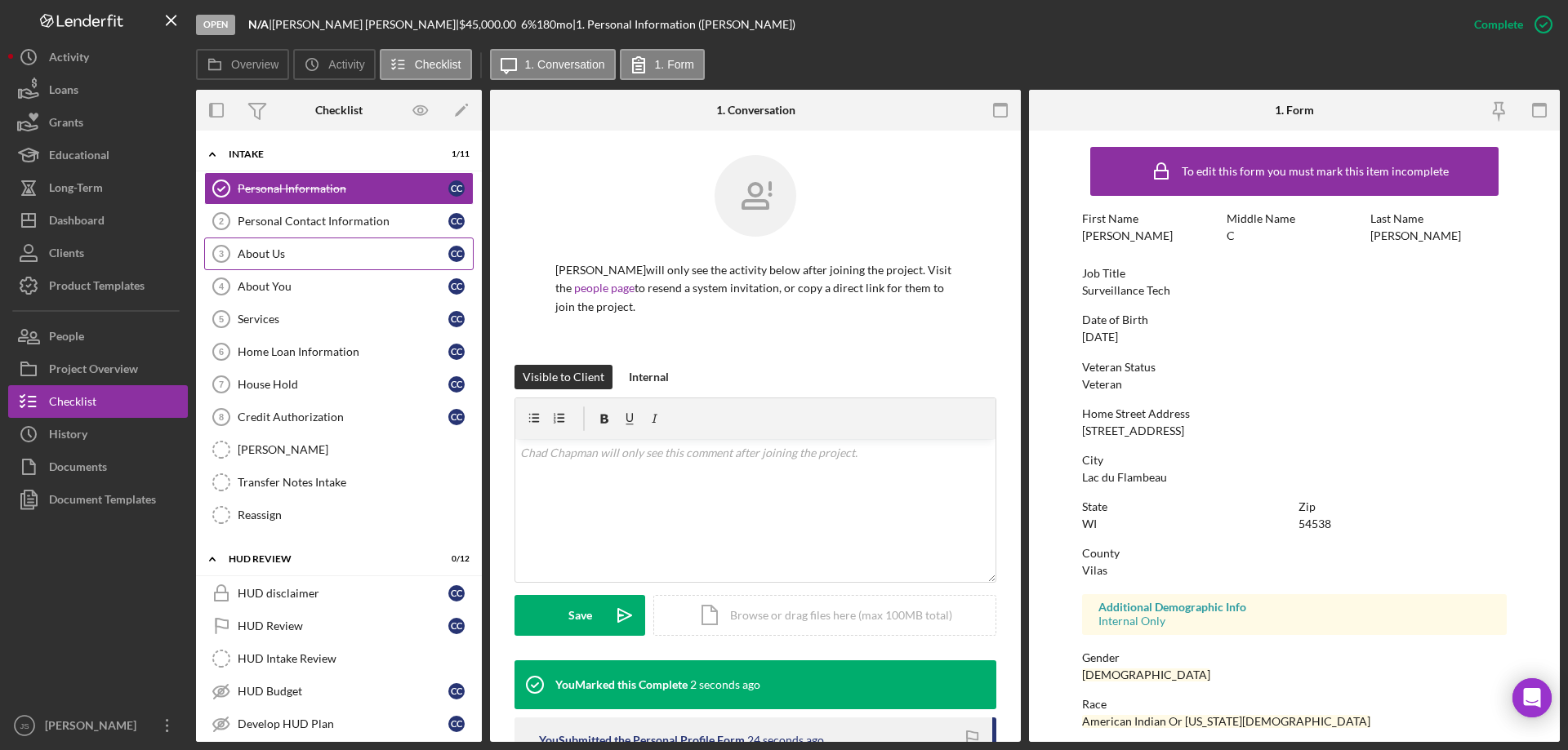
click at [281, 252] on div "About Us" at bounding box center [342, 254] width 211 height 13
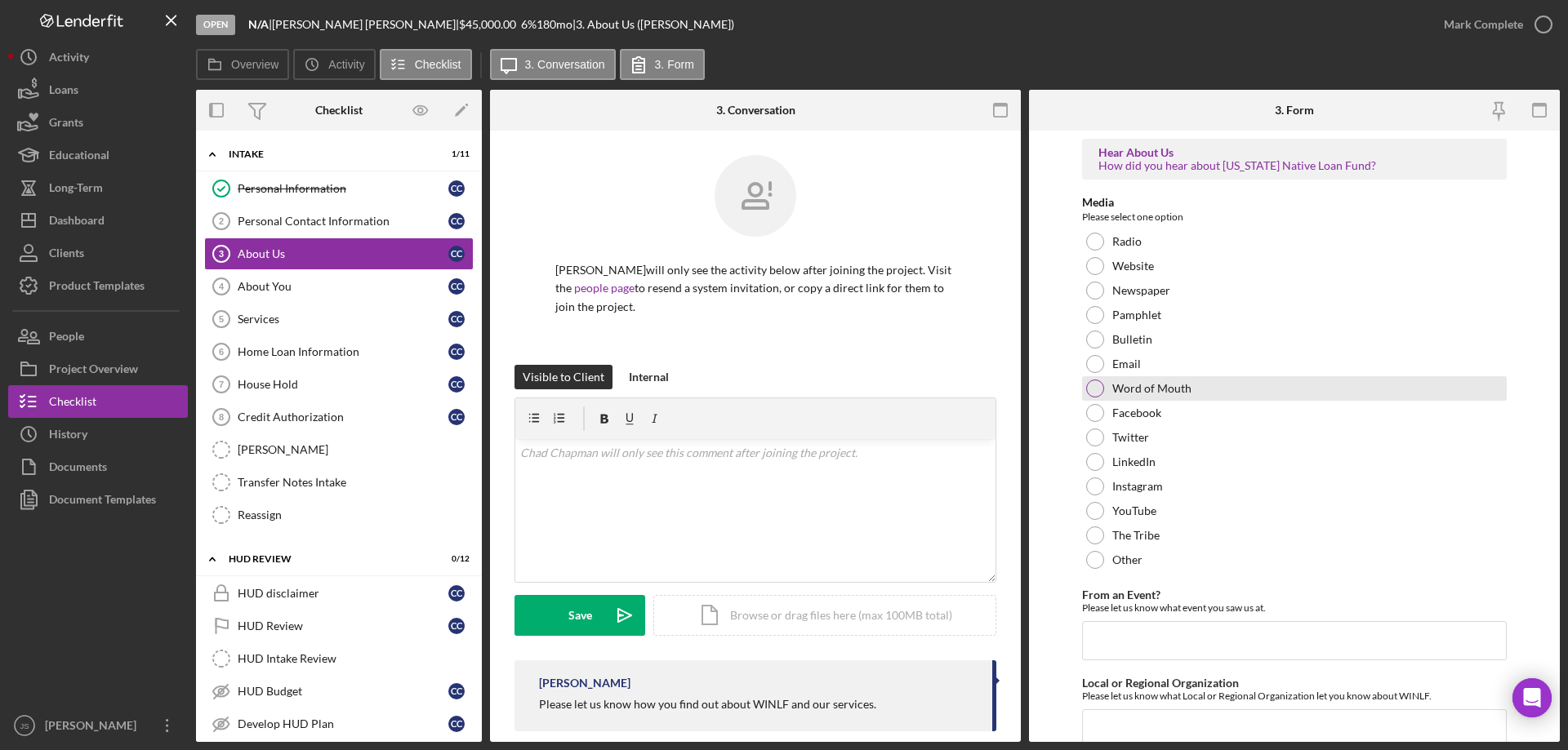
click at [1093, 390] on div at bounding box center [1094, 388] width 18 height 18
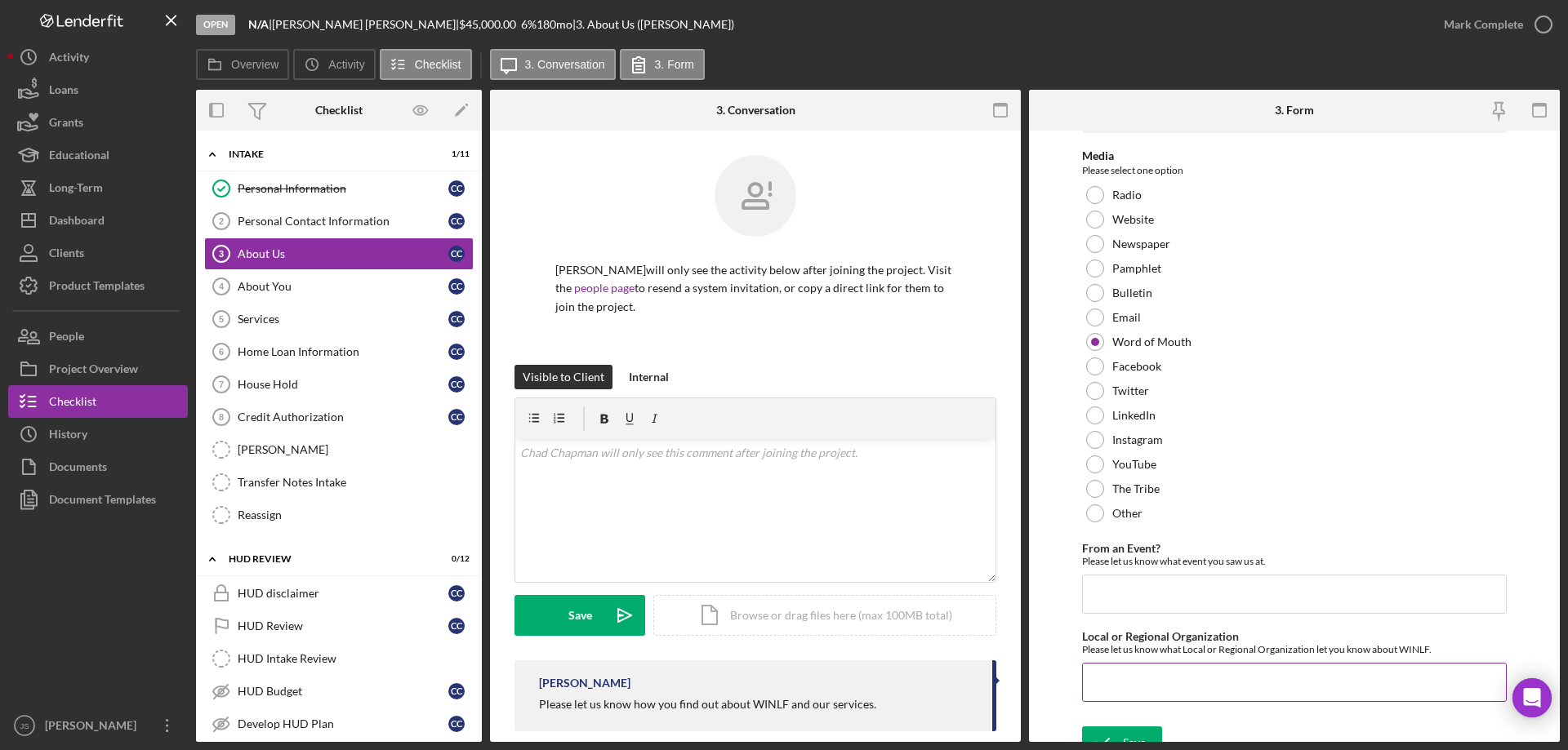
scroll to position [67, 0]
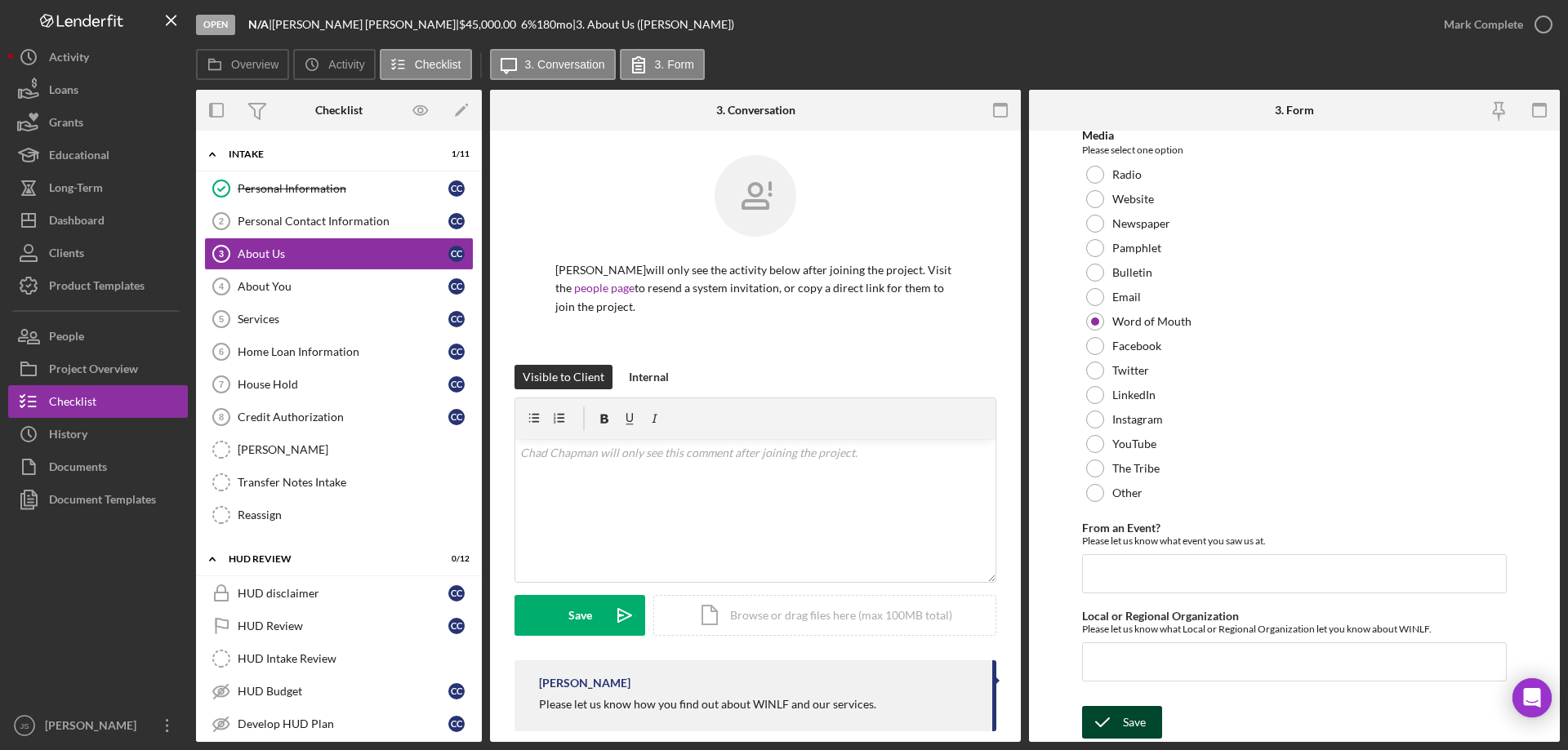
drag, startPoint x: 1126, startPoint y: 714, endPoint x: 1134, endPoint y: 709, distance: 9.4
click at [1128, 715] on div "Save" at bounding box center [1134, 722] width 23 height 32
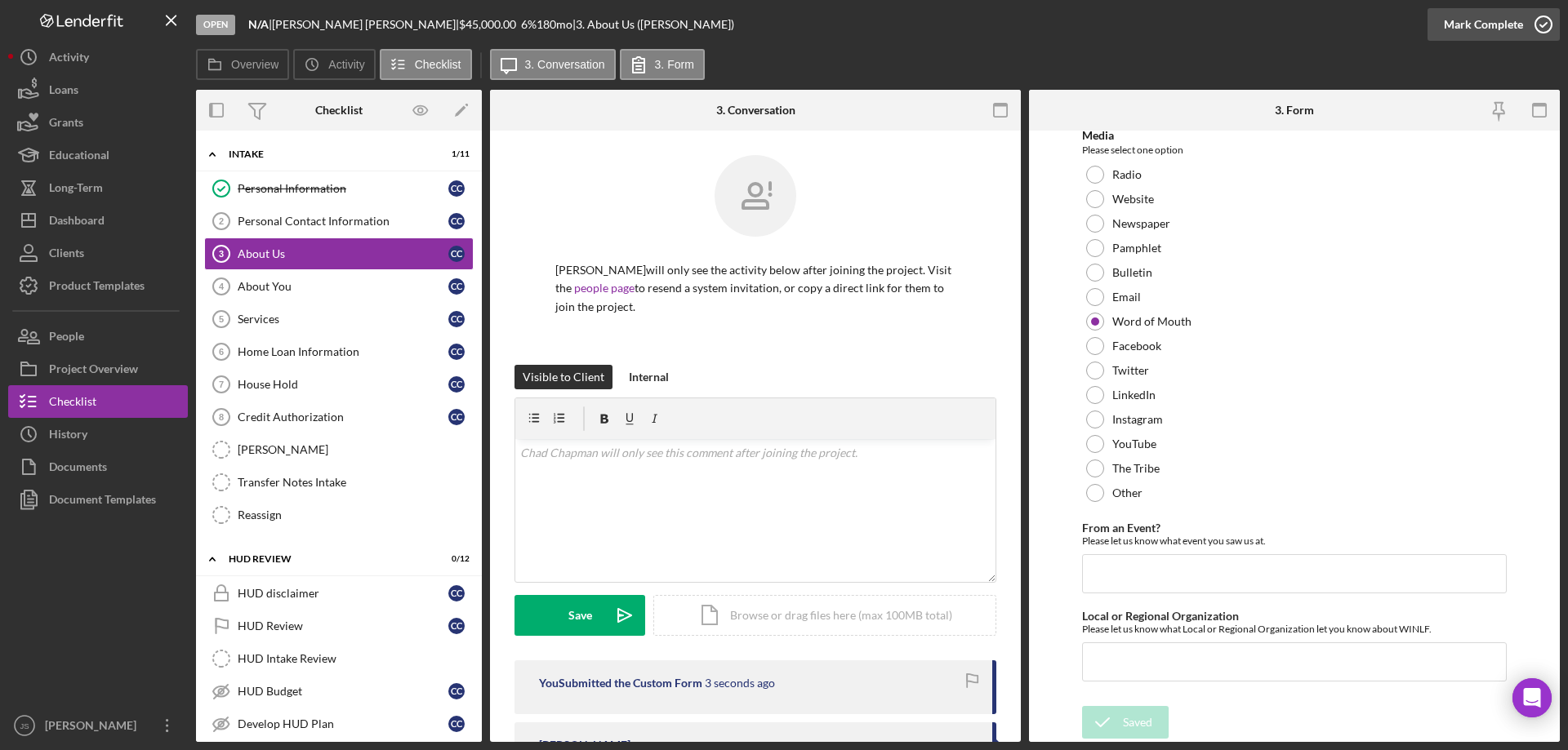
click at [1541, 21] on icon "button" at bounding box center [1543, 24] width 41 height 41
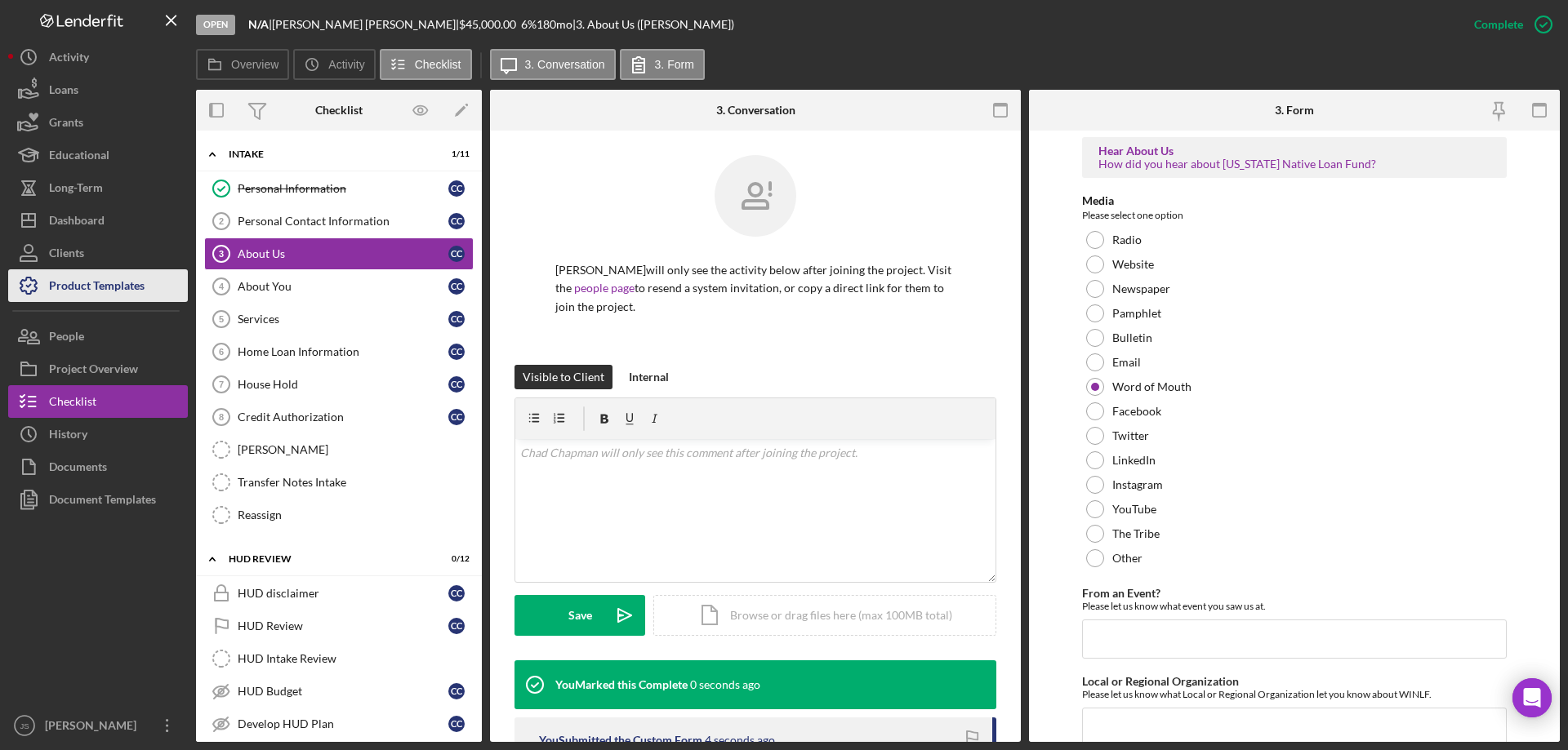
scroll to position [132, 0]
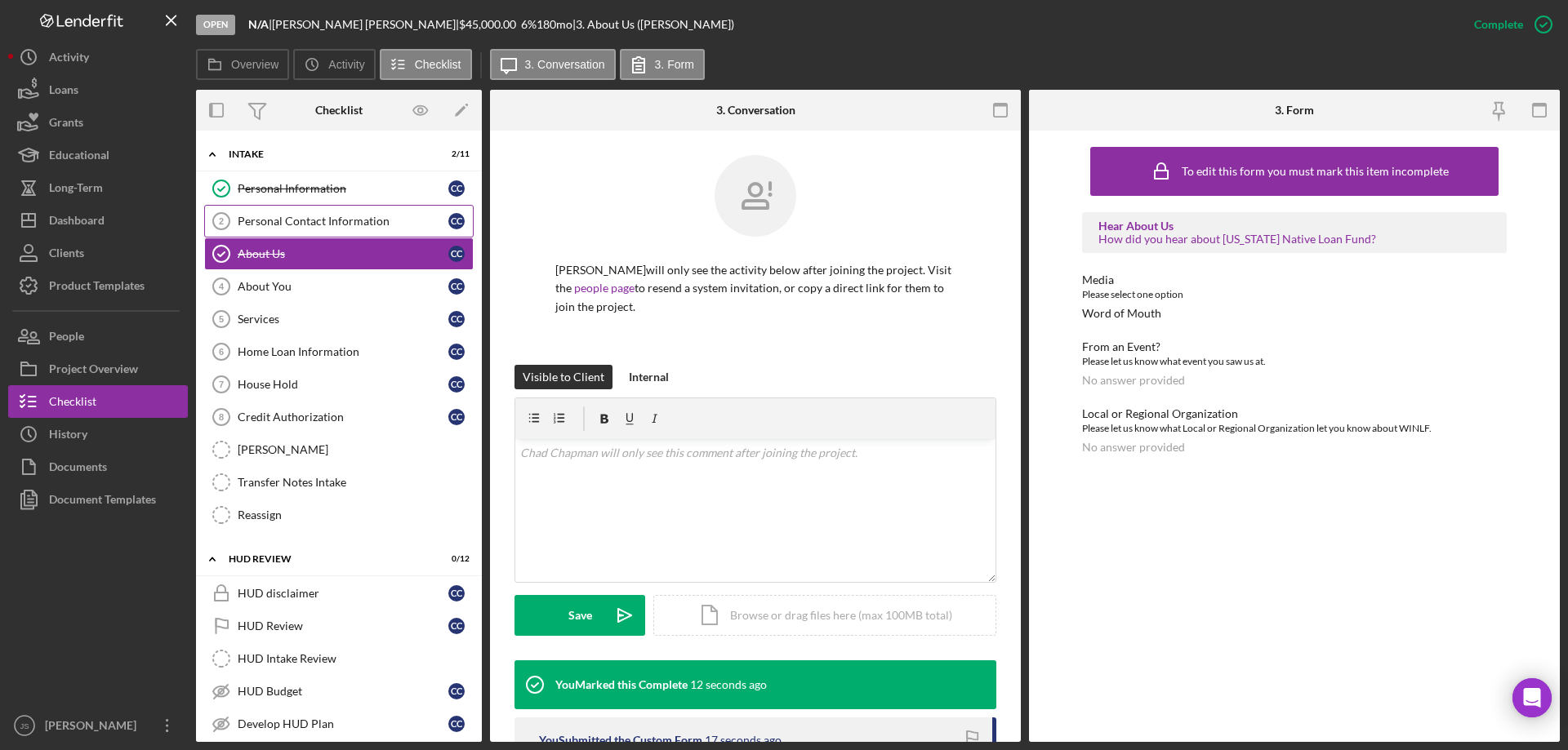
click at [345, 217] on div "Personal Contact Information" at bounding box center [342, 221] width 211 height 13
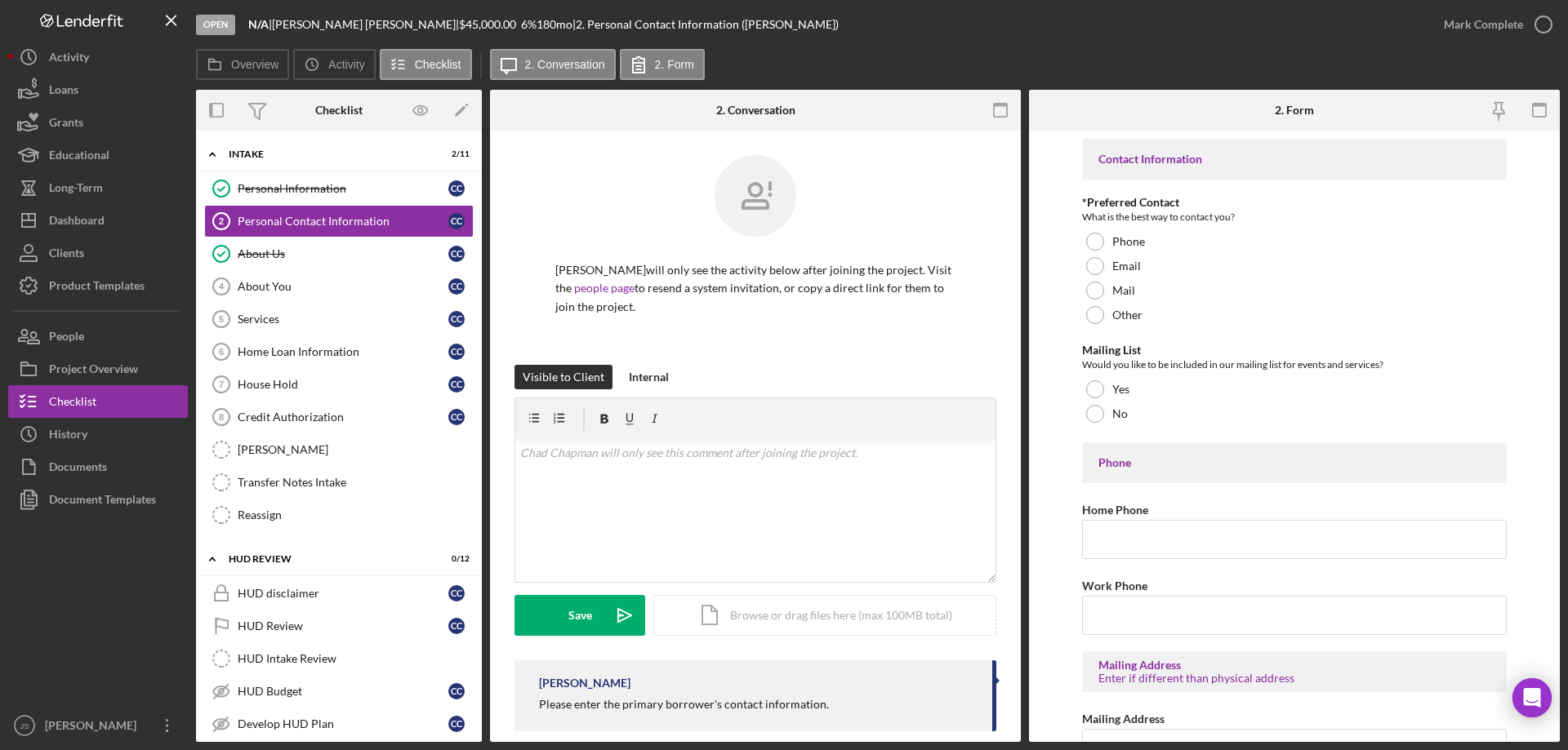
drag, startPoint x: 1092, startPoint y: 268, endPoint x: 1080, endPoint y: 302, distance: 36.1
click at [1092, 268] on div at bounding box center [1094, 266] width 18 height 18
drag, startPoint x: 1092, startPoint y: 380, endPoint x: 1093, endPoint y: 458, distance: 78.0
click at [1092, 381] on div at bounding box center [1094, 389] width 18 height 18
click at [1115, 538] on input "Home Phone" at bounding box center [1293, 539] width 424 height 39
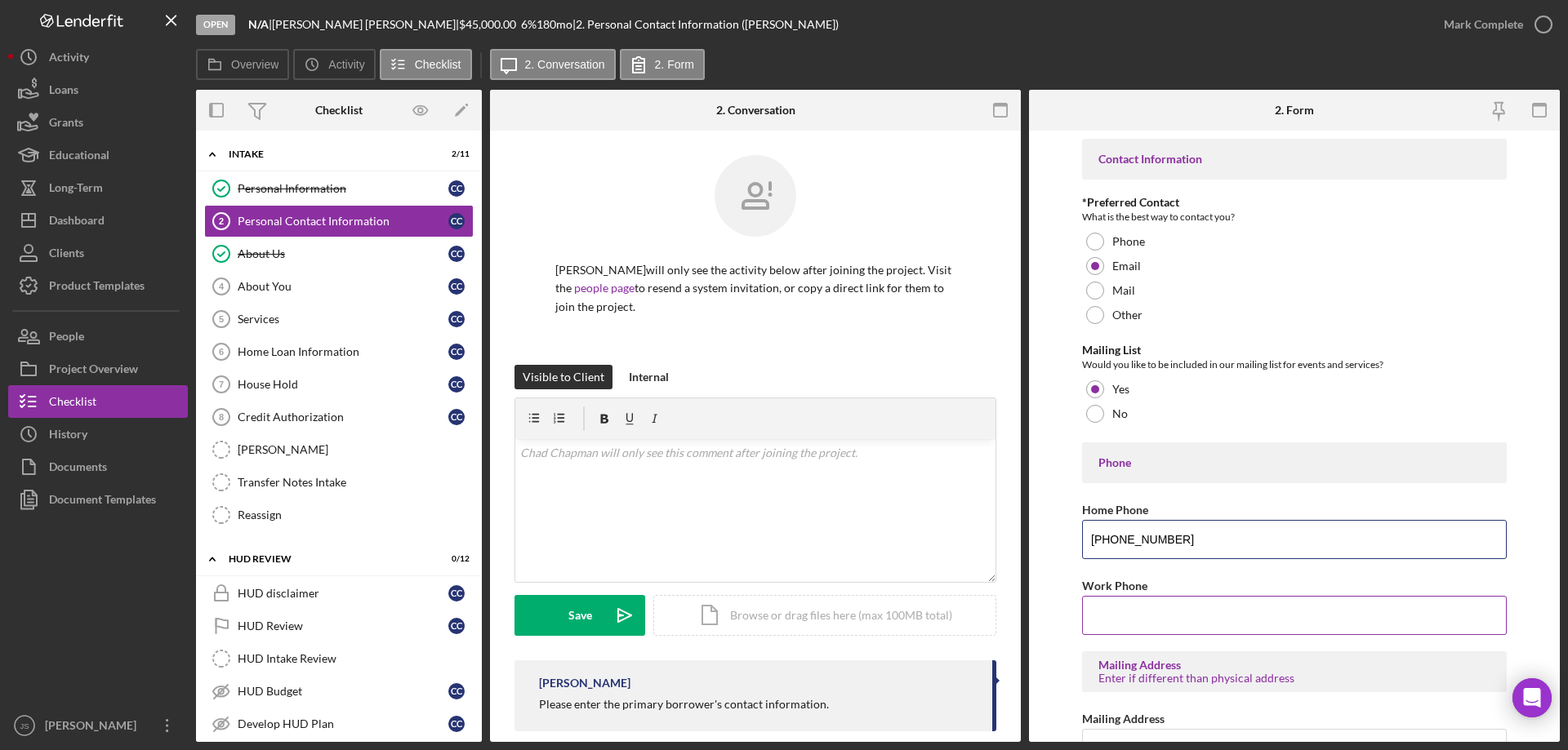
type input "[PHONE_NUMBER]"
click at [1115, 624] on input "Work Phone" at bounding box center [1293, 615] width 424 height 39
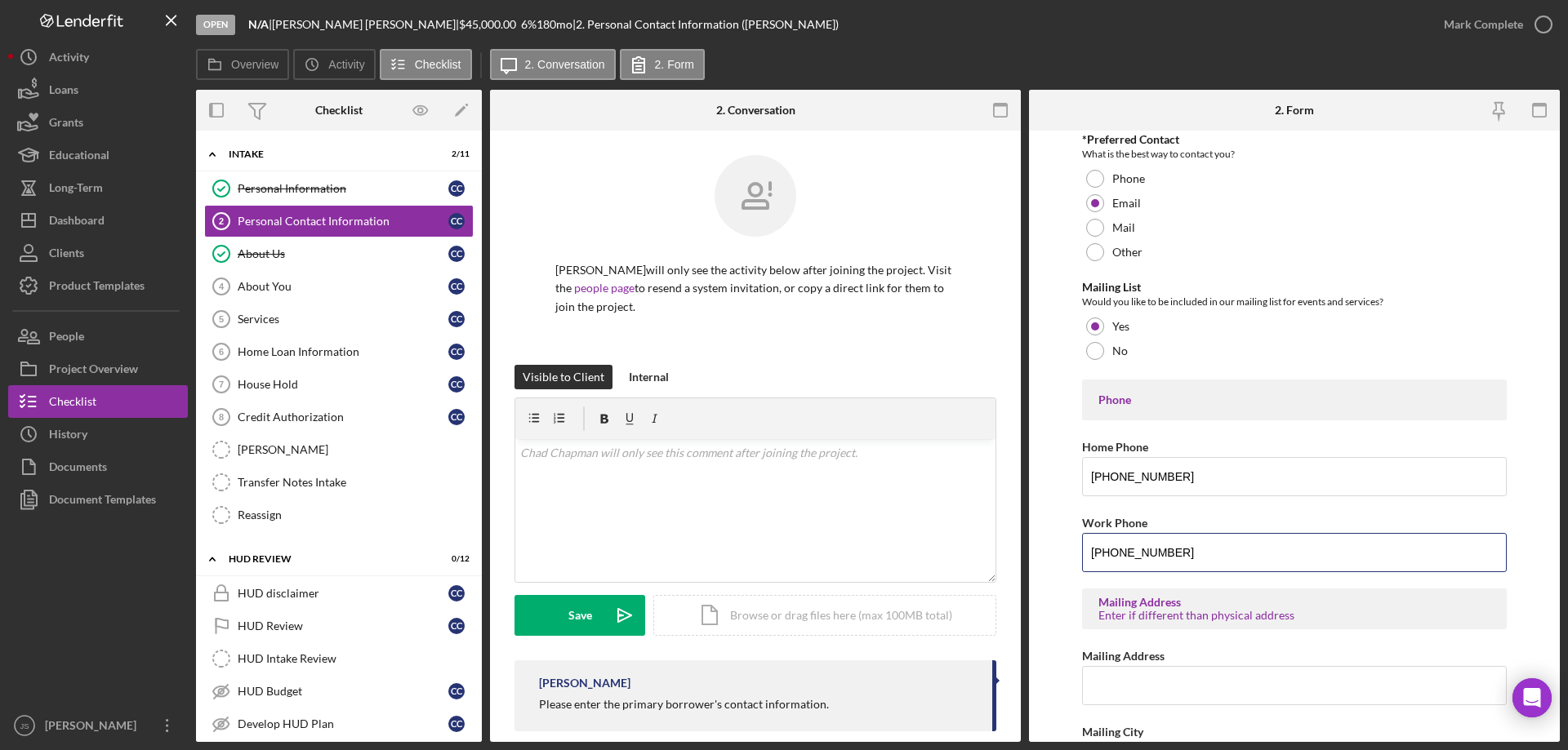
scroll to position [245, 0]
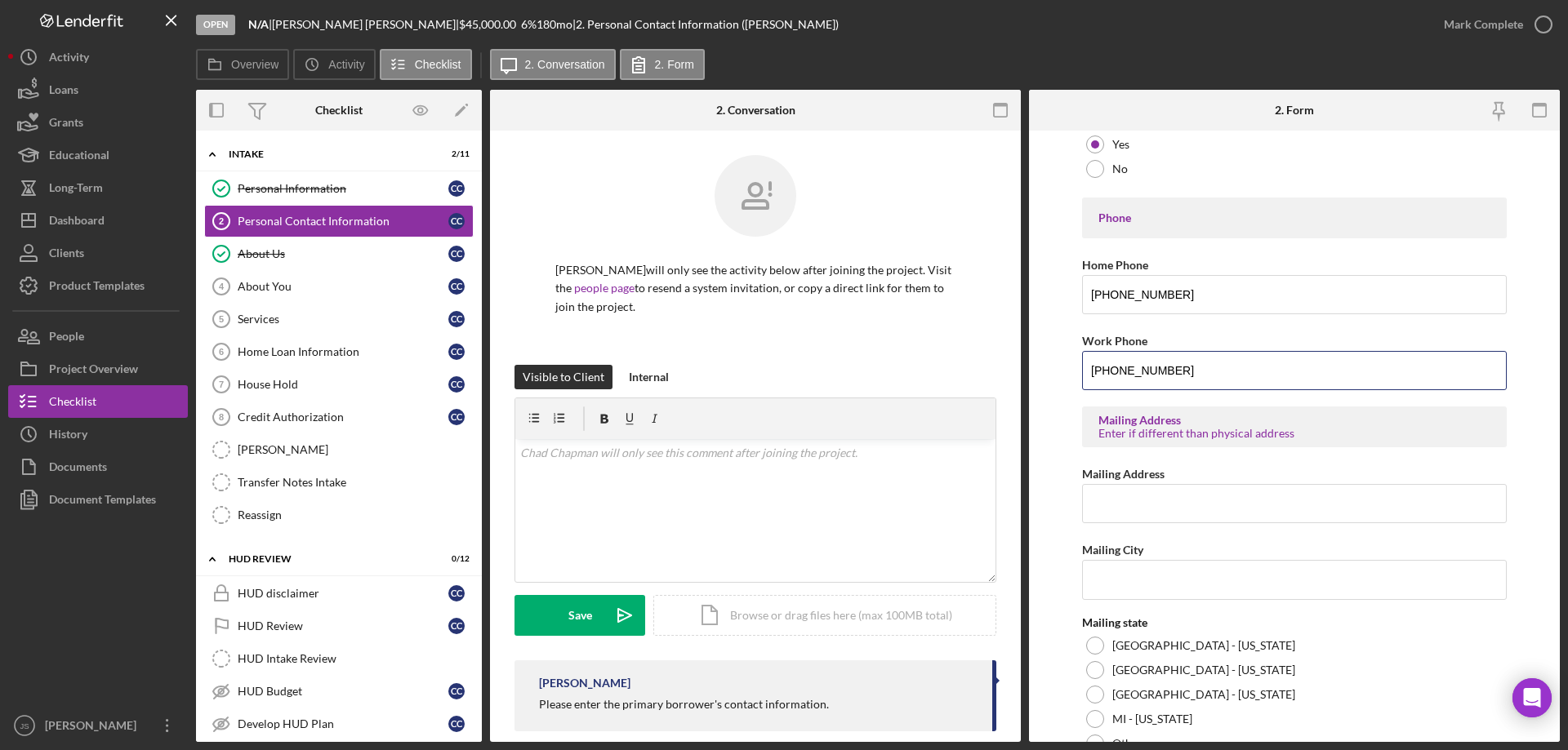
type input "[PHONE_NUMBER]"
click at [1130, 509] on input "Mailing Address" at bounding box center [1293, 503] width 424 height 39
type input "PO Box 1134"
type input "l"
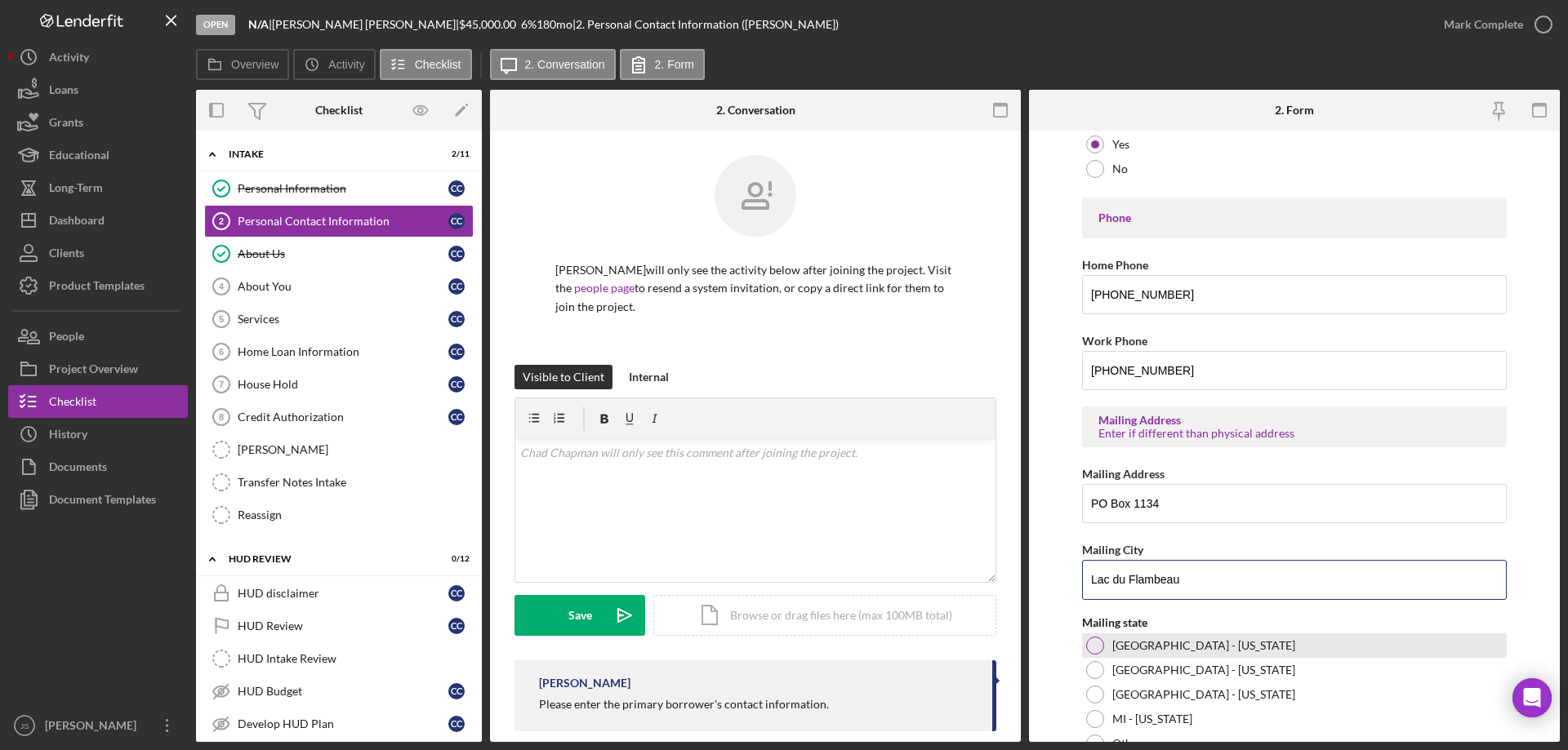
type input "Lac du Flambeau"
click at [1096, 644] on div at bounding box center [1094, 645] width 18 height 18
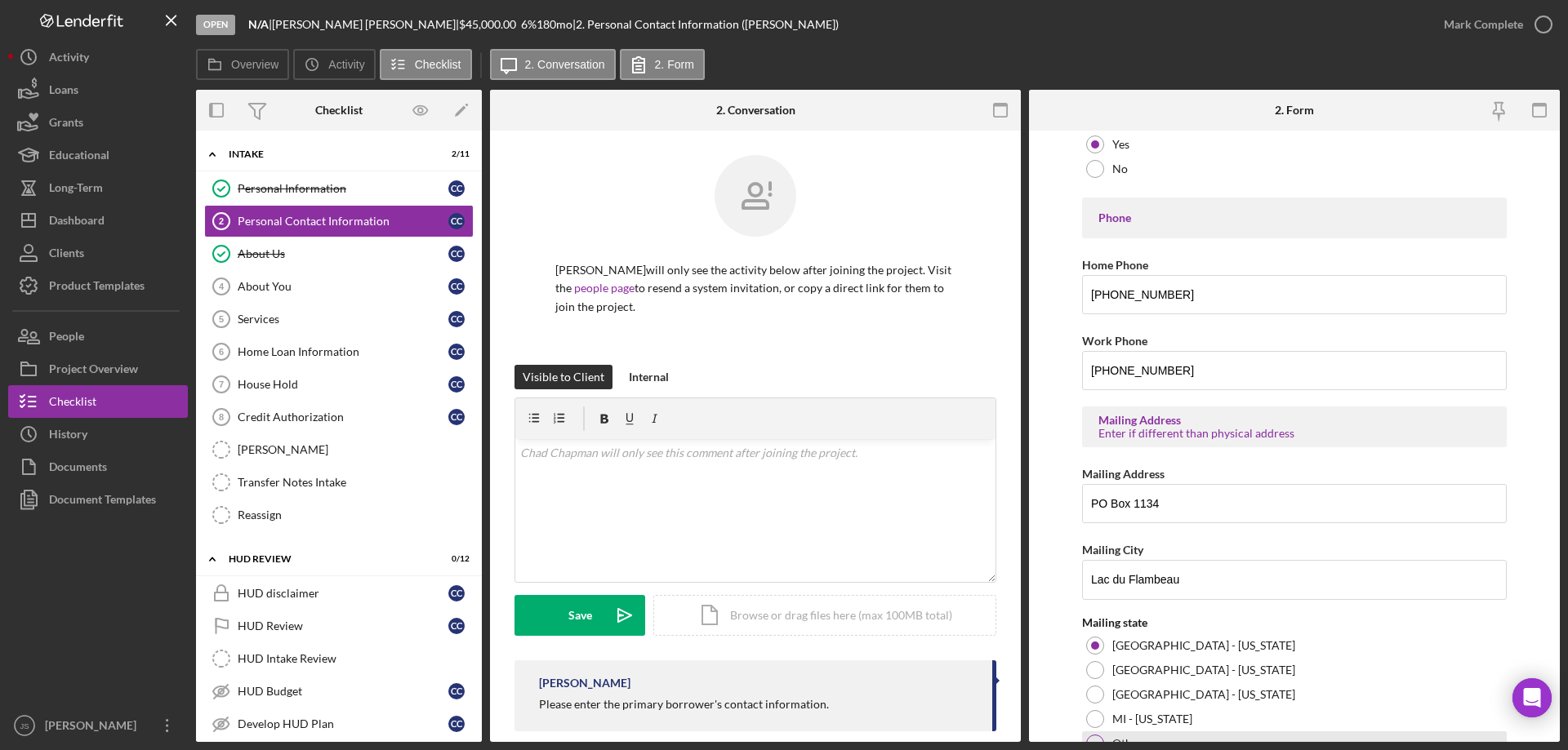
scroll to position [395, 0]
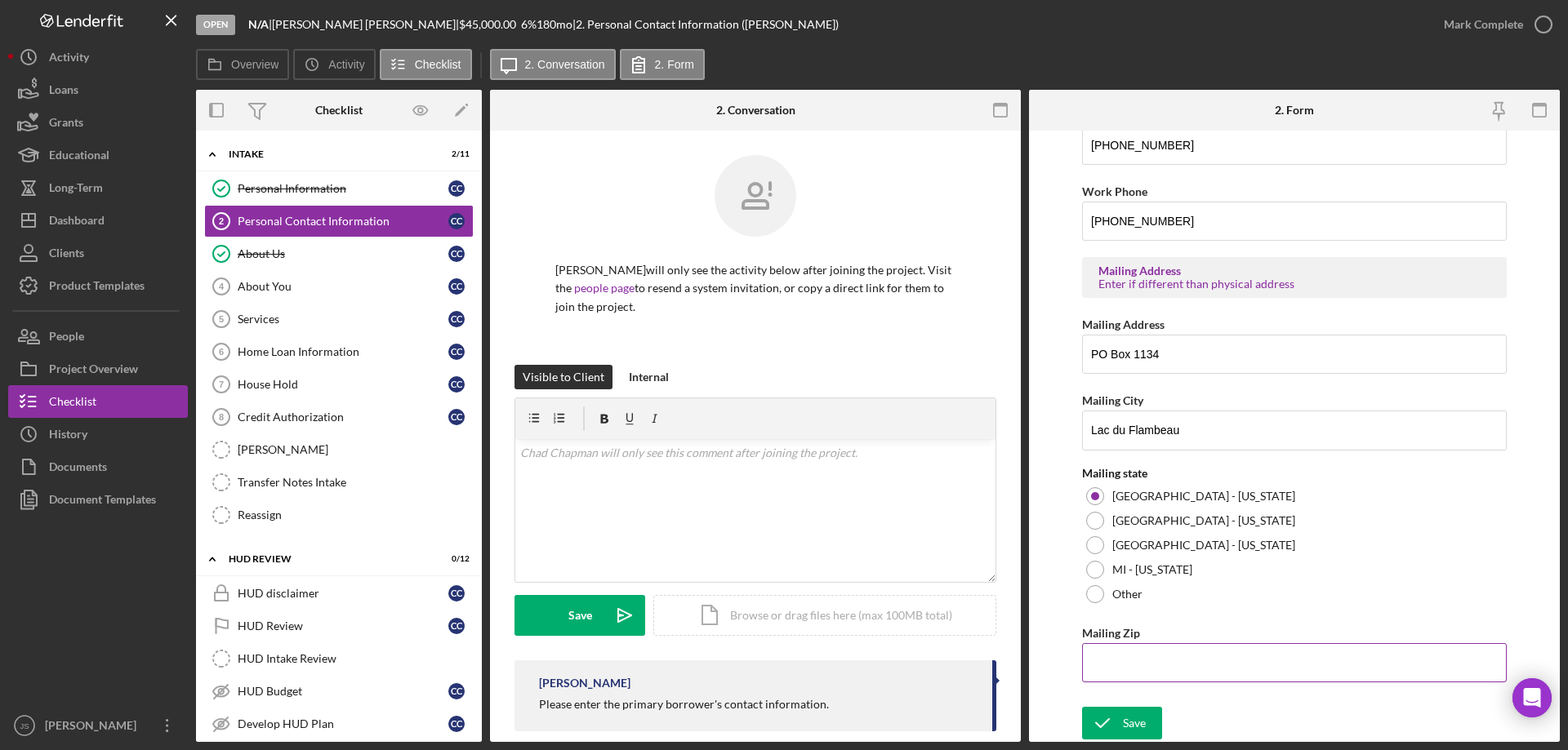
click at [1127, 668] on input "Mailing Zip" at bounding box center [1293, 662] width 424 height 39
type input "54,538"
click at [1123, 722] on div "Save" at bounding box center [1134, 723] width 23 height 32
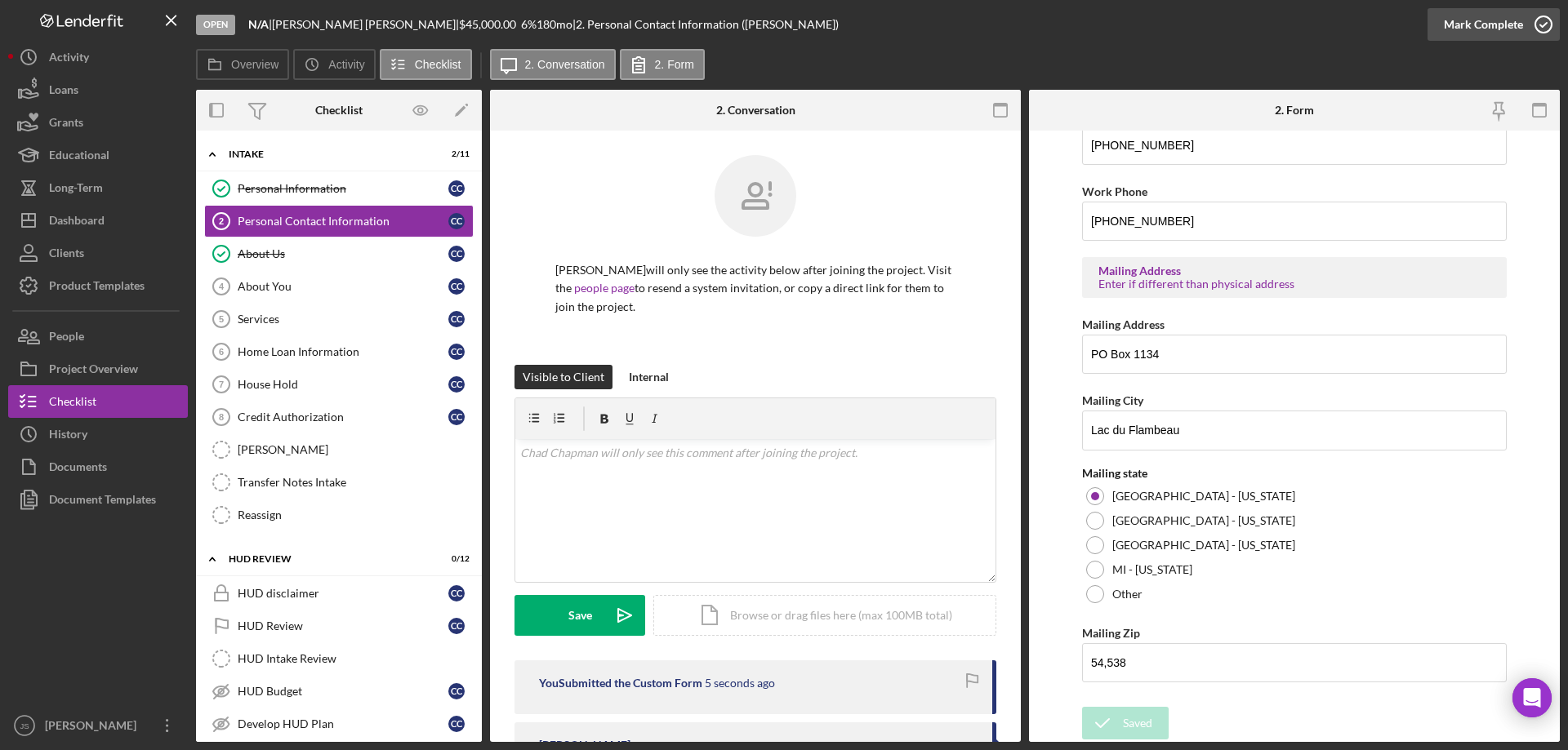
drag, startPoint x: 1544, startPoint y: 22, endPoint x: 1515, endPoint y: 26, distance: 29.3
click at [1544, 22] on icon "button" at bounding box center [1543, 24] width 41 height 41
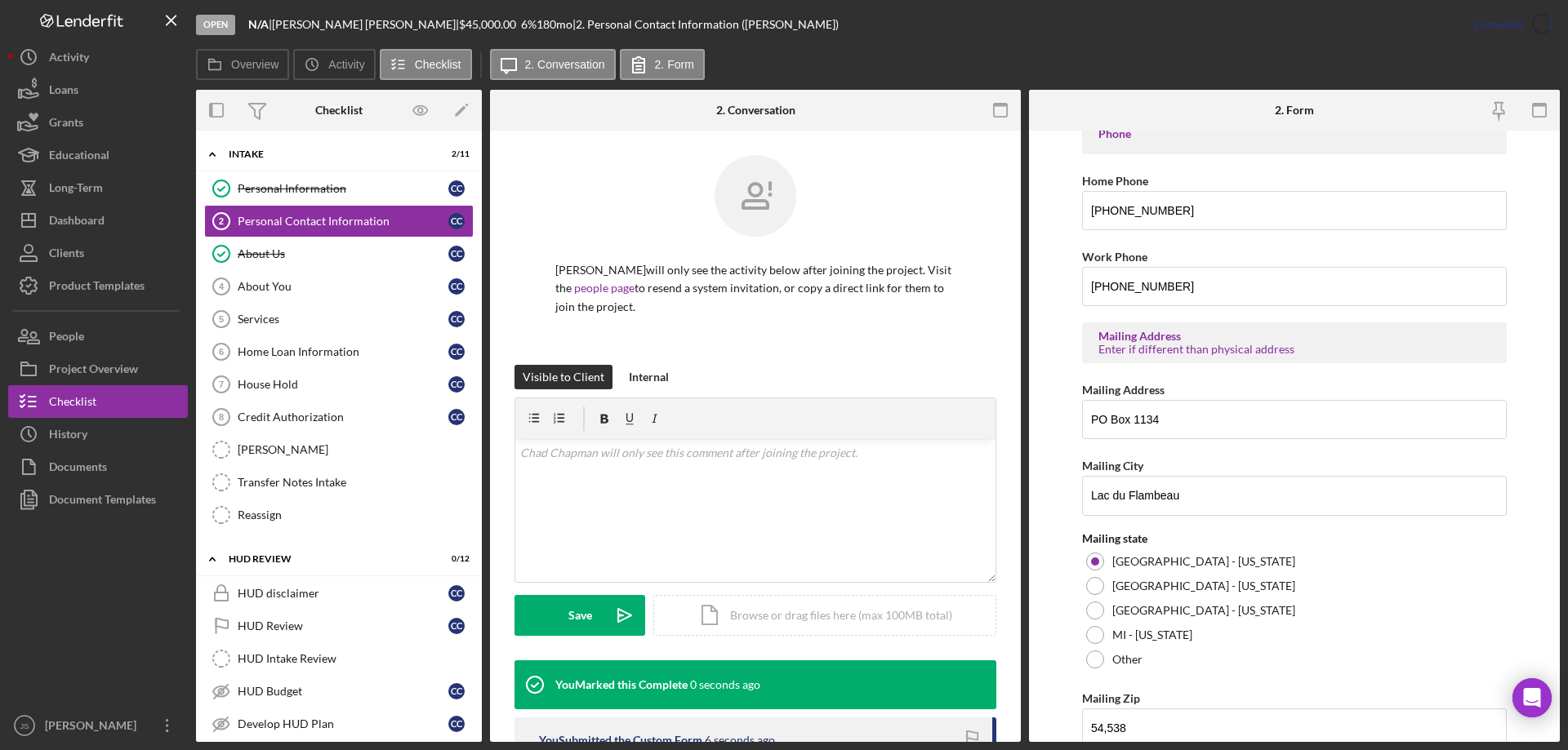
scroll to position [459, 0]
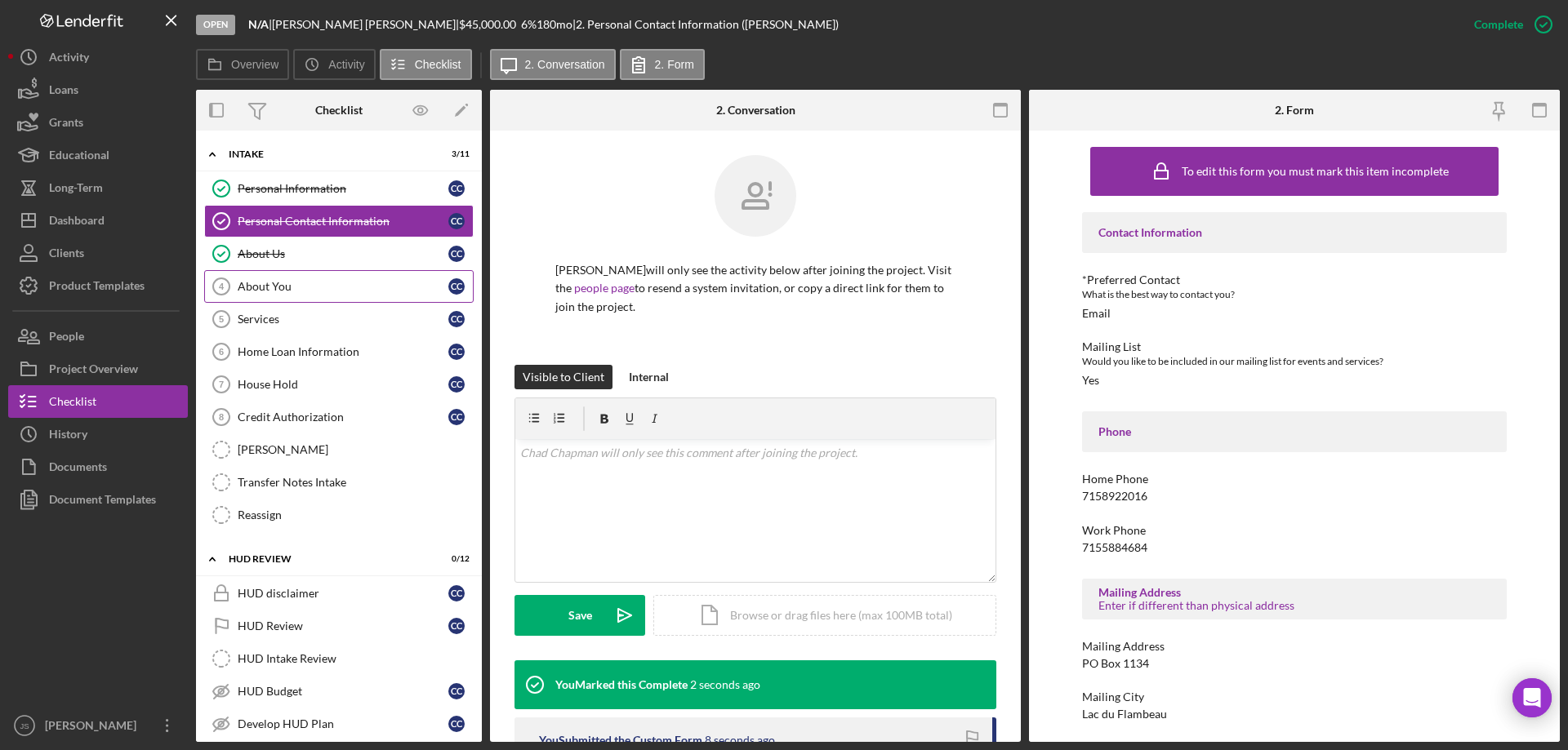
click at [318, 283] on div "About You" at bounding box center [342, 287] width 211 height 13
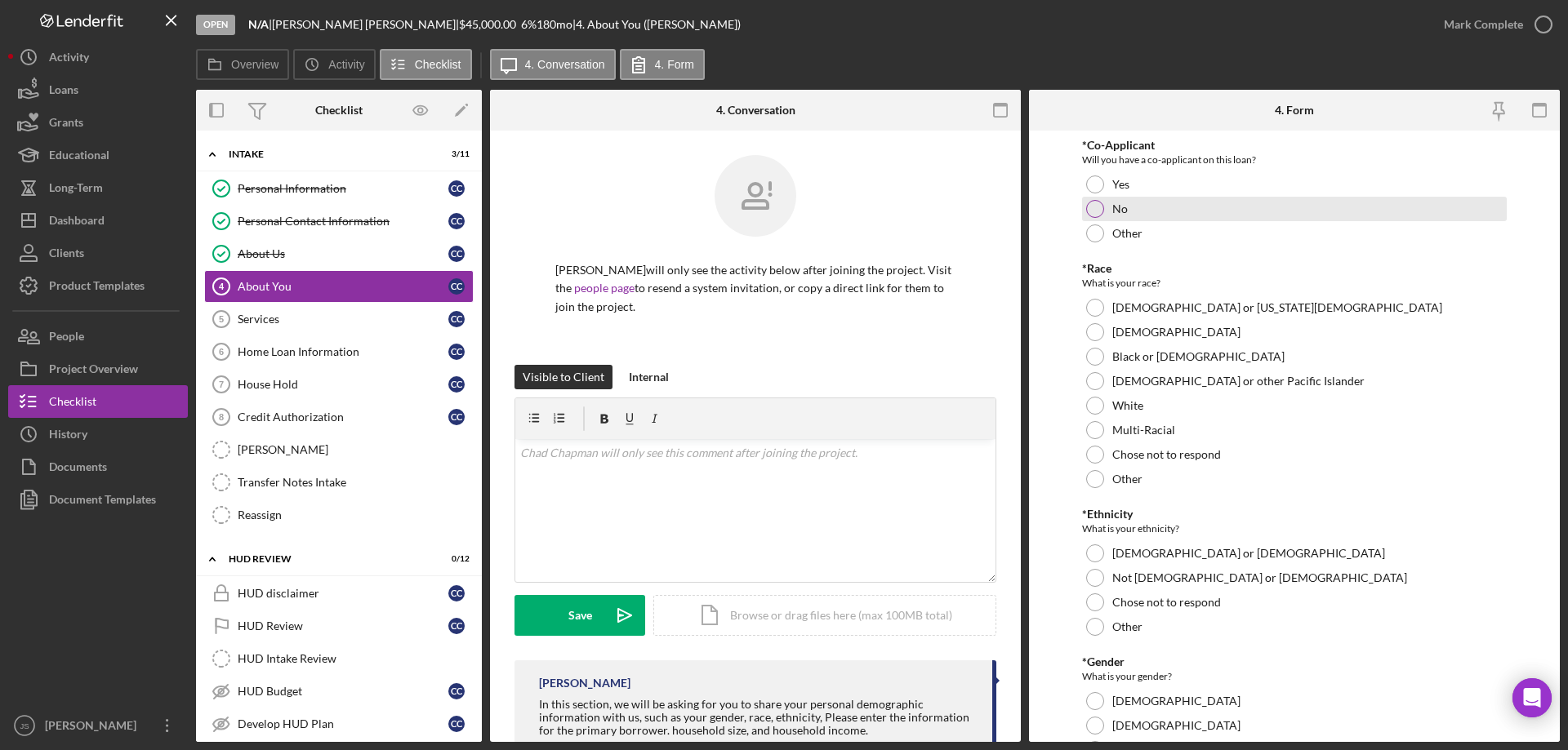
click at [1095, 204] on div at bounding box center [1094, 209] width 18 height 18
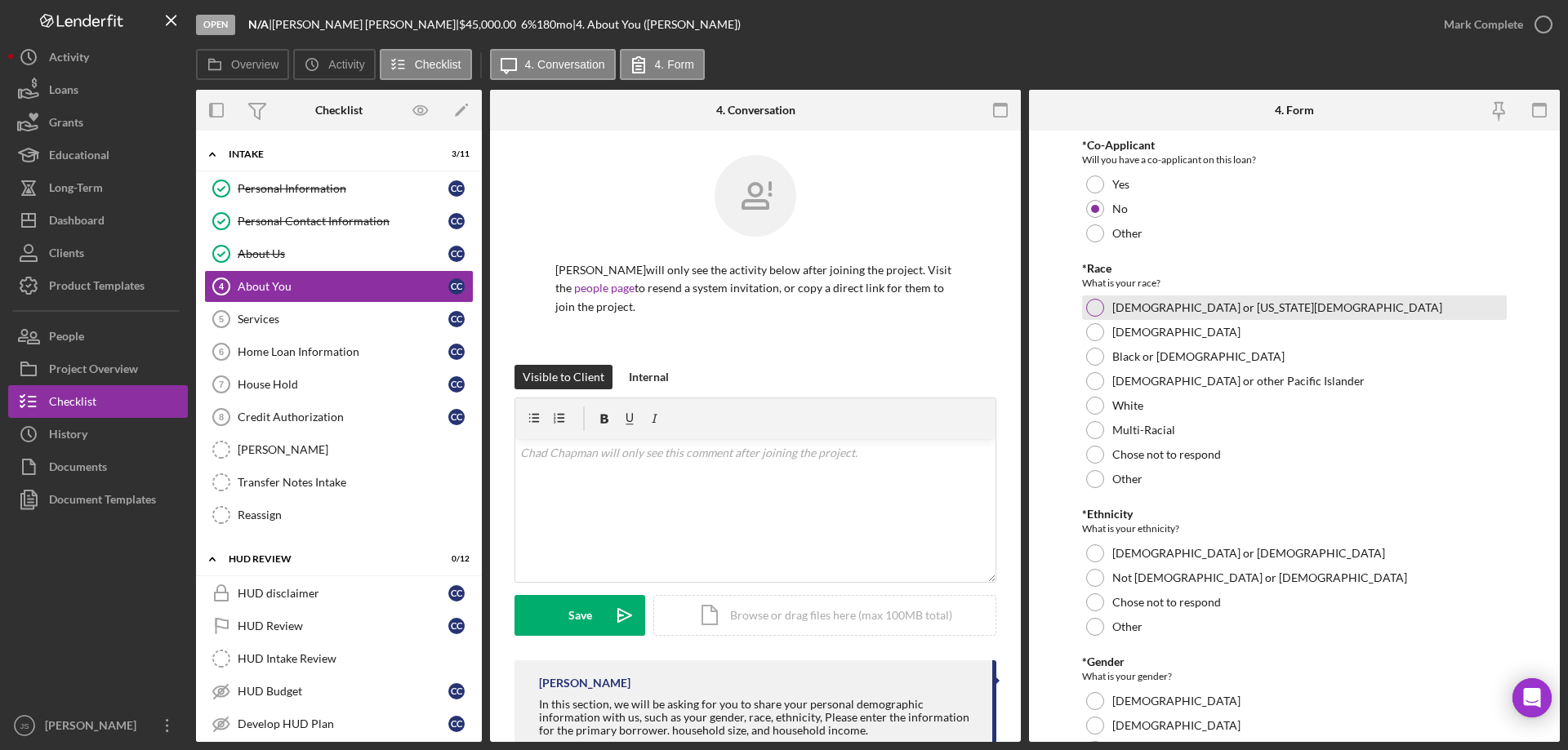
click at [1090, 299] on div "[DEMOGRAPHIC_DATA] or [US_STATE][DEMOGRAPHIC_DATA]" at bounding box center [1293, 308] width 424 height 25
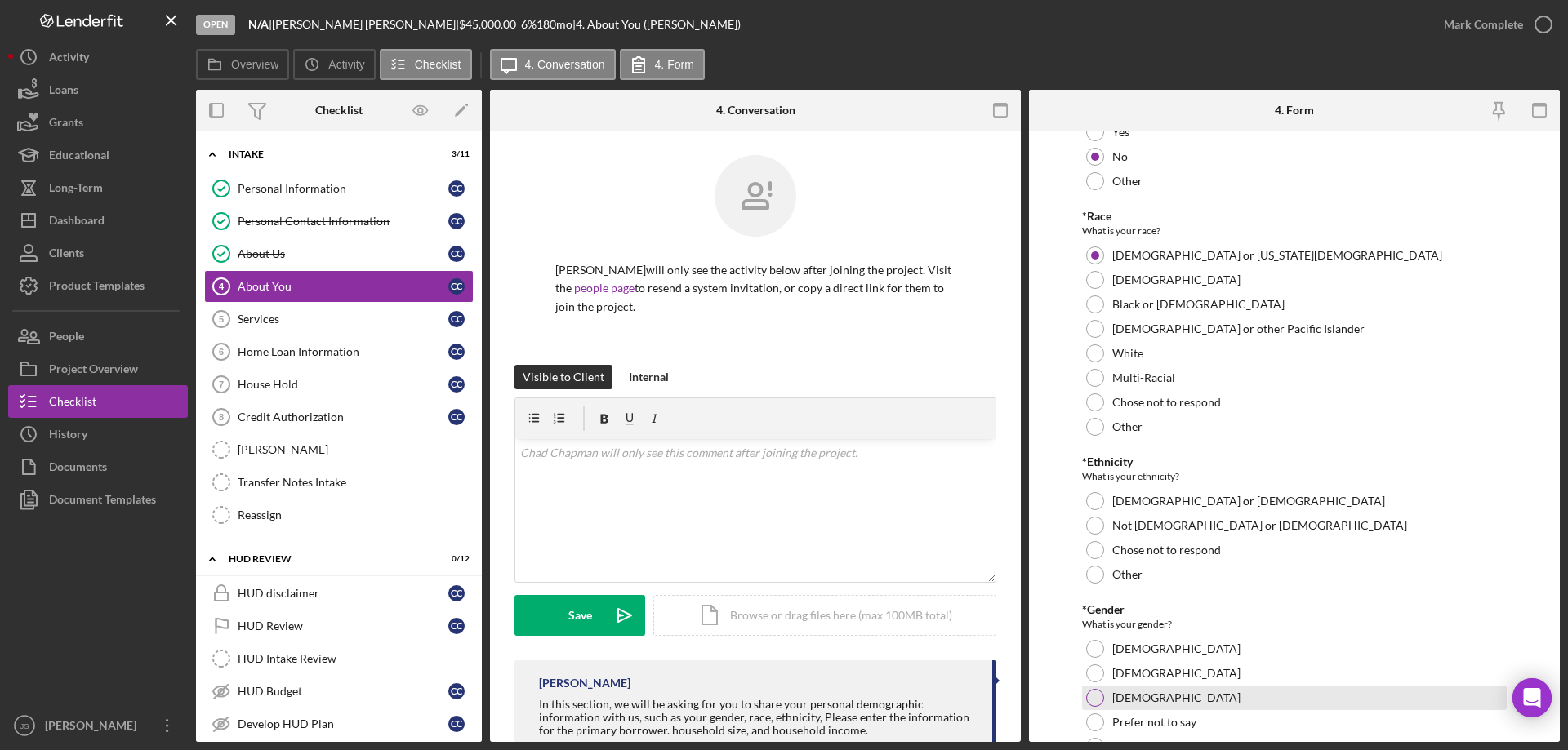
scroll to position [245, 0]
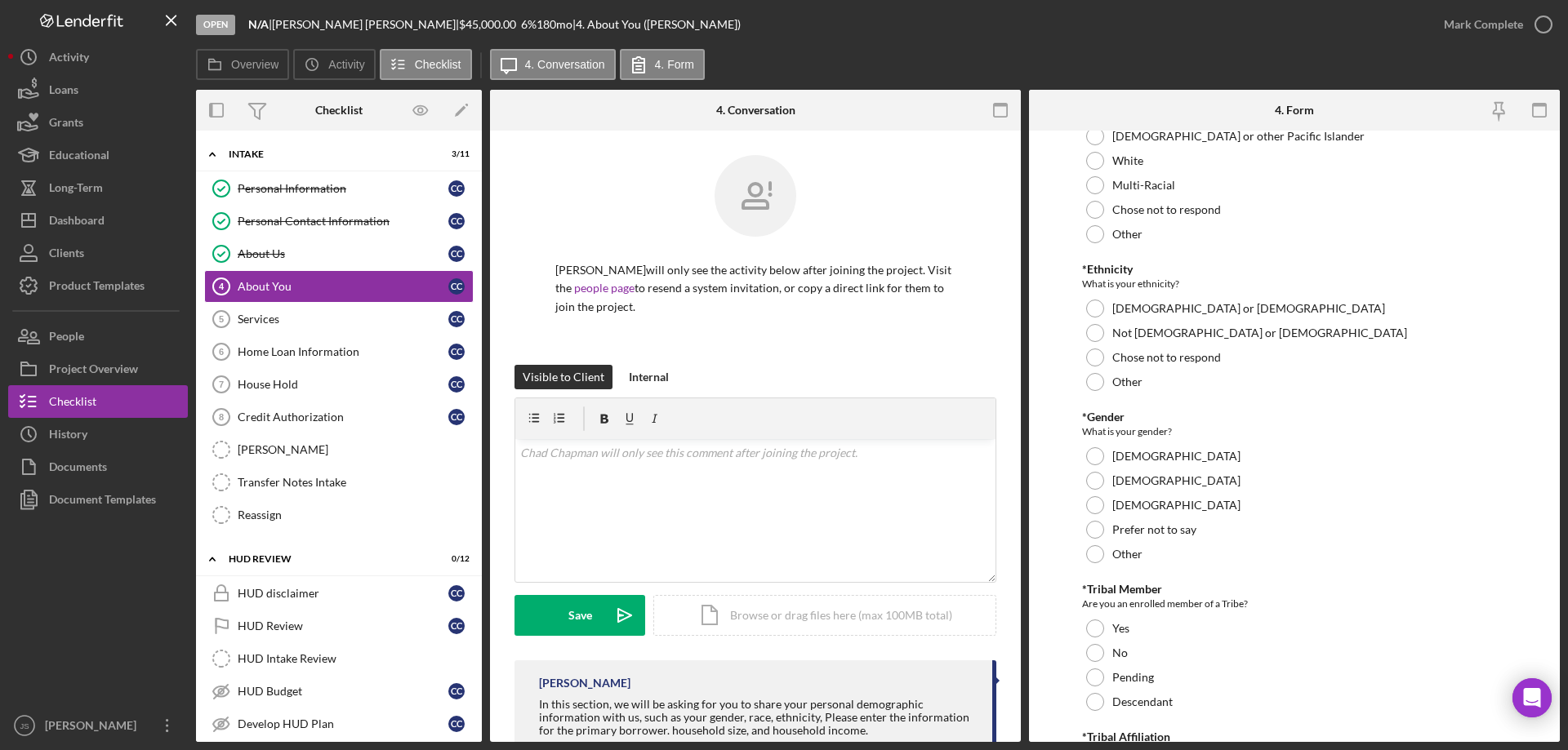
drag, startPoint x: 1094, startPoint y: 330, endPoint x: 1271, endPoint y: 441, distance: 208.9
click at [1097, 332] on div at bounding box center [1094, 333] width 18 height 18
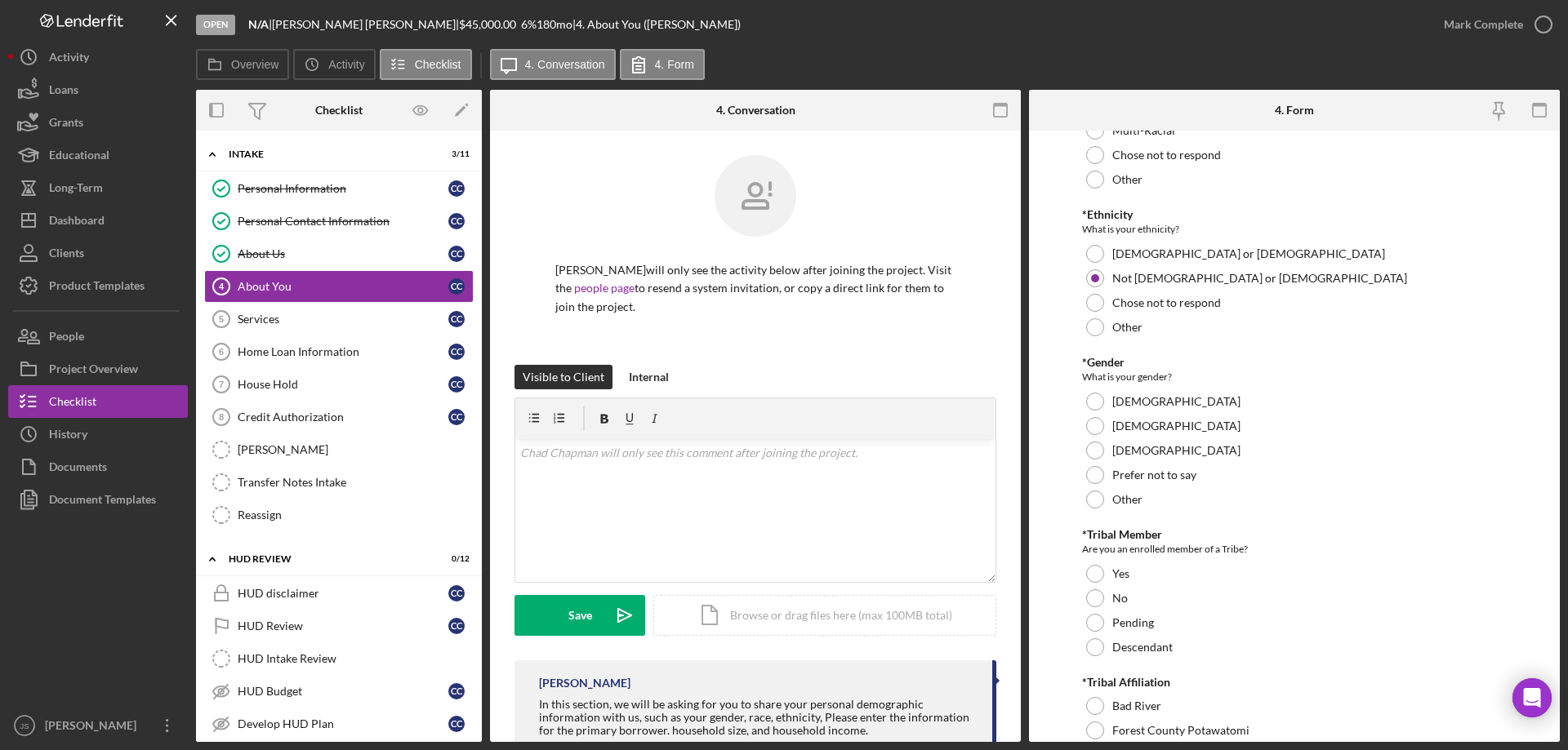
scroll to position [327, 0]
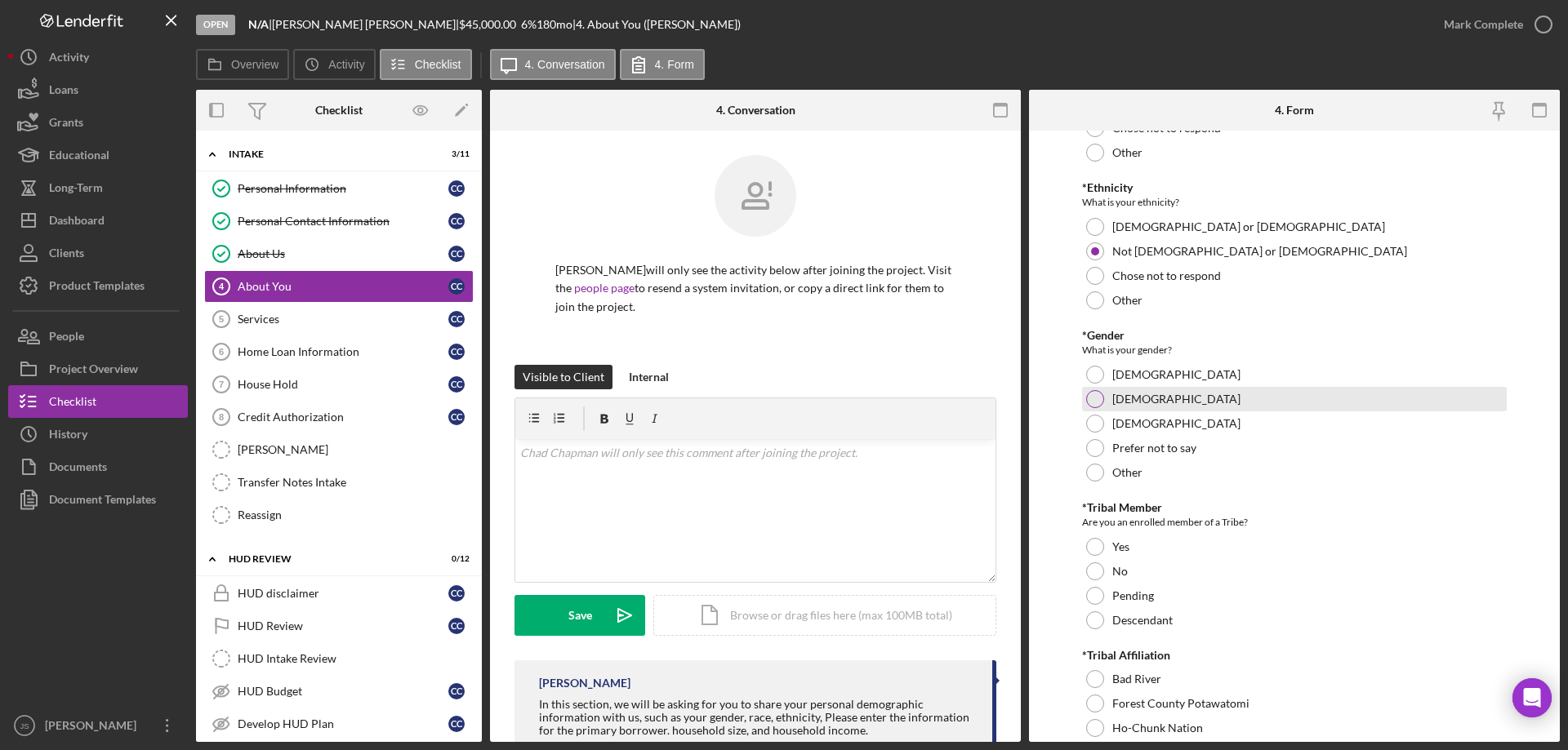
click at [1095, 396] on div at bounding box center [1094, 398] width 18 height 18
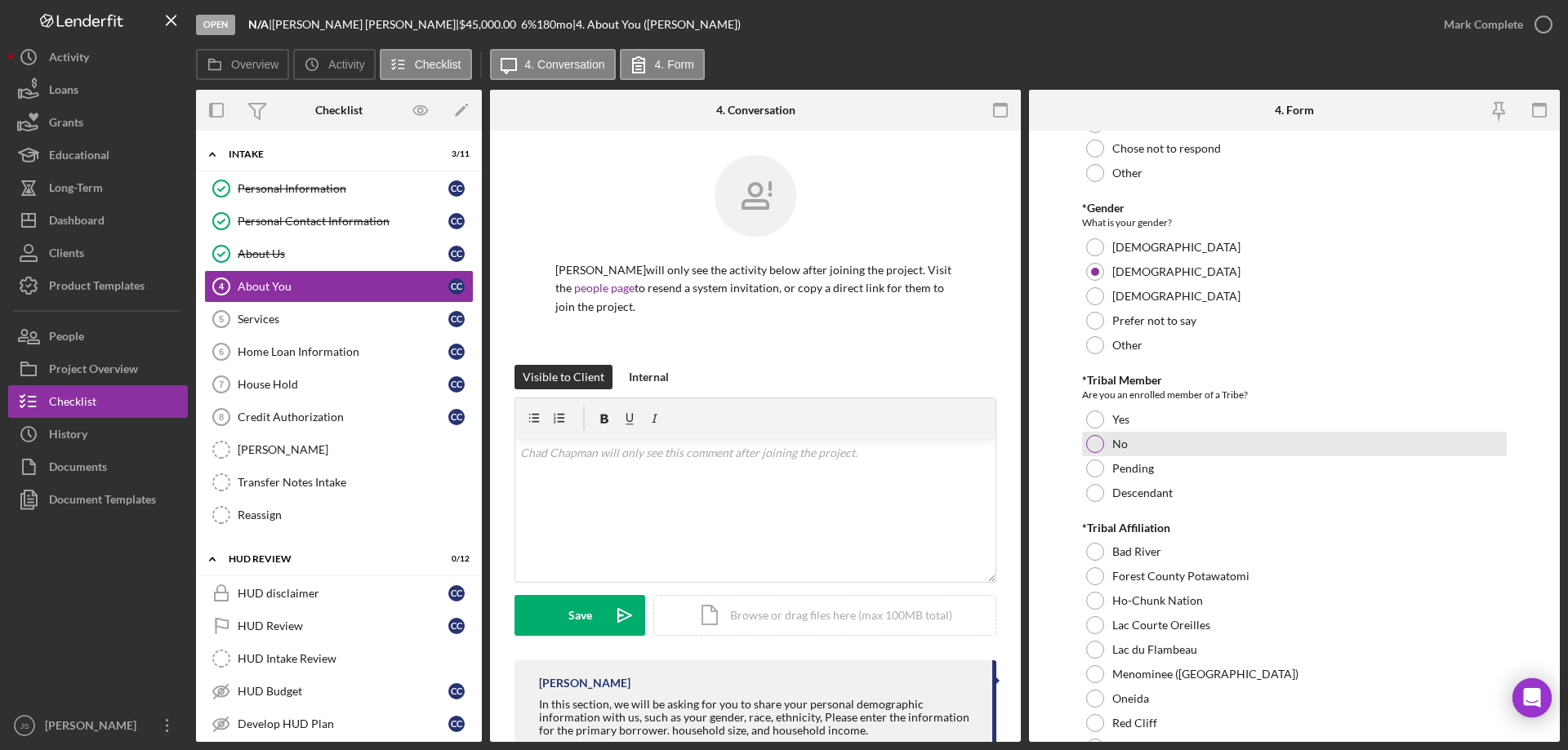
scroll to position [572, 0]
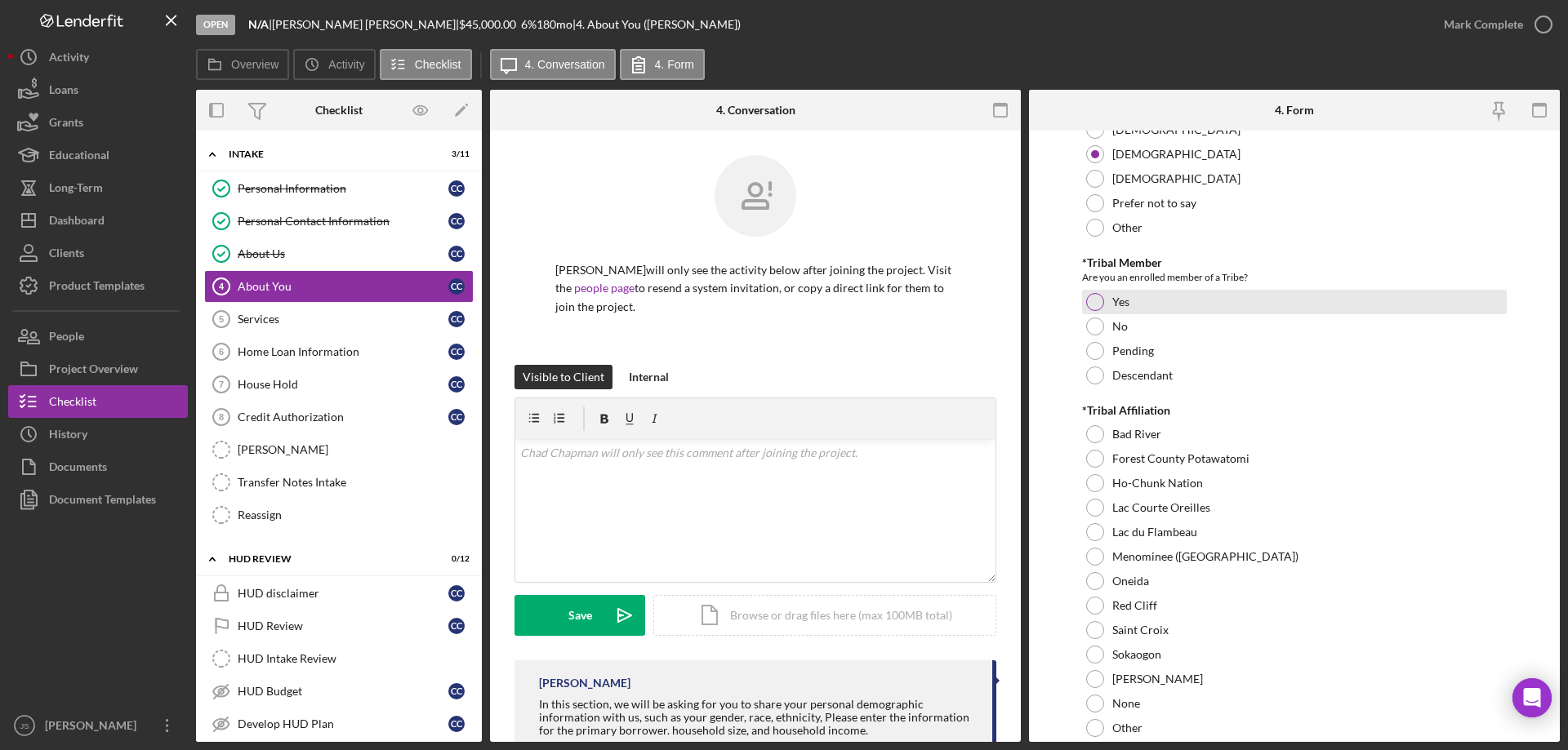
click at [1092, 306] on div at bounding box center [1094, 302] width 18 height 18
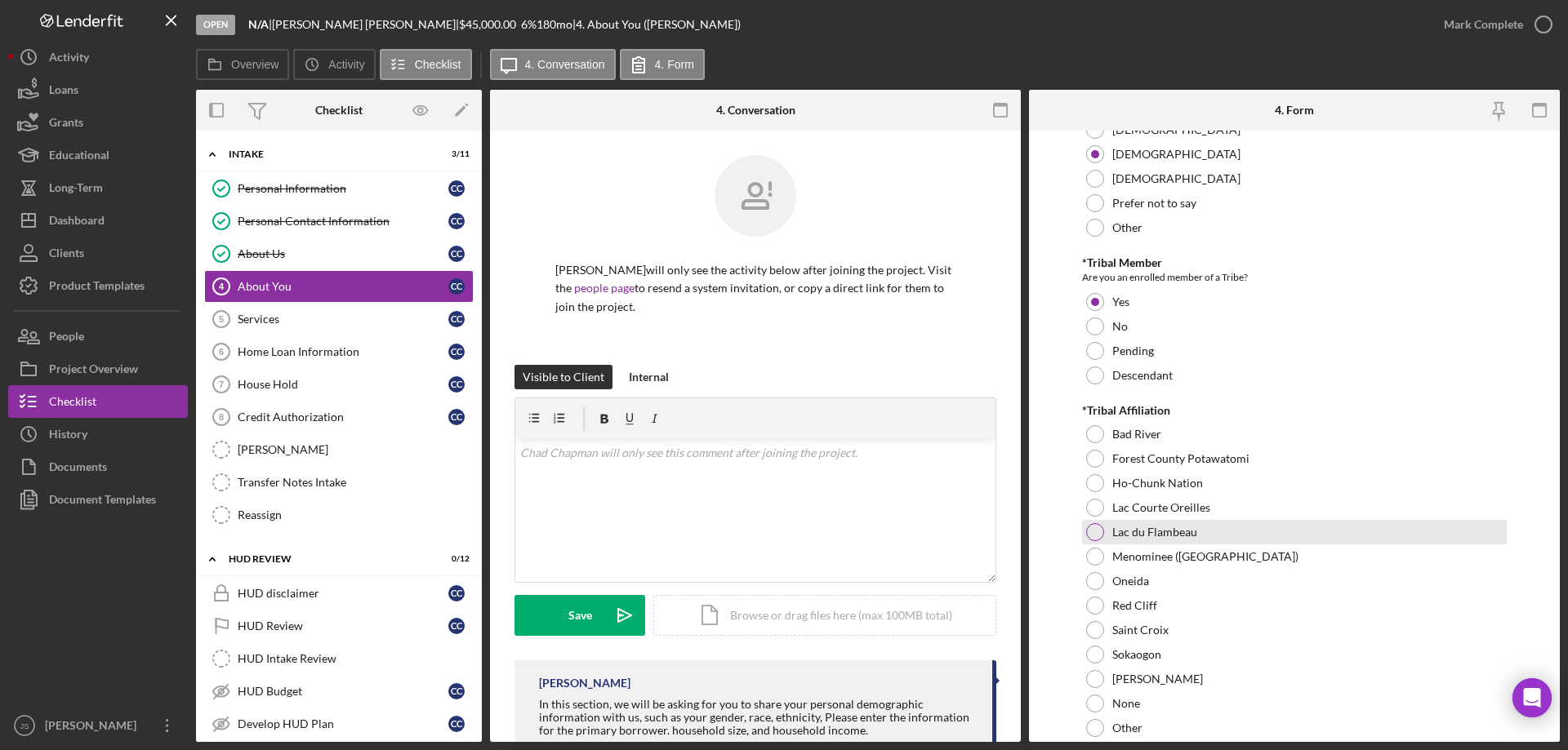
drag, startPoint x: 1095, startPoint y: 528, endPoint x: 1216, endPoint y: 522, distance: 121.1
click at [1096, 528] on div at bounding box center [1094, 532] width 18 height 18
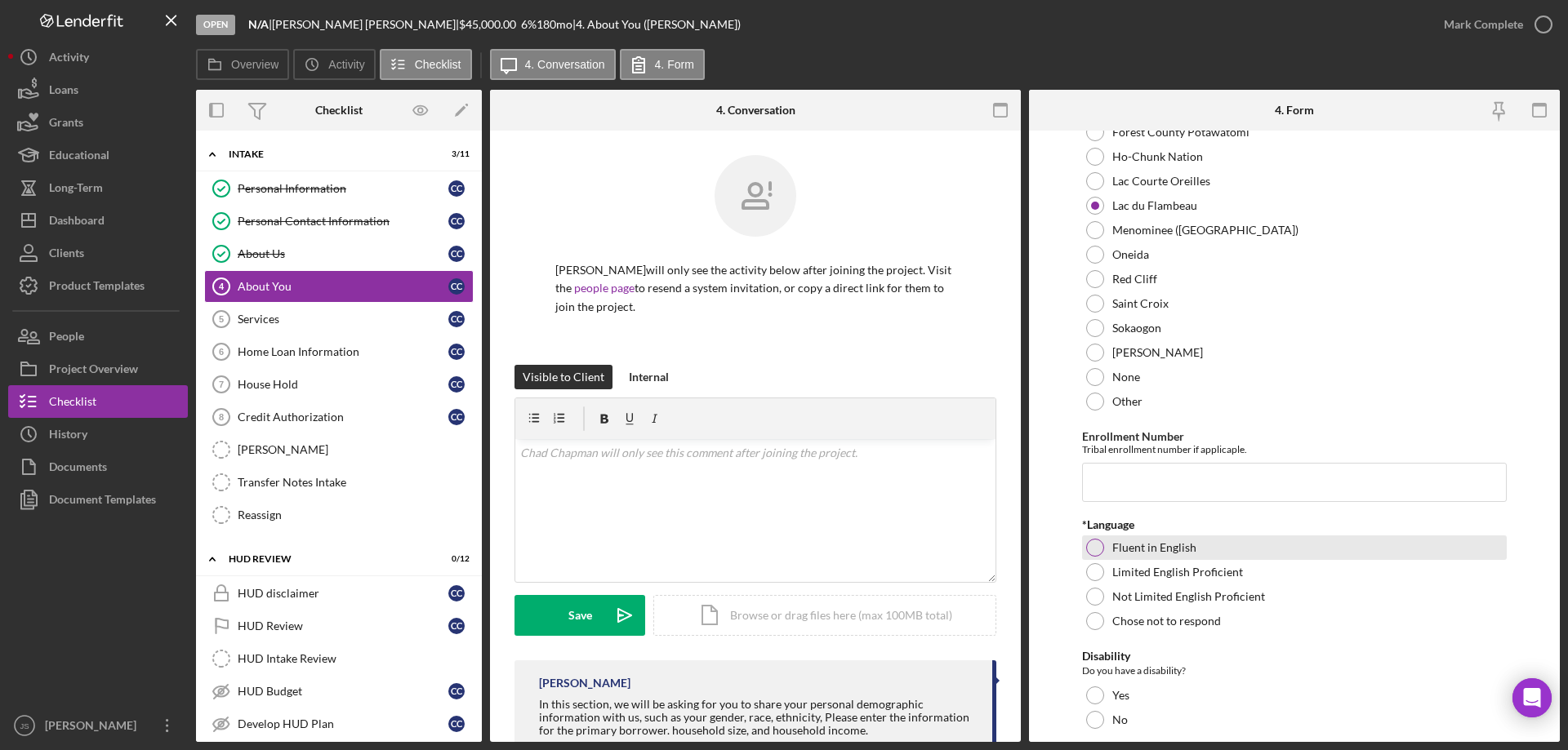
scroll to position [980, 0]
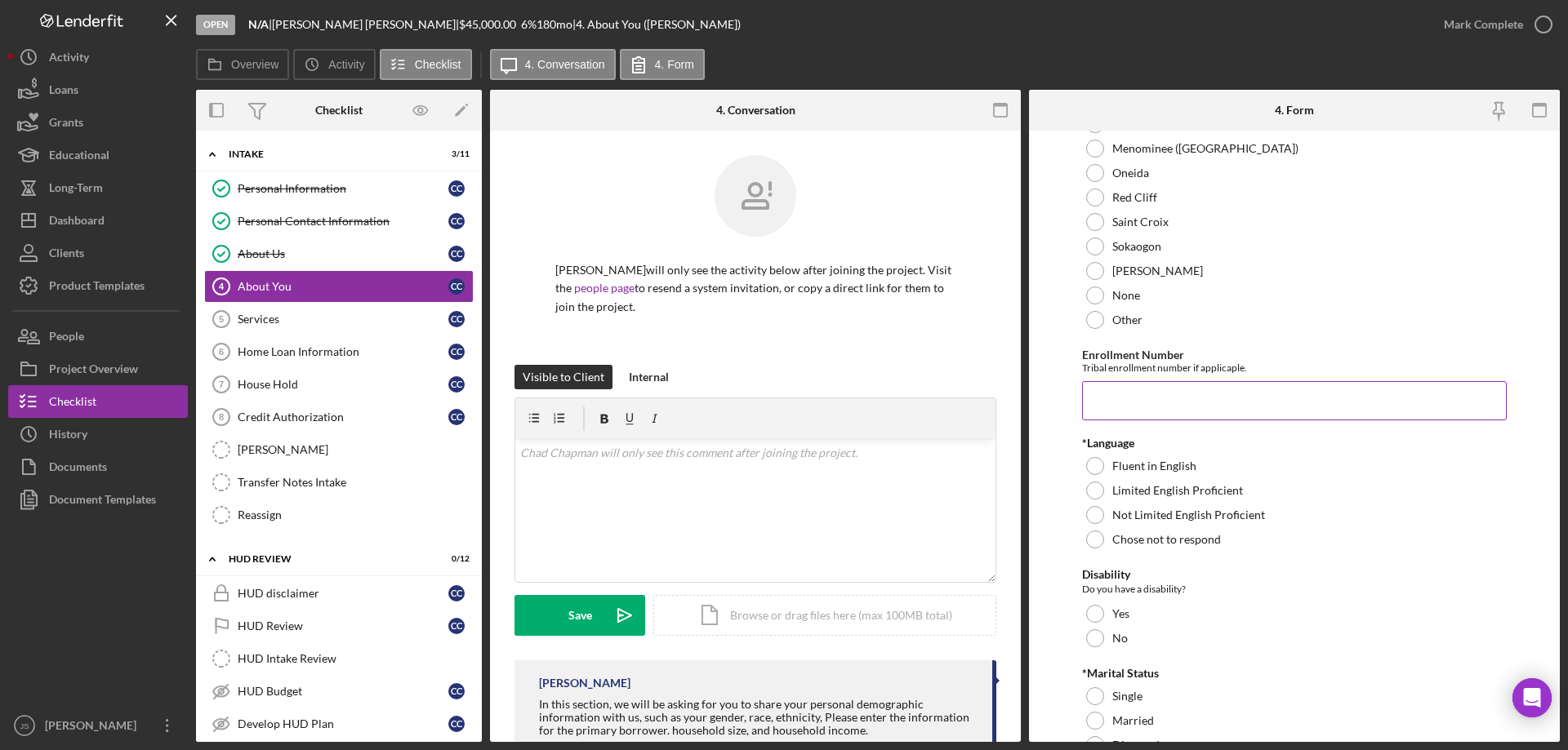
click at [1104, 398] on input "Enrollment Number" at bounding box center [1293, 400] width 424 height 39
type input "1244"
click at [1092, 464] on div at bounding box center [1094, 466] width 18 height 18
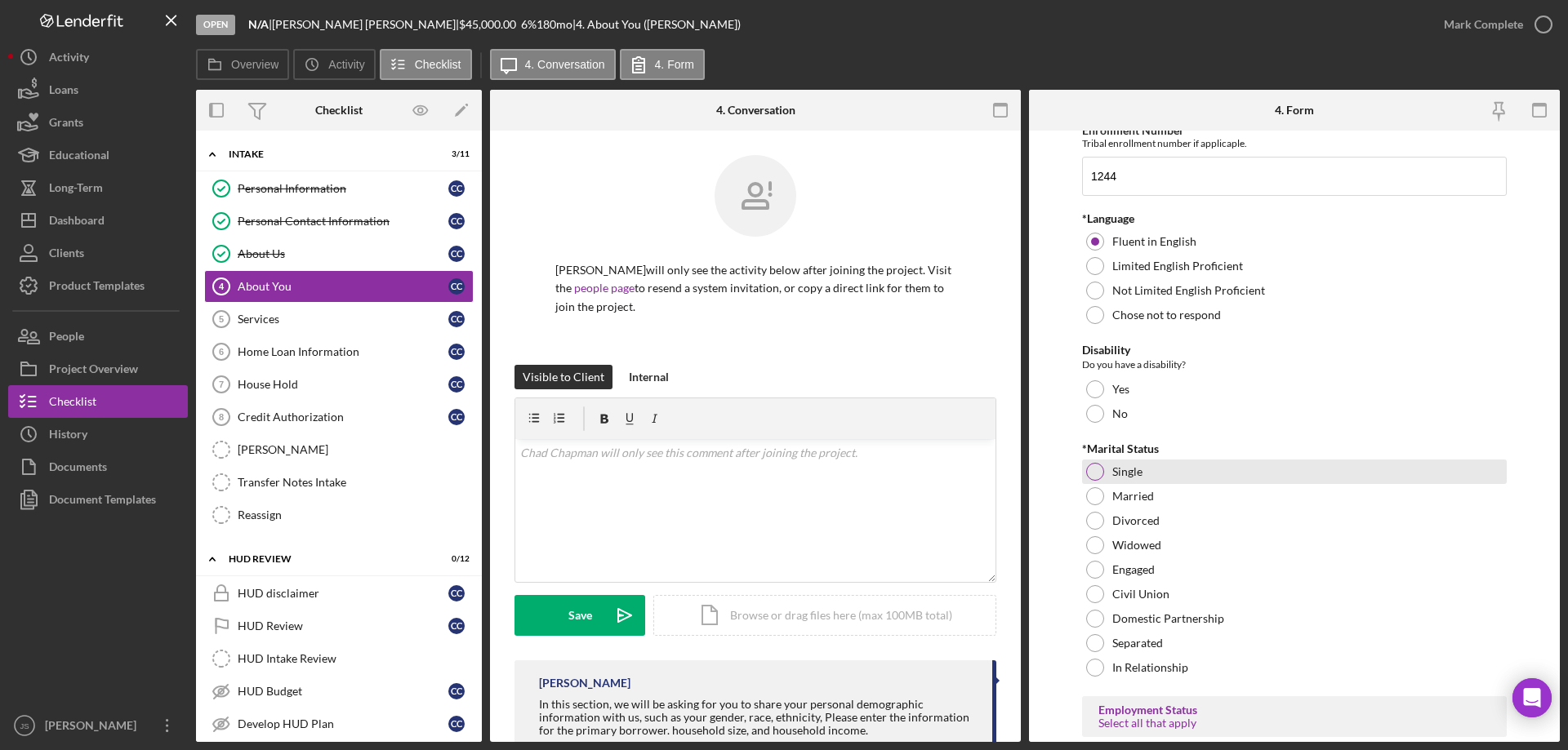
scroll to position [1225, 0]
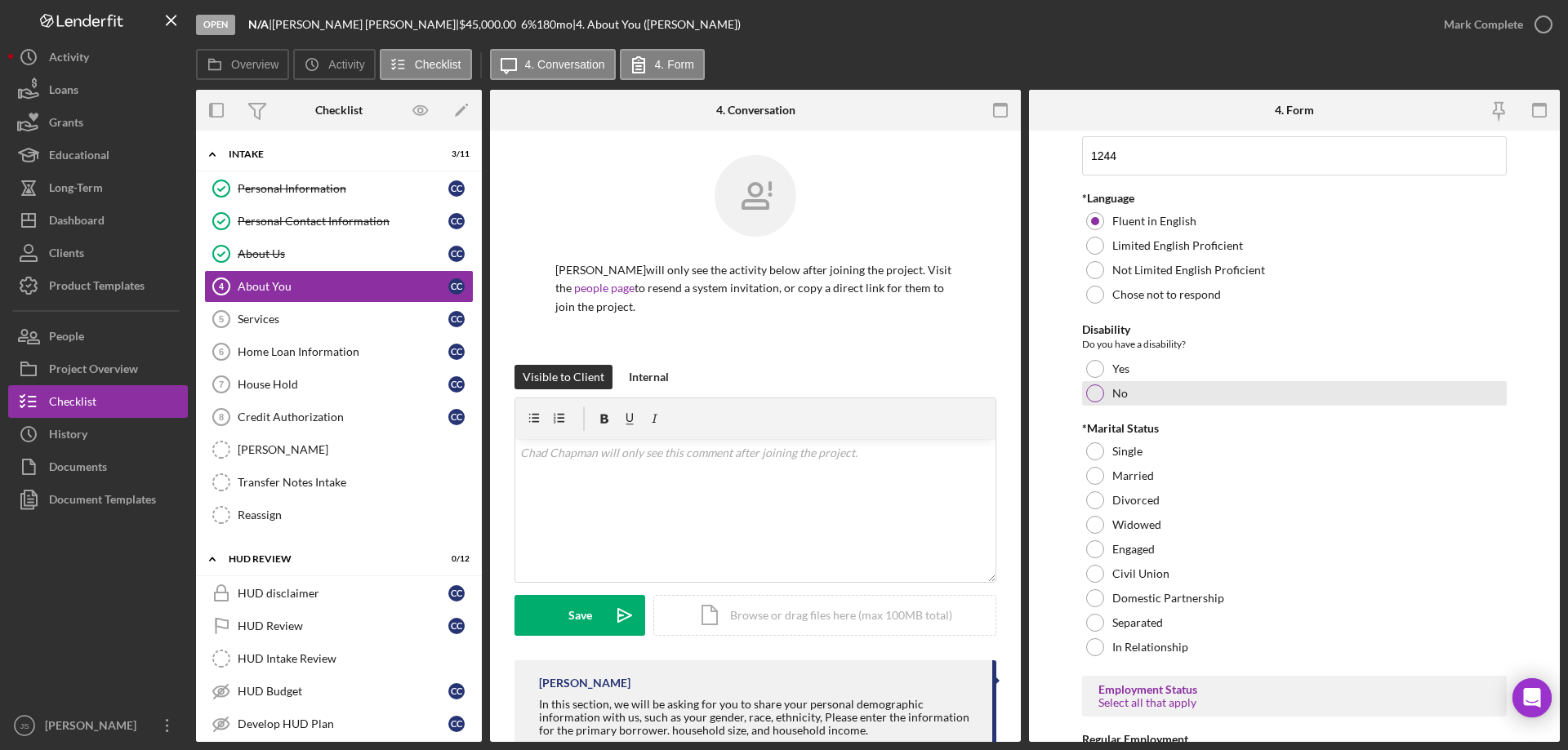
click at [1095, 395] on div at bounding box center [1094, 393] width 18 height 18
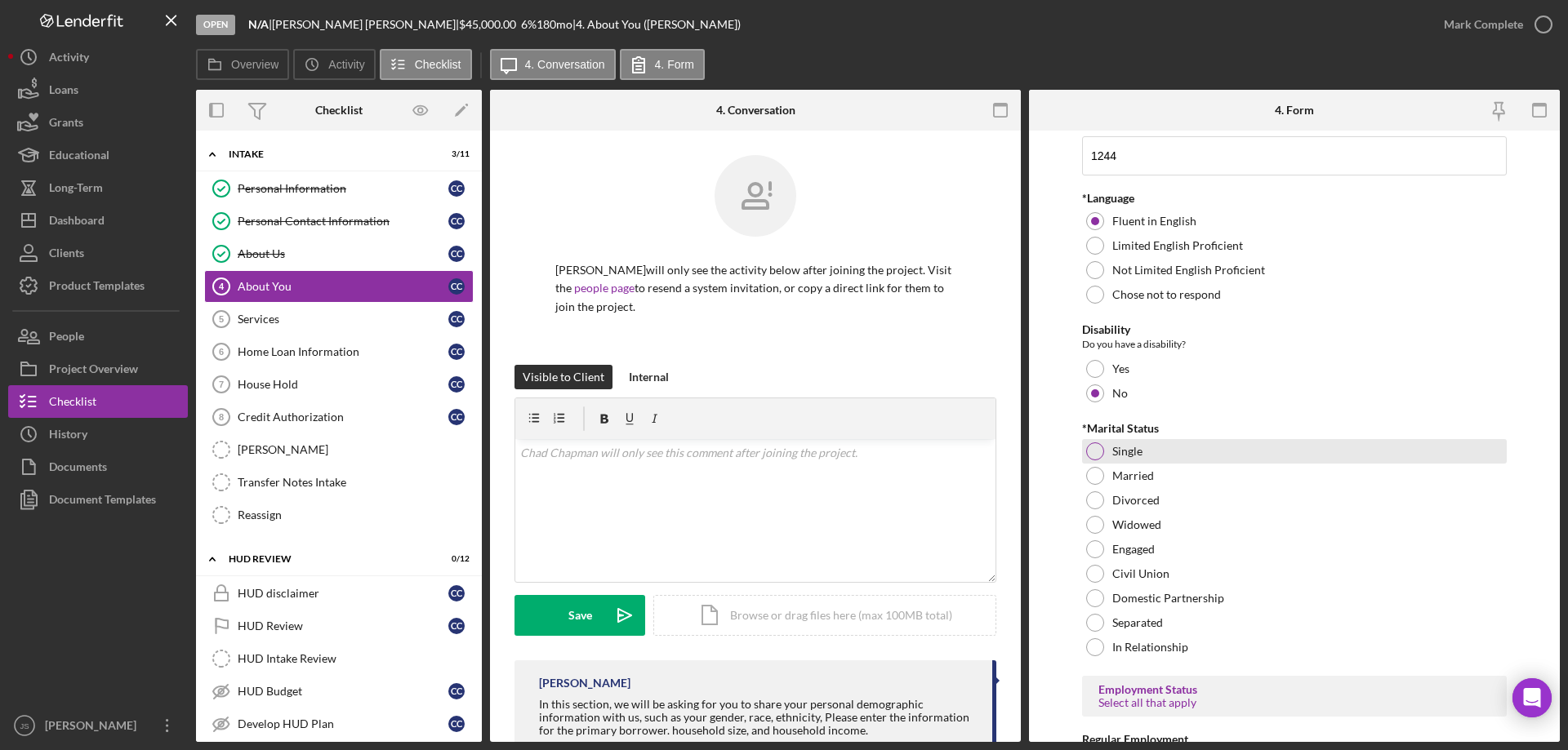
click at [1095, 453] on div at bounding box center [1094, 451] width 18 height 18
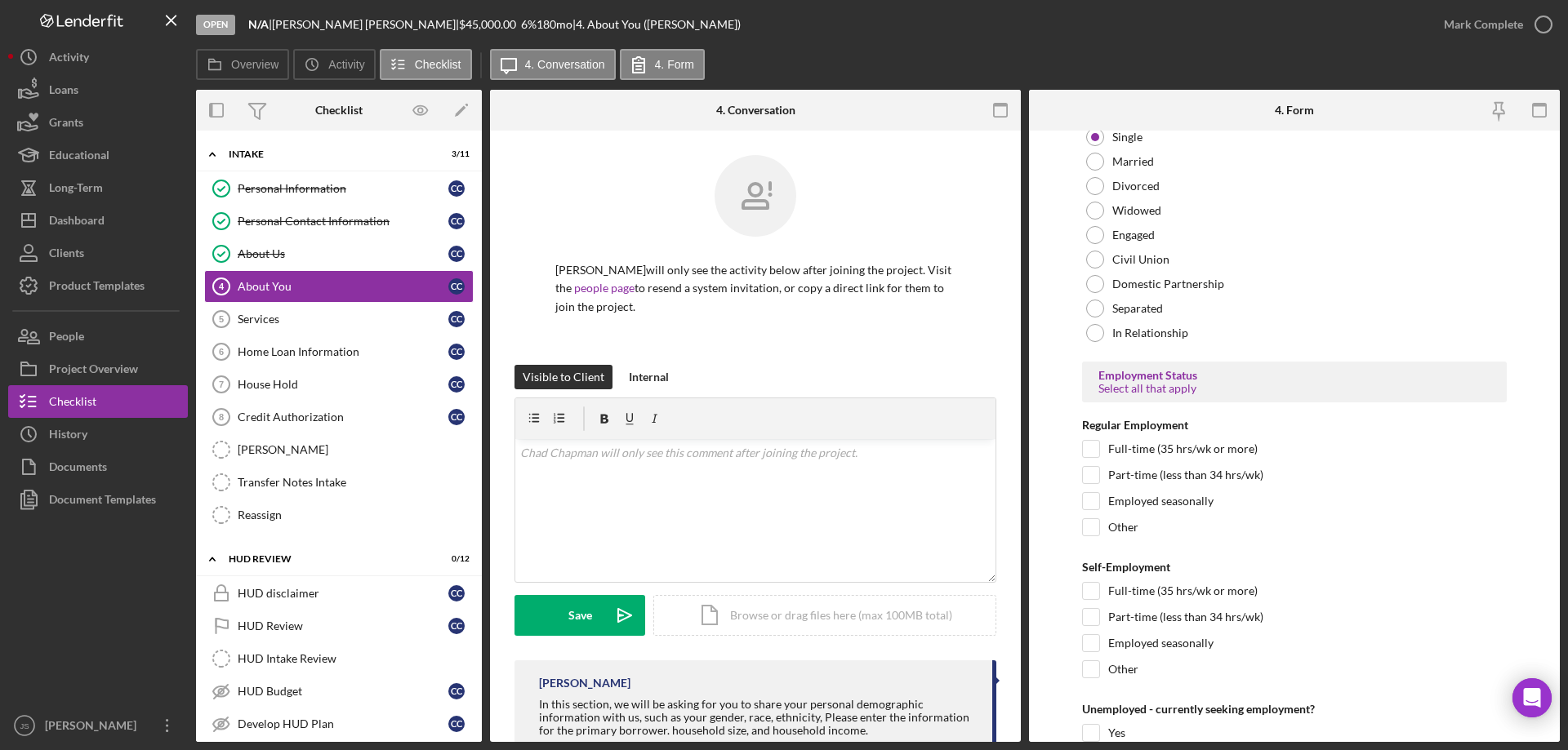
scroll to position [1551, 0]
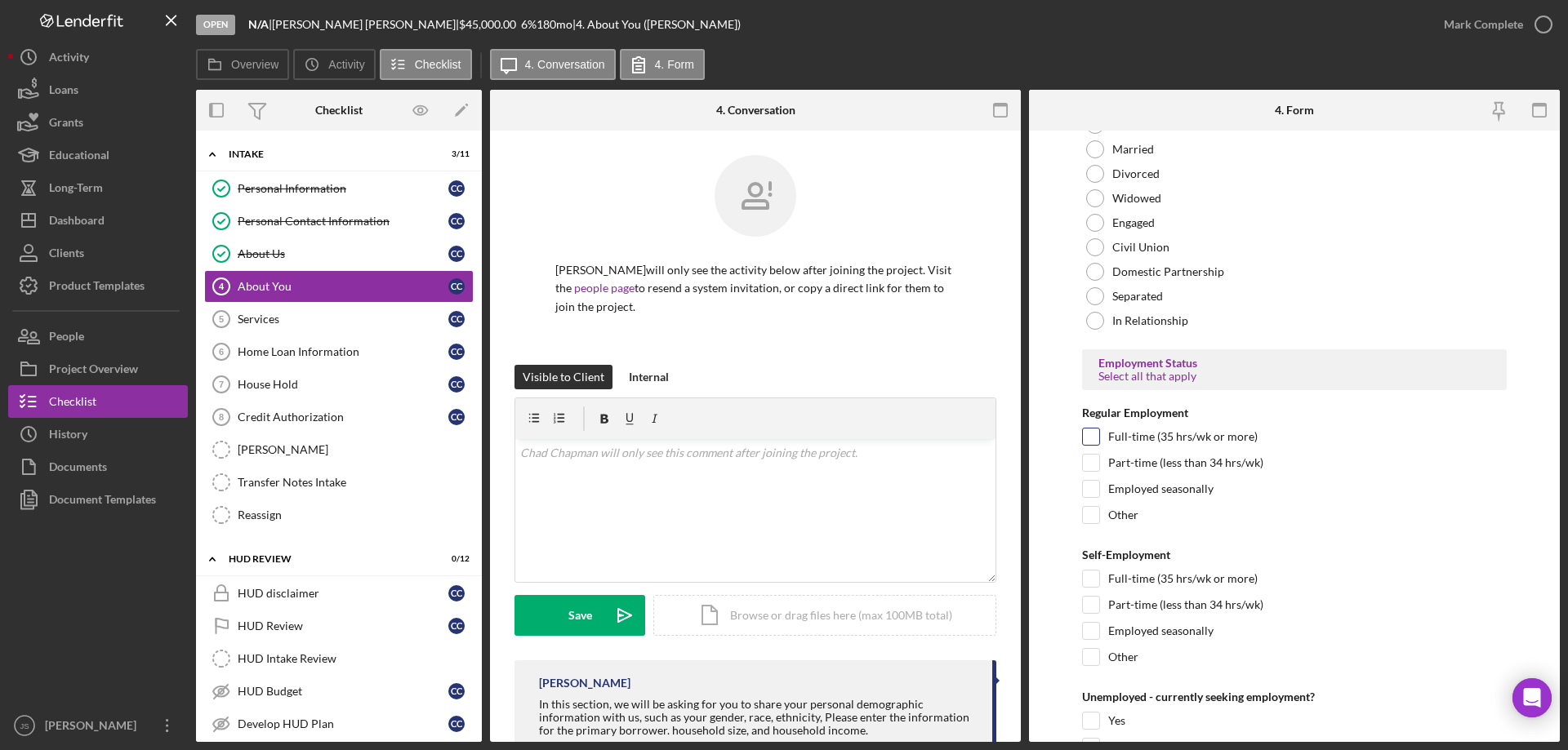
drag, startPoint x: 1086, startPoint y: 436, endPoint x: 614, endPoint y: 452, distance: 472.3
click at [1085, 436] on input "Full-time (35 hrs/wk or more)" at bounding box center [1090, 436] width 16 height 16
checkbox input "true"
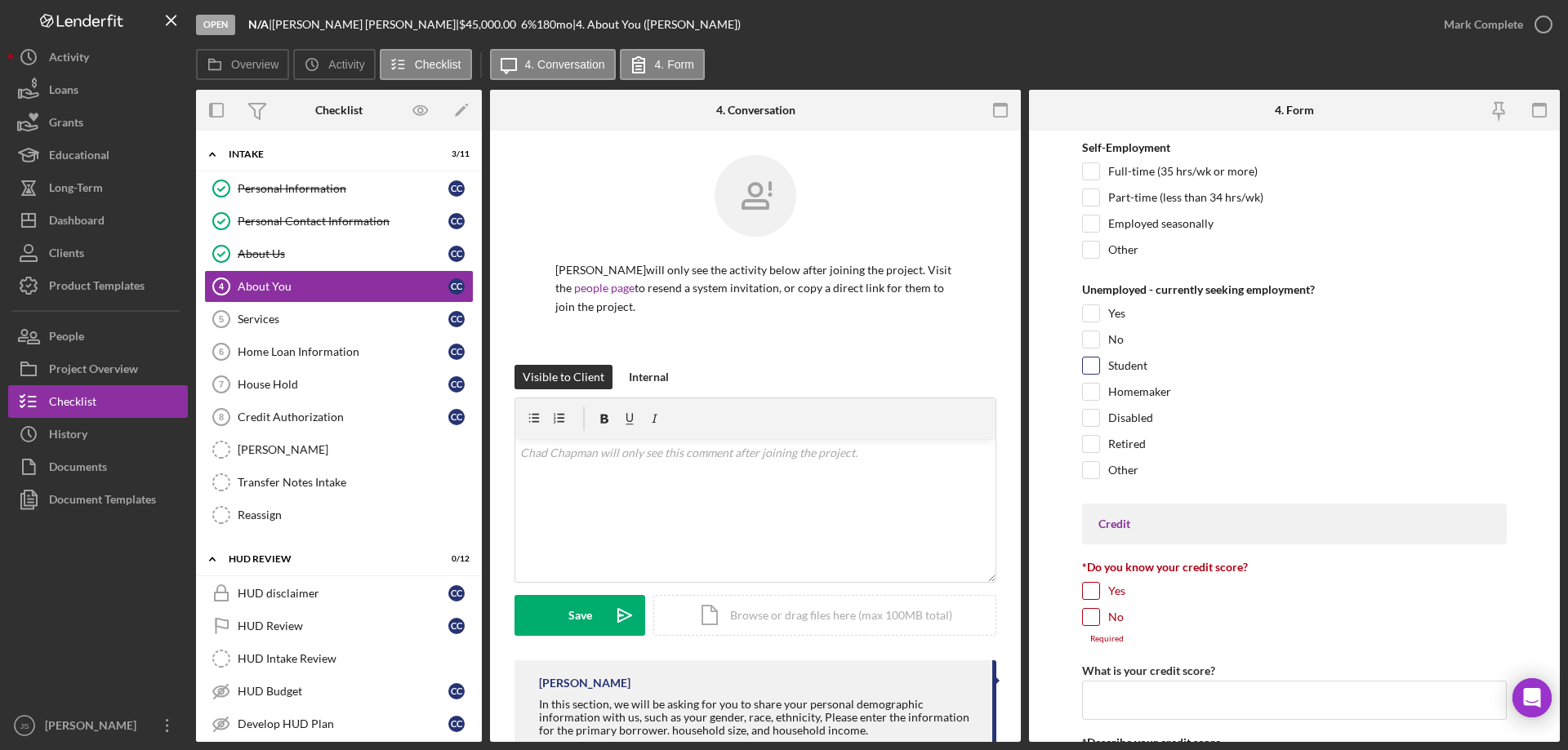
scroll to position [1959, 0]
click at [1091, 339] on input "No" at bounding box center [1090, 338] width 16 height 16
checkbox input "true"
drag, startPoint x: 1089, startPoint y: 612, endPoint x: 1145, endPoint y: 605, distance: 56.4
click at [1090, 612] on input "No" at bounding box center [1090, 616] width 16 height 16
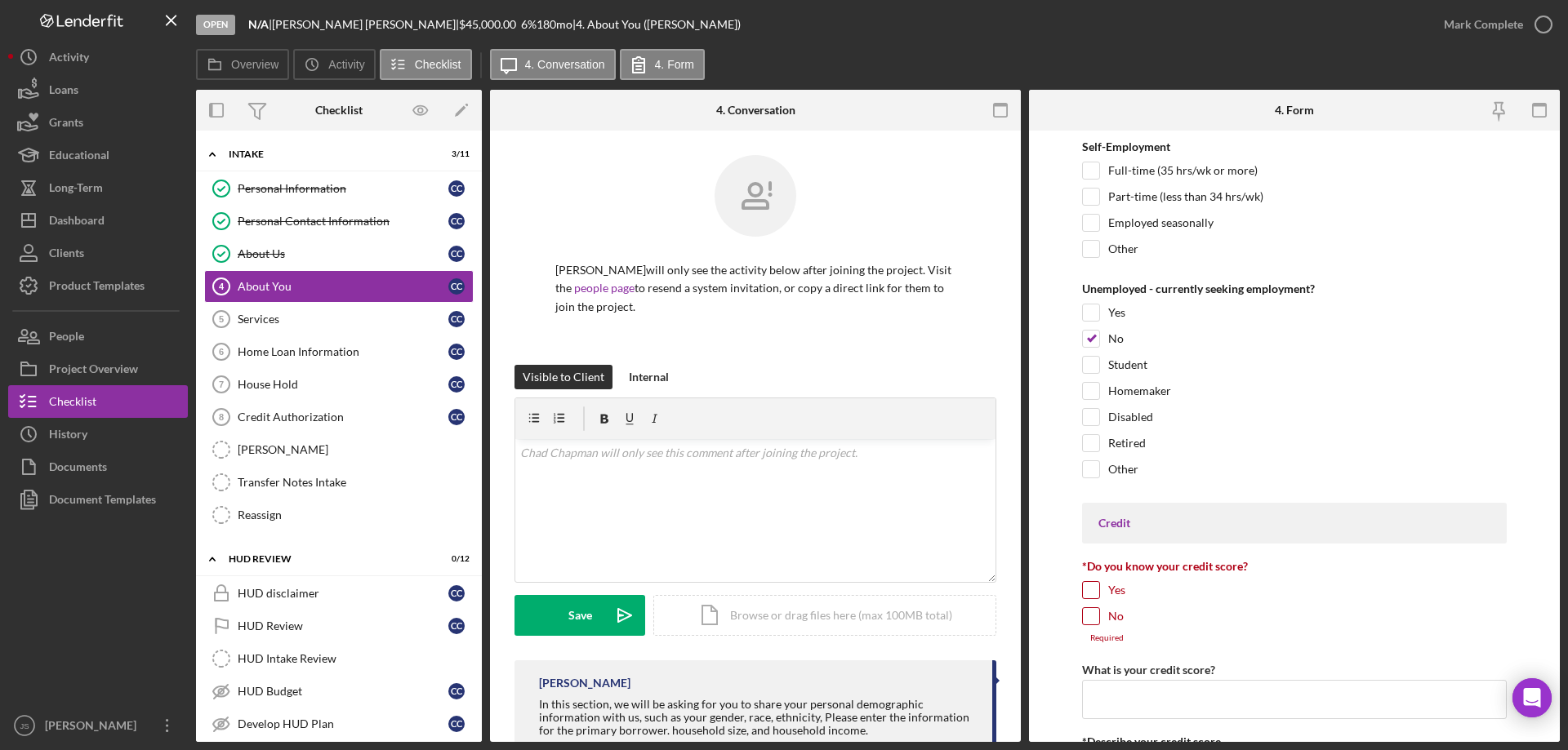
checkbox input "true"
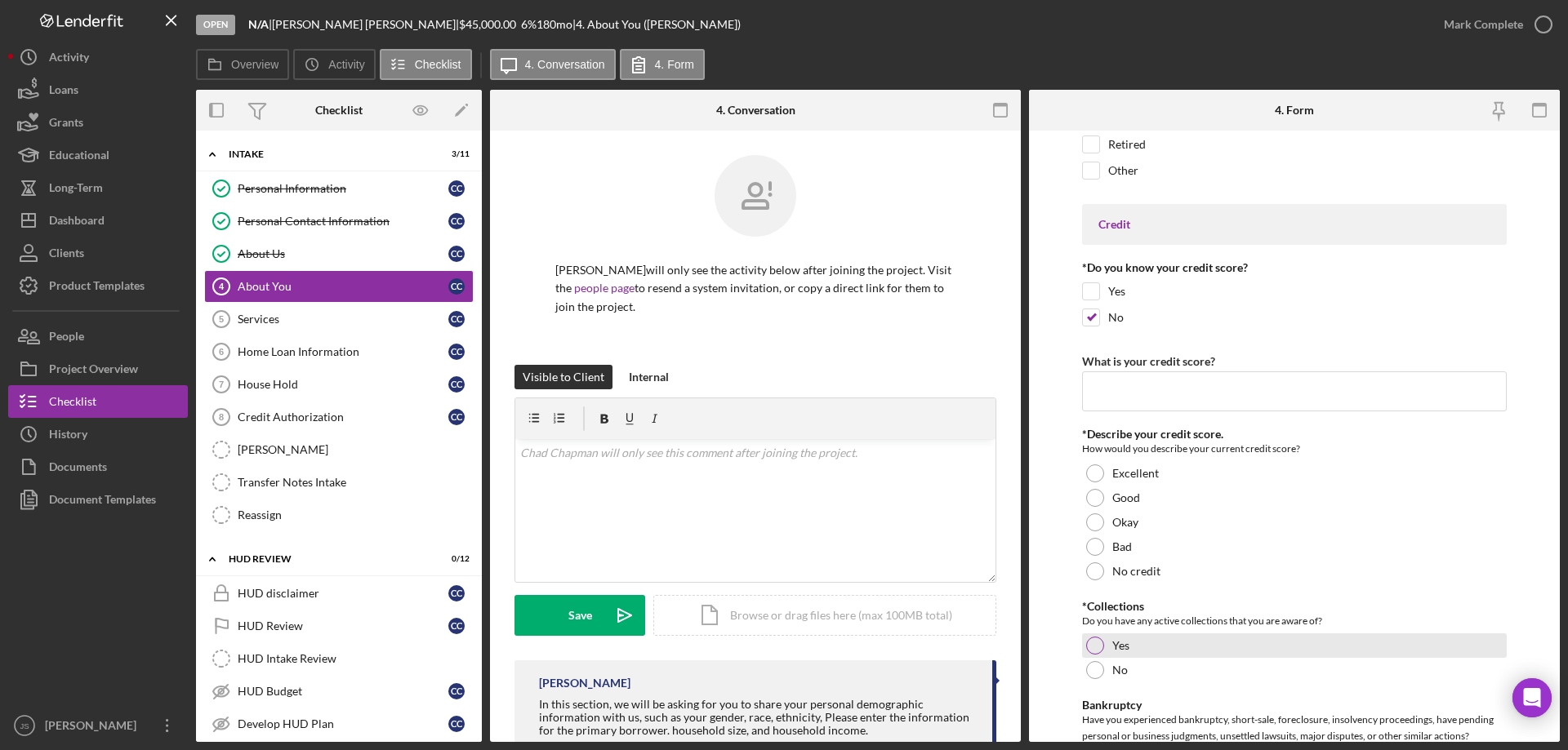
scroll to position [2286, 0]
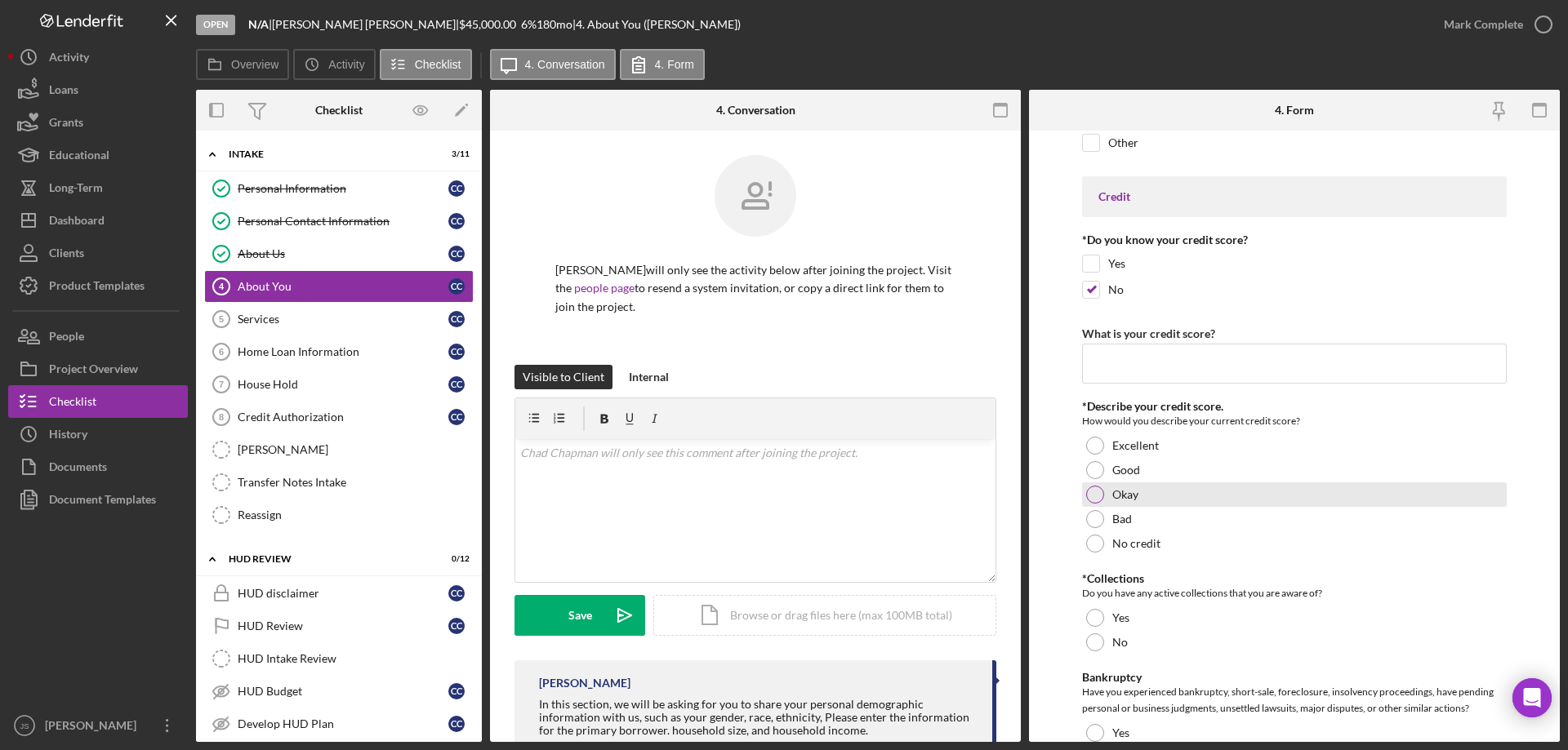
click at [1093, 494] on div at bounding box center [1094, 495] width 18 height 18
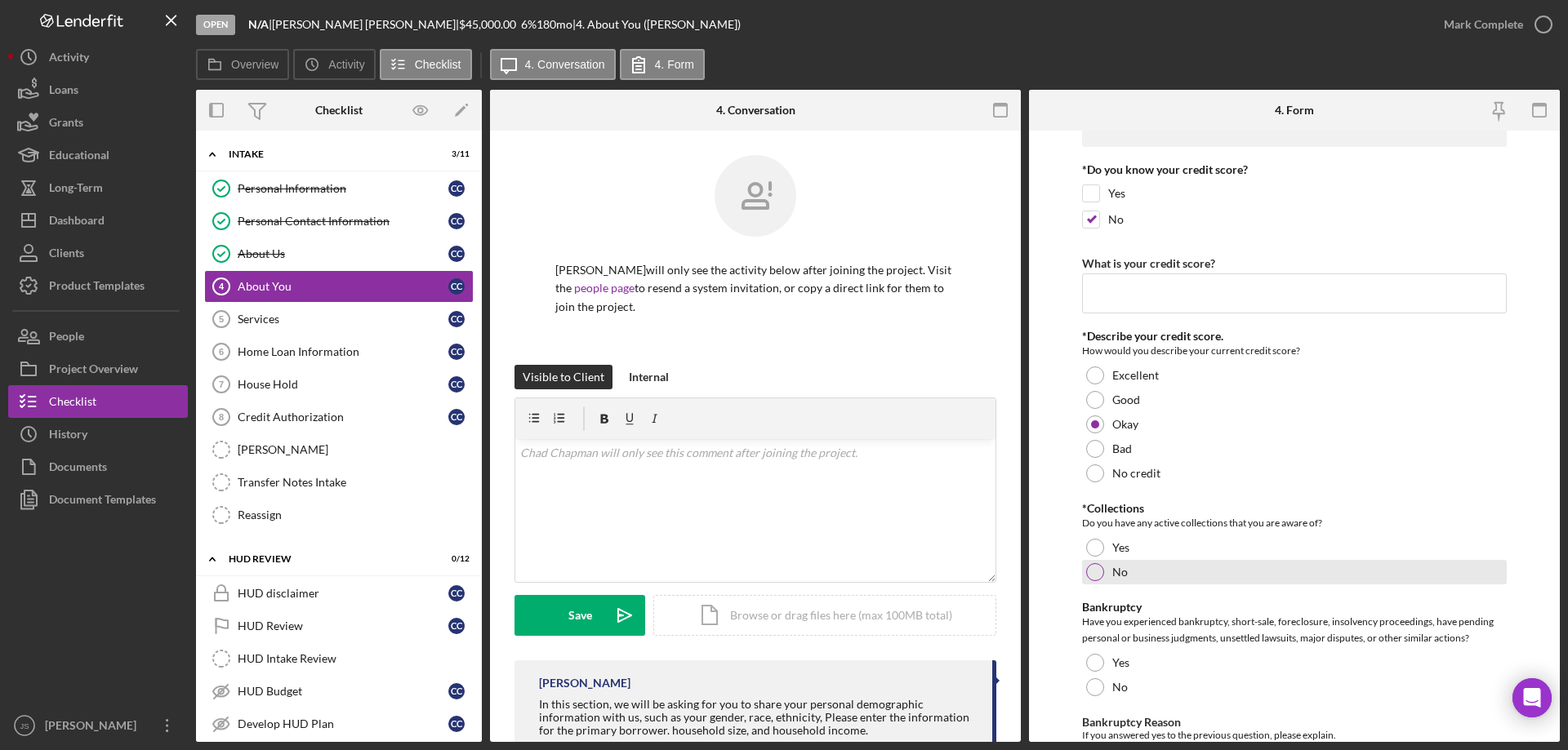
scroll to position [2449, 0]
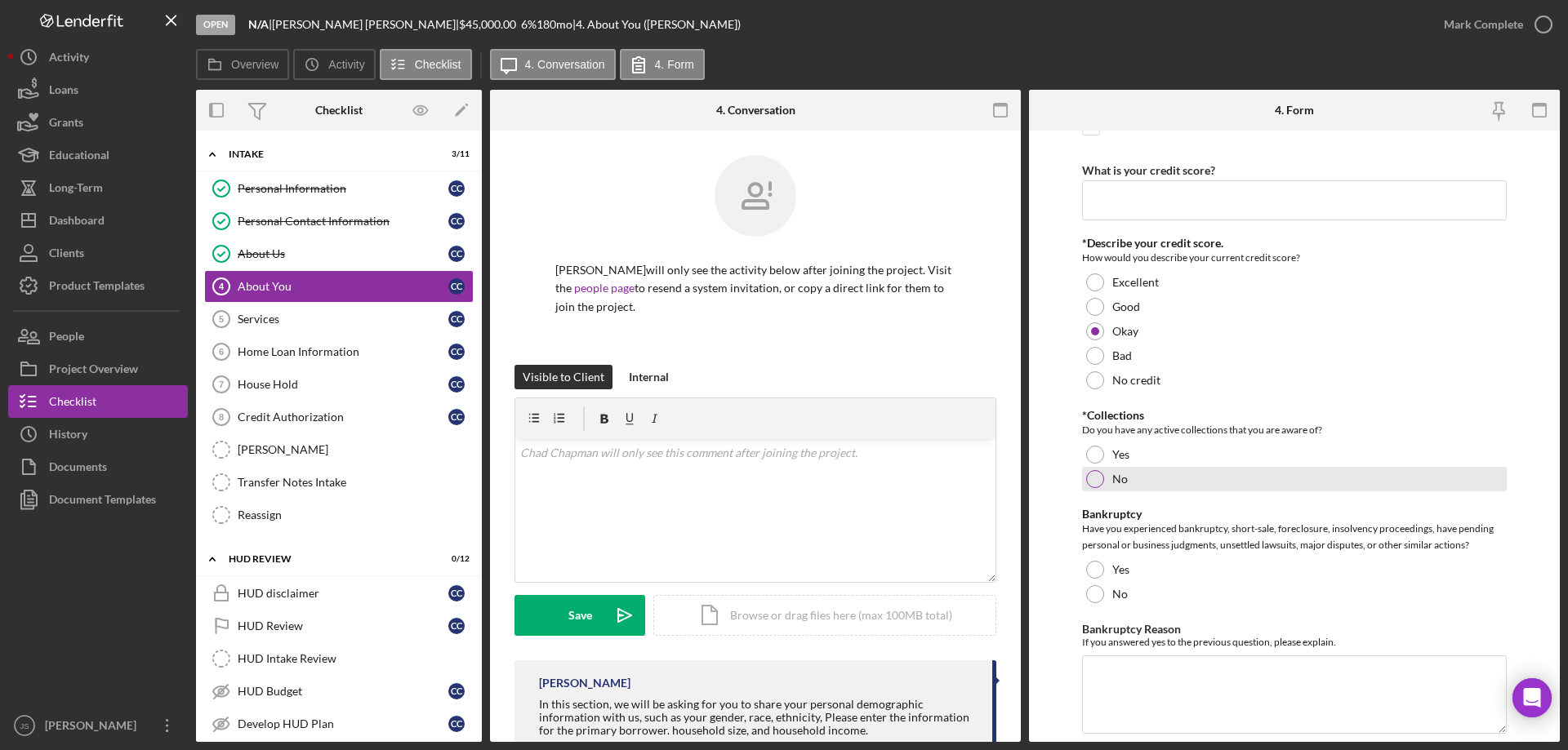
click at [1095, 476] on div at bounding box center [1094, 478] width 18 height 18
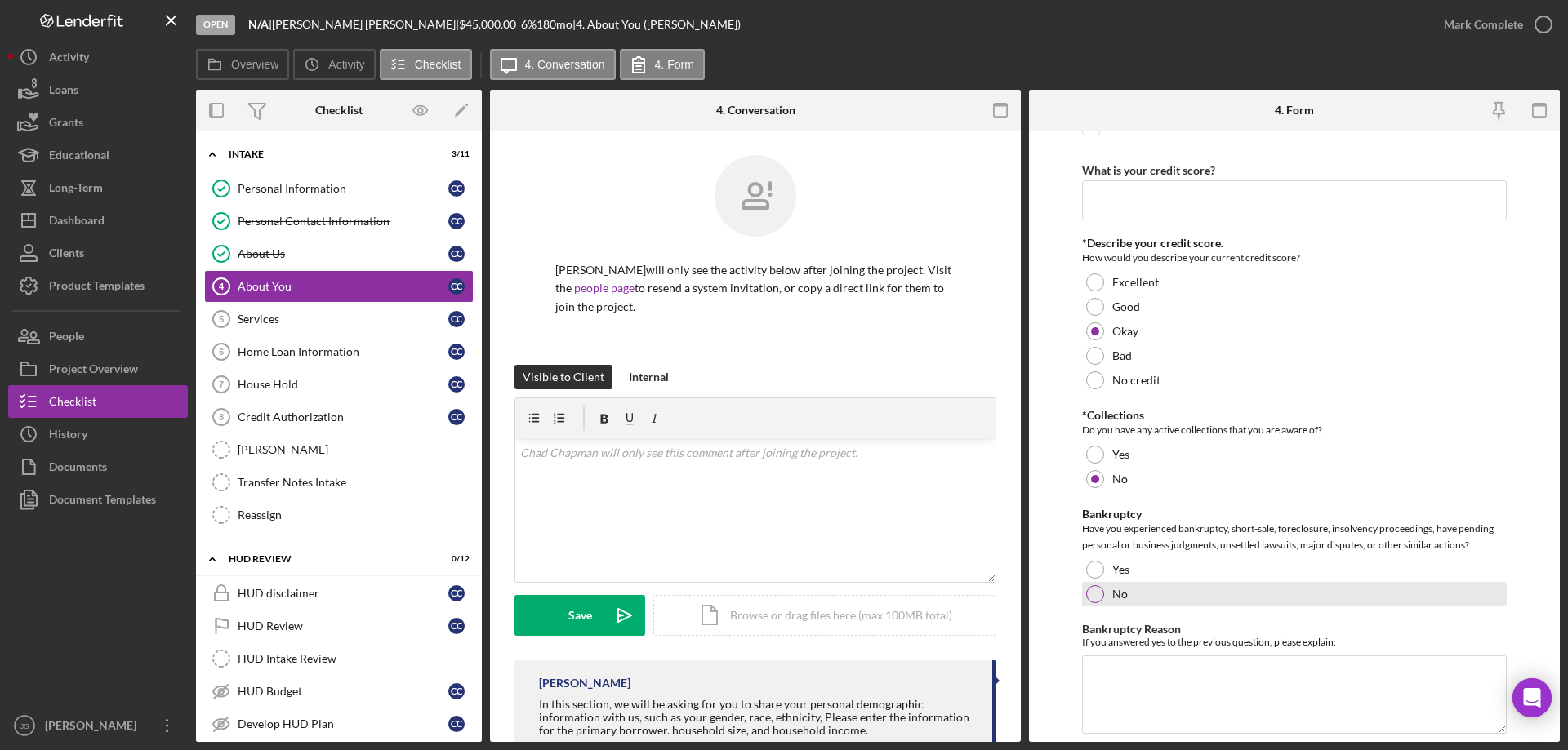
click at [1094, 591] on div at bounding box center [1094, 594] width 18 height 18
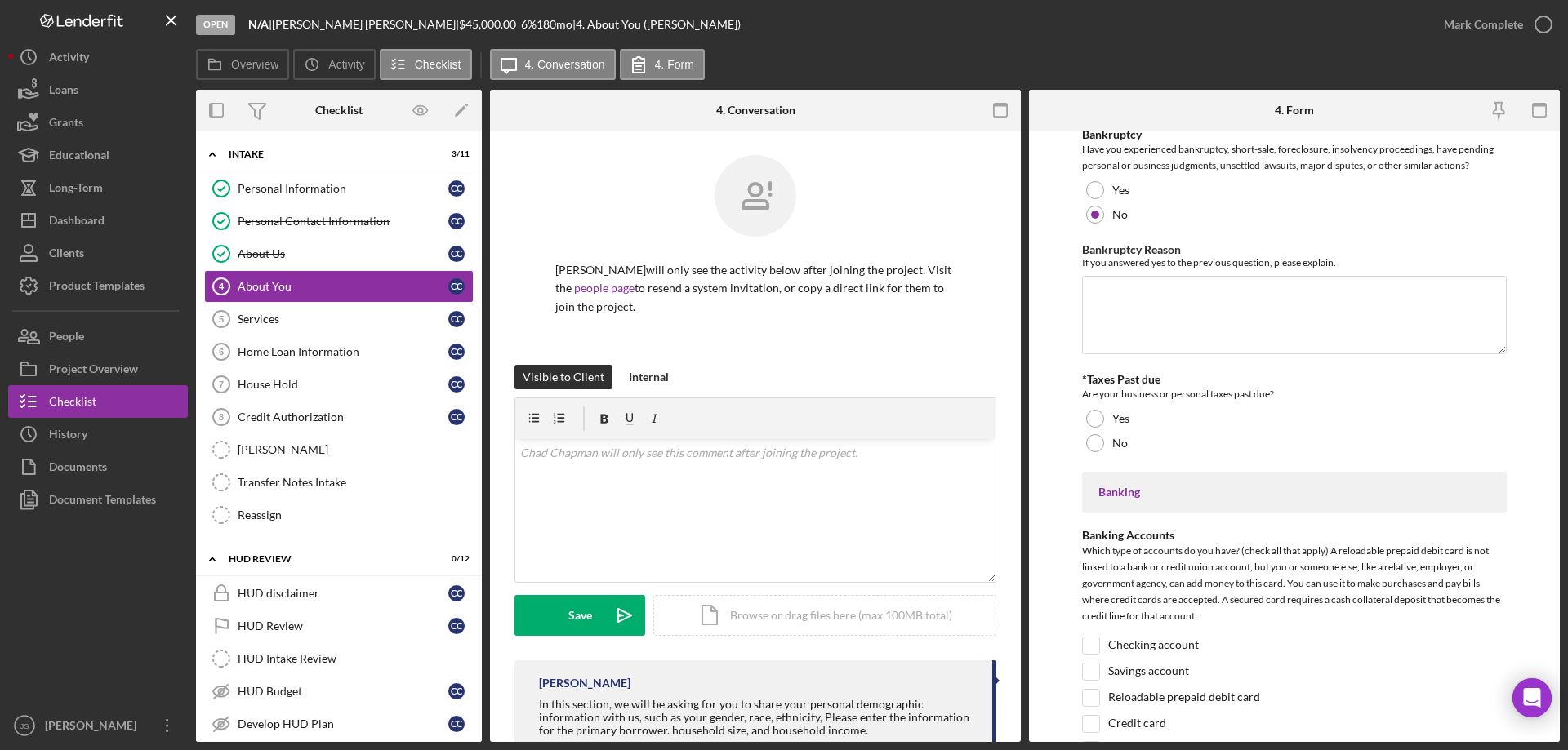
scroll to position [2857, 0]
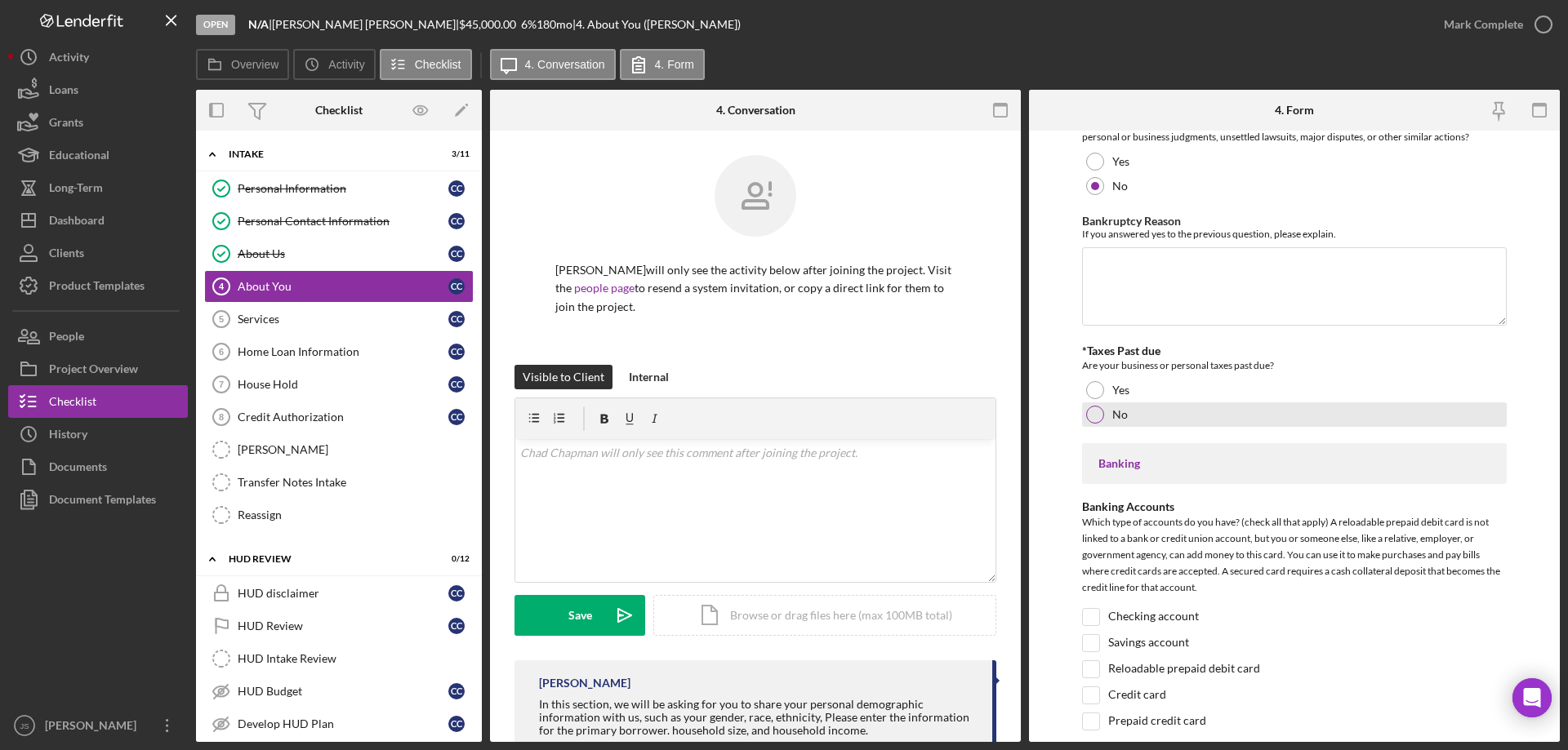
click at [1096, 415] on div at bounding box center [1094, 415] width 18 height 18
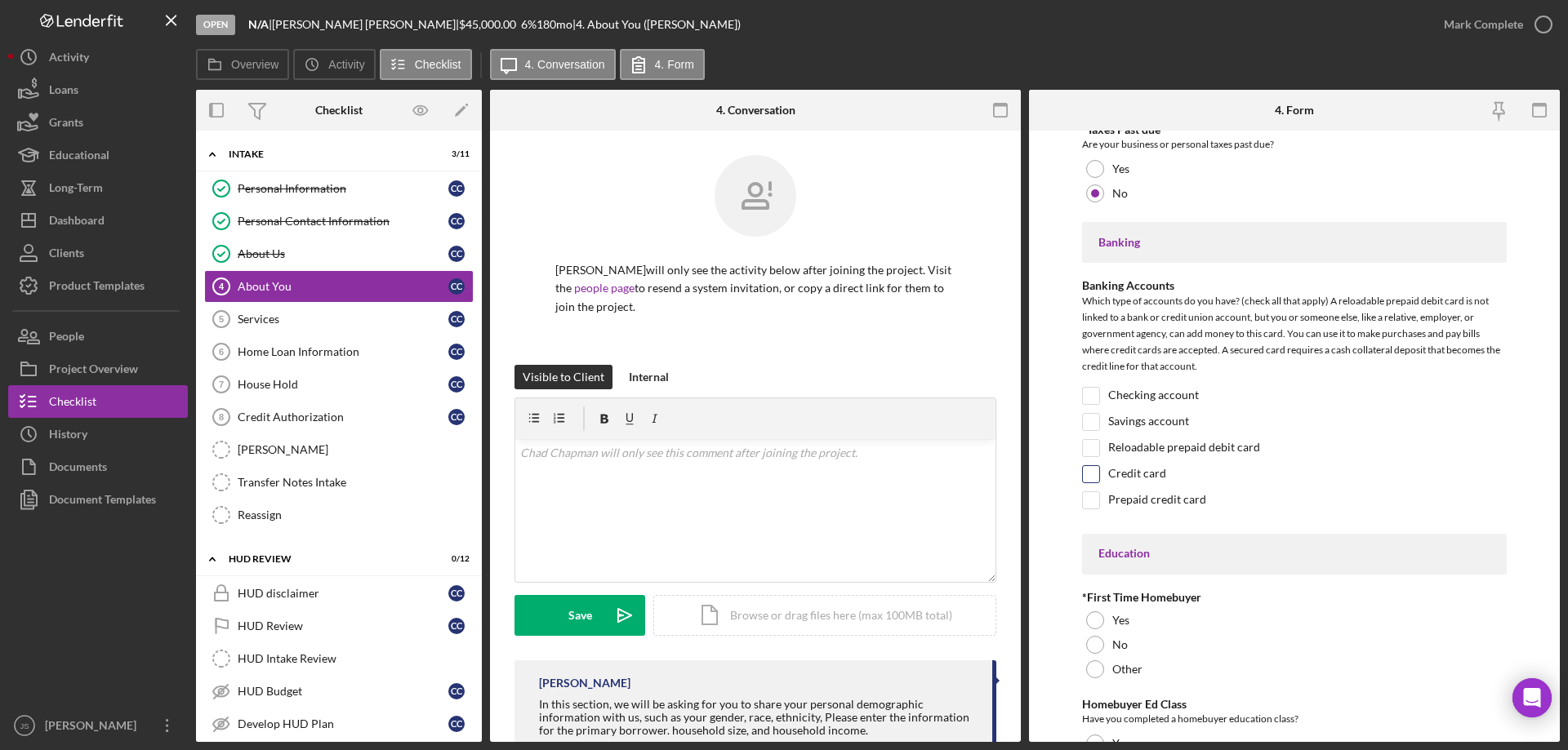
scroll to position [3102, 0]
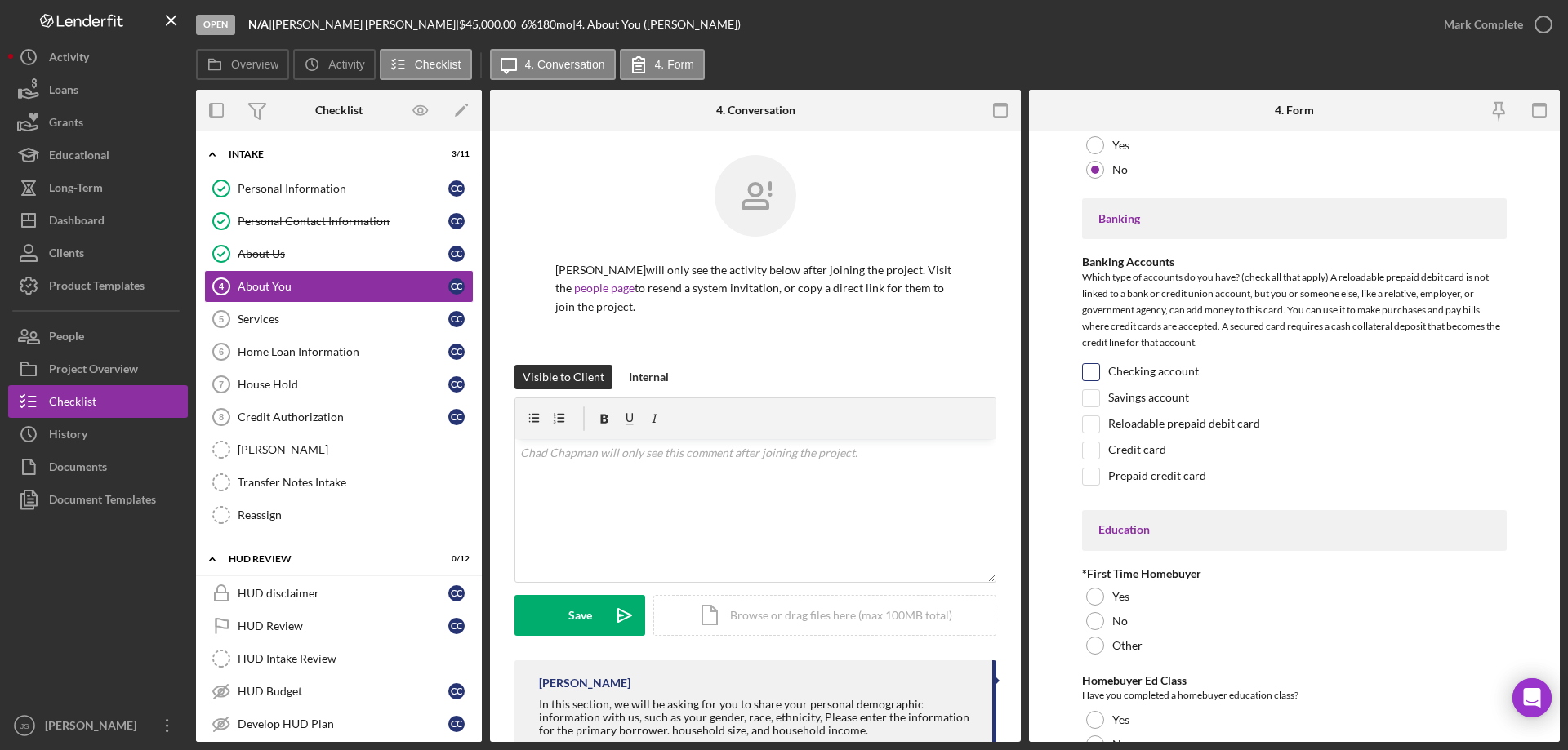
click at [1094, 369] on input "Checking account" at bounding box center [1090, 372] width 16 height 16
checkbox input "true"
click at [1090, 396] on input "Savings account" at bounding box center [1090, 397] width 16 height 16
checkbox input "true"
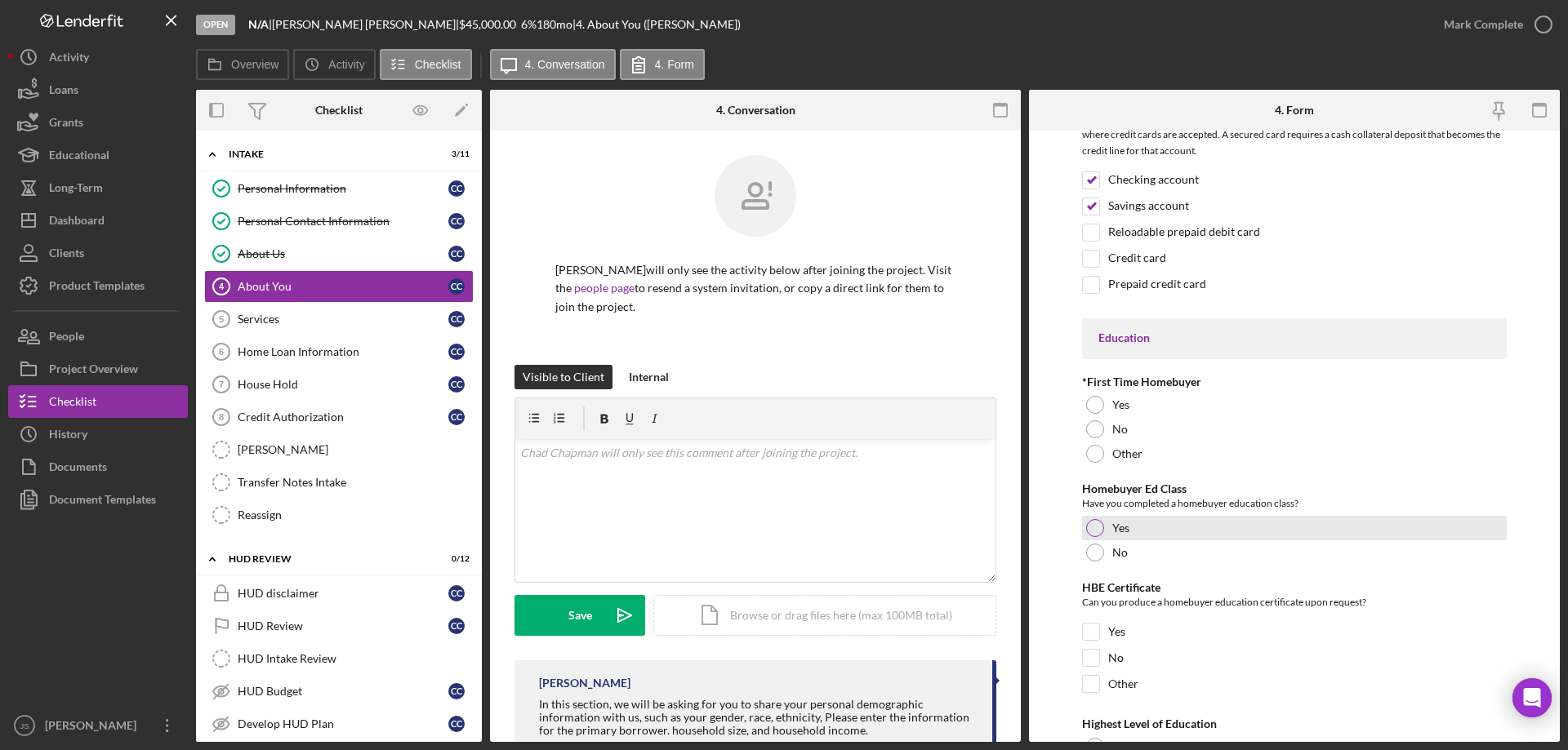
scroll to position [3347, 0]
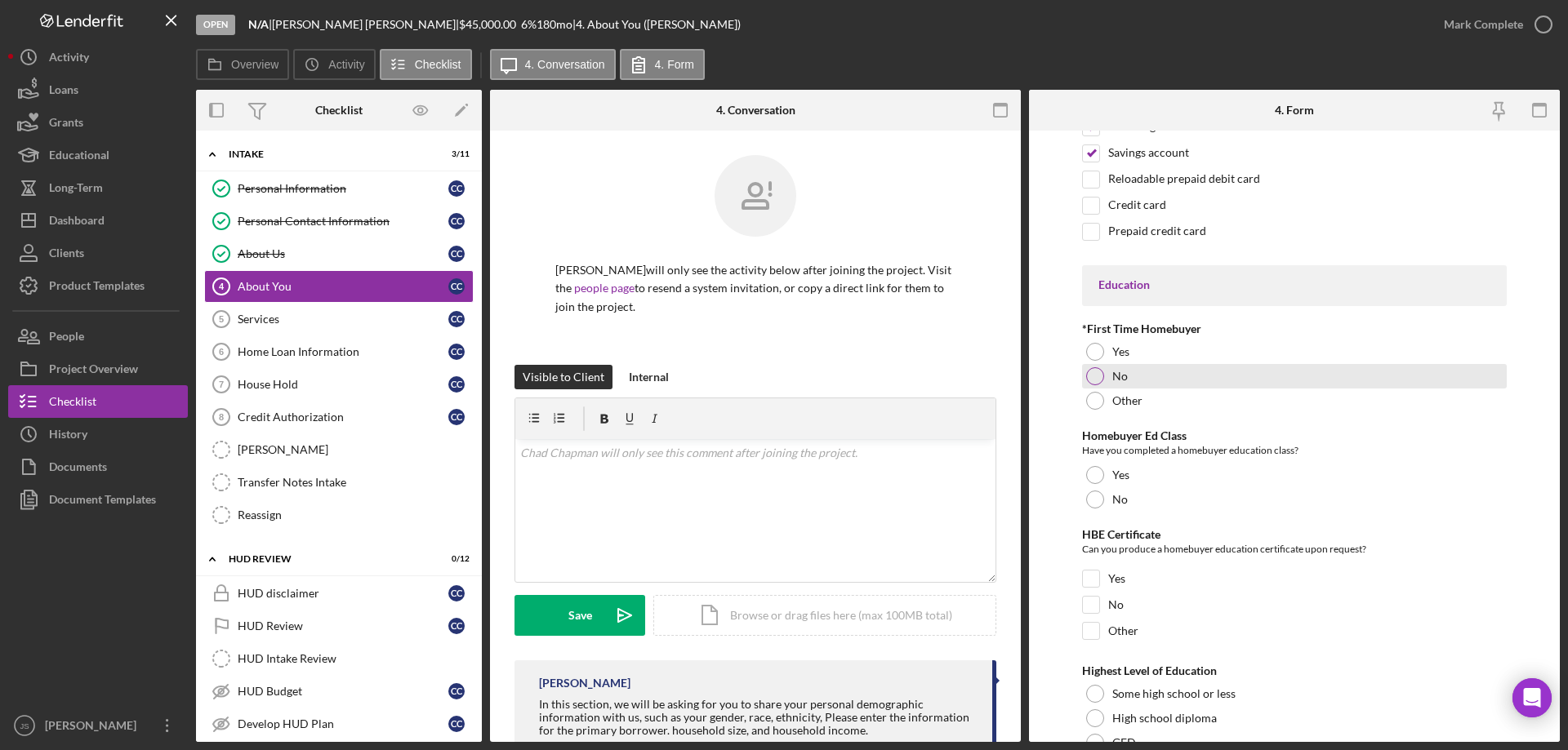
click at [1091, 374] on div at bounding box center [1094, 376] width 18 height 18
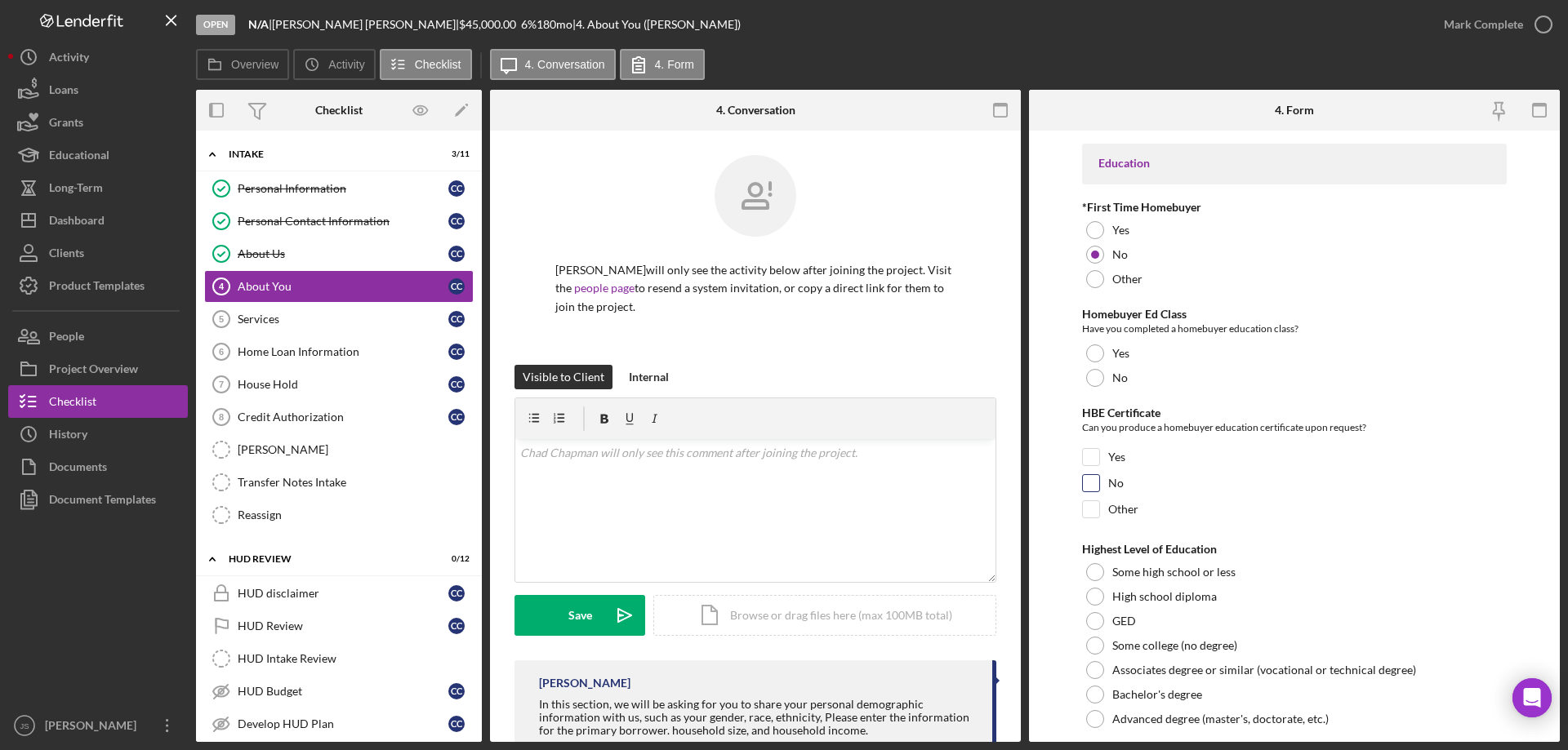
scroll to position [3511, 0]
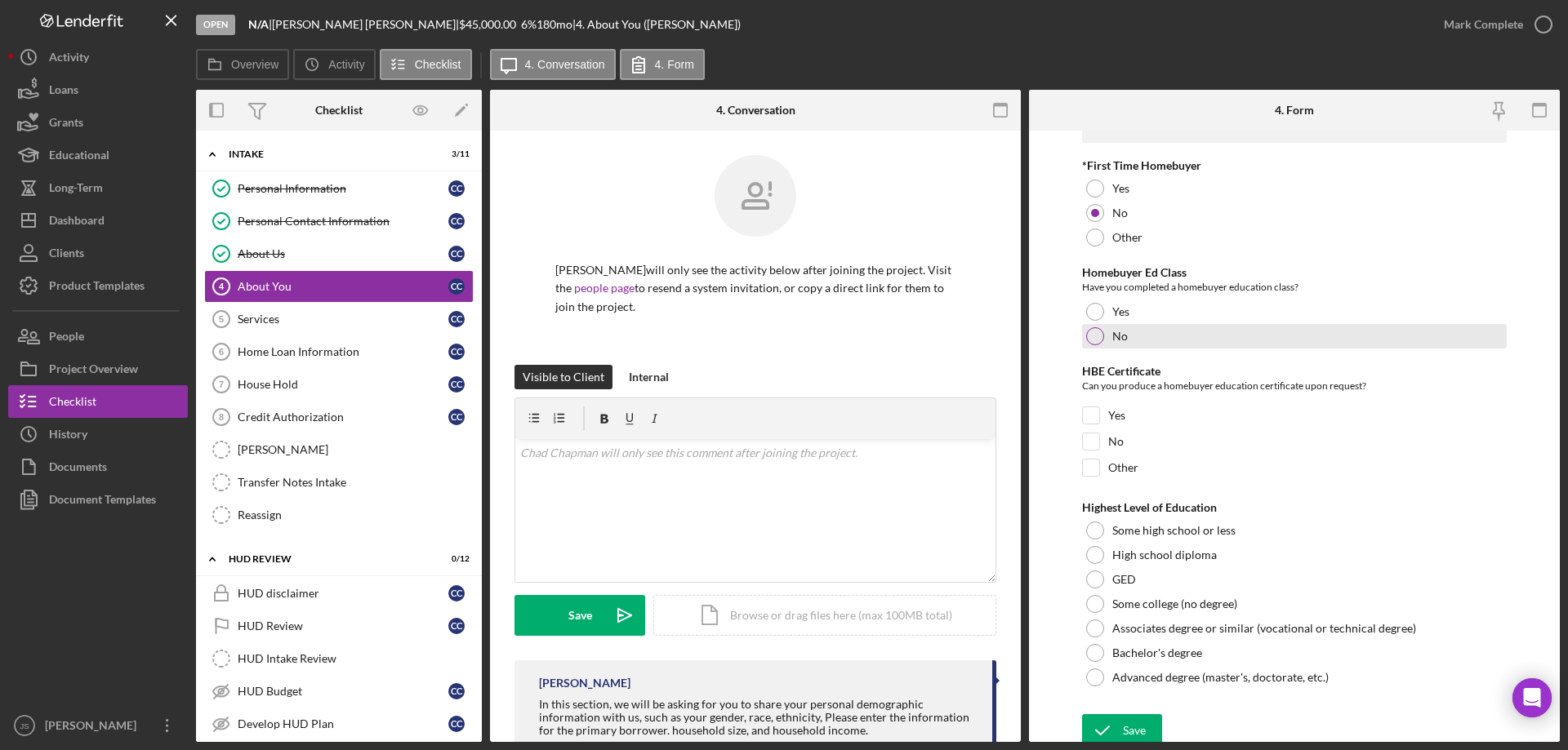
click at [1092, 334] on div at bounding box center [1094, 336] width 18 height 18
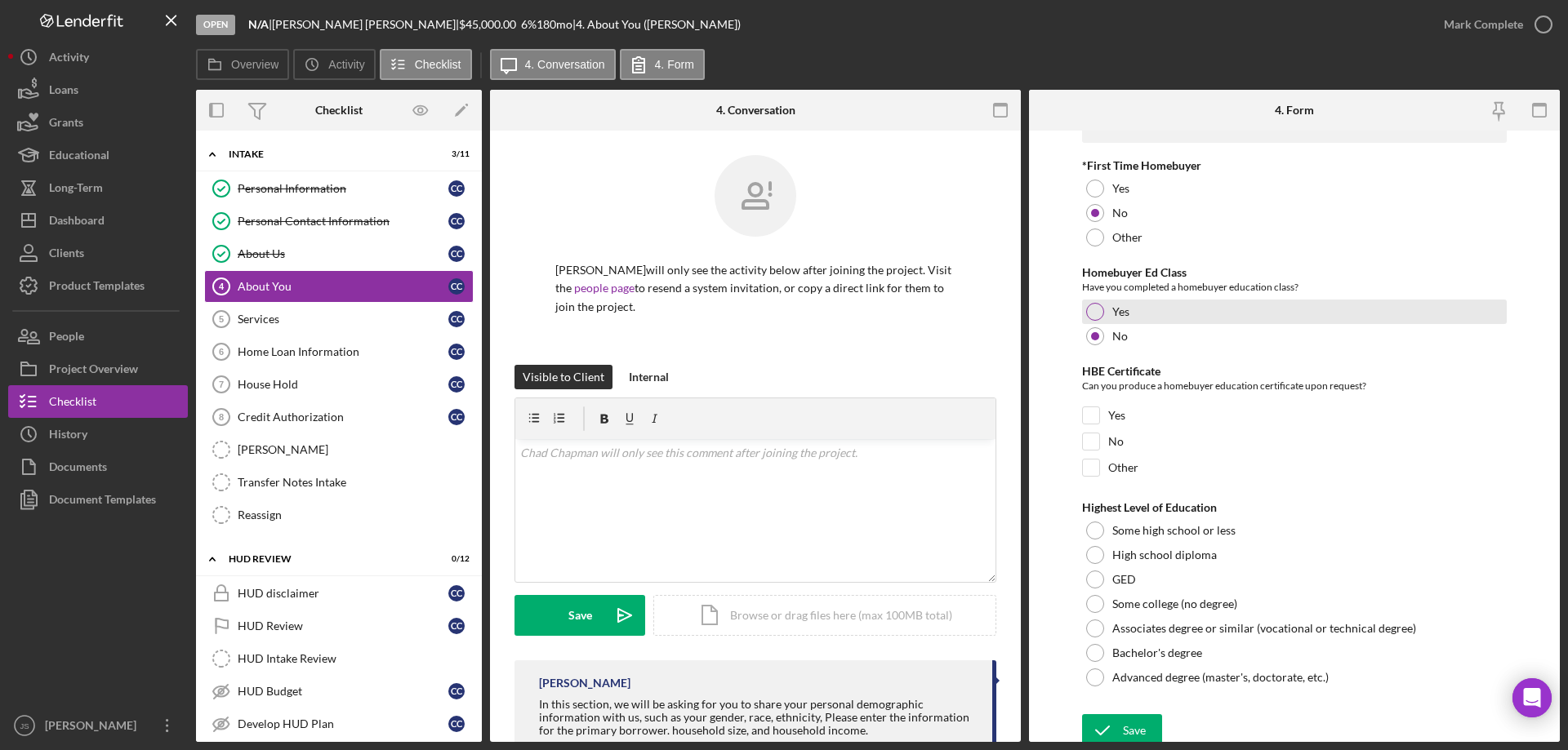
click at [1091, 310] on div at bounding box center [1094, 312] width 18 height 18
click at [1091, 416] on input "Yes" at bounding box center [1090, 415] width 16 height 16
checkbox input "true"
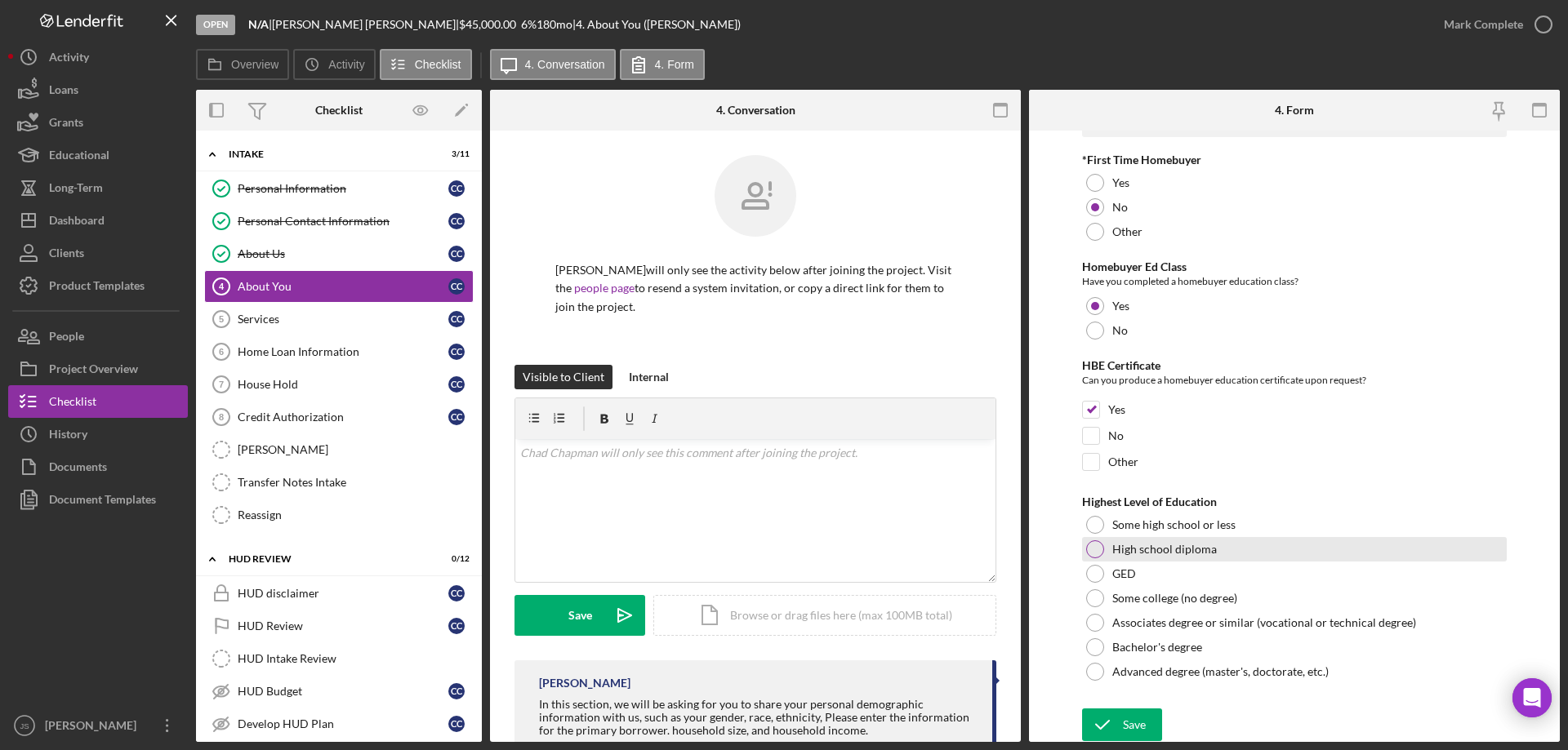
scroll to position [3517, 0]
click at [1091, 545] on div at bounding box center [1094, 547] width 18 height 18
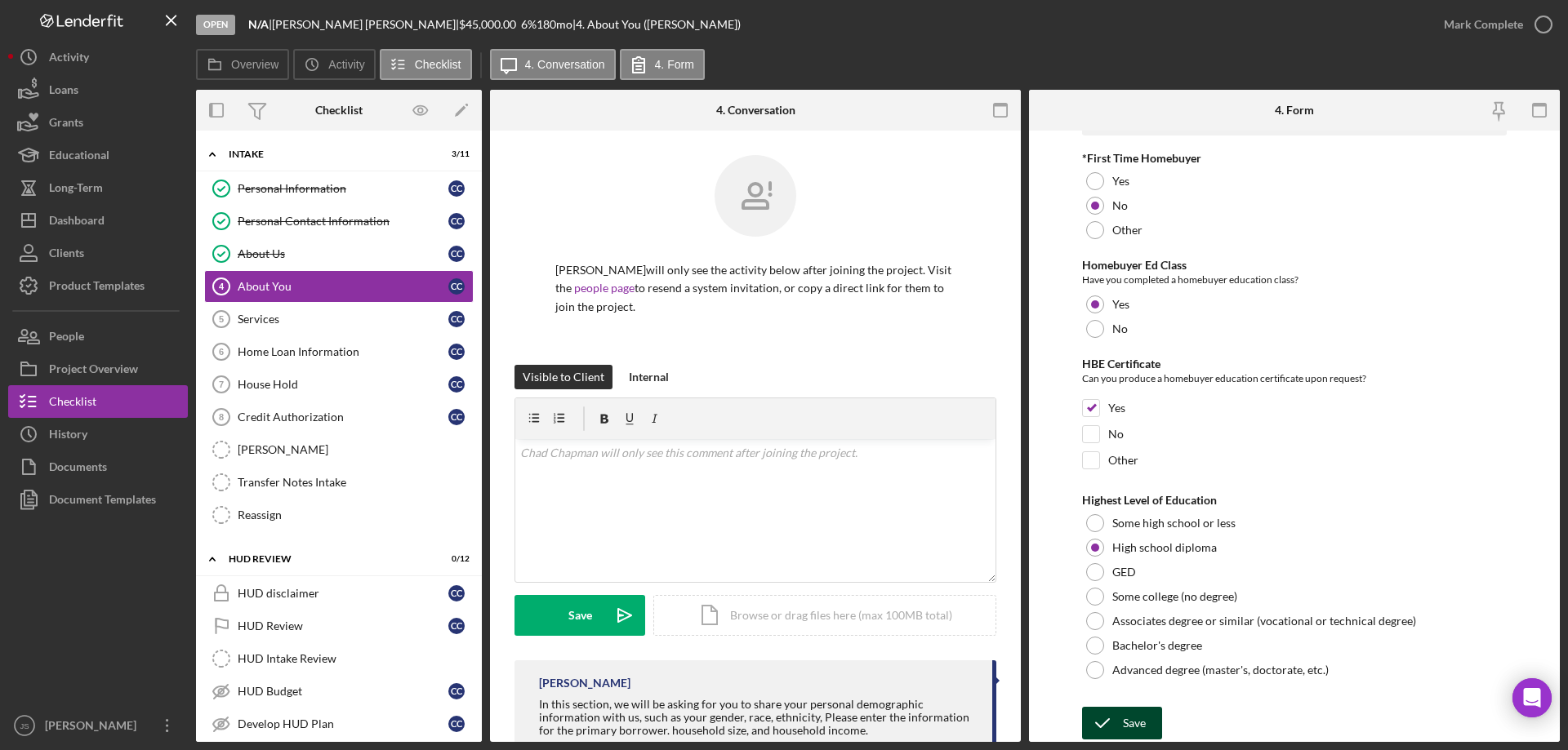
drag, startPoint x: 1119, startPoint y: 717, endPoint x: 1151, endPoint y: 705, distance: 34.2
click at [1120, 717] on icon "submit" at bounding box center [1102, 723] width 41 height 41
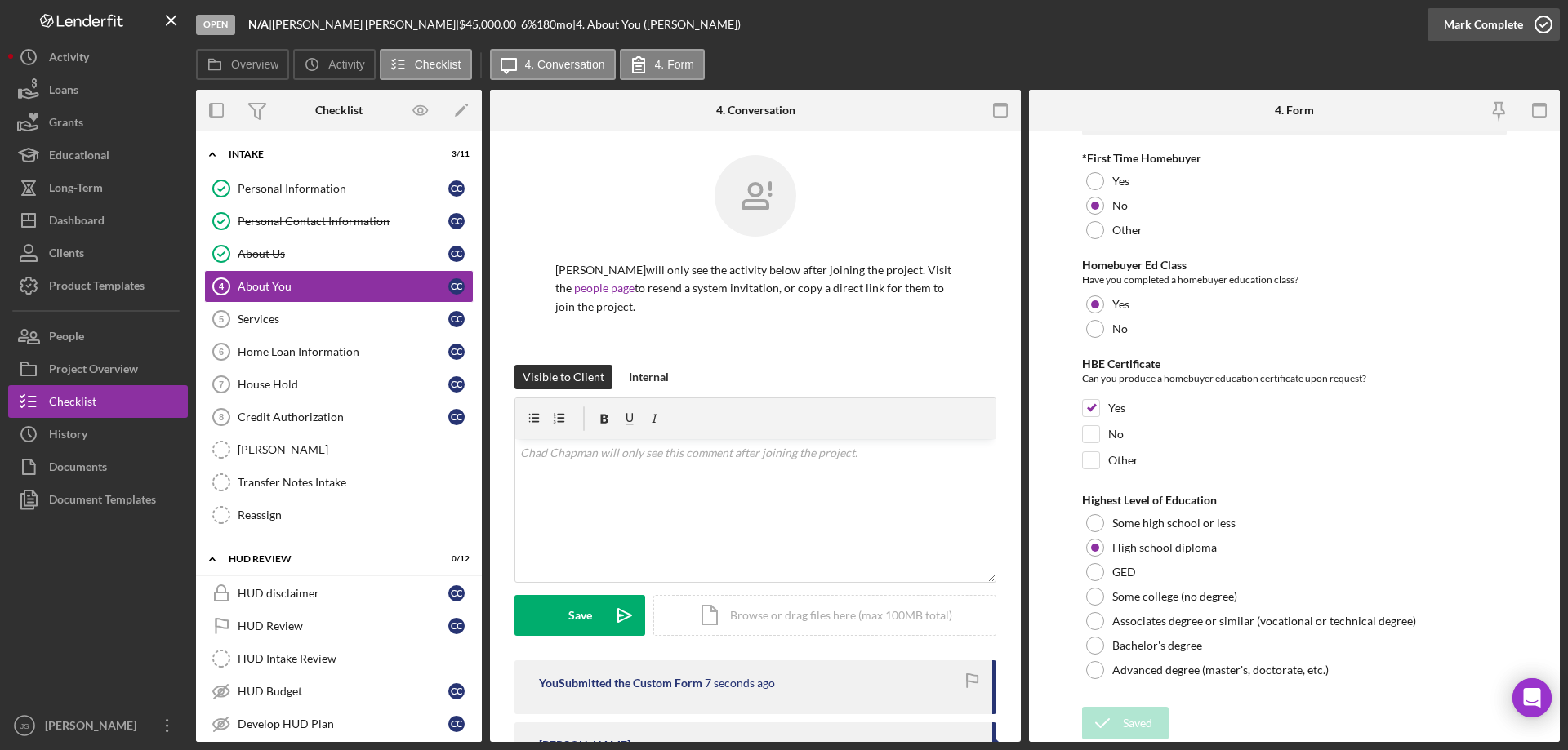
click at [1544, 23] on icon "button" at bounding box center [1543, 24] width 41 height 41
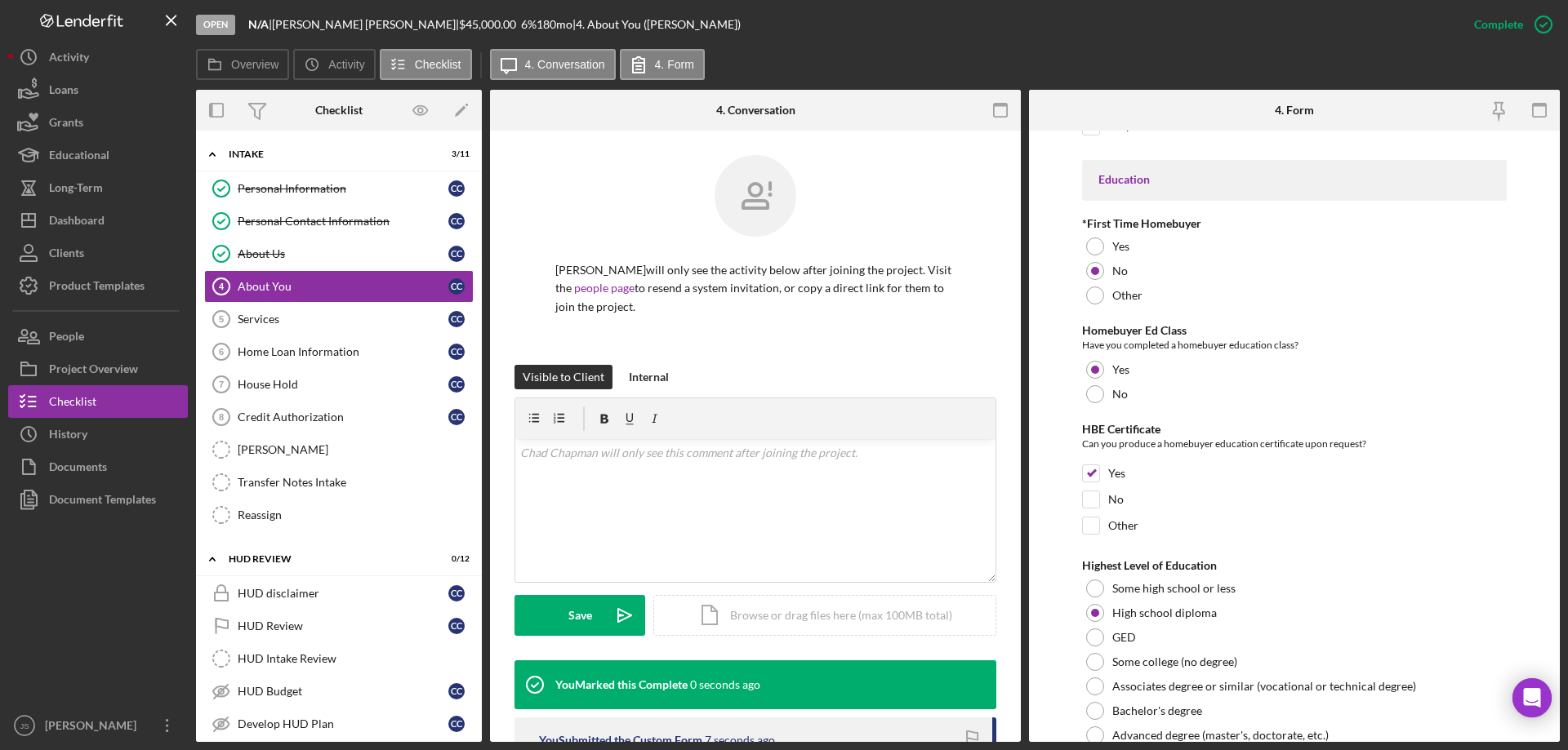
scroll to position [3583, 0]
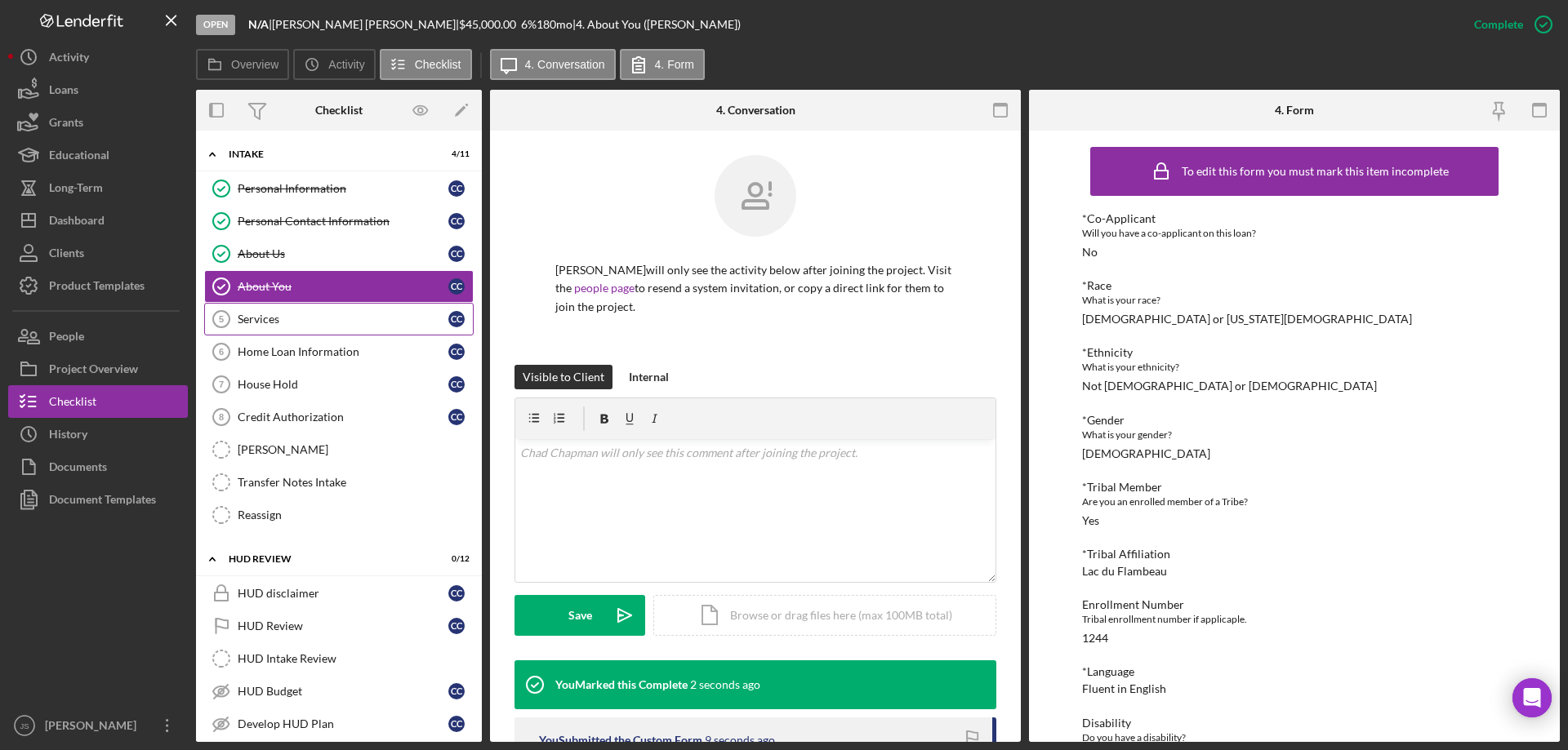
click at [305, 321] on div "Services" at bounding box center [342, 319] width 211 height 13
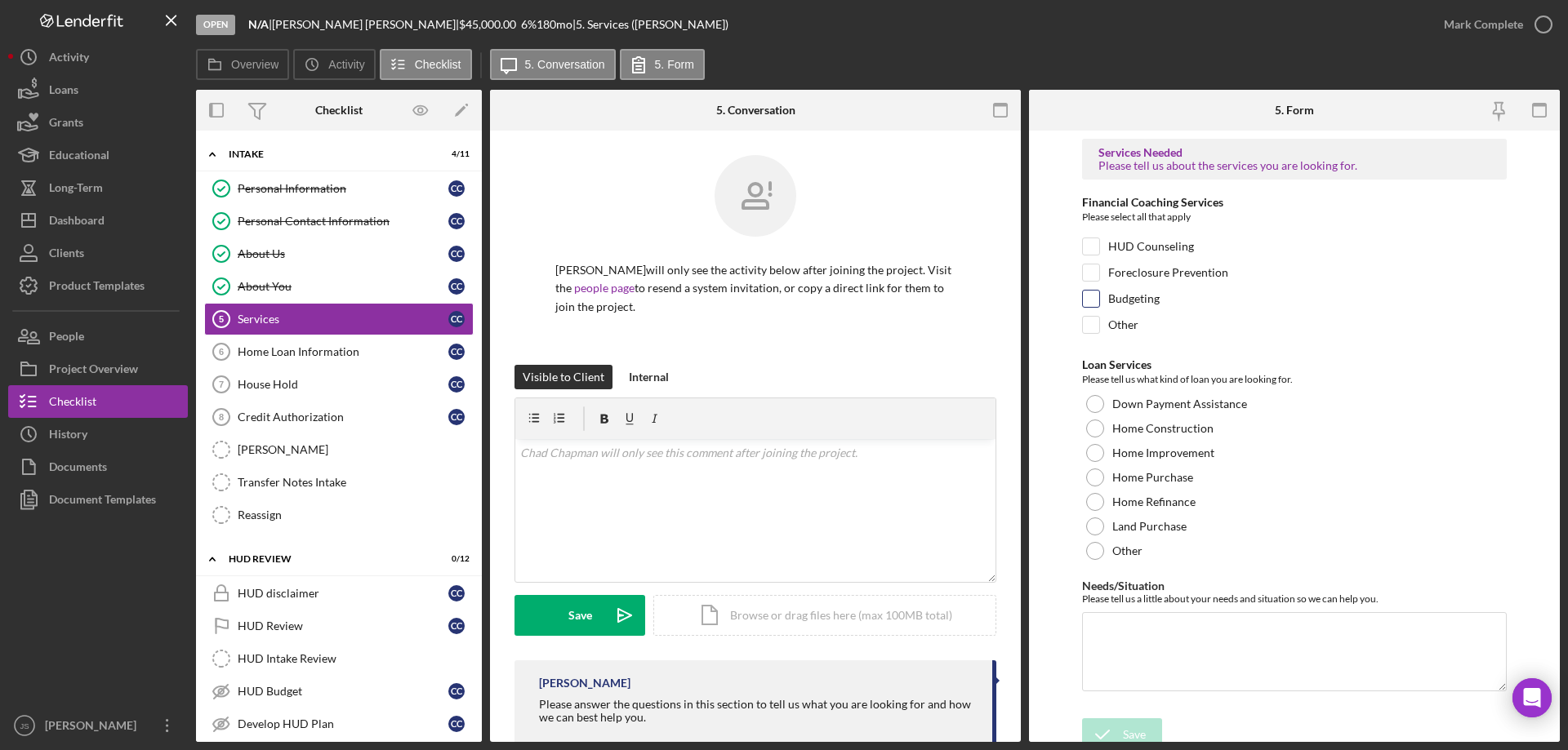
click at [1090, 294] on input "Budgeting" at bounding box center [1090, 298] width 16 height 16
checkbox input "true"
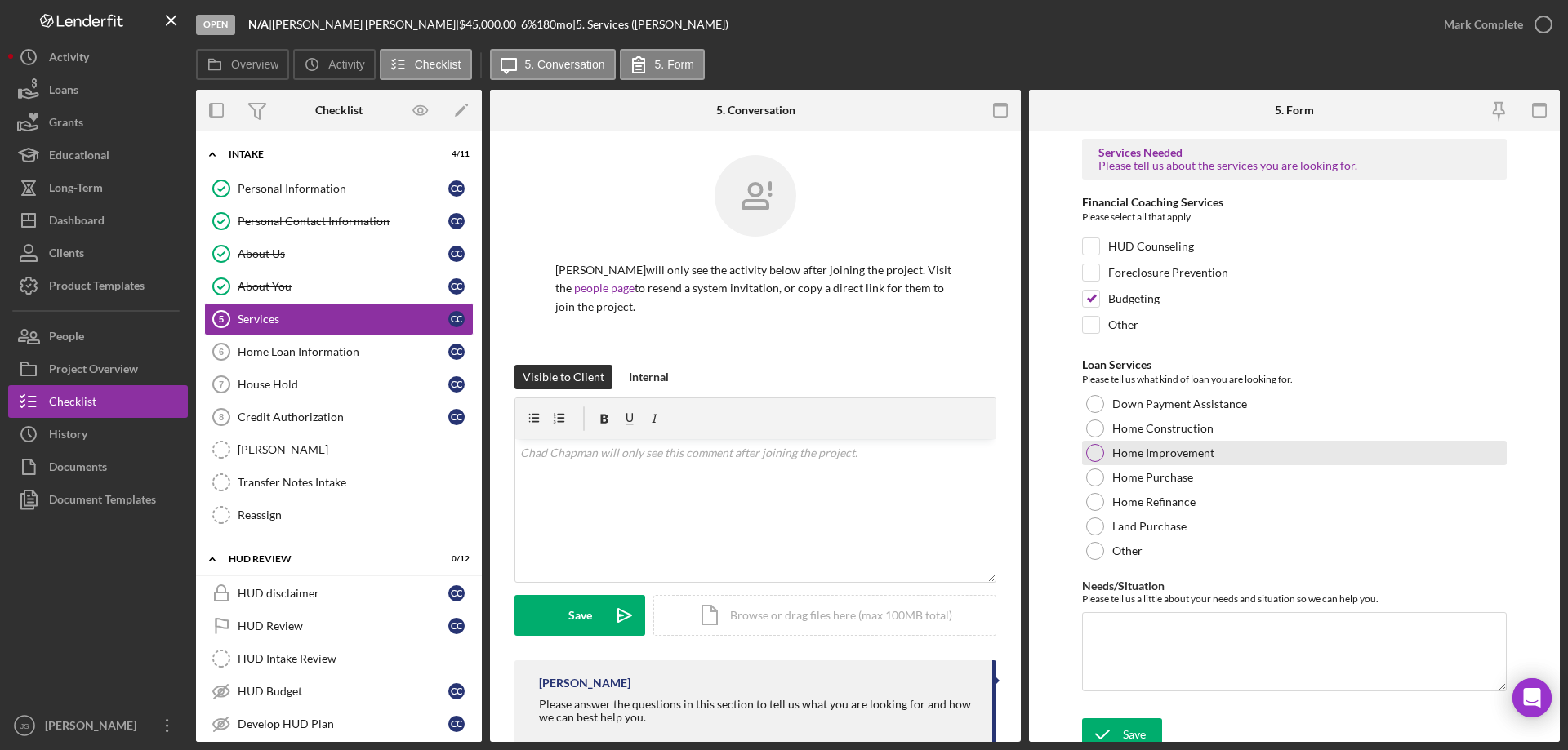
click at [1091, 451] on div at bounding box center [1094, 453] width 18 height 18
click at [1167, 660] on textarea "Needs/Situation" at bounding box center [1293, 652] width 424 height 78
click at [1126, 650] on textarea "Needs/Situation" at bounding box center [1293, 652] width 424 height 78
paste textarea "New roof needed. Wanting to add a deck and sliding door to the rear of house. R…"
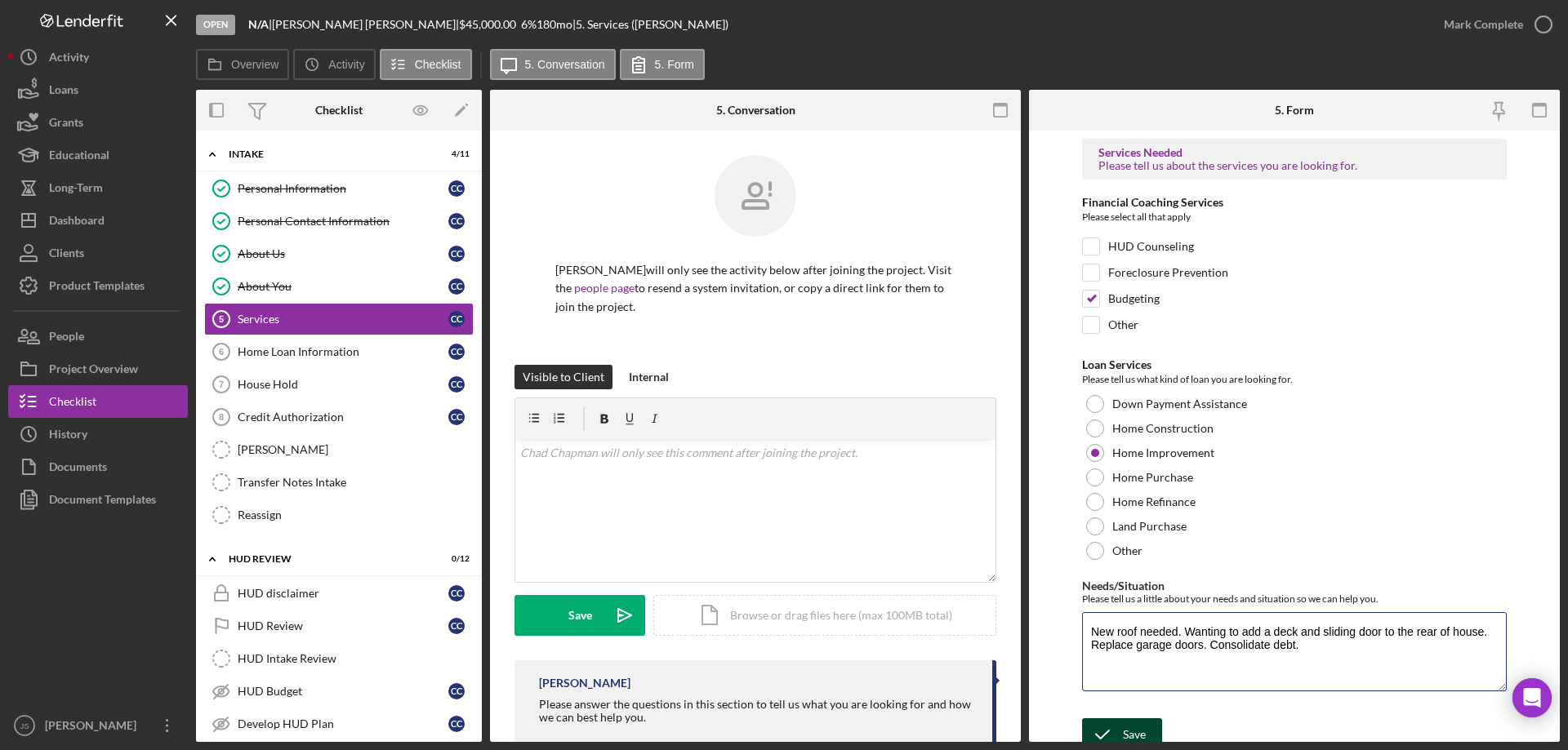
type textarea "New roof needed. Wanting to add a deck and sliding door to the rear of house. R…"
click at [1130, 729] on div "Save" at bounding box center [1134, 735] width 23 height 32
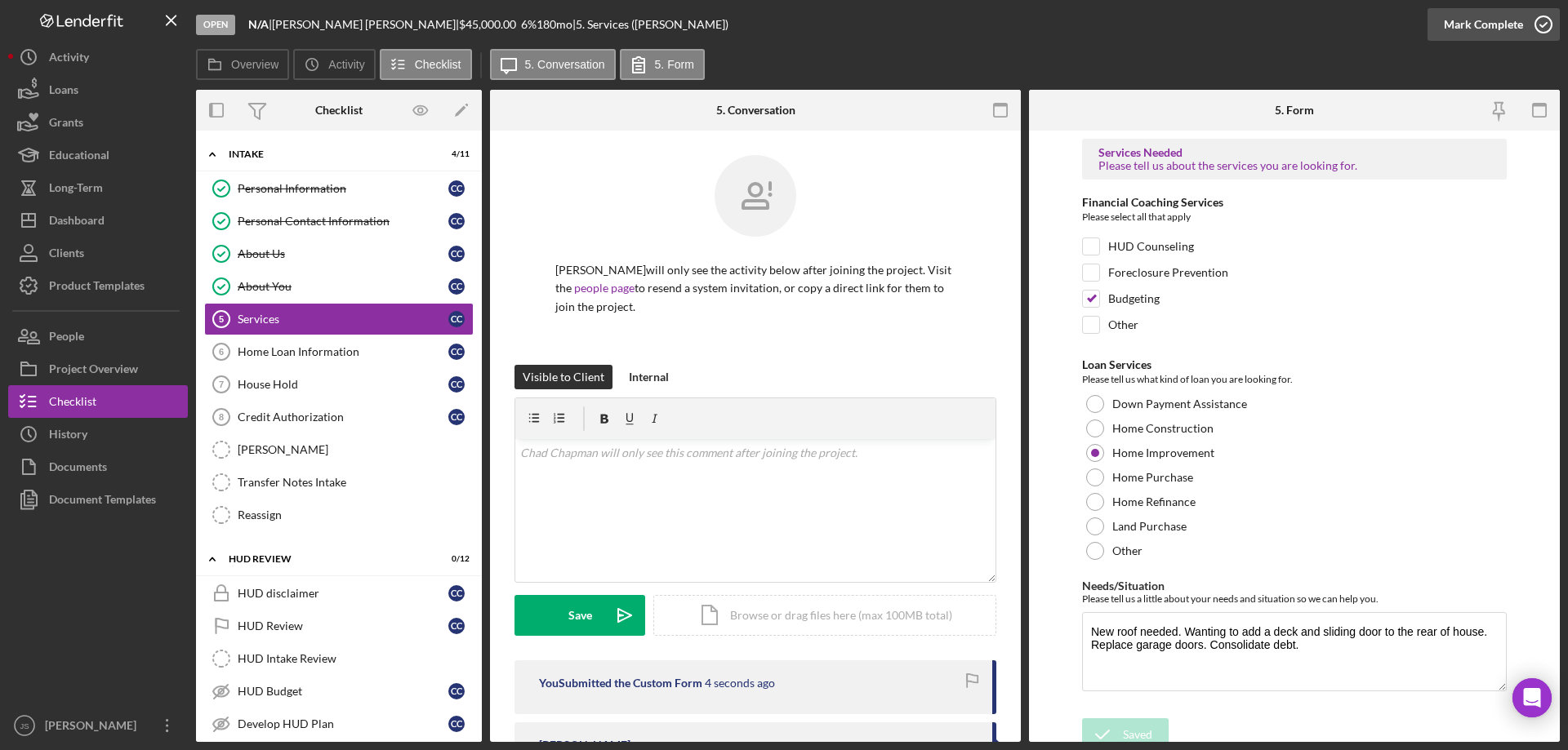
click at [1544, 26] on icon "button" at bounding box center [1543, 24] width 41 height 41
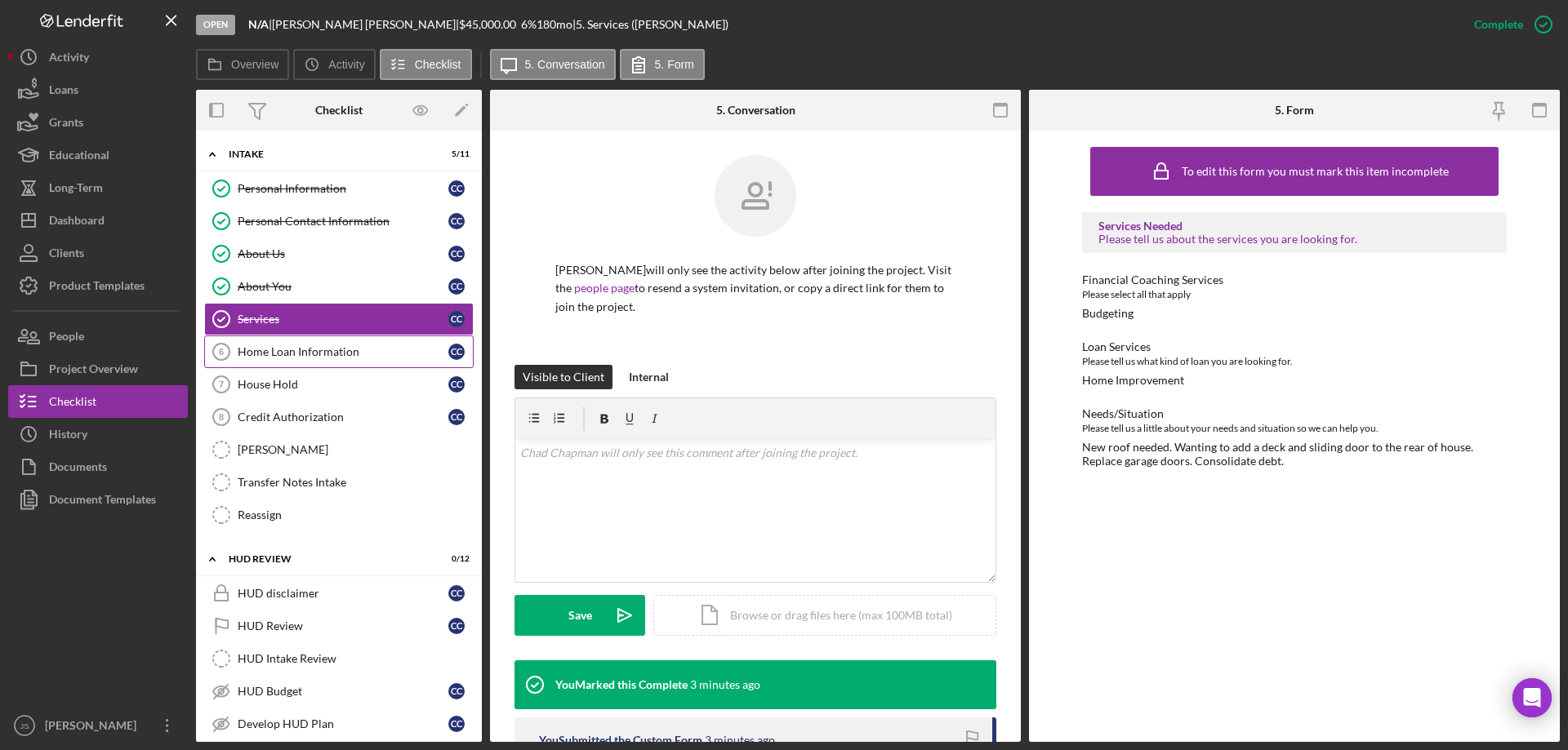
click at [293, 350] on div "Home Loan Information" at bounding box center [342, 352] width 211 height 13
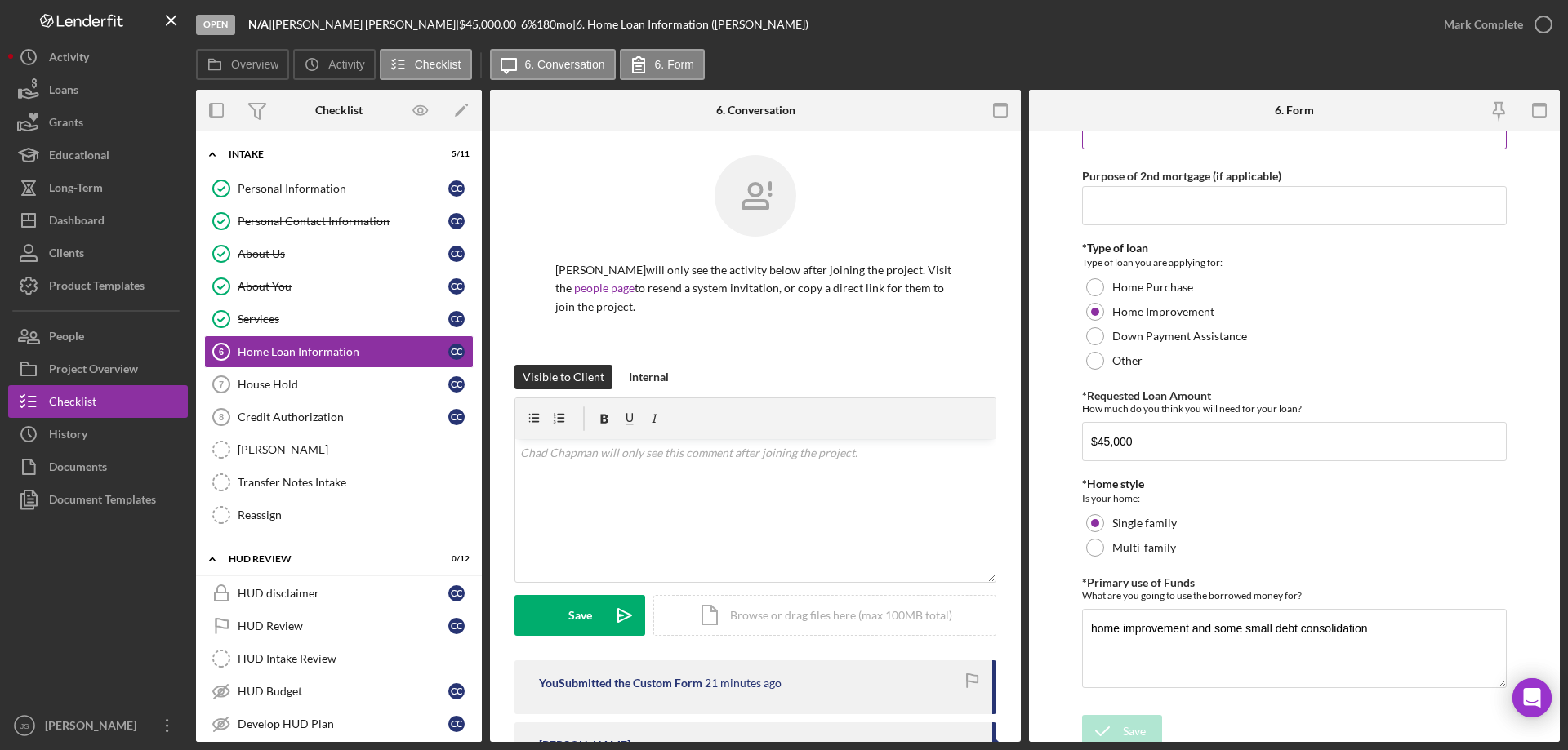
scroll to position [492, 0]
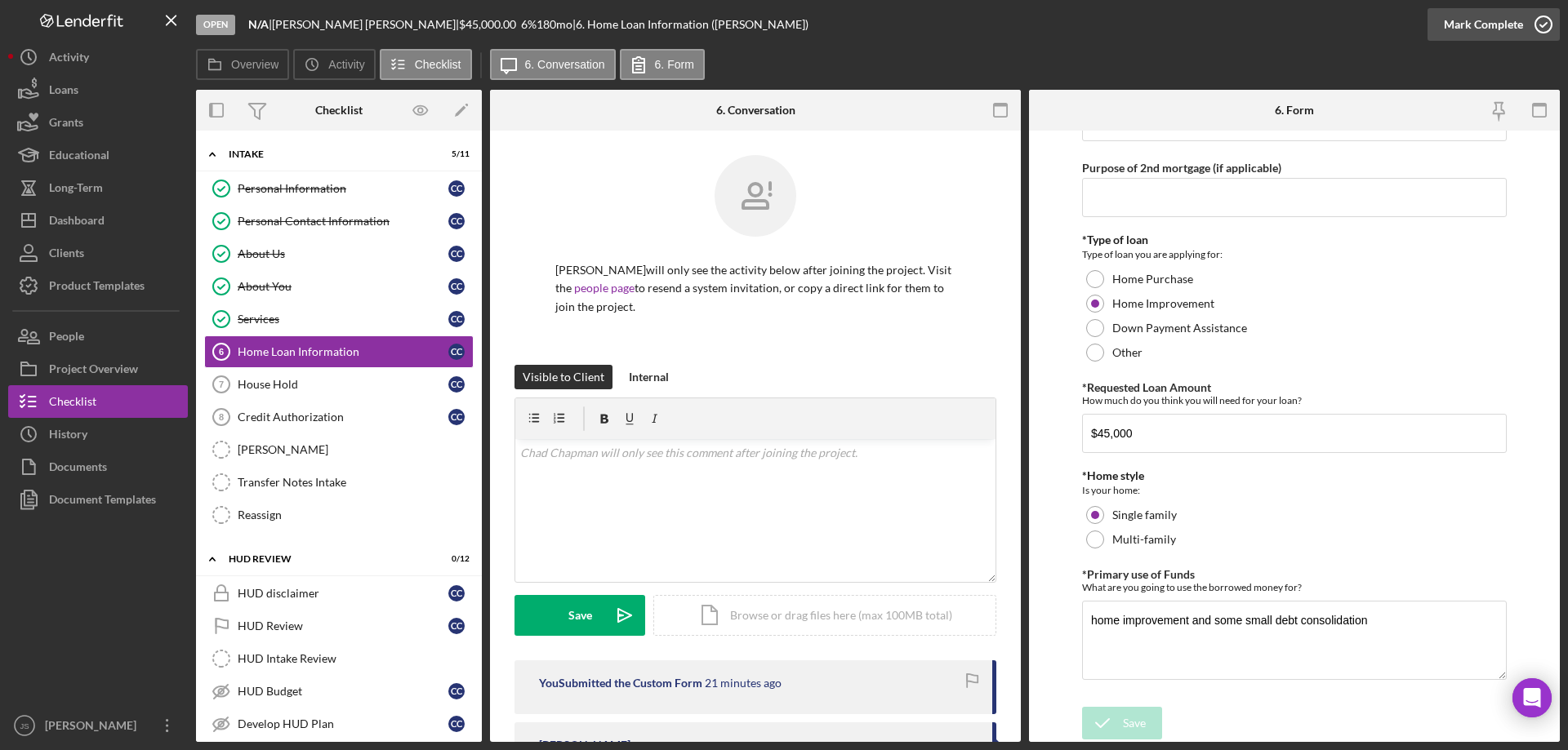
click at [1543, 30] on icon "button" at bounding box center [1543, 24] width 41 height 41
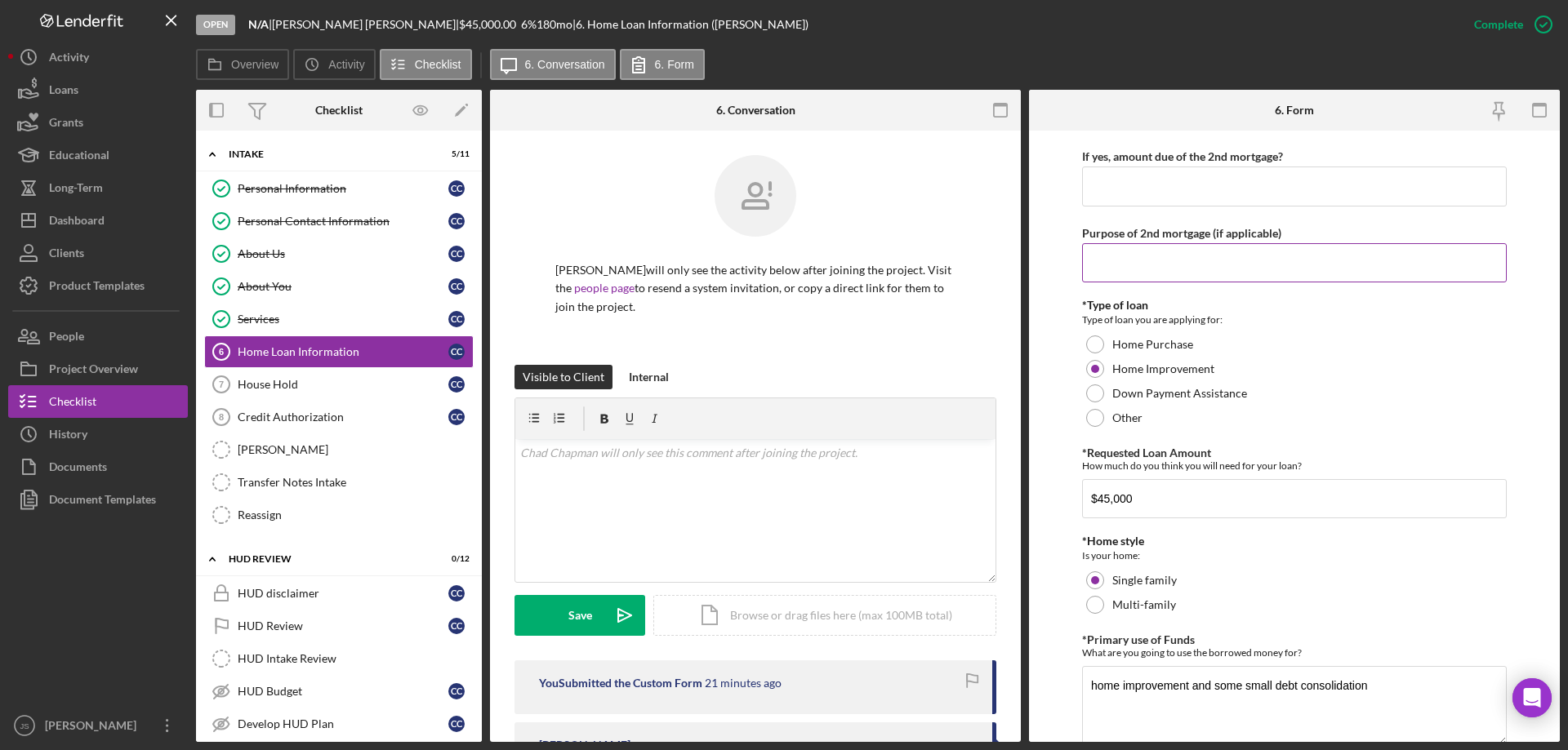
scroll to position [557, 0]
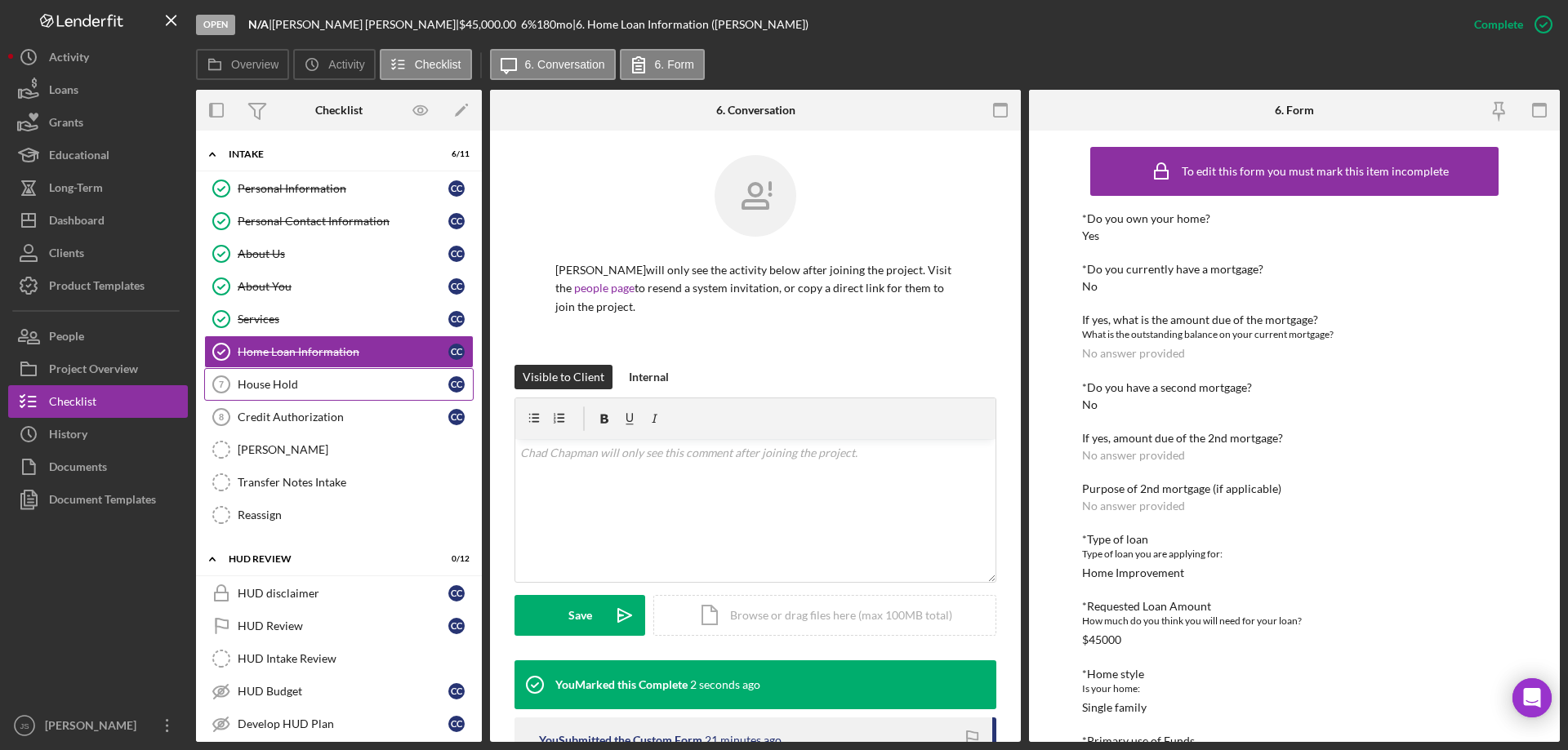
click at [318, 381] on div "House Hold" at bounding box center [342, 385] width 211 height 13
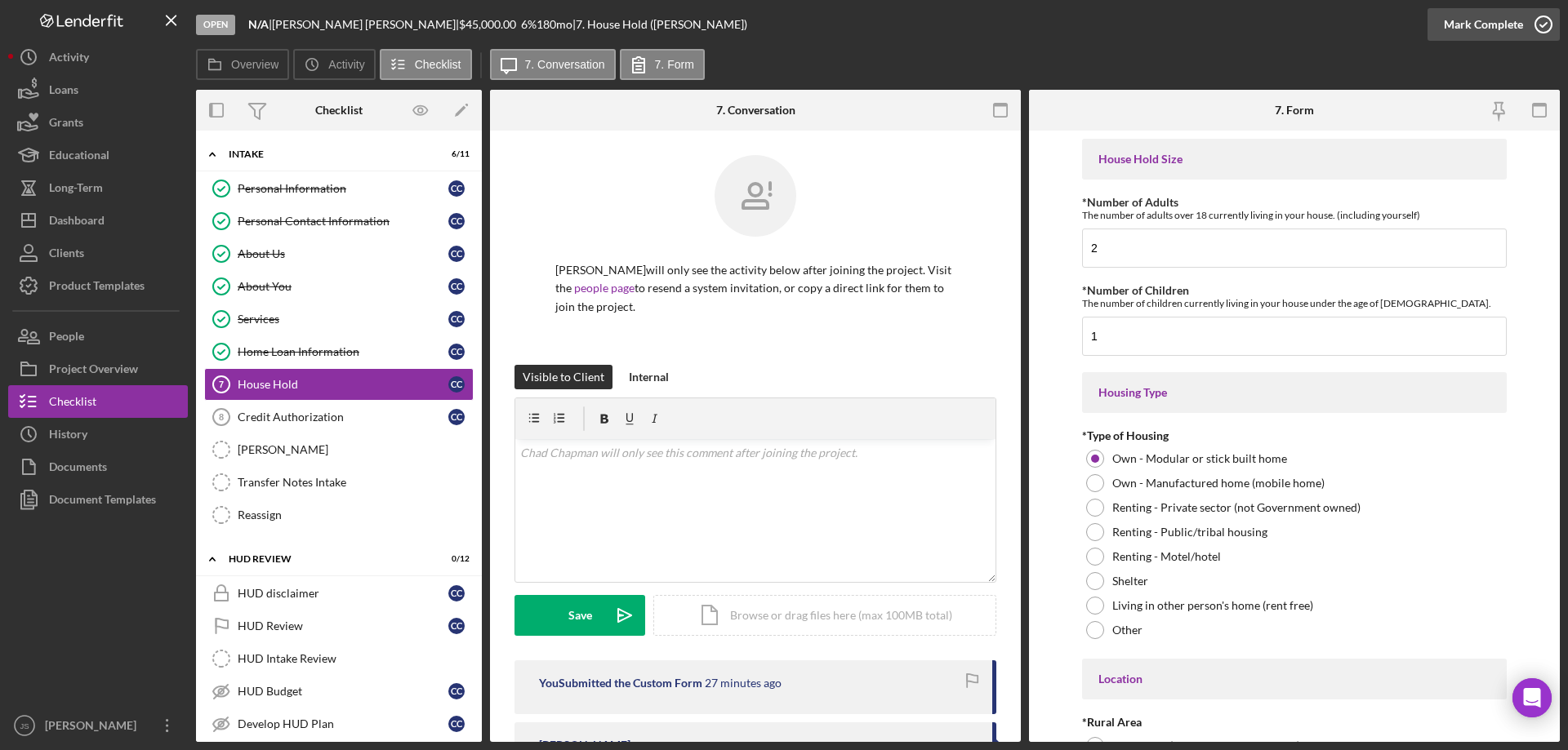
click at [1541, 21] on icon "button" at bounding box center [1543, 24] width 41 height 41
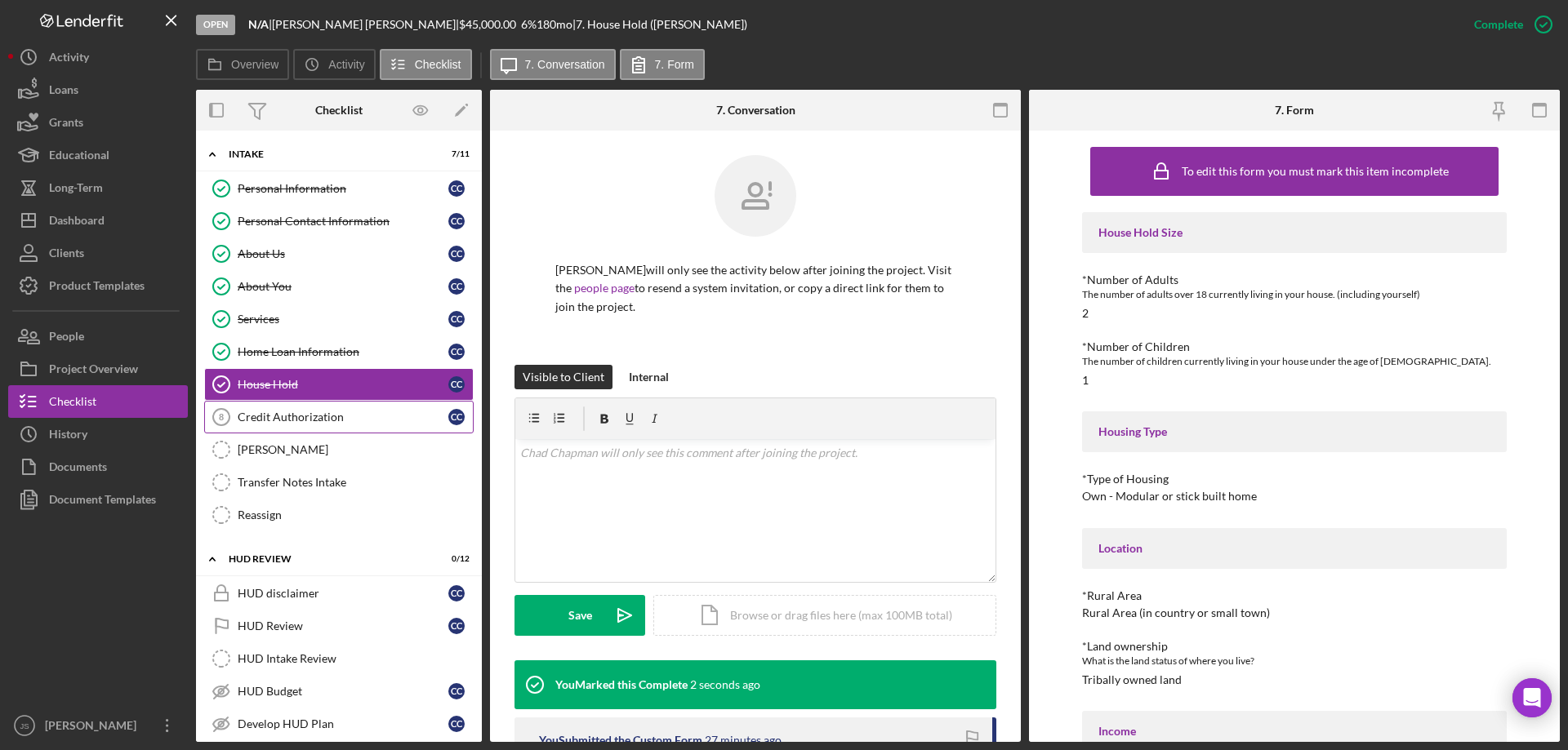
click at [348, 419] on div "Credit Authorization" at bounding box center [342, 417] width 211 height 13
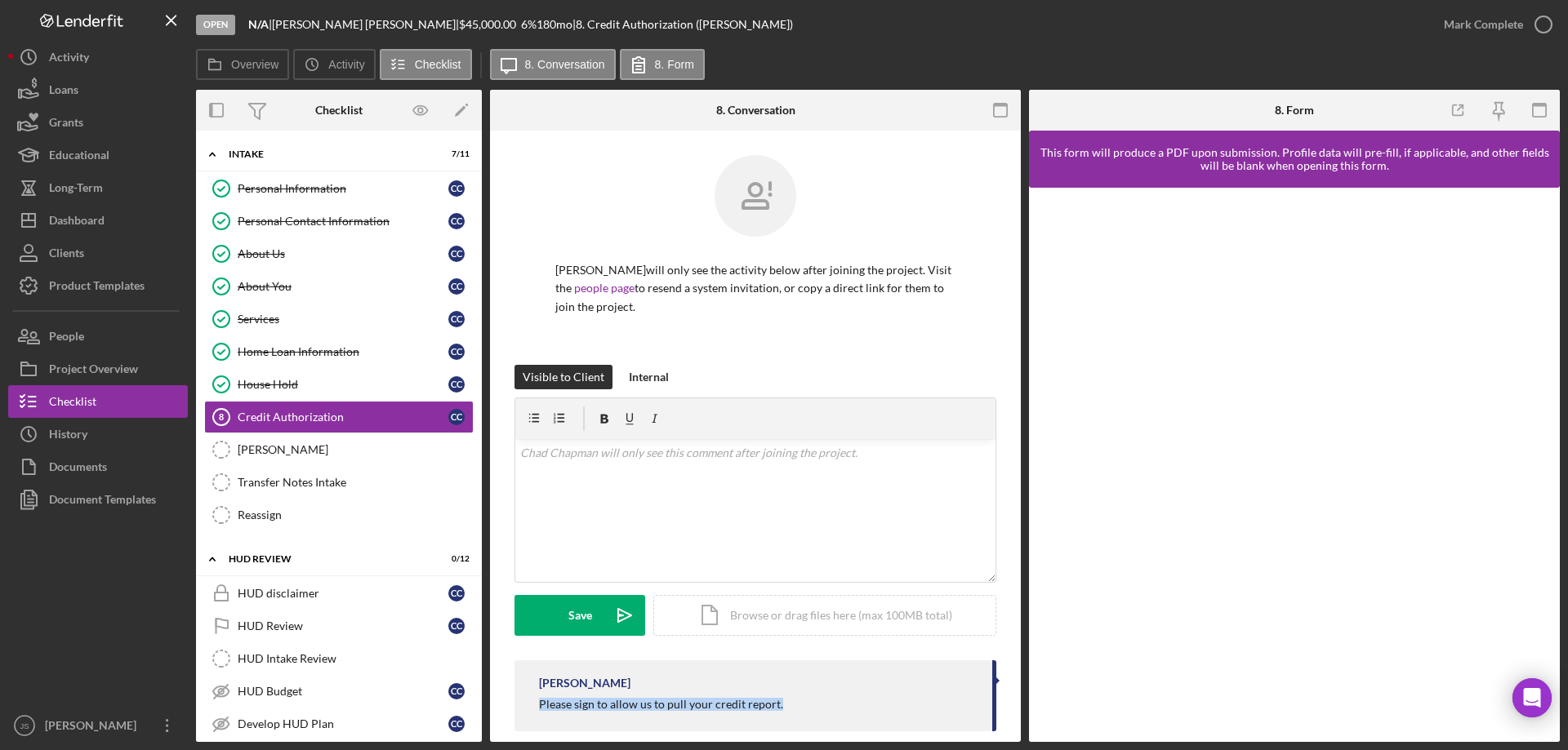
drag, startPoint x: 540, startPoint y: 703, endPoint x: 800, endPoint y: 719, distance: 260.5
click at [800, 719] on div "Janice StGermaine Please sign to allow us to pull your credit report." at bounding box center [755, 696] width 481 height 71
copy div "Please sign to allow us to pull your credit report."
click at [571, 474] on div "v Color teal Color pink Remove color Add row above Add row below Add column bef…" at bounding box center [756, 511] width 480 height 143
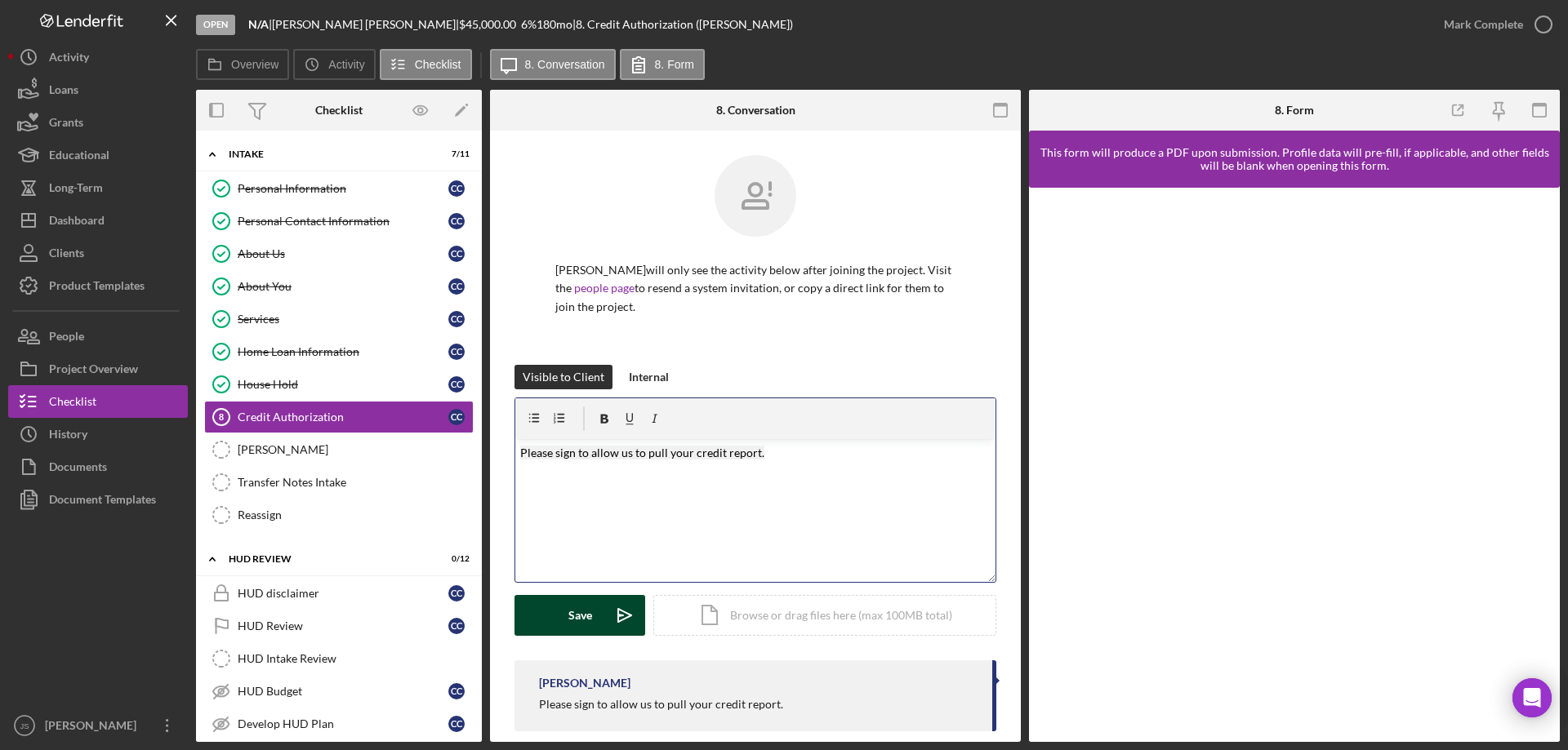
click at [568, 610] on div "Save" at bounding box center [580, 616] width 24 height 41
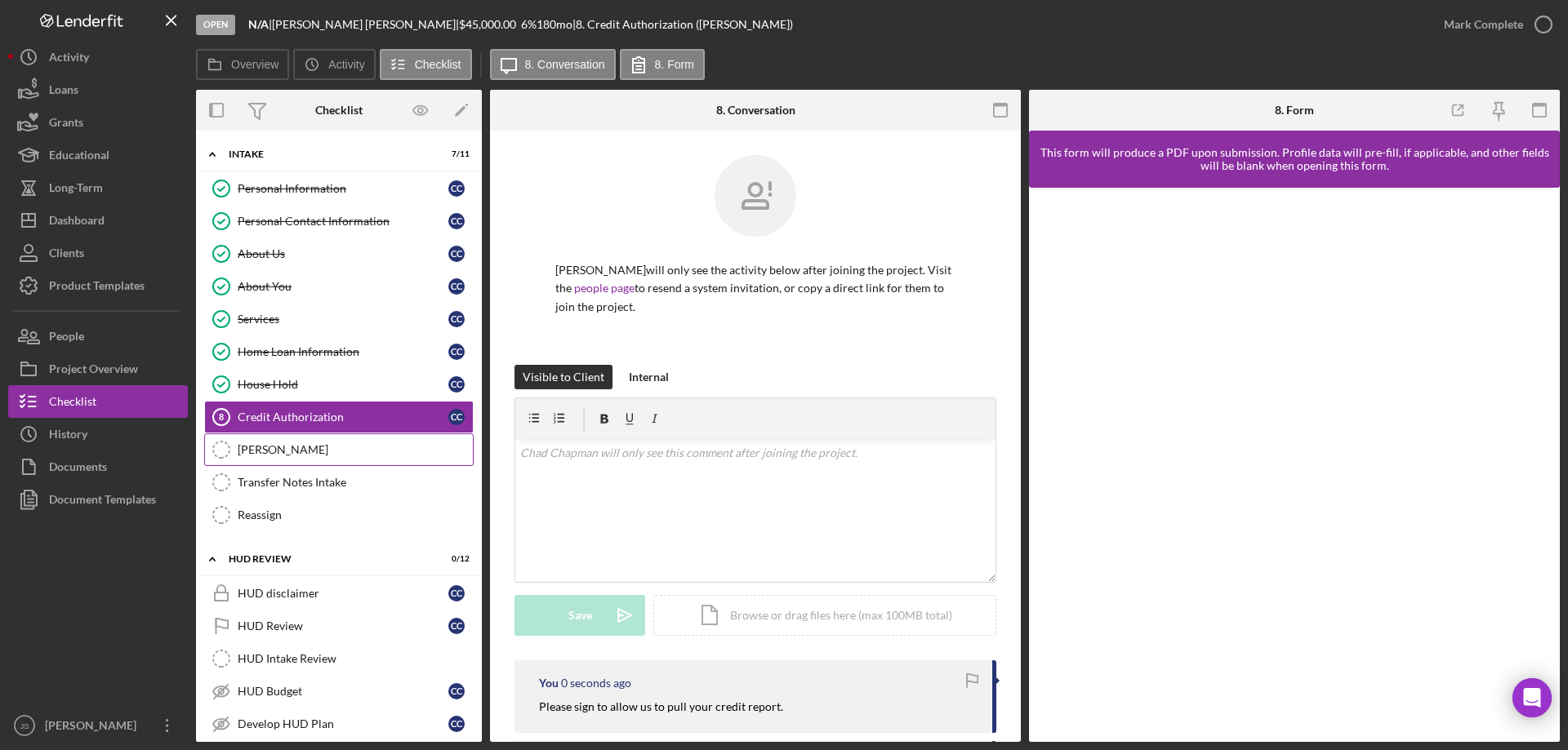
click at [305, 455] on div "[PERSON_NAME]" at bounding box center [355, 450] width 235 height 13
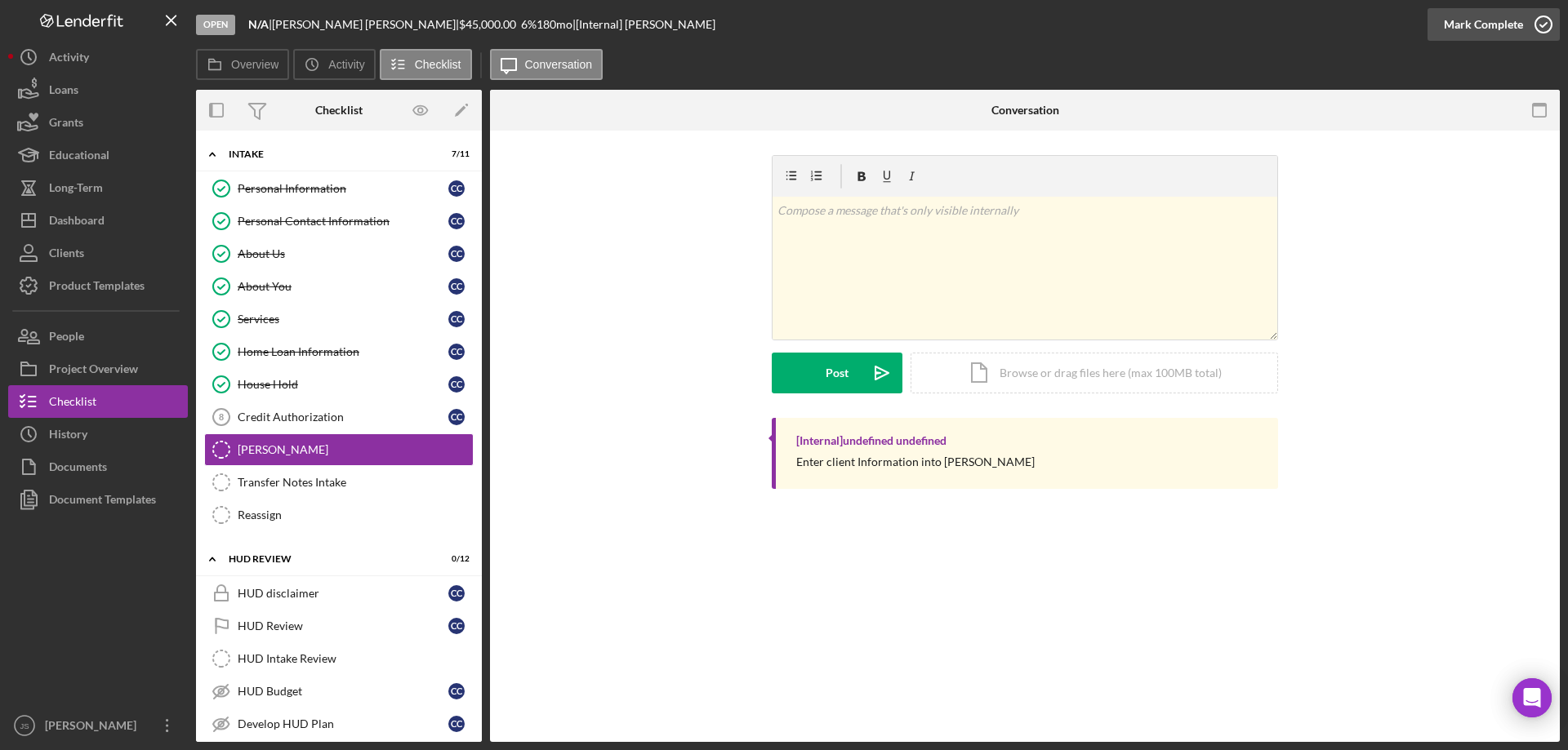
click at [1541, 26] on icon "button" at bounding box center [1543, 24] width 41 height 41
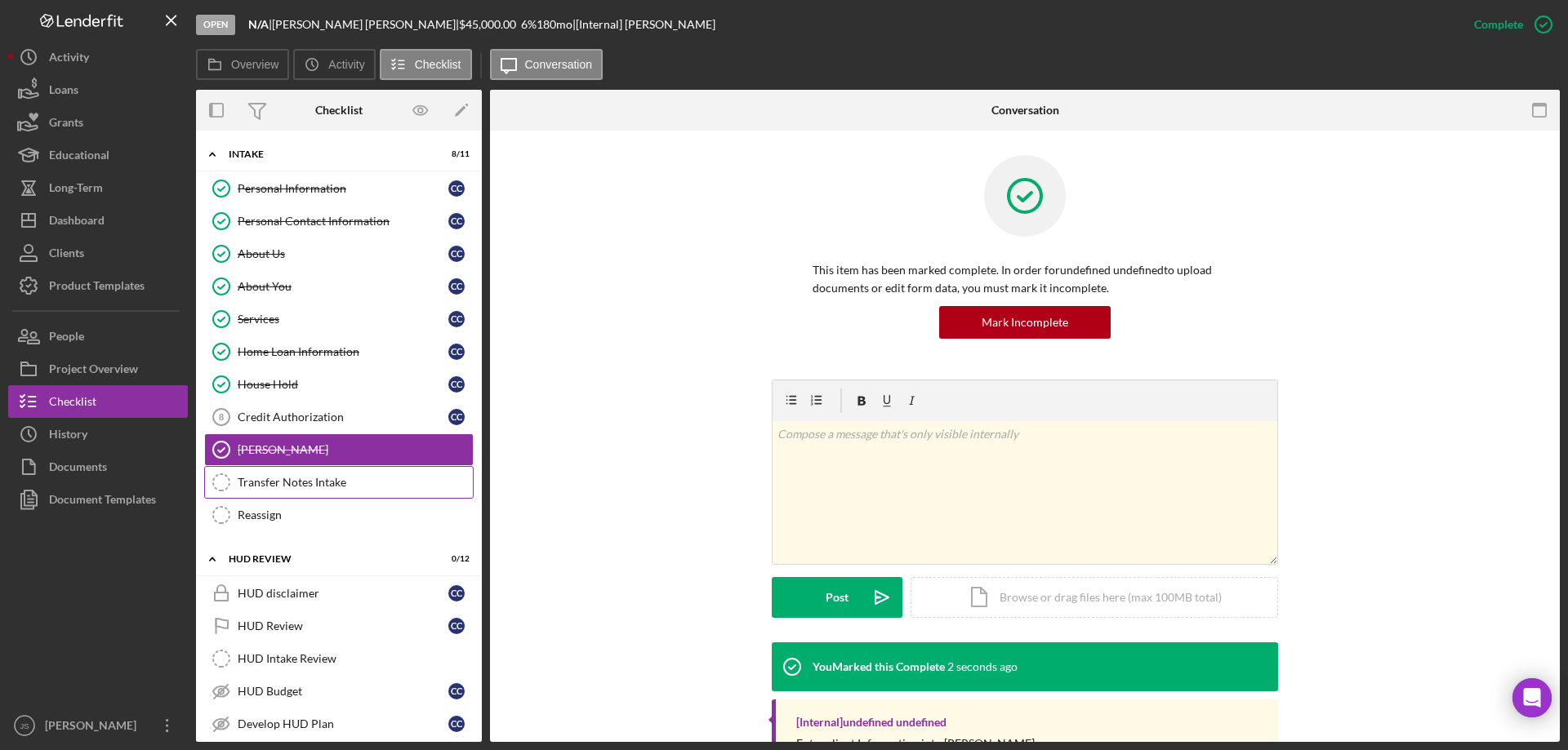
click at [302, 483] on div "Transfer Notes Intake" at bounding box center [355, 482] width 235 height 13
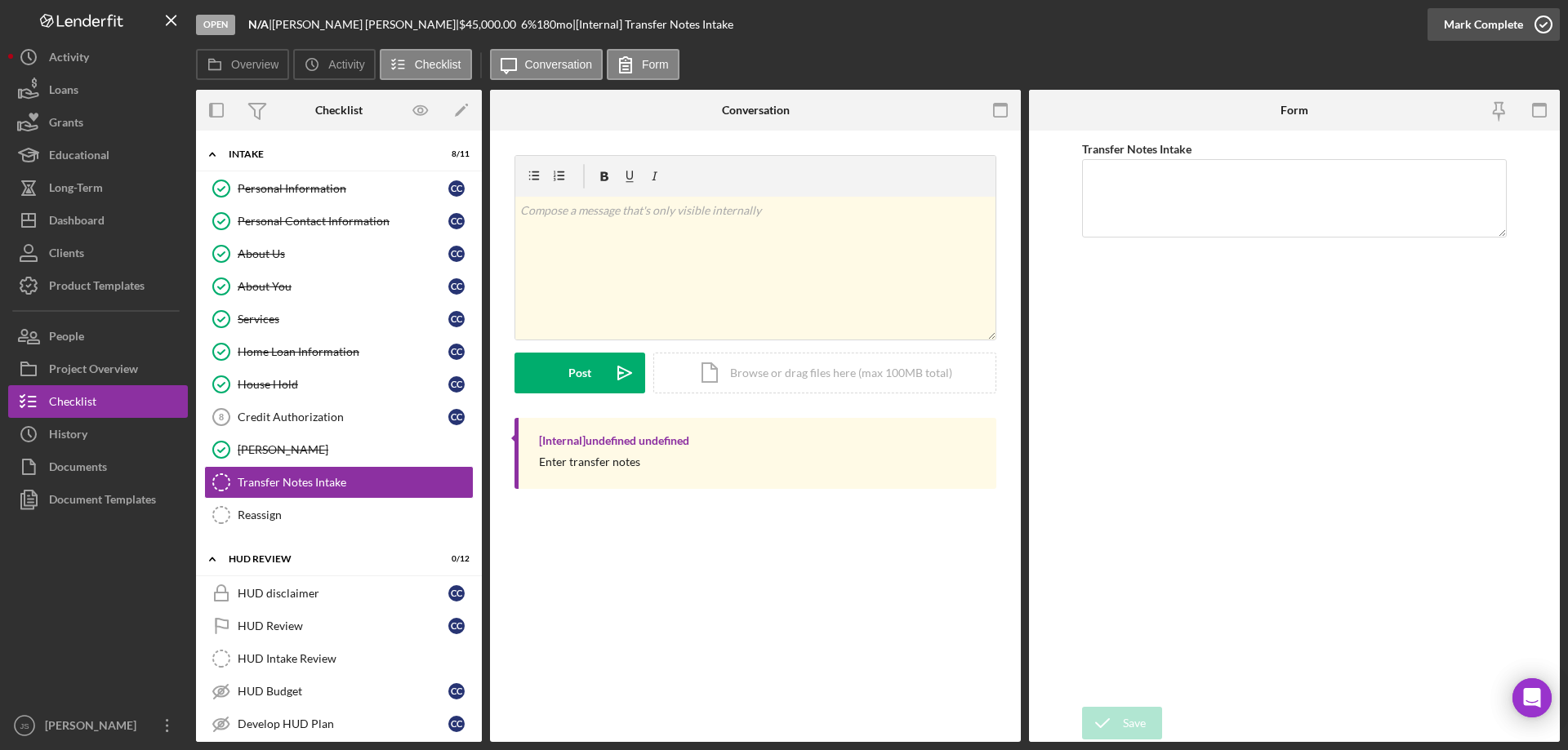
click at [1542, 23] on icon "button" at bounding box center [1543, 24] width 41 height 41
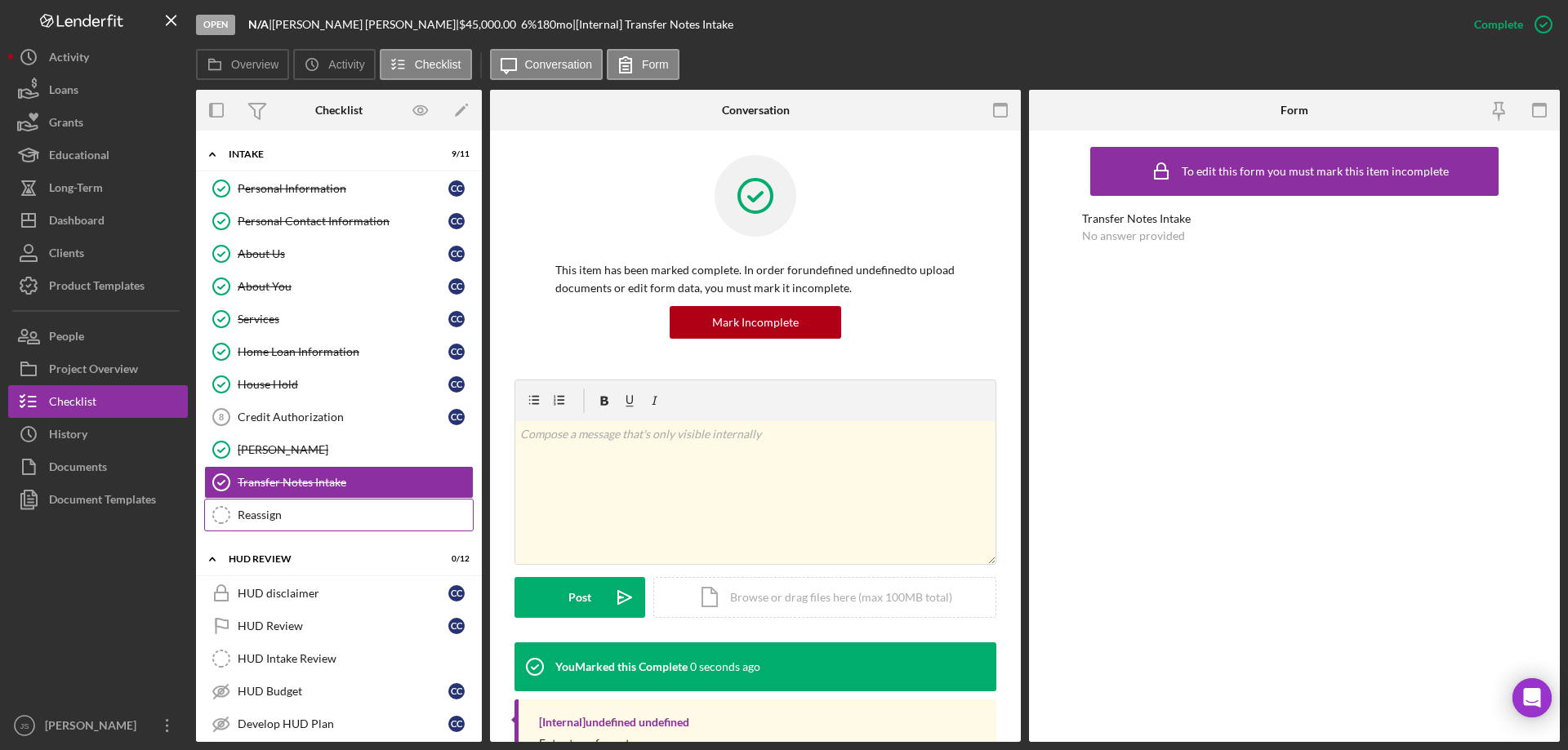
drag, startPoint x: 263, startPoint y: 515, endPoint x: 427, endPoint y: 516, distance: 164.0
click at [265, 515] on div "Reassign" at bounding box center [355, 516] width 235 height 13
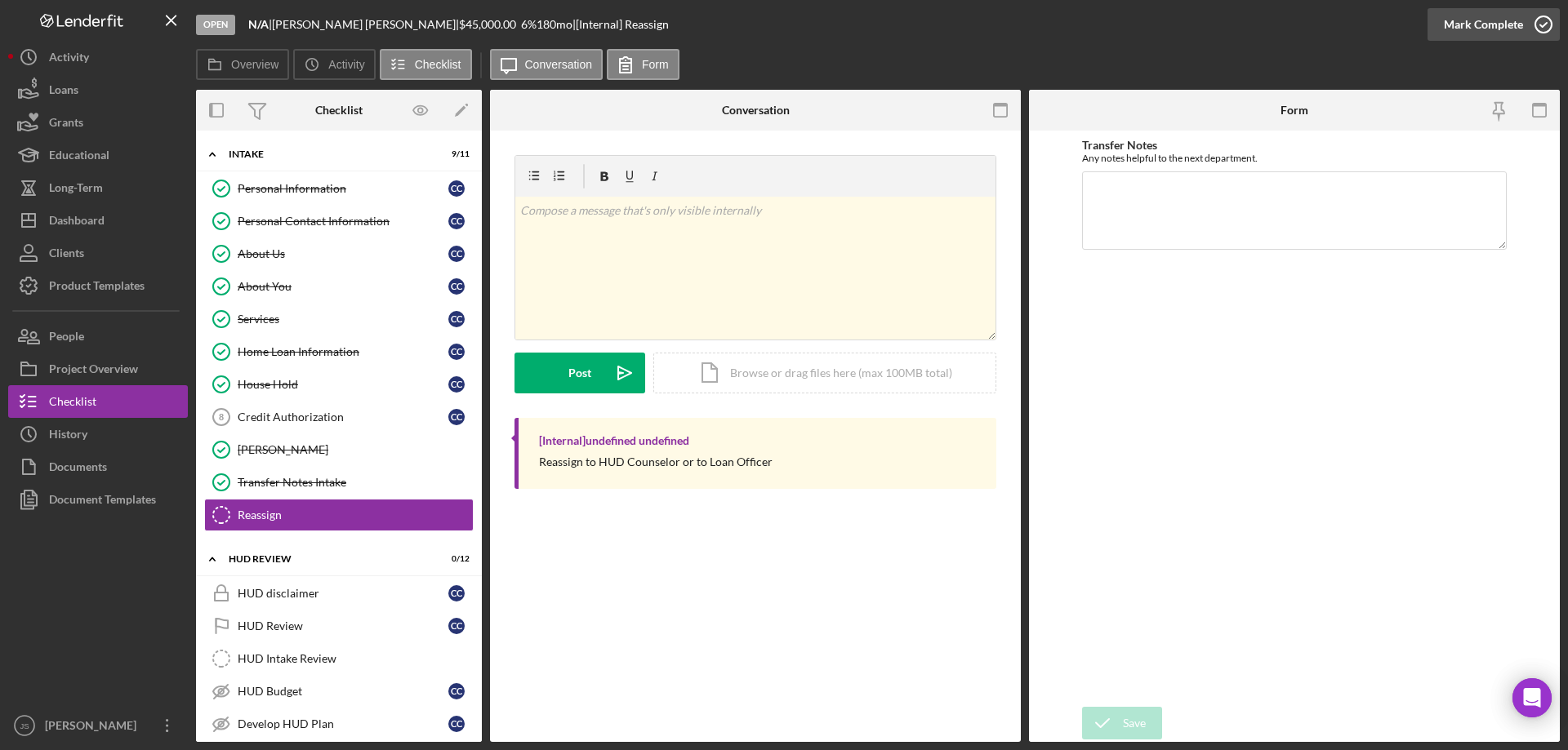
click at [1541, 20] on icon "button" at bounding box center [1543, 24] width 41 height 41
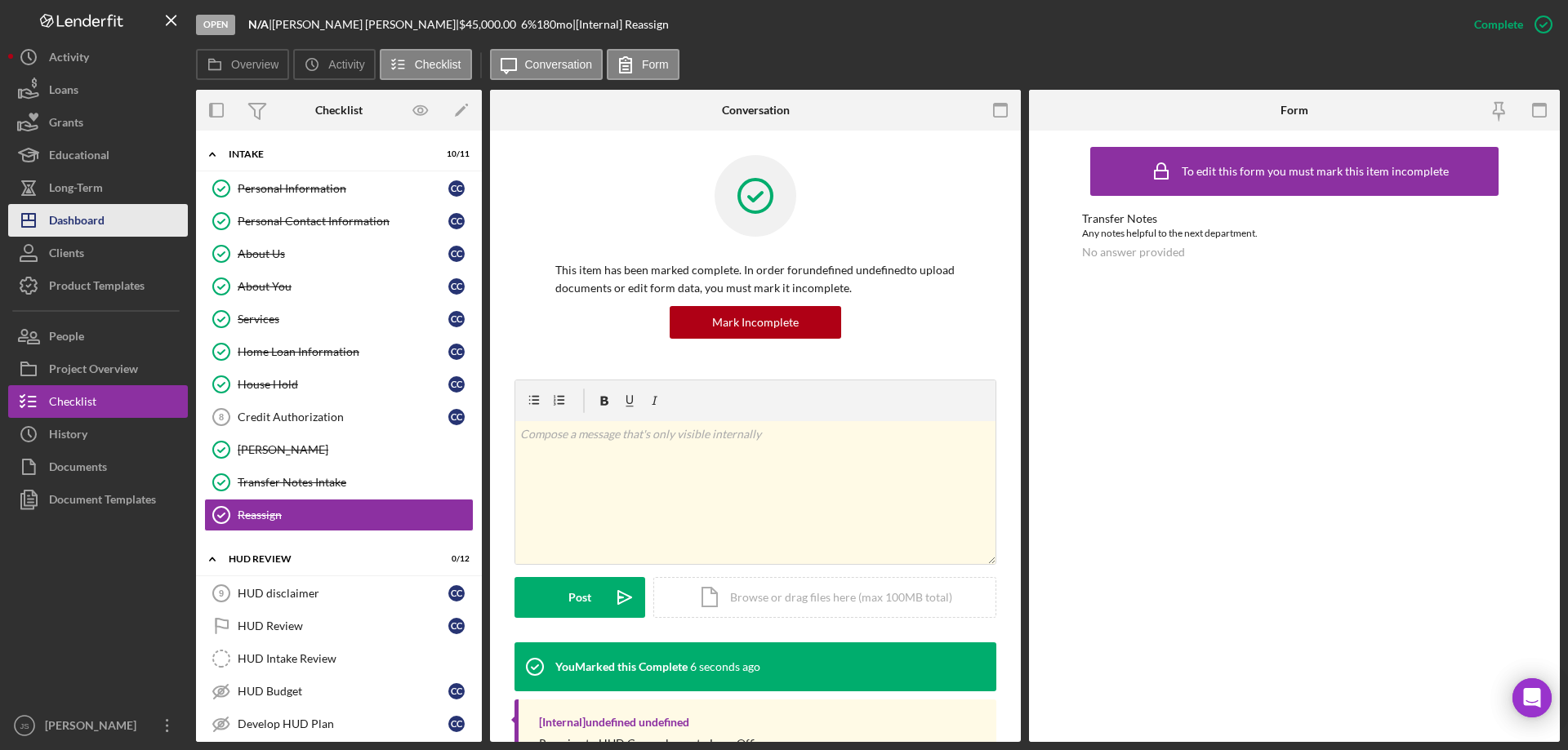
click at [60, 224] on div "Dashboard" at bounding box center [76, 222] width 55 height 37
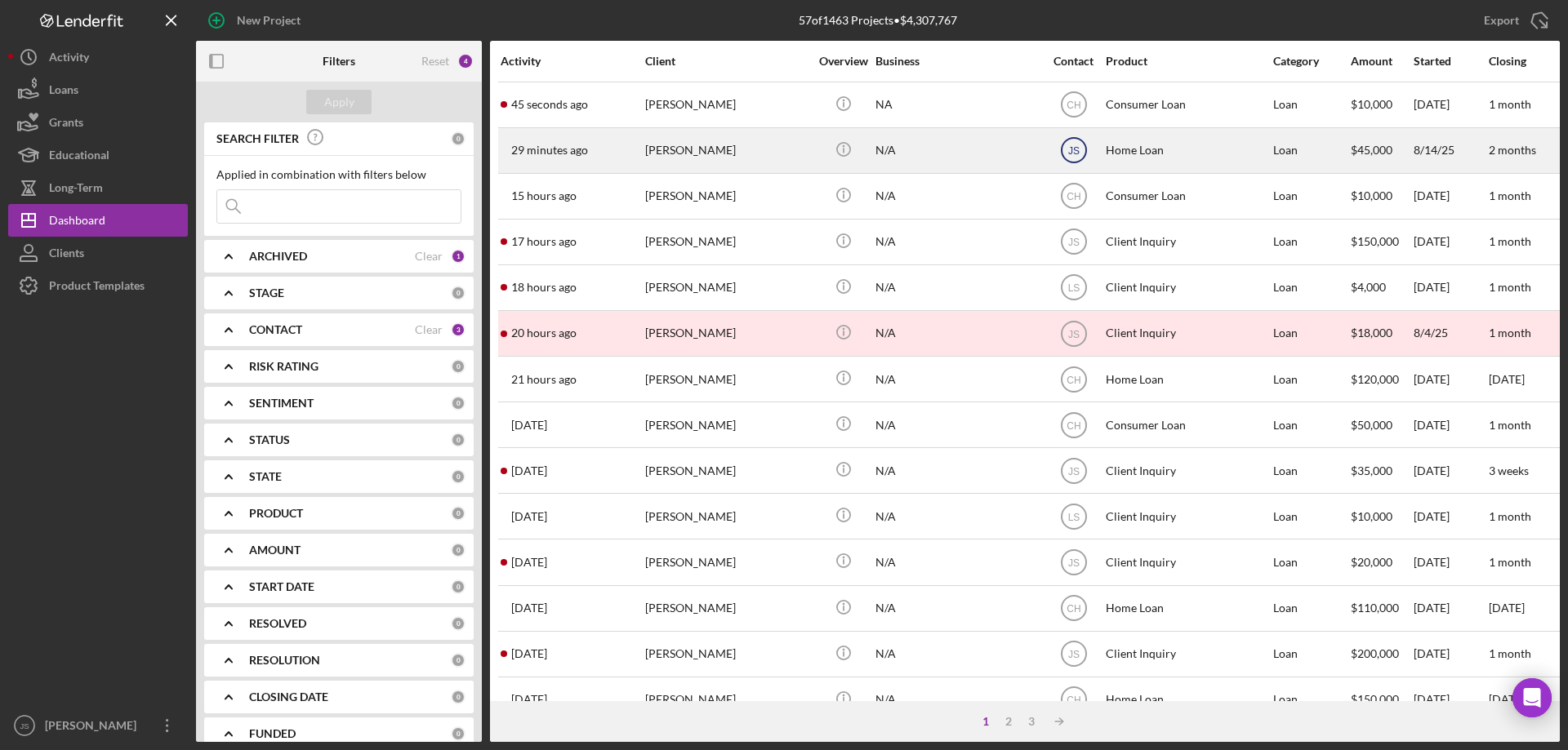
click at [1073, 111] on text "JS" at bounding box center [1073, 106] width 14 height 11
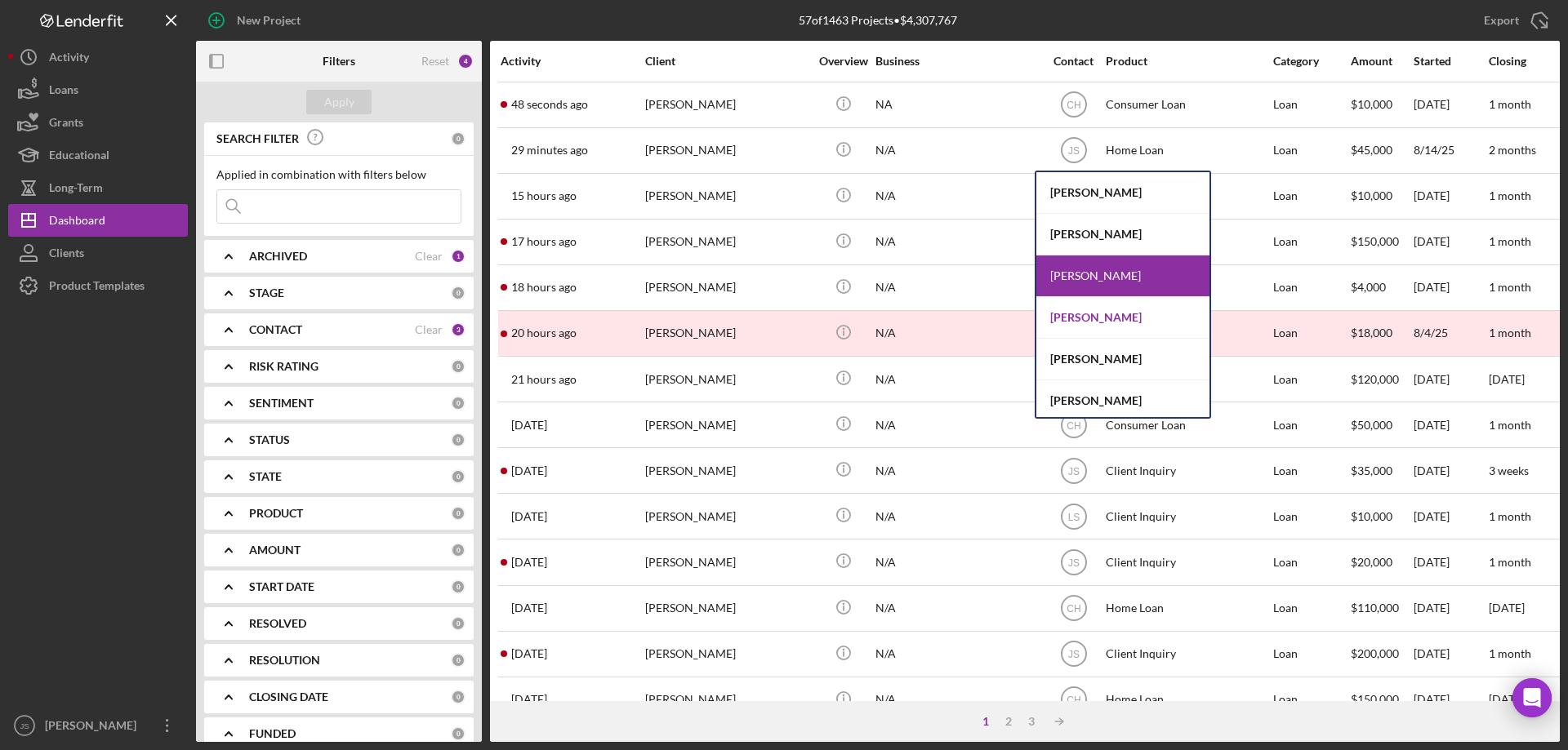
click at [1082, 316] on div "[PERSON_NAME]" at bounding box center [1123, 318] width 173 height 42
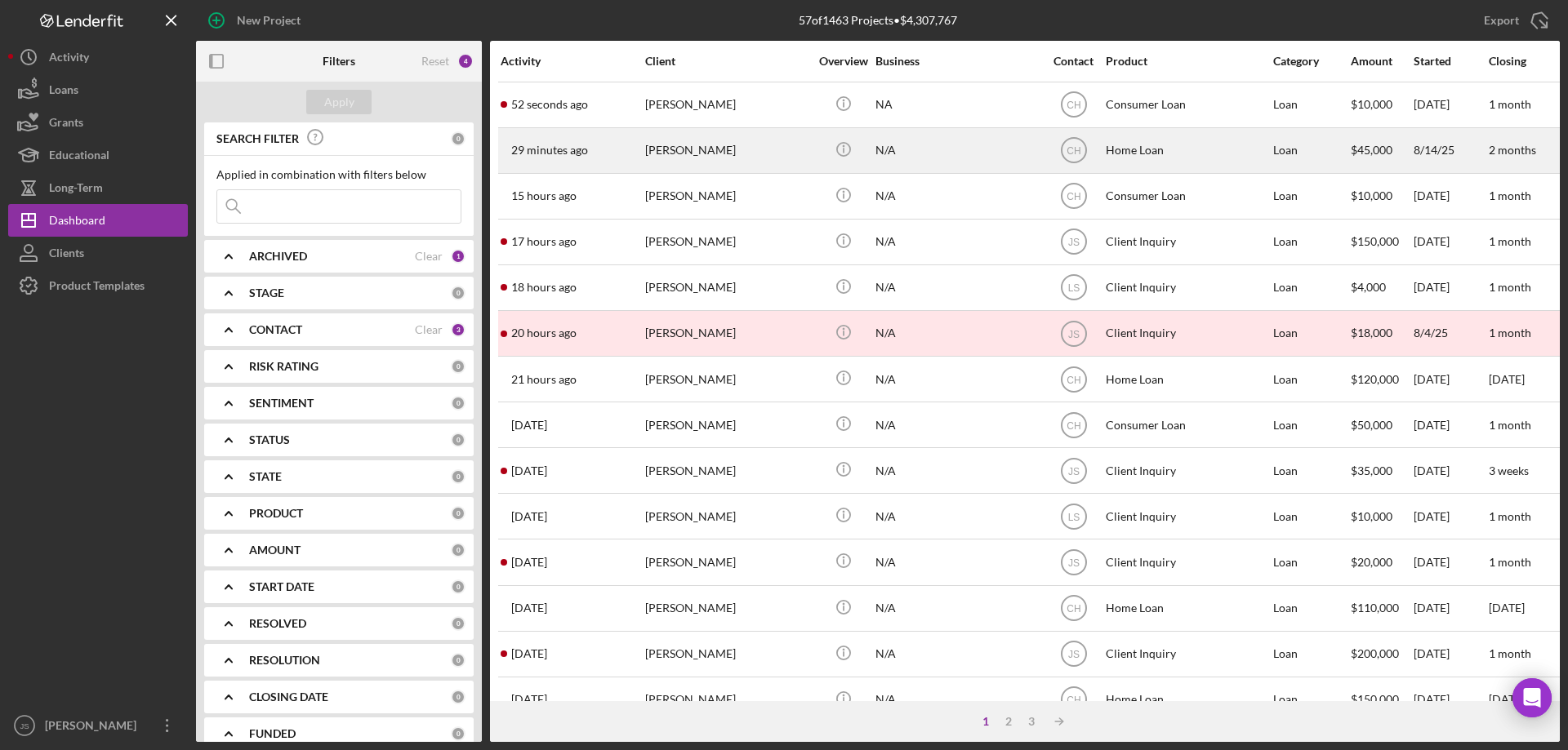
click at [624, 156] on div "29 minutes ago Chad Chapman" at bounding box center [572, 150] width 143 height 43
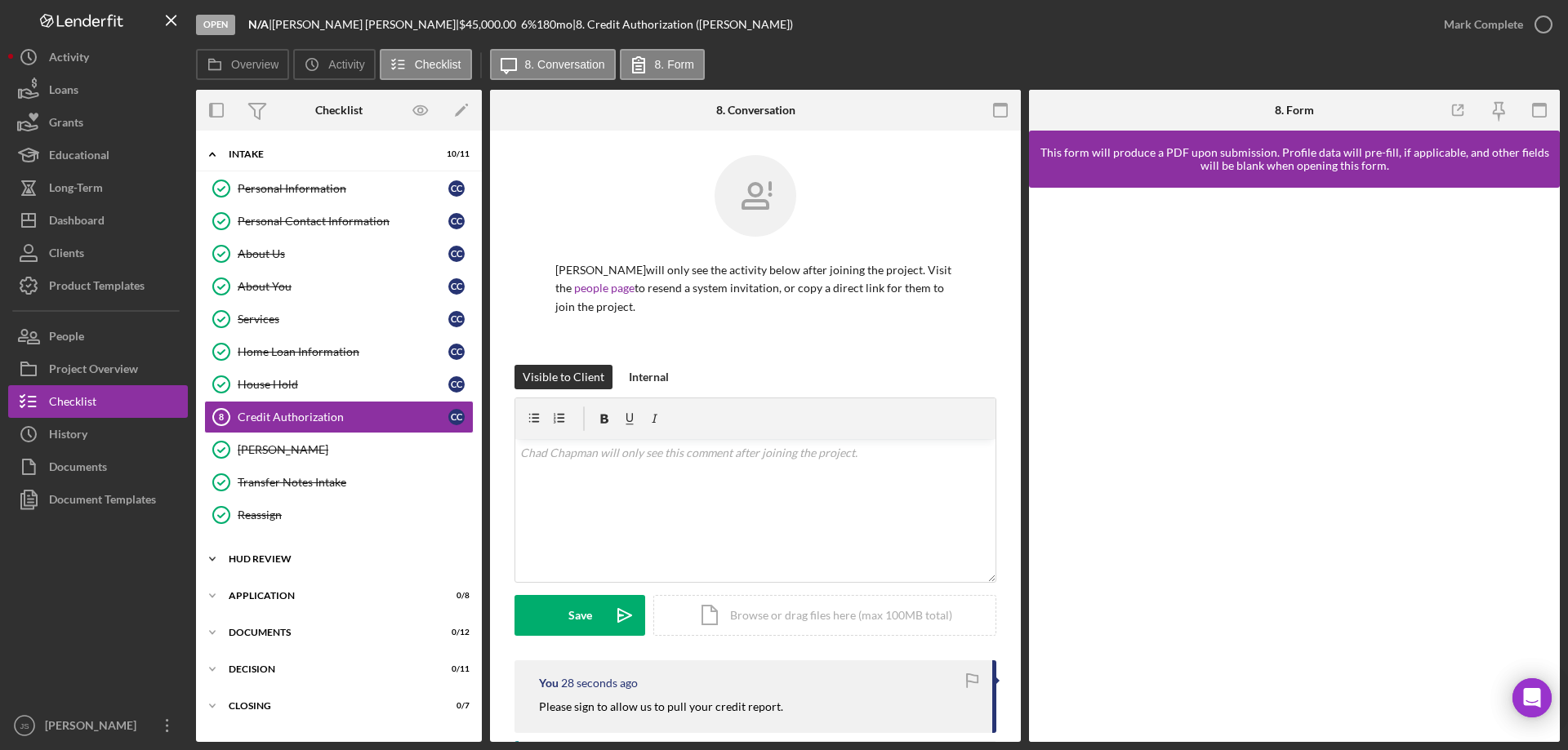
click at [214, 559] on icon "Icon/Expander" at bounding box center [213, 559] width 32 height 32
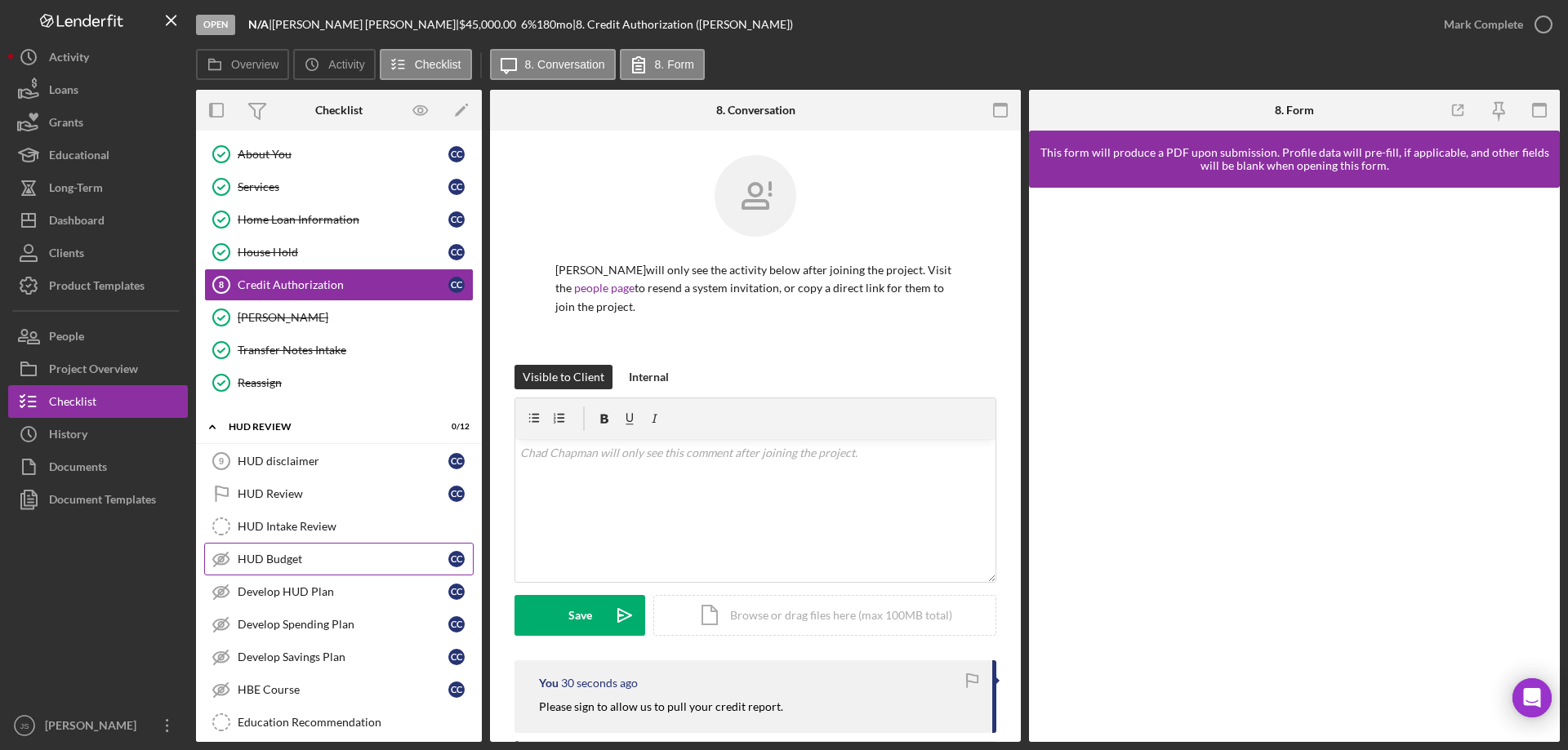
scroll to position [163, 0]
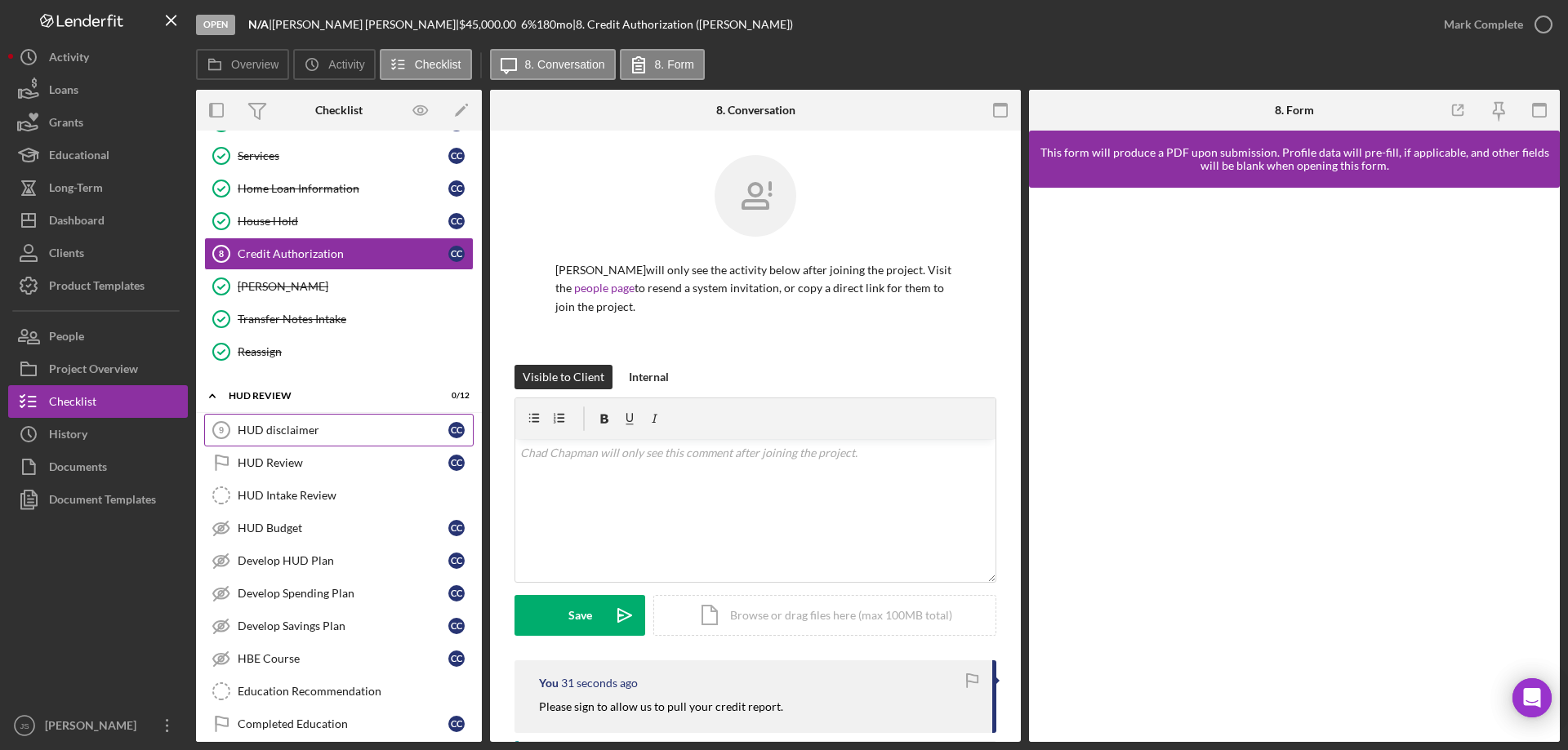
click at [275, 428] on div "HUD disclaimer" at bounding box center [342, 431] width 211 height 13
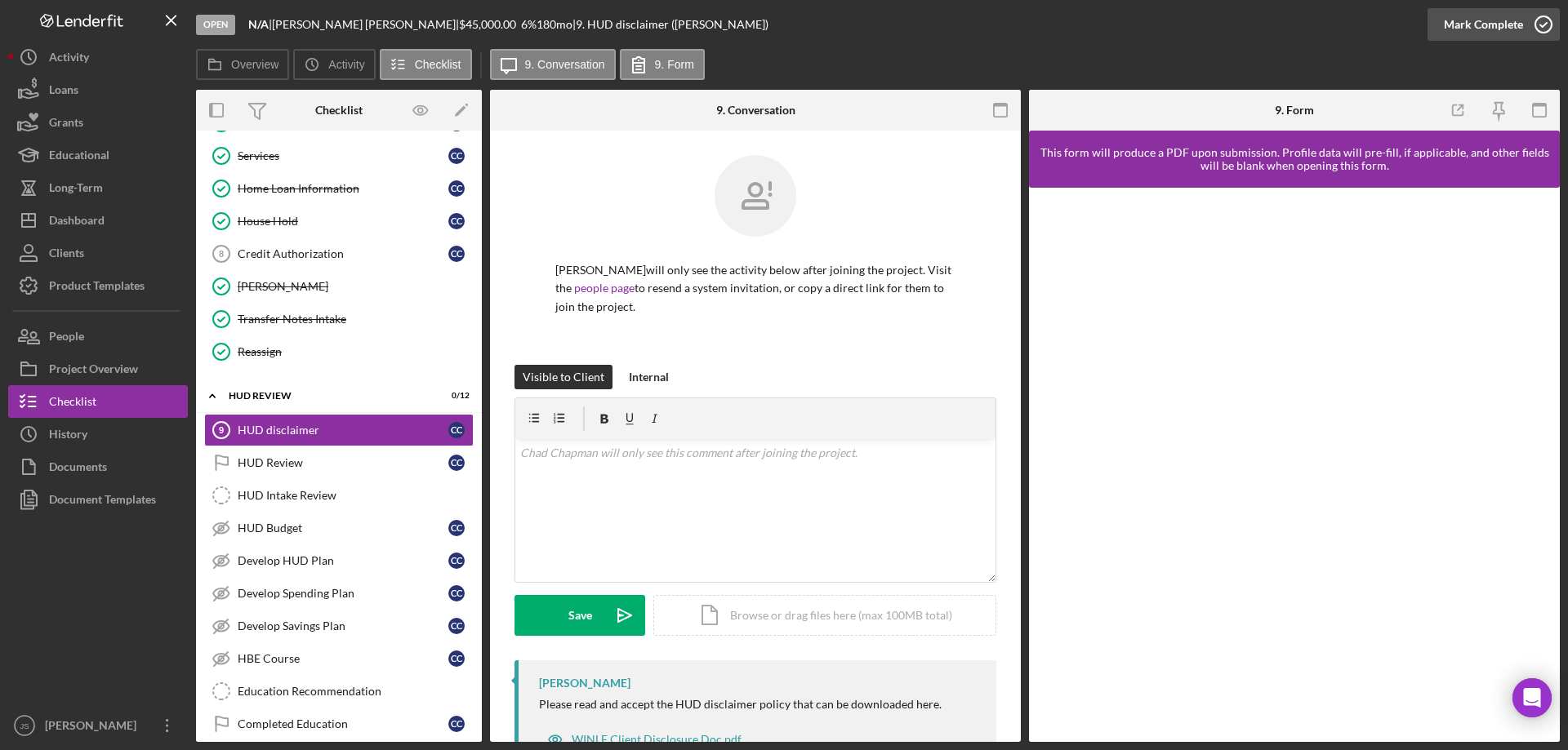
click at [1541, 19] on icon "button" at bounding box center [1543, 24] width 41 height 41
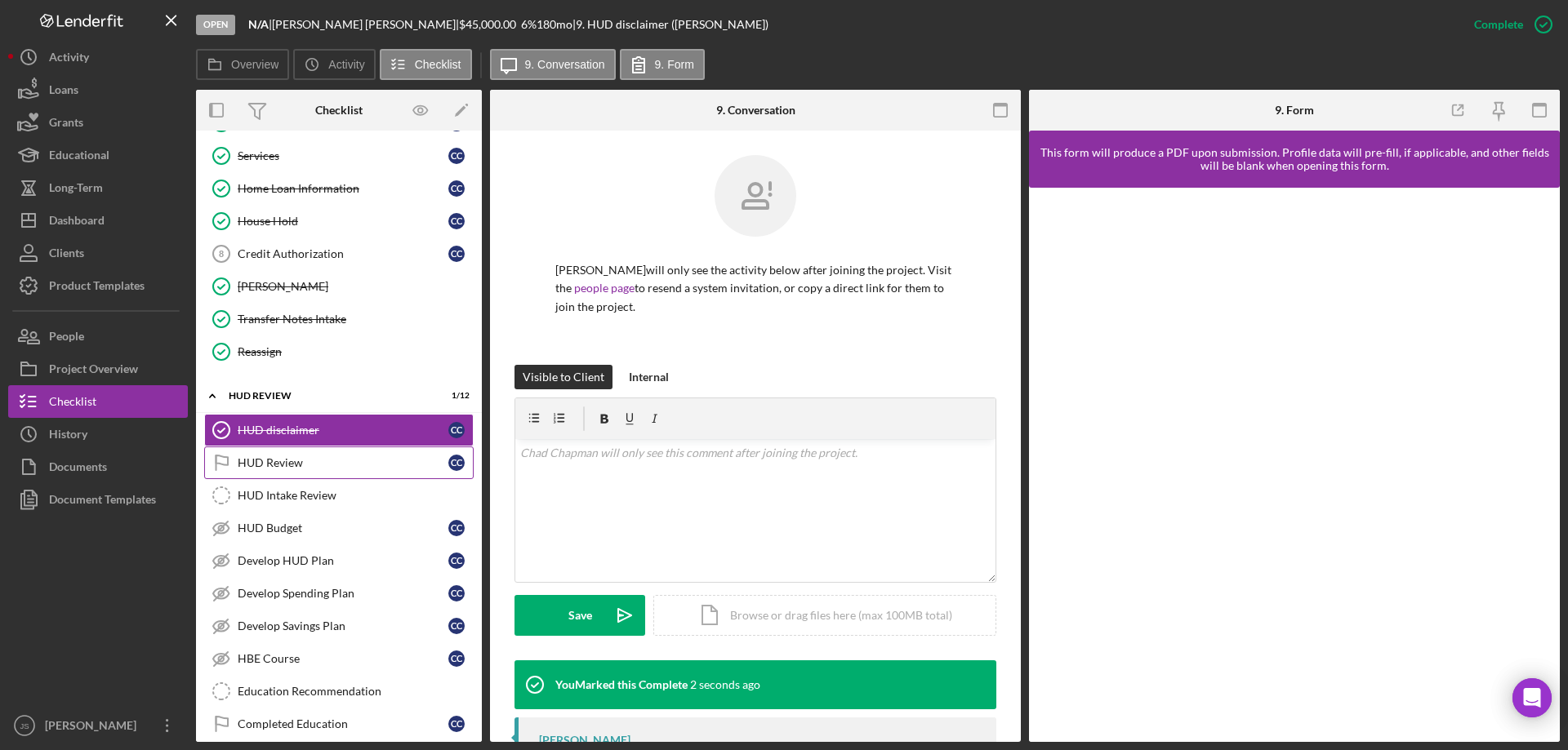
click at [334, 467] on div "HUD Review" at bounding box center [342, 463] width 211 height 13
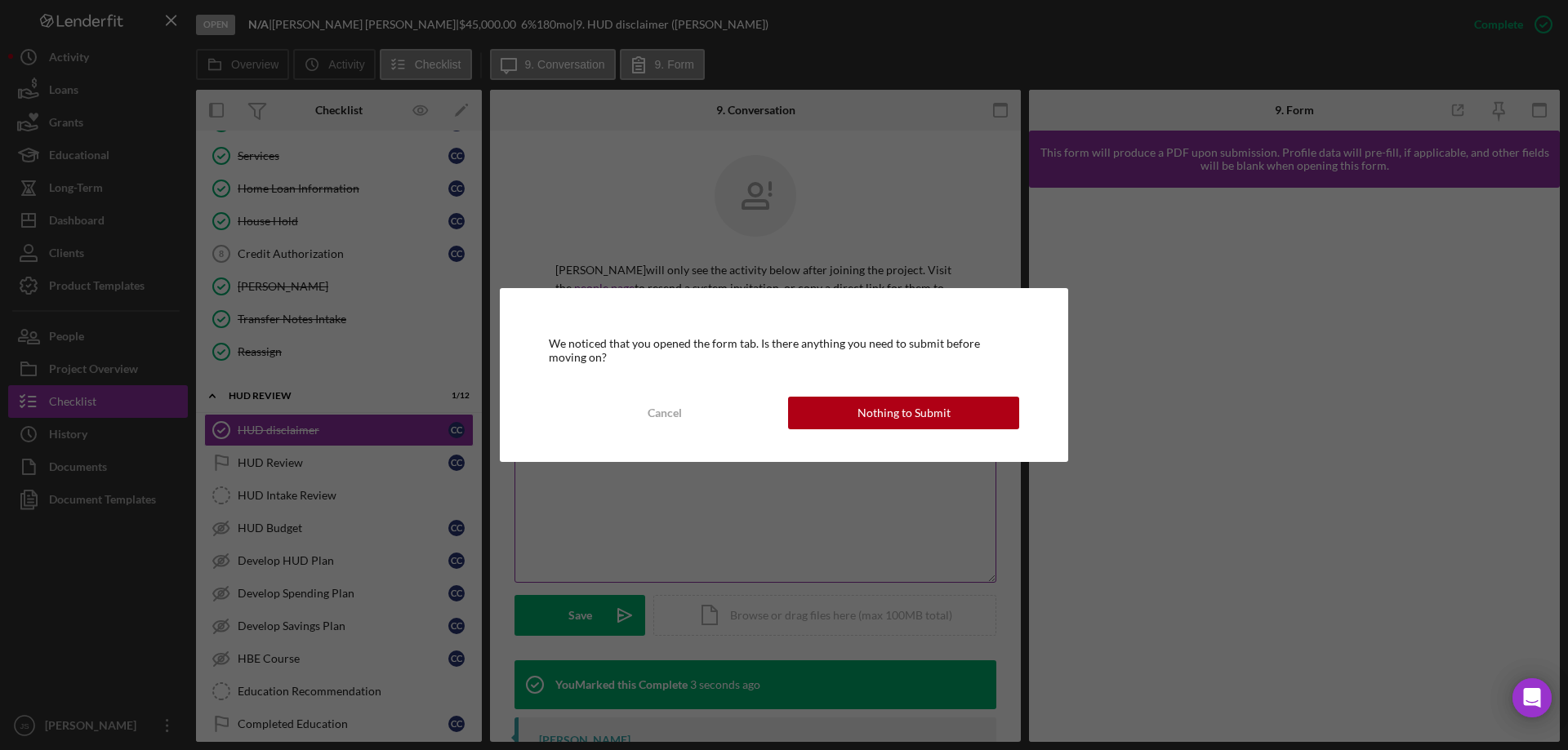
click at [690, 419] on button "Cancel" at bounding box center [664, 413] width 231 height 32
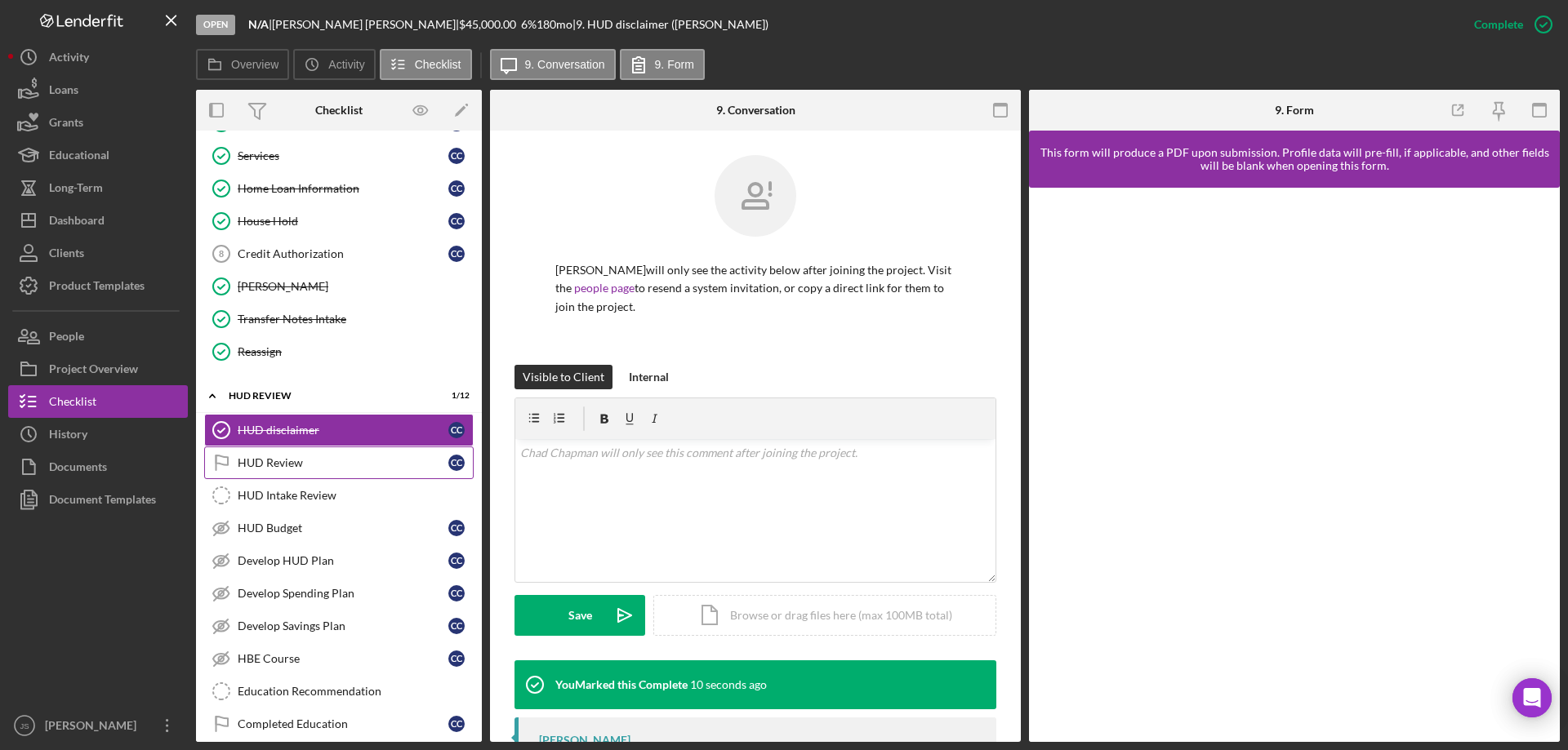
click at [355, 463] on div "HUD Review" at bounding box center [342, 463] width 211 height 13
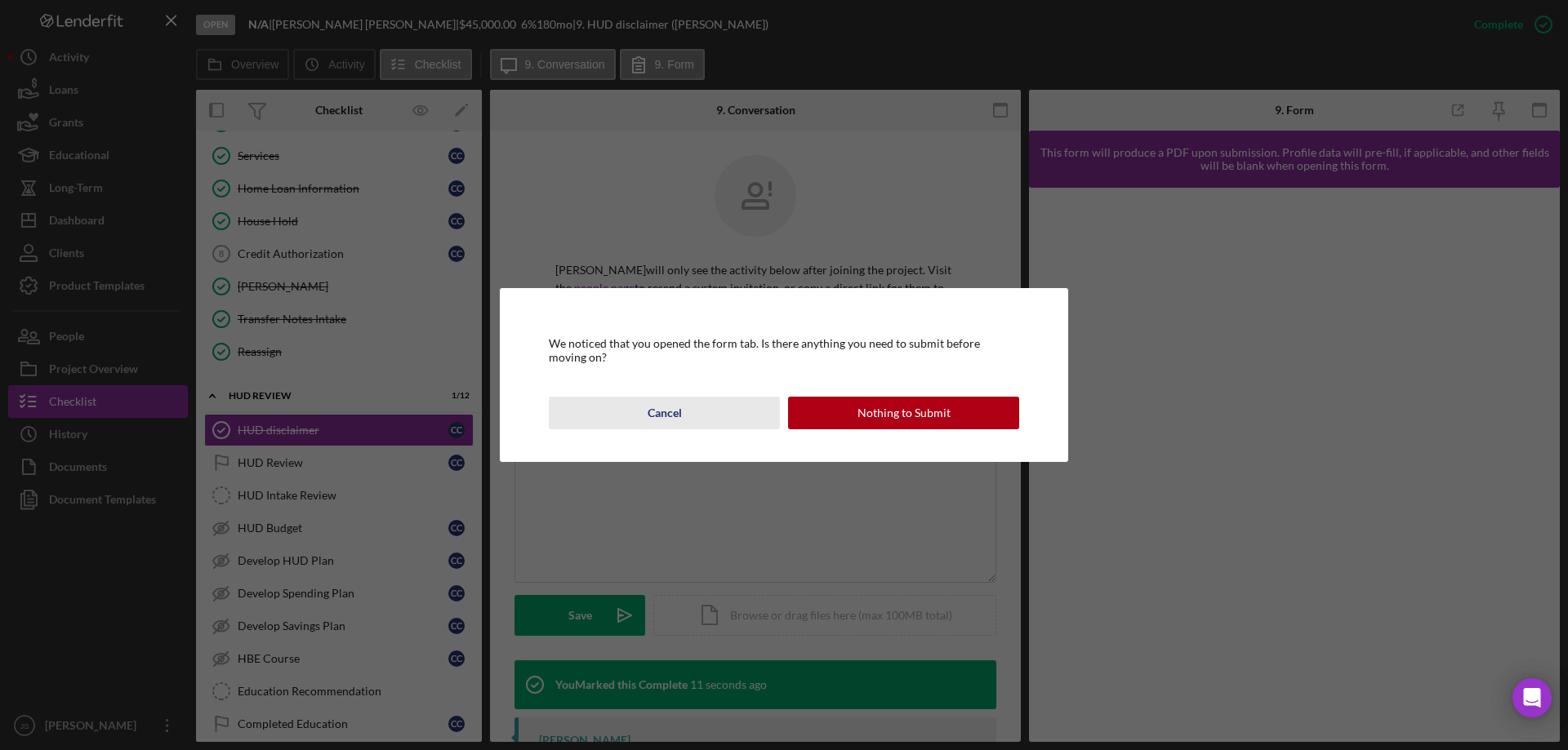
click at [696, 415] on button "Cancel" at bounding box center [664, 413] width 231 height 32
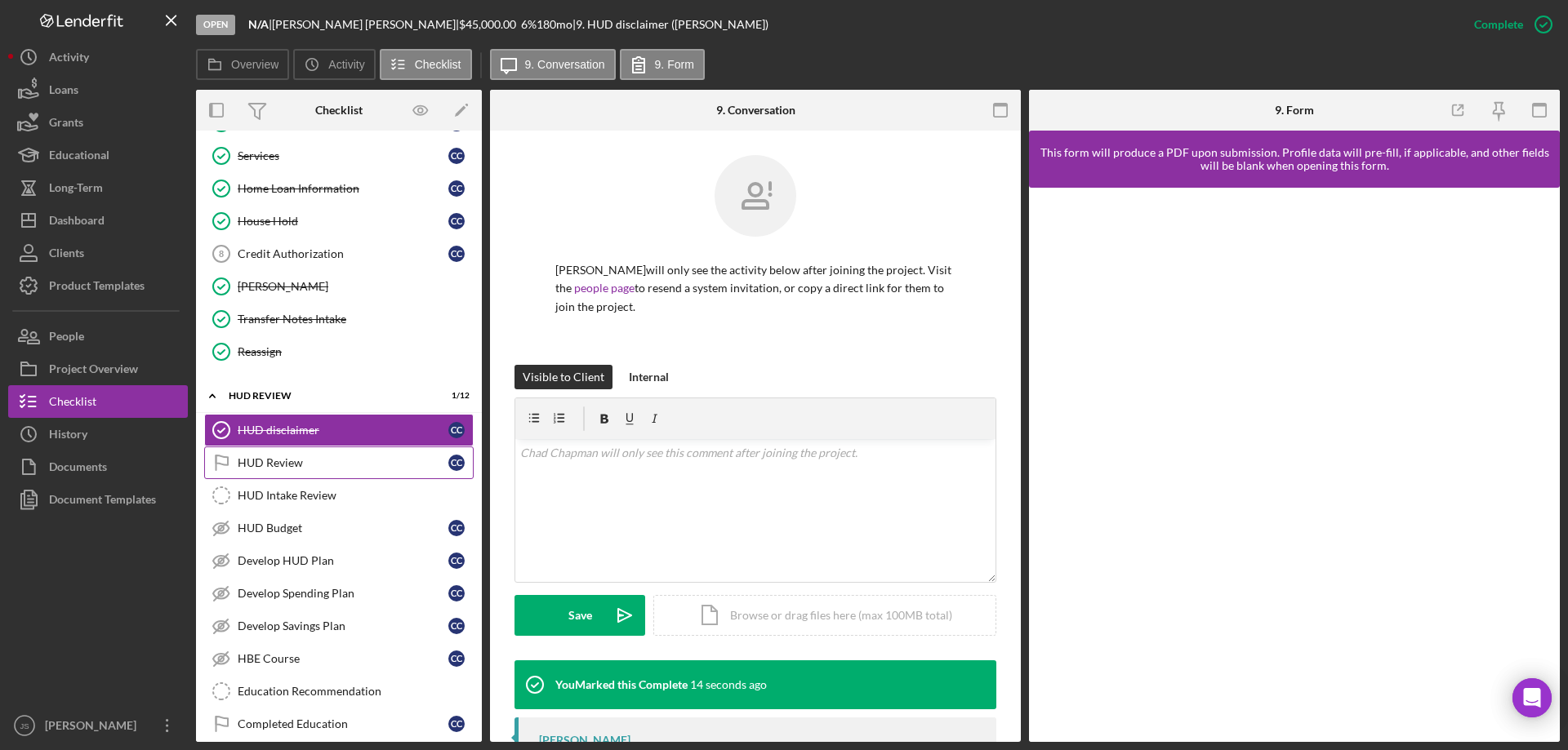
click at [390, 469] on div "HUD Review" at bounding box center [342, 463] width 211 height 13
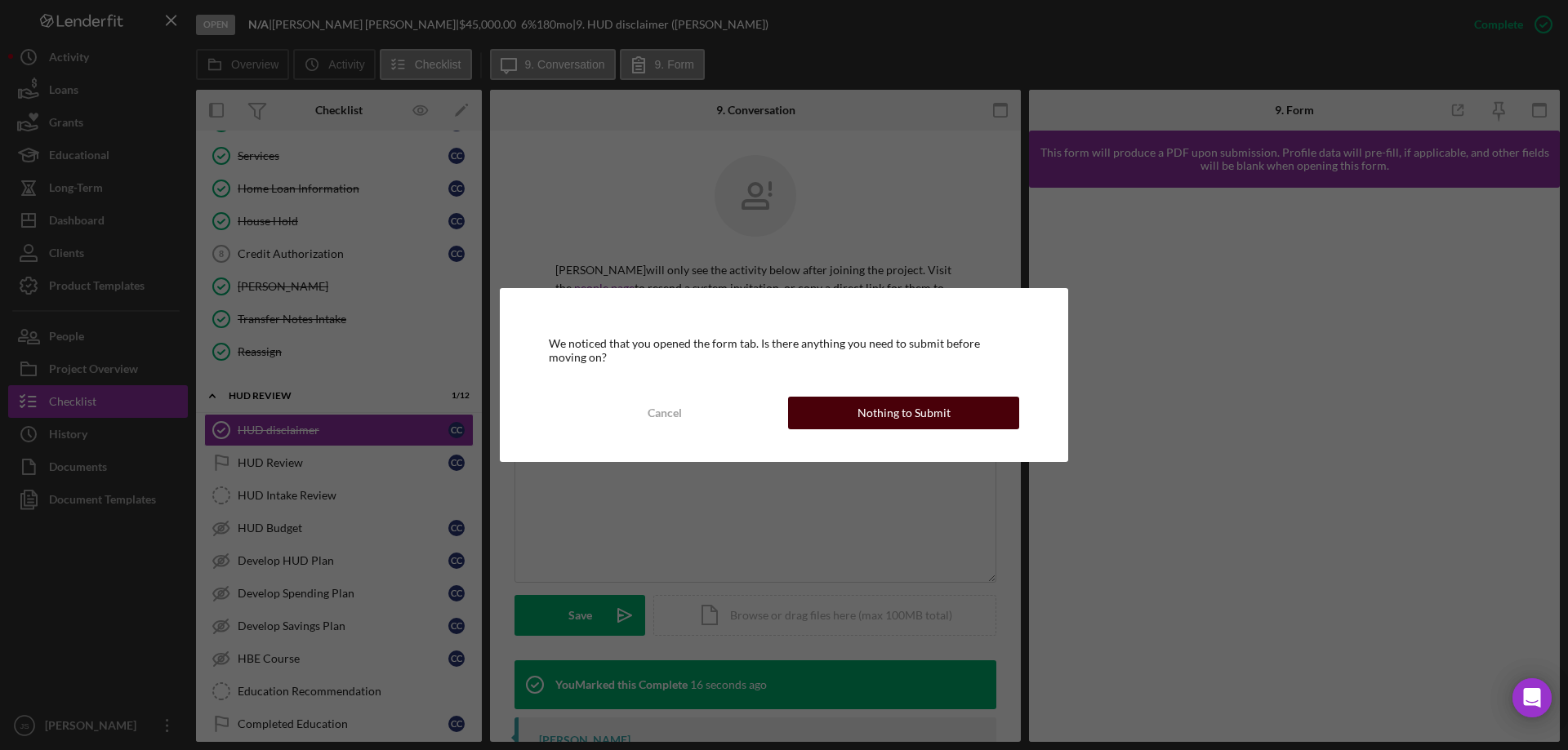
click at [907, 411] on div "Nothing to Submit" at bounding box center [905, 413] width 93 height 32
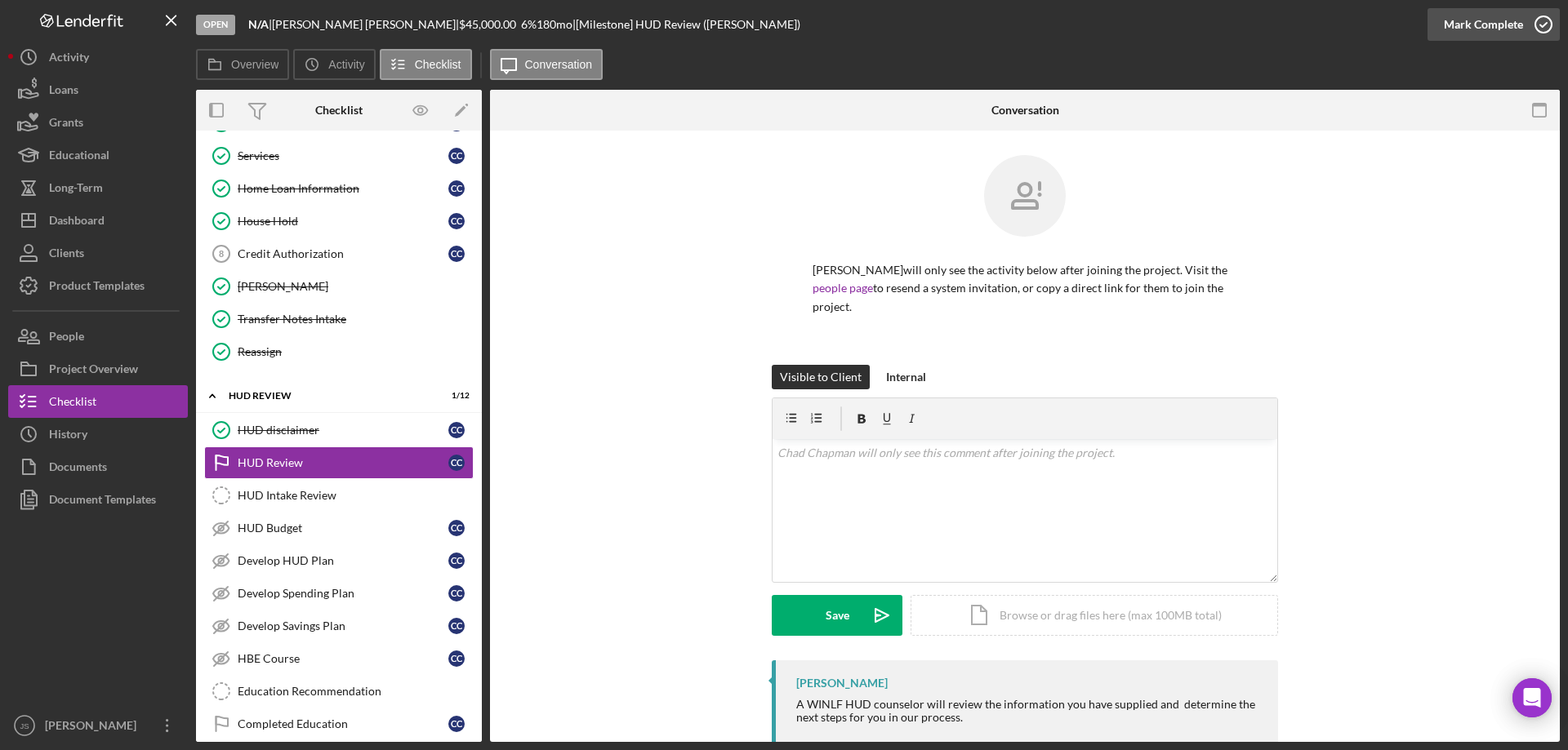
click at [1541, 18] on icon "button" at bounding box center [1543, 24] width 41 height 41
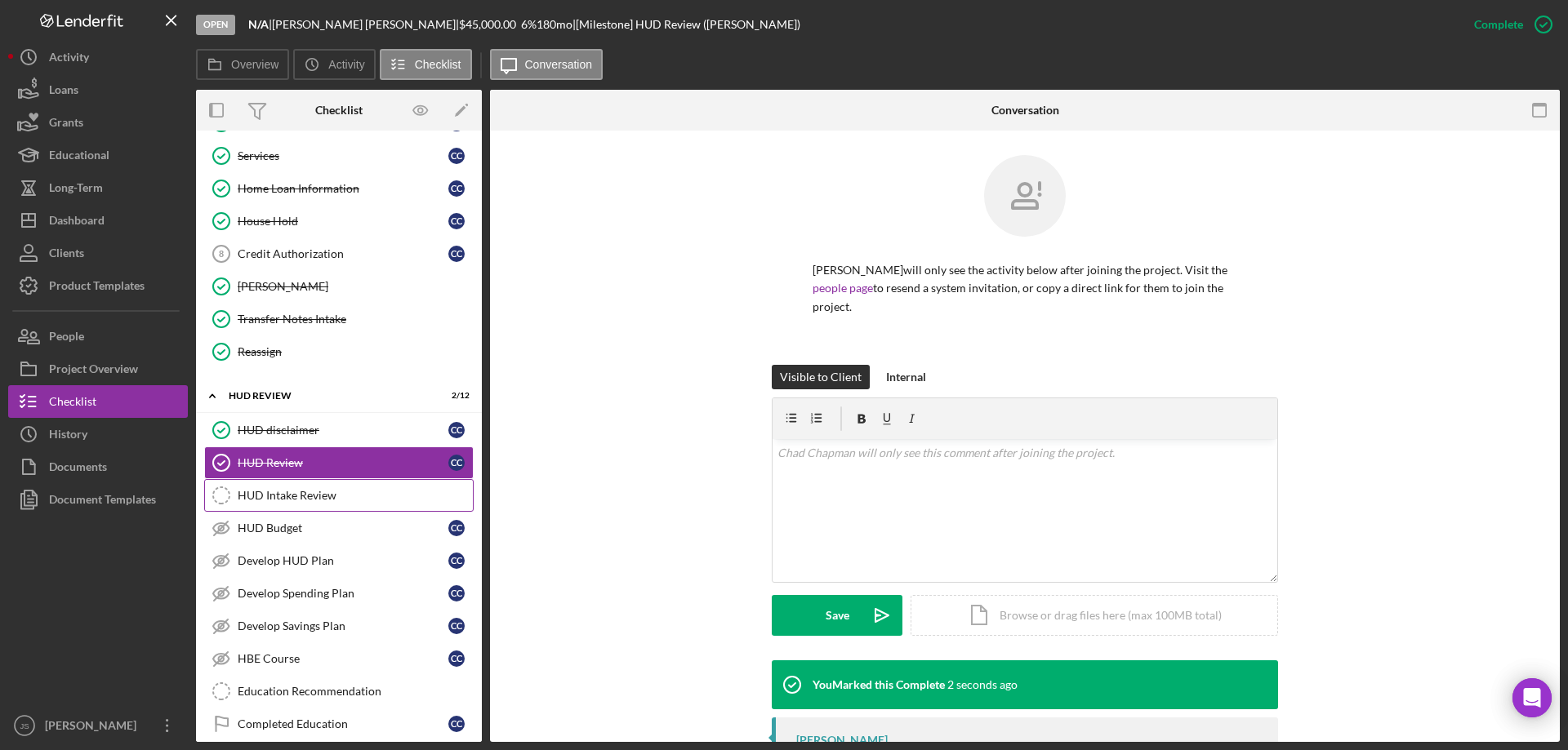
click at [352, 493] on div "HUD Intake Review" at bounding box center [355, 496] width 235 height 13
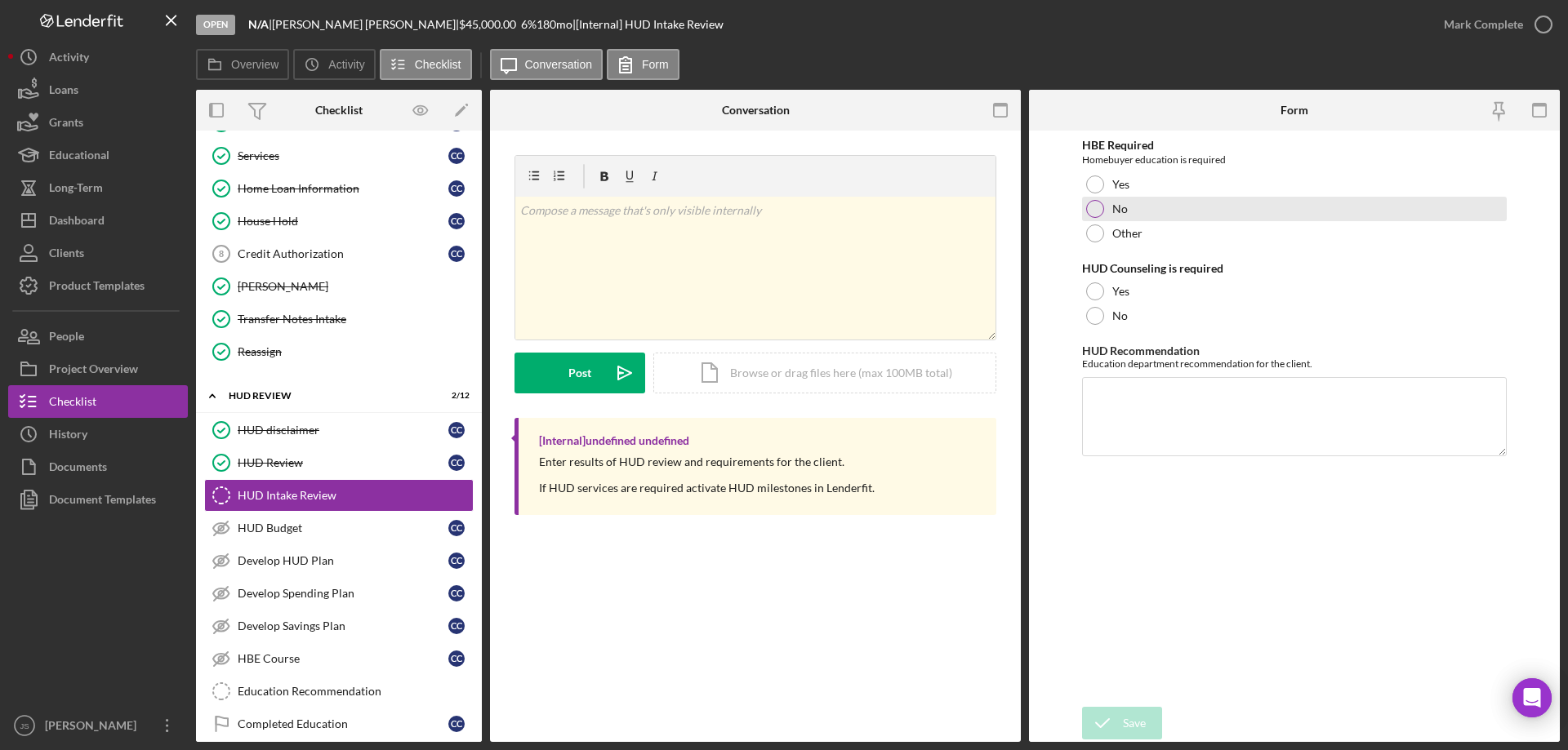
click at [1094, 204] on div at bounding box center [1094, 209] width 18 height 18
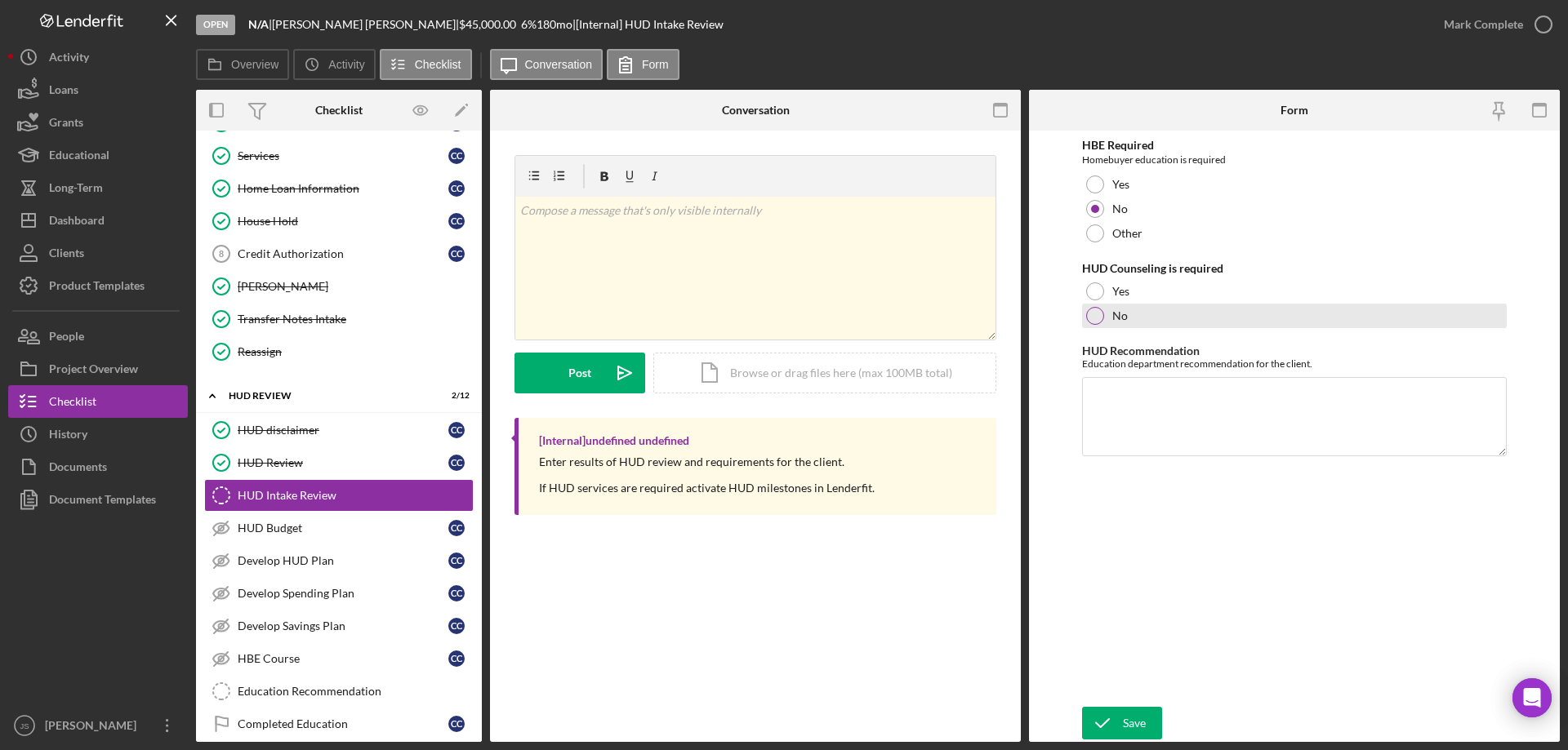
click at [1093, 316] on div at bounding box center [1094, 315] width 18 height 18
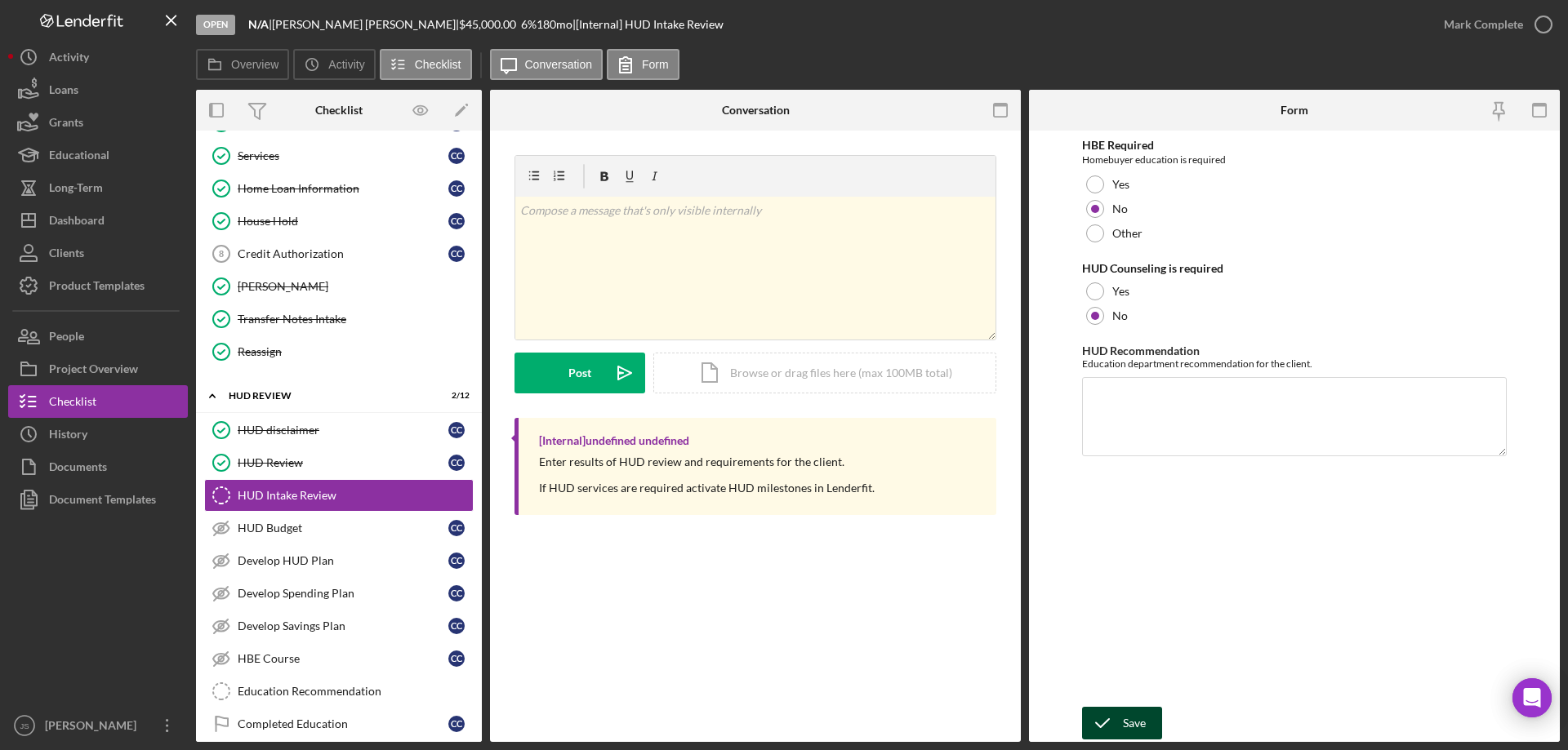
drag, startPoint x: 1130, startPoint y: 722, endPoint x: 1137, endPoint y: 715, distance: 9.9
click at [1132, 721] on div "Save" at bounding box center [1134, 723] width 23 height 32
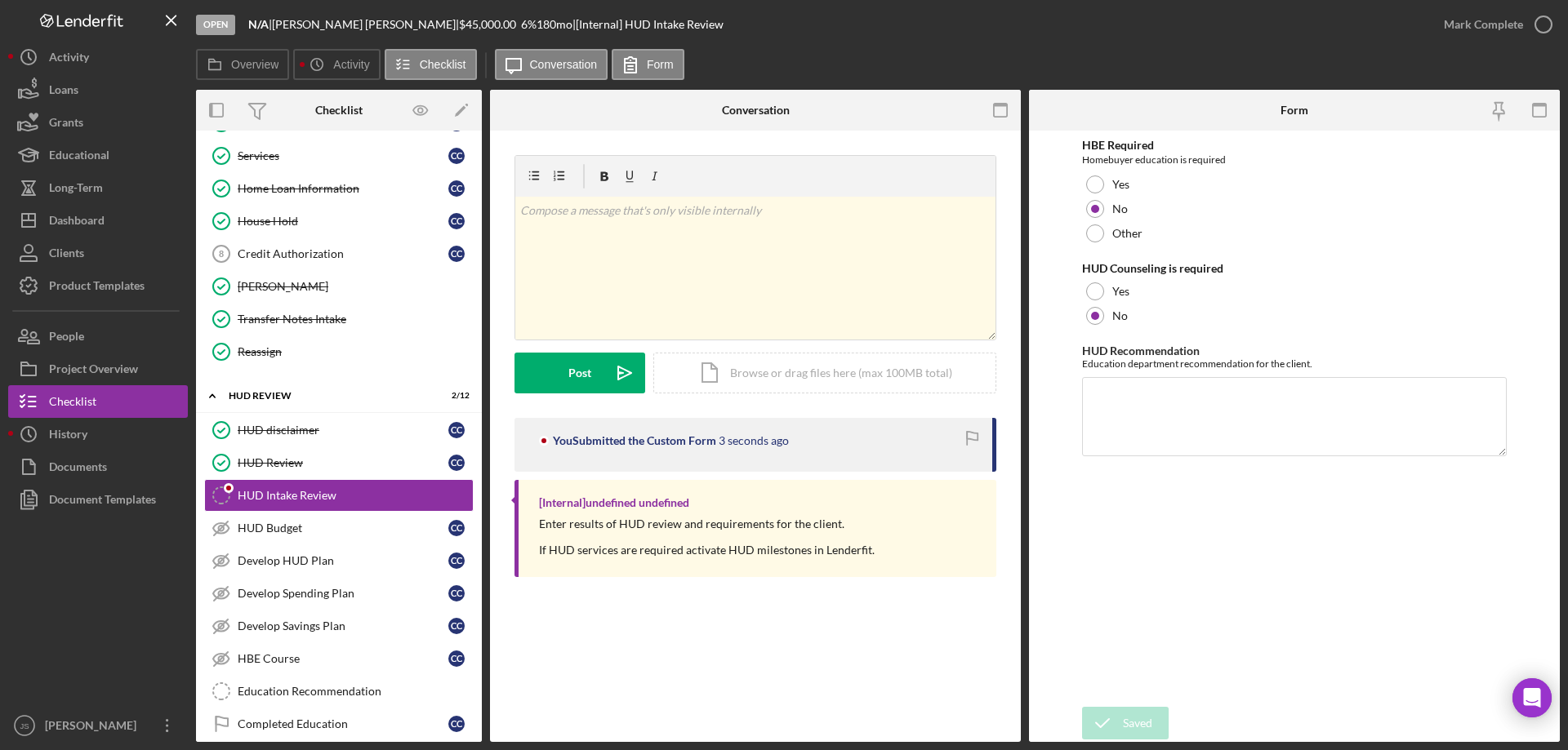
click at [0, 0] on icon "button" at bounding box center [0, 0] width 0 height 0
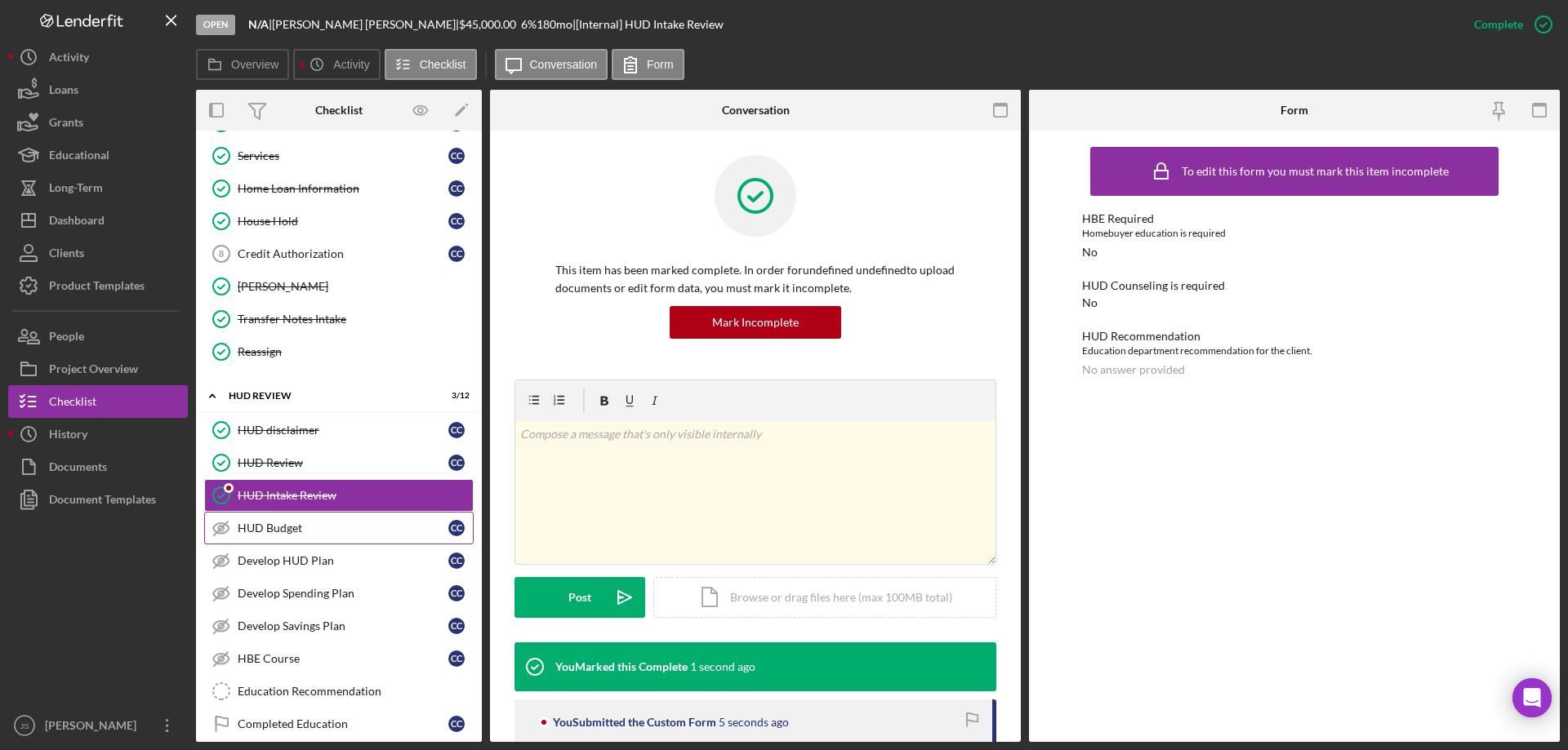
click at [338, 526] on div "HUD Budget" at bounding box center [342, 528] width 211 height 13
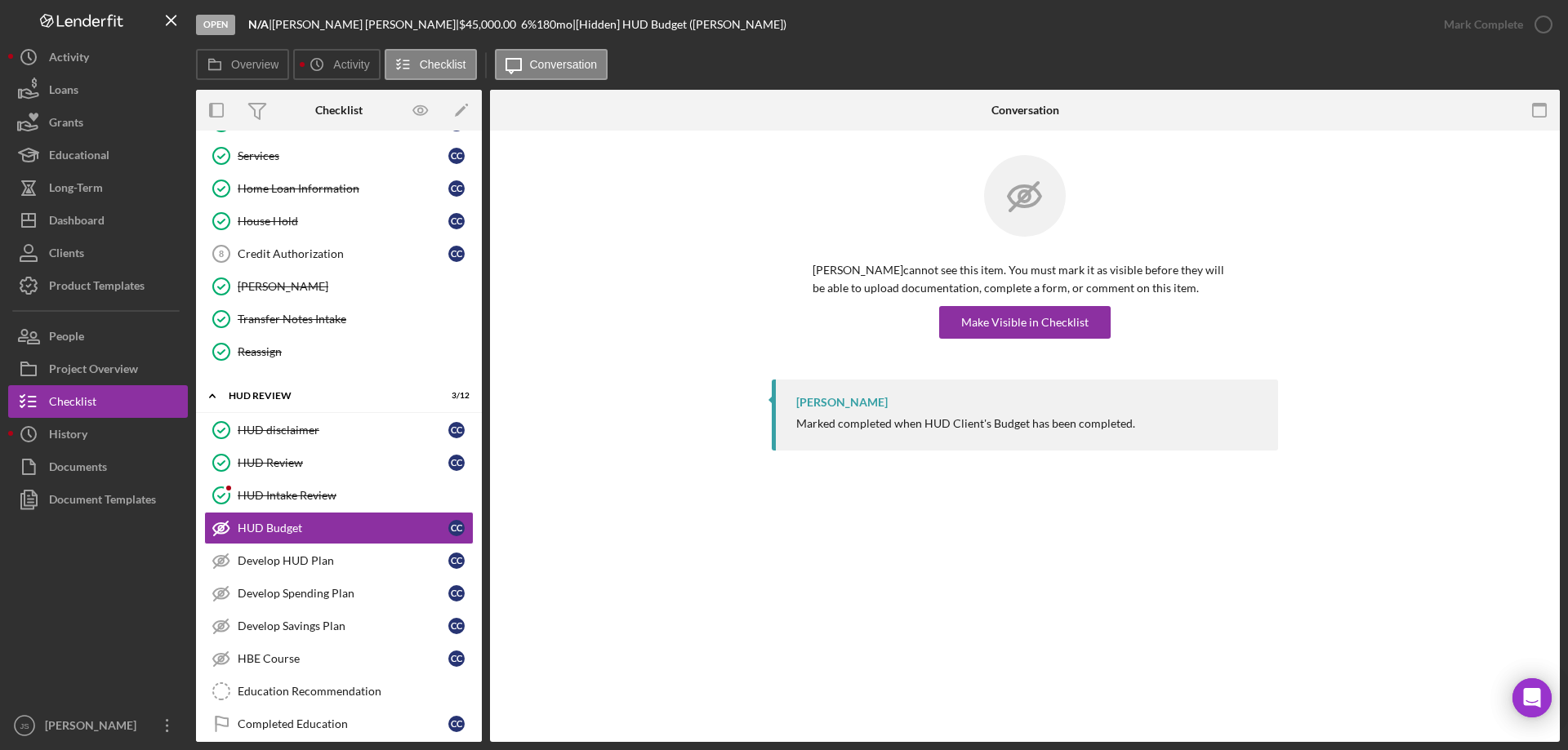
click at [768, 575] on div "HUD Budget HUD Budget Chad Chapman cannot see this item. You must mark it as vi…" at bounding box center [1025, 436] width 1069 height 612
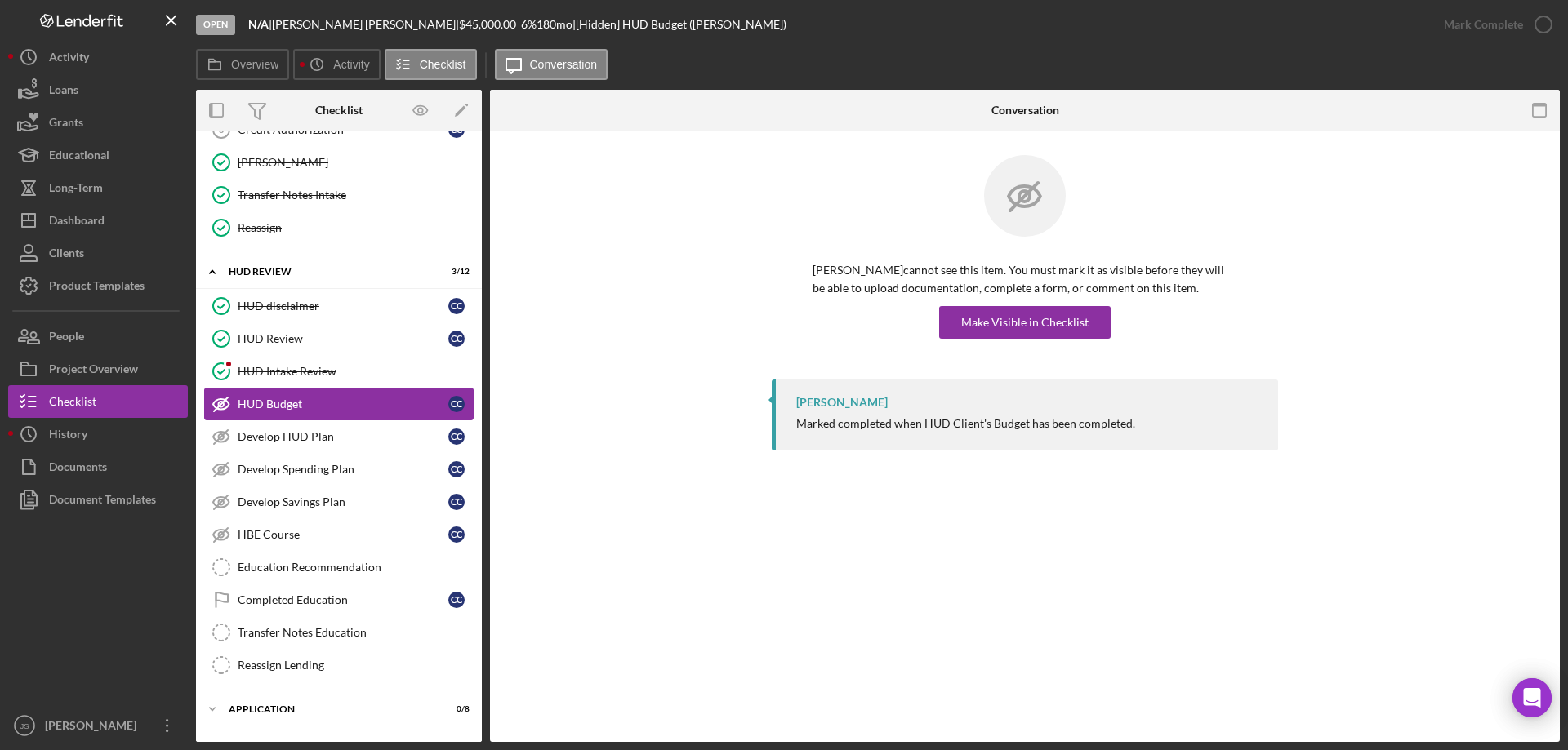
scroll to position [327, 0]
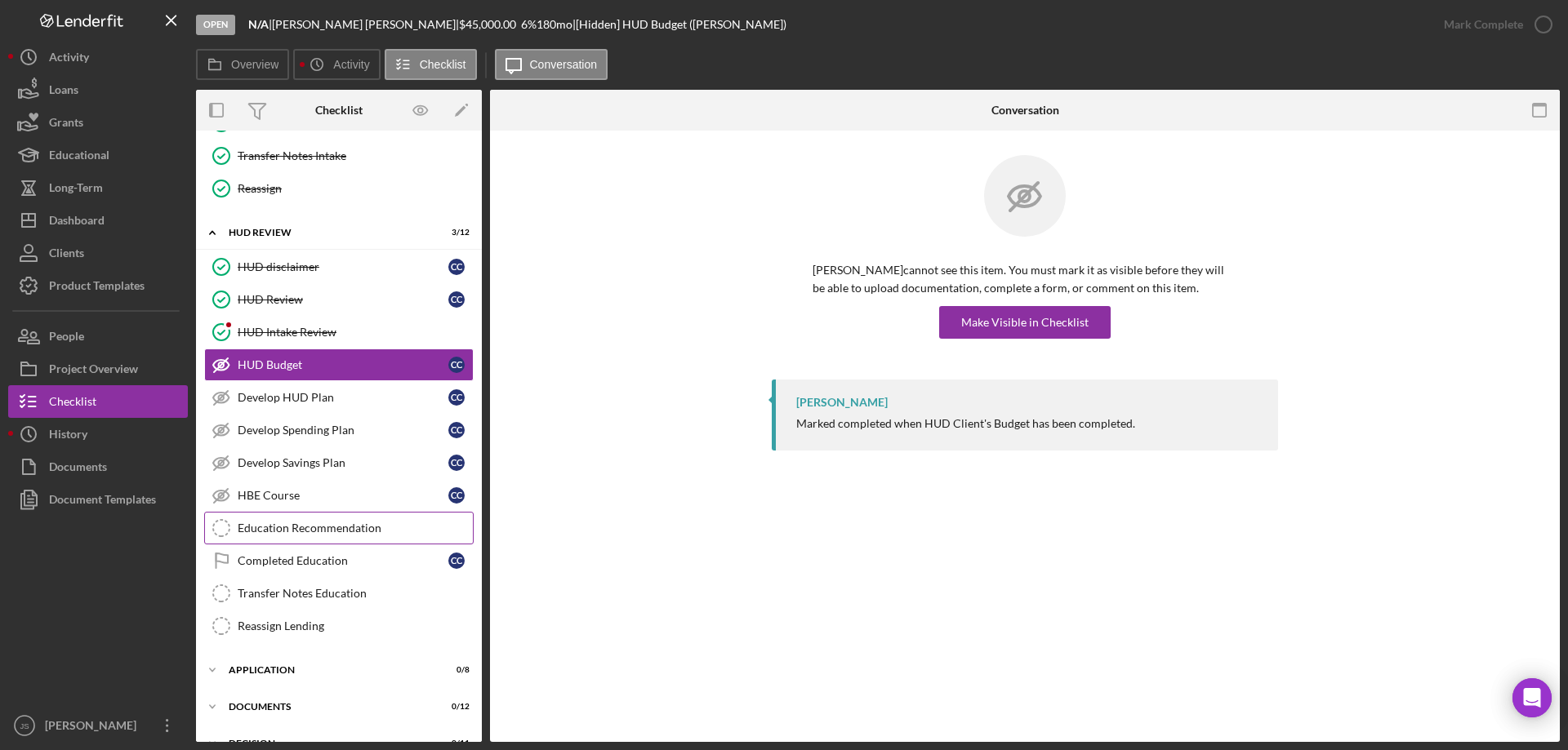
click at [282, 524] on div "Education Recommendation" at bounding box center [355, 528] width 235 height 13
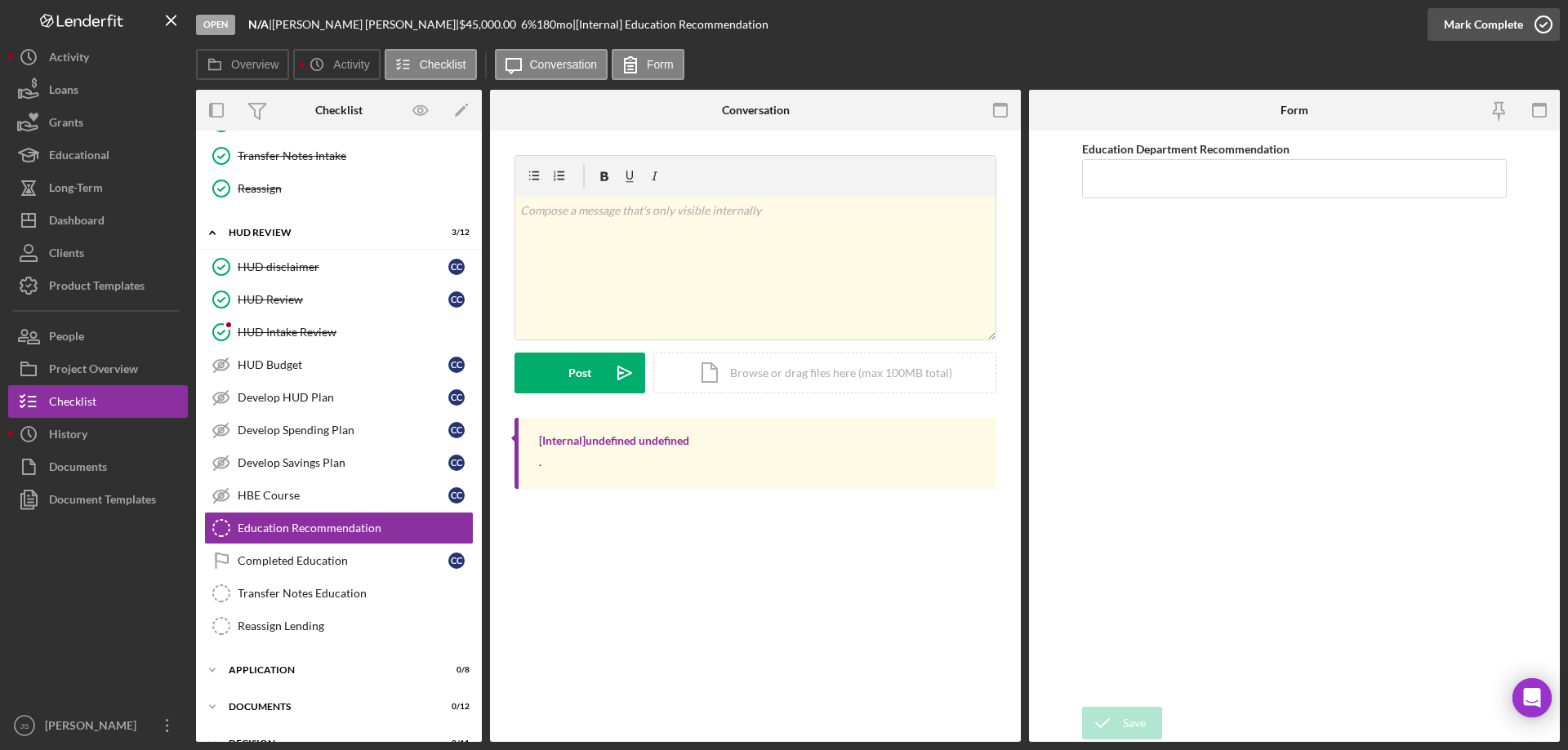
click at [1541, 23] on icon "button" at bounding box center [1543, 24] width 41 height 41
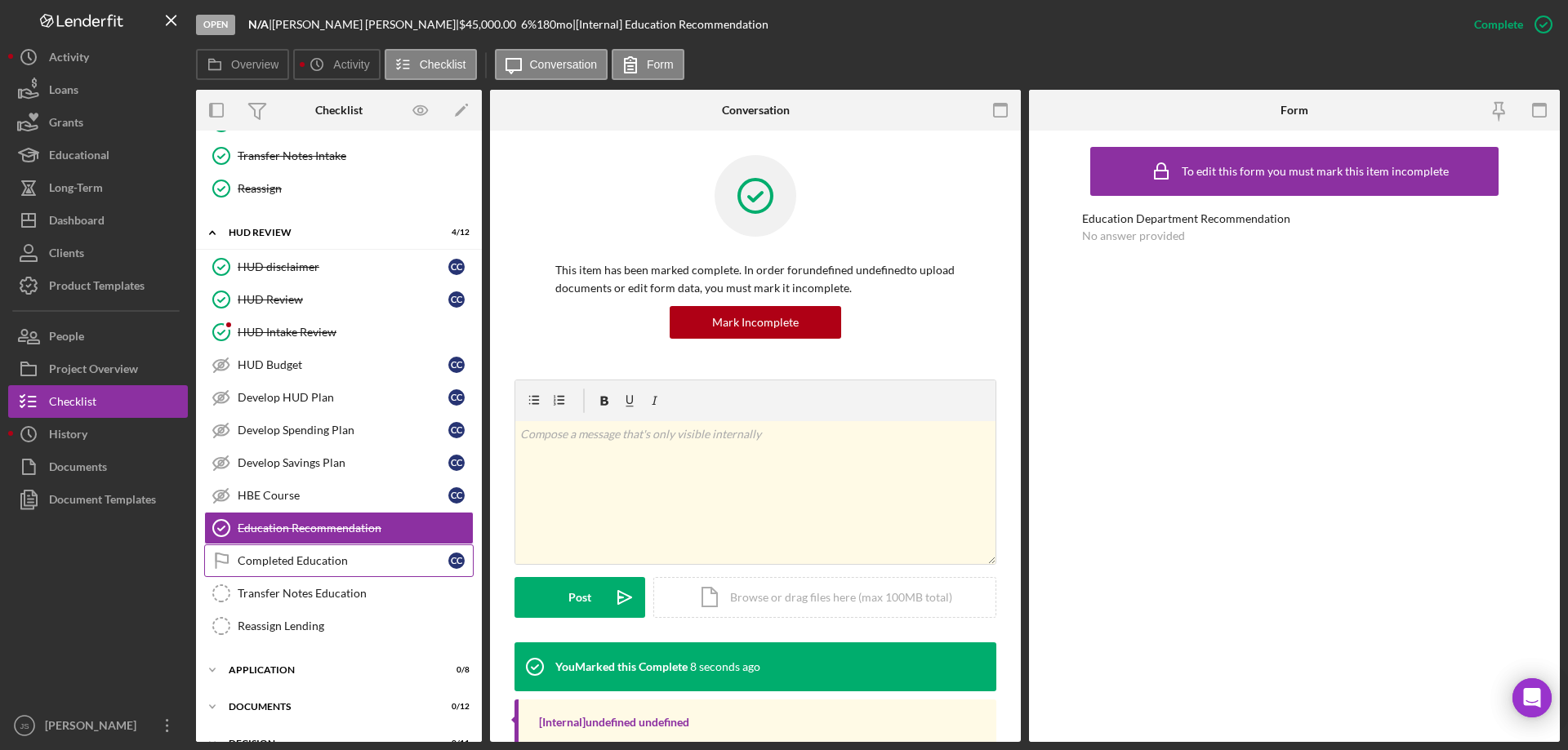
click at [363, 561] on div "Completed Education" at bounding box center [342, 561] width 211 height 13
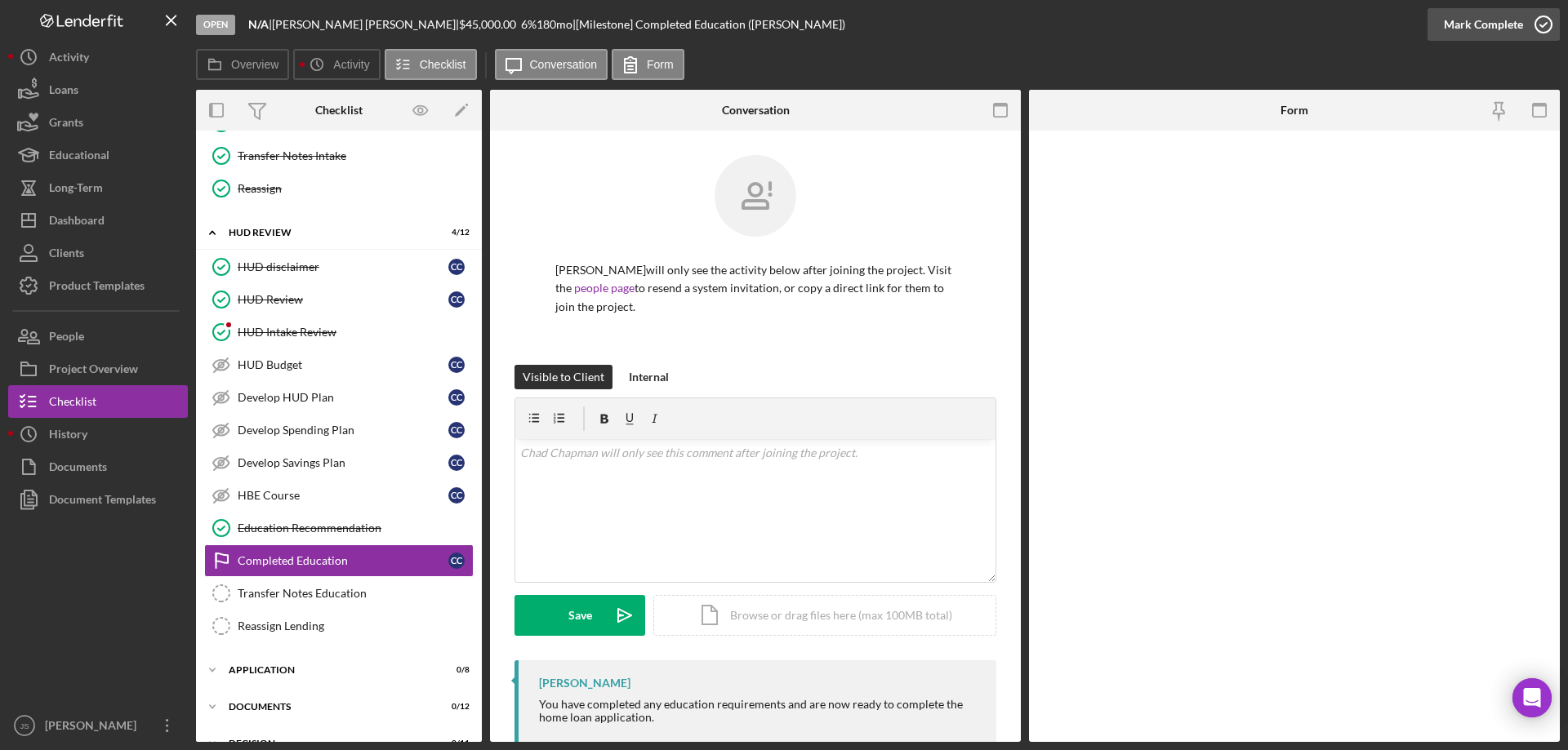
click at [1539, 23] on icon "button" at bounding box center [1543, 24] width 41 height 41
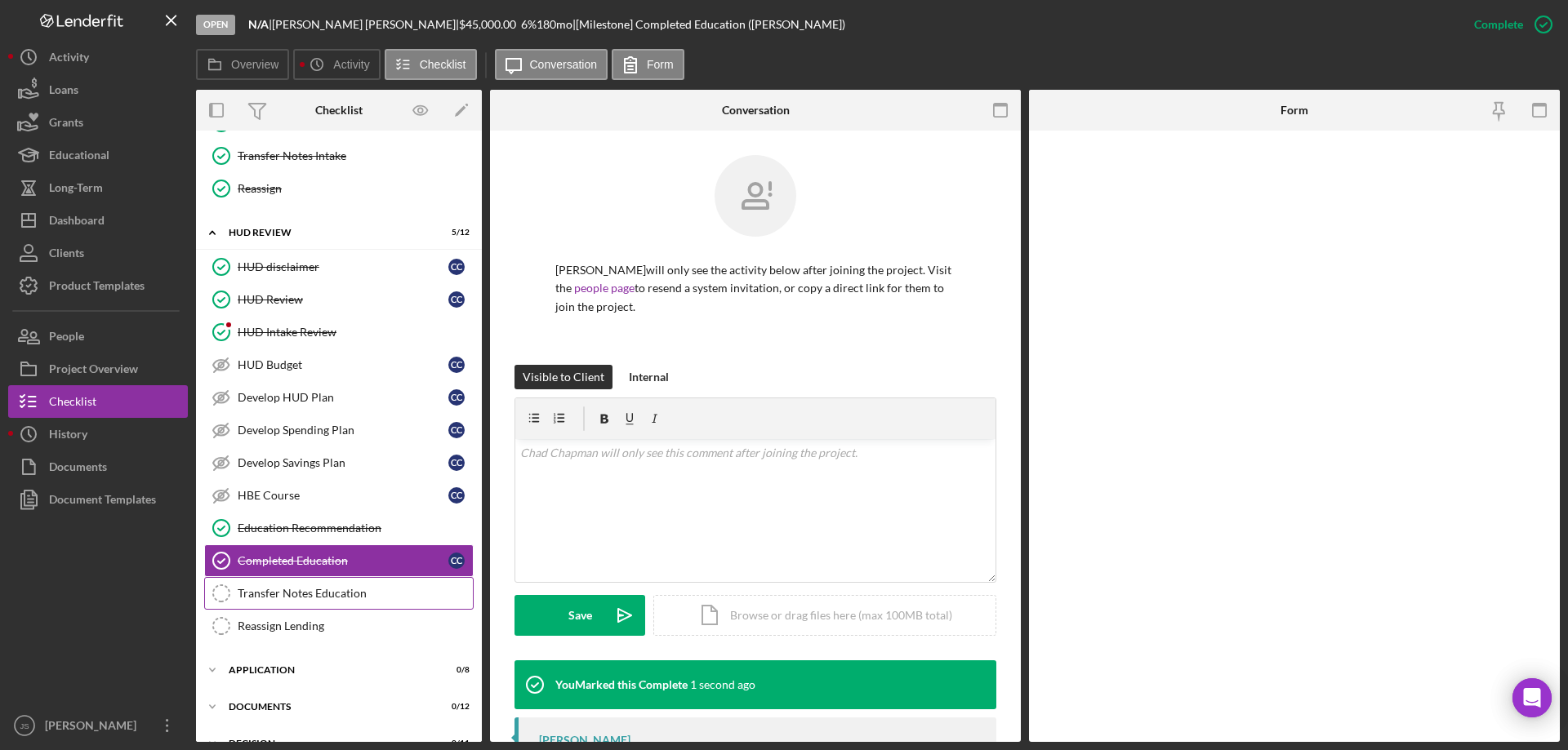
click at [326, 598] on div "Transfer Notes Education" at bounding box center [355, 594] width 235 height 13
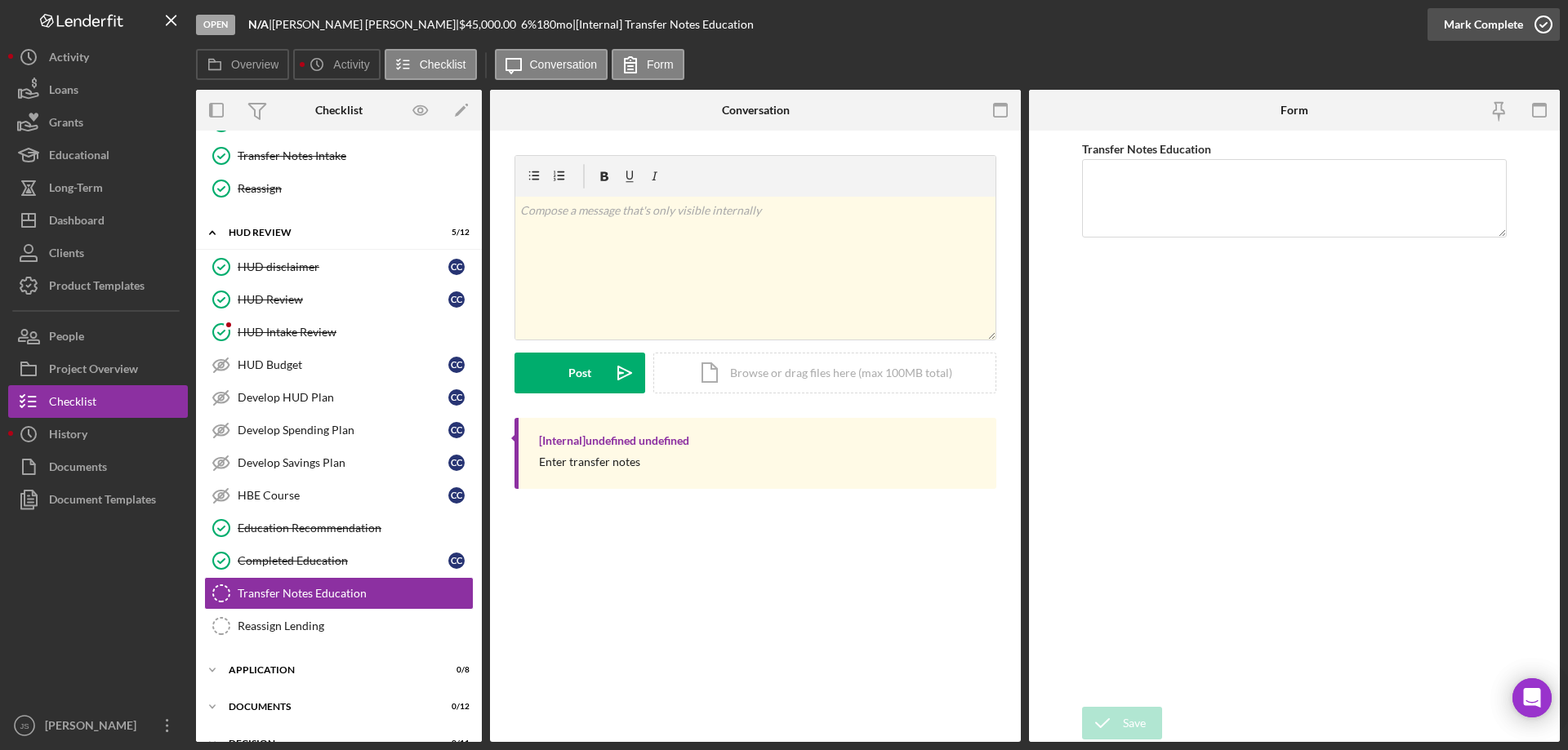
click at [1541, 20] on icon "button" at bounding box center [1543, 24] width 41 height 41
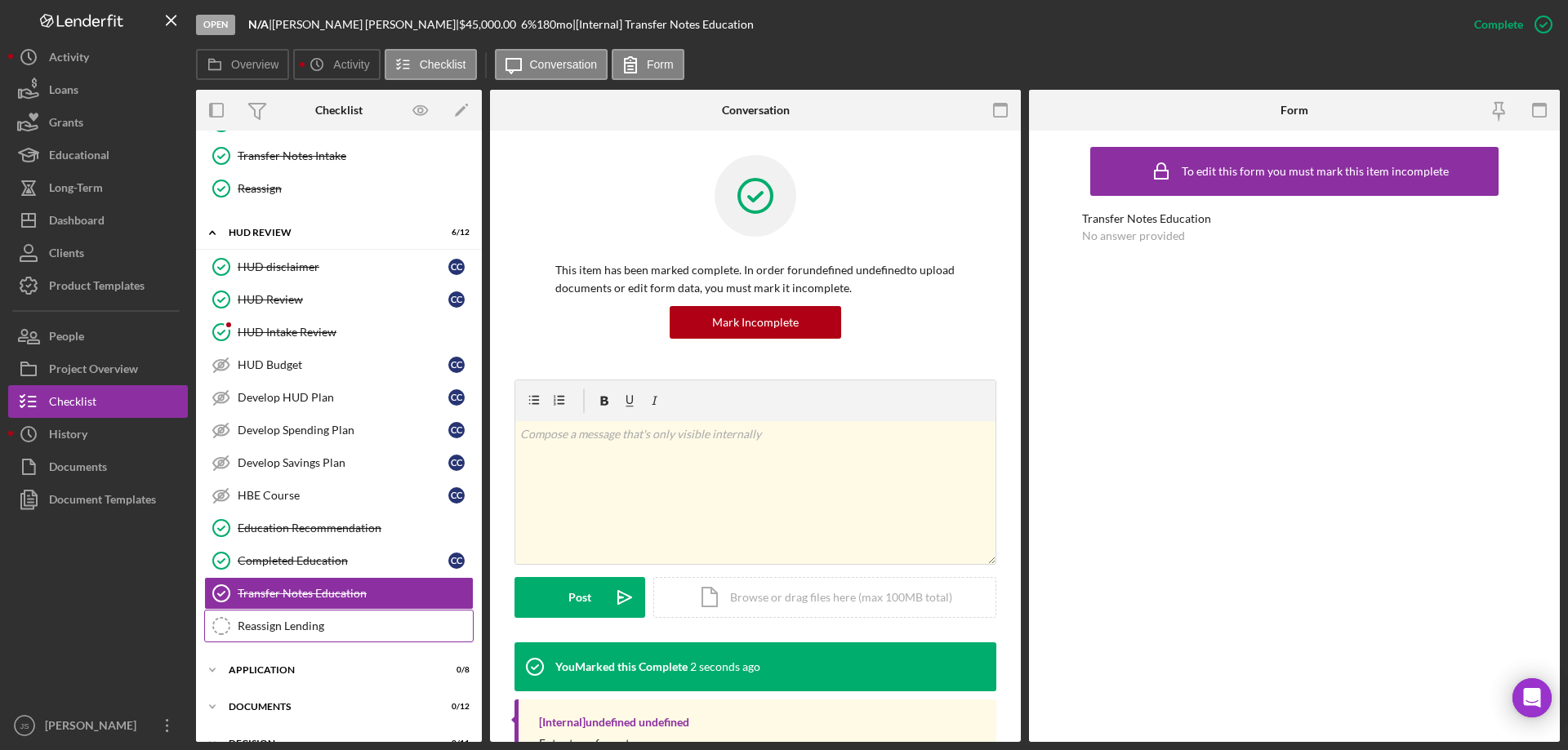
click at [356, 632] on div "Reassign Lending" at bounding box center [355, 626] width 235 height 13
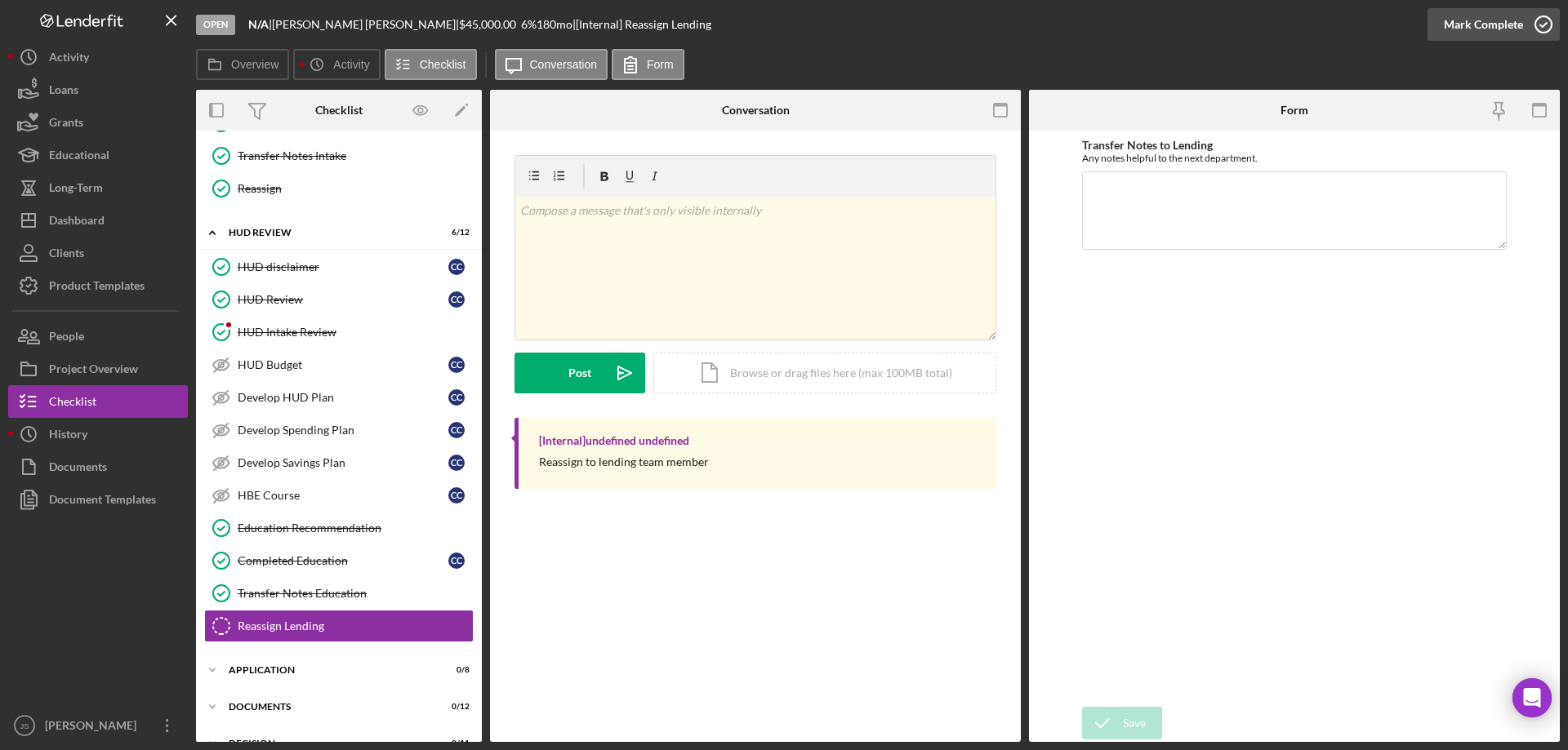
click at [1540, 23] on icon "button" at bounding box center [1543, 24] width 41 height 41
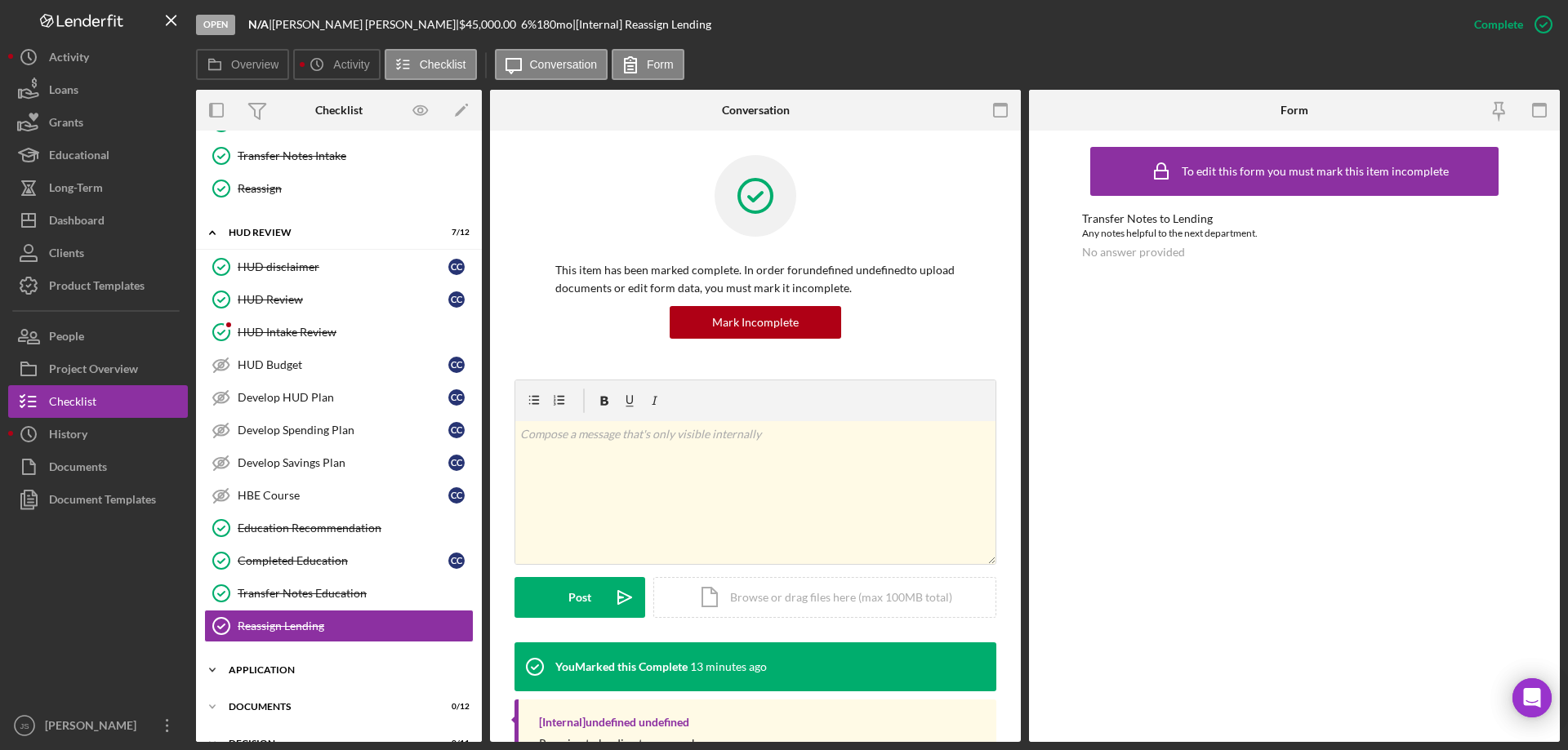
scroll to position [390, 0]
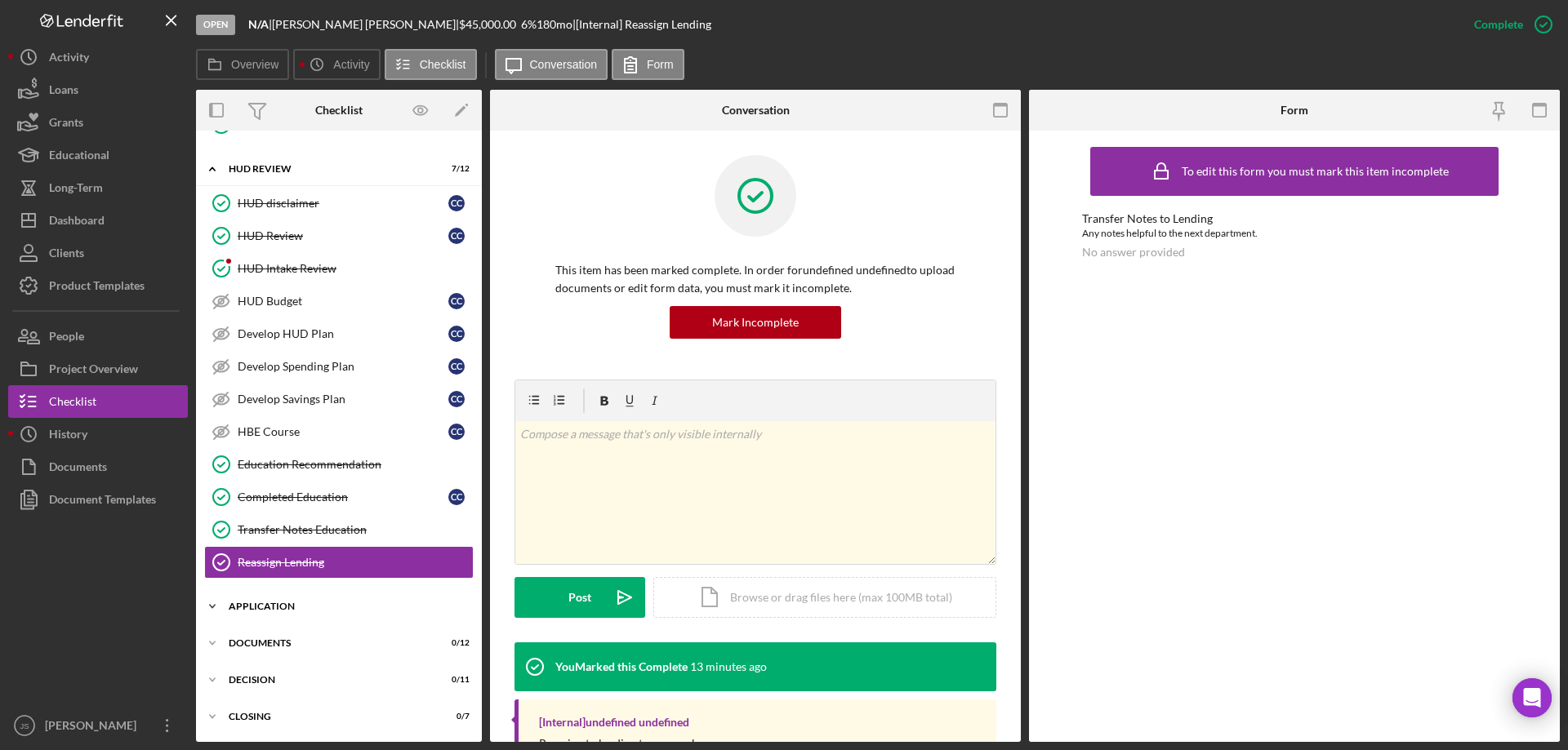
click at [210, 604] on icon "Icon/Expander" at bounding box center [213, 606] width 32 height 32
click at [216, 606] on icon "Icon/Expander" at bounding box center [213, 606] width 32 height 32
